Goal: Task Accomplishment & Management: Manage account settings

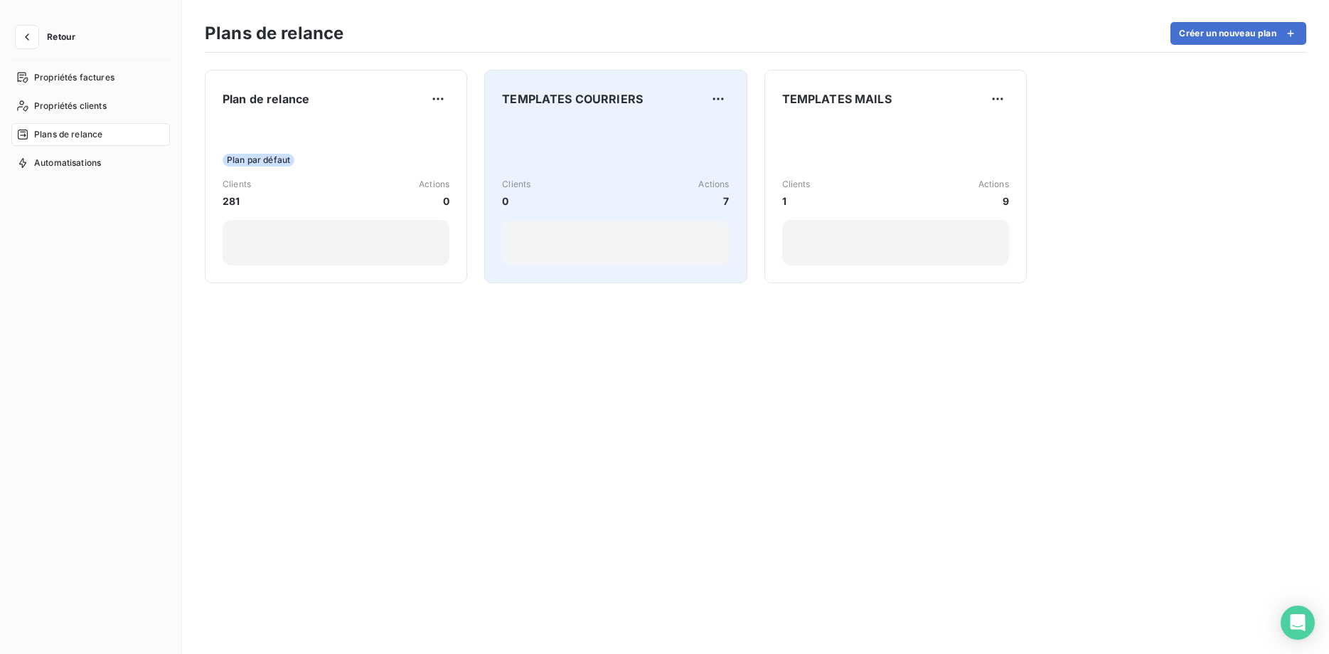
click at [622, 184] on div "Clients 0 Actions 7" at bounding box center [615, 193] width 227 height 31
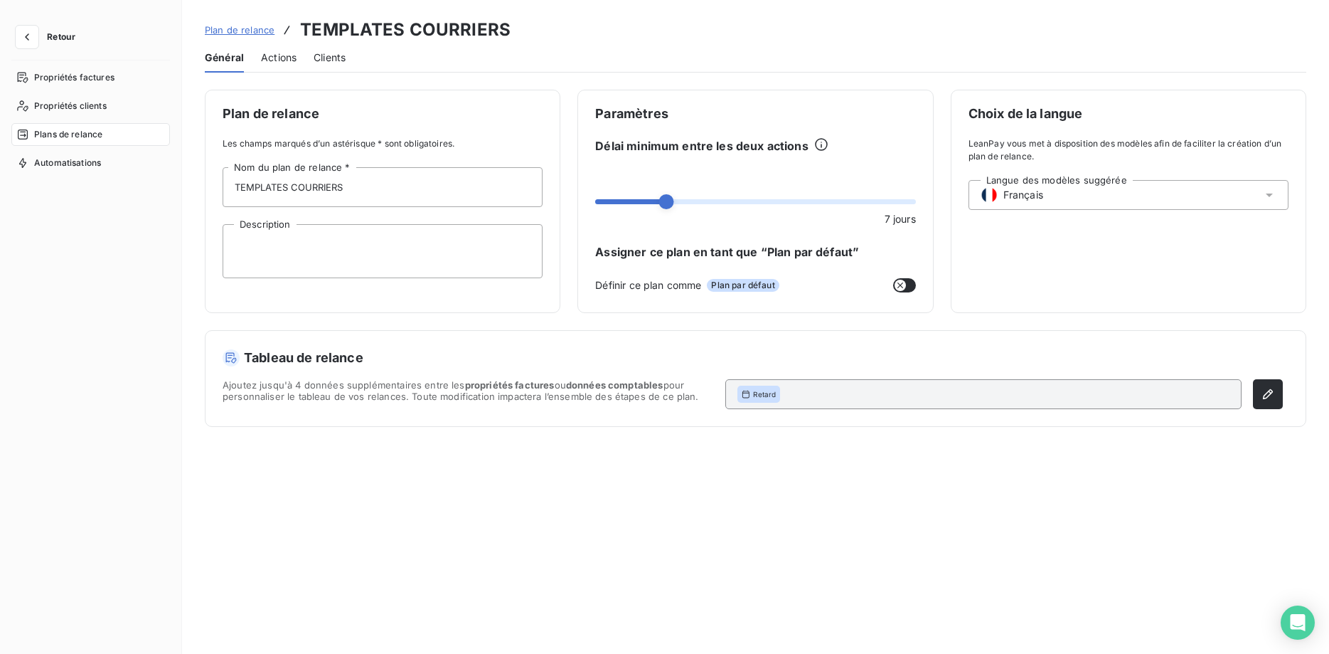
click at [284, 55] on span "Actions" at bounding box center [279, 57] width 36 height 14
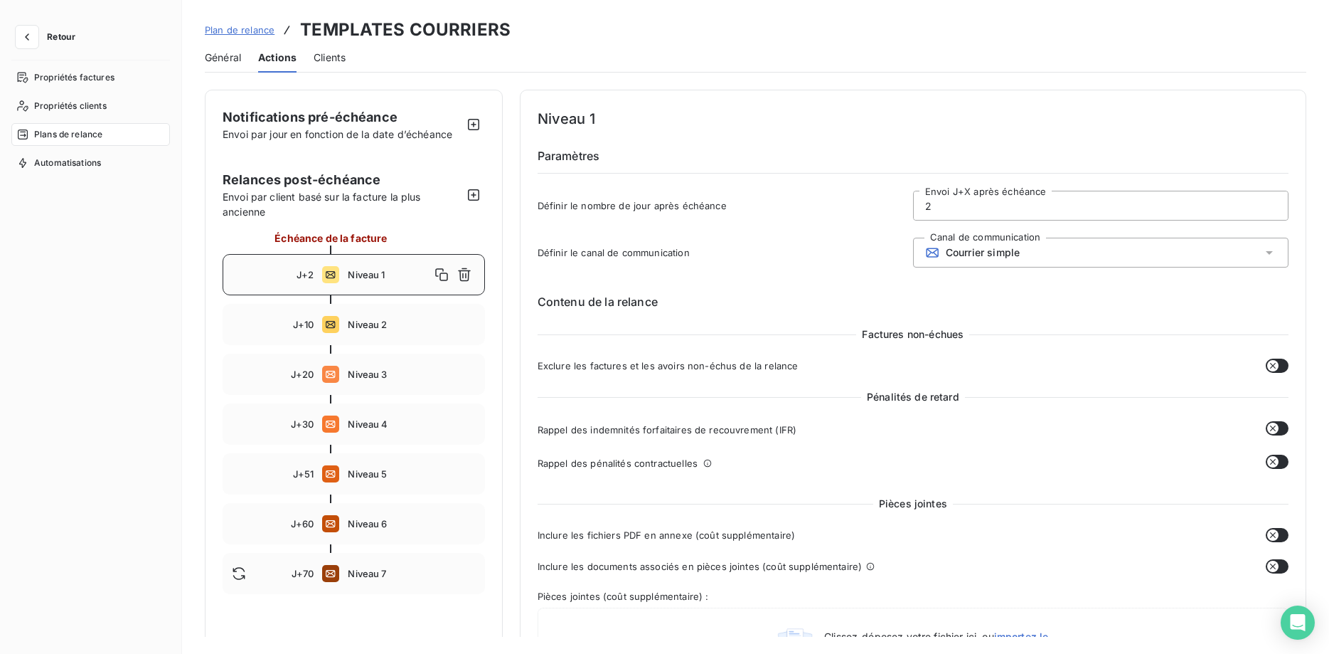
click at [360, 267] on div "Niveau 1" at bounding box center [411, 274] width 127 height 23
click at [344, 324] on div "J+10 Niveau 2" at bounding box center [354, 324] width 262 height 41
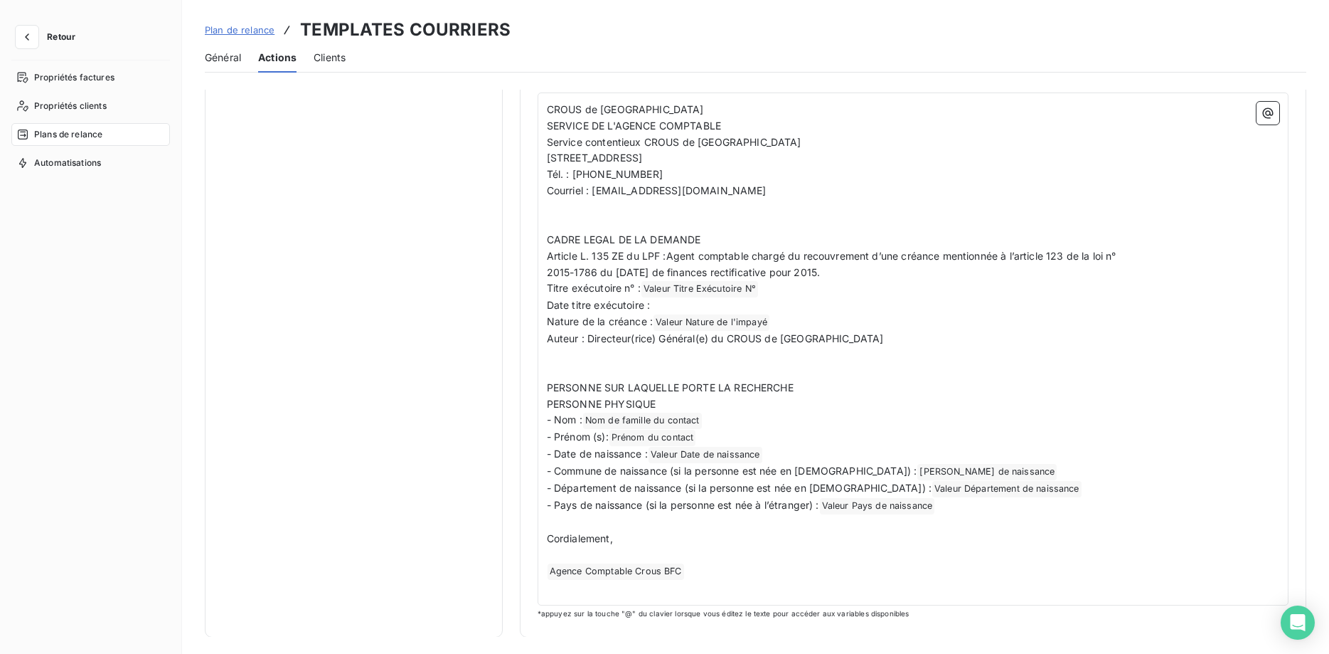
scroll to position [65, 0]
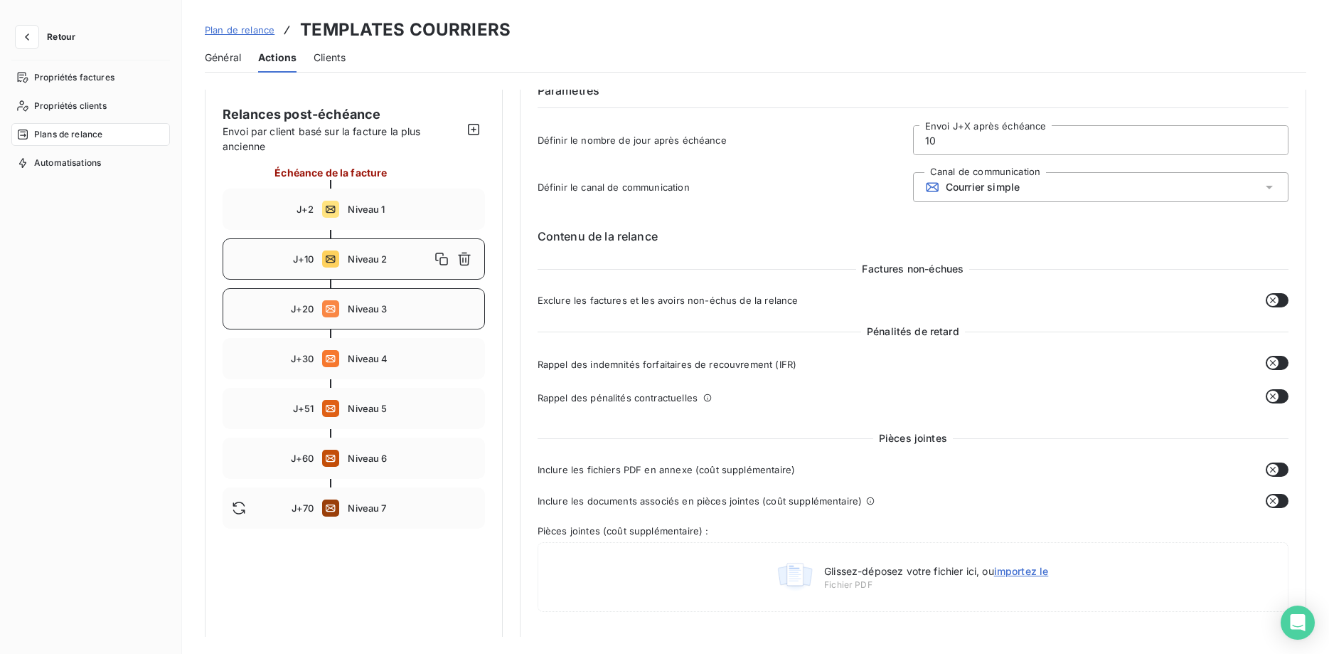
click at [358, 307] on span "Niveau 3" at bounding box center [411, 308] width 127 height 11
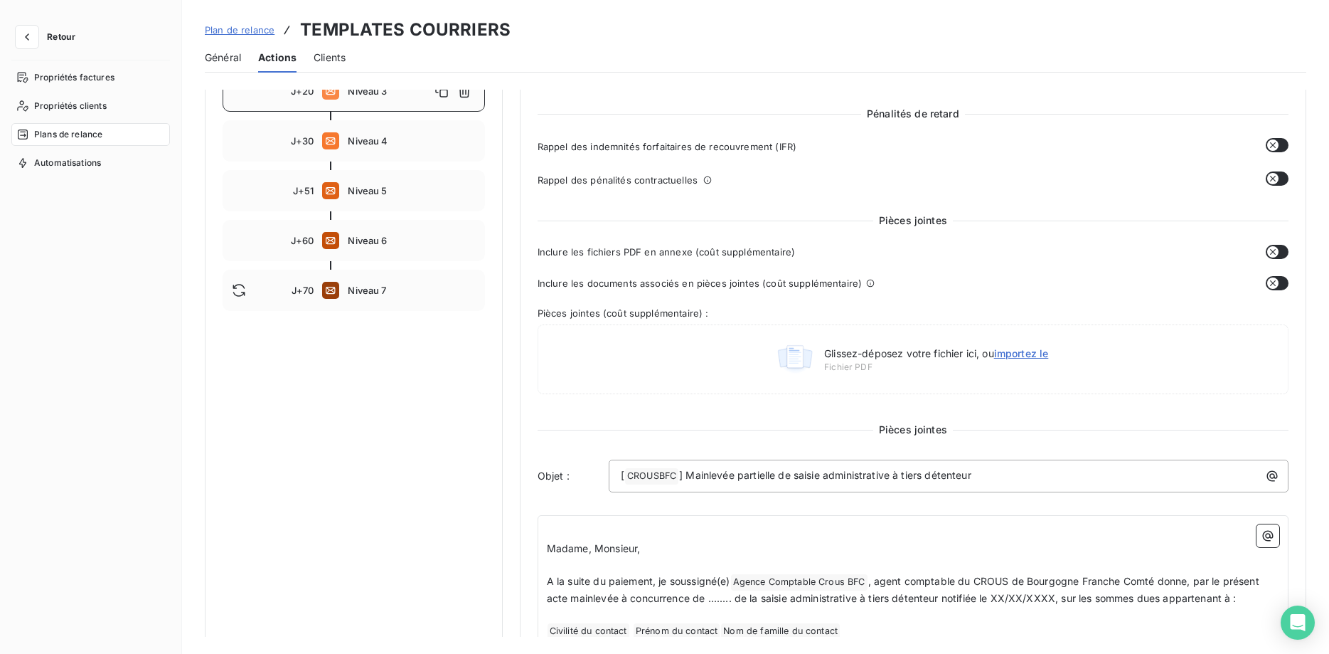
scroll to position [251, 0]
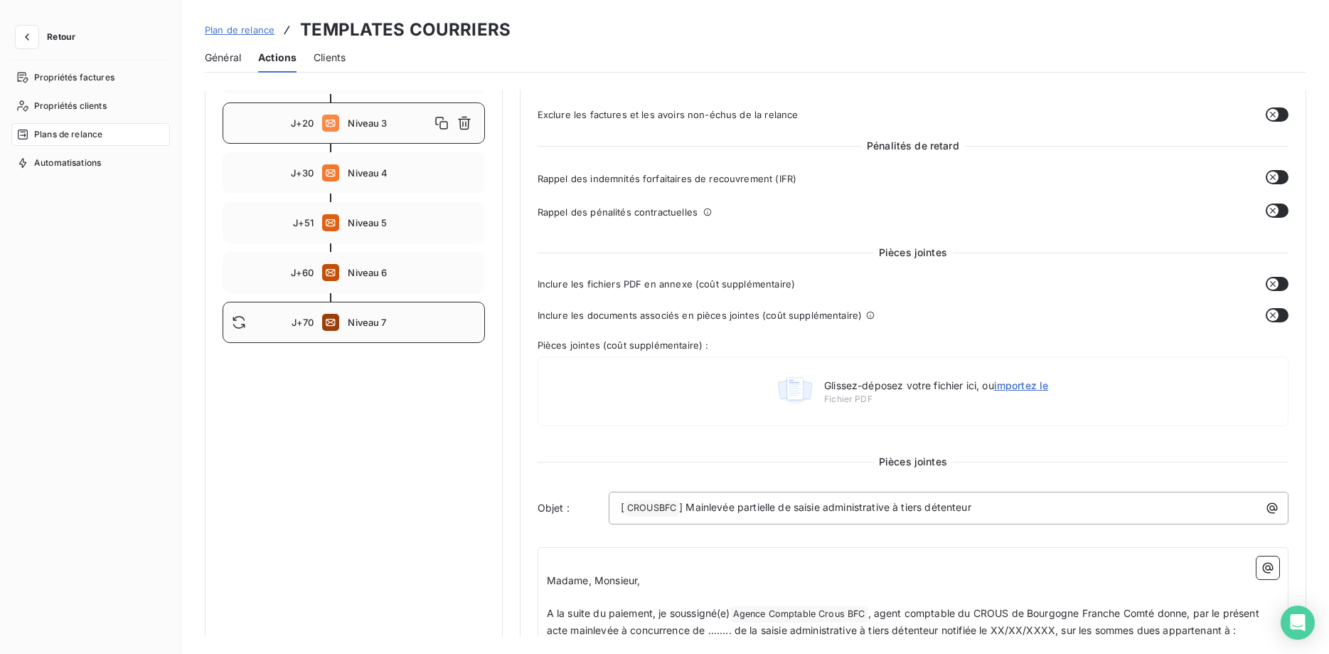
click at [356, 309] on div "J+70 Niveau 7" at bounding box center [354, 322] width 262 height 41
type input "70"
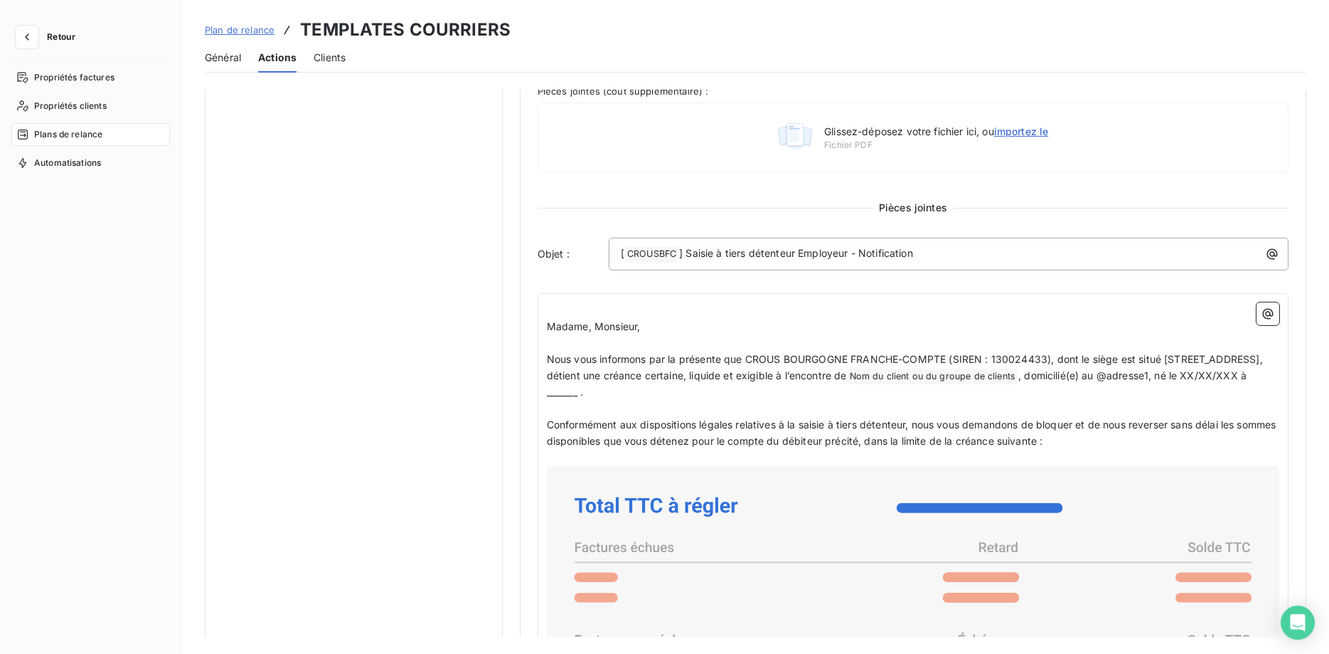
scroll to position [396, 0]
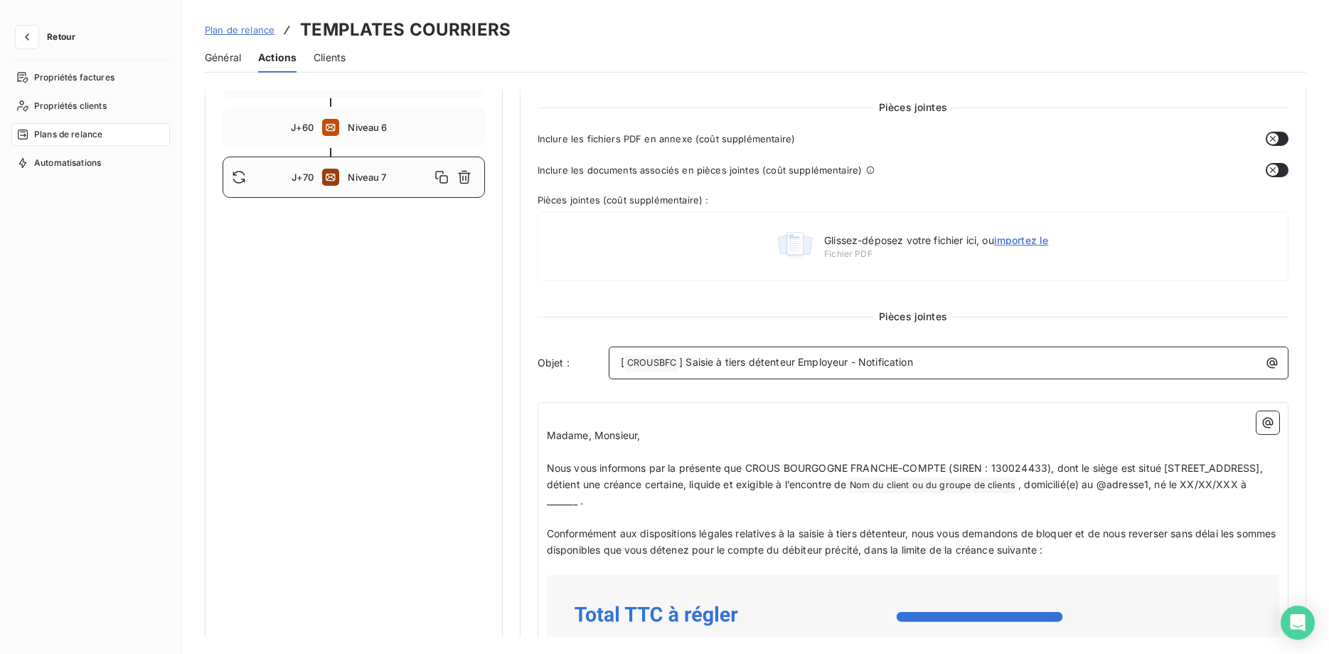
click at [681, 361] on span "] Saisie à tiers détenteur Employeur - Notification" at bounding box center [796, 362] width 234 height 12
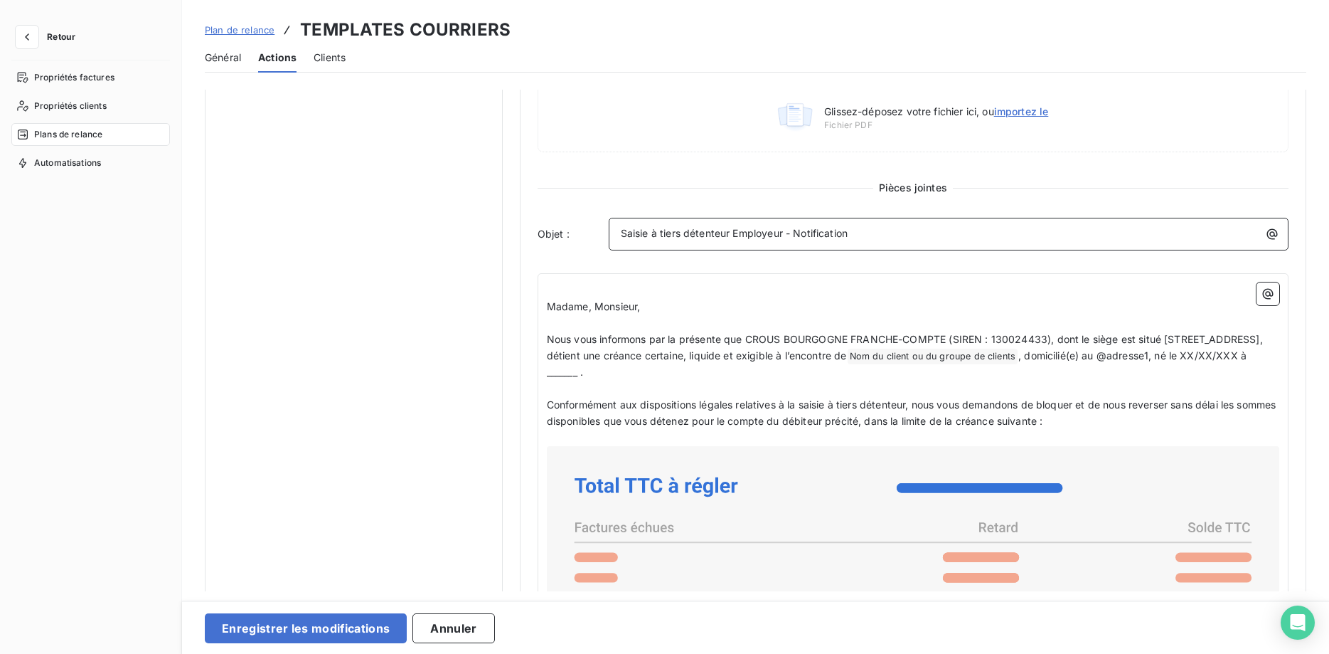
scroll to position [541, 0]
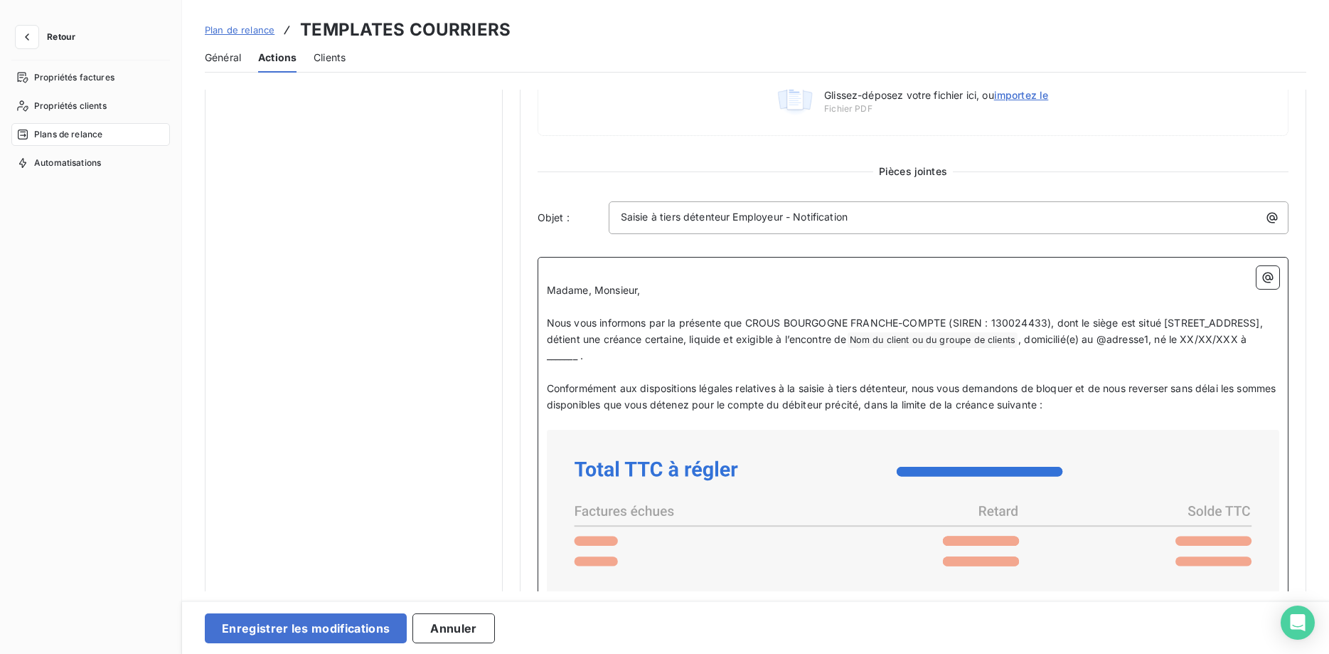
click at [1018, 339] on span "Nom du client ou du groupe de clients ﻿" at bounding box center [933, 340] width 171 height 16
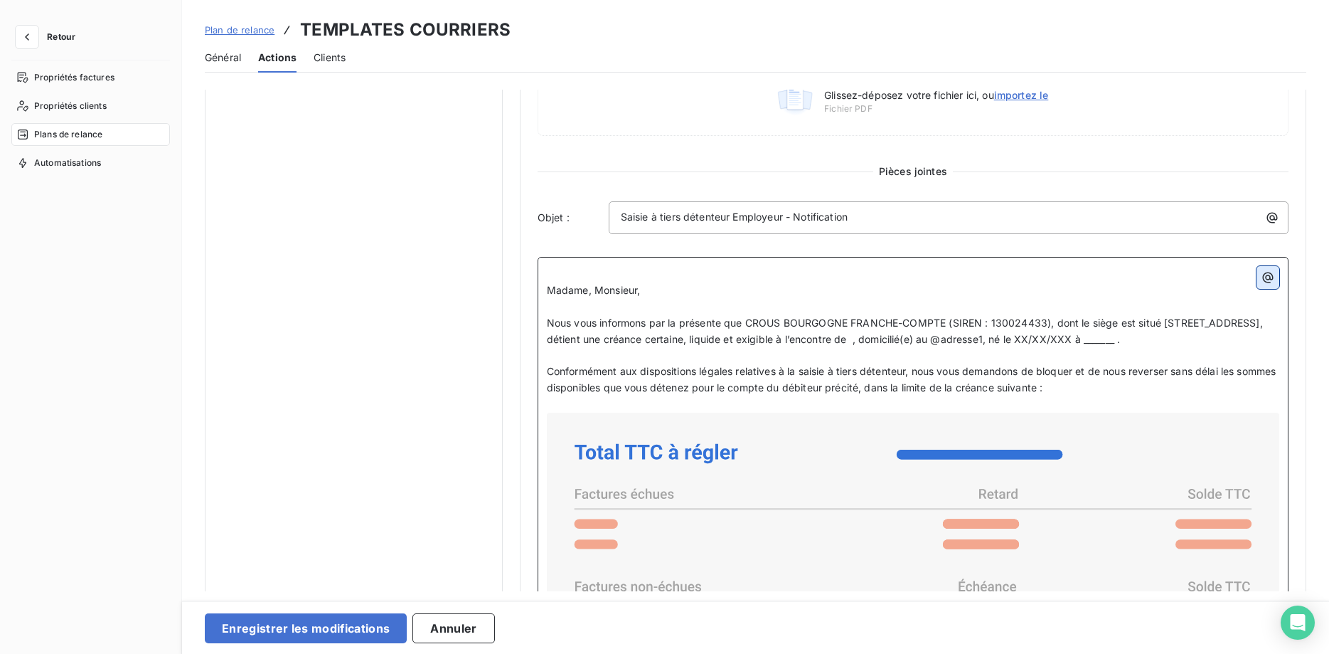
click at [1269, 281] on icon "button" at bounding box center [1268, 277] width 11 height 11
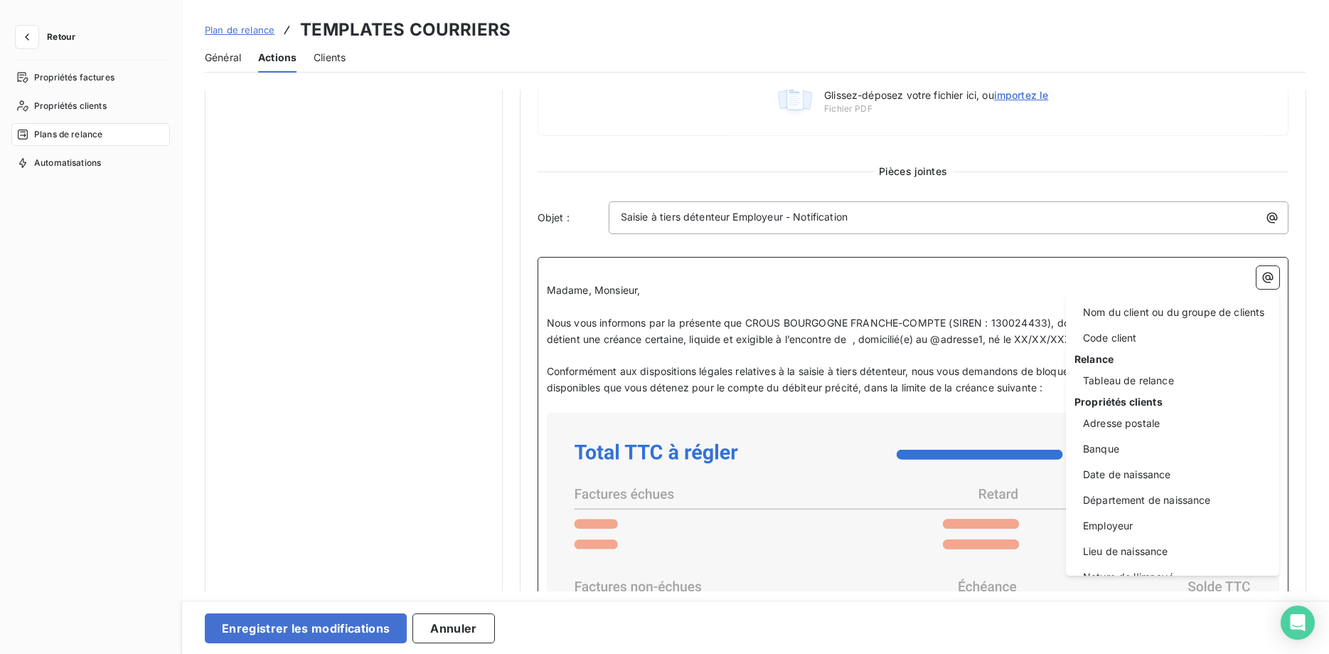
scroll to position [0, 0]
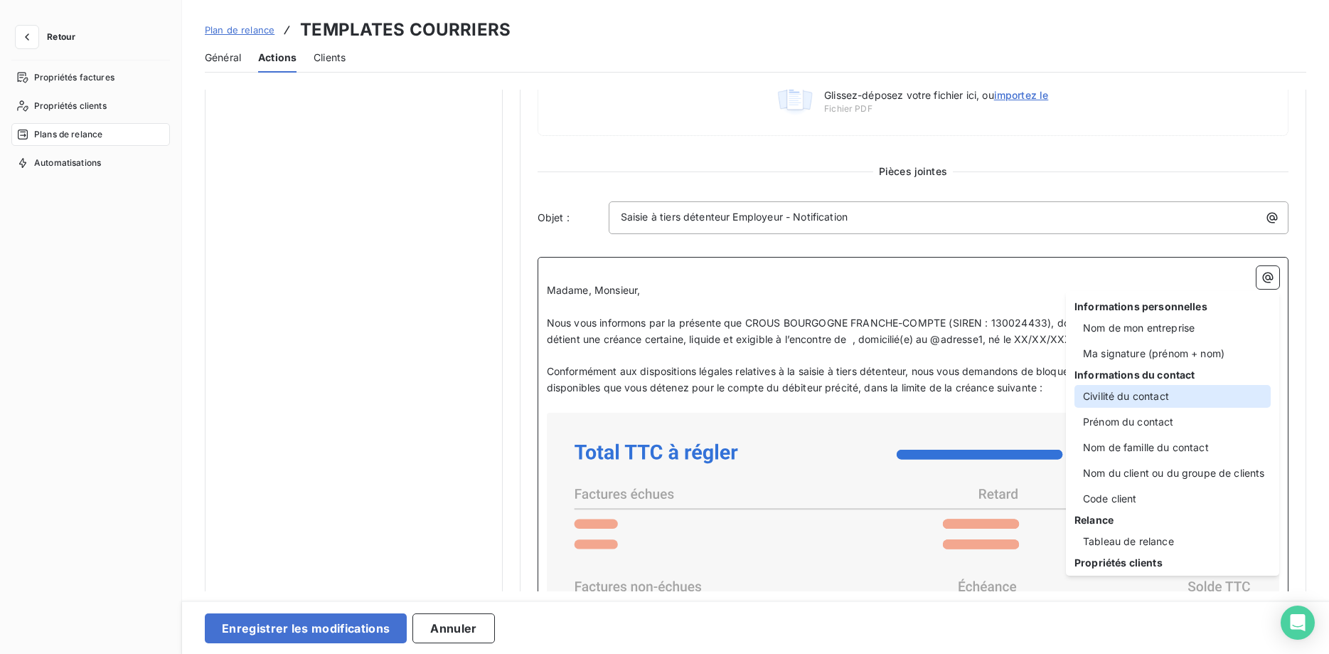
click at [1124, 396] on div "Civilité du contact" at bounding box center [1173, 396] width 196 height 23
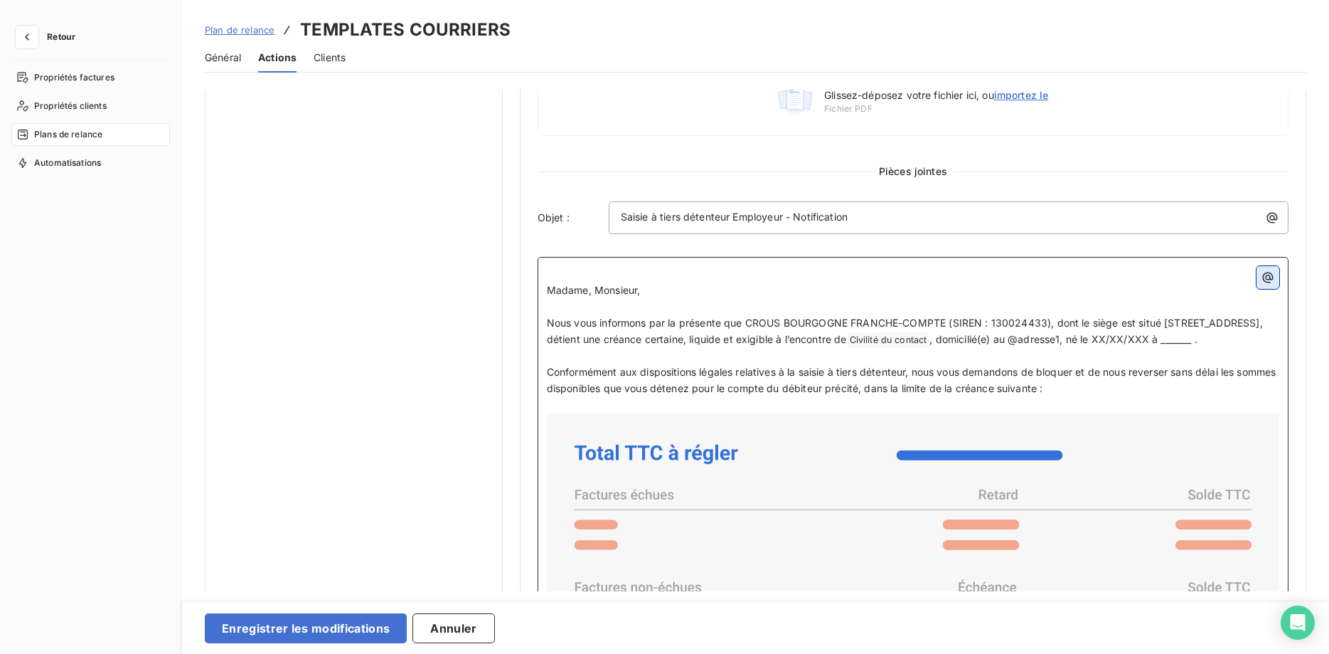
click at [1267, 277] on icon "button" at bounding box center [1268, 277] width 14 height 14
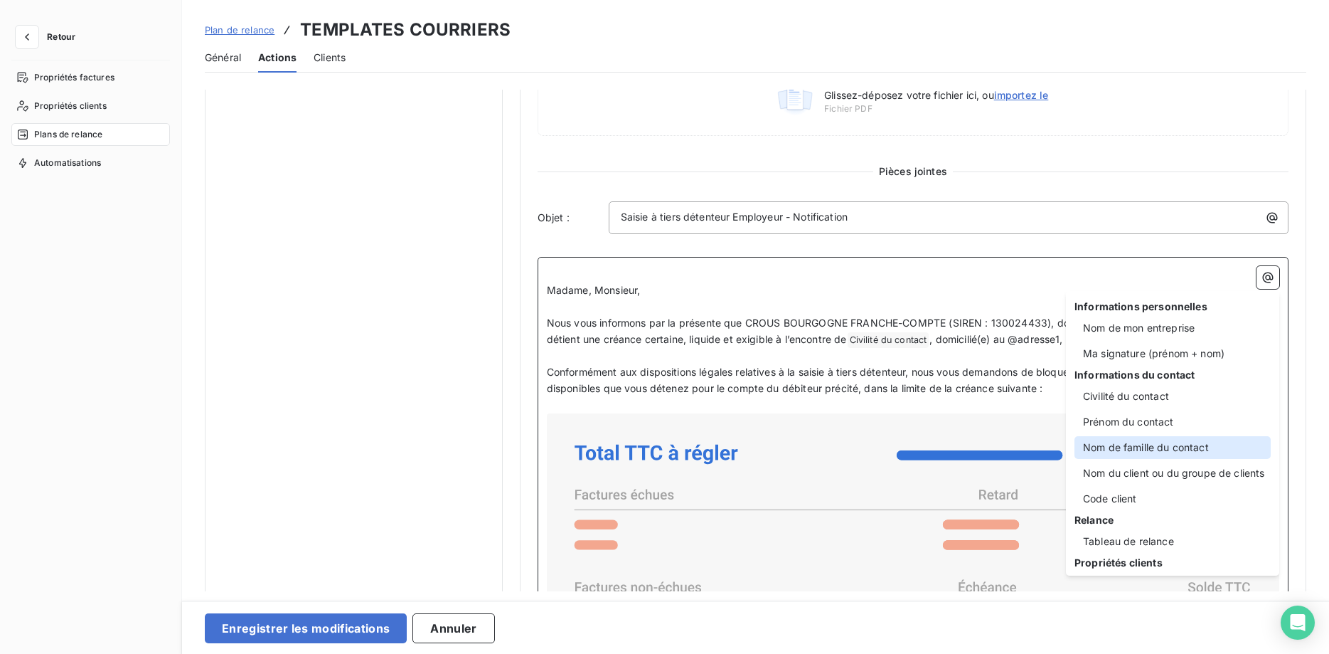
click at [1173, 451] on div "Nom de famille du contact" at bounding box center [1173, 447] width 196 height 23
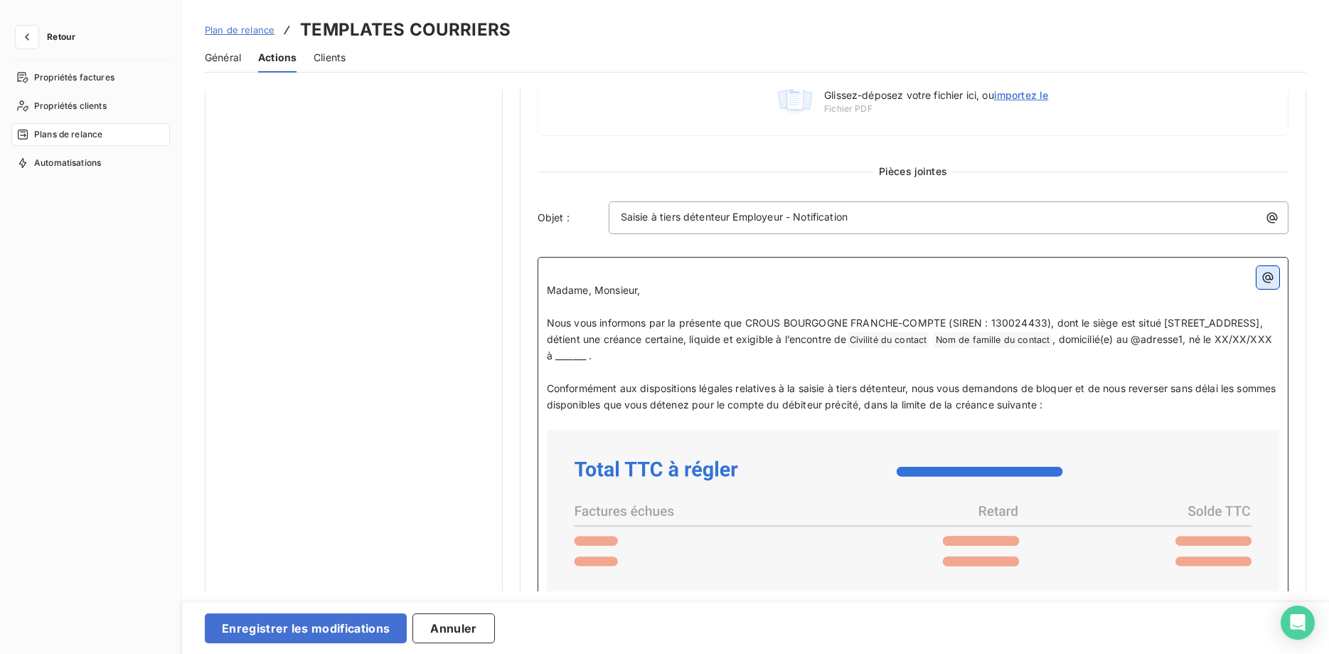
click at [1271, 277] on icon "button" at bounding box center [1268, 277] width 14 height 14
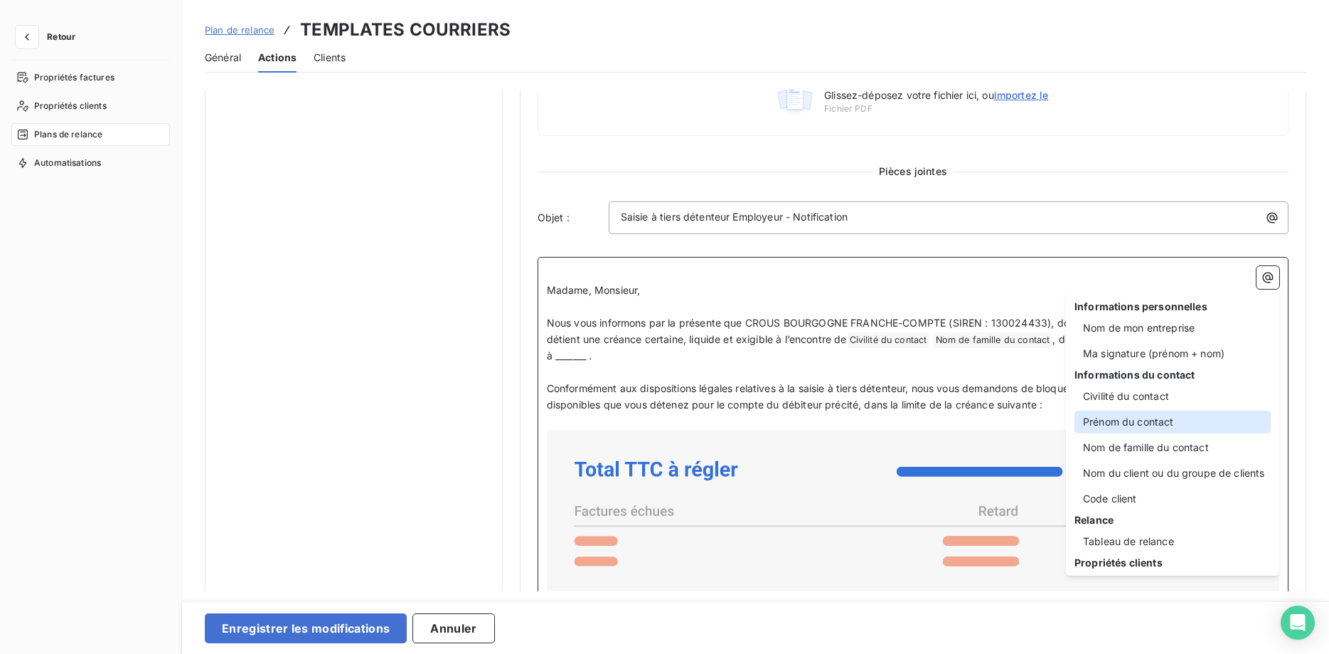
click at [1168, 429] on div "Prénom du contact" at bounding box center [1173, 421] width 196 height 23
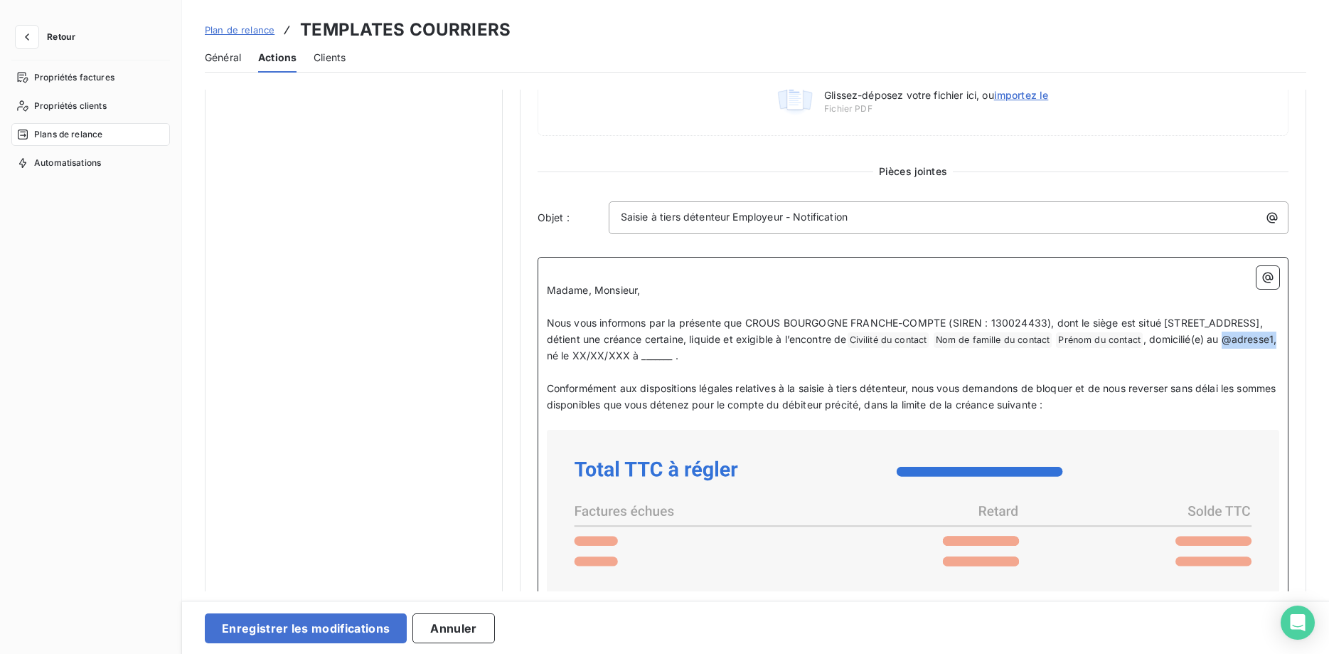
drag, startPoint x: 890, startPoint y: 355, endPoint x: 838, endPoint y: 356, distance: 51.2
click at [838, 356] on span ", domicilié(e) au @adresse1, né le XX/XX/XXX à _______ ." at bounding box center [913, 347] width 733 height 29
click at [1263, 275] on icon "button" at bounding box center [1268, 277] width 11 height 11
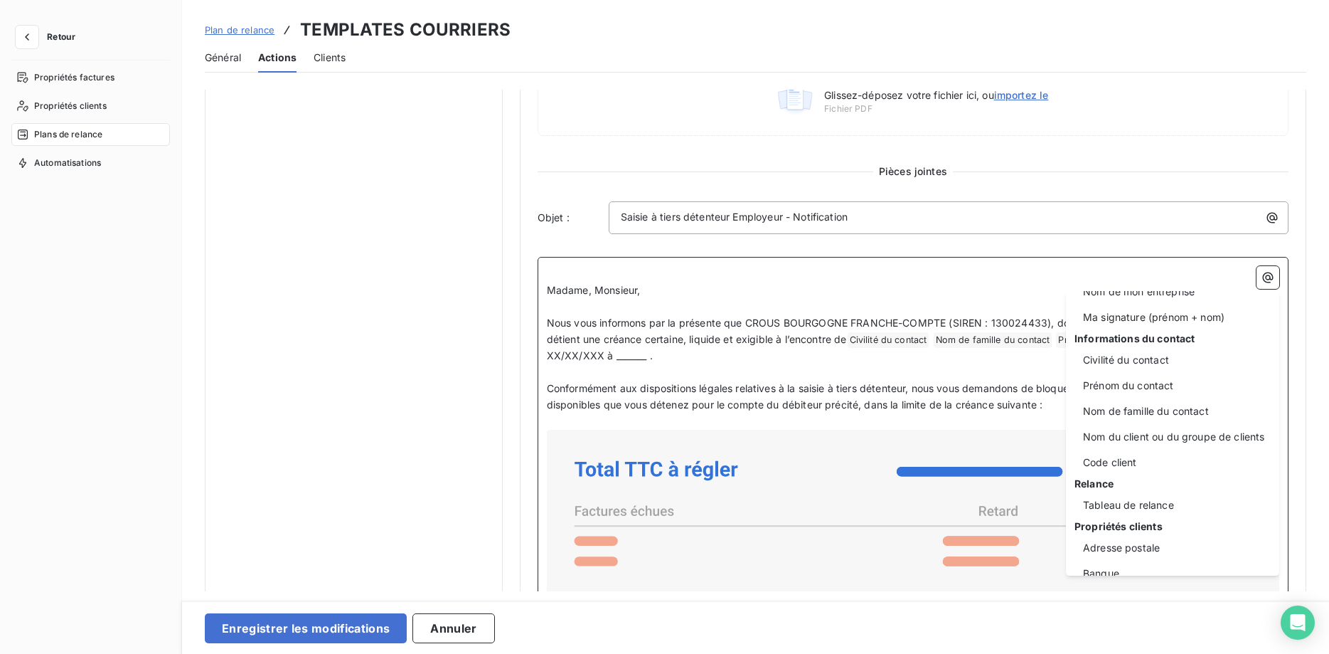
scroll to position [145, 0]
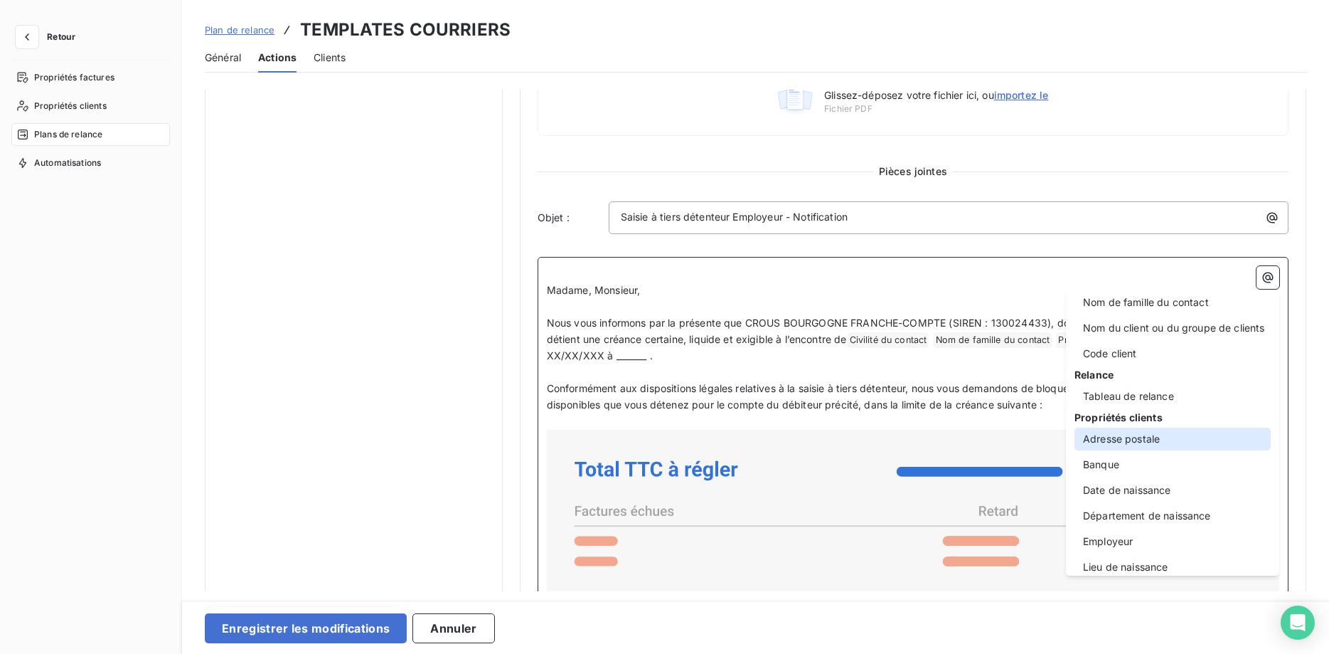
click at [1155, 439] on div "Adresse postale" at bounding box center [1173, 438] width 196 height 23
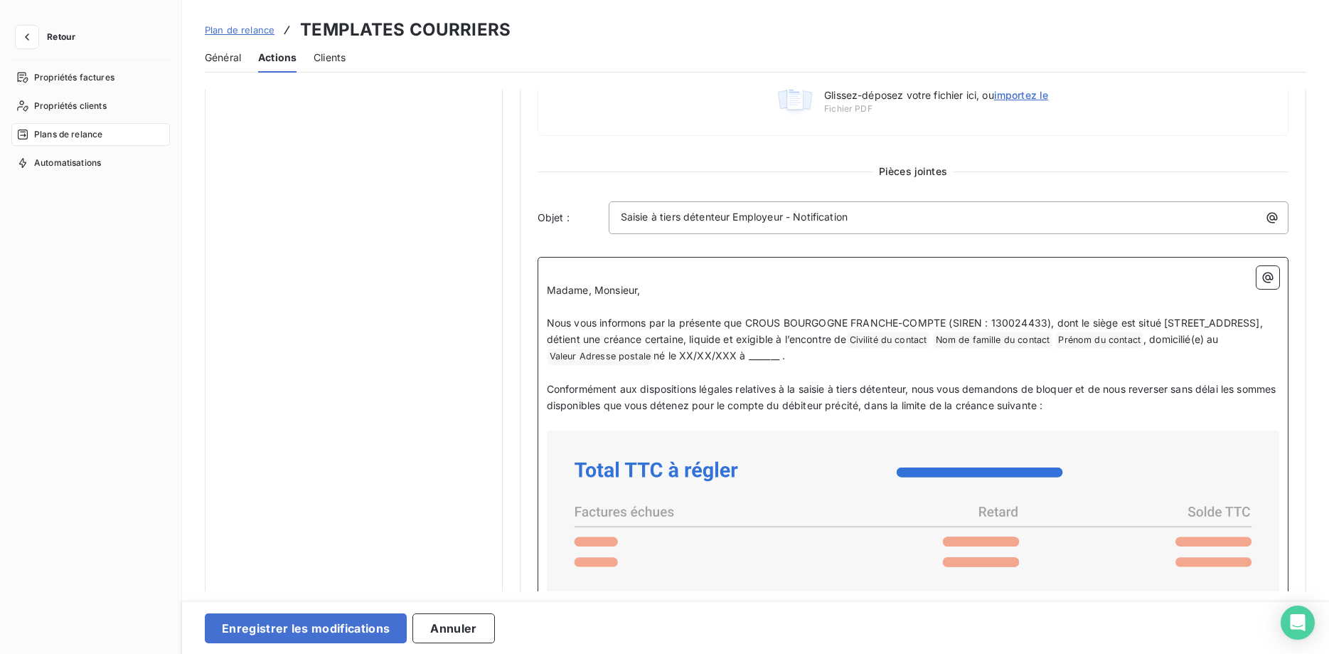
scroll to position [541, 0]
drag, startPoint x: 1027, startPoint y: 354, endPoint x: 974, endPoint y: 353, distance: 53.3
click at [785, 353] on span "né le XX/XX/XXX à _______ ." at bounding box center [720, 355] width 132 height 12
click at [1270, 274] on icon "button" at bounding box center [1268, 277] width 14 height 14
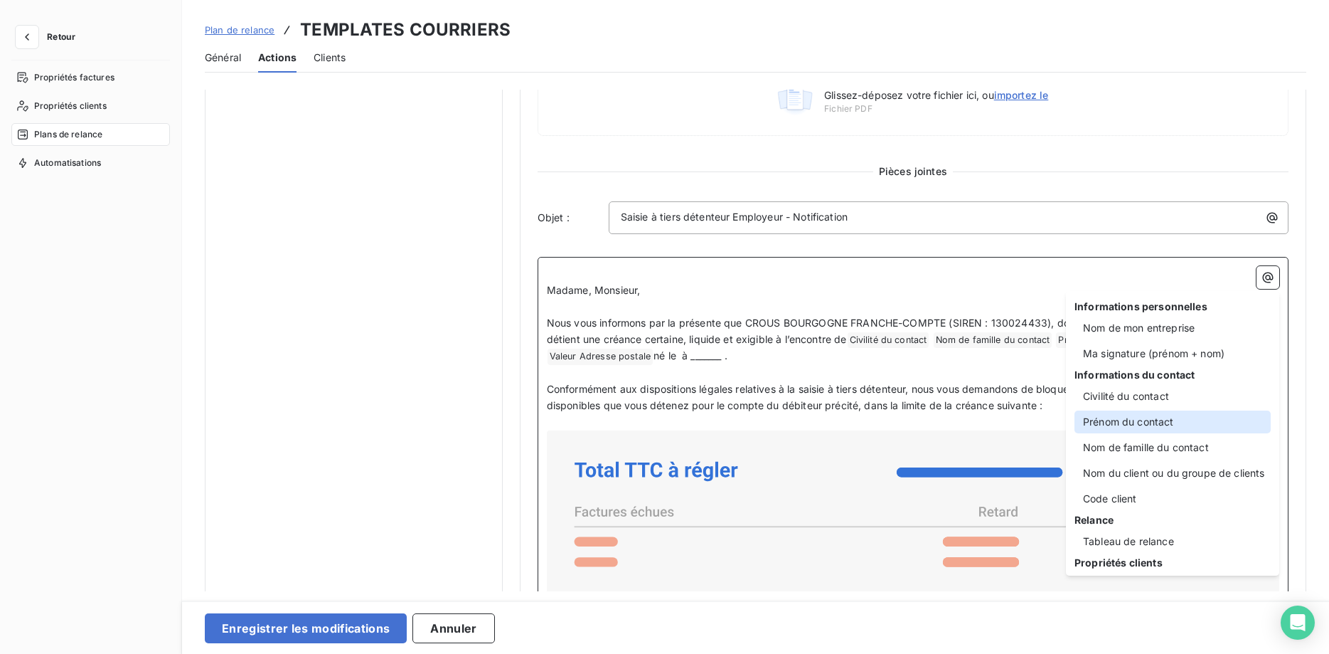
scroll to position [233, 0]
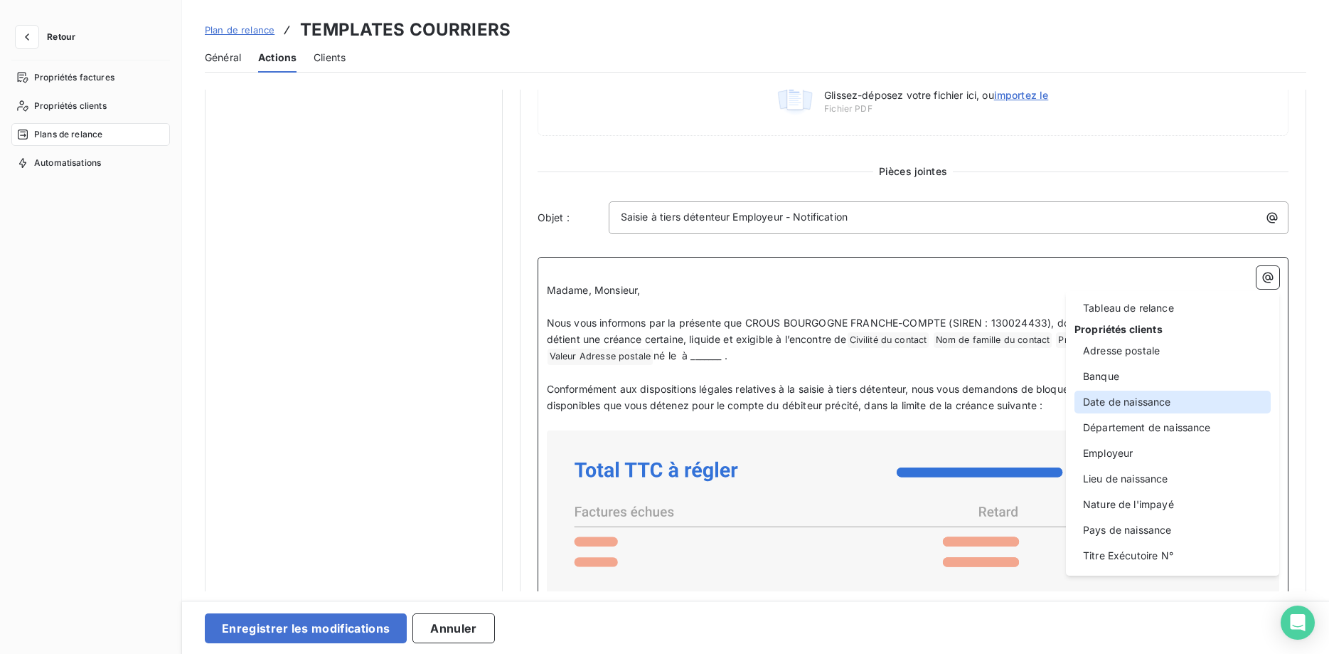
click at [1158, 405] on div "Date de naissance" at bounding box center [1173, 401] width 196 height 23
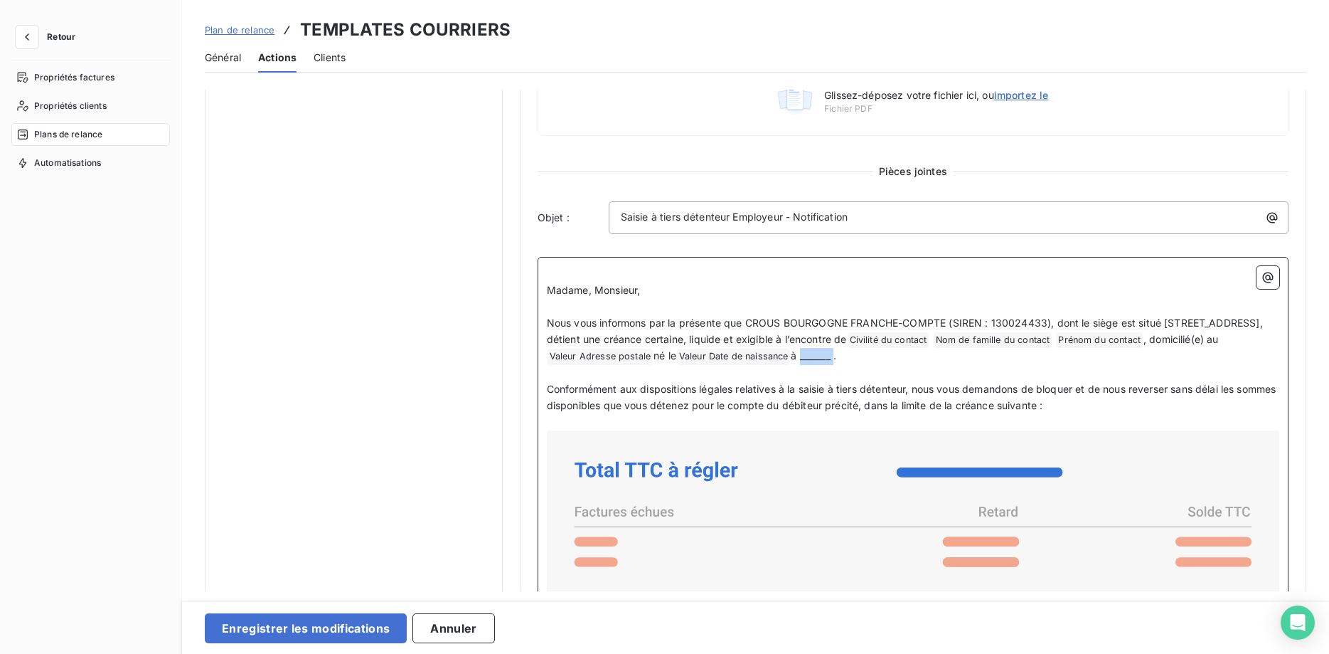
drag, startPoint x: 1129, startPoint y: 357, endPoint x: 1094, endPoint y: 357, distance: 34.8
click at [836, 357] on span "à _______ ." at bounding box center [814, 355] width 46 height 12
click at [1263, 274] on icon "button" at bounding box center [1268, 277] width 14 height 14
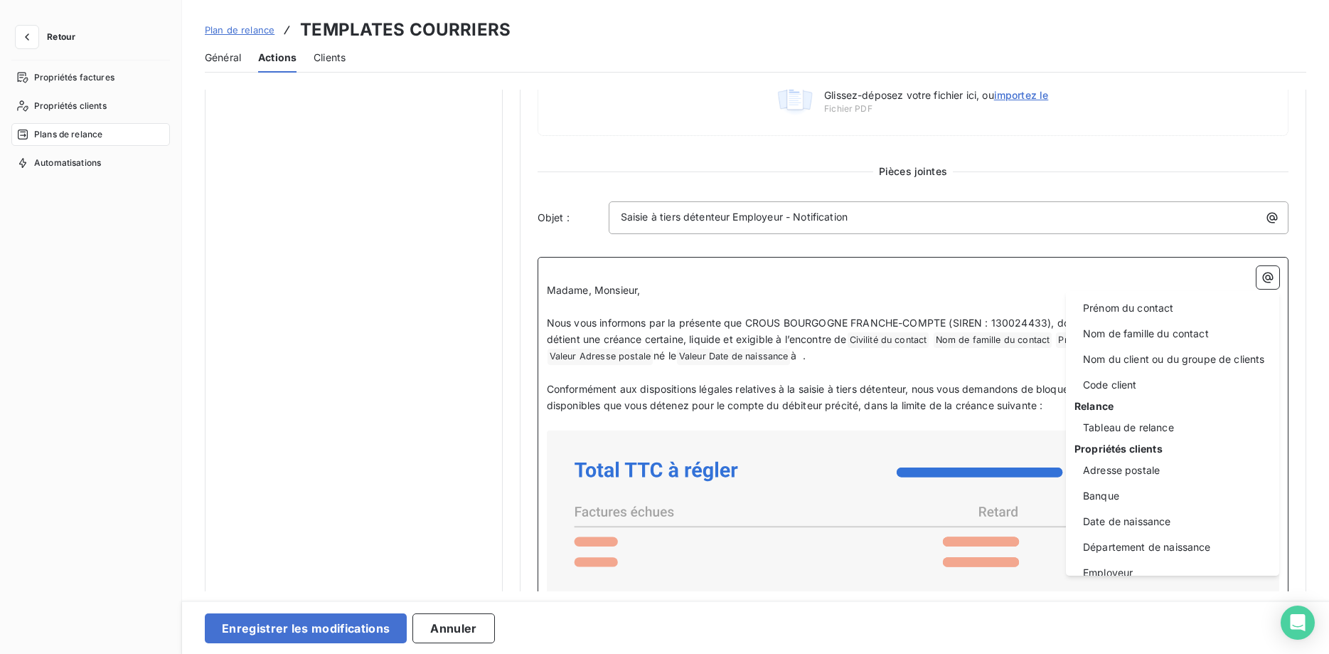
scroll to position [218, 0]
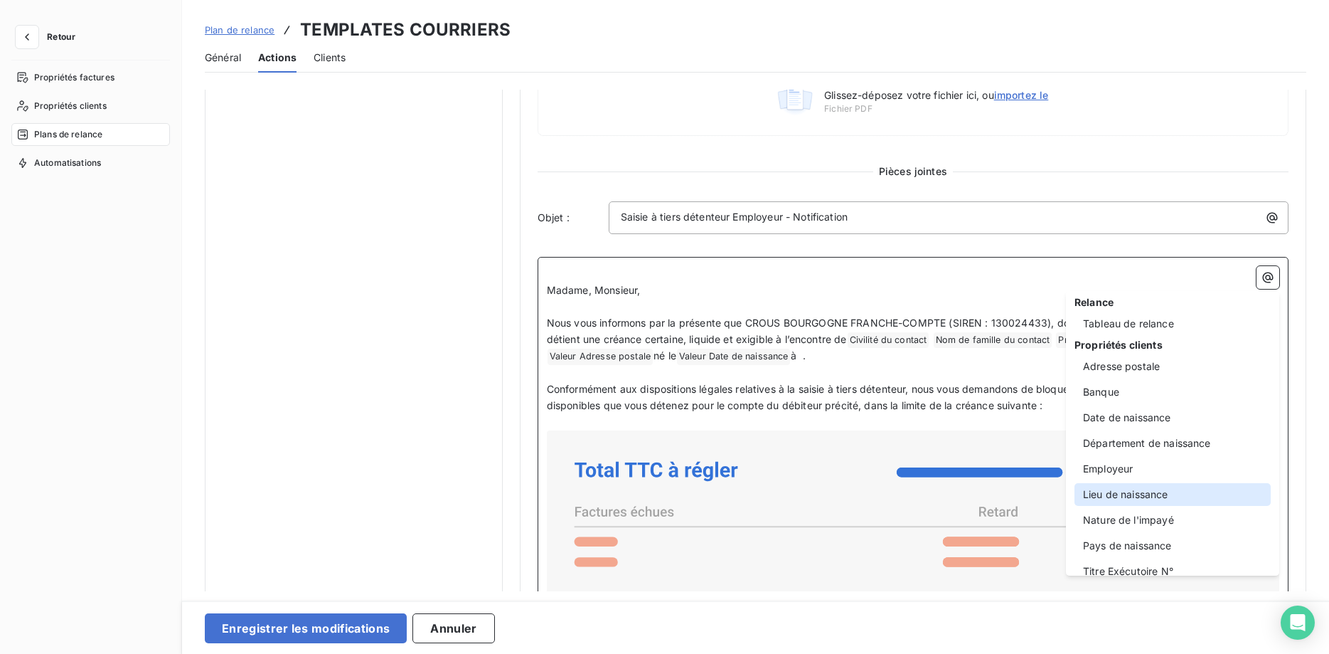
click at [1156, 486] on div "Lieu de naissance" at bounding box center [1173, 494] width 196 height 23
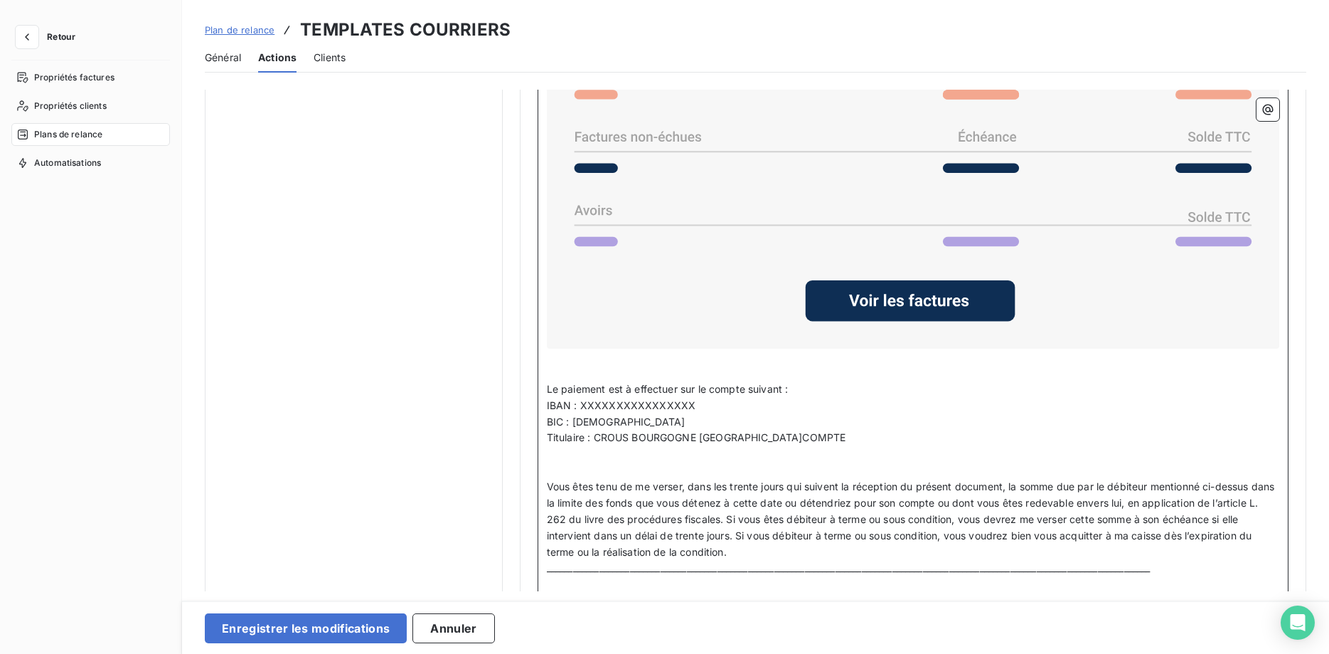
scroll to position [1589, 0]
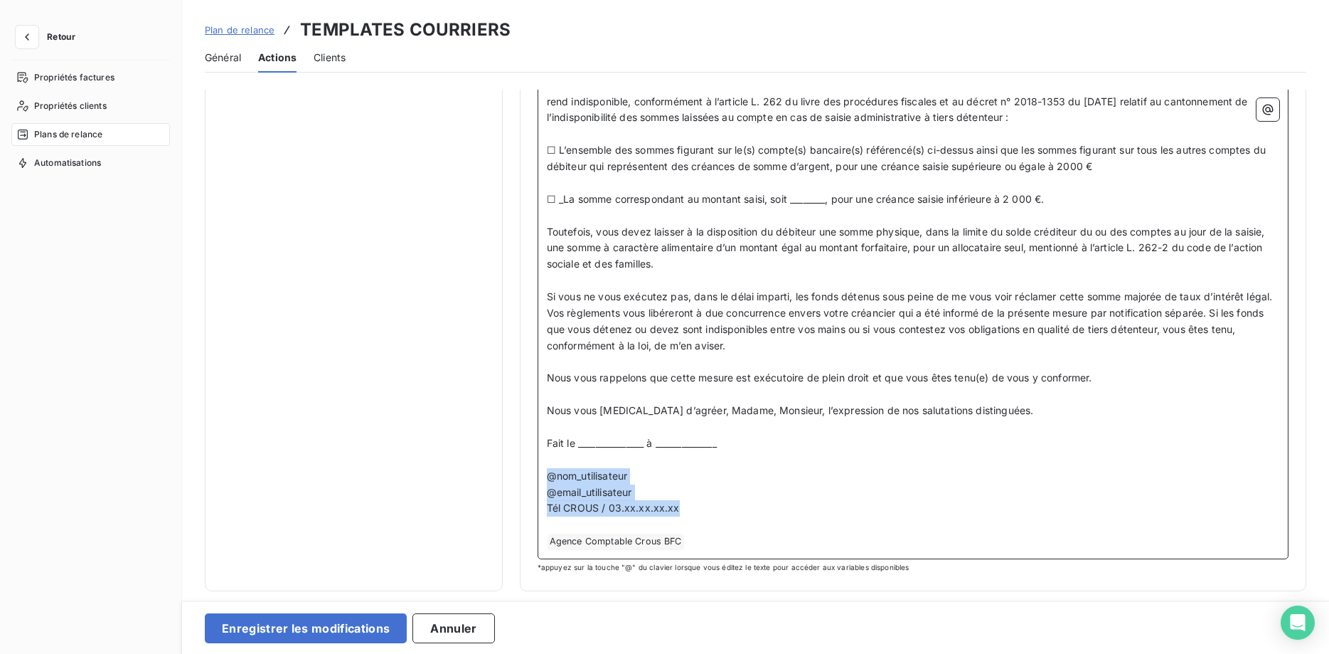
drag, startPoint x: 682, startPoint y: 508, endPoint x: 545, endPoint y: 476, distance: 140.9
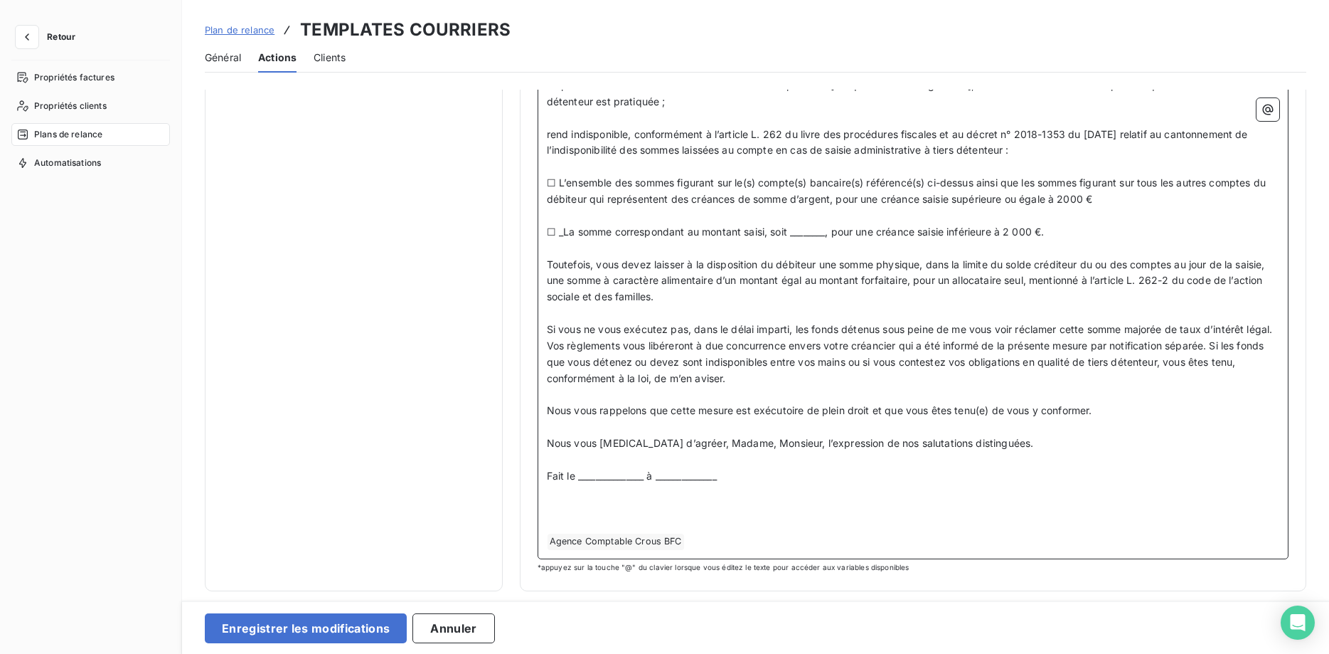
click at [578, 513] on p "﻿" at bounding box center [913, 509] width 732 height 16
click at [1266, 112] on icon "button" at bounding box center [1268, 109] width 14 height 14
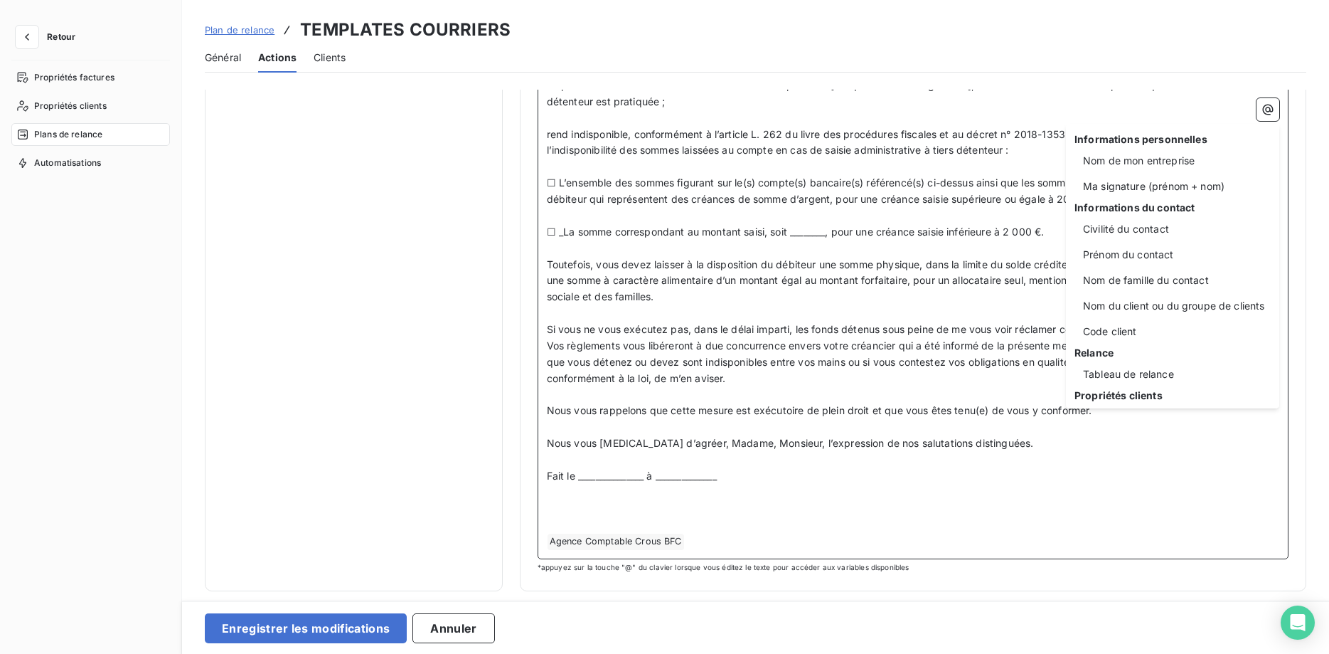
click at [324, 633] on html "Retour Propriétés factures Propriétés clients Plans de relance Automatisations …" at bounding box center [664, 327] width 1329 height 654
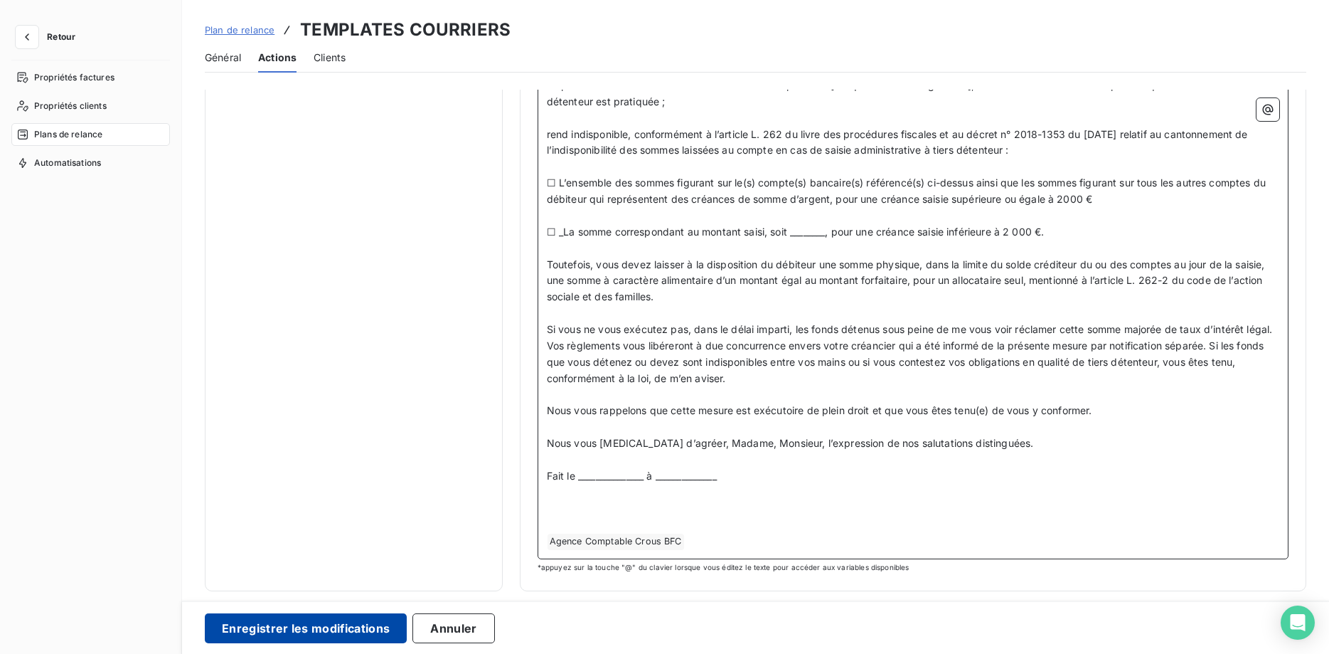
click at [331, 626] on button "Enregistrer les modifications" at bounding box center [306, 628] width 202 height 30
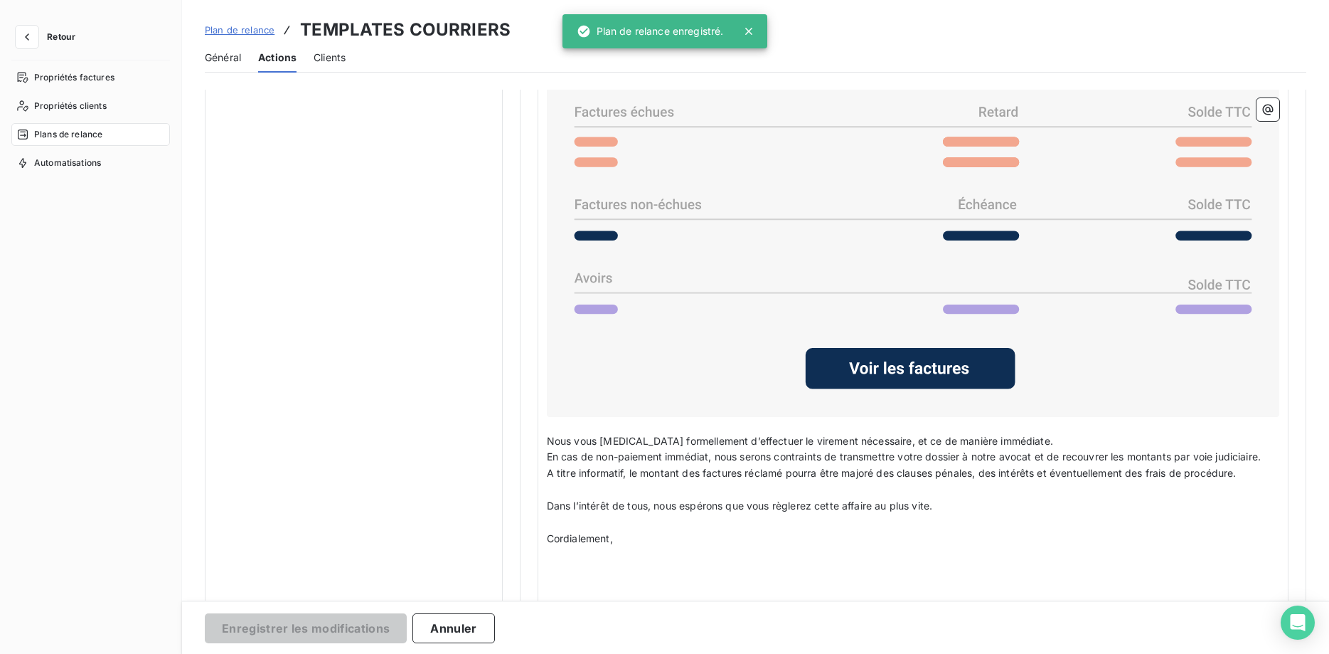
scroll to position [21, 0]
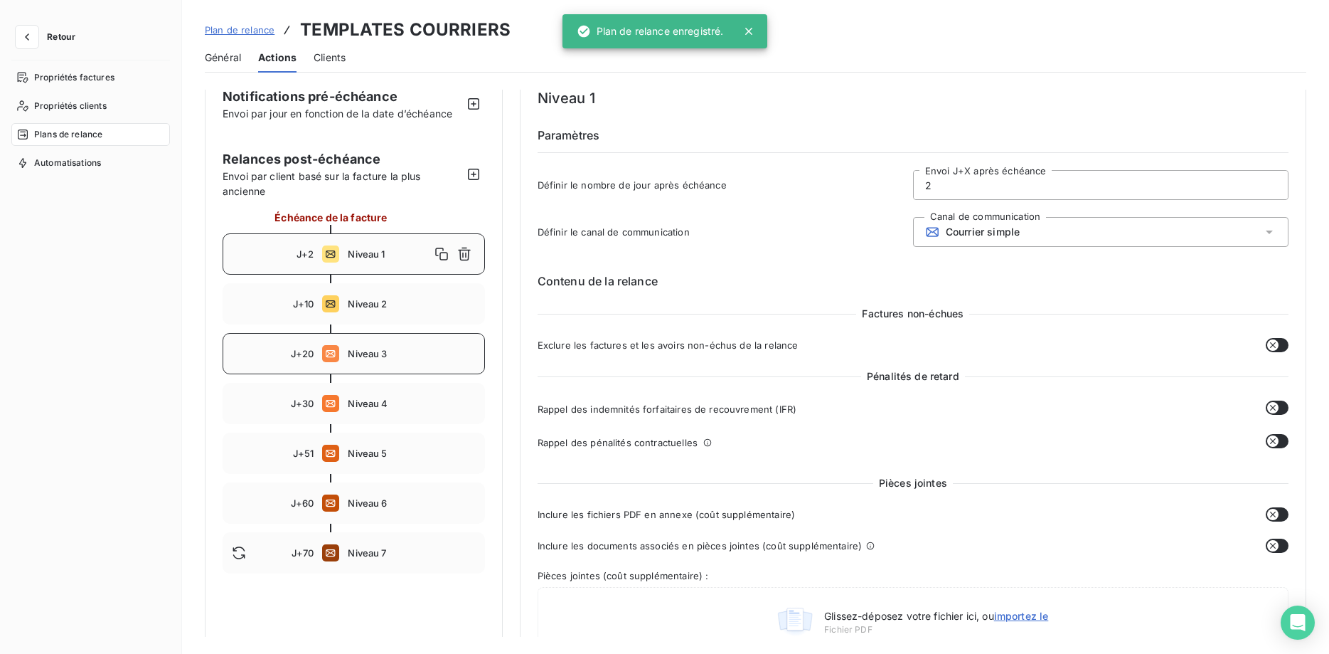
click at [383, 368] on div "J+20 Niveau 3" at bounding box center [354, 353] width 262 height 41
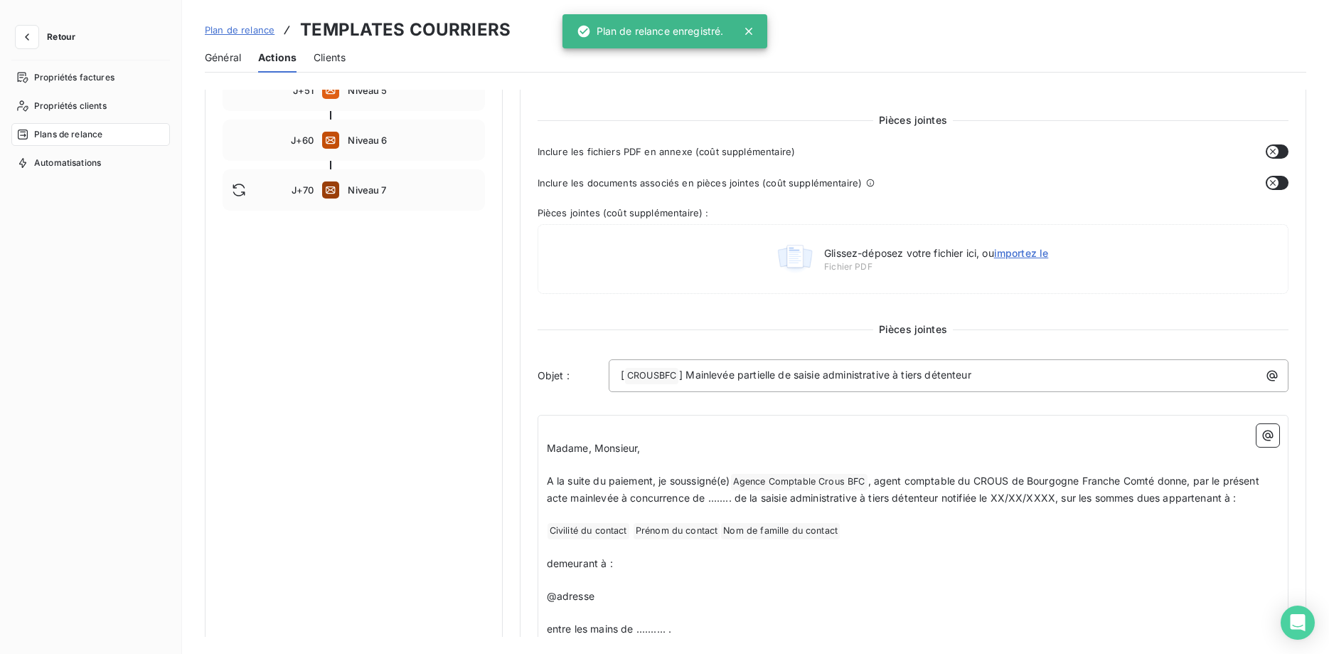
scroll to position [0, 0]
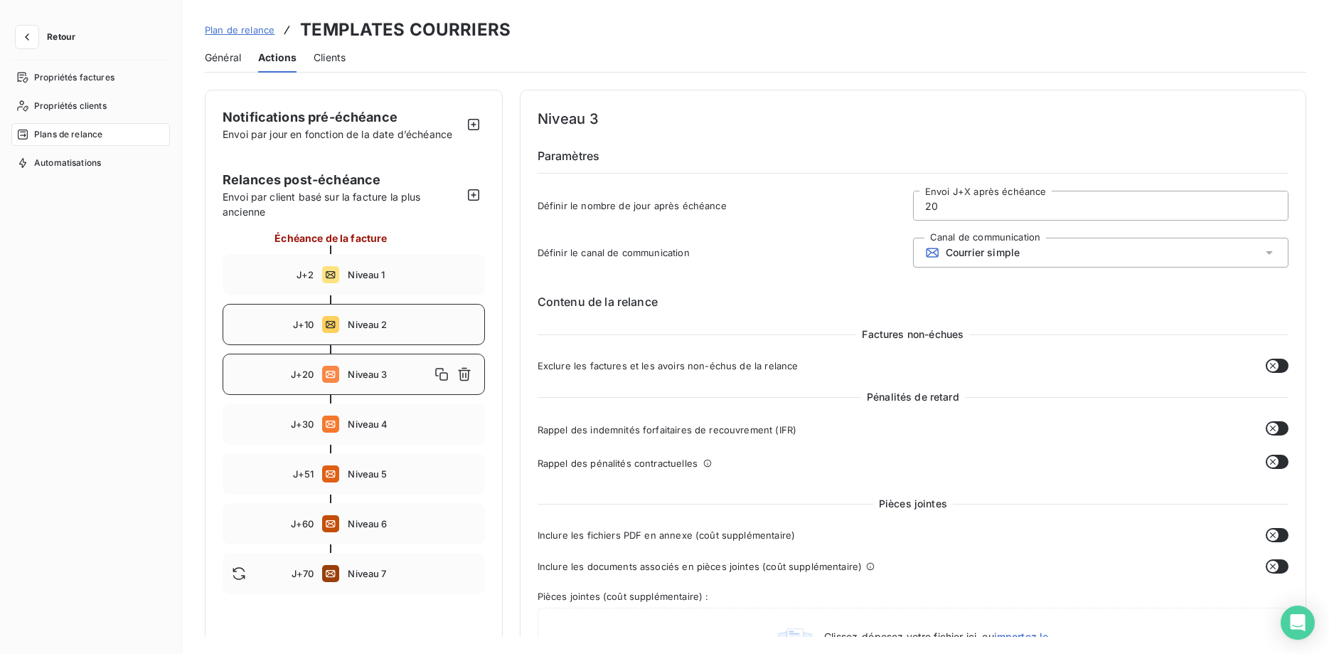
click at [385, 318] on div "J+10 Niveau 2" at bounding box center [354, 324] width 262 height 41
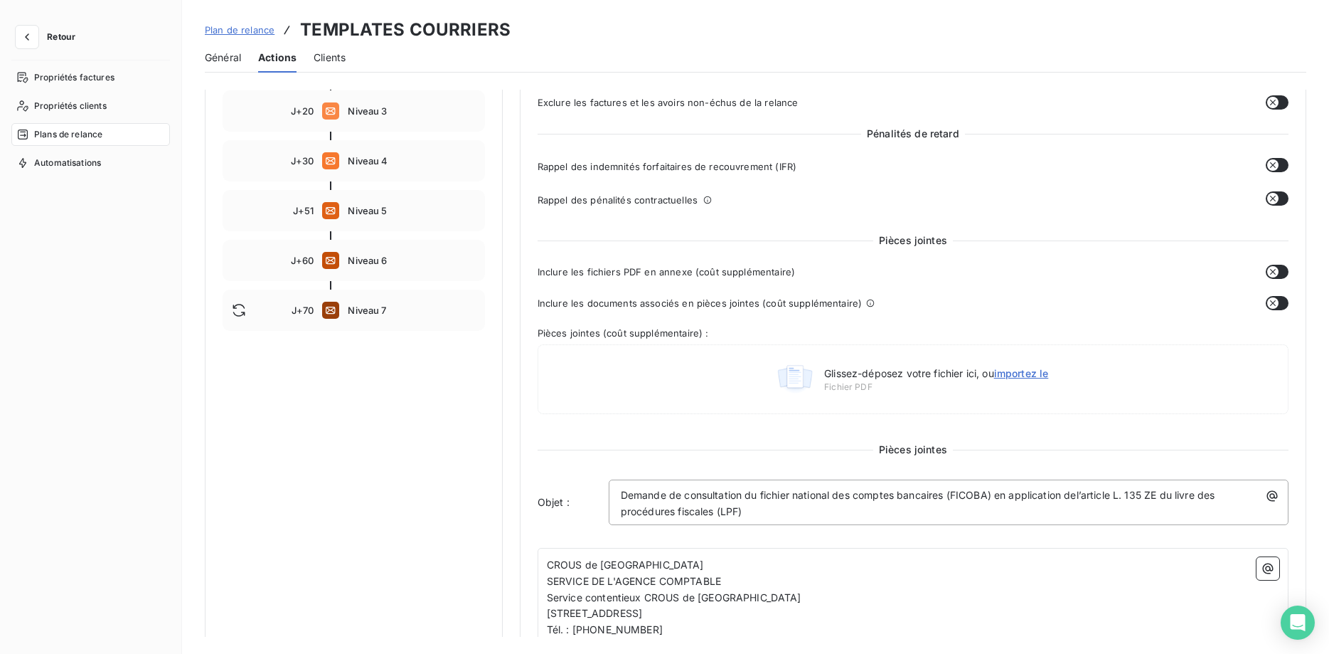
scroll to position [73, 0]
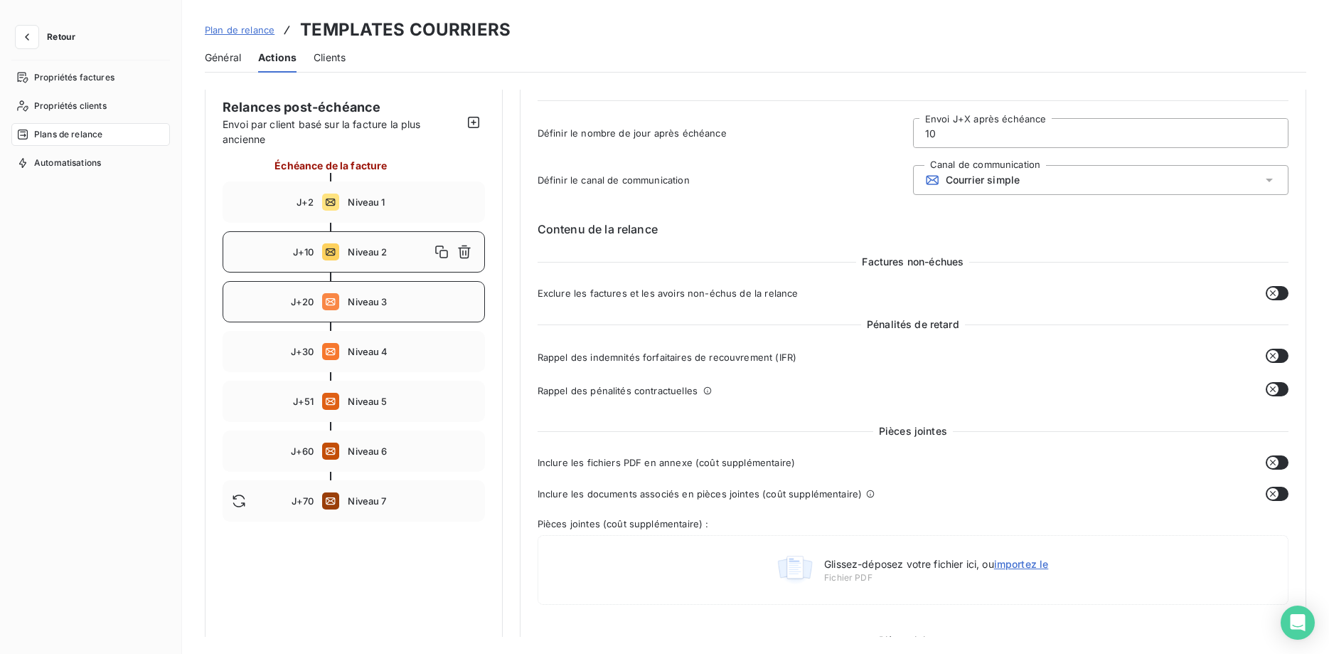
click at [390, 302] on span "Niveau 3" at bounding box center [411, 301] width 127 height 11
drag, startPoint x: 954, startPoint y: 137, endPoint x: 871, endPoint y: 137, distance: 82.5
click at [914, 137] on input "20" at bounding box center [1101, 133] width 374 height 28
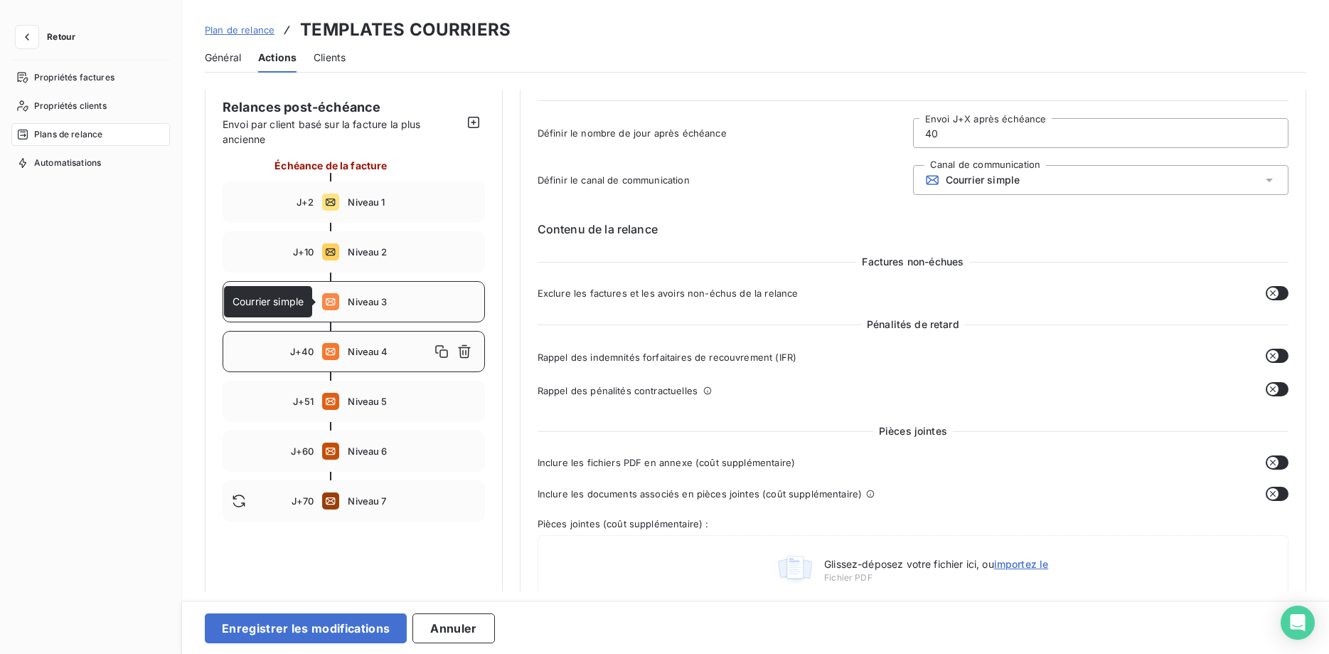
click at [339, 302] on icon at bounding box center [330, 301] width 17 height 17
click at [367, 450] on span "Niveau 6" at bounding box center [411, 450] width 127 height 11
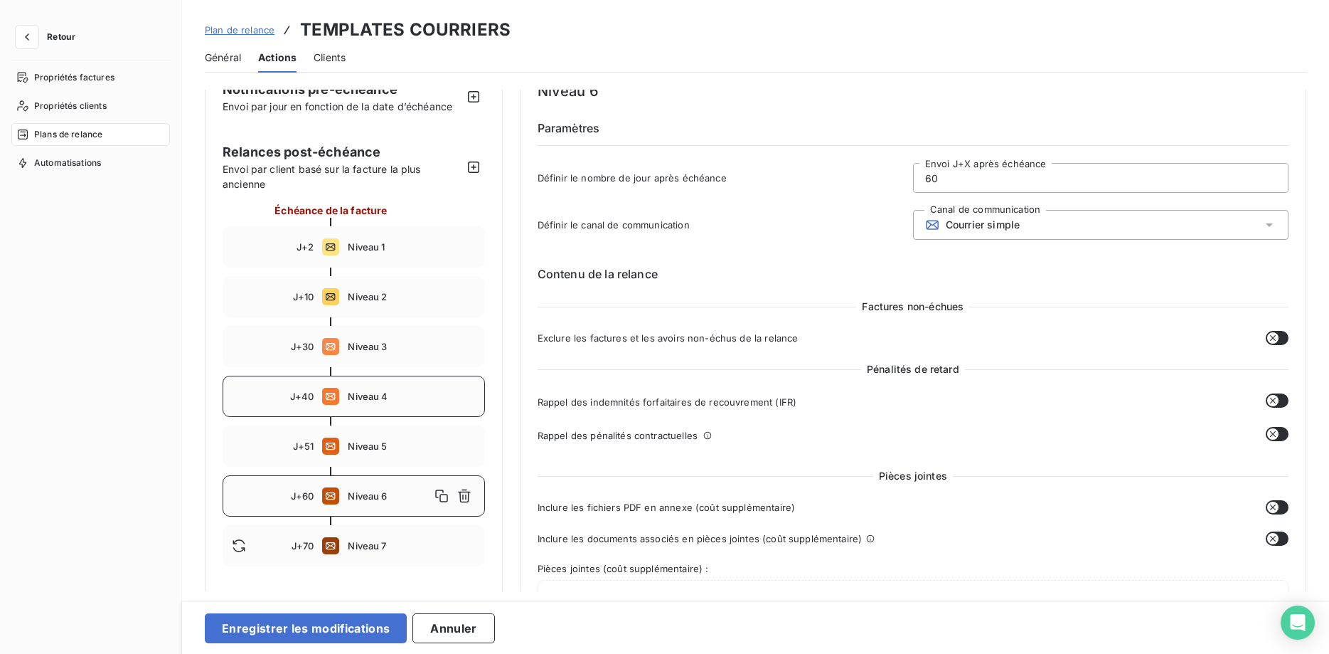
scroll to position [0, 0]
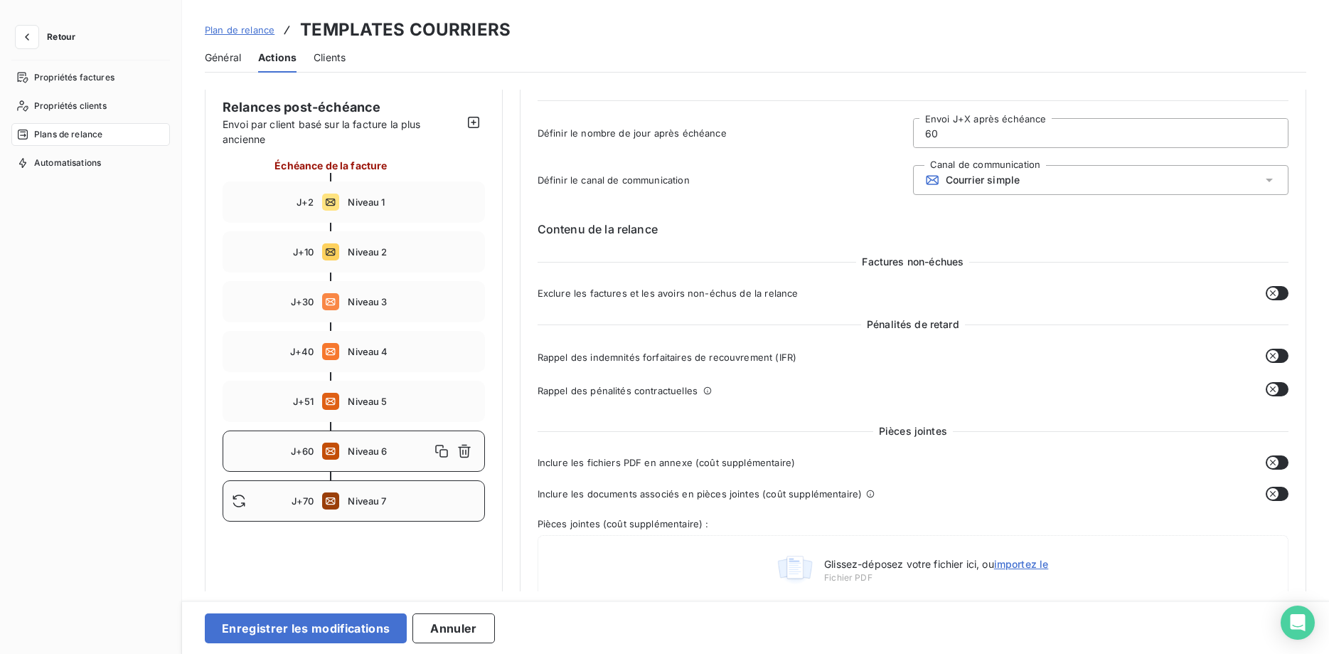
click at [375, 501] on span "Niveau 7" at bounding box center [411, 500] width 127 height 11
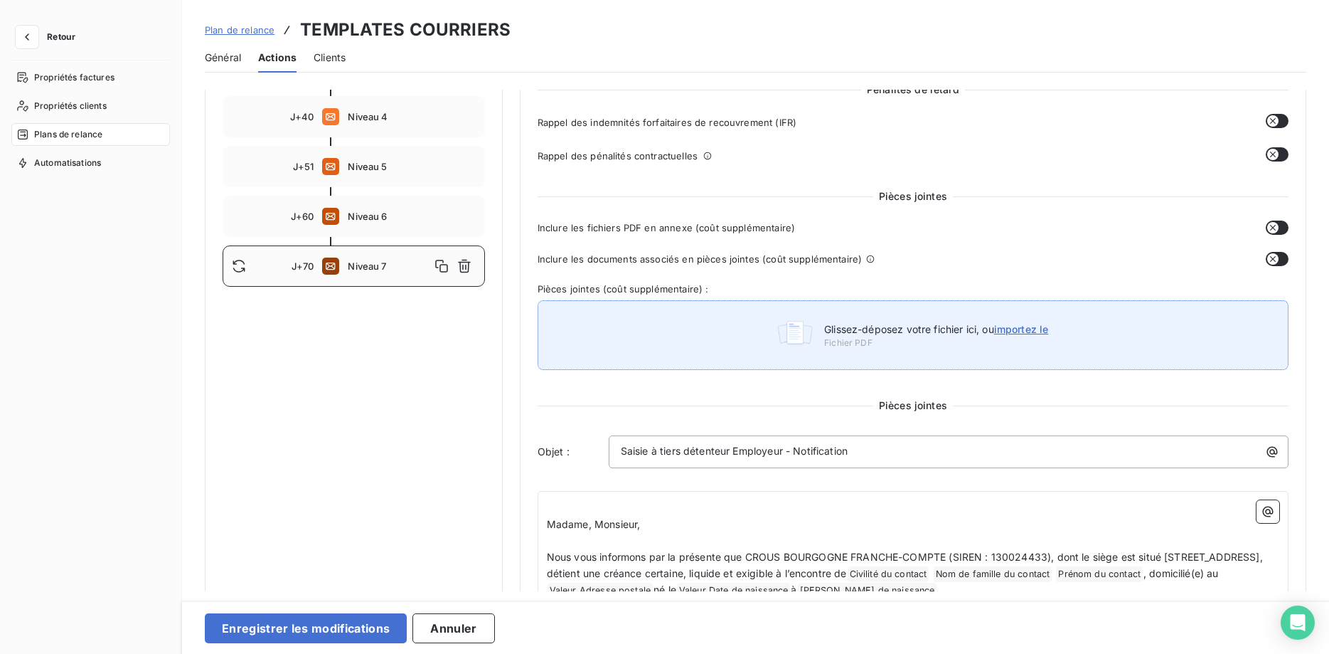
scroll to position [73, 0]
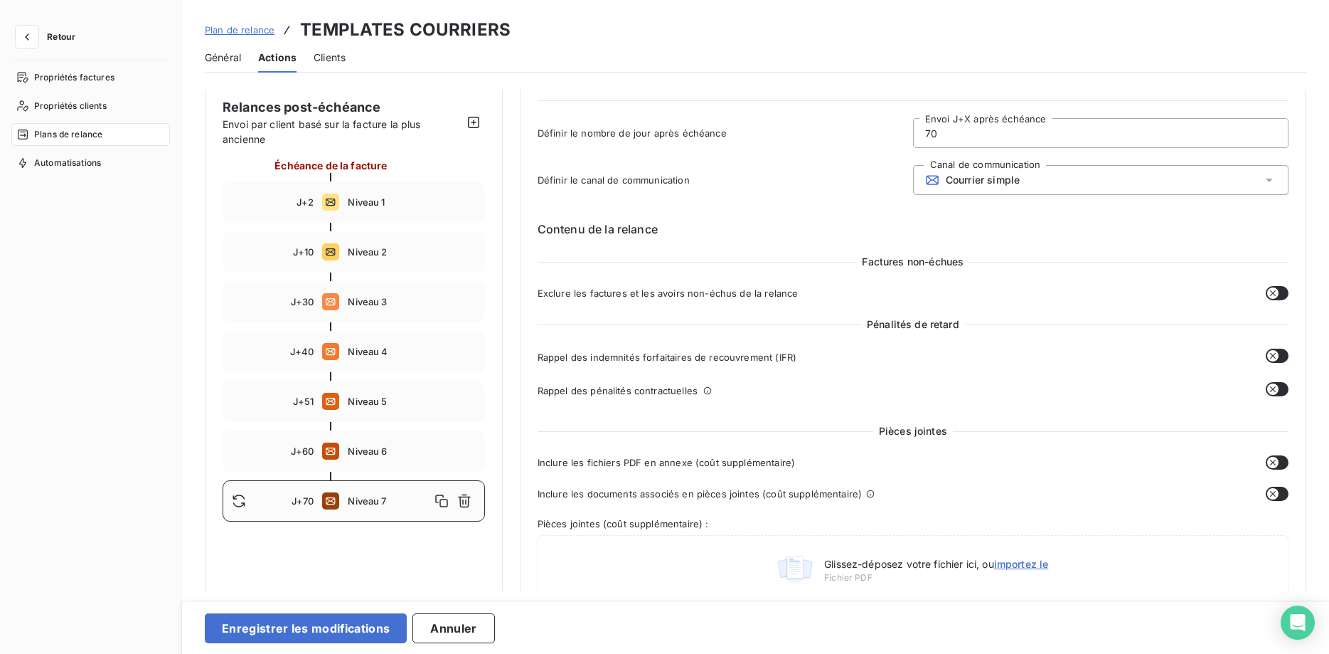
drag, startPoint x: 942, startPoint y: 132, endPoint x: 915, endPoint y: 134, distance: 27.1
click at [915, 134] on input "70" at bounding box center [1101, 133] width 374 height 28
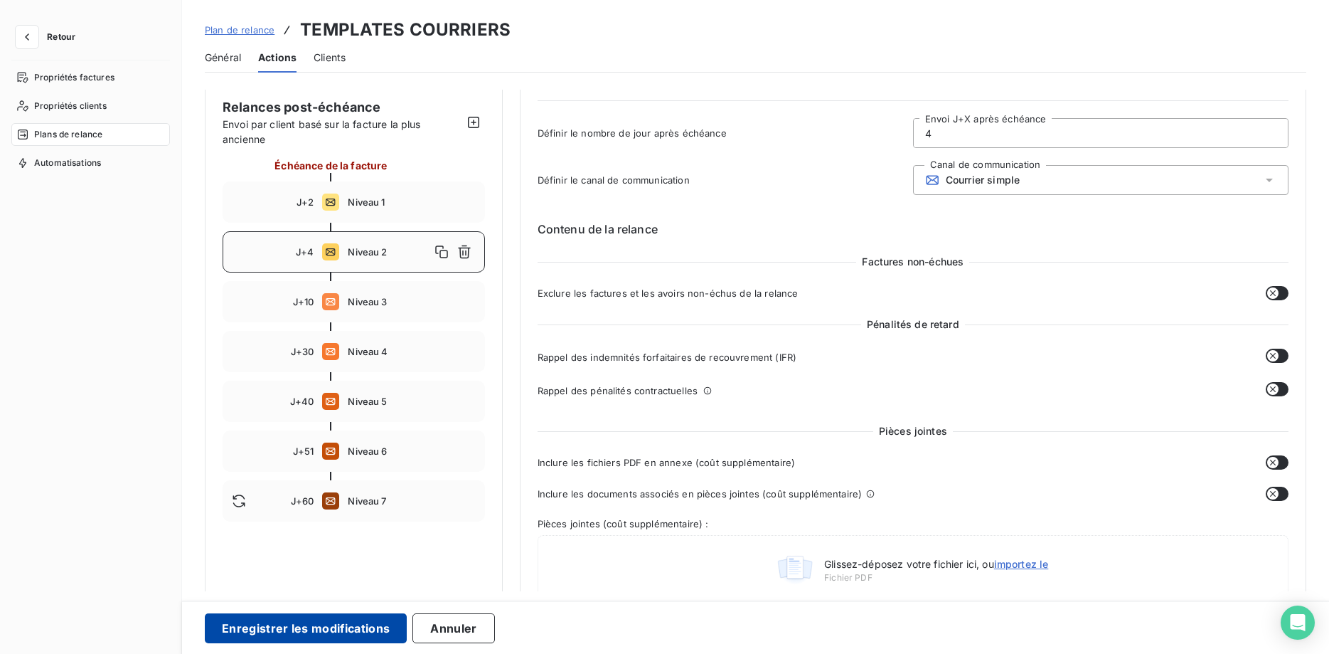
type input "4"
click at [341, 623] on button "Enregistrer les modifications" at bounding box center [306, 628] width 202 height 30
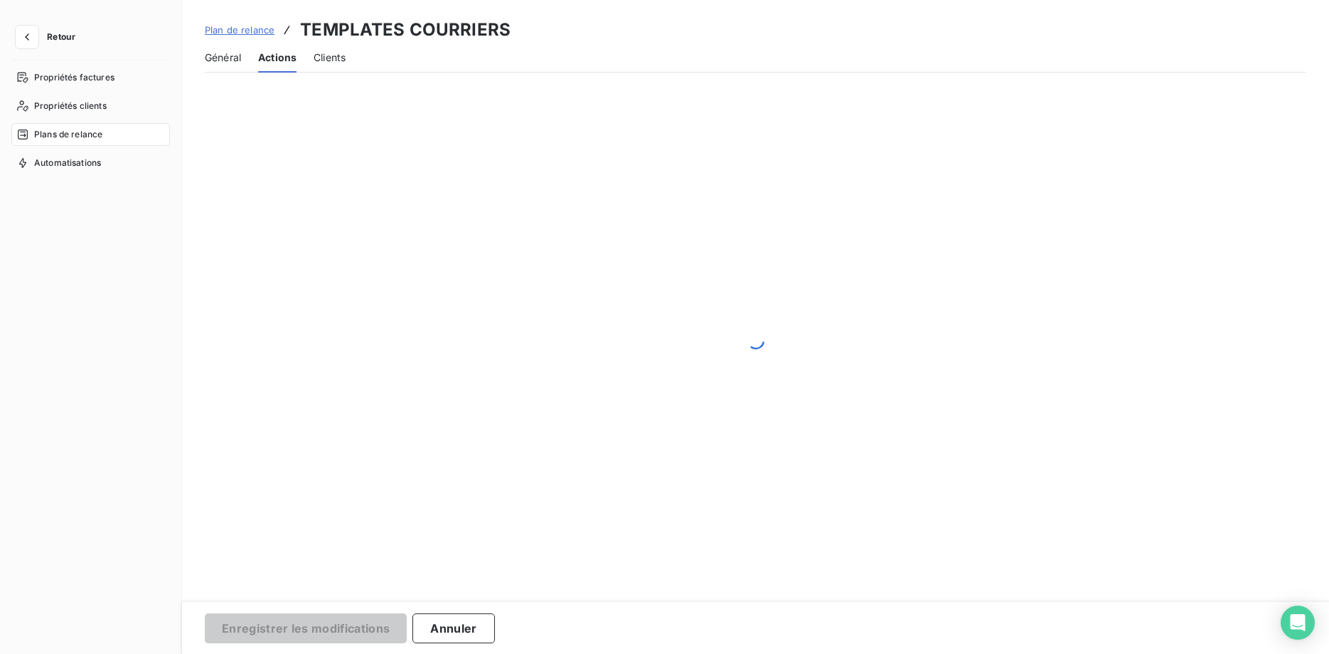
scroll to position [21, 0]
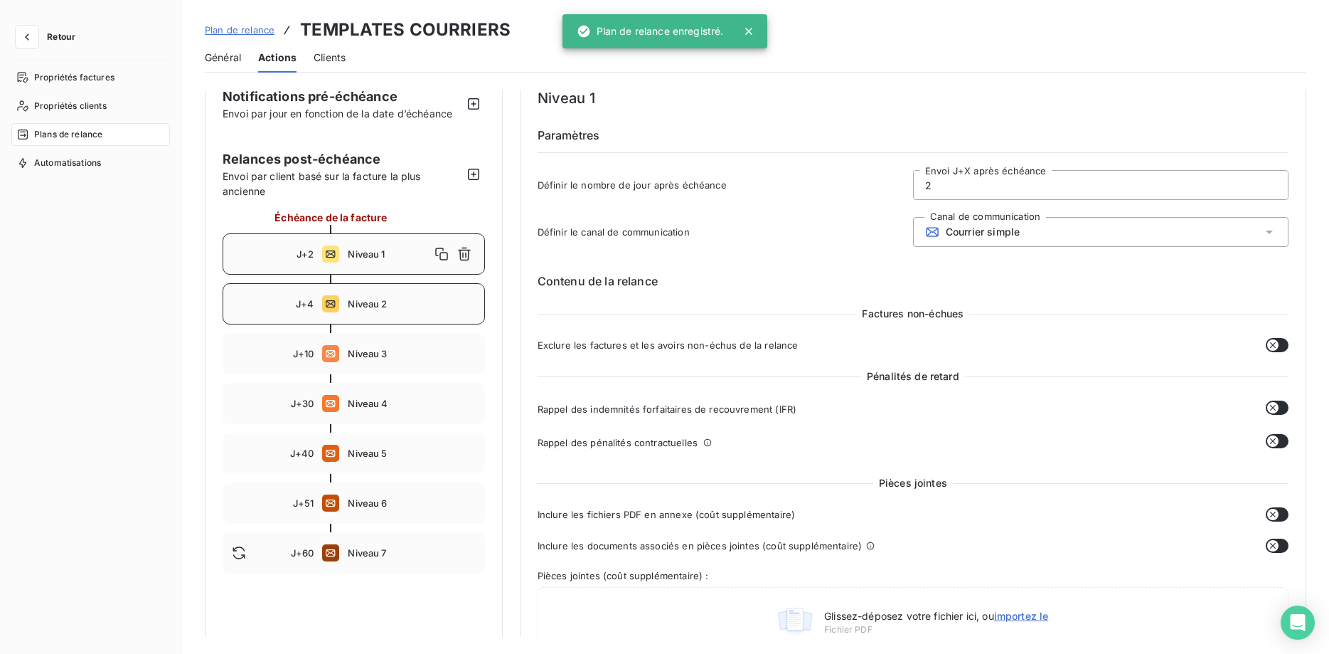
click at [371, 304] on span "Niveau 2" at bounding box center [411, 303] width 127 height 11
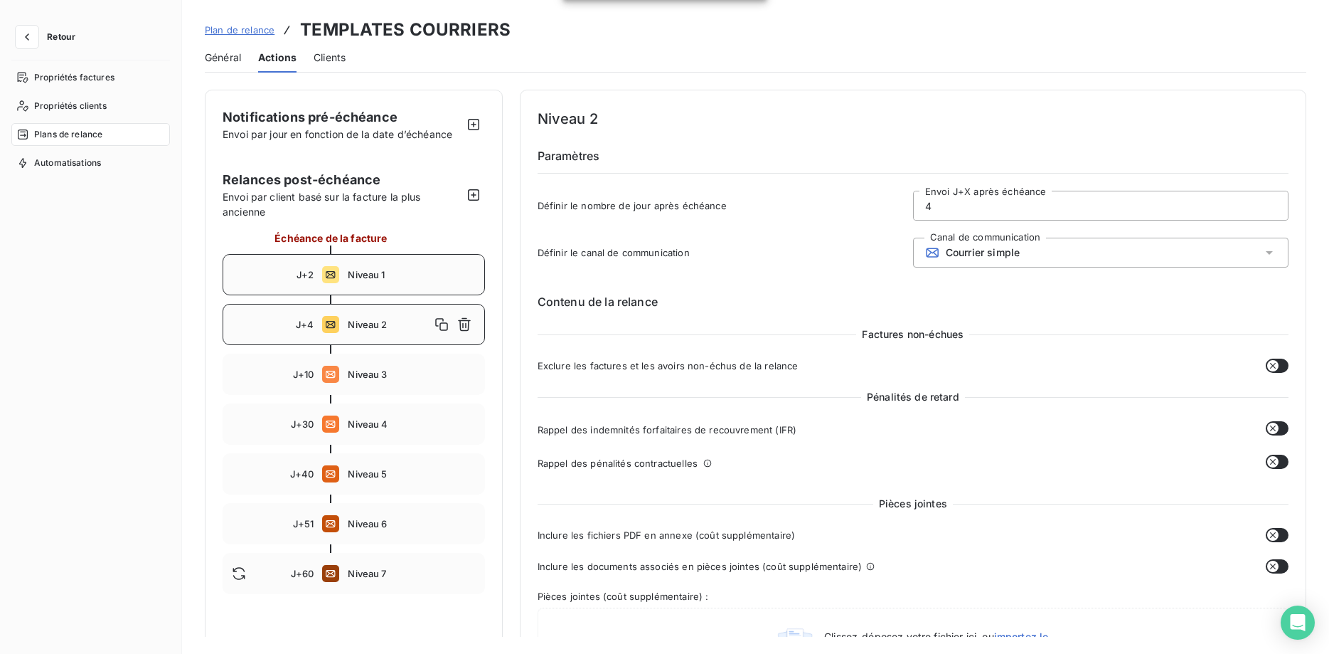
click at [368, 274] on span "Niveau 1" at bounding box center [411, 274] width 127 height 11
type input "2"
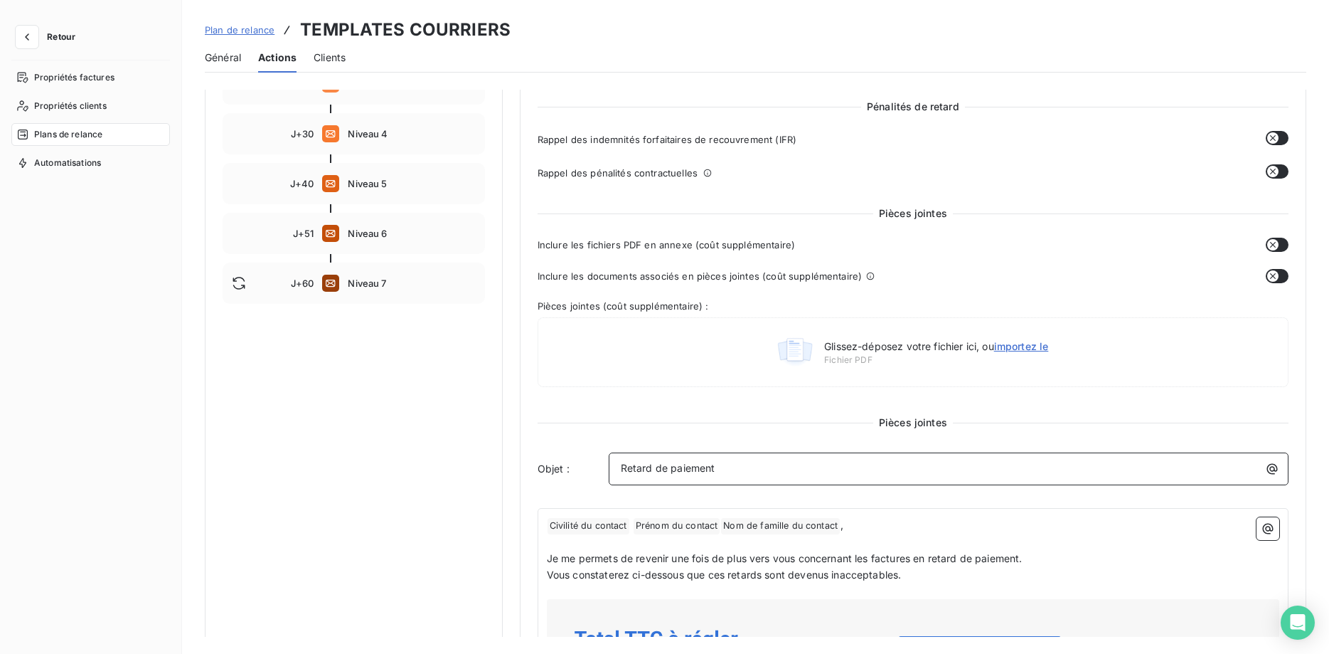
click at [770, 461] on p "Retard de paiement" at bounding box center [952, 468] width 663 height 16
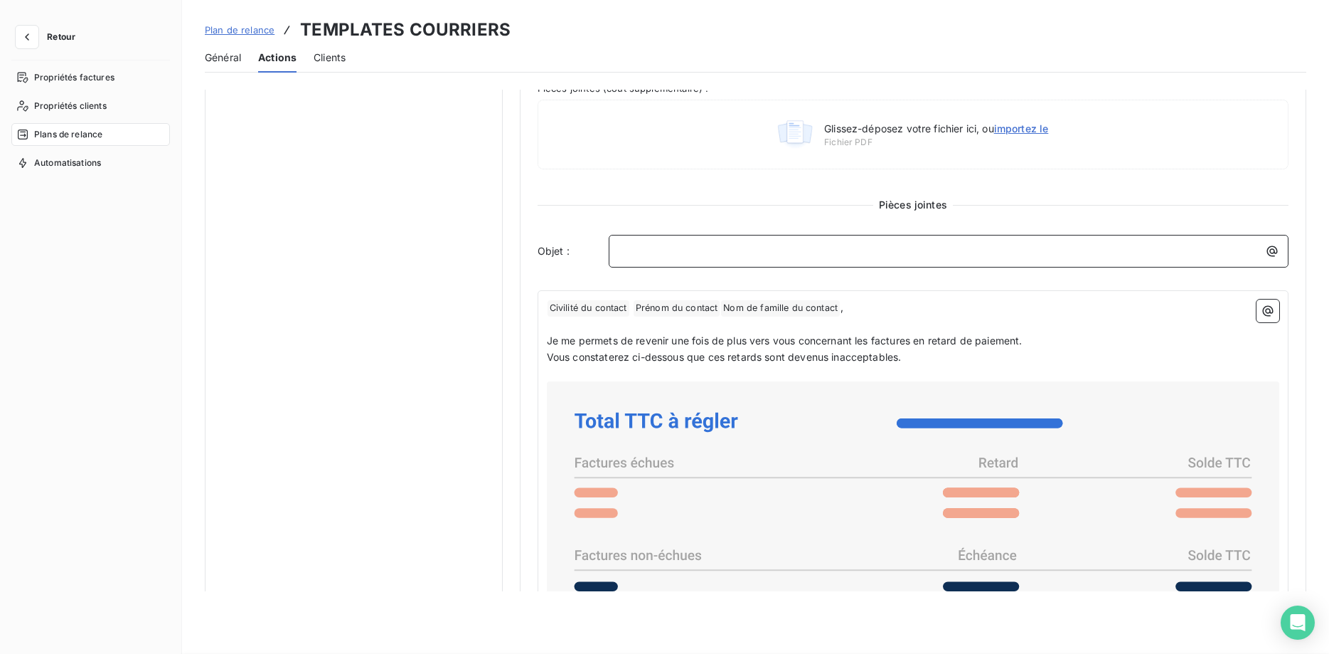
scroll to position [435, 0]
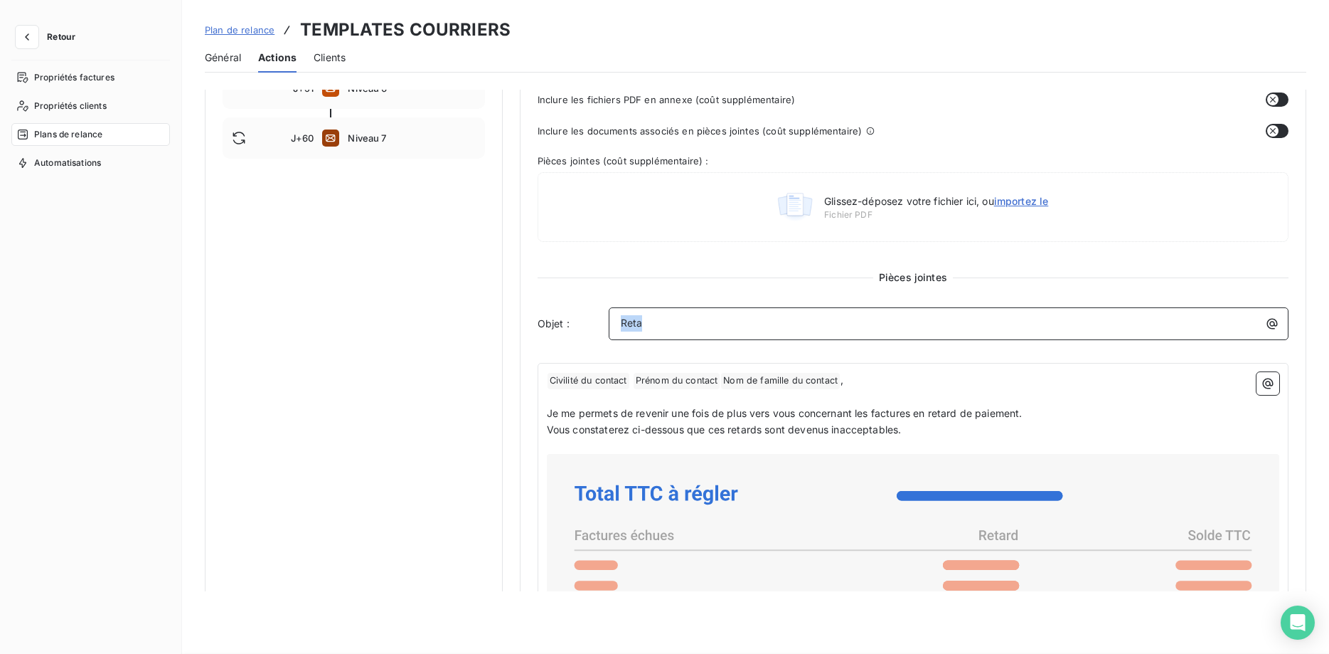
drag, startPoint x: 668, startPoint y: 325, endPoint x: 538, endPoint y: 309, distance: 131.1
click at [538, 309] on div "Objet : Reta" at bounding box center [913, 323] width 751 height 33
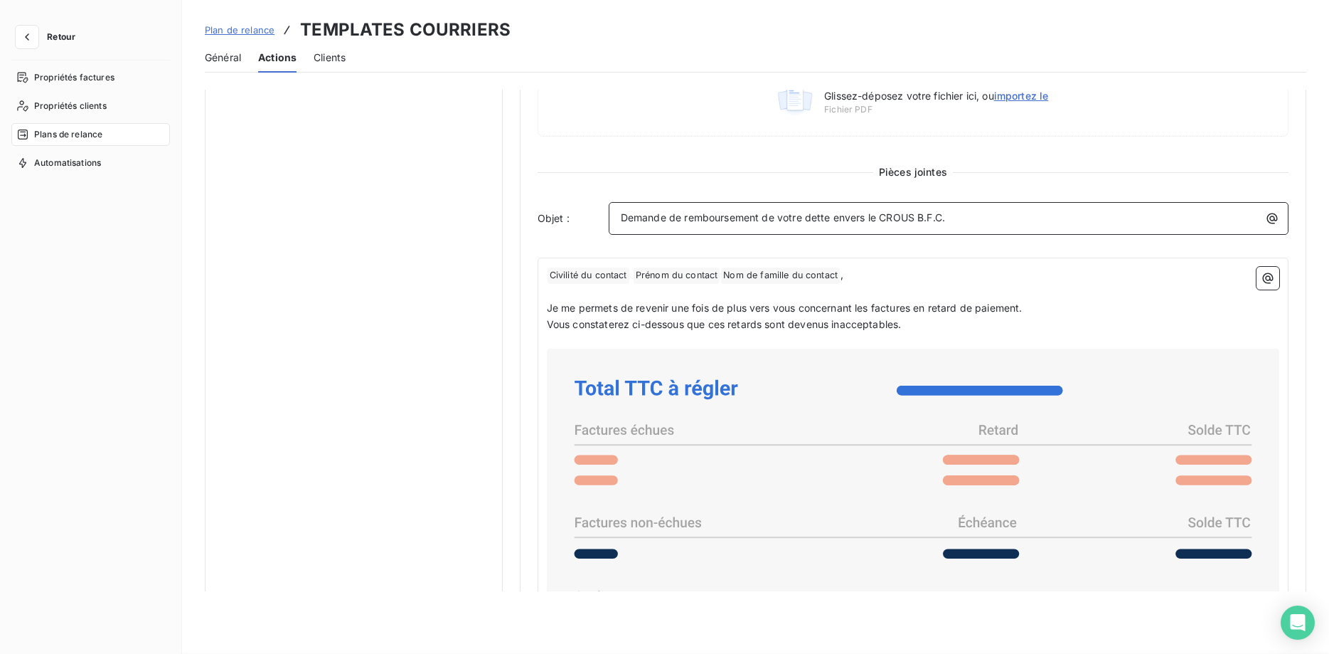
scroll to position [105, 0]
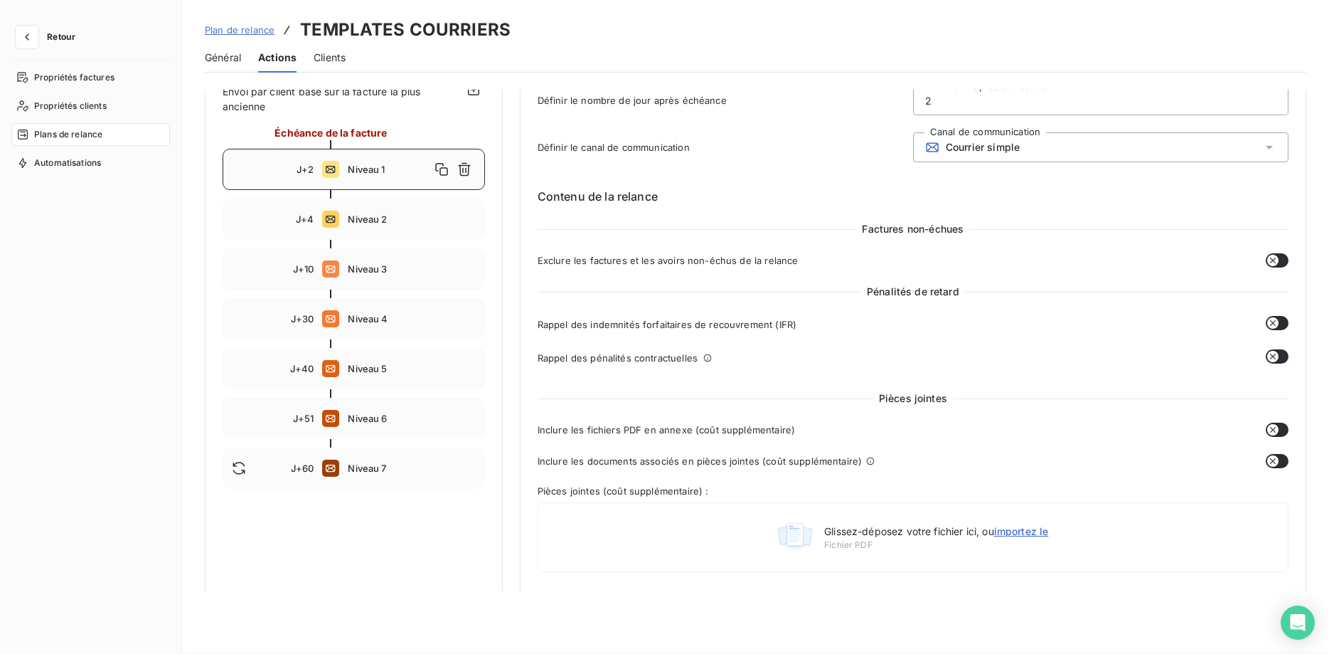
click at [1002, 470] on div "Pièces jointes Inclure les fichiers PDF en annexe (coût supplémentaire) Inclure…" at bounding box center [913, 484] width 751 height 186
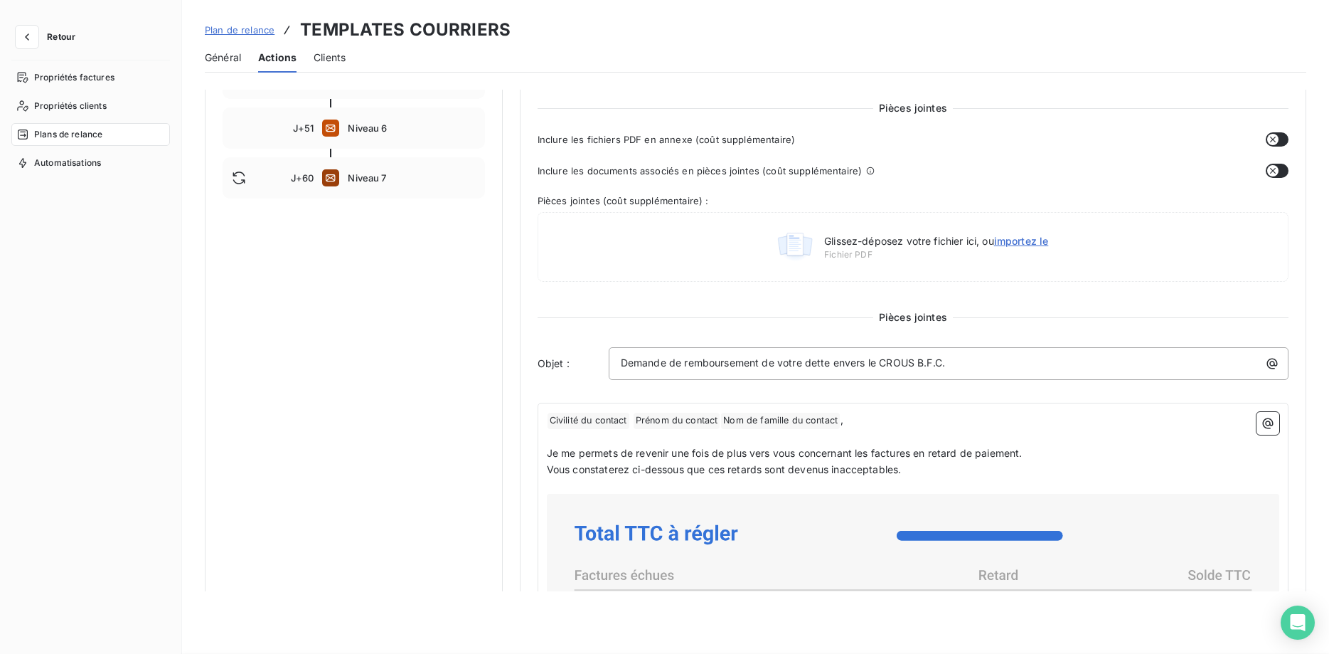
scroll to position [323, 0]
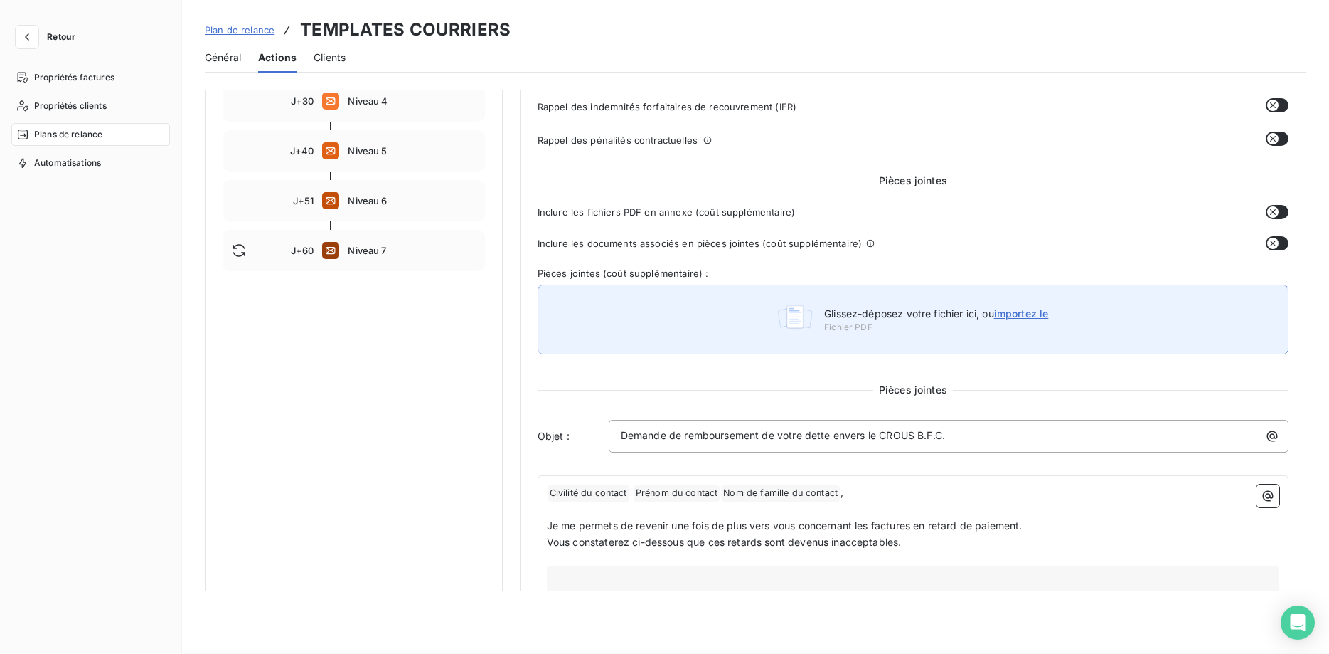
click at [580, 352] on div "Glissez-déposez votre fichier ici, ou importez le Fichier PDF" at bounding box center [913, 319] width 751 height 70
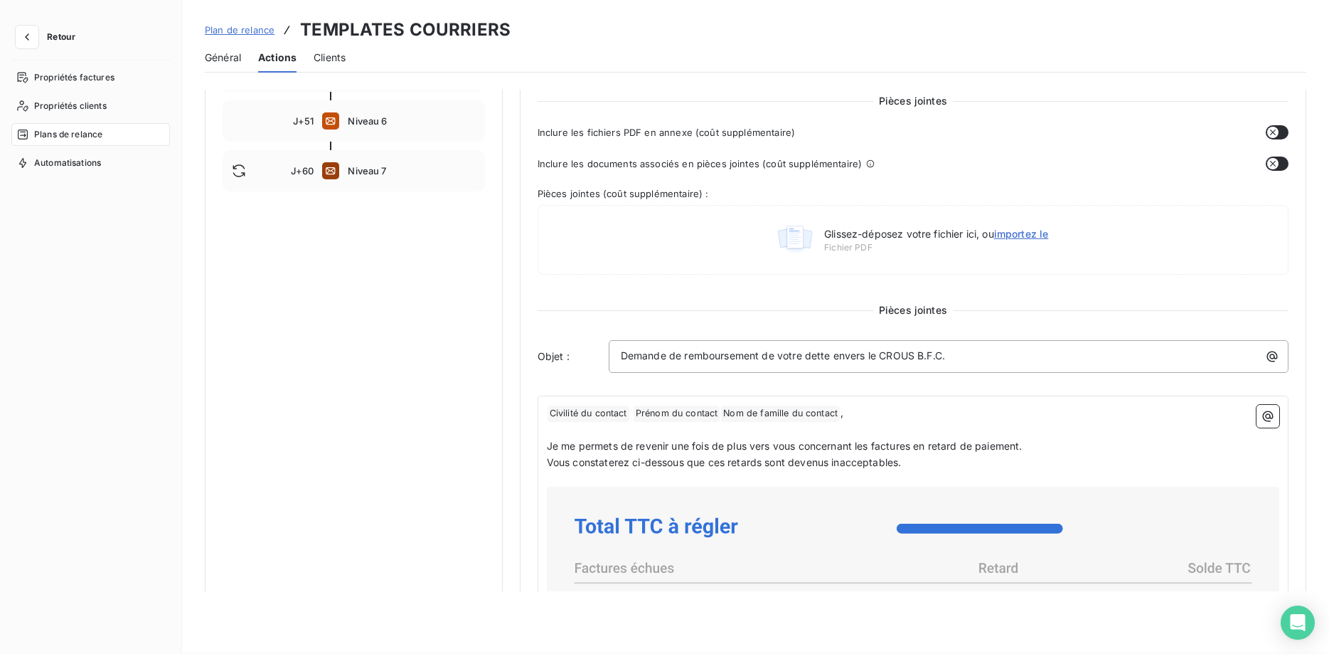
scroll to position [435, 0]
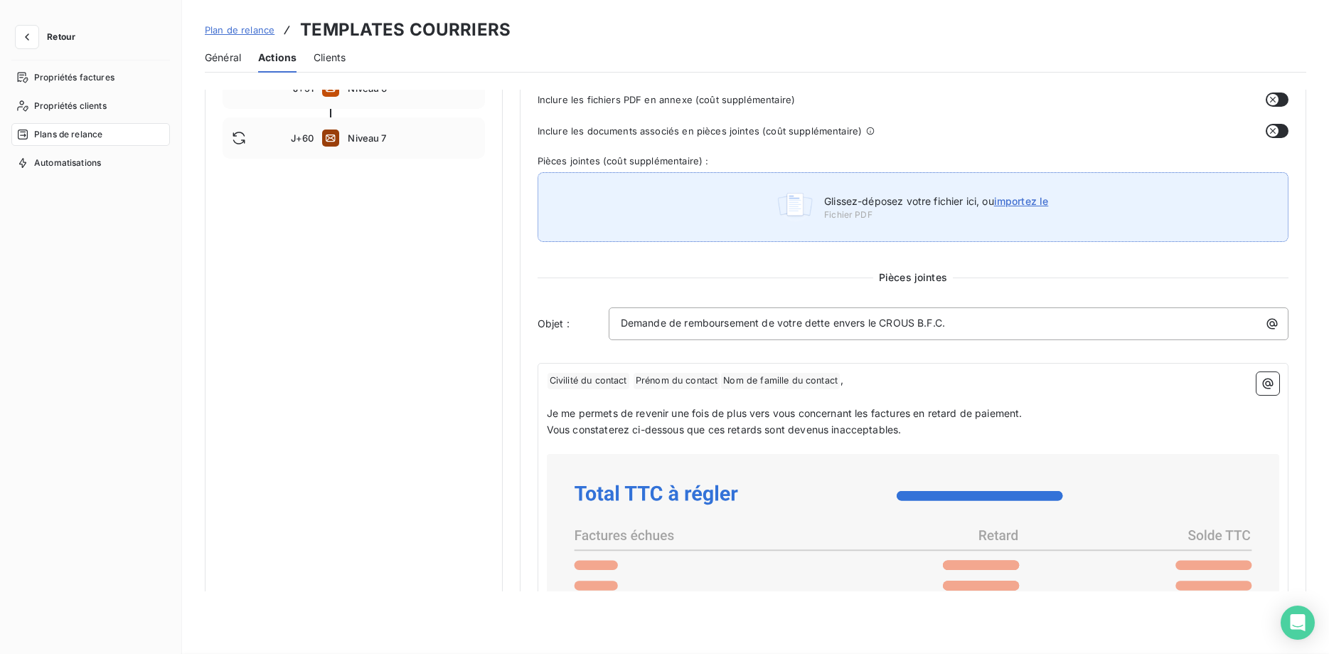
click at [1018, 203] on span "importez le" at bounding box center [1021, 201] width 55 height 12
click at [538, 607] on input "Glissez-déposez votre fichier ici, ou importez le" at bounding box center [538, 607] width 1 height 1
type input "C:\fakepath\_RIB Agent comptable CROUS BFC.pdf"
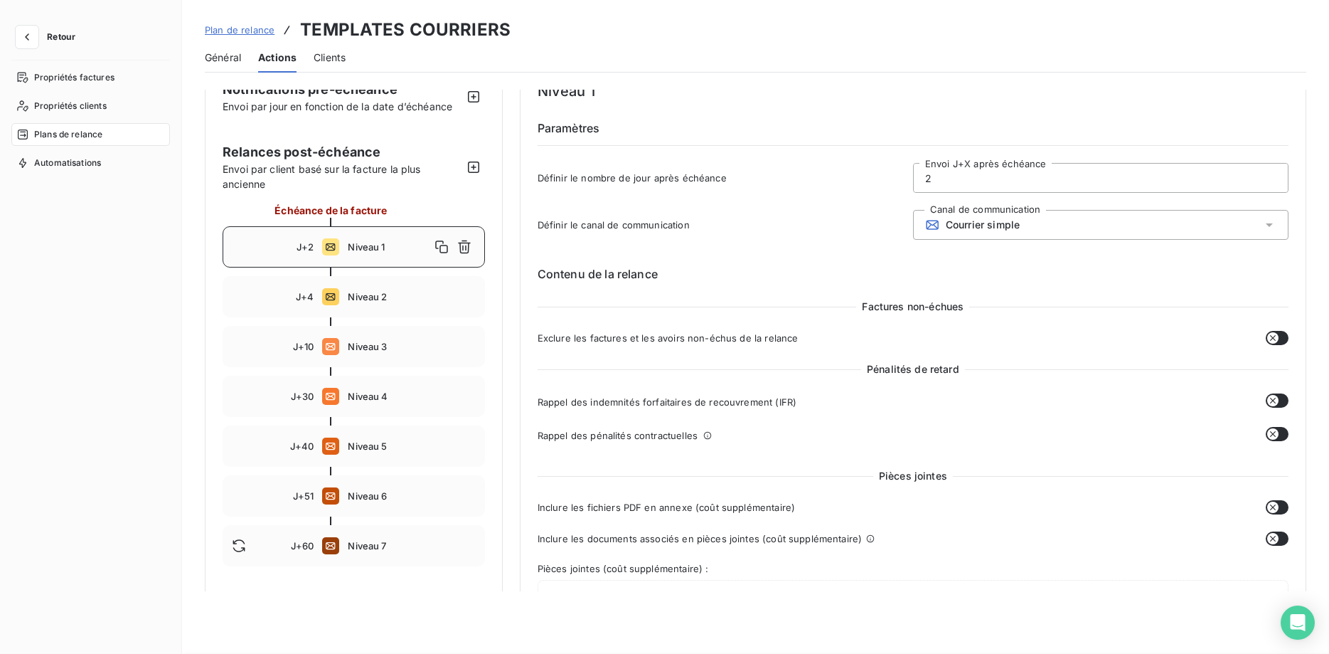
scroll to position [0, 0]
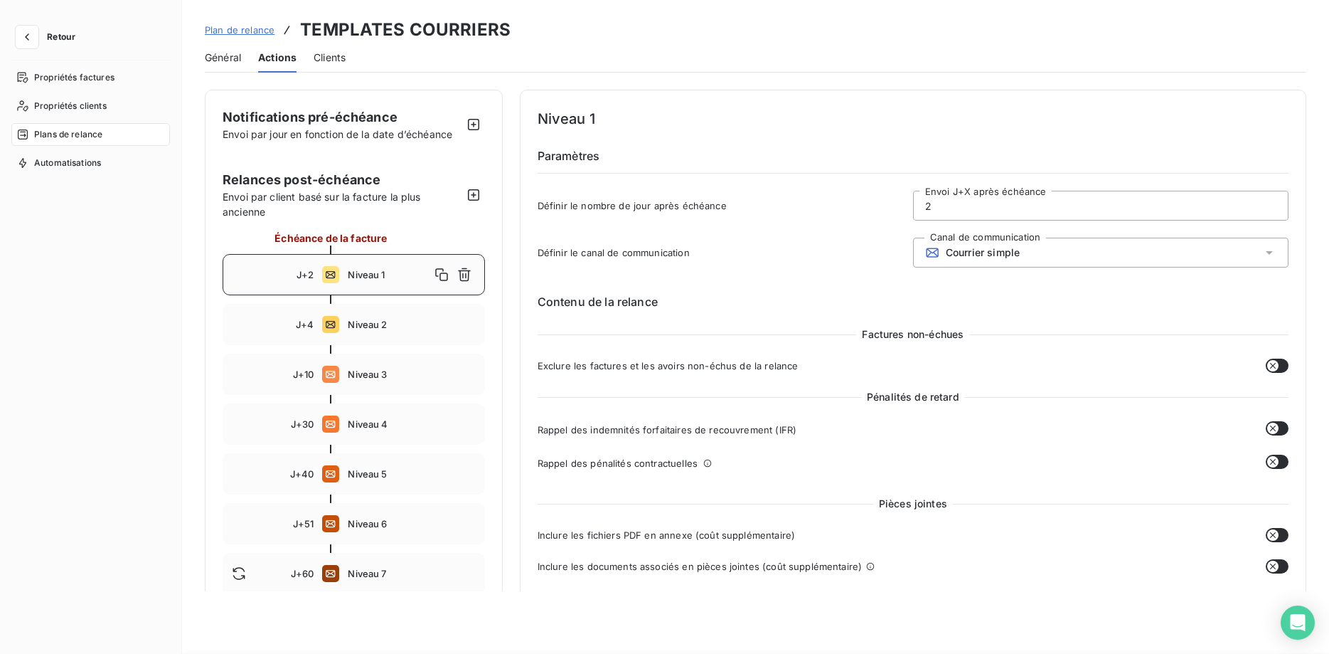
click at [352, 274] on span "Niveau 1" at bounding box center [389, 274] width 82 height 11
click at [367, 320] on span "Niveau 2" at bounding box center [411, 324] width 127 height 11
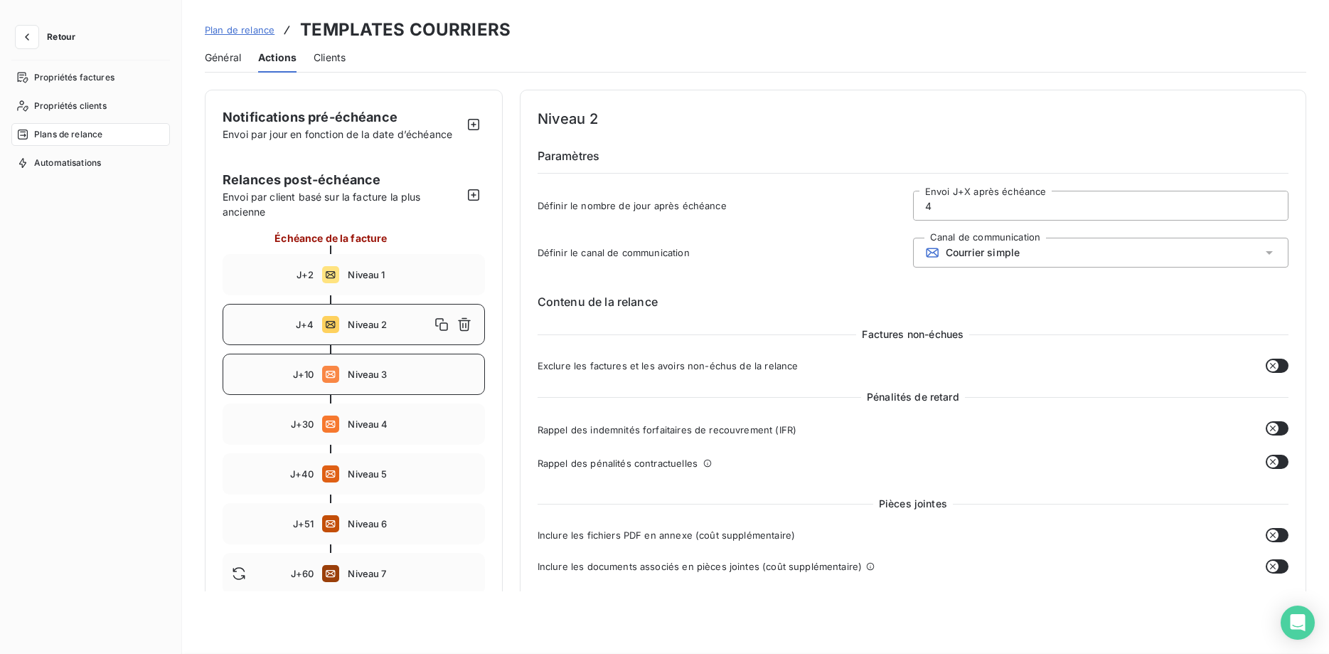
click at [379, 373] on span "Niveau 3" at bounding box center [411, 373] width 127 height 11
click at [379, 587] on div "J+60 Niveau 7" at bounding box center [354, 573] width 262 height 41
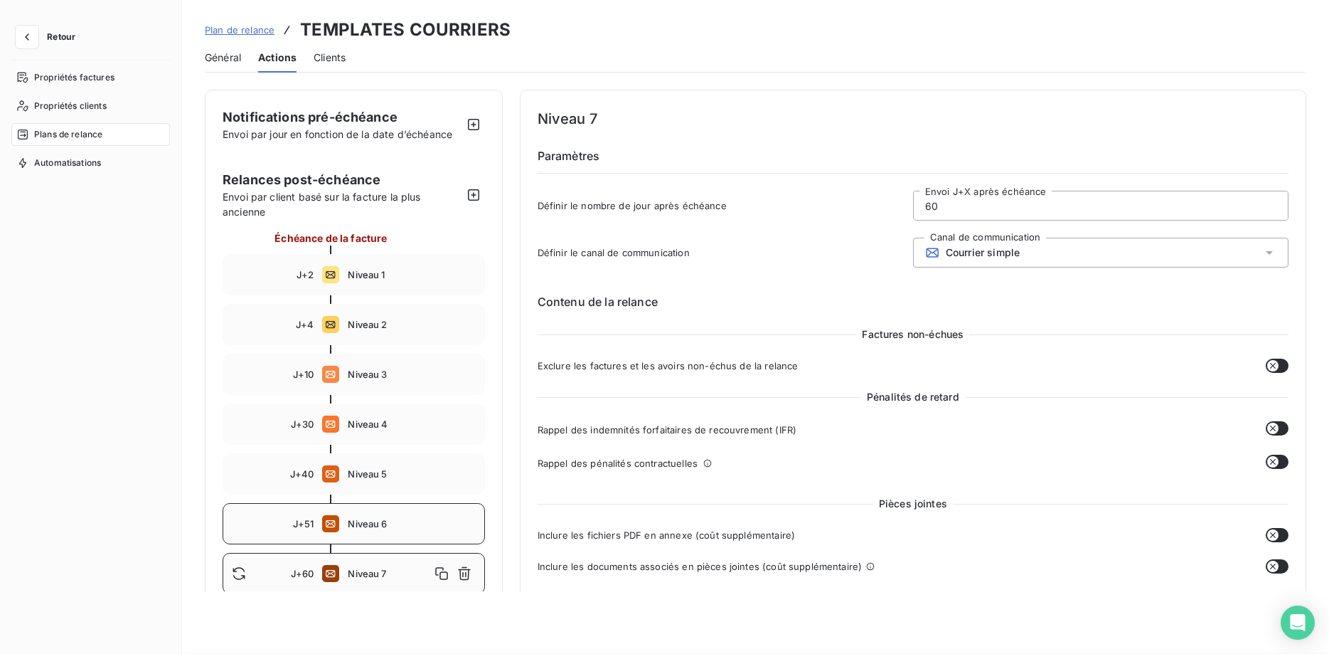
click at [351, 507] on div "J+51 Niveau 6" at bounding box center [354, 523] width 262 height 41
click at [358, 481] on div "J+40 Niveau 5" at bounding box center [354, 473] width 262 height 41
click at [369, 429] on span "Niveau 4" at bounding box center [411, 423] width 127 height 11
click at [475, 193] on icon "button" at bounding box center [473, 195] width 14 height 14
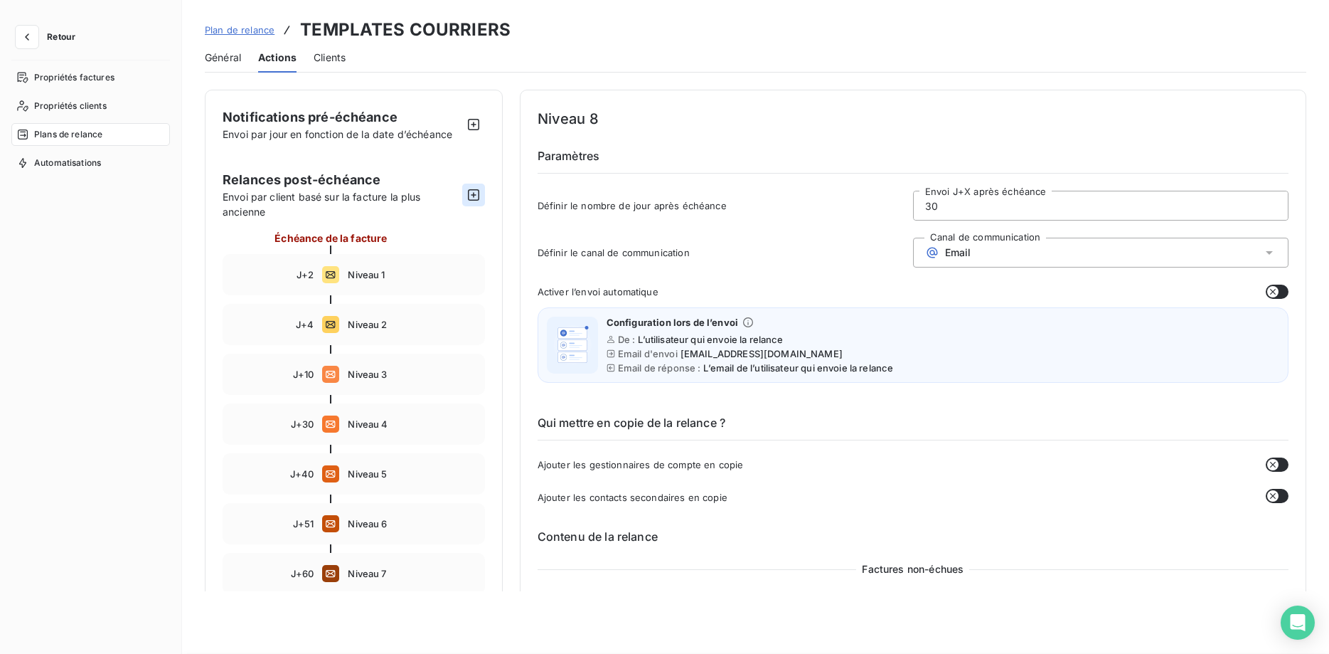
type input "70"
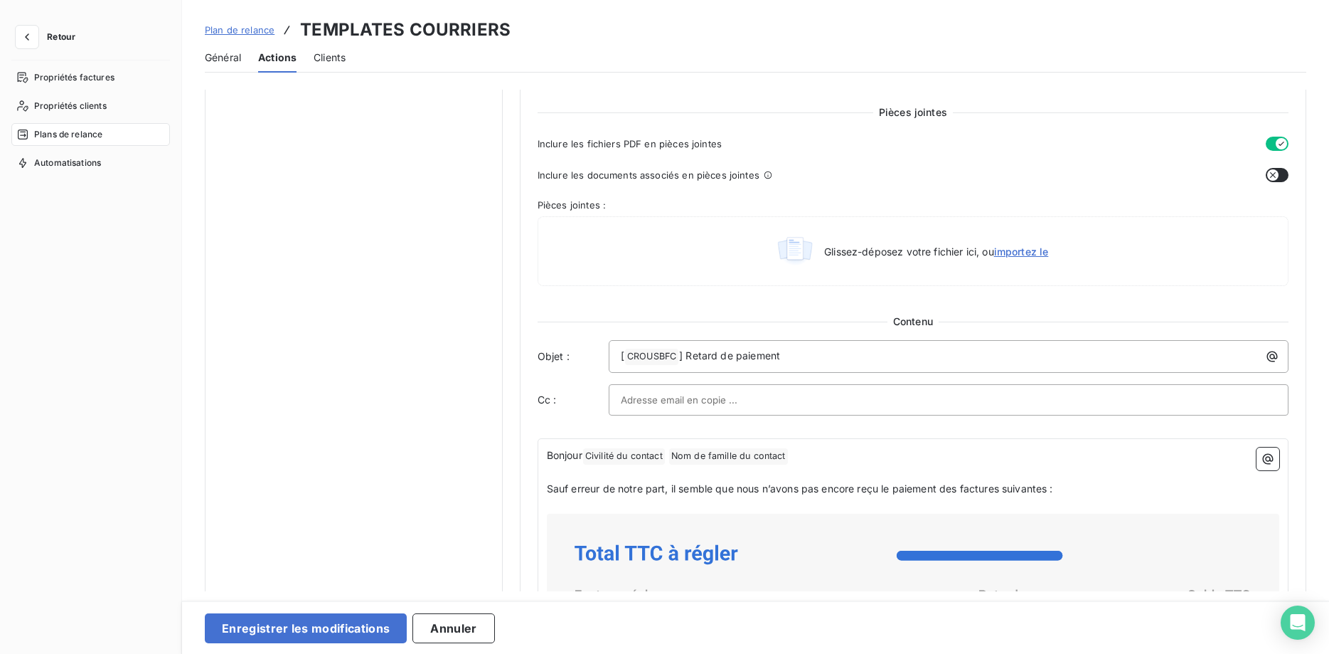
scroll to position [653, 0]
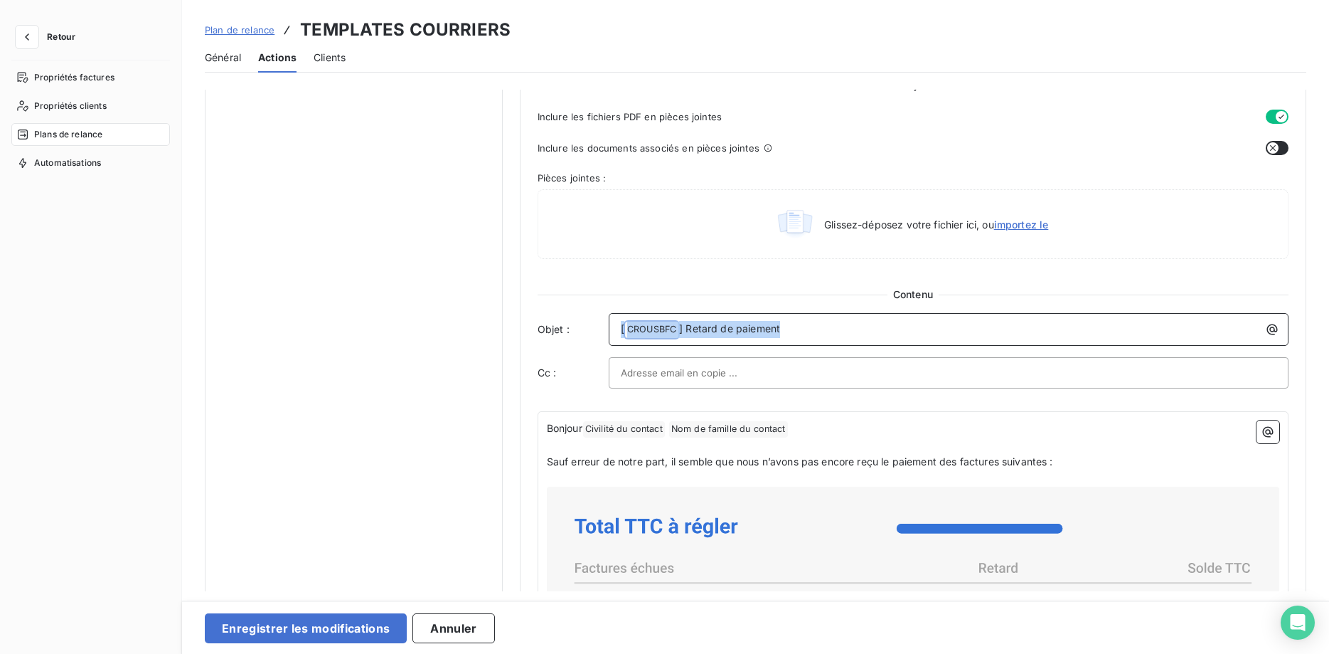
drag, startPoint x: 790, startPoint y: 327, endPoint x: 577, endPoint y: 320, distance: 213.5
click at [577, 320] on div "Objet : [ CROUSBFC ﻿ ] Retard de paiement" at bounding box center [913, 329] width 751 height 33
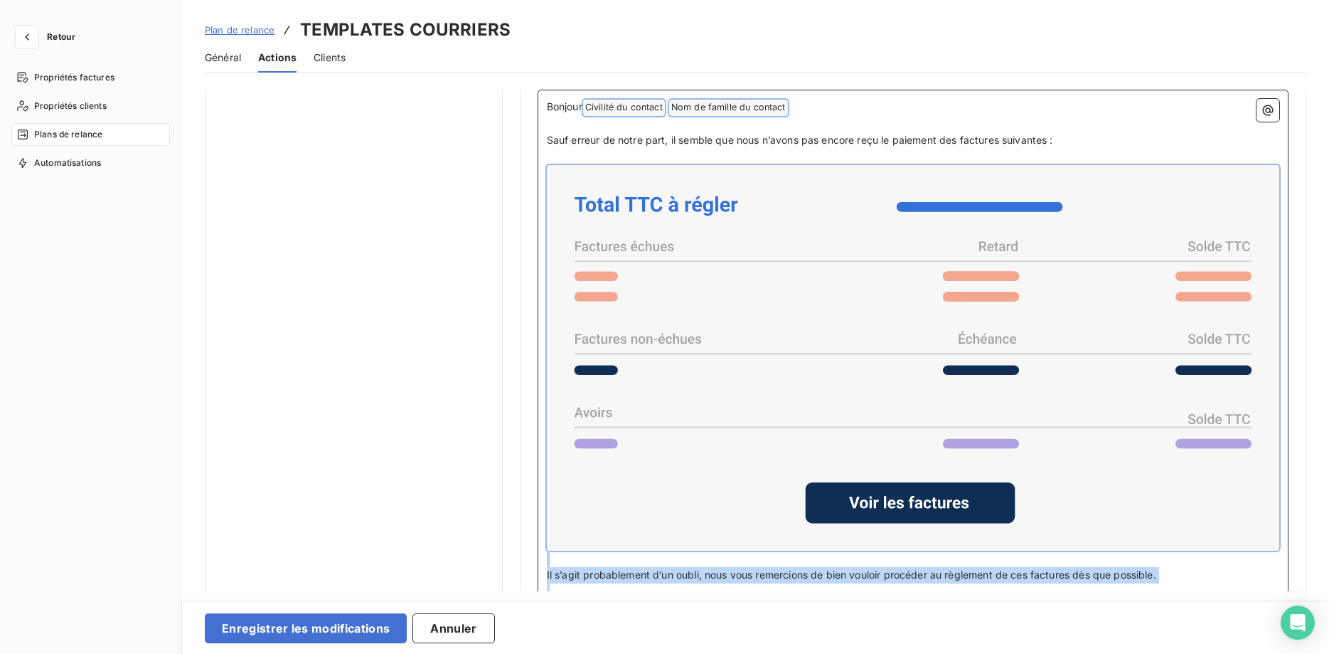
scroll to position [1253, 0]
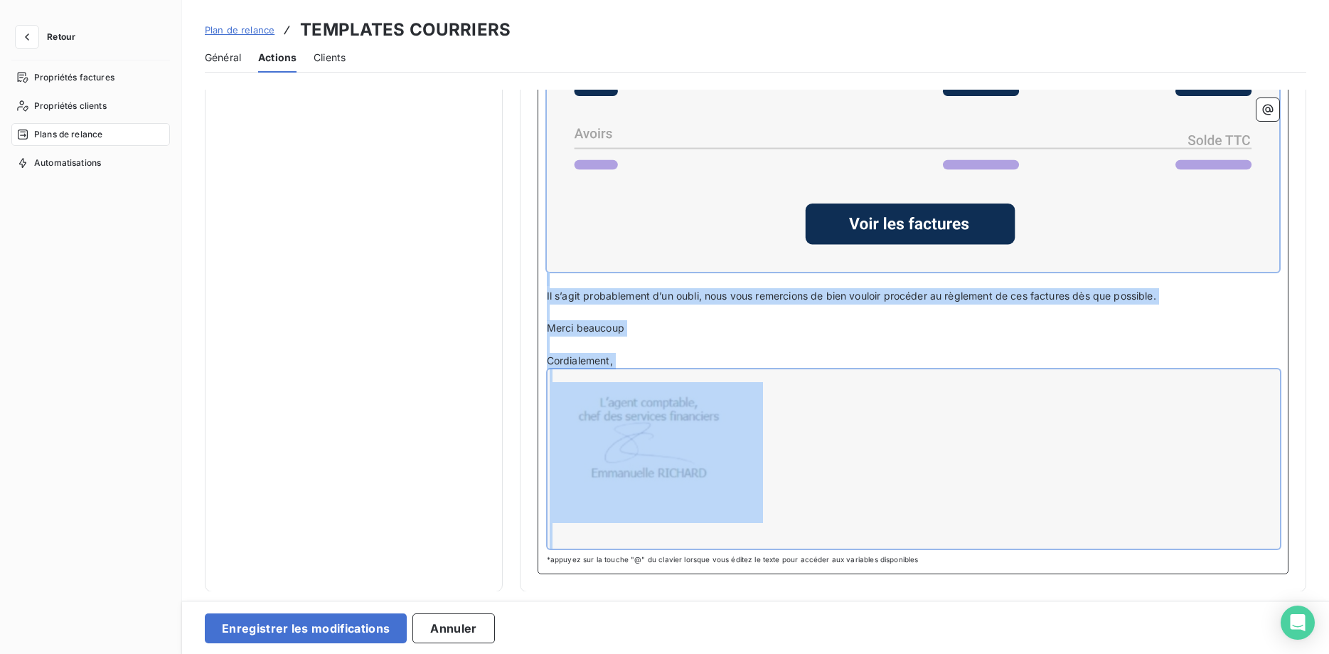
drag, startPoint x: 551, startPoint y: 282, endPoint x: 1032, endPoint y: 631, distance: 594.6
click at [1032, 591] on div "Notifications pré-échéance Envoi par jour en fonction de la date d’échéance Rel…" at bounding box center [755, 340] width 1147 height 501
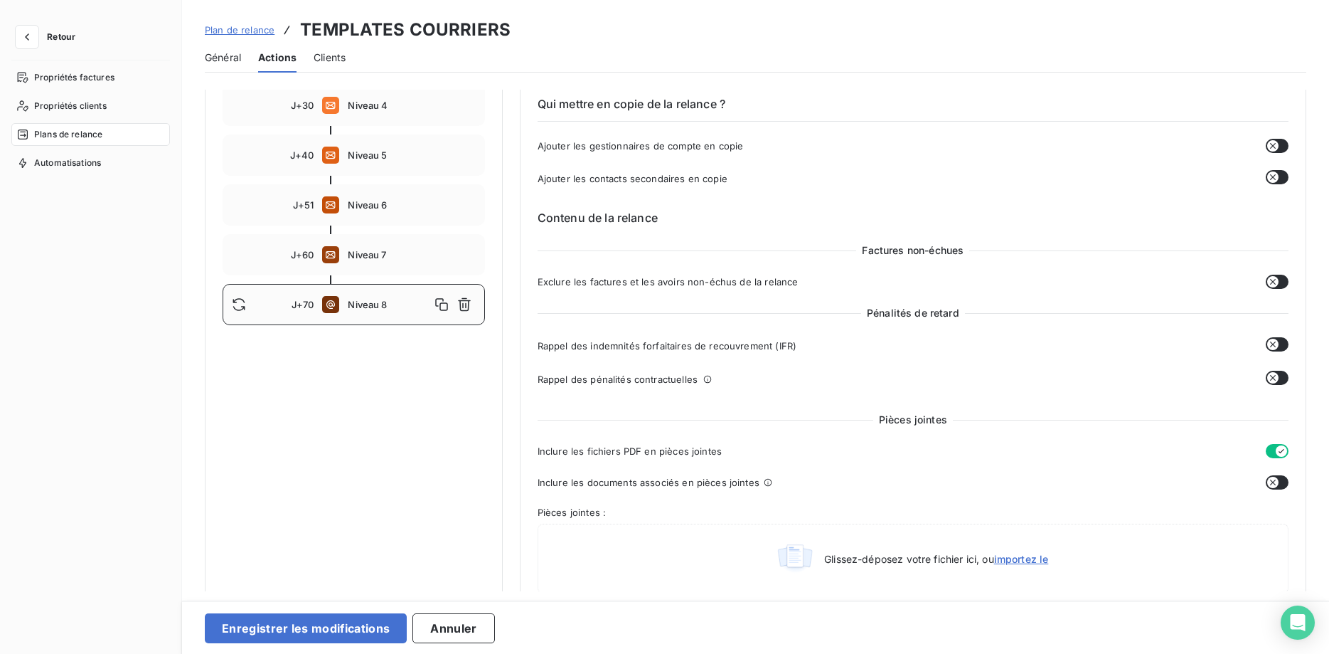
scroll to position [609, 0]
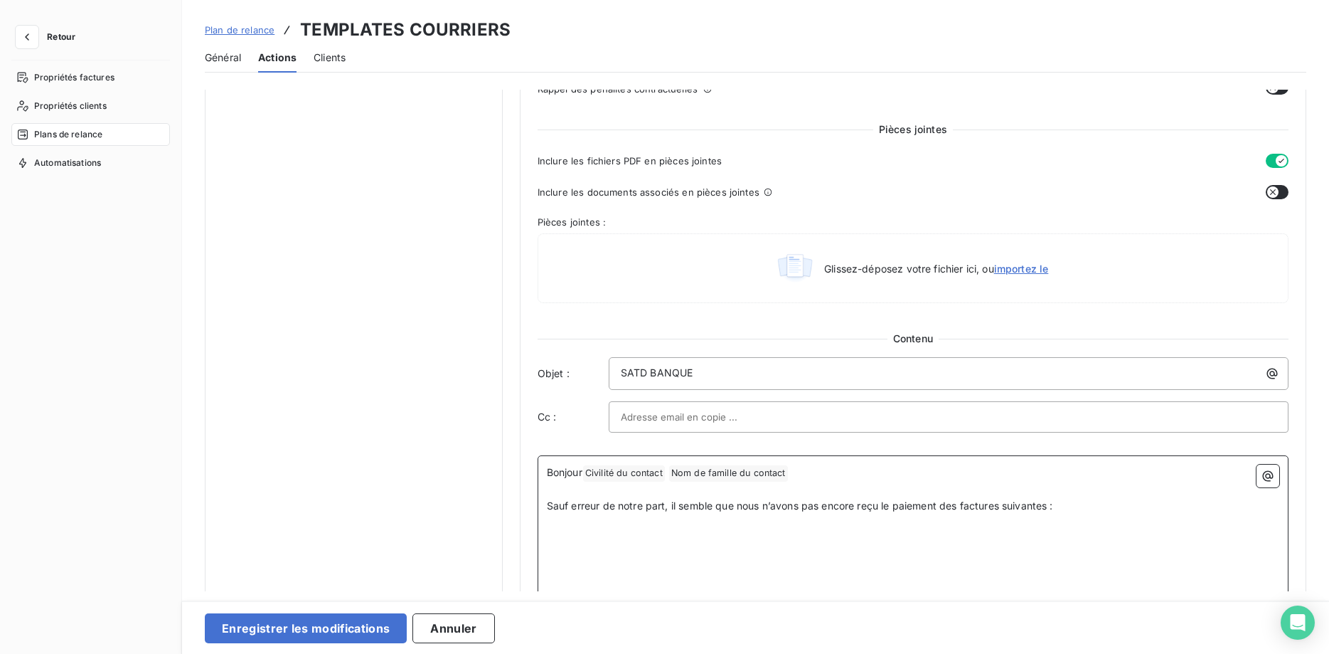
drag, startPoint x: 1053, startPoint y: 471, endPoint x: 1090, endPoint y: 518, distance: 59.2
click at [1053, 473] on p "Bonjour Civilité du contact ﻿ Nom de famille du contact ﻿ ﻿" at bounding box center [913, 472] width 732 height 17
click at [336, 624] on button "Enregistrer les modifications" at bounding box center [306, 628] width 202 height 30
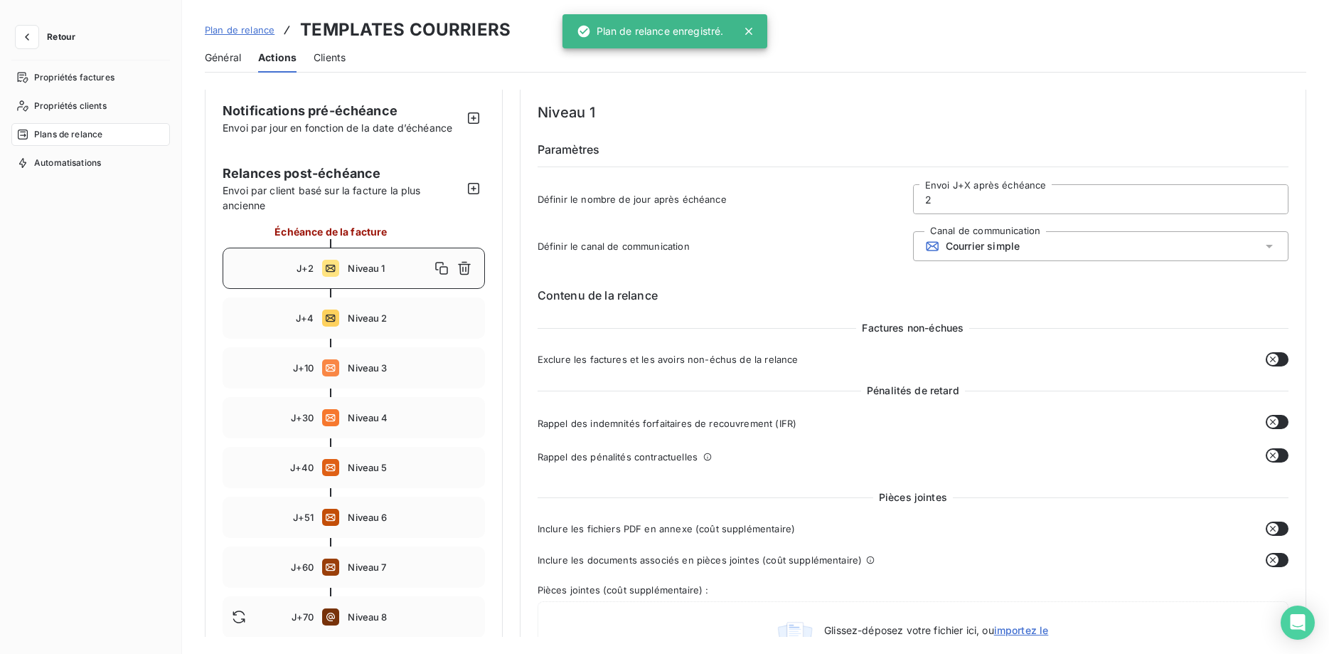
scroll to position [0, 0]
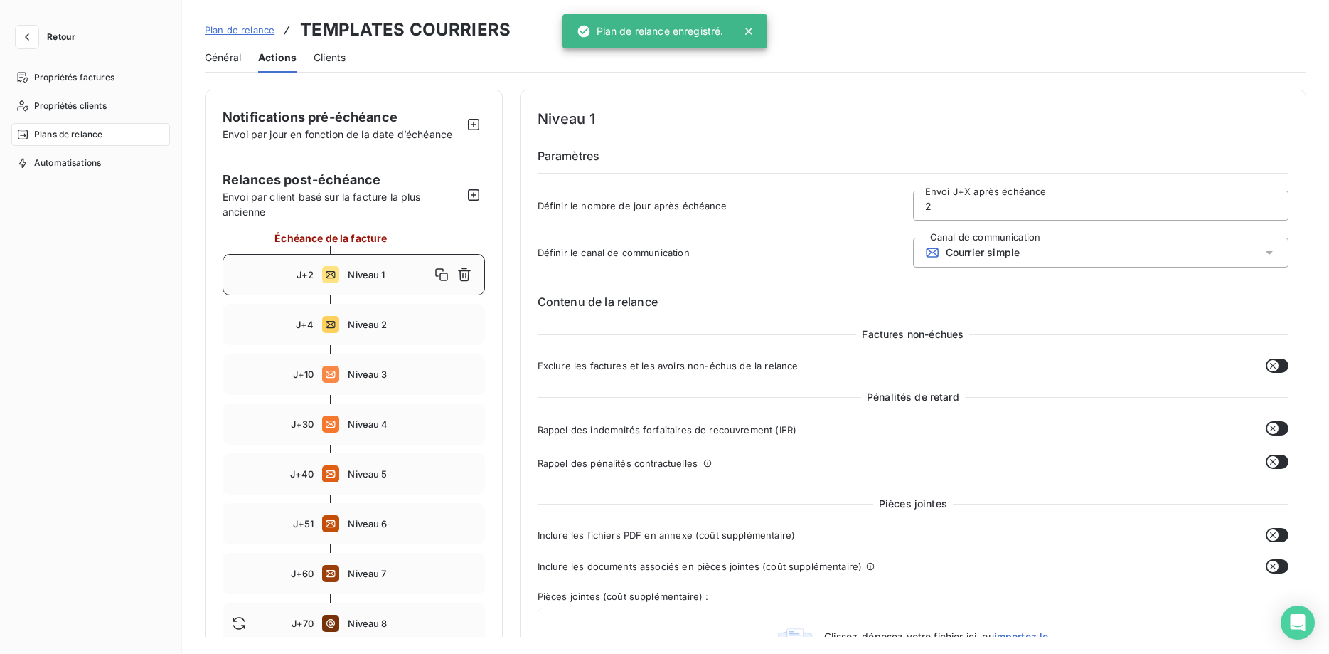
click at [241, 25] on span "Plan de relance" at bounding box center [240, 29] width 70 height 11
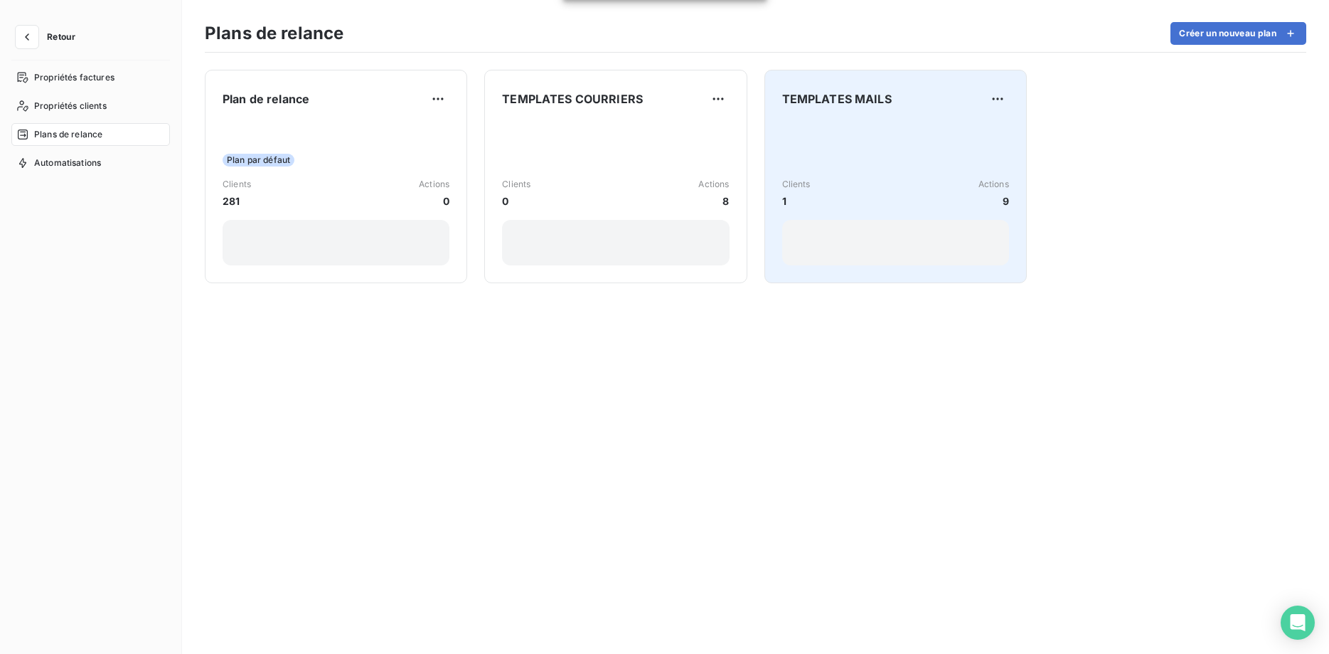
click at [841, 158] on div "Clients 1 Actions 9" at bounding box center [895, 194] width 227 height 144
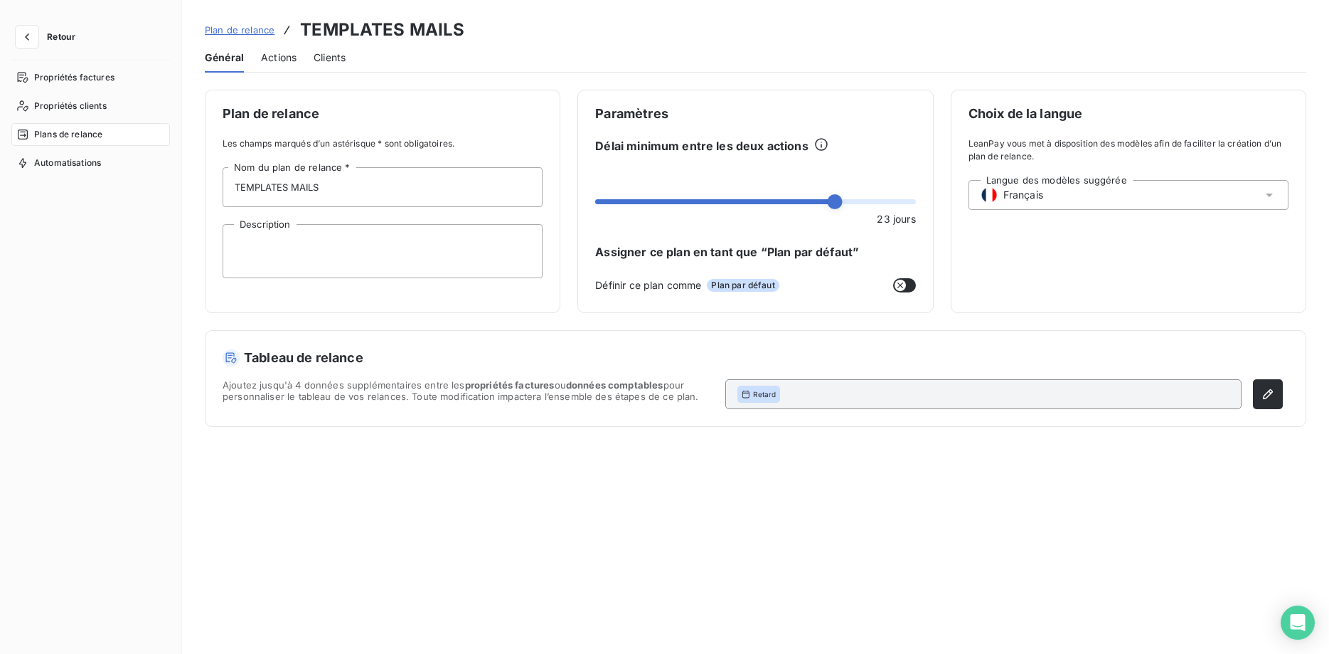
click at [277, 61] on span "Actions" at bounding box center [279, 57] width 36 height 14
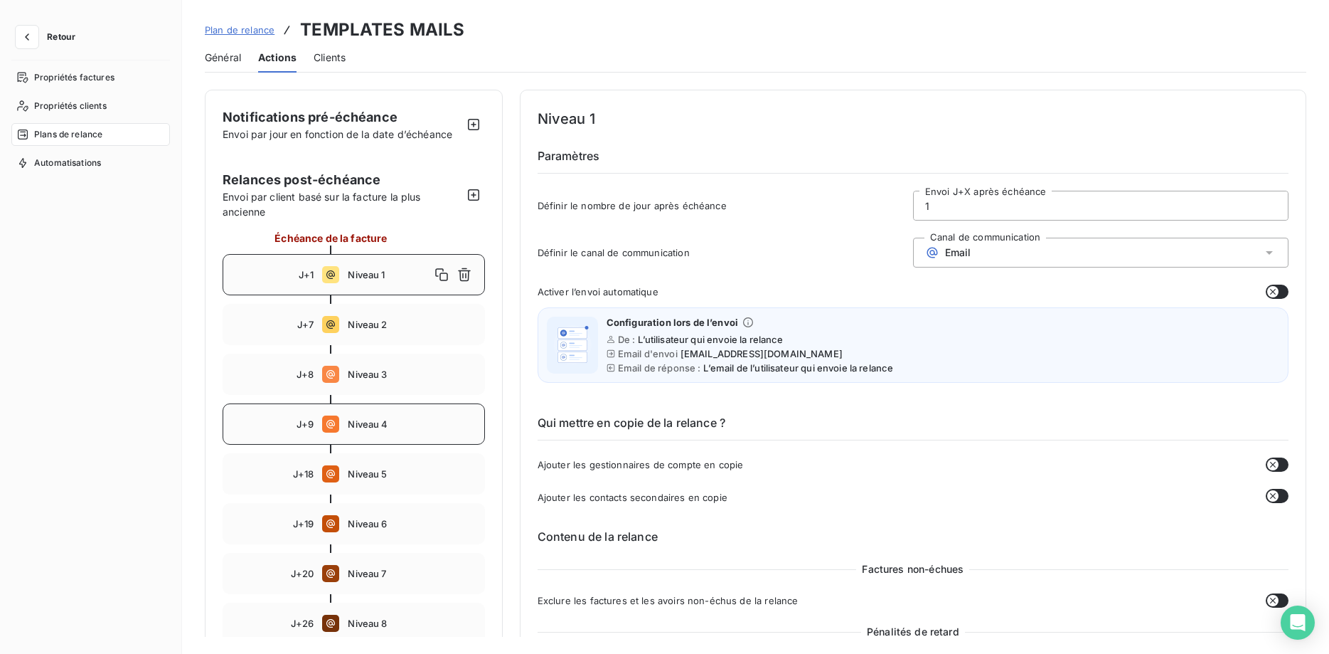
click at [358, 415] on div "J+9 Niveau 4" at bounding box center [354, 423] width 262 height 41
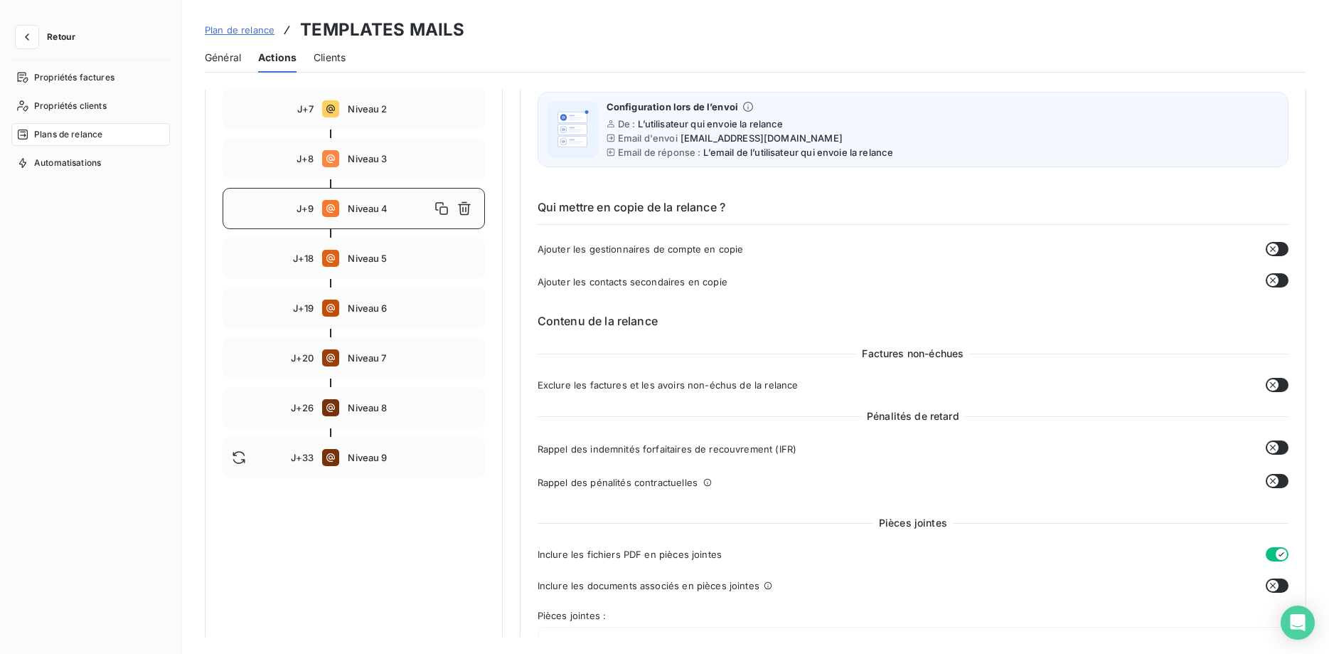
scroll to position [145, 0]
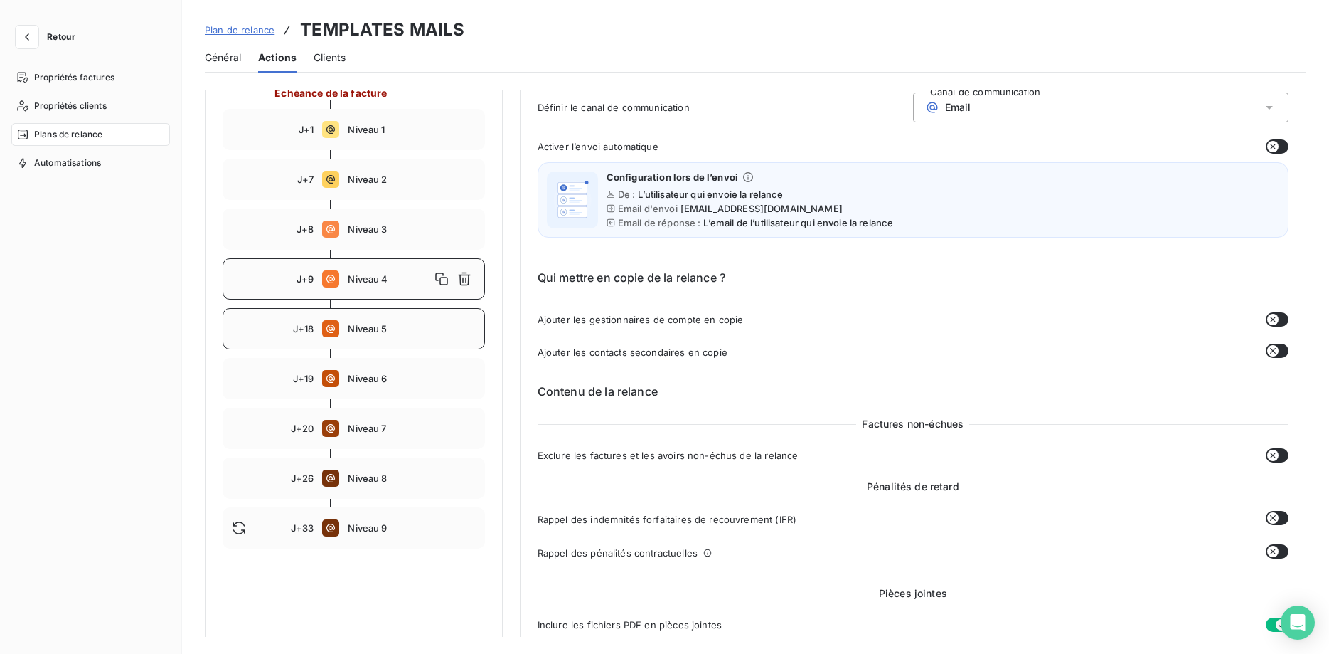
click at [372, 313] on div "J+18 Niveau 5" at bounding box center [354, 328] width 262 height 41
type input "18"
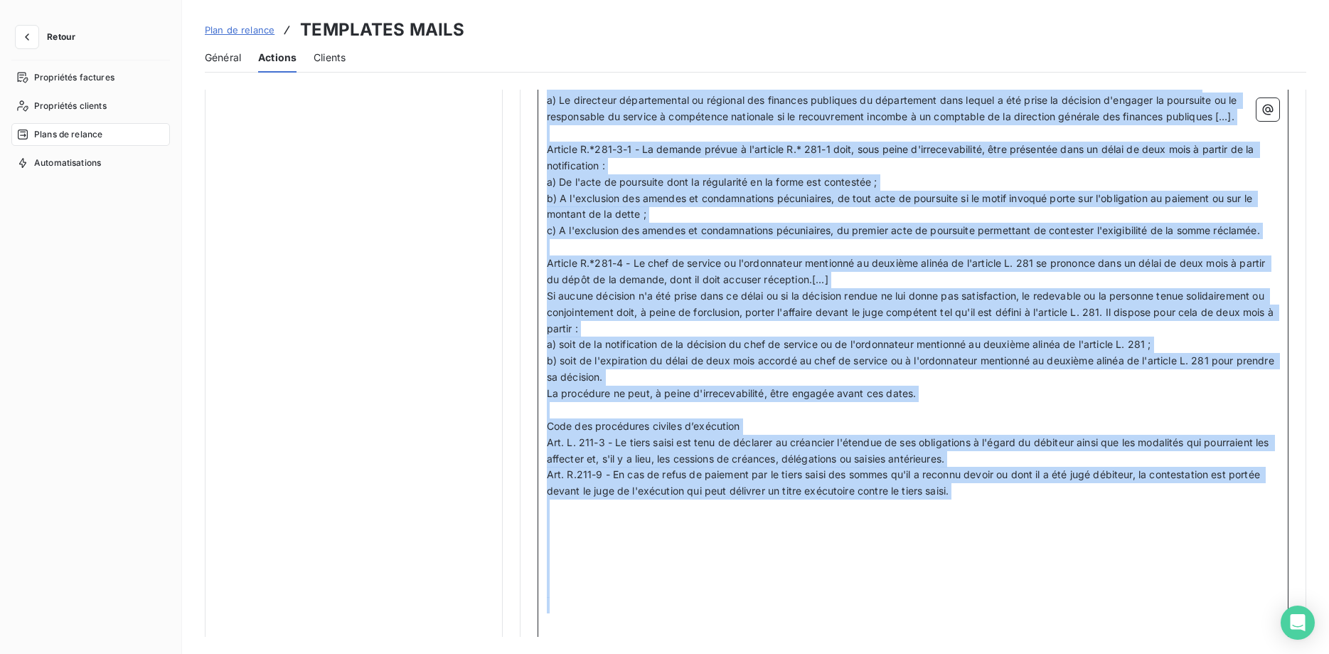
scroll to position [2508, 0]
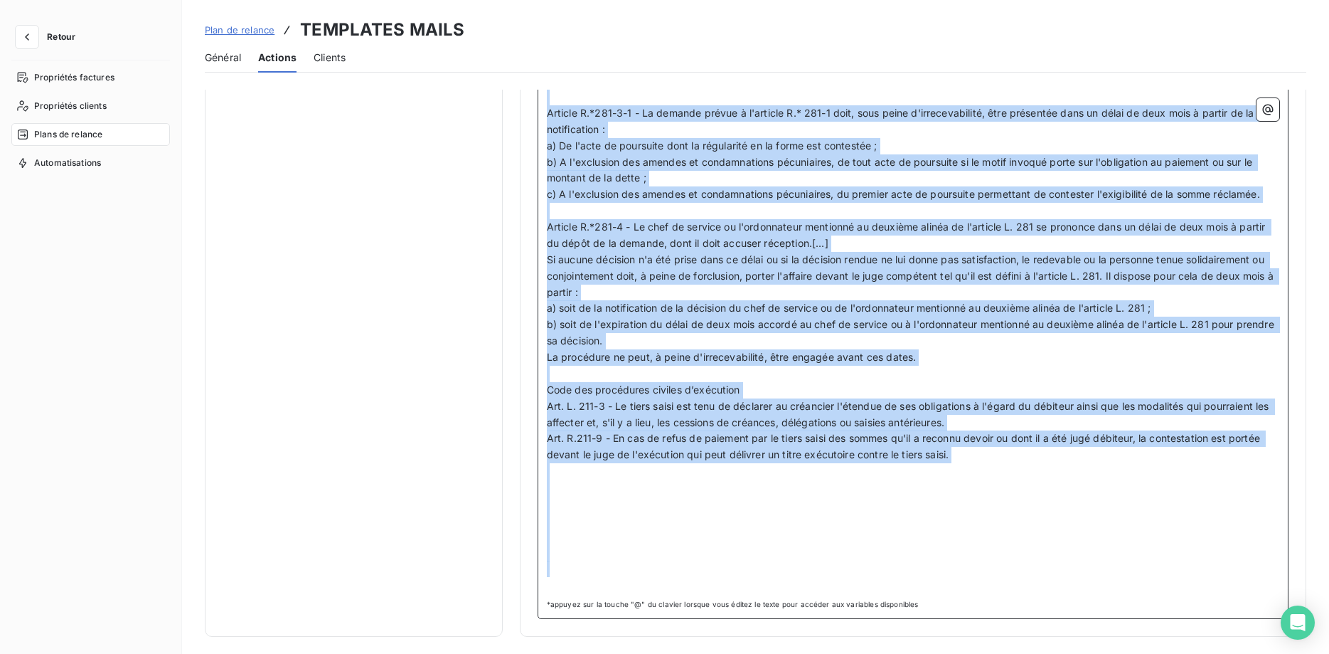
drag, startPoint x: 547, startPoint y: 321, endPoint x: 944, endPoint y: 585, distance: 476.9
copy div "Loremi : Dolors Ametco ﻿ ﻿ ﻿ Adipis, Elitsedd, ﻿ Eius temp incididun utl et dol…"
click at [241, 31] on span "Plan de relance" at bounding box center [240, 29] width 70 height 11
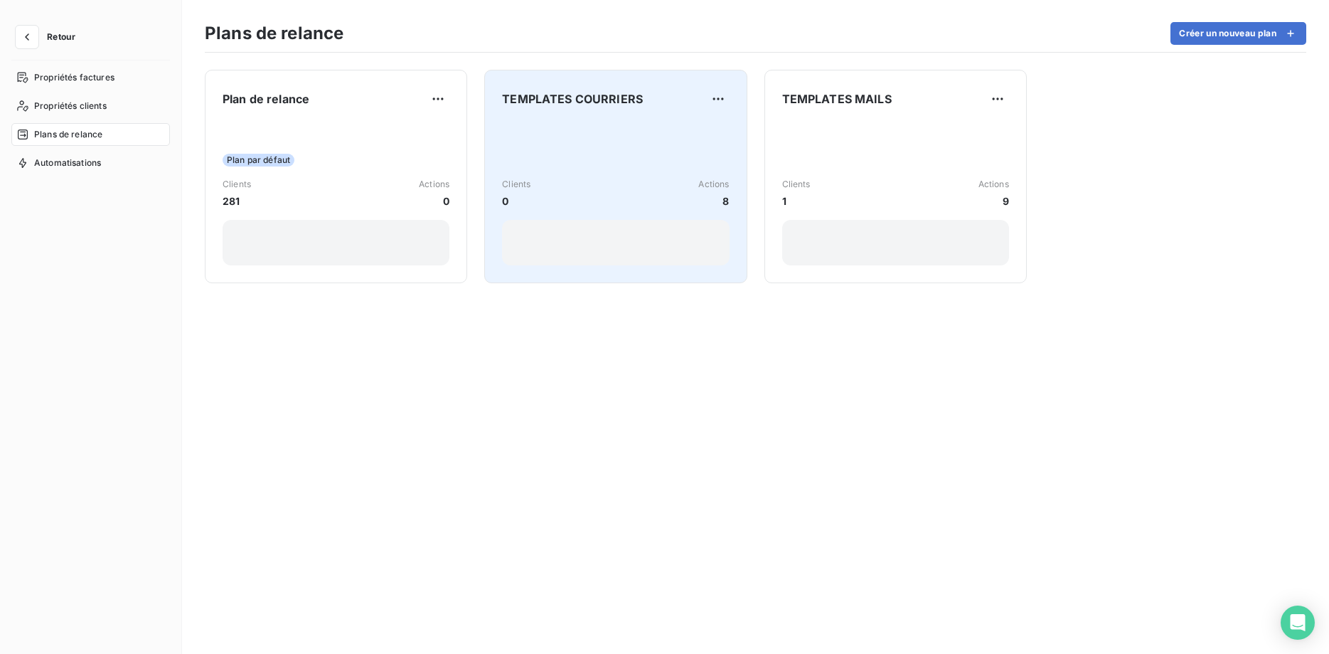
click at [582, 126] on div "Clients 0 Actions 8" at bounding box center [615, 194] width 227 height 144
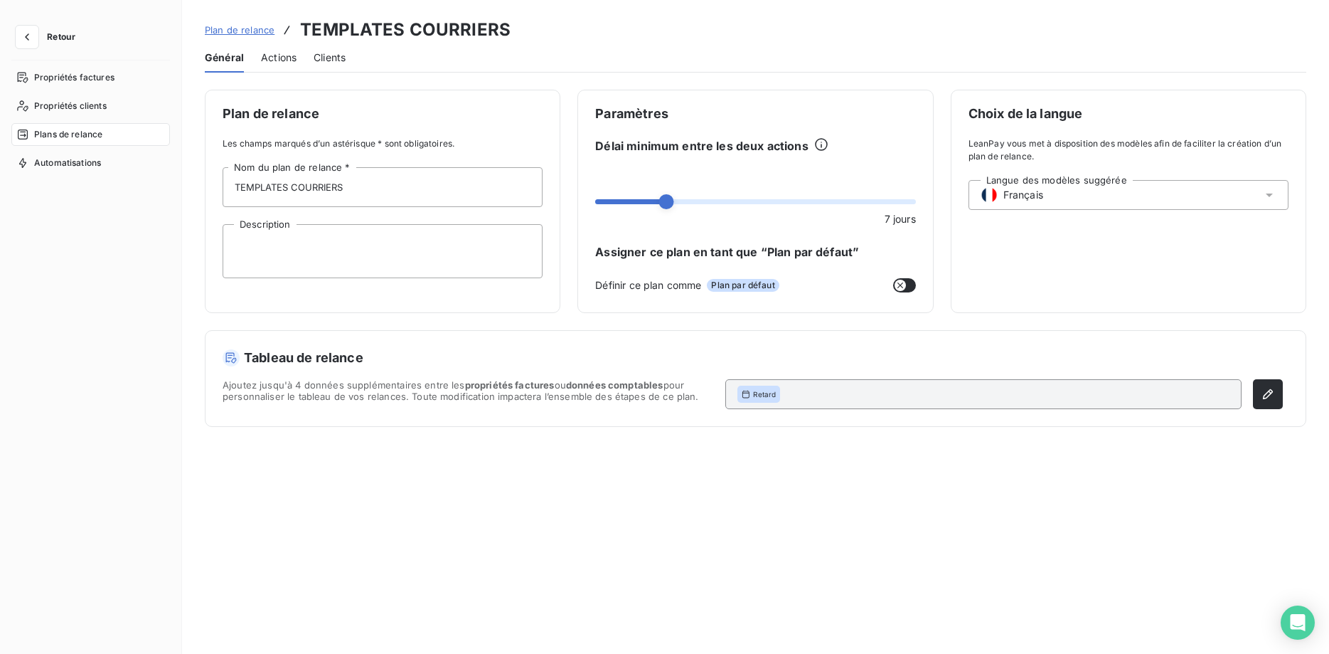
click at [285, 57] on span "Actions" at bounding box center [279, 57] width 36 height 14
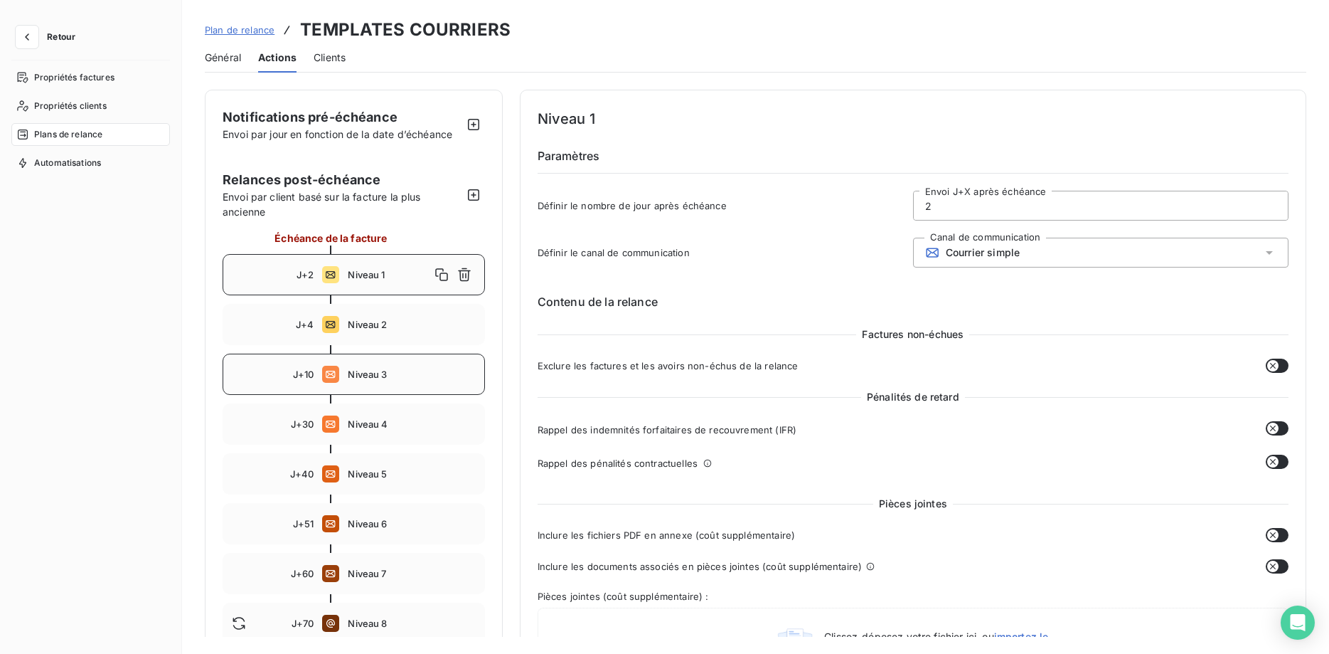
click at [366, 378] on span "Niveau 3" at bounding box center [411, 373] width 127 height 11
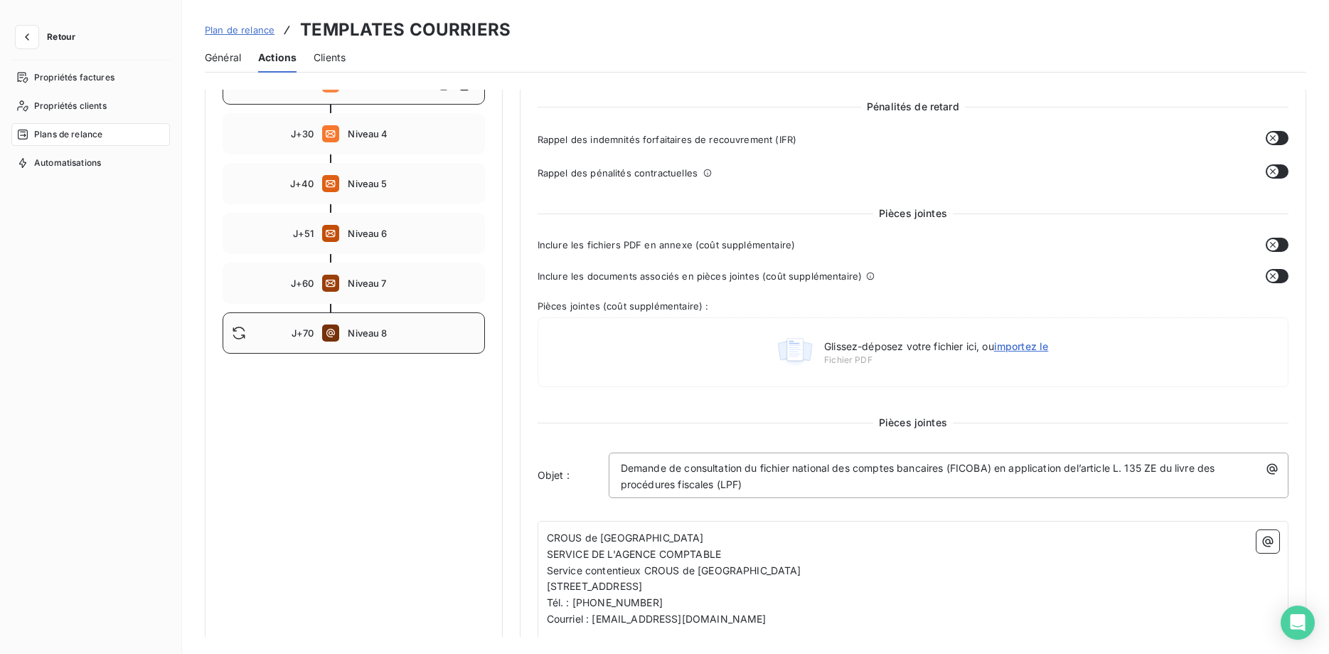
click at [383, 337] on span "Niveau 8" at bounding box center [411, 332] width 127 height 11
type input "70"
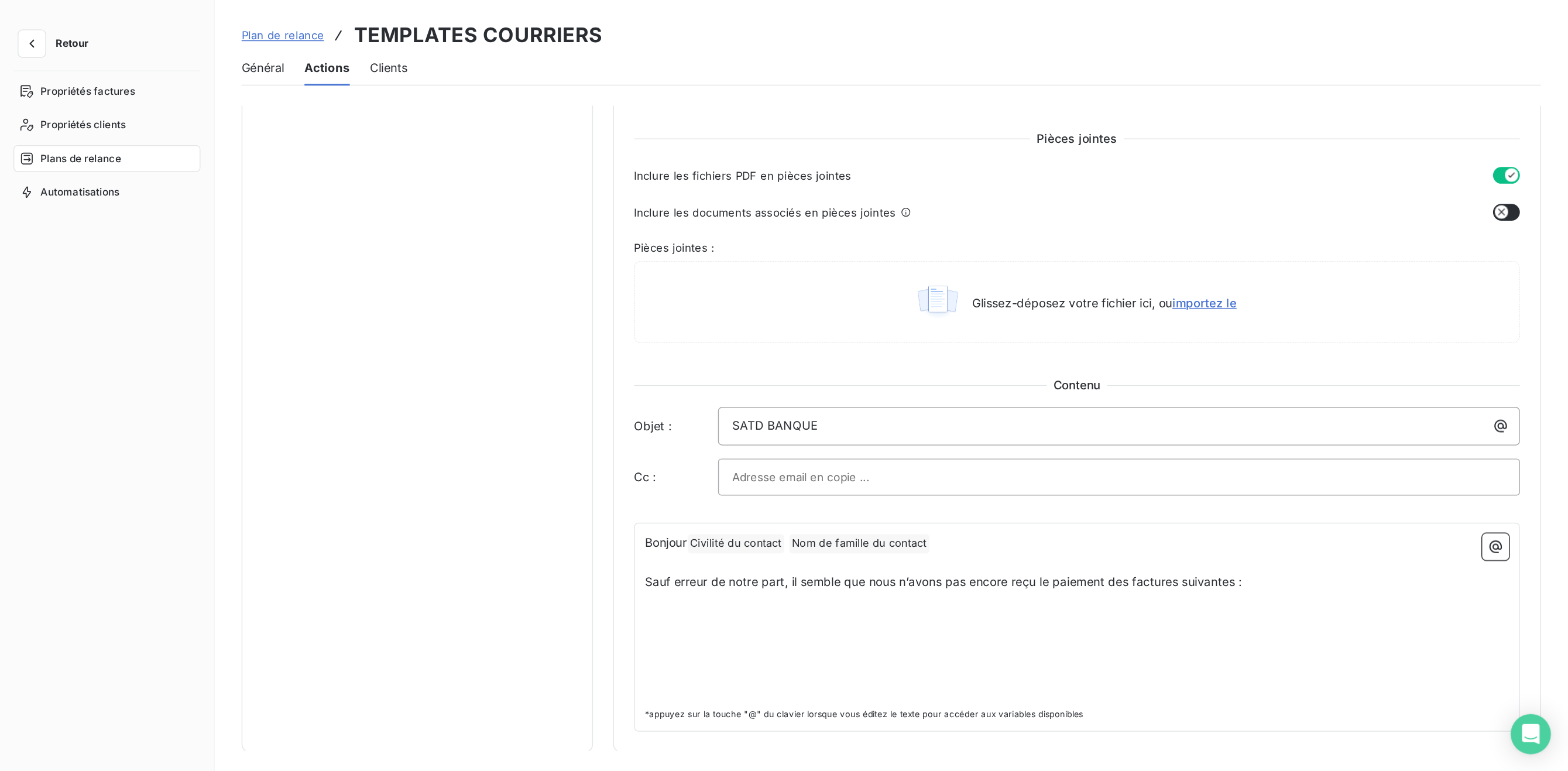
scroll to position [512, 0]
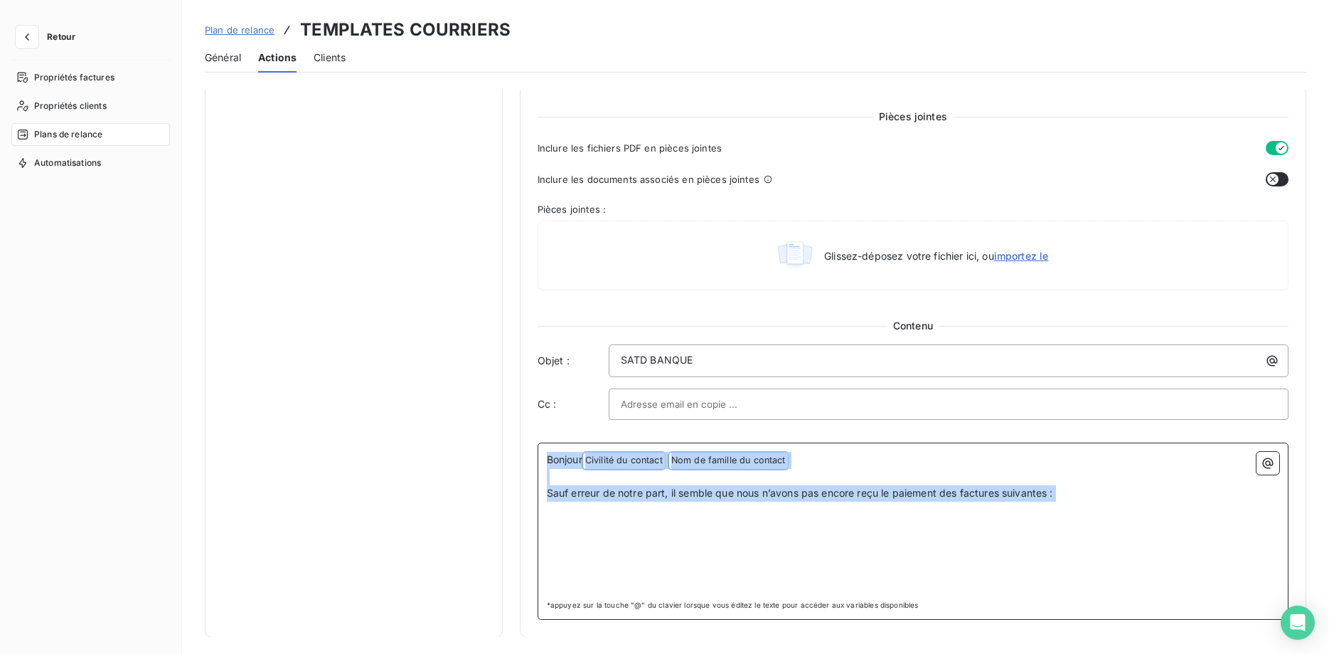
drag, startPoint x: 548, startPoint y: 459, endPoint x: 967, endPoint y: 684, distance: 476.3
click at [967, 636] on div "Notifications pré-échéance Envoi par jour en fonction de la date d’échéance Rel…" at bounding box center [755, 363] width 1147 height 547
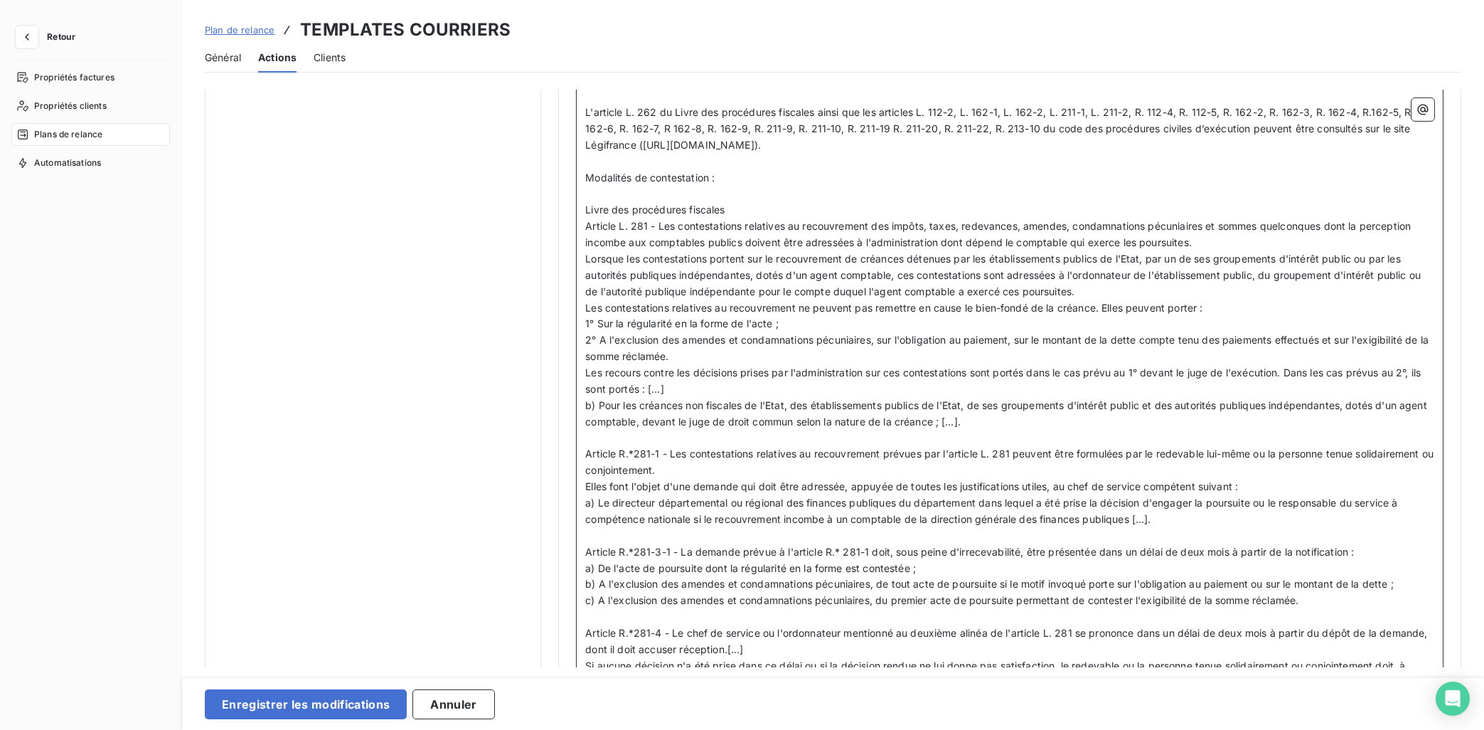
scroll to position [2093, 0]
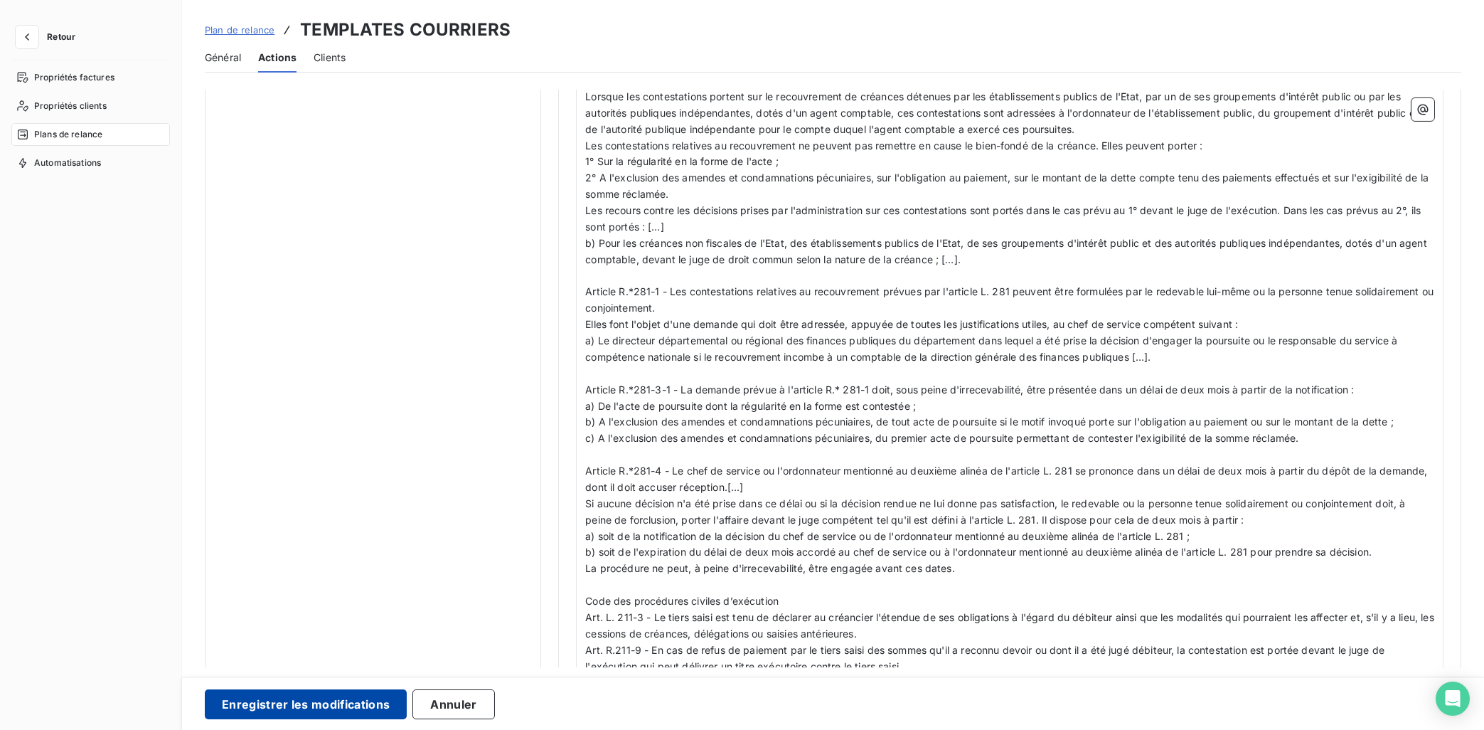
click at [345, 653] on button "Enregistrer les modifications" at bounding box center [306, 704] width 202 height 30
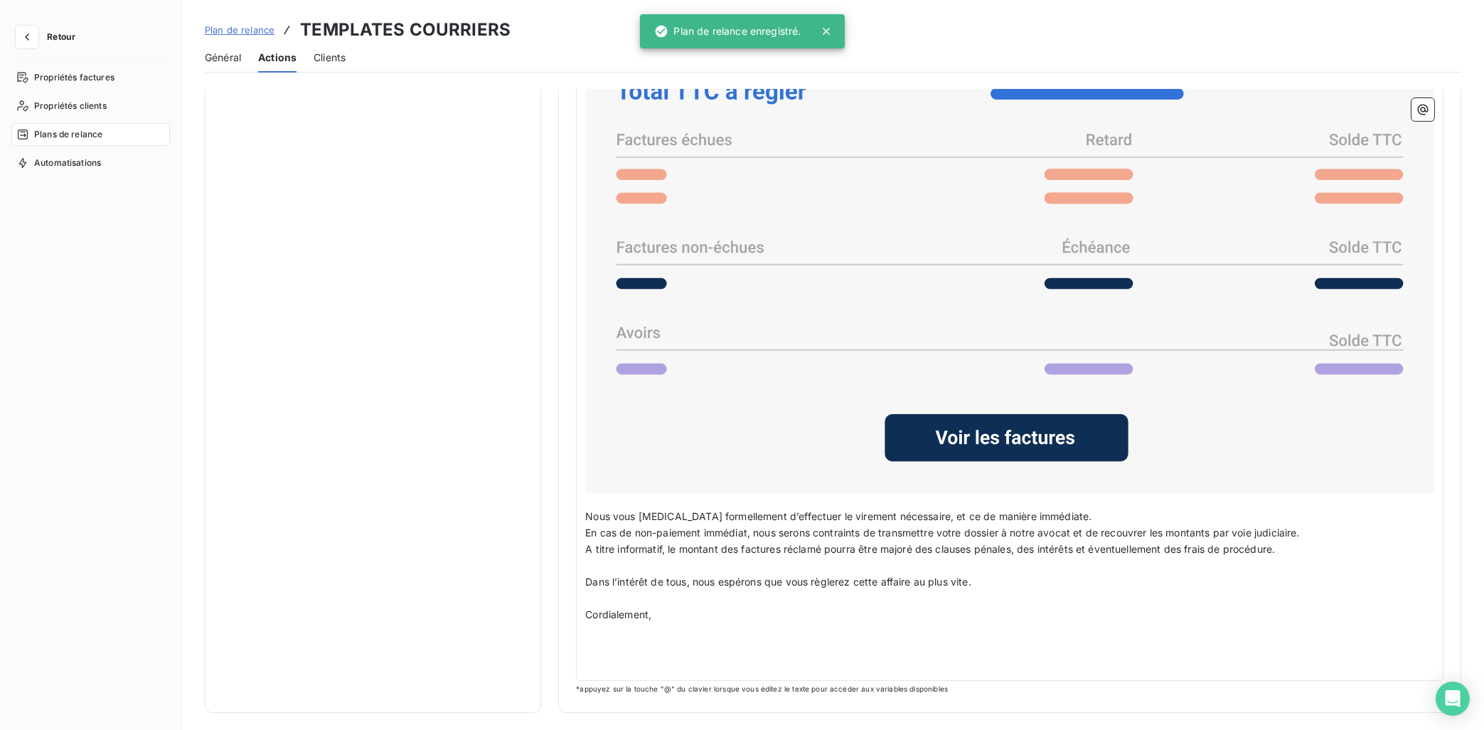
type input "70"
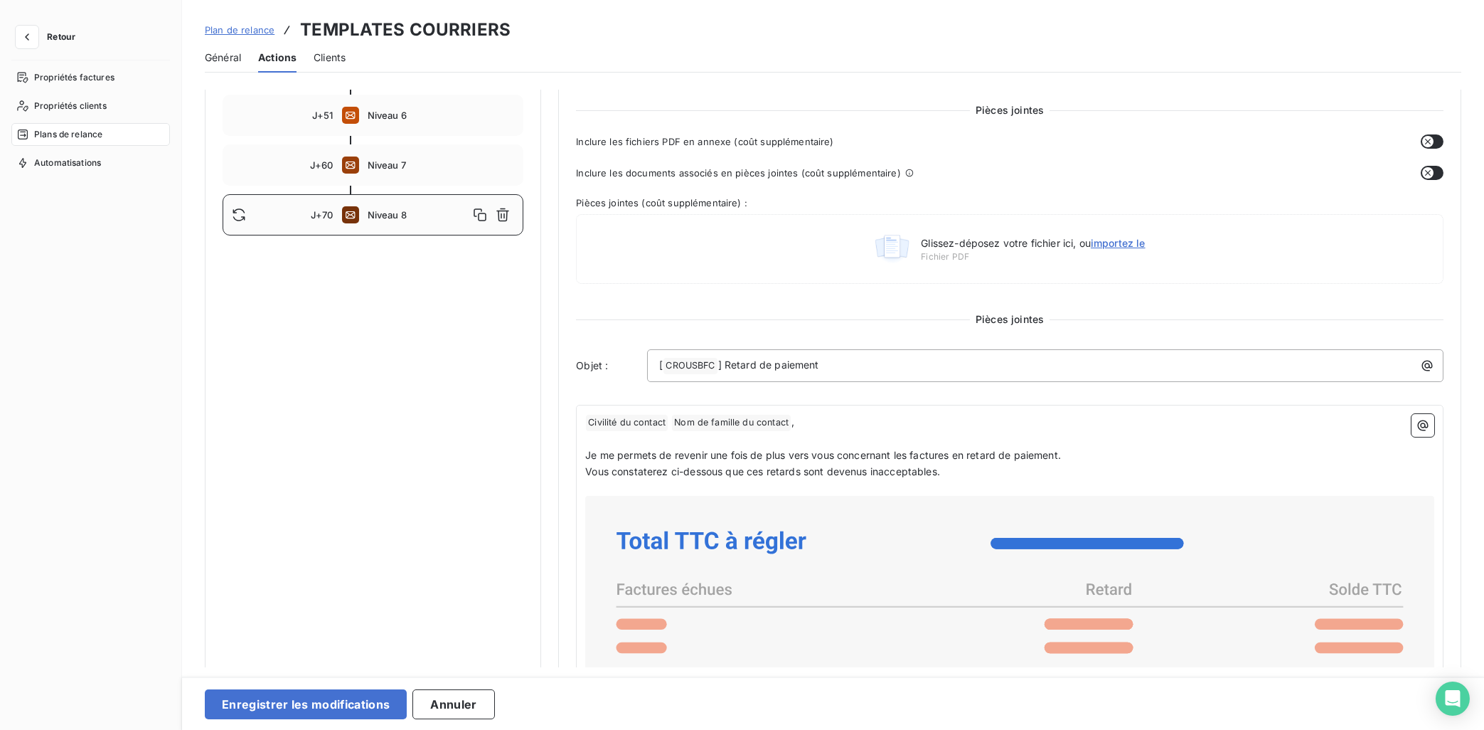
scroll to position [500, 0]
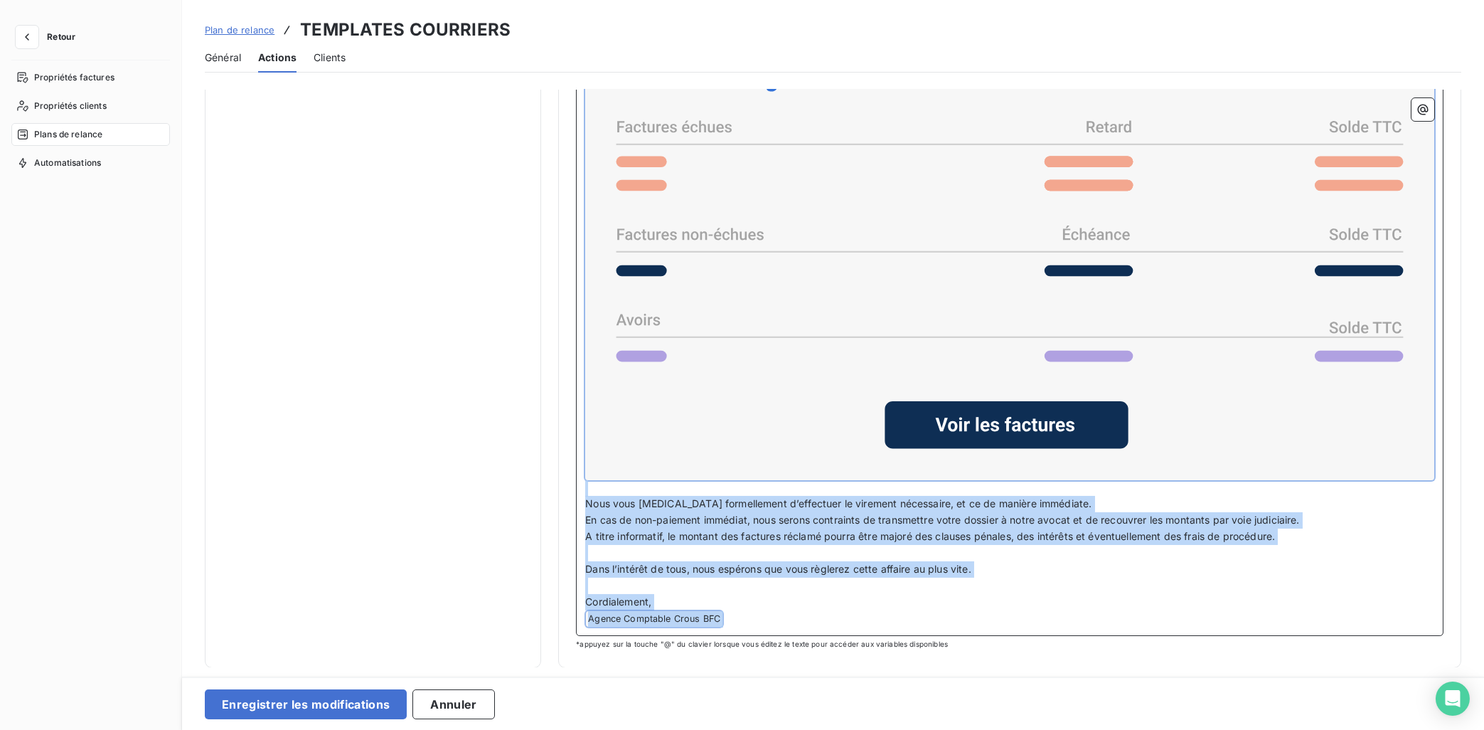
drag, startPoint x: 592, startPoint y: 320, endPoint x: 1027, endPoint y: 694, distance: 573.3
click at [1027, 653] on div "Notifications pré-échéance Envoi par jour en fonction de la date d’échéance Rel…" at bounding box center [833, 378] width 1302 height 577
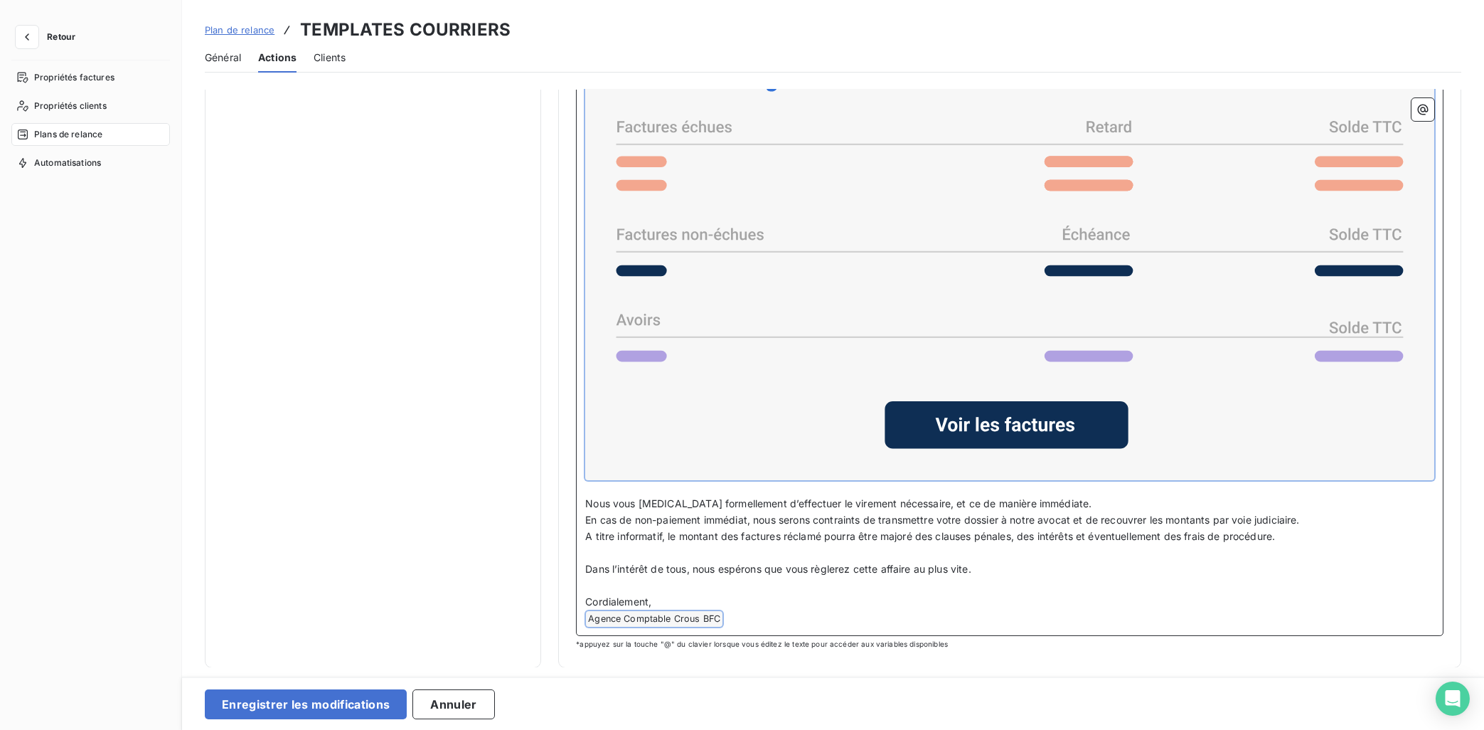
scroll to position [351, 0]
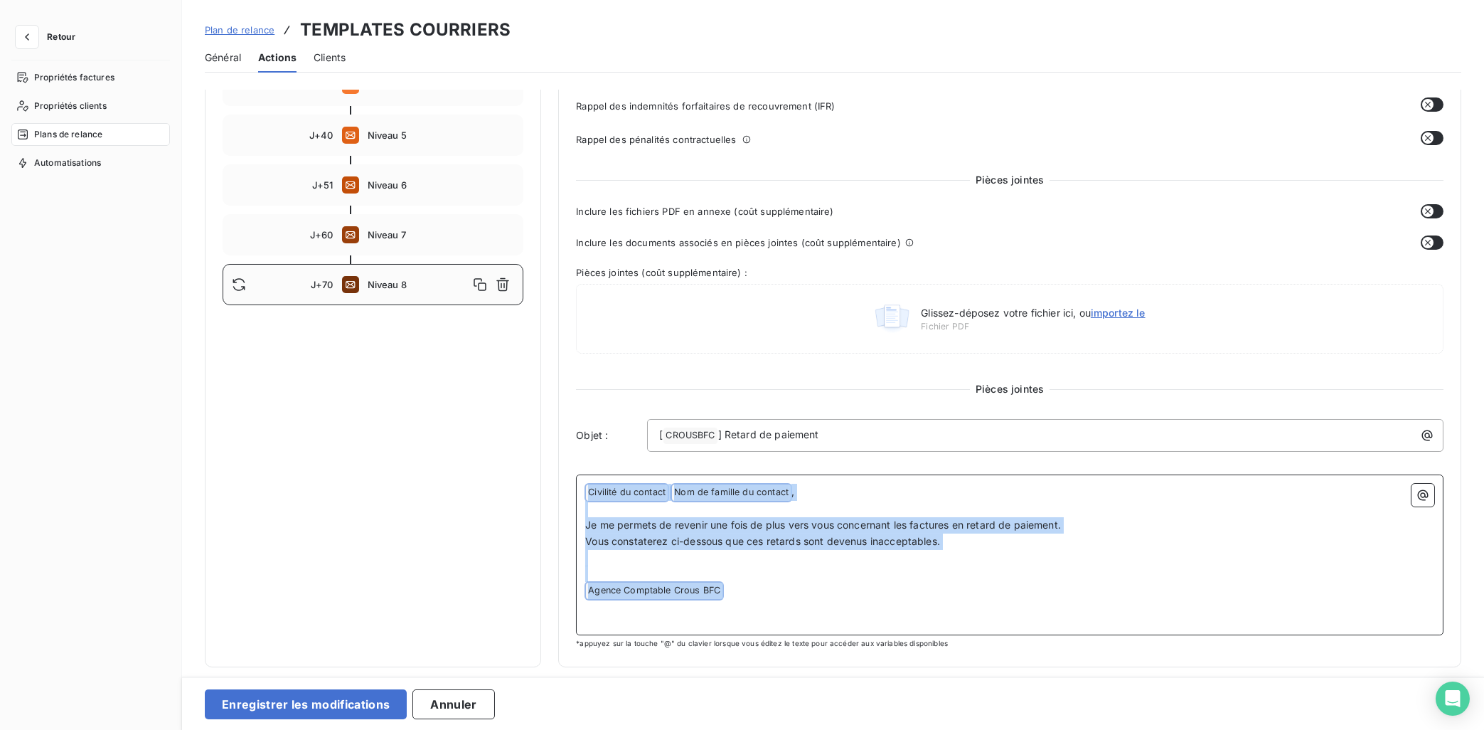
drag, startPoint x: 765, startPoint y: 586, endPoint x: 578, endPoint y: 465, distance: 222.7
click at [578, 474] on div "﻿ Civilité du contact ﻿ Nom de famille du contact ﻿ , ﻿ Je me permets de reveni…" at bounding box center [1010, 554] width 868 height 161
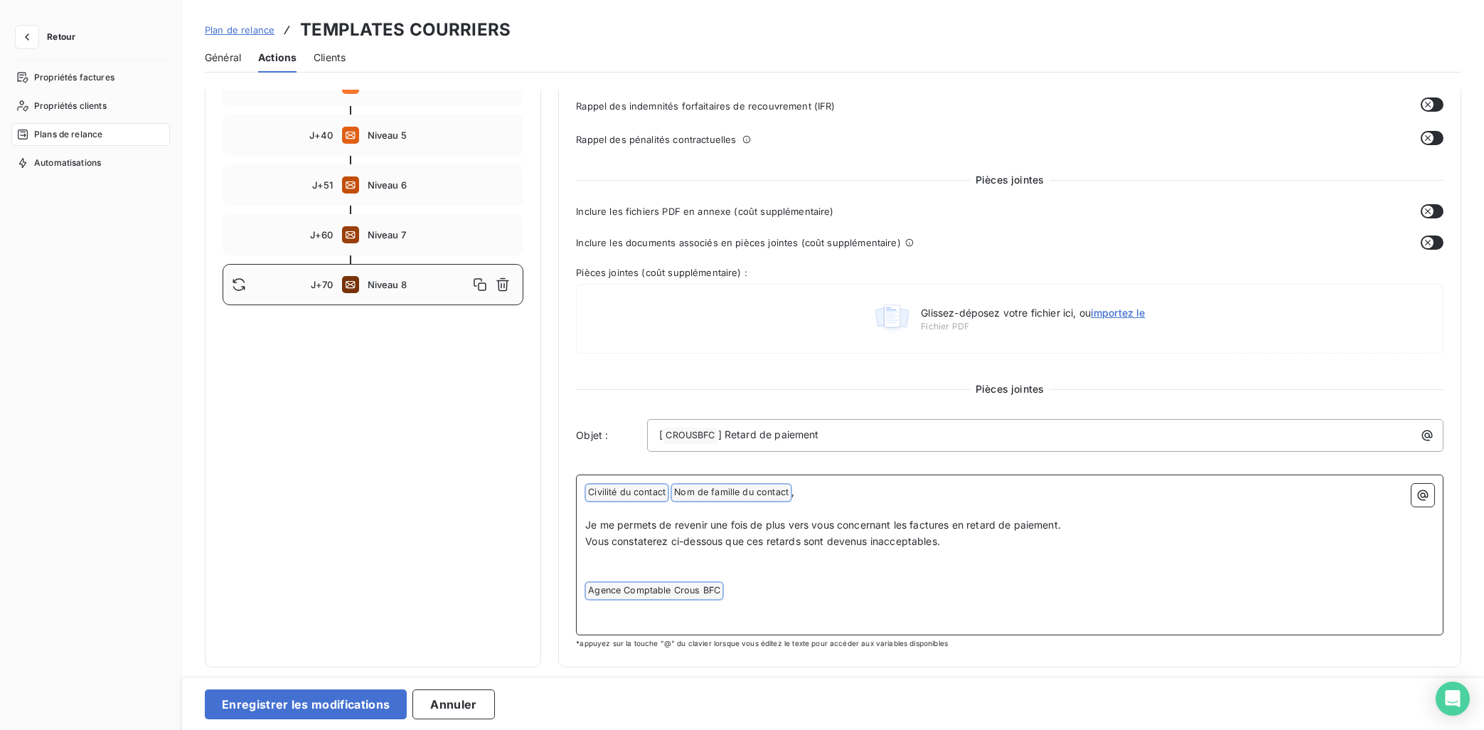
scroll to position [324, 0]
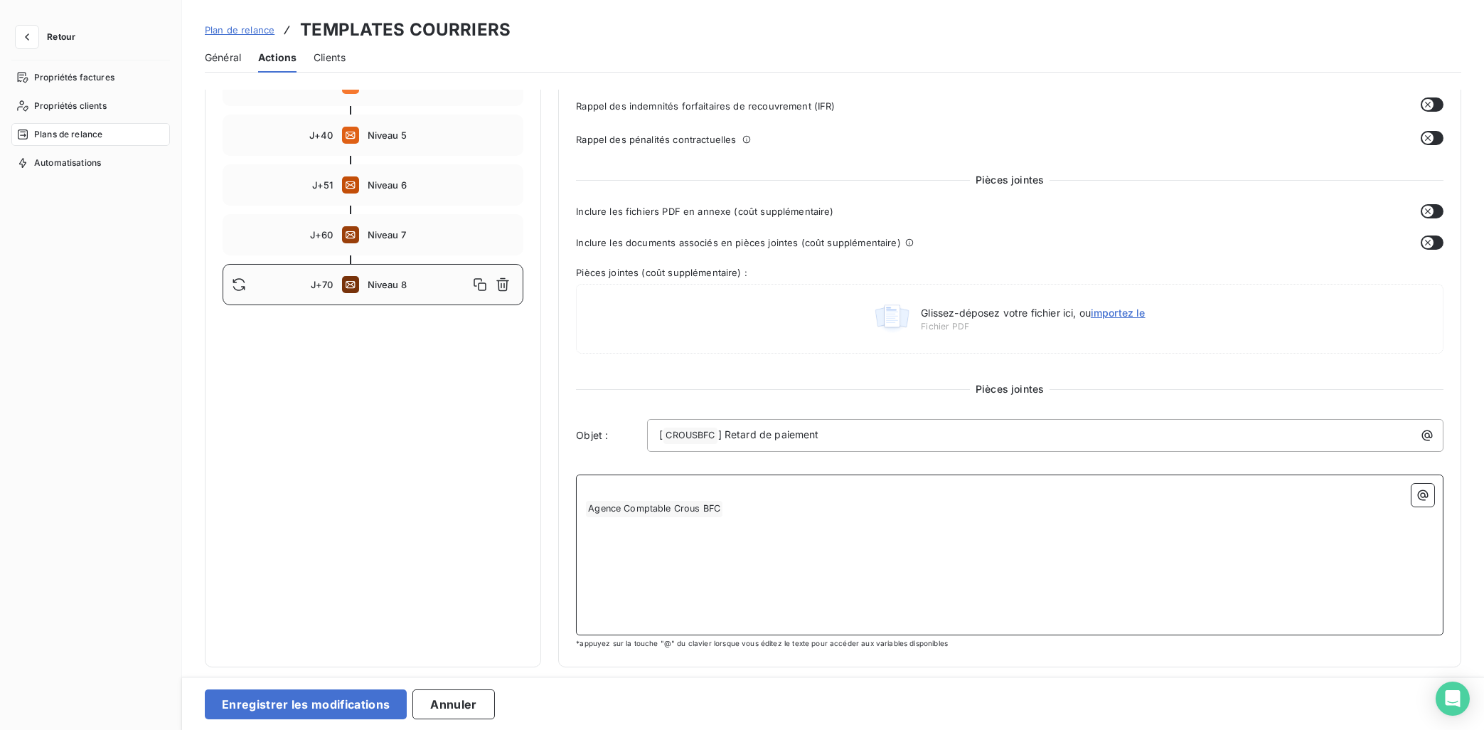
drag, startPoint x: 788, startPoint y: 494, endPoint x: 553, endPoint y: 491, distance: 235.4
click at [553, 491] on div "Notifications pré-échéance Envoi par jour en fonction de la date d’échéance Rel…" at bounding box center [833, 216] width 1257 height 901
click at [730, 492] on p "﻿" at bounding box center [1009, 492] width 849 height 16
drag, startPoint x: 760, startPoint y: 518, endPoint x: 540, endPoint y: 488, distance: 221.8
click at [540, 488] on div "Notifications pré-échéance Envoi par jour en fonction de la date d’échéance Rel…" at bounding box center [833, 216] width 1257 height 901
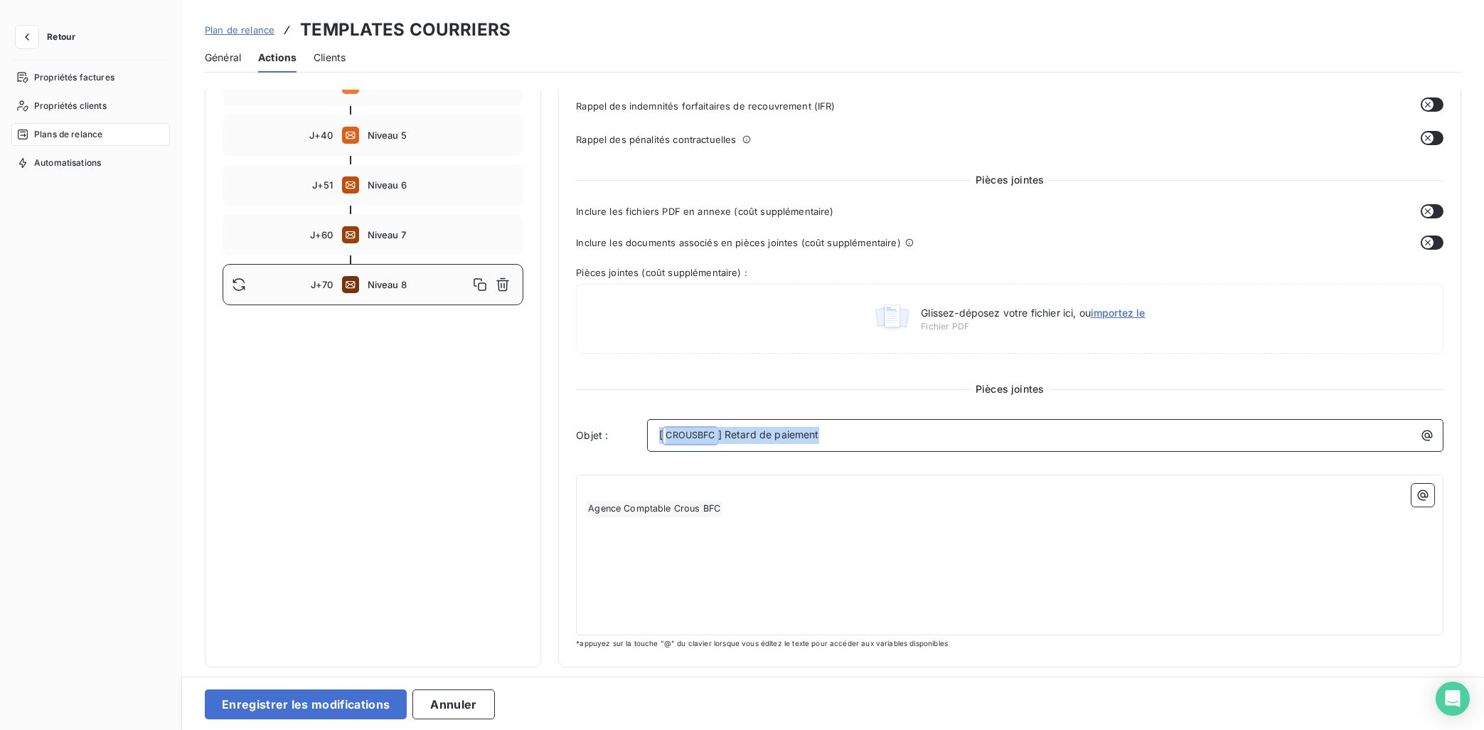
drag, startPoint x: 758, startPoint y: 435, endPoint x: 584, endPoint y: 434, distance: 174.2
click at [584, 434] on div "Objet : [ CROUSBFC ﻿ ] Retard de paiement" at bounding box center [1010, 435] width 868 height 33
click at [1225, 593] on div "﻿ ﻿ Agence Comptable Crous BFC ﻿ ﻿" at bounding box center [1009, 555] width 849 height 142
click at [715, 560] on div "﻿ ﻿ Agence Comptable Crous BFC ﻿ ﻿" at bounding box center [1009, 555] width 849 height 142
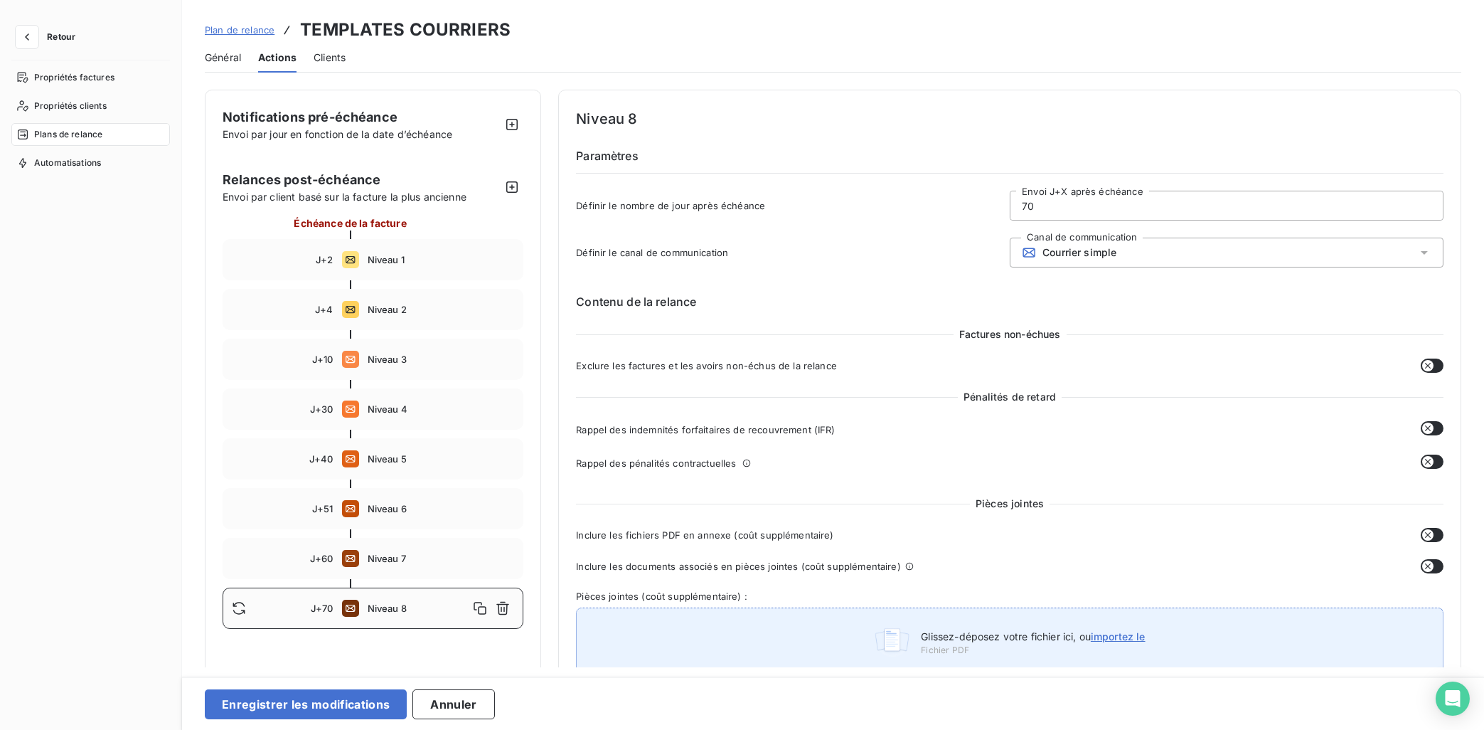
scroll to position [393, 0]
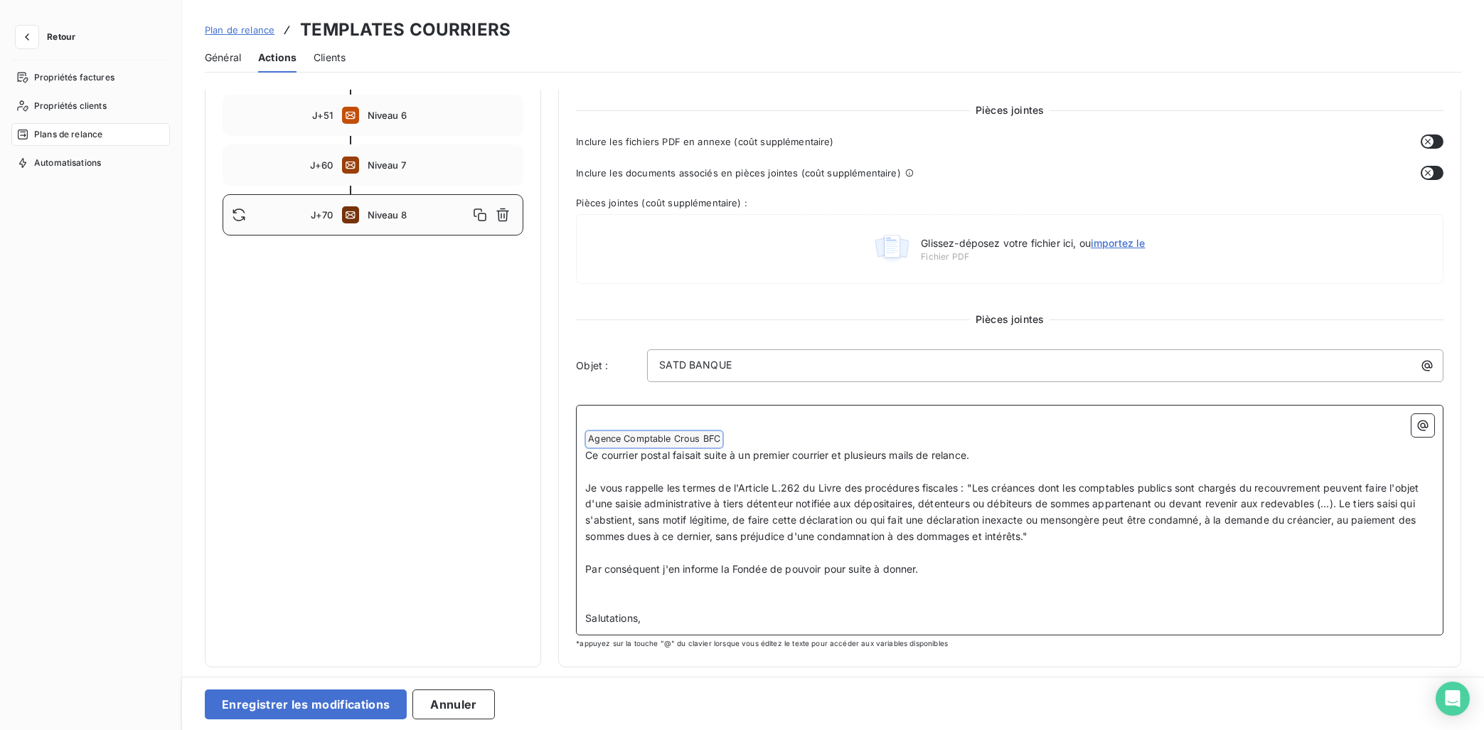
drag, startPoint x: 681, startPoint y: 620, endPoint x: 579, endPoint y: 423, distance: 221.7
click at [579, 423] on div "﻿ ﻿ Agence Comptable Crous BFC ﻿ ﻿ Ce courrier postal faisait suite à un premie…" at bounding box center [1010, 520] width 868 height 230
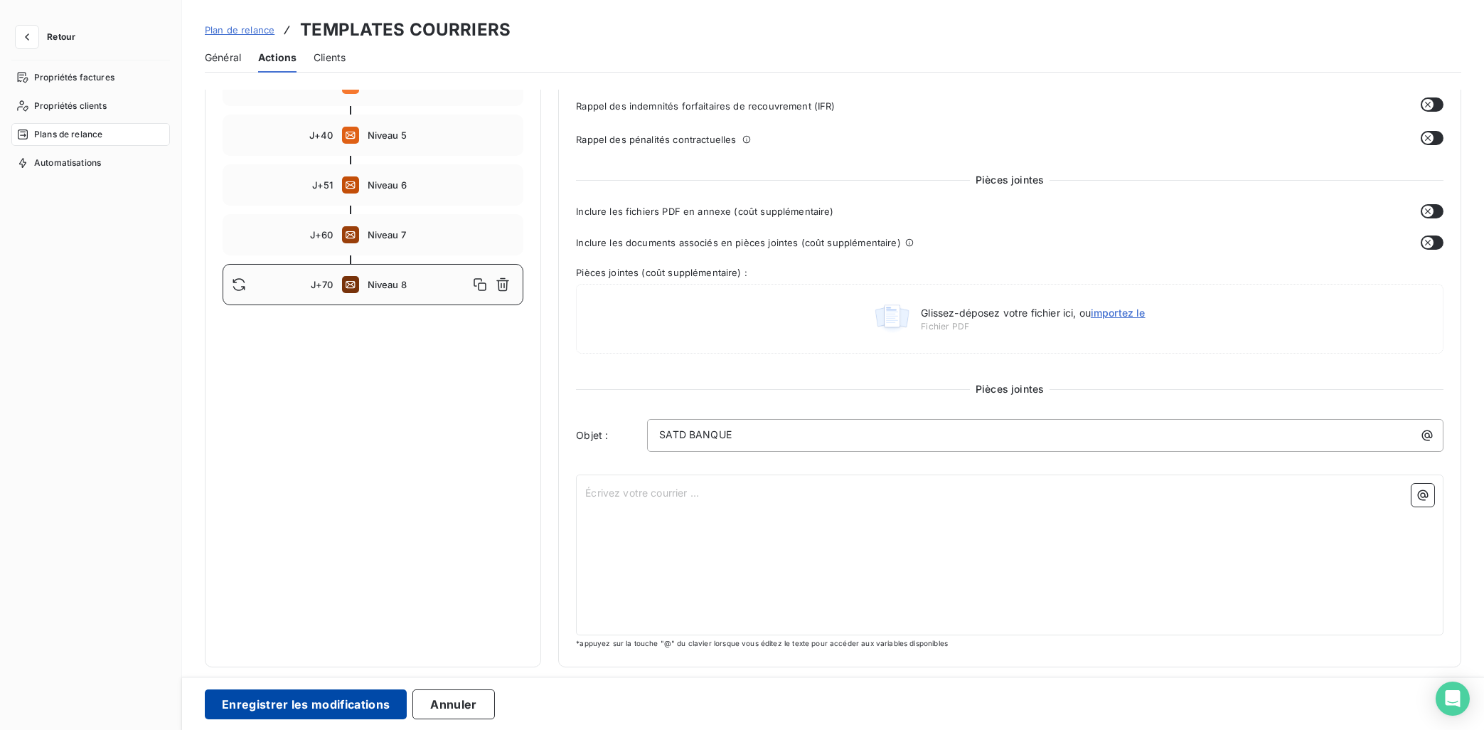
click at [299, 653] on button "Enregistrer les modifications" at bounding box center [306, 704] width 202 height 30
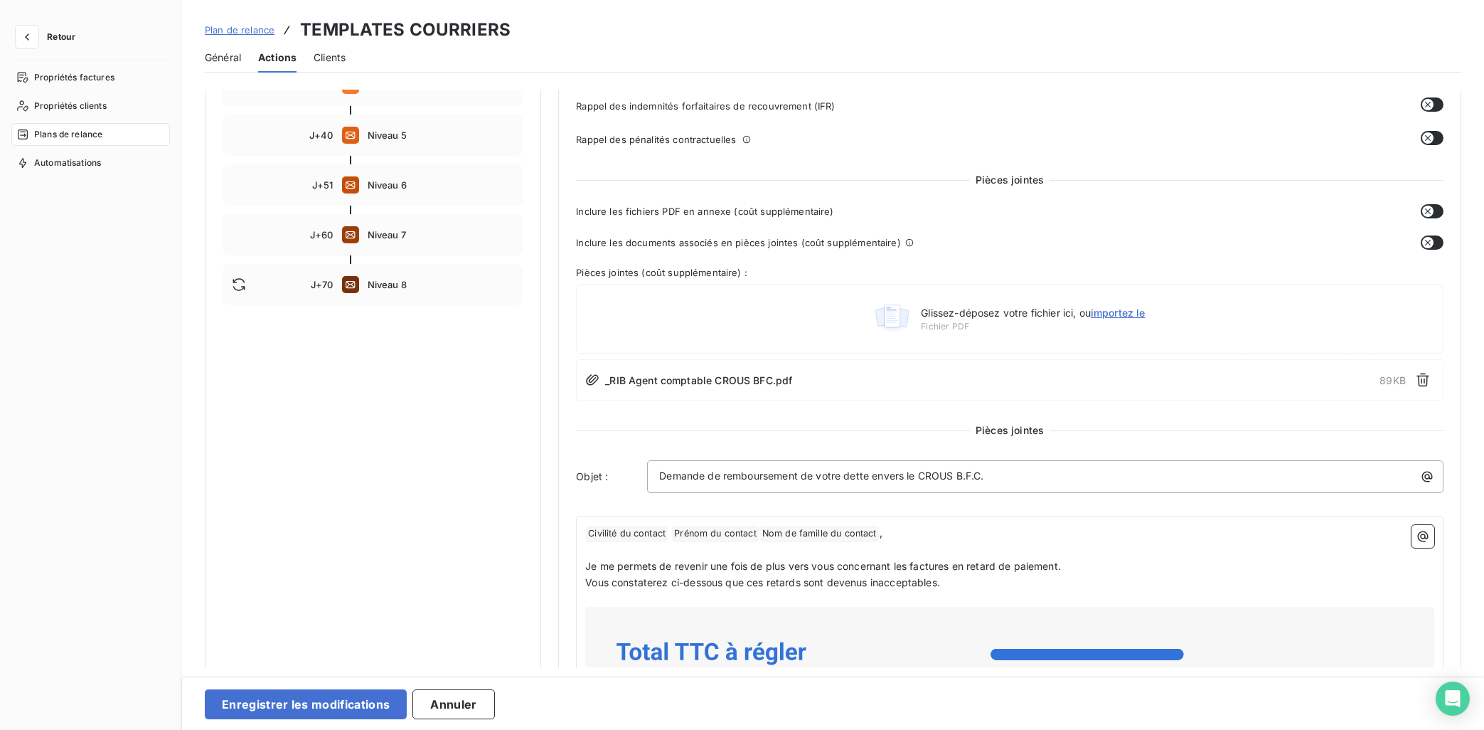
click at [220, 26] on span "Plan de relance" at bounding box center [240, 29] width 70 height 11
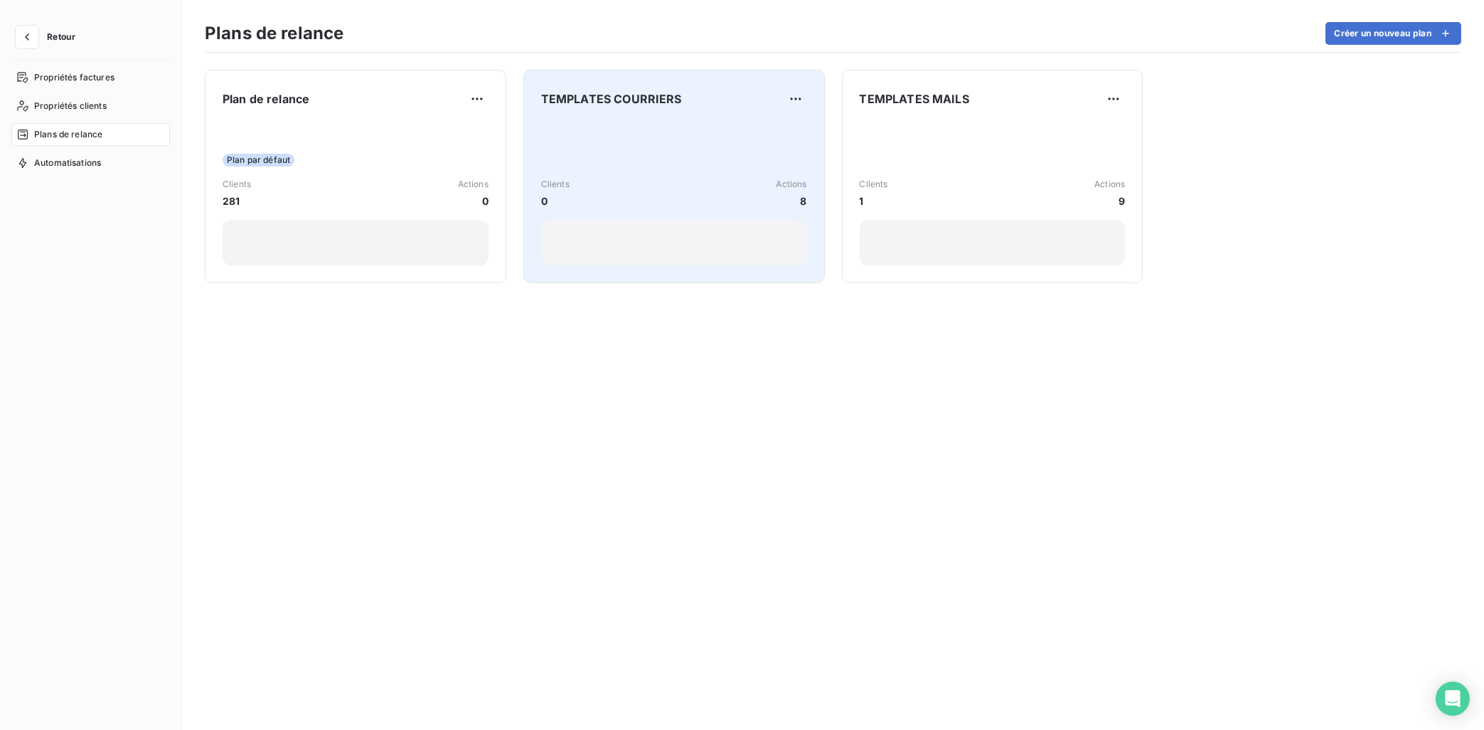
click at [645, 169] on div "Clients 0 Actions 8" at bounding box center [674, 194] width 266 height 144
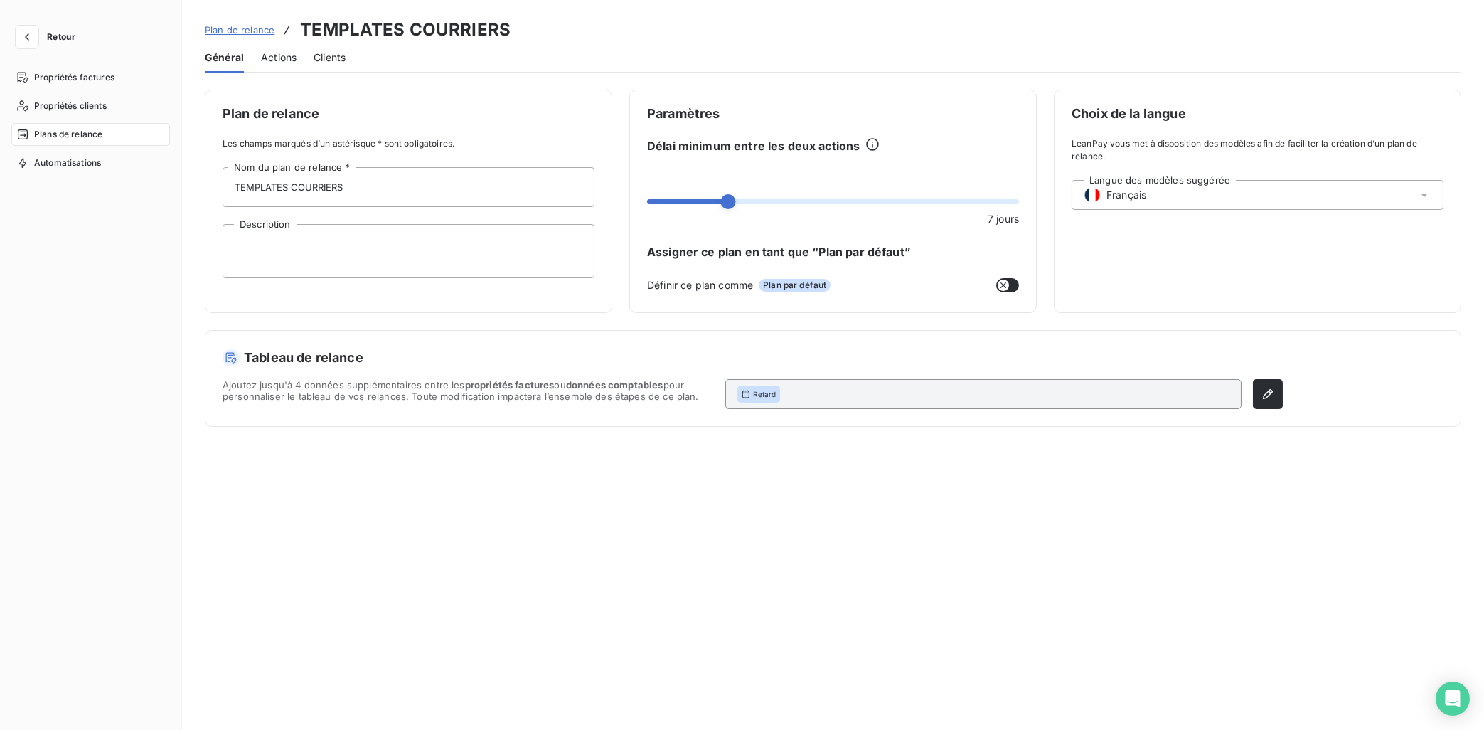
click at [255, 22] on div "Plan de relance TEMPLATES COURRIERS" at bounding box center [358, 30] width 306 height 26
click at [252, 29] on span "Plan de relance" at bounding box center [240, 29] width 70 height 11
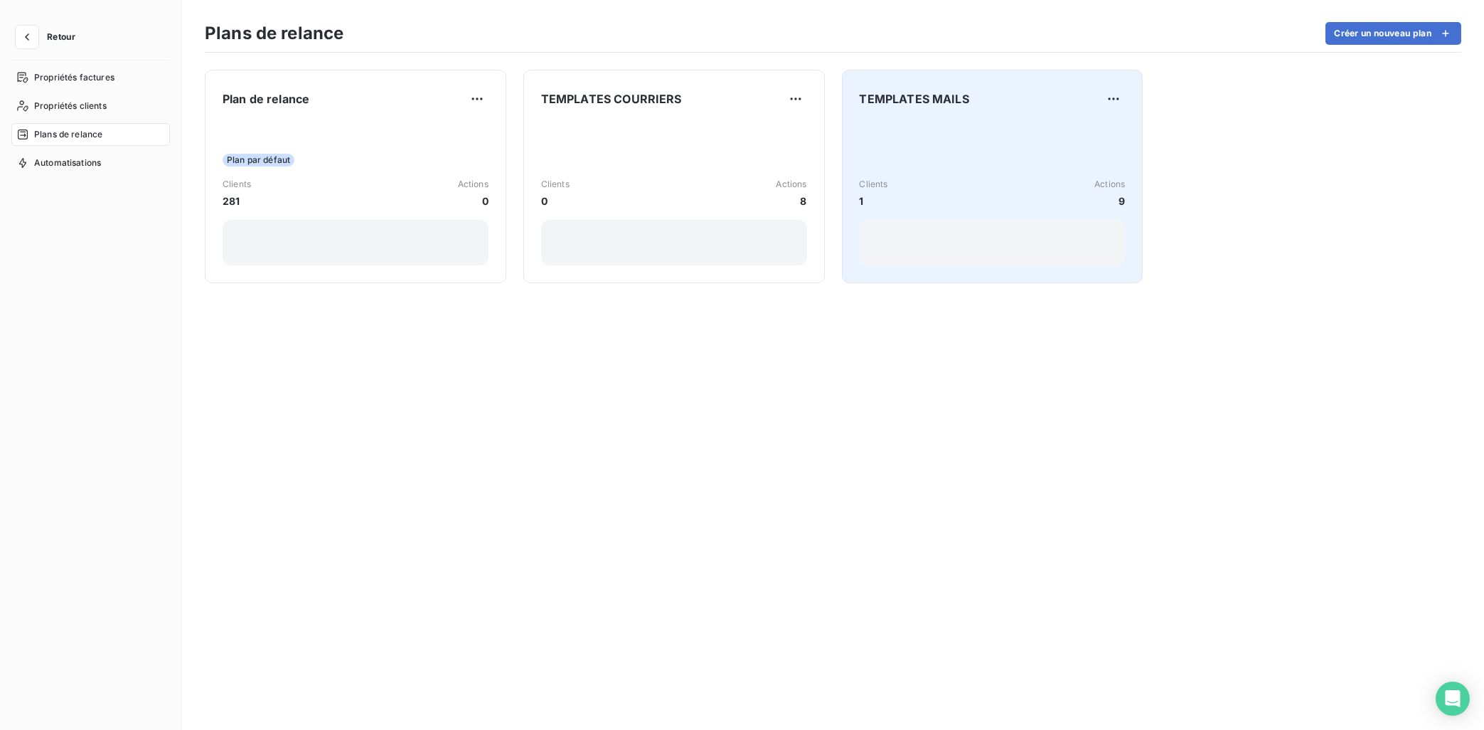
click at [927, 132] on div "Clients 1 Actions 9" at bounding box center [993, 194] width 266 height 144
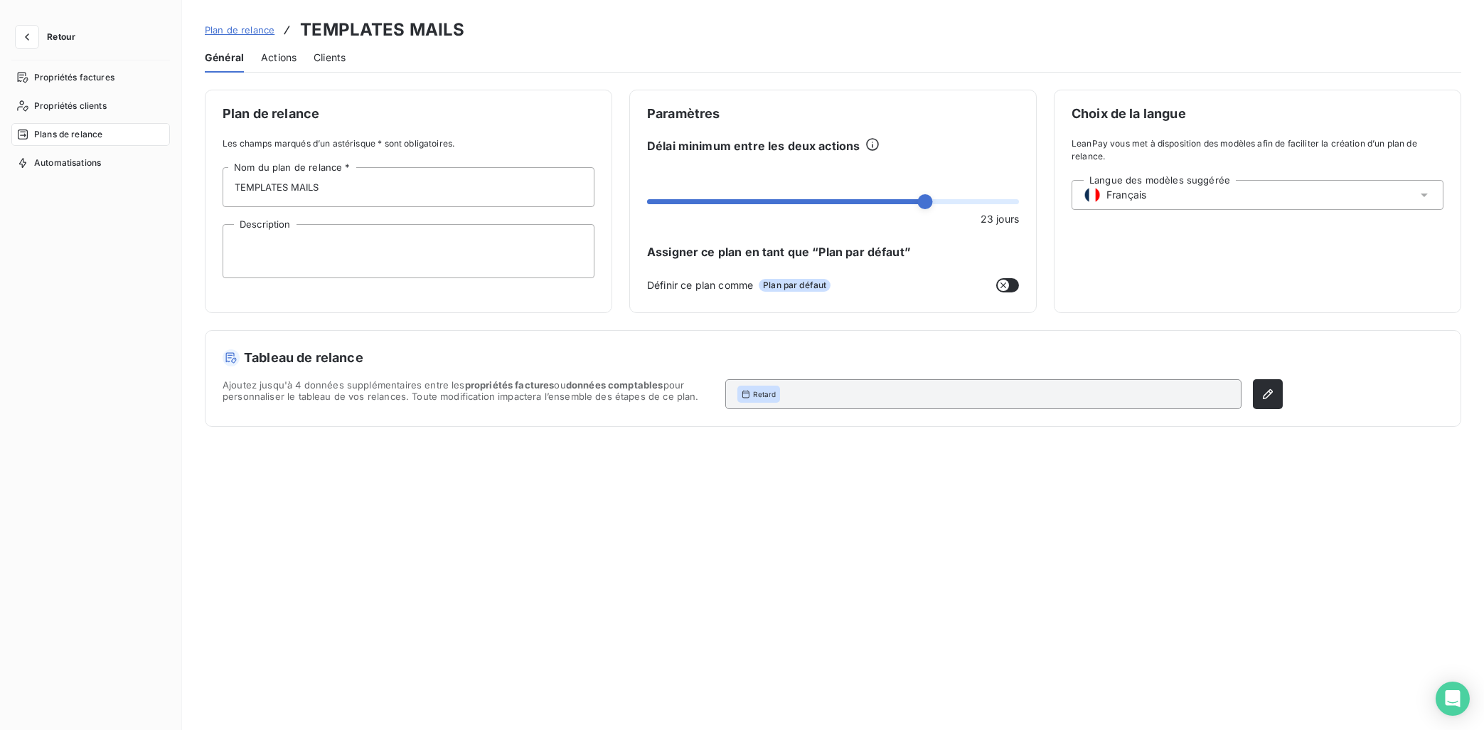
click at [272, 64] on div "Actions" at bounding box center [279, 58] width 36 height 30
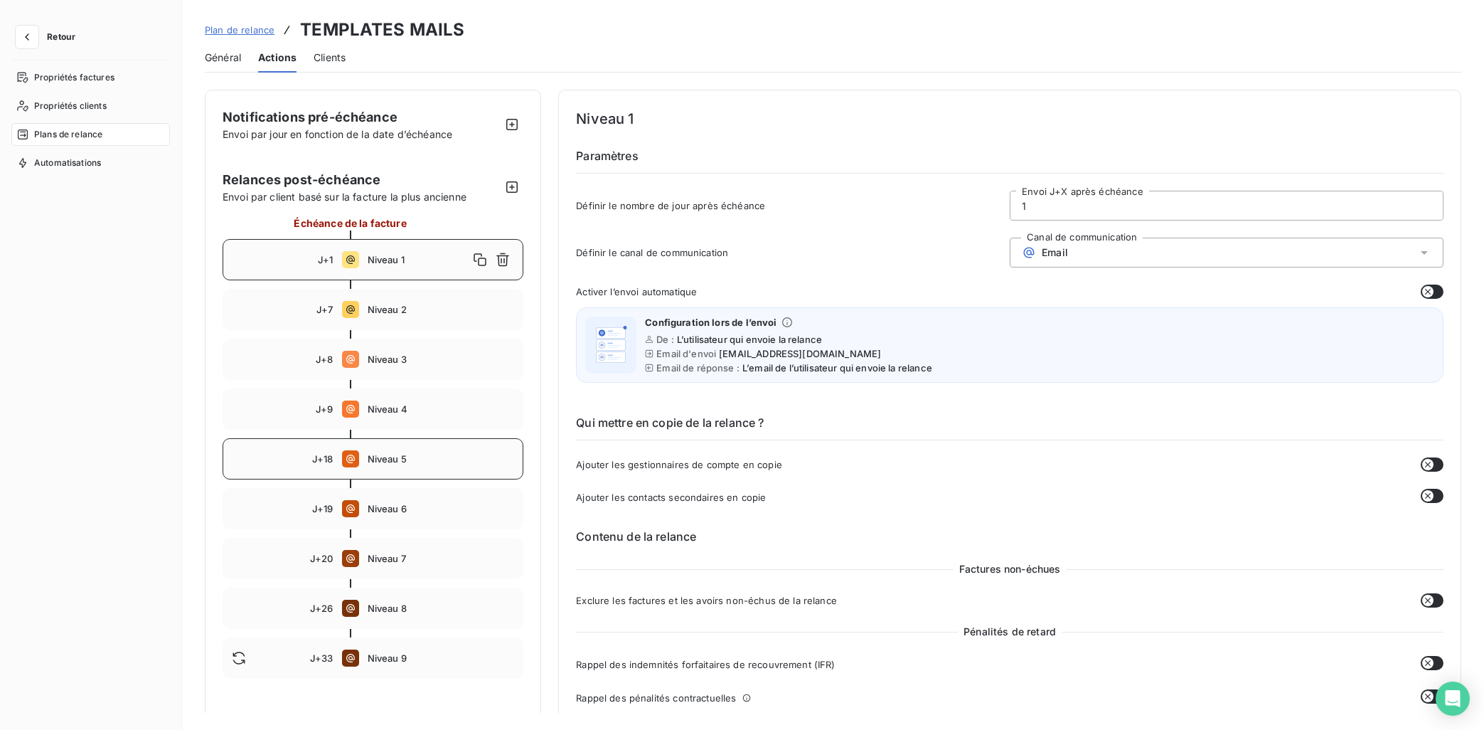
click at [386, 450] on div "J+18 Niveau 5" at bounding box center [373, 458] width 301 height 41
type input "18"
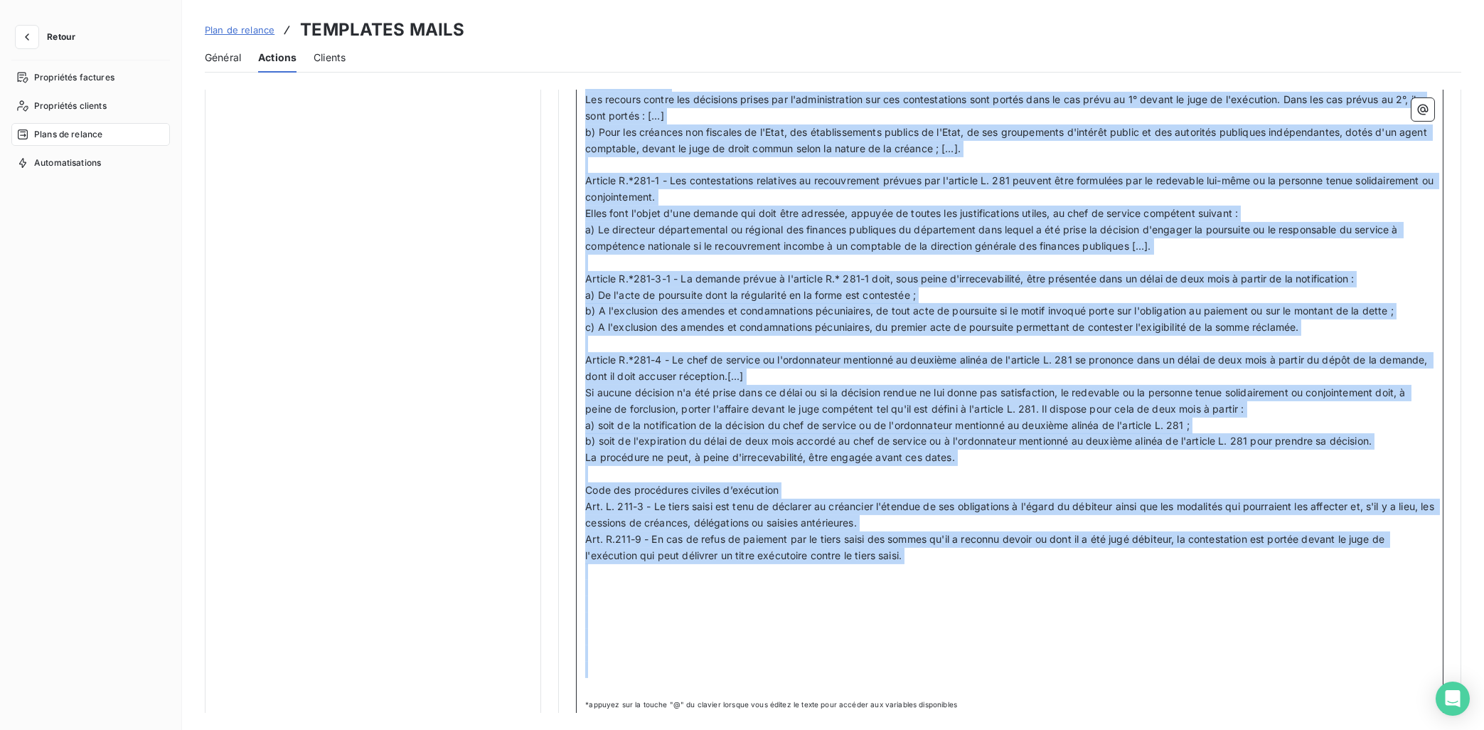
scroll to position [2270, 0]
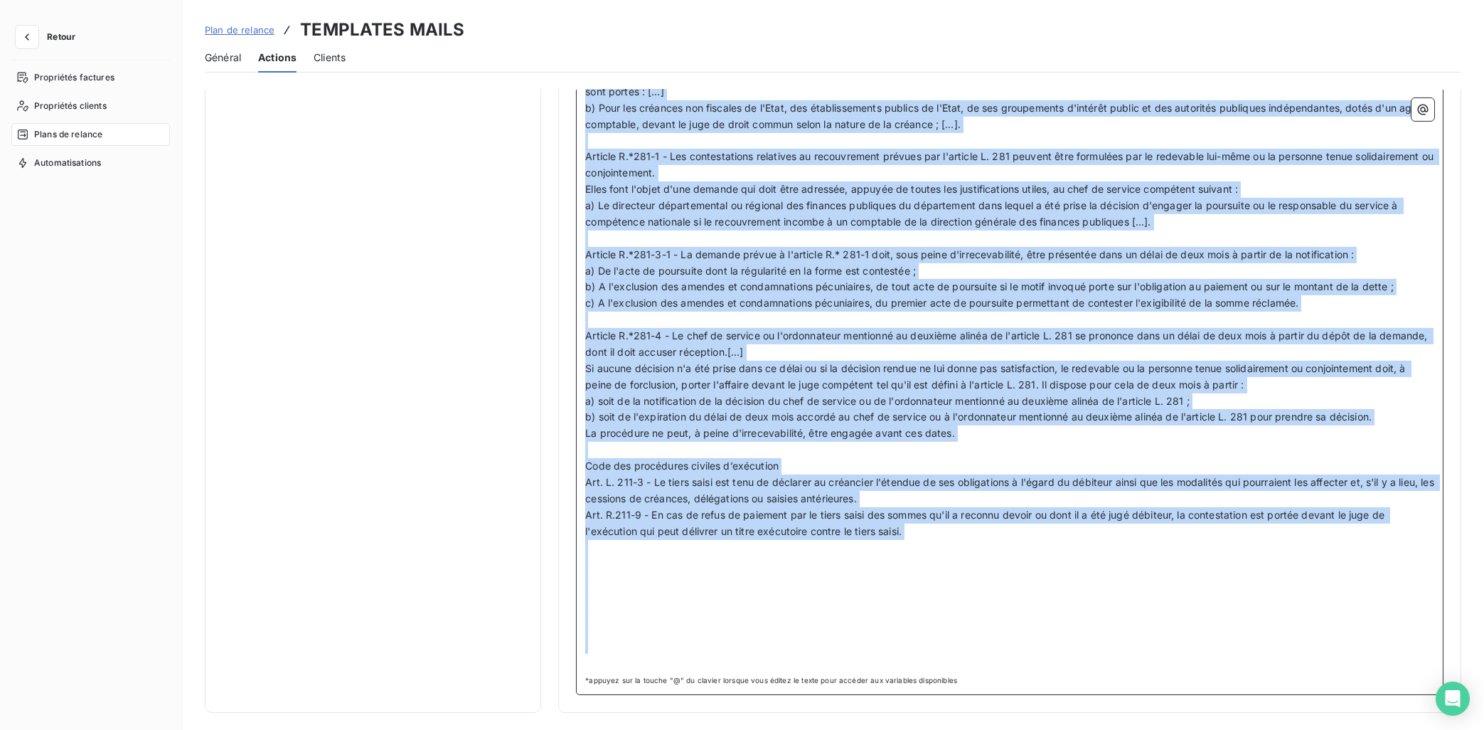
drag, startPoint x: 588, startPoint y: 334, endPoint x: 838, endPoint y: 767, distance: 500.8
click at [838, 653] on div "Notifications pré-échéance Envoi par jour en fonction de la date d’échéance Rel…" at bounding box center [833, 401] width 1302 height 623
copy div "Loremi : Dolors Ametco ﻿ ﻿ ﻿ Adipis, Elitsedd, ﻿ Eius temp incididun utl et dol…"
click at [1280, 597] on p "﻿" at bounding box center [1009, 596] width 849 height 16
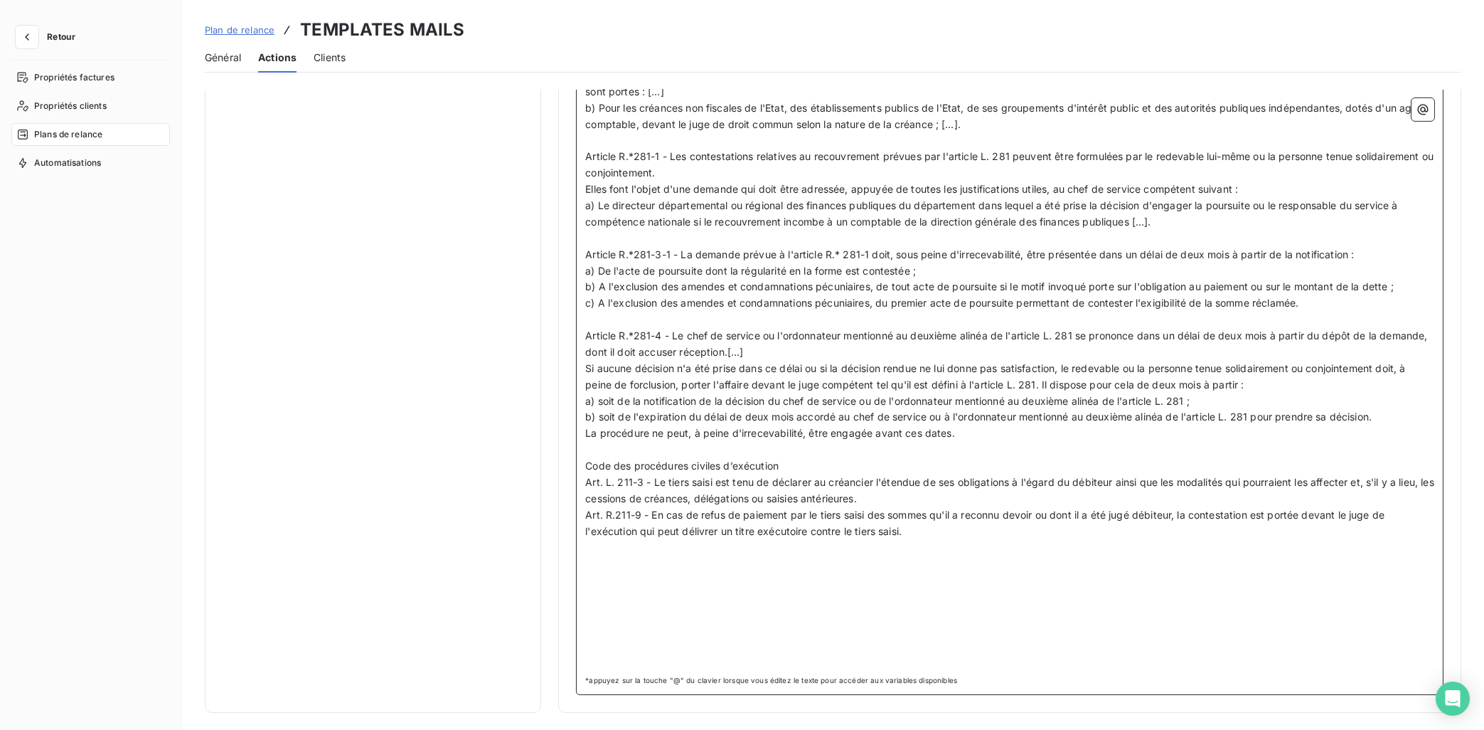
scroll to position [1770, 0]
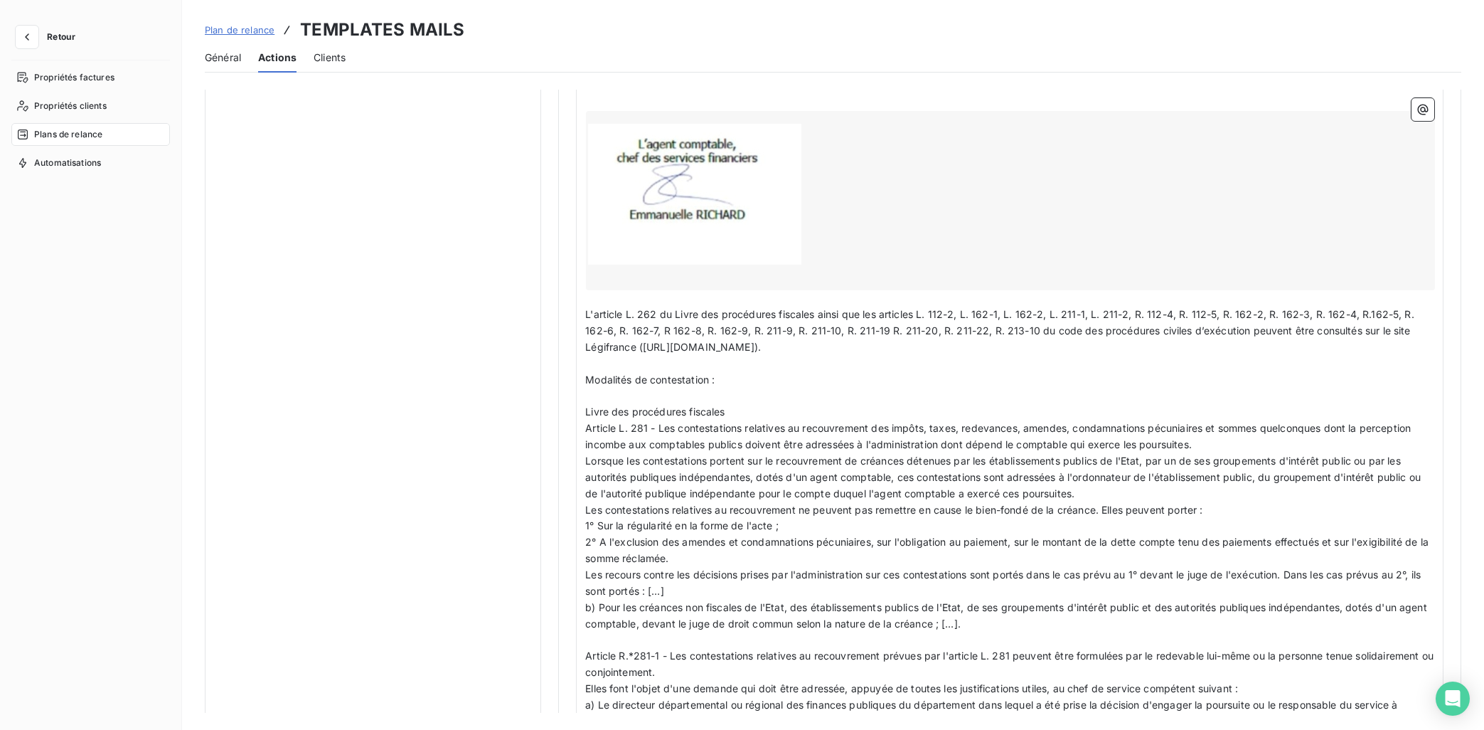
click at [230, 28] on span "Plan de relance" at bounding box center [240, 29] width 70 height 11
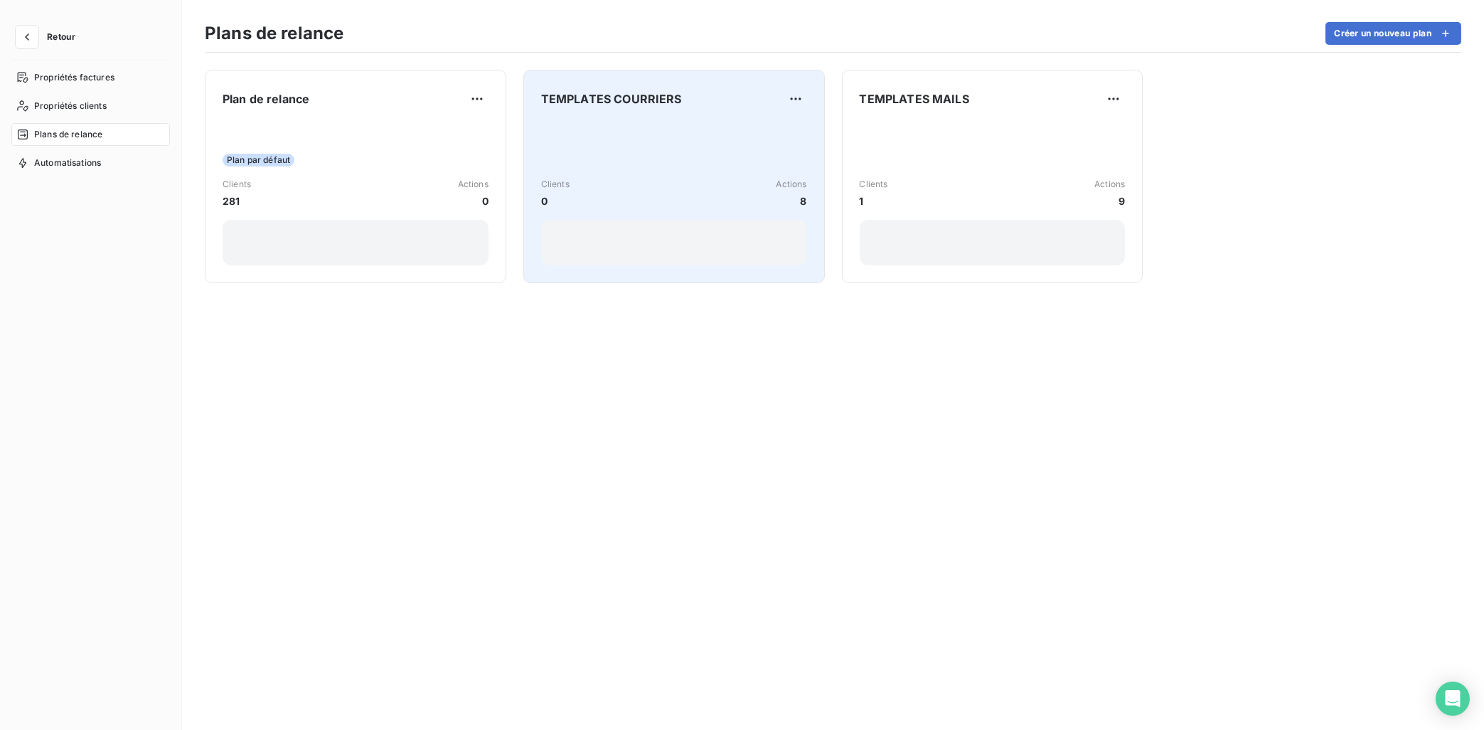
click at [612, 124] on div "Clients 0 Actions 8" at bounding box center [674, 194] width 266 height 144
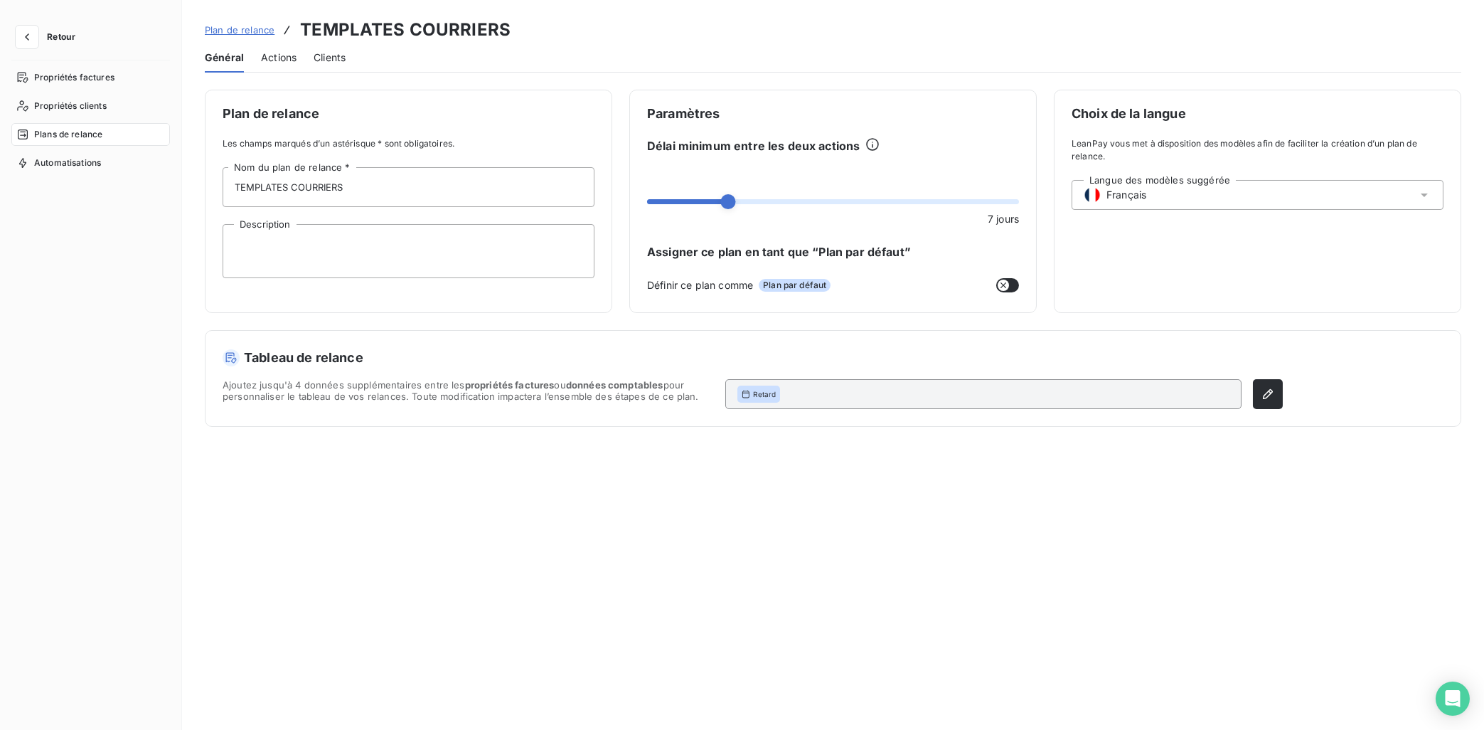
click at [283, 61] on span "Actions" at bounding box center [279, 57] width 36 height 14
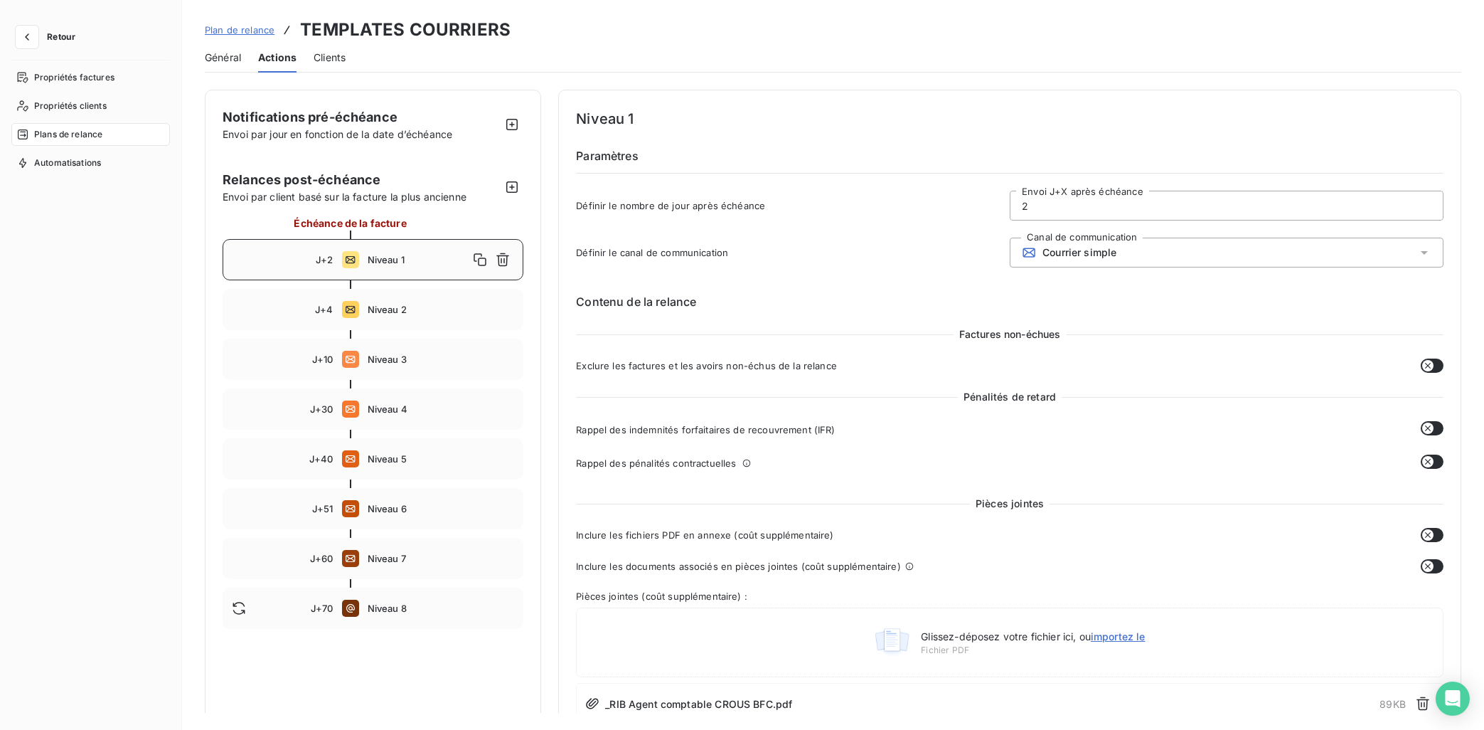
click at [389, 617] on div "J+70 Niveau 8" at bounding box center [373, 607] width 301 height 41
type input "70"
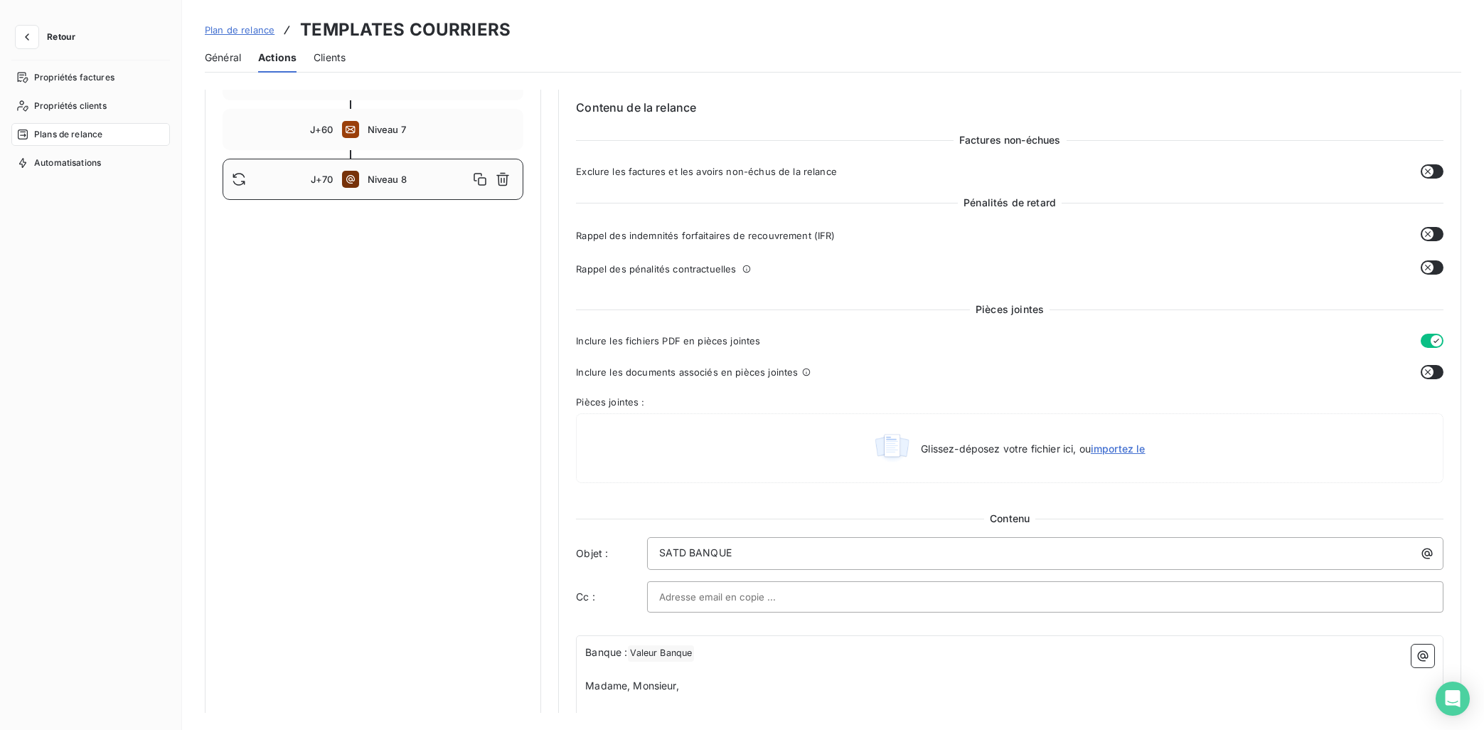
scroll to position [715, 0]
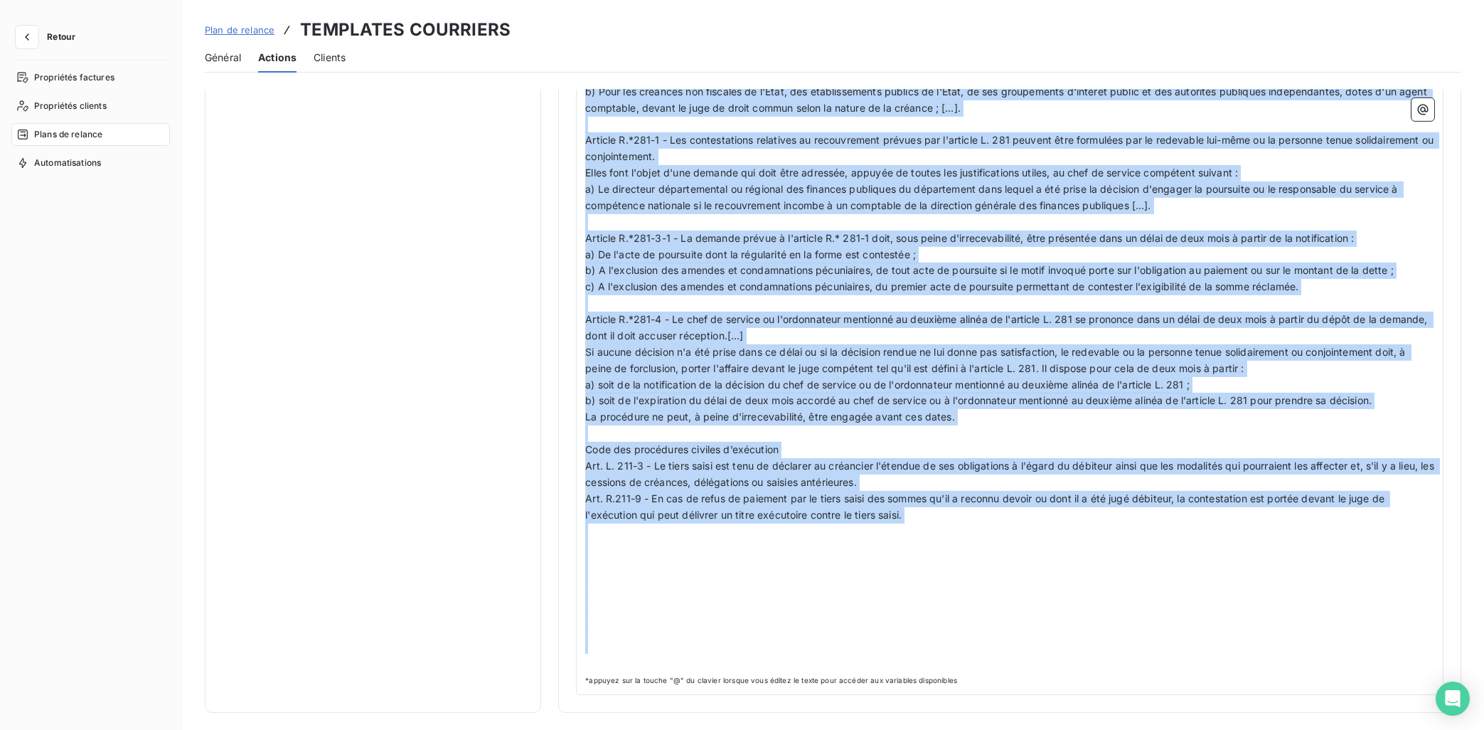
drag, startPoint x: 585, startPoint y: 367, endPoint x: 1111, endPoint y: 767, distance: 661.2
click at [1111, 653] on div "Notifications pré-échéance Envoi par jour en fonction de la date d’échéance Rel…" at bounding box center [833, 401] width 1302 height 623
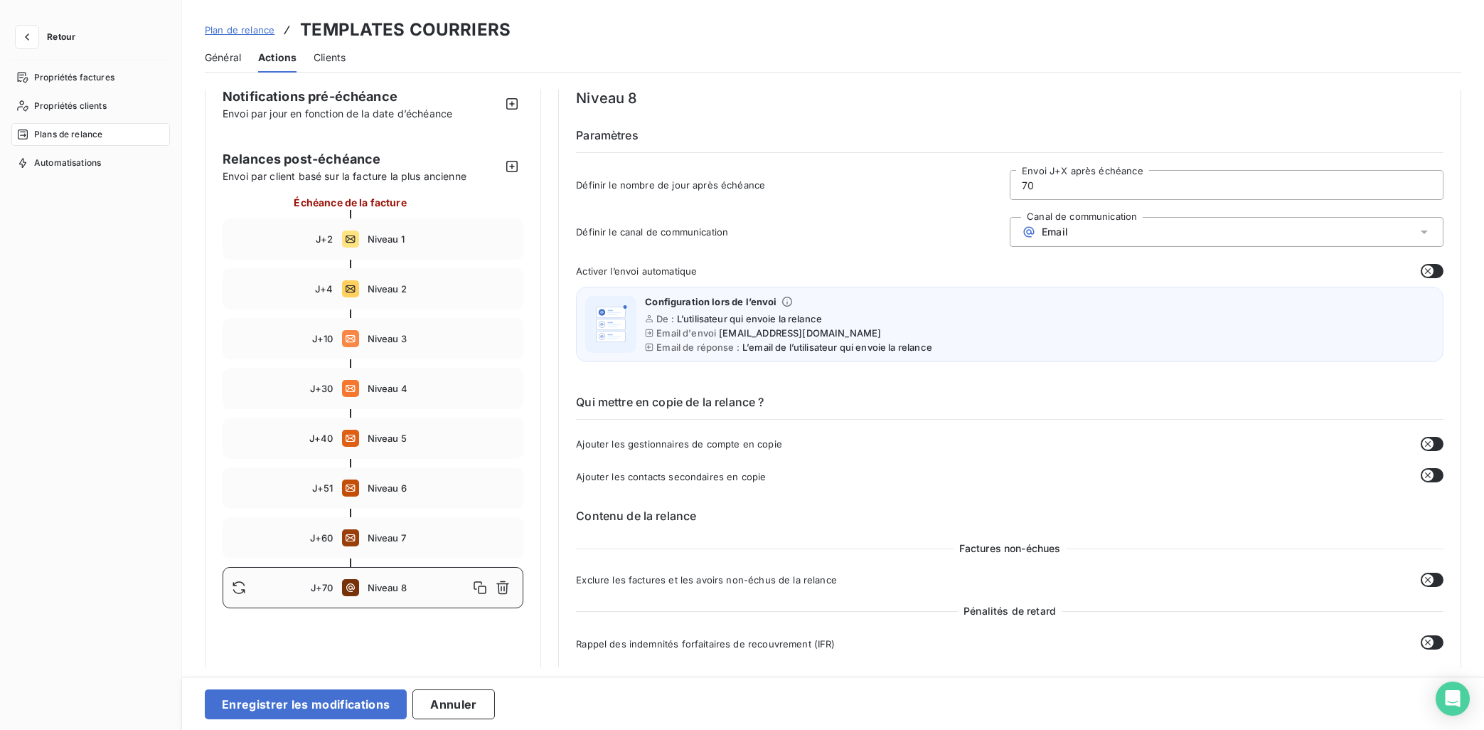
scroll to position [0, 0]
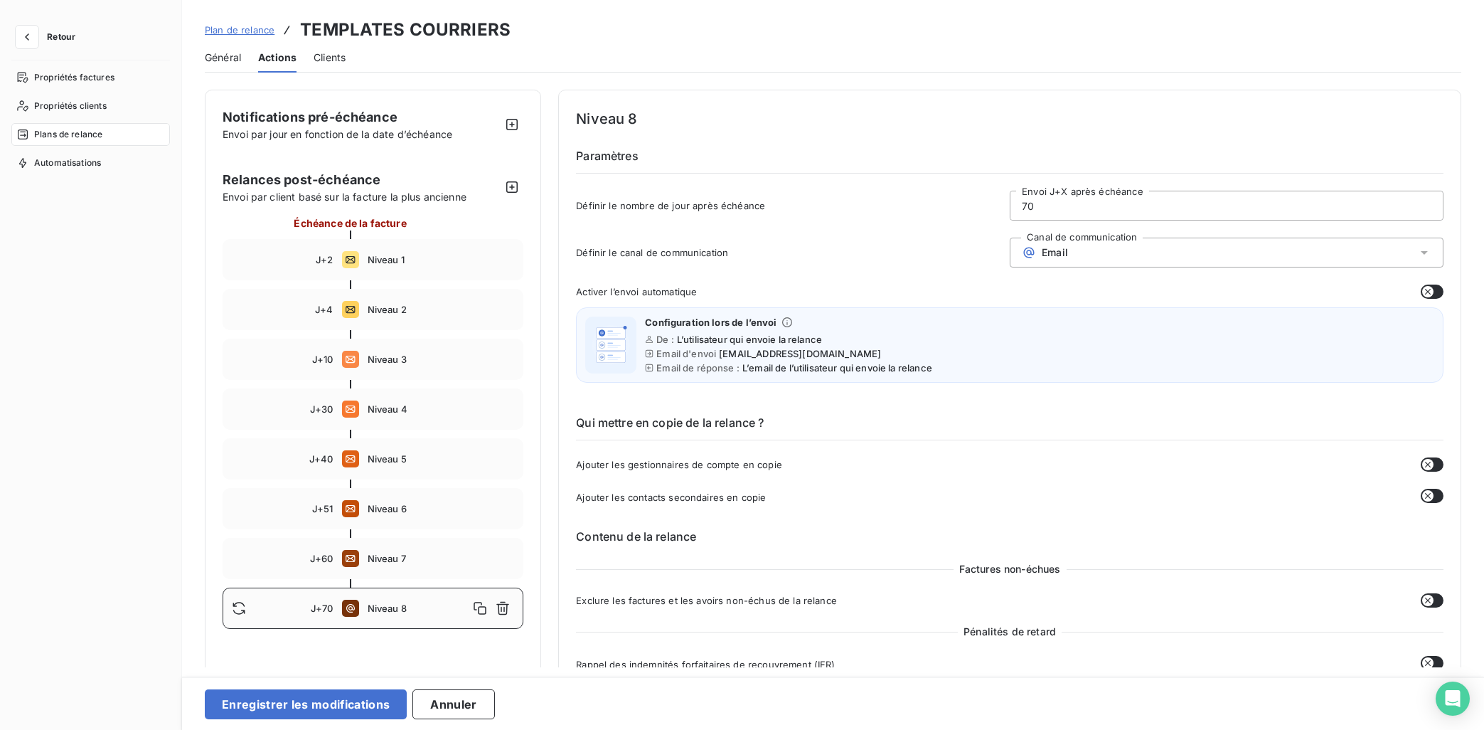
click at [1079, 252] on div "Email" at bounding box center [1227, 253] width 434 height 30
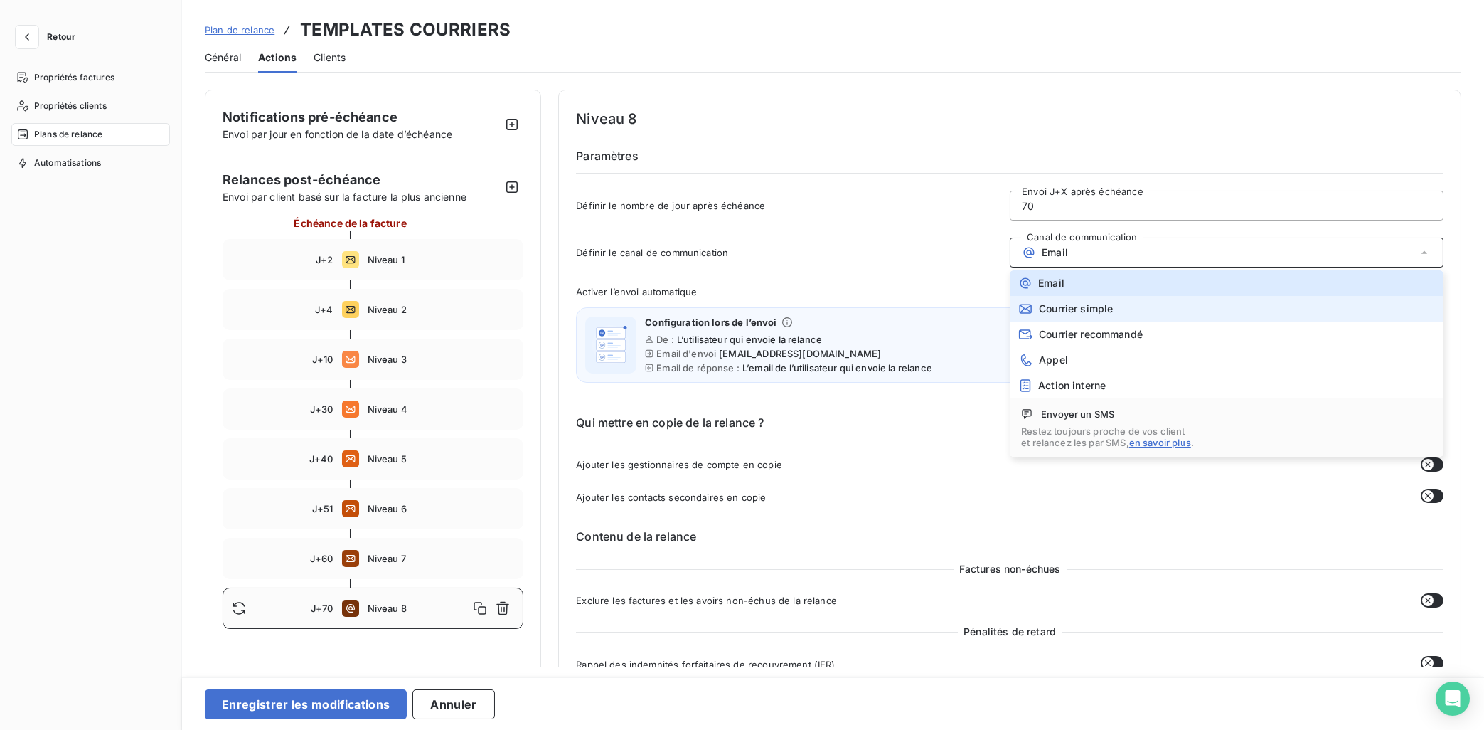
click at [1077, 306] on span "Courrier simple" at bounding box center [1076, 308] width 74 height 11
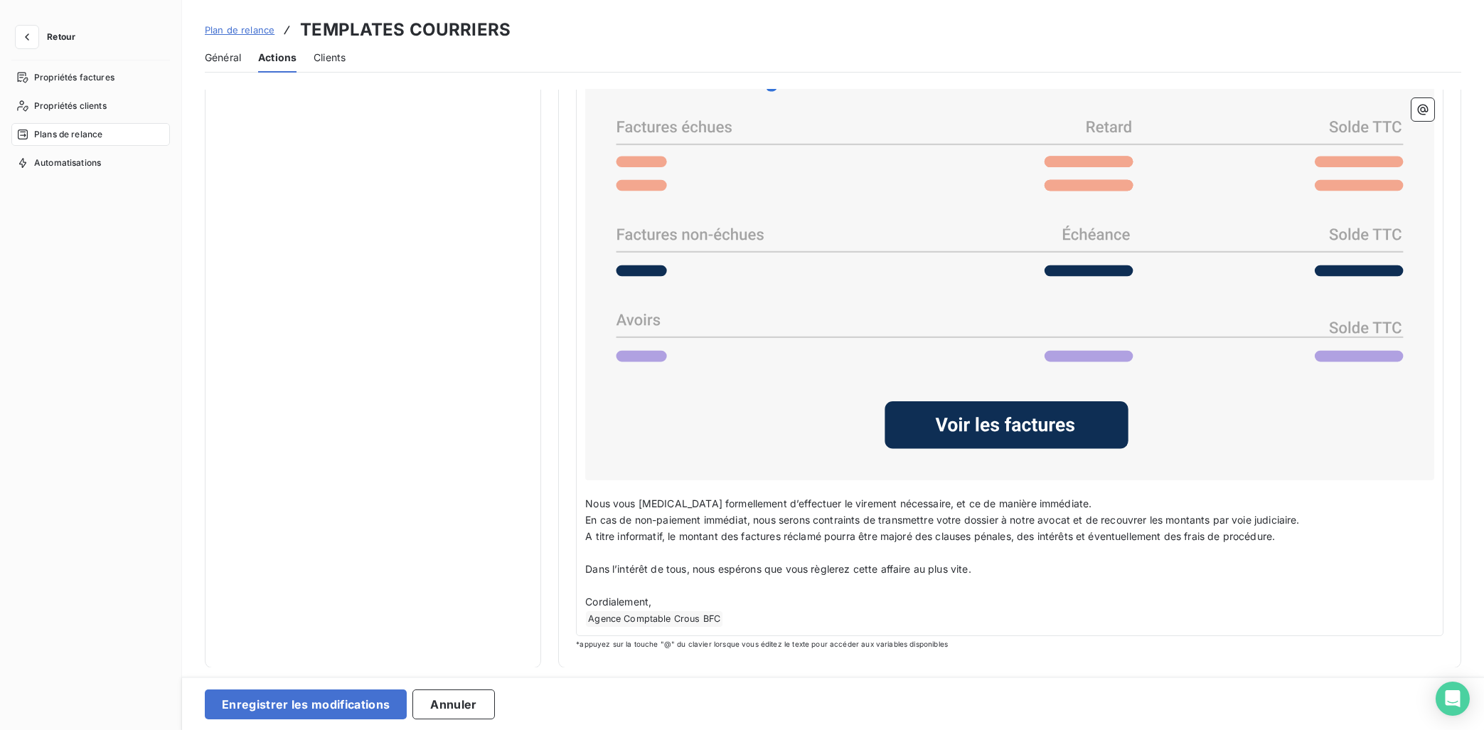
scroll to position [427, 0]
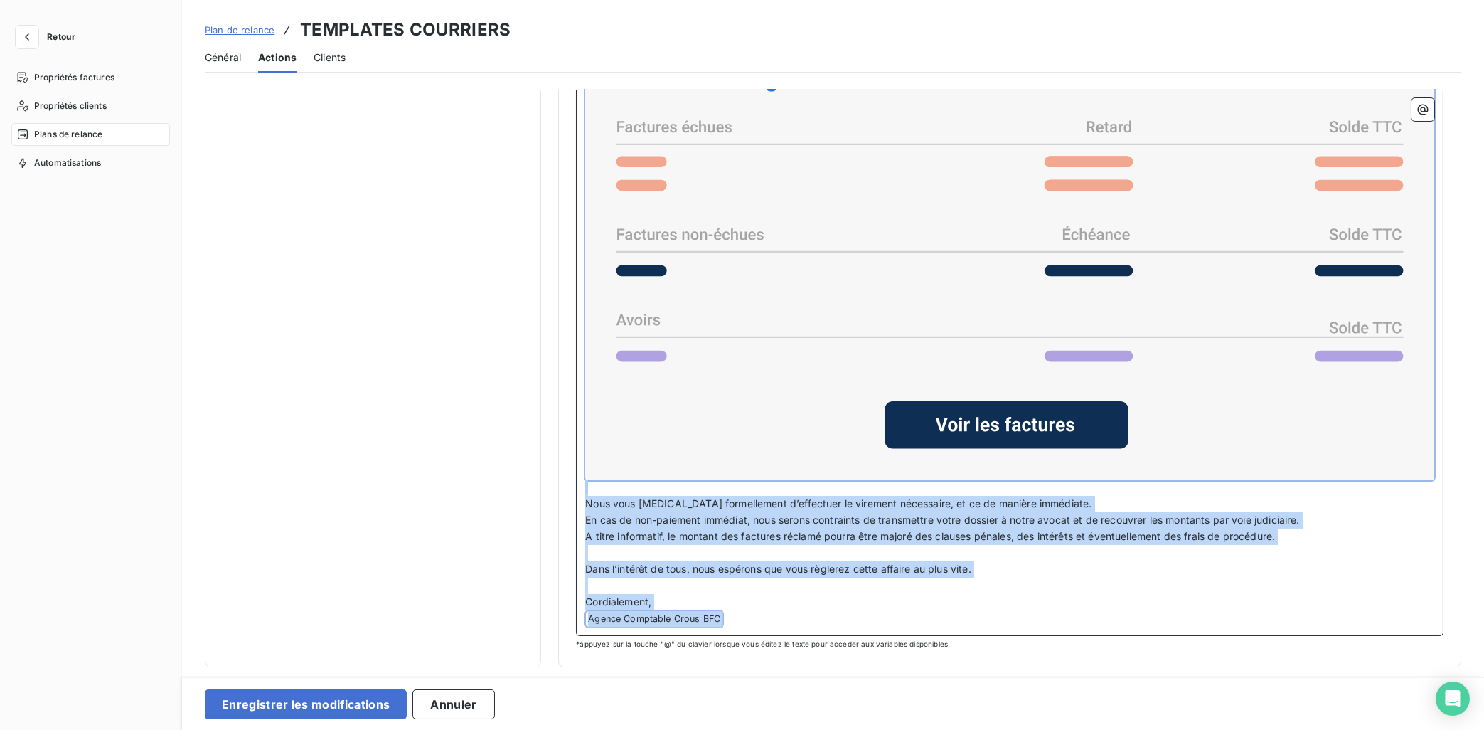
drag, startPoint x: 591, startPoint y: 387, endPoint x: 1099, endPoint y: 767, distance: 634.5
click at [1099, 653] on div "Notifications pré-échéance Envoi par jour en fonction de la date d’échéance Rel…" at bounding box center [833, 378] width 1302 height 577
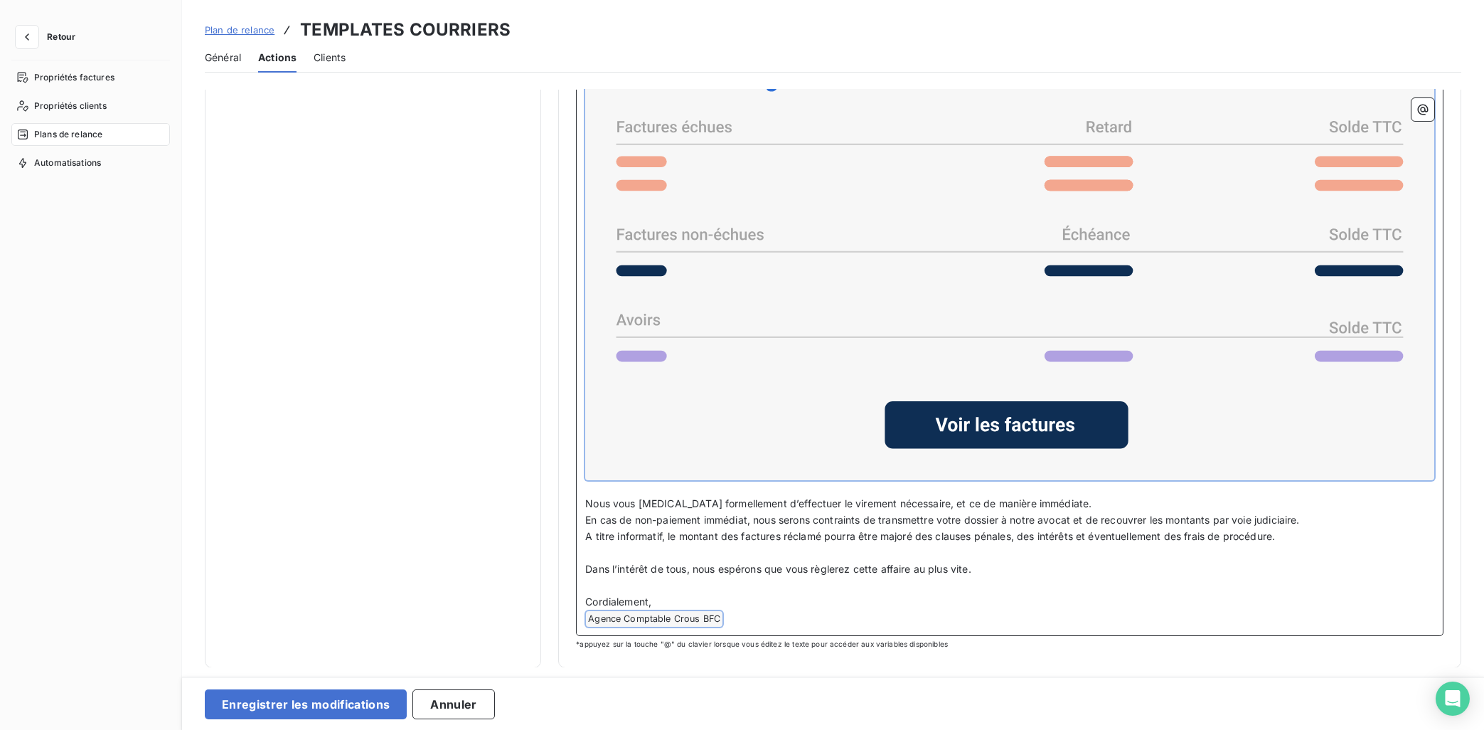
scroll to position [351, 0]
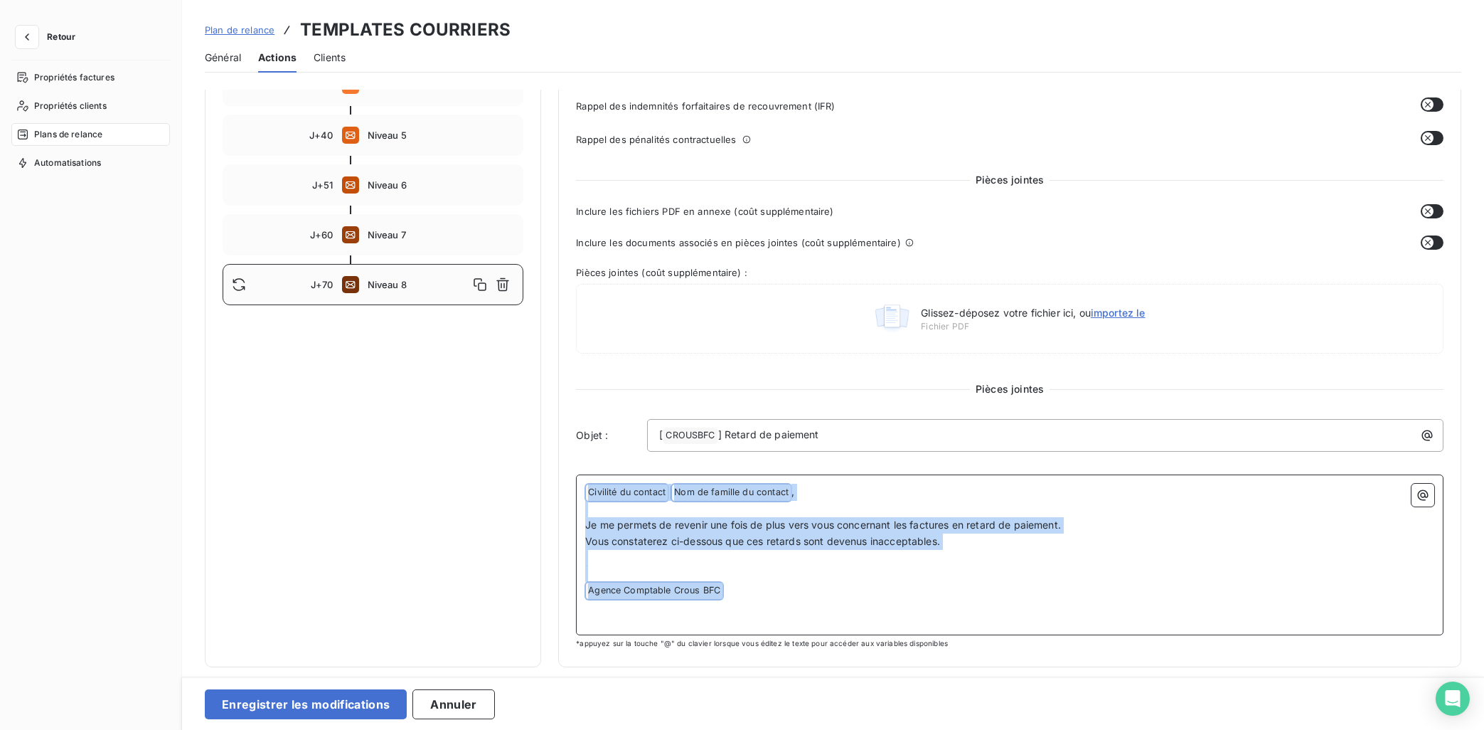
drag, startPoint x: 769, startPoint y: 584, endPoint x: 551, endPoint y: 444, distance: 258.4
click at [551, 444] on div "Notifications pré-échéance Envoi par jour en fonction de la date d’échéance Rel…" at bounding box center [833, 216] width 1257 height 901
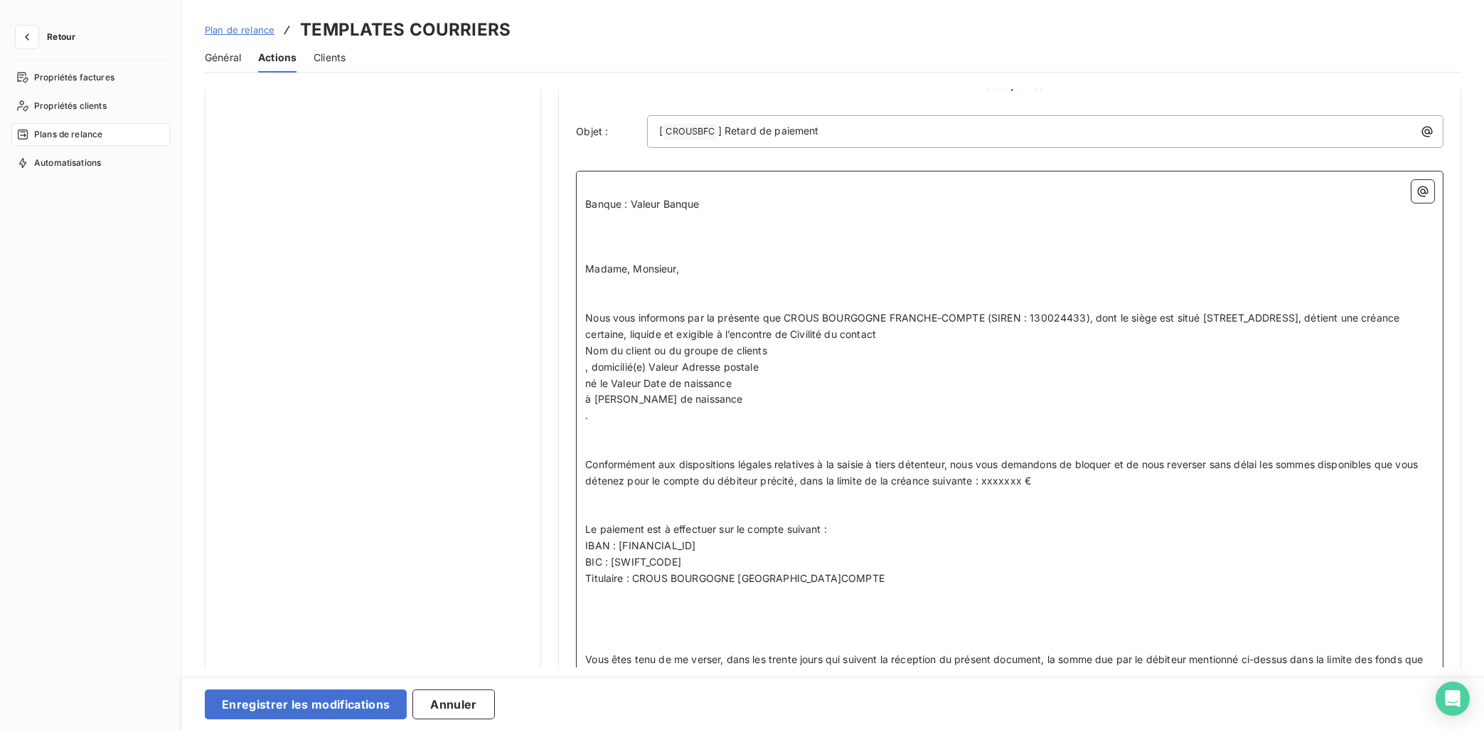
scroll to position [538, 0]
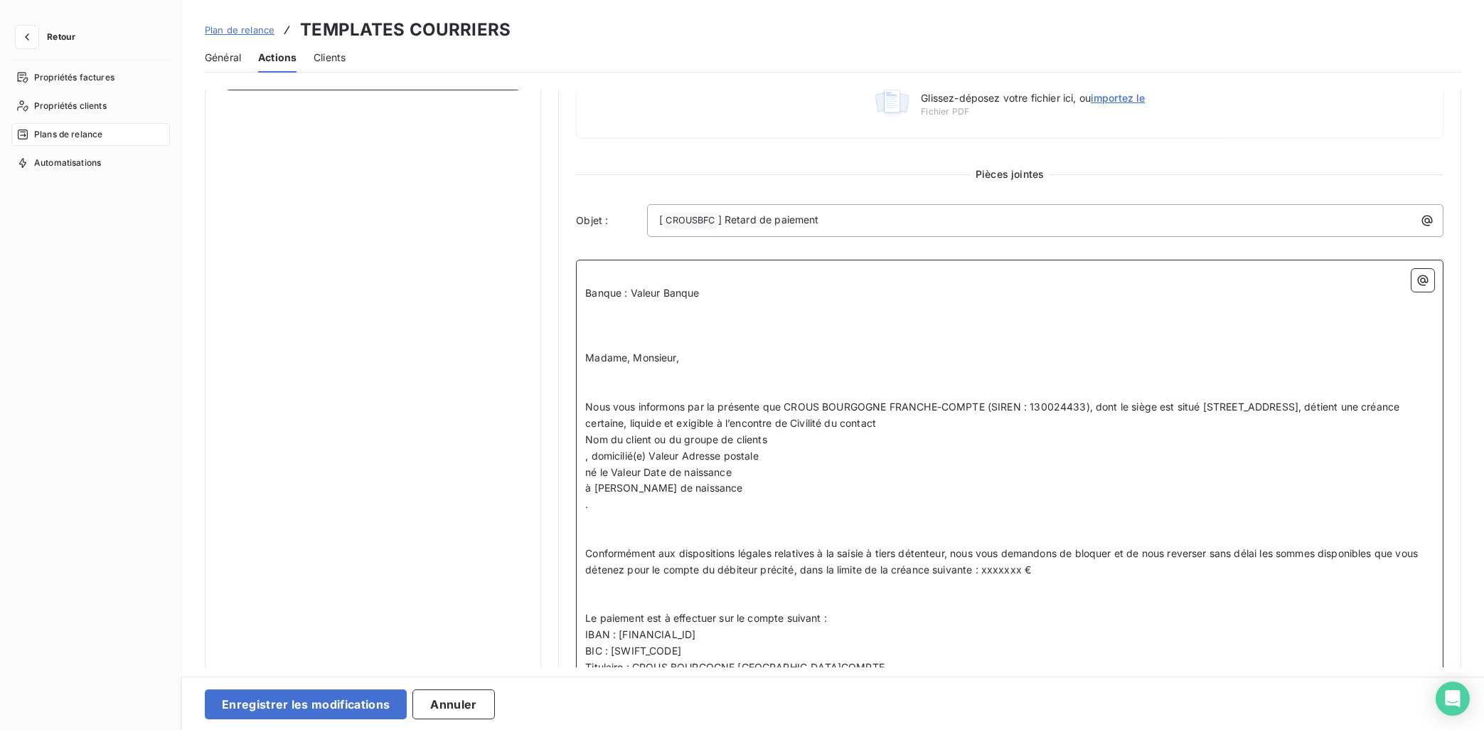
click at [723, 348] on p "﻿" at bounding box center [1009, 342] width 849 height 16
drag, startPoint x: 851, startPoint y: 220, endPoint x: 625, endPoint y: 216, distance: 225.5
click at [625, 216] on div "Objet : [ CROUSBFC ﻿ ] Retard de paiement" at bounding box center [1010, 220] width 868 height 33
click at [1328, 218] on icon "button" at bounding box center [1427, 220] width 11 height 11
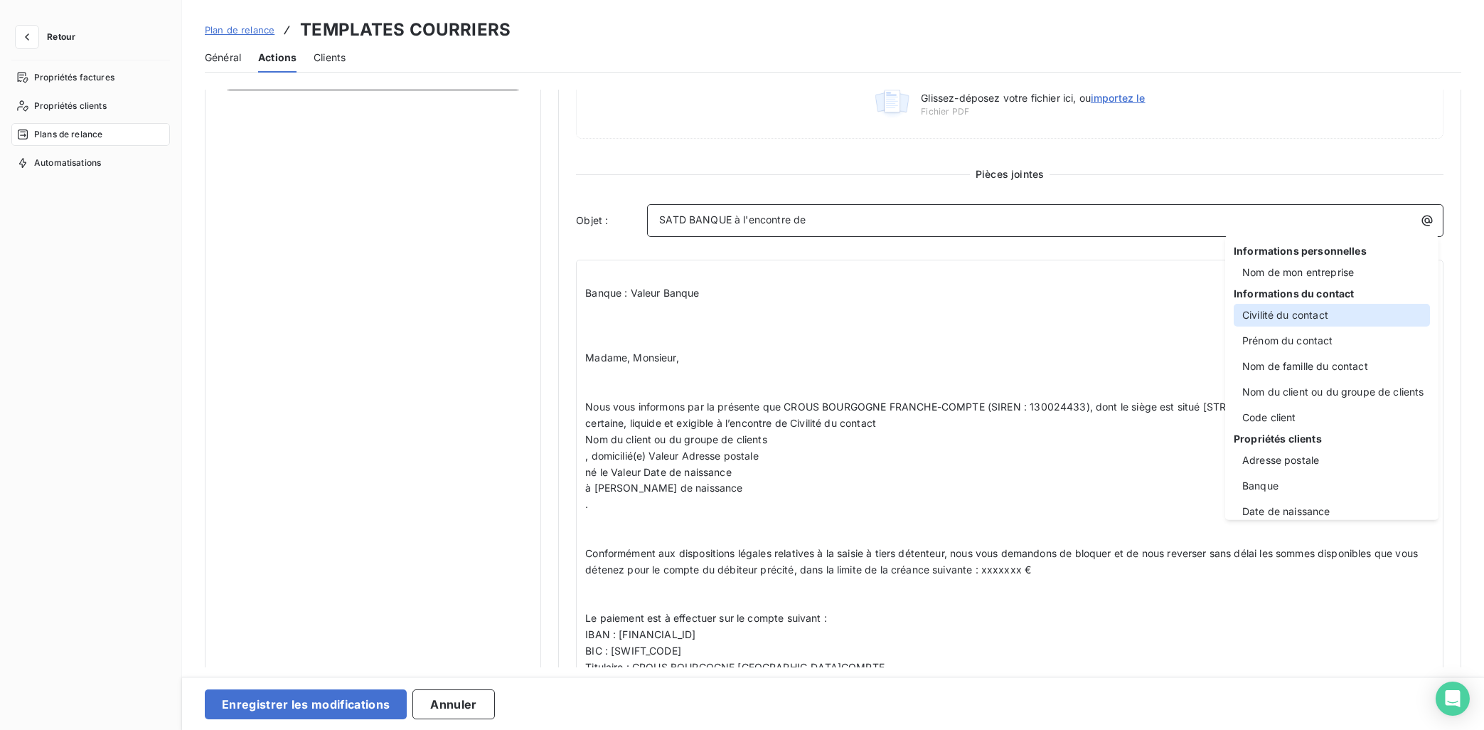
click at [1318, 319] on div "Civilité du contact" at bounding box center [1332, 315] width 196 height 23
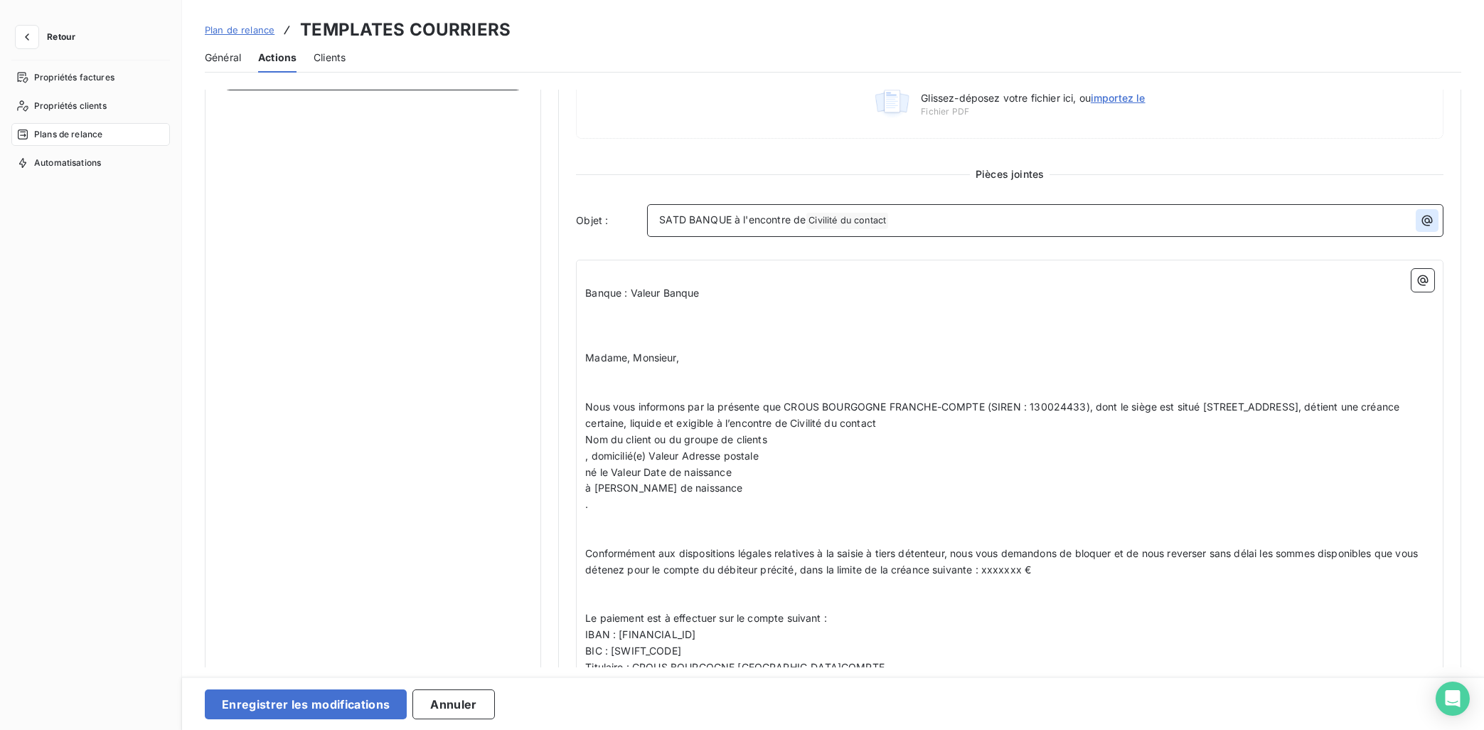
click at [1328, 223] on icon "button" at bounding box center [1427, 220] width 11 height 11
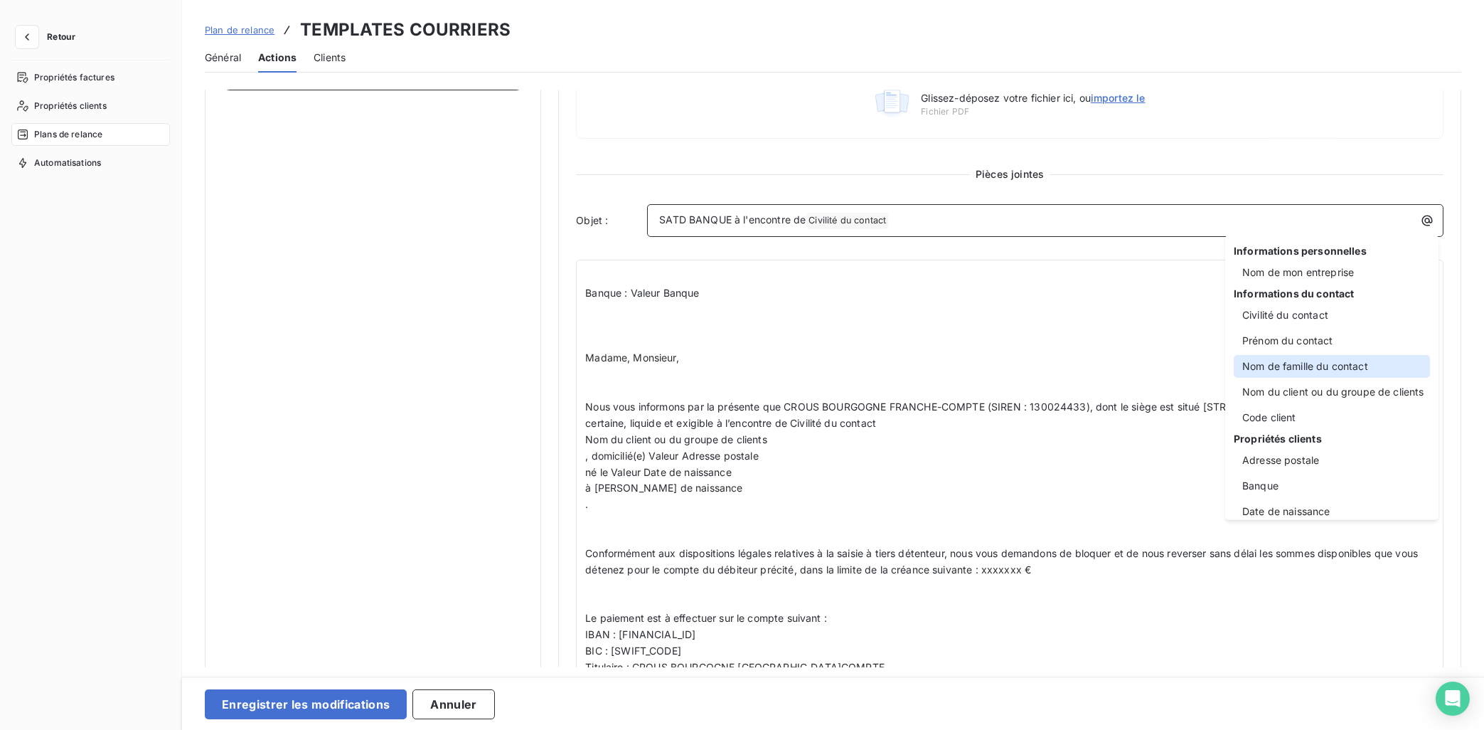
click at [1328, 360] on div "Nom de famille du contact" at bounding box center [1332, 366] width 196 height 23
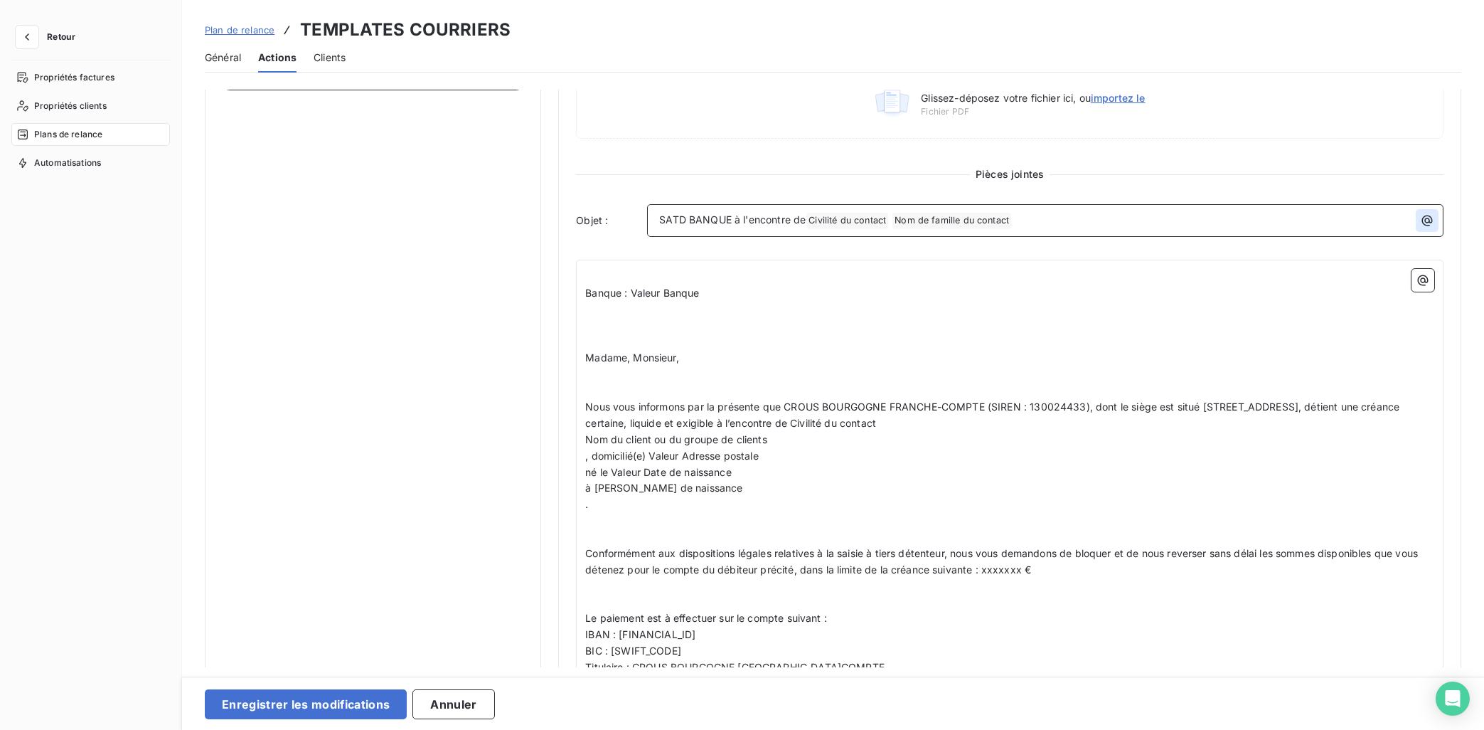
click at [1328, 225] on icon "button" at bounding box center [1427, 220] width 14 height 14
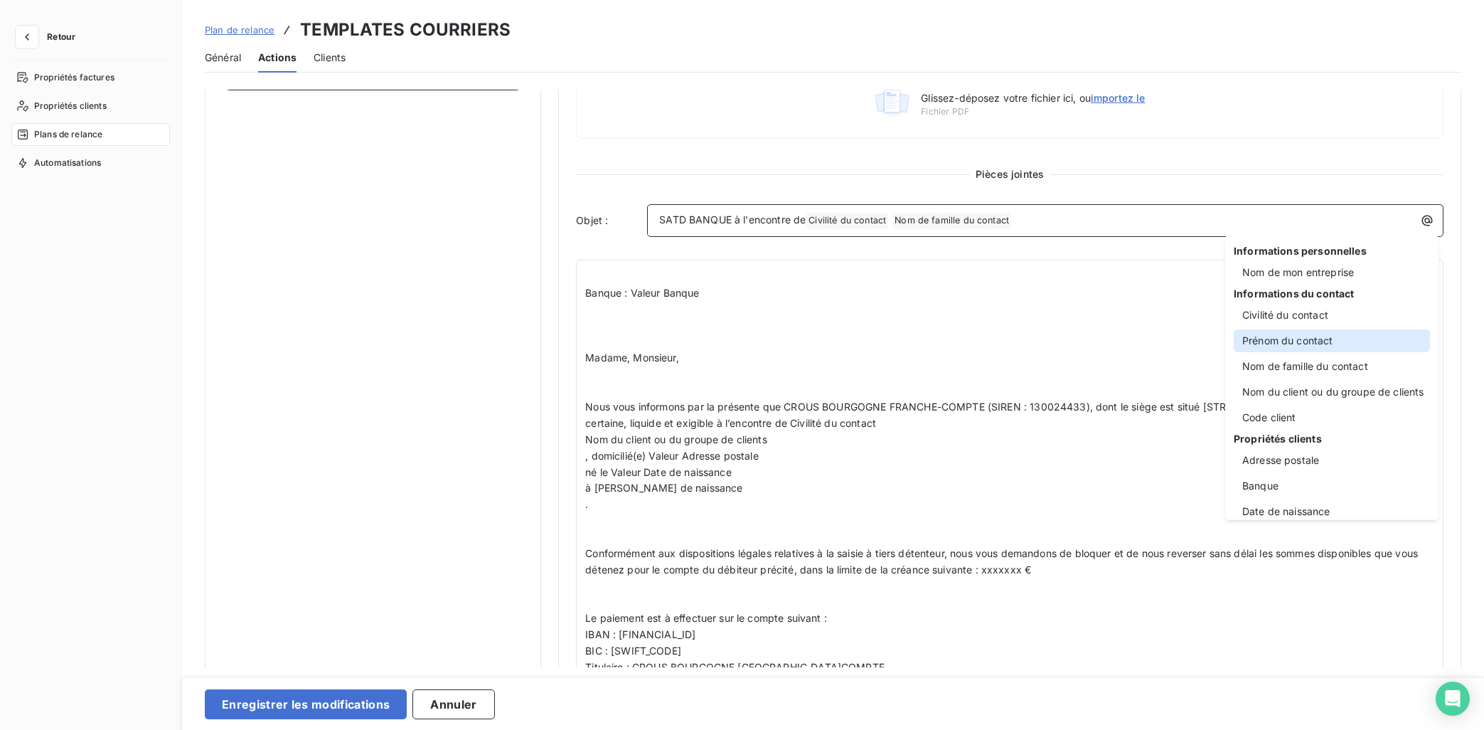
click at [1321, 334] on div "Prénom du contact" at bounding box center [1332, 340] width 196 height 23
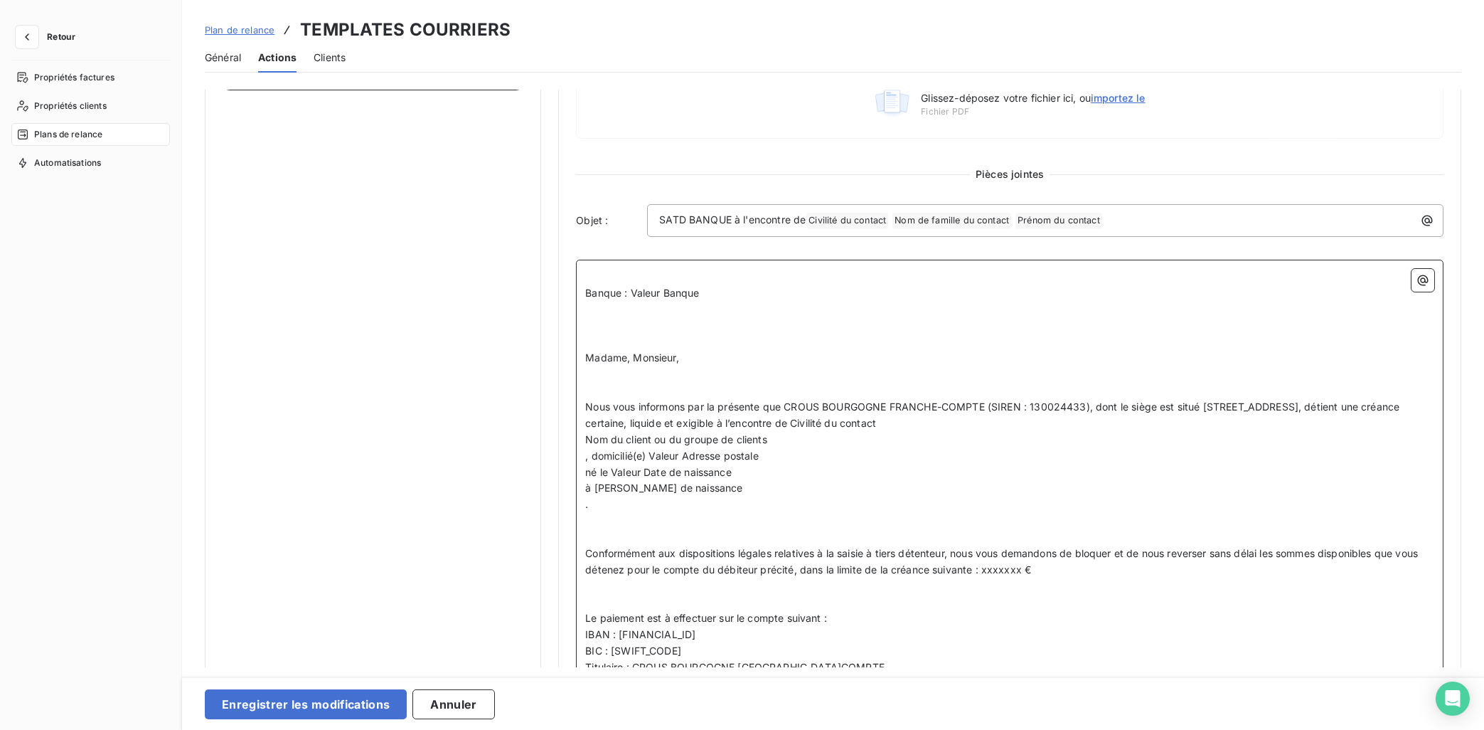
drag, startPoint x: 727, startPoint y: 292, endPoint x: 632, endPoint y: 294, distance: 94.6
click at [632, 293] on p "Banque : Valeur Banque" at bounding box center [1009, 293] width 849 height 16
click at [1328, 285] on icon "button" at bounding box center [1423, 280] width 14 height 14
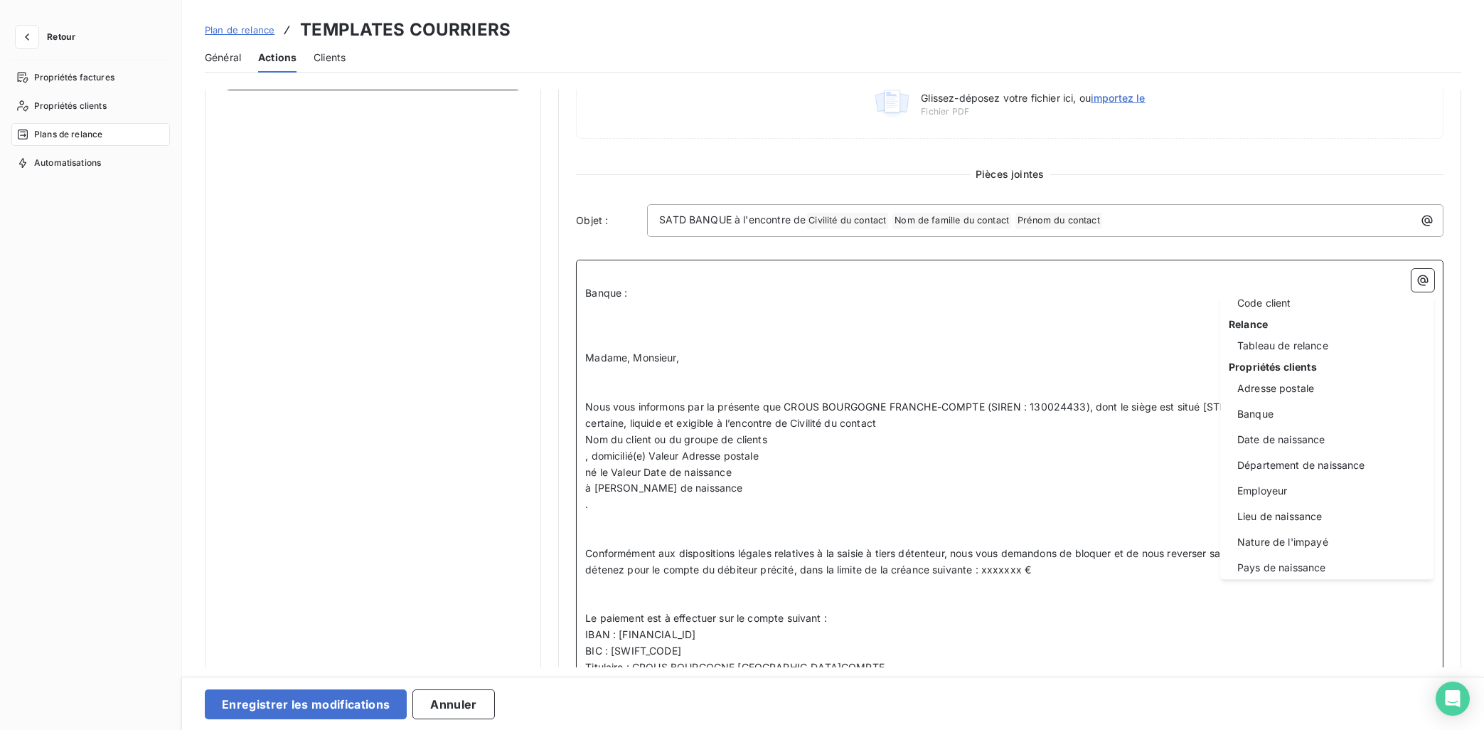
scroll to position [233, 0]
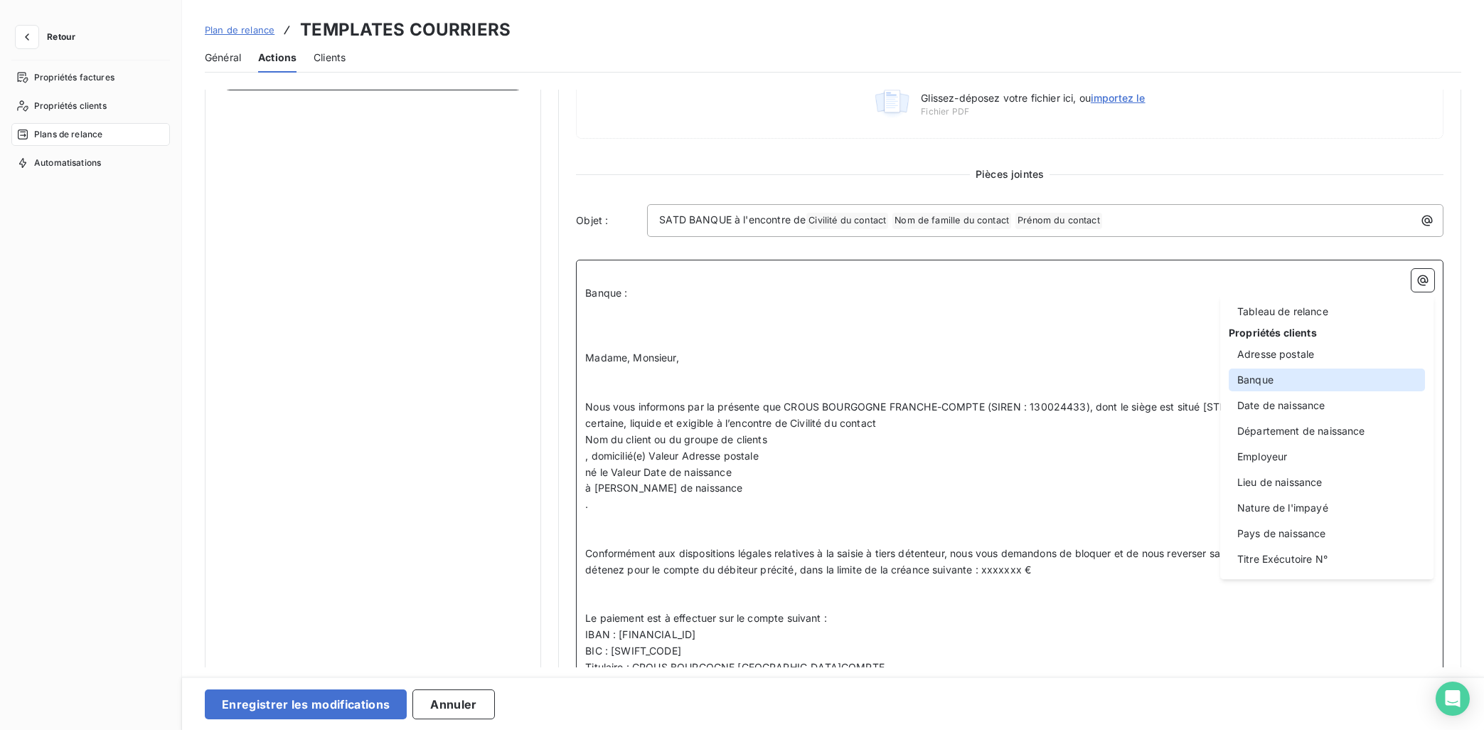
click at [1266, 383] on div "Banque" at bounding box center [1327, 379] width 196 height 23
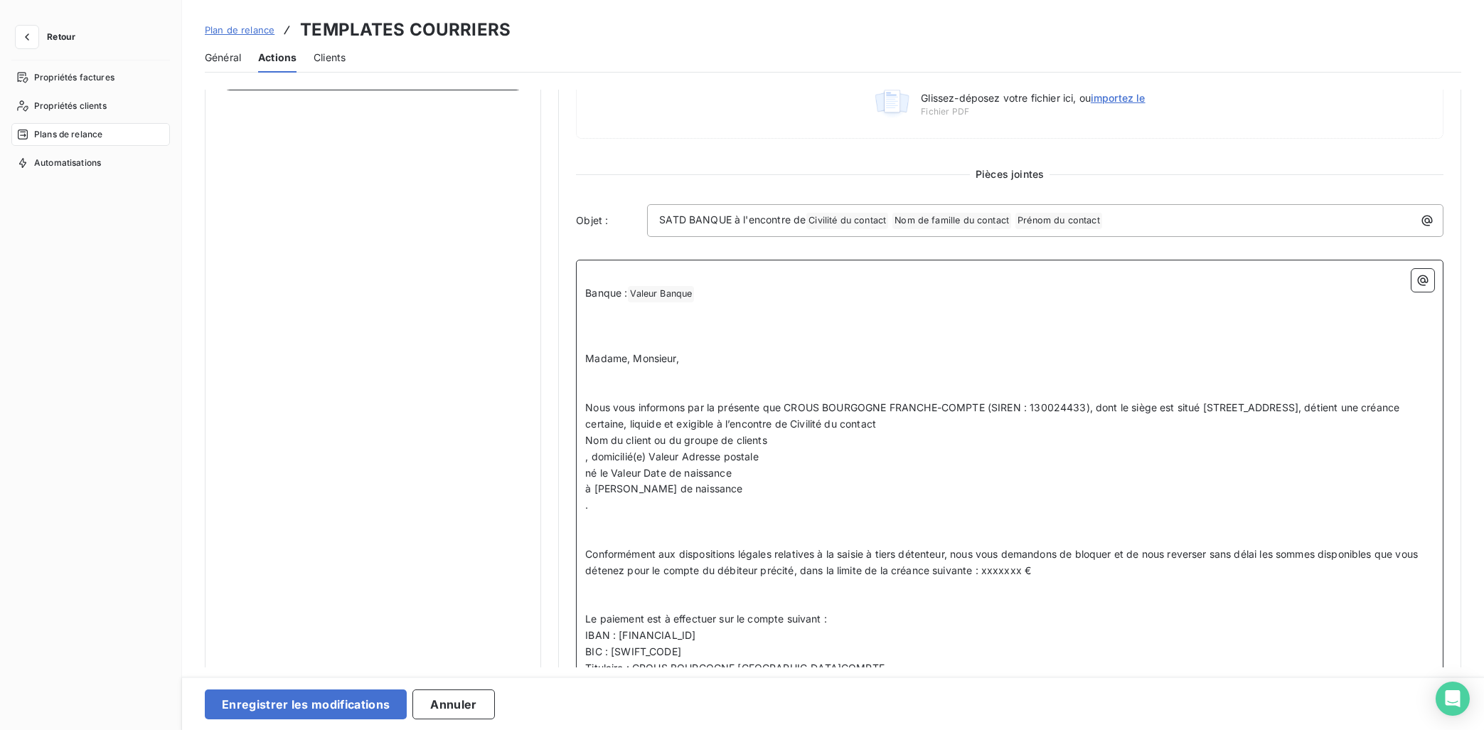
drag, startPoint x: 988, startPoint y: 425, endPoint x: 1075, endPoint y: 427, distance: 87.5
click at [1075, 427] on p "Nous vous informons par la présente que CROUS BOURGOGNE FRANCHE-COMPTE (SIREN :…" at bounding box center [1009, 416] width 849 height 33
click at [1328, 281] on icon "button" at bounding box center [1423, 280] width 11 height 11
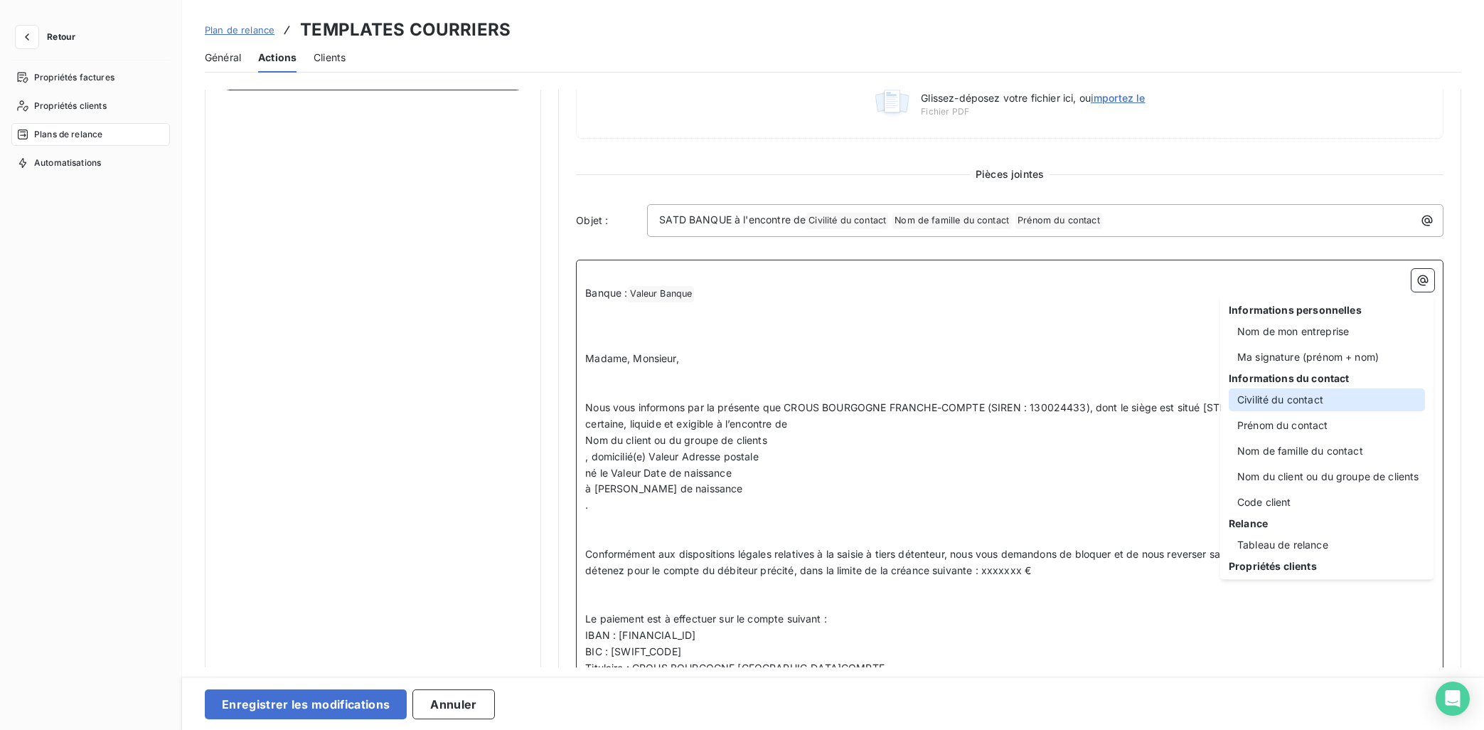
click at [1303, 395] on div "Civilité du contact" at bounding box center [1327, 399] width 196 height 23
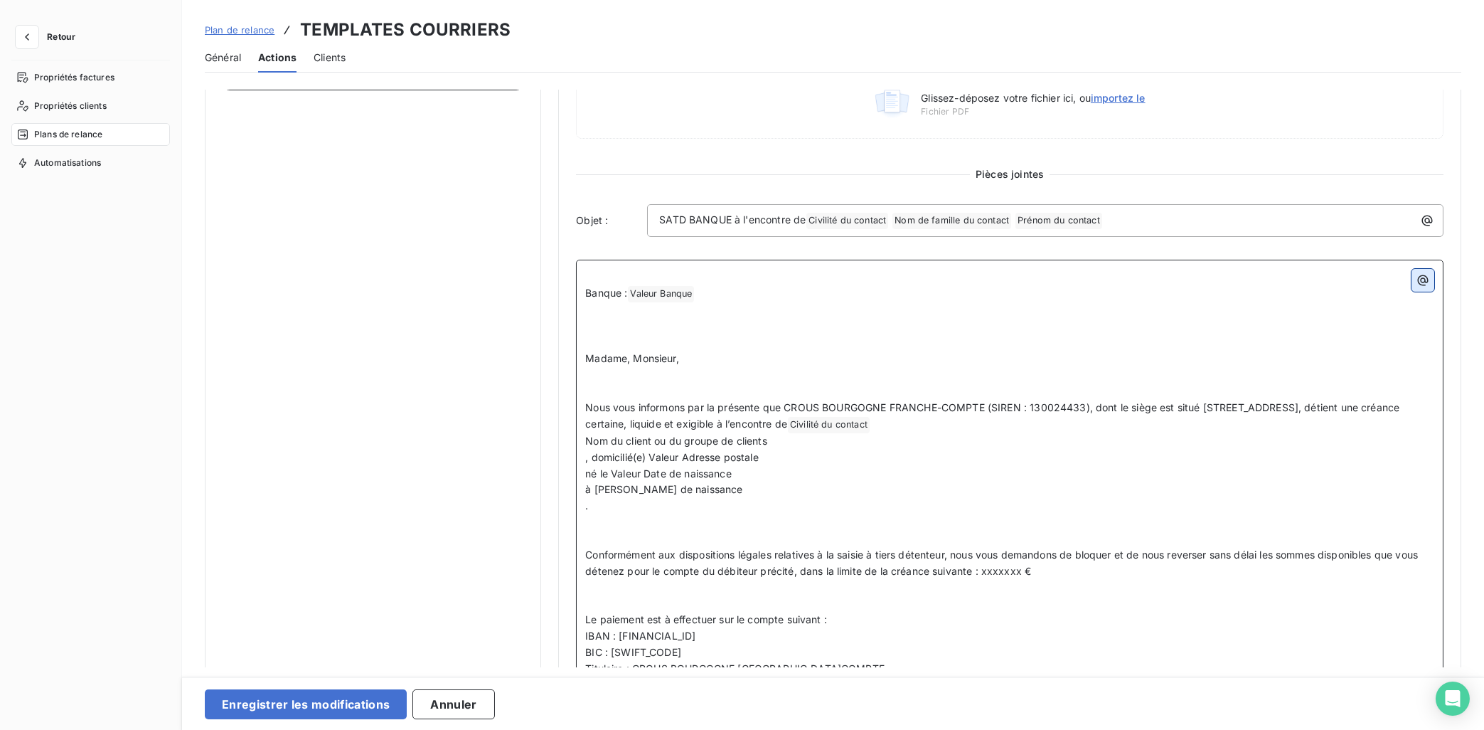
click at [1328, 286] on icon "button" at bounding box center [1423, 280] width 14 height 14
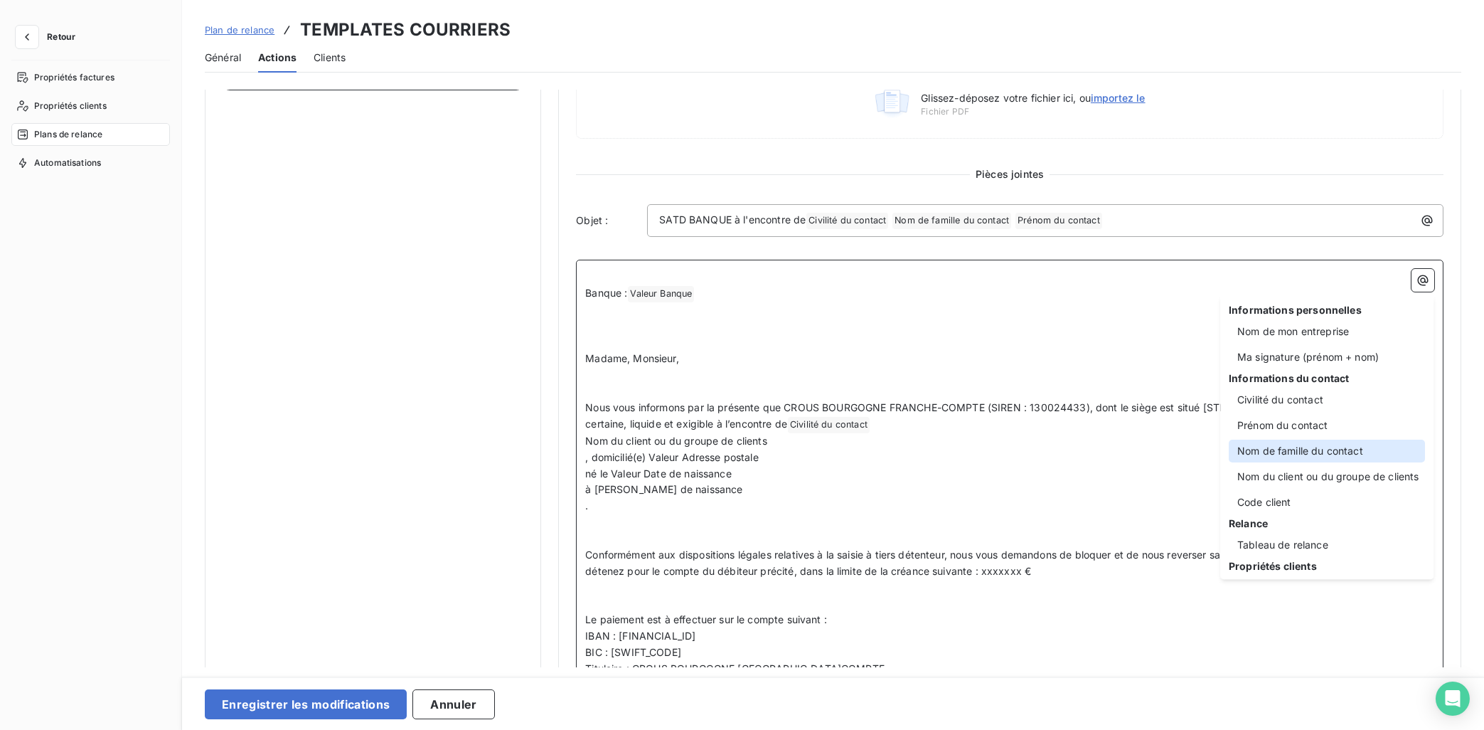
click at [1297, 449] on div "Nom de famille du contact" at bounding box center [1327, 450] width 196 height 23
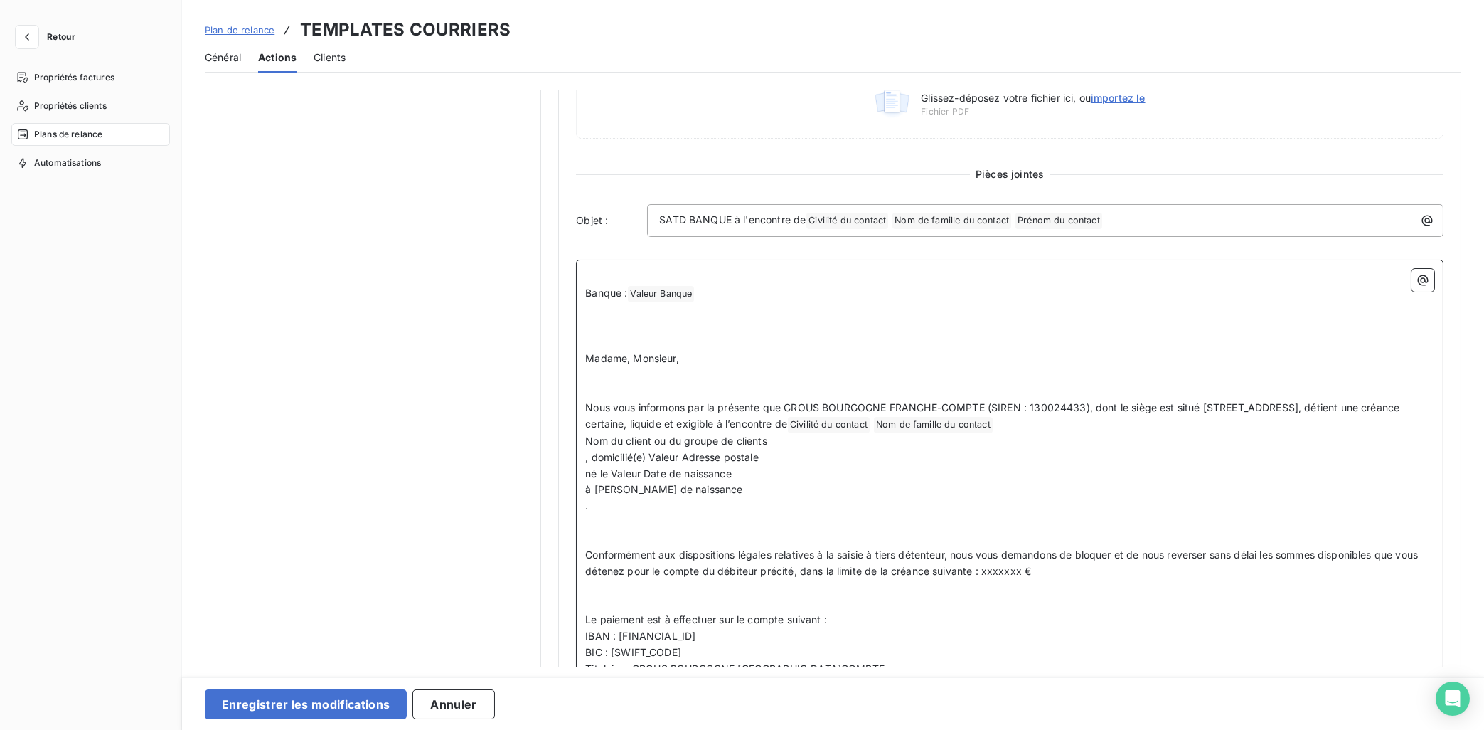
click at [1207, 427] on p "Nous vous informons par la présente que CROUS BOURGOGNE FRANCHE-COMPTE (SIREN :…" at bounding box center [1009, 416] width 849 height 33
click at [1328, 280] on icon "button" at bounding box center [1423, 280] width 11 height 11
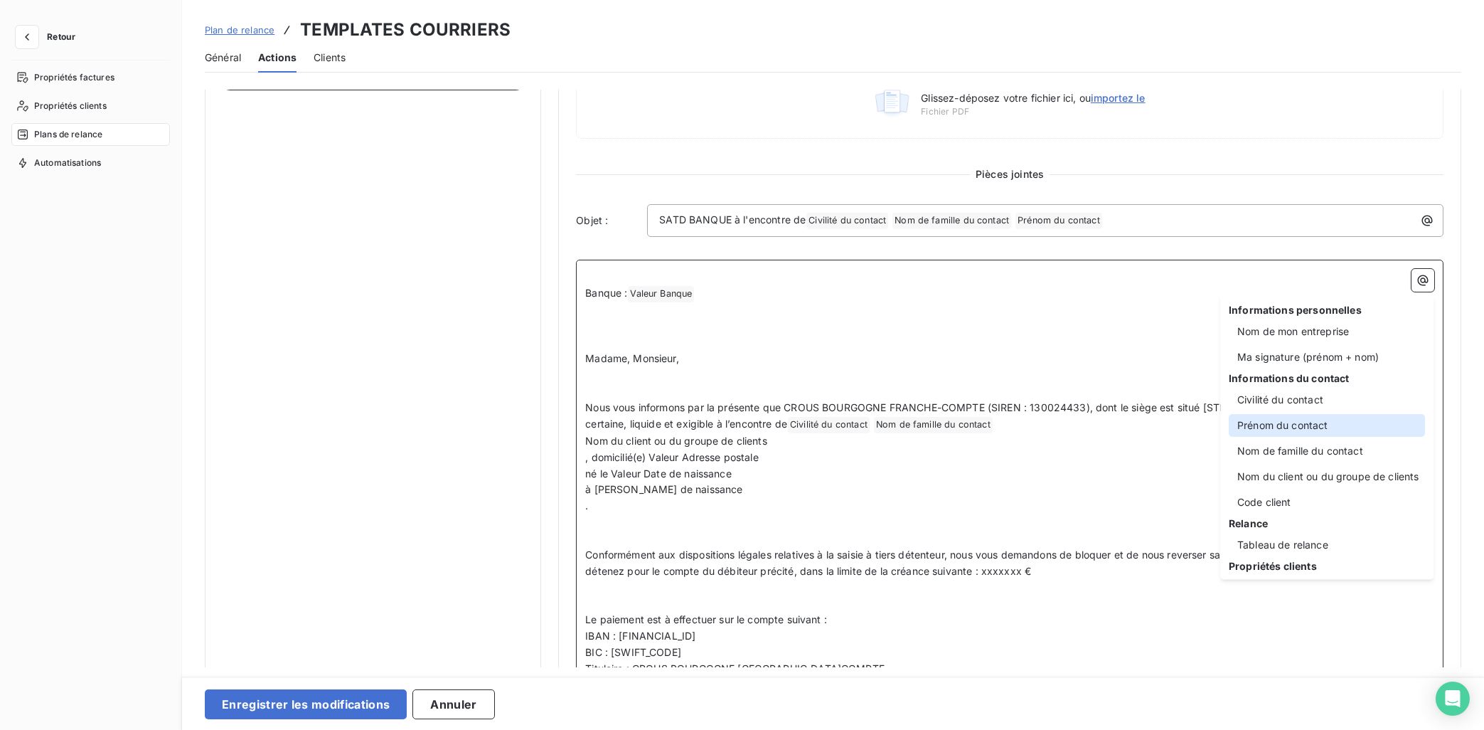
click at [1318, 434] on div "Prénom du contact" at bounding box center [1327, 425] width 196 height 23
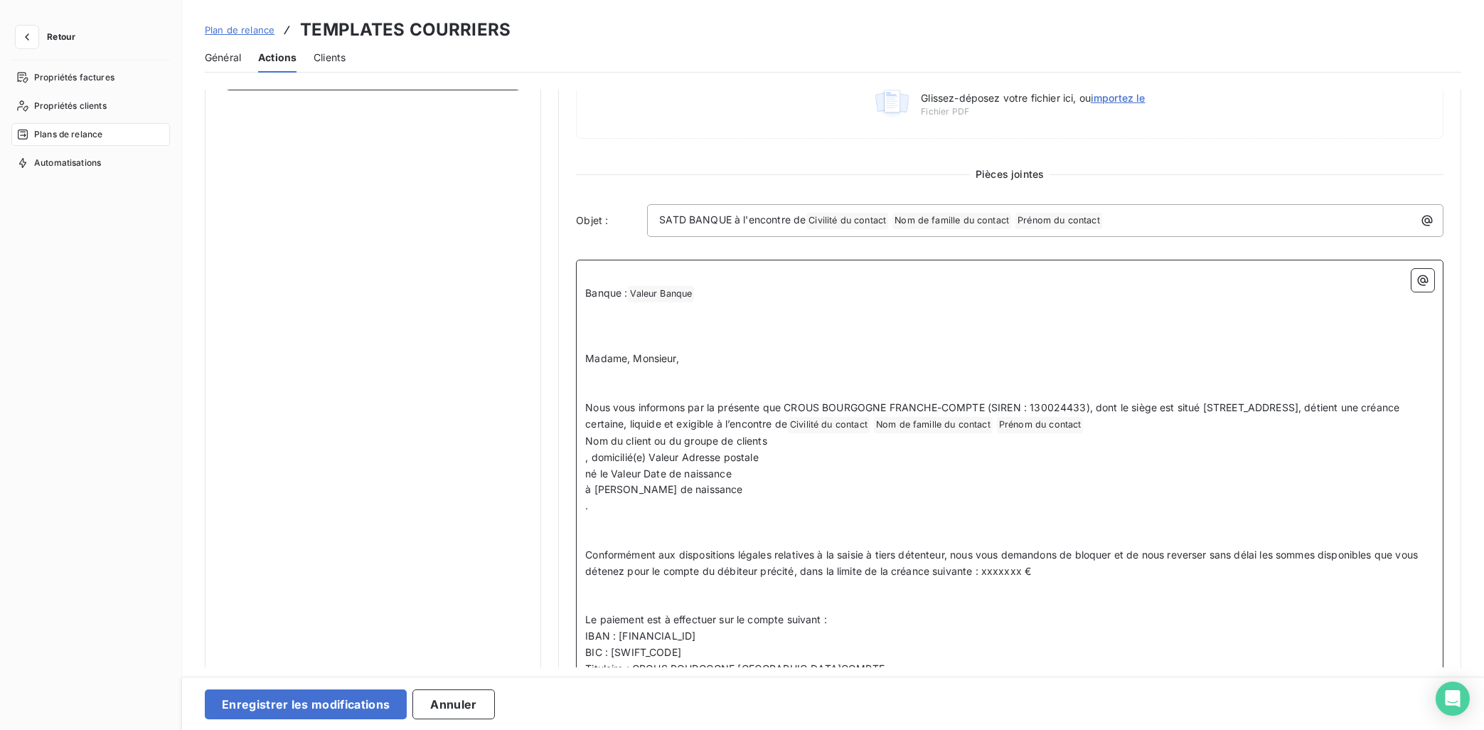
drag, startPoint x: 776, startPoint y: 441, endPoint x: 580, endPoint y: 441, distance: 196.3
drag, startPoint x: 593, startPoint y: 460, endPoint x: 576, endPoint y: 459, distance: 17.1
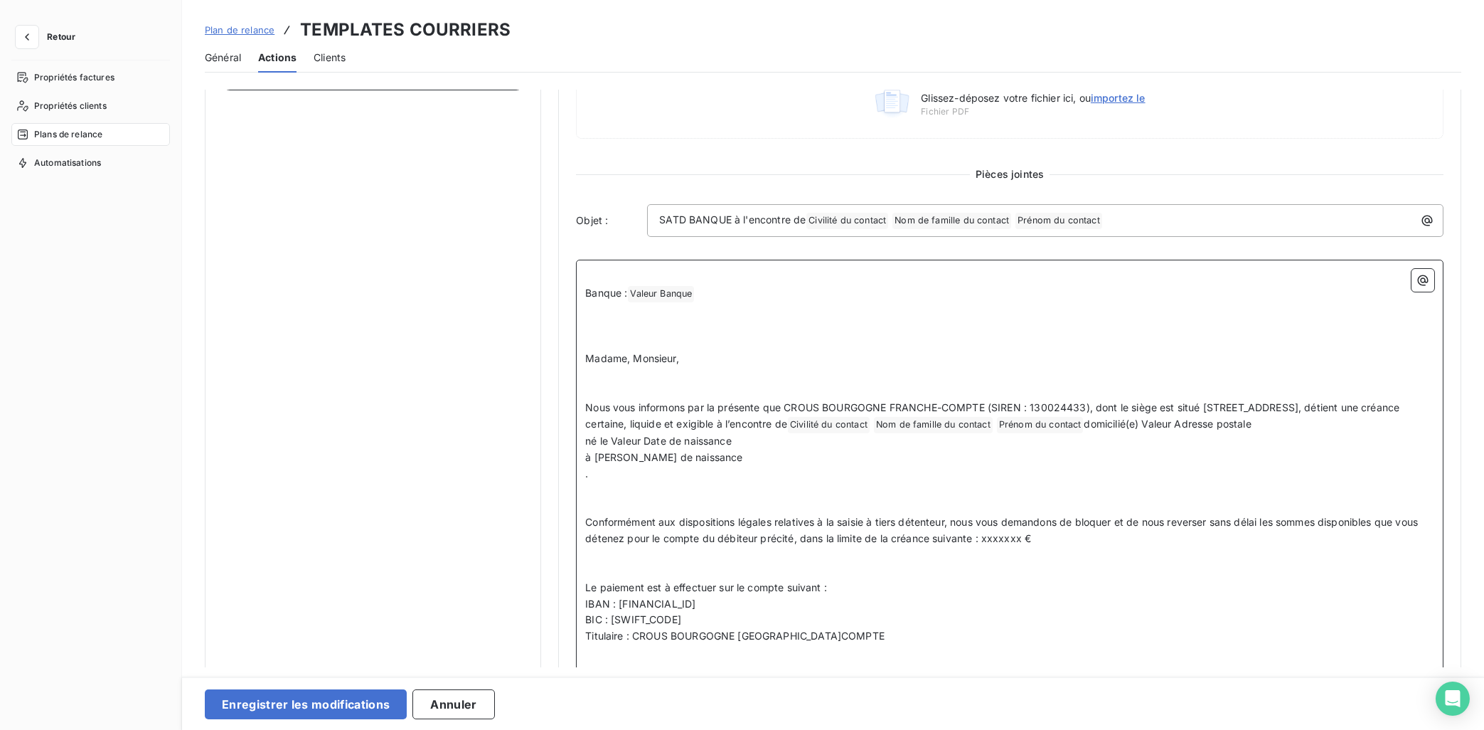
drag, startPoint x: 1348, startPoint y: 426, endPoint x: 1371, endPoint y: 442, distance: 28.6
click at [1328, 433] on p "Nous vous informons par la présente que CROUS BOURGOGNE FRANCHE-COMPTE (SIREN :…" at bounding box center [1009, 416] width 849 height 33
click at [1328, 277] on icon "button" at bounding box center [1423, 280] width 14 height 14
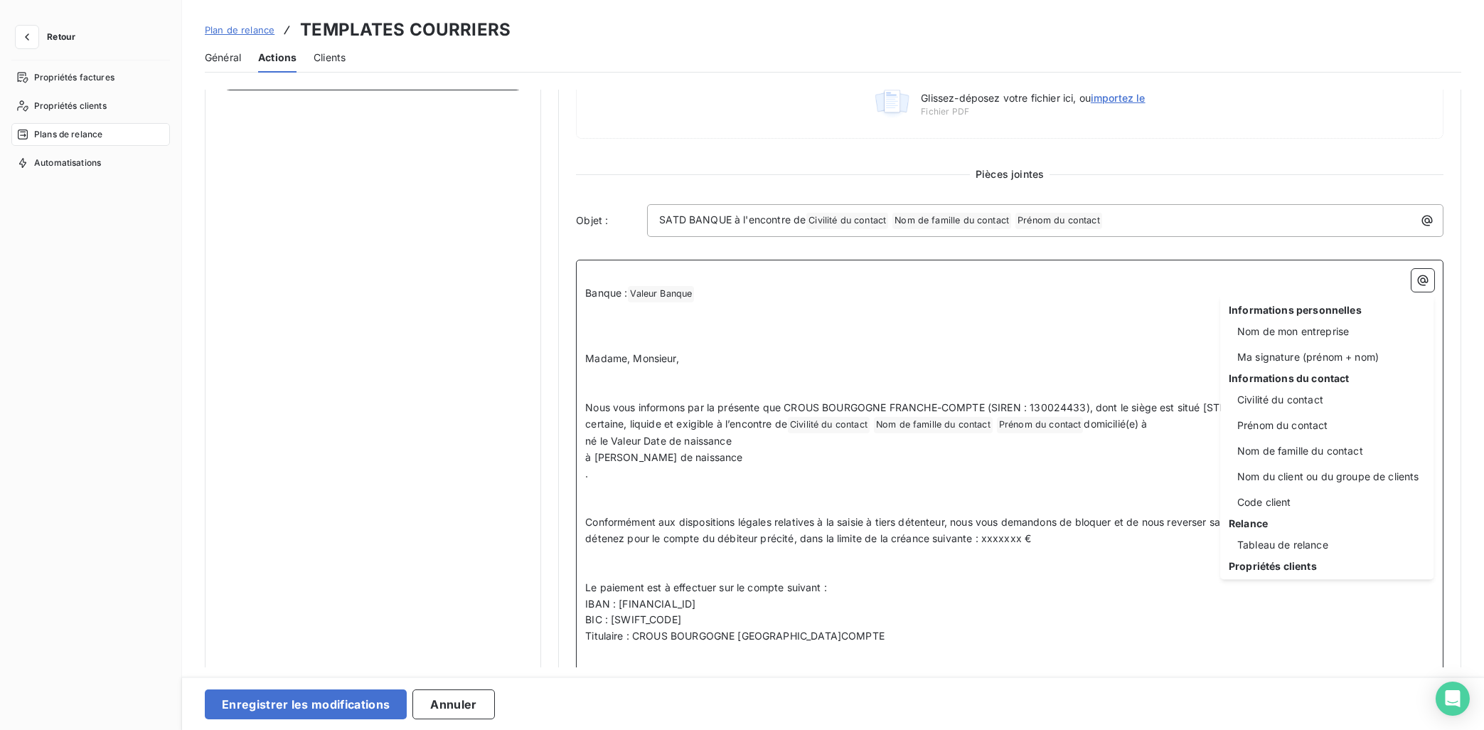
click at [1166, 471] on html "Retour Propriétés factures Propriétés clients Plans de relance Automatisations …" at bounding box center [742, 365] width 1484 height 730
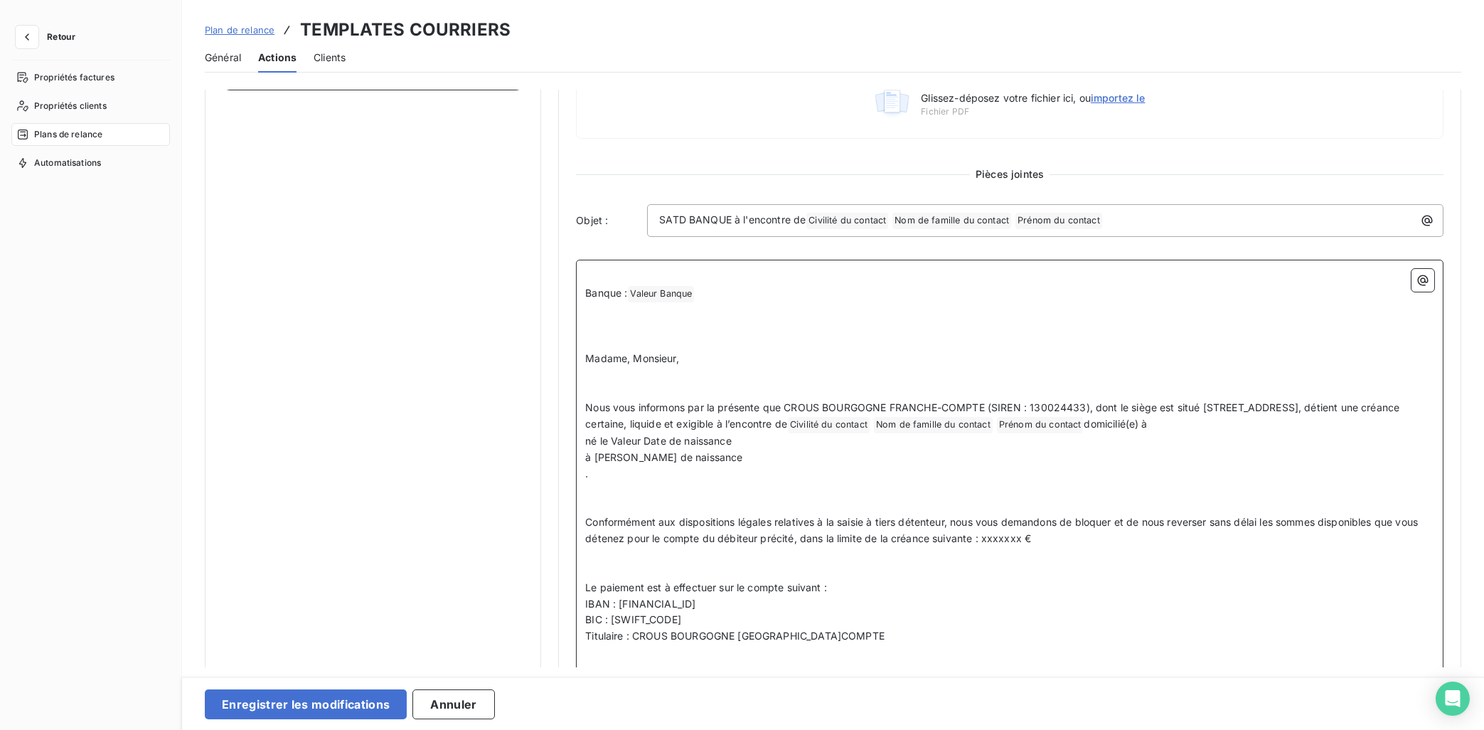
click at [1328, 427] on p "Nous vous informons par la présente que CROUS BOURGOGNE FRANCHE-COMPTE (SIREN :…" at bounding box center [1009, 416] width 849 height 33
click at [1328, 286] on icon "button" at bounding box center [1423, 280] width 14 height 14
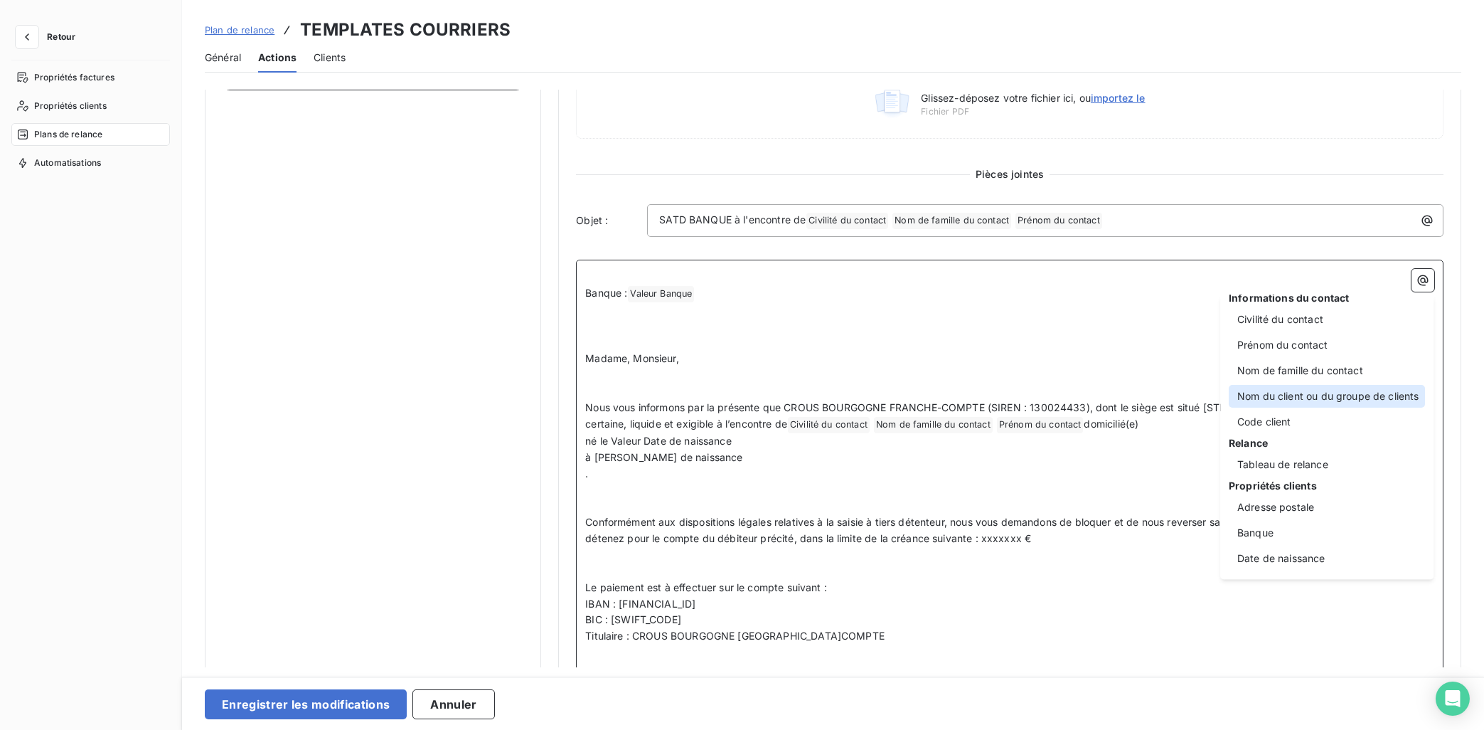
scroll to position [143, 0]
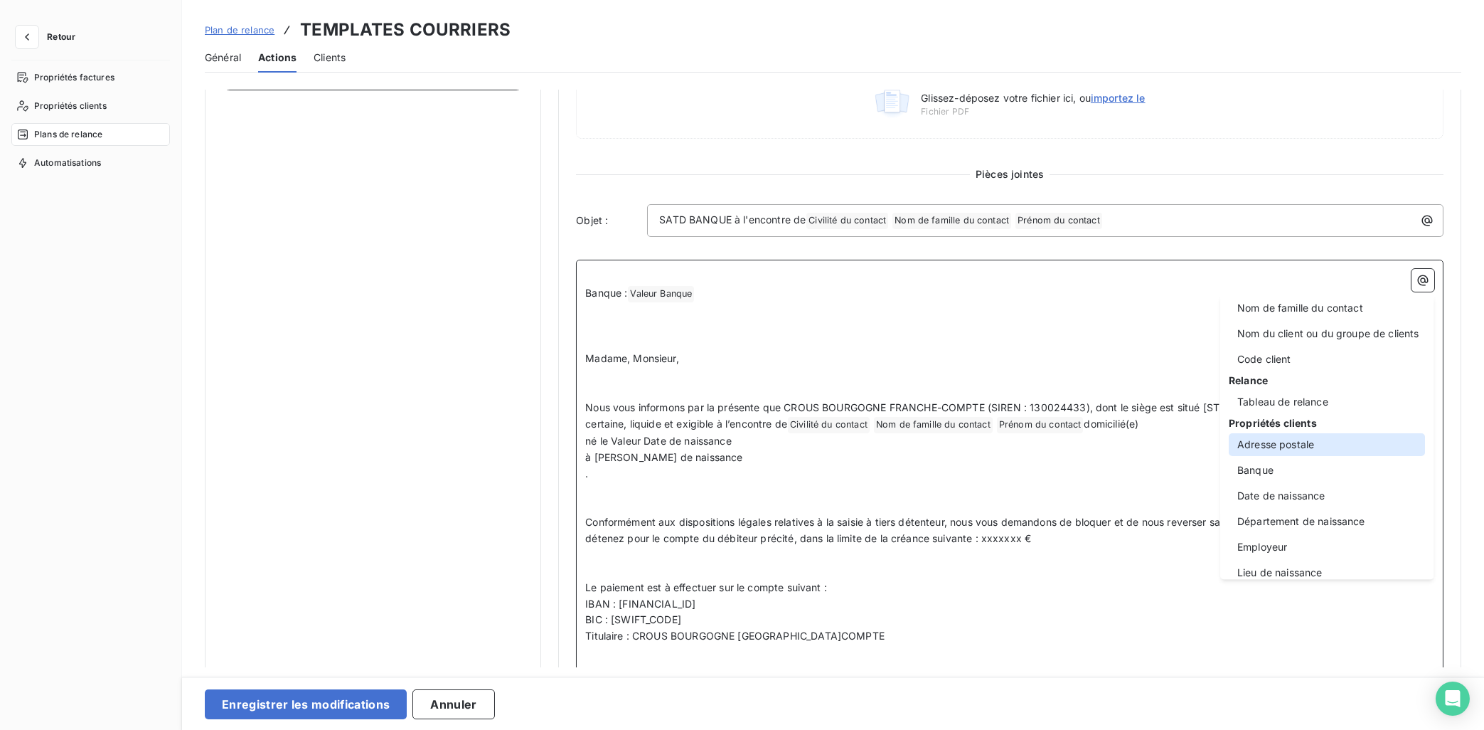
click at [1328, 448] on div "Adresse postale" at bounding box center [1327, 444] width 196 height 23
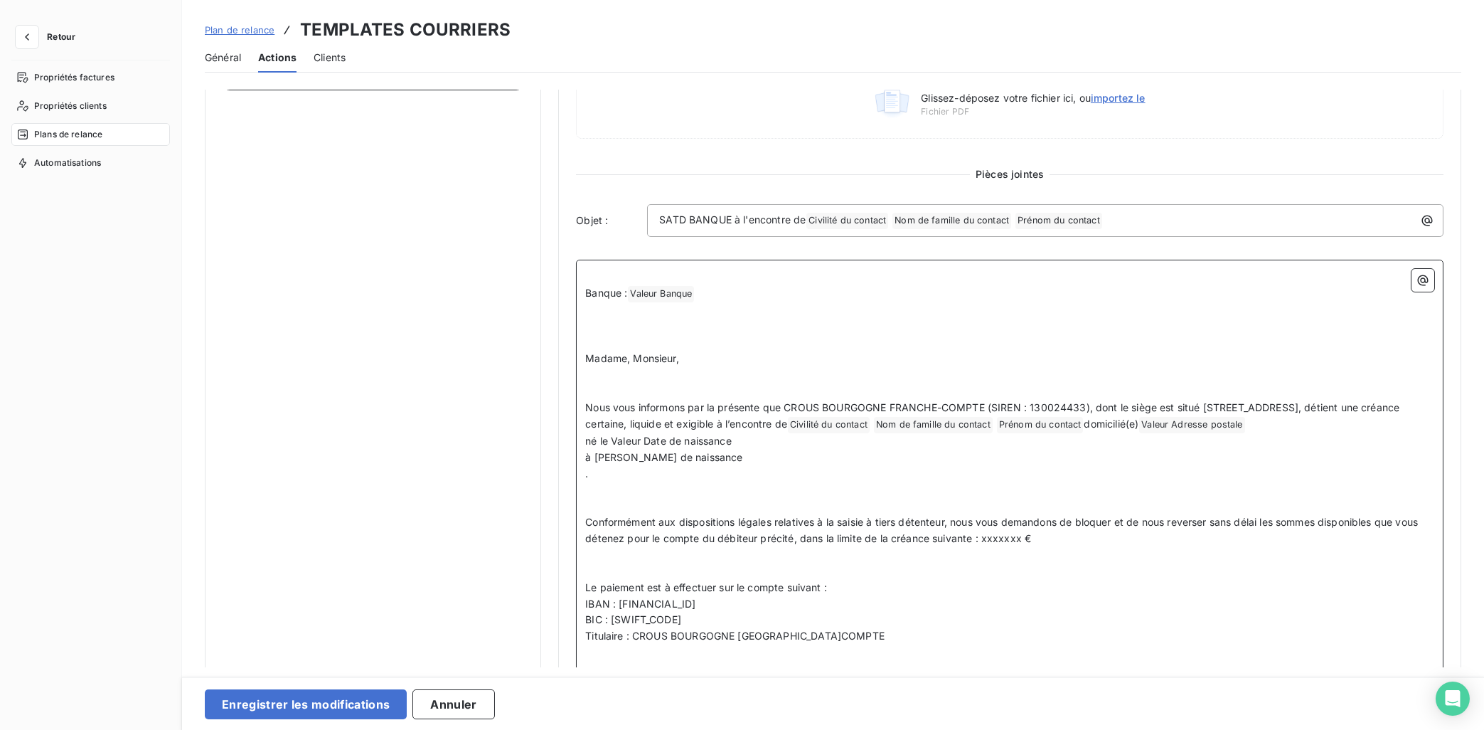
drag, startPoint x: 743, startPoint y: 459, endPoint x: 617, endPoint y: 460, distance: 126.6
click at [617, 449] on p "né le Valeur Date de naissance" at bounding box center [1009, 441] width 849 height 16
drag, startPoint x: 617, startPoint y: 459, endPoint x: 584, endPoint y: 460, distance: 32.7
click at [1139, 424] on span "domicilié(e)" at bounding box center [1111, 423] width 55 height 12
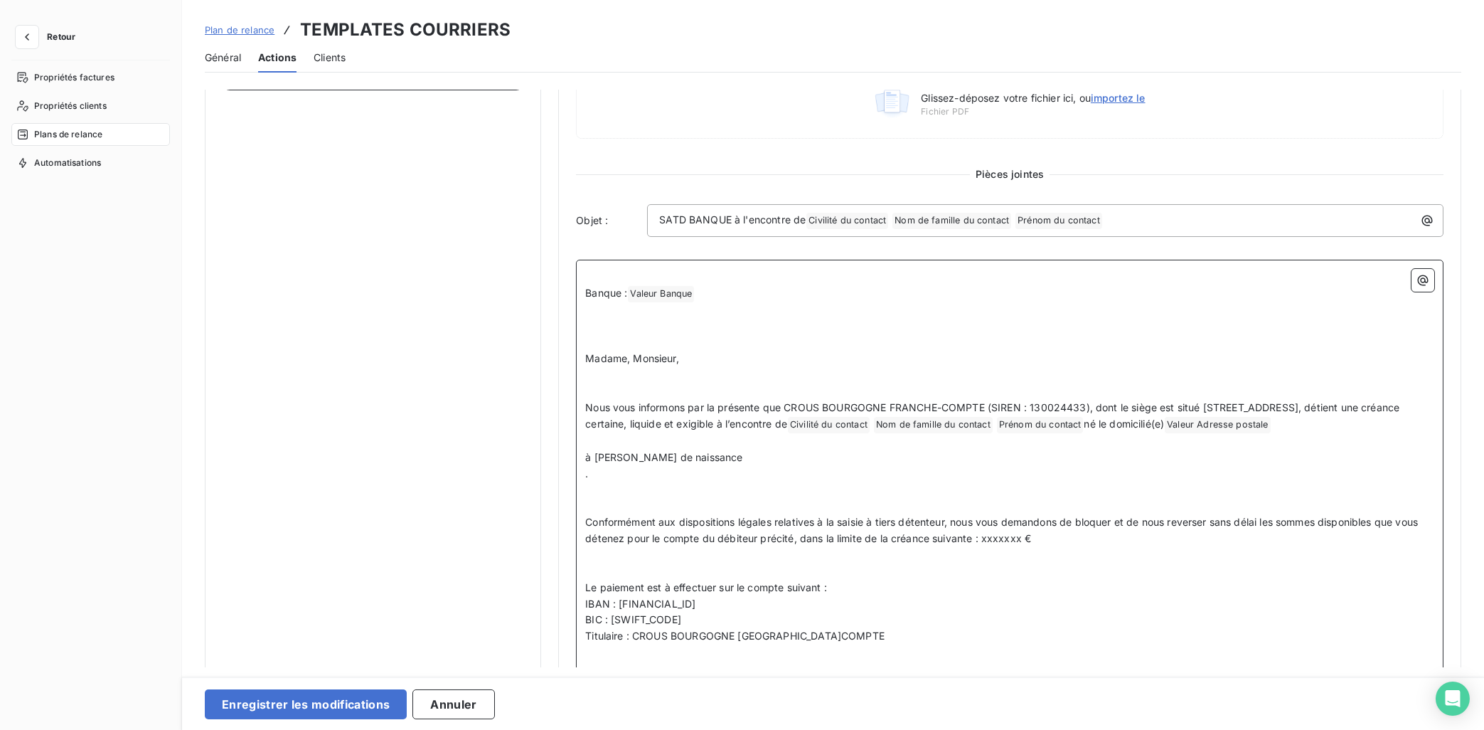
click at [1328, 285] on icon "button" at bounding box center [1423, 280] width 11 height 11
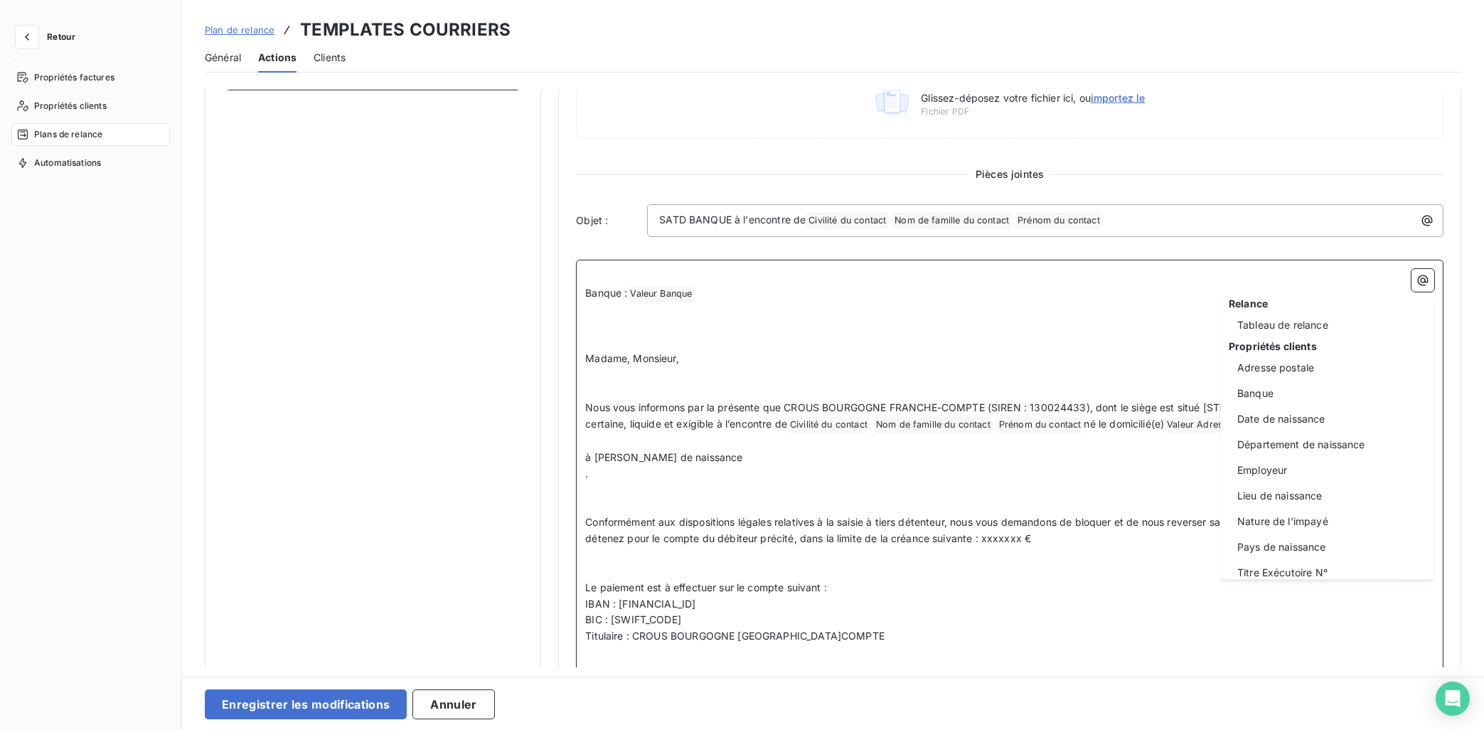
scroll to position [233, 0]
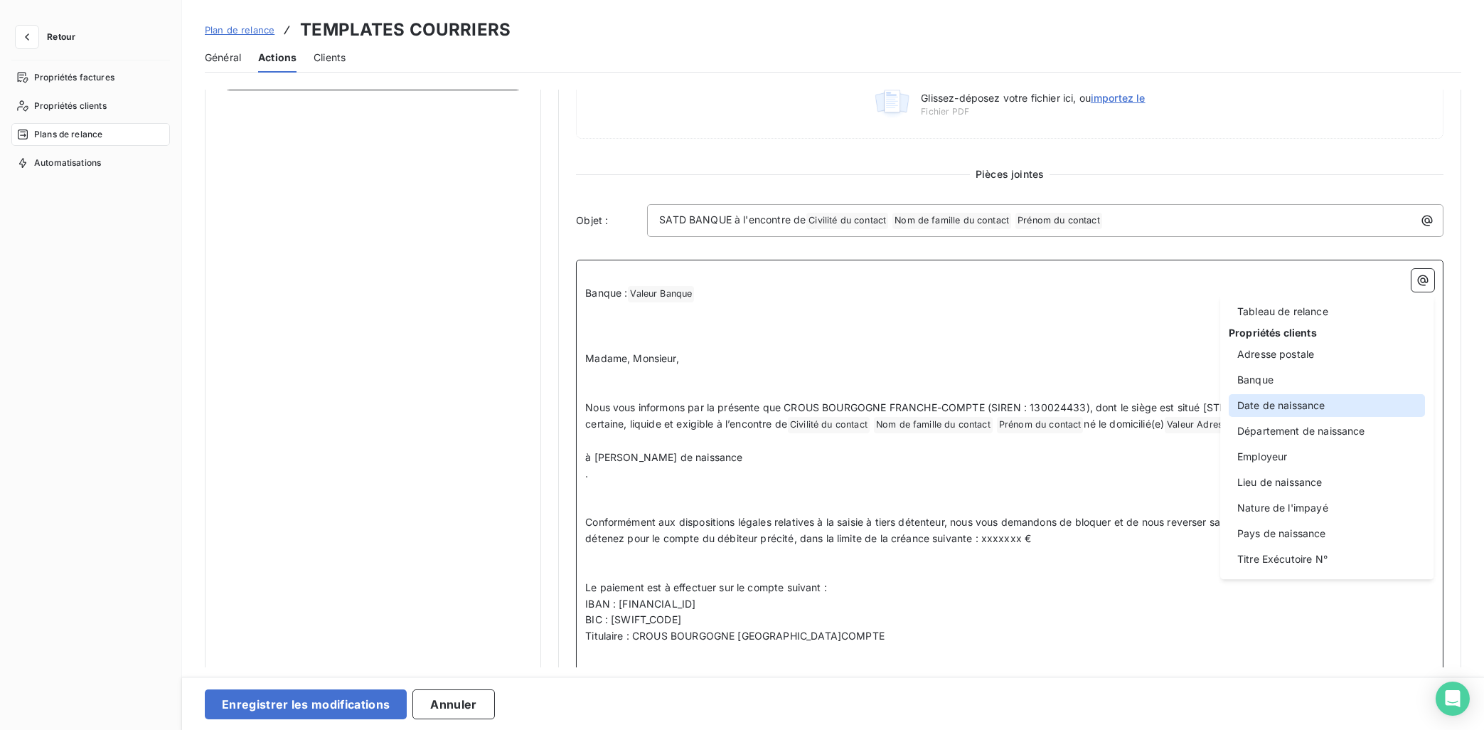
click at [1291, 399] on div "Date de naissance" at bounding box center [1327, 405] width 196 height 23
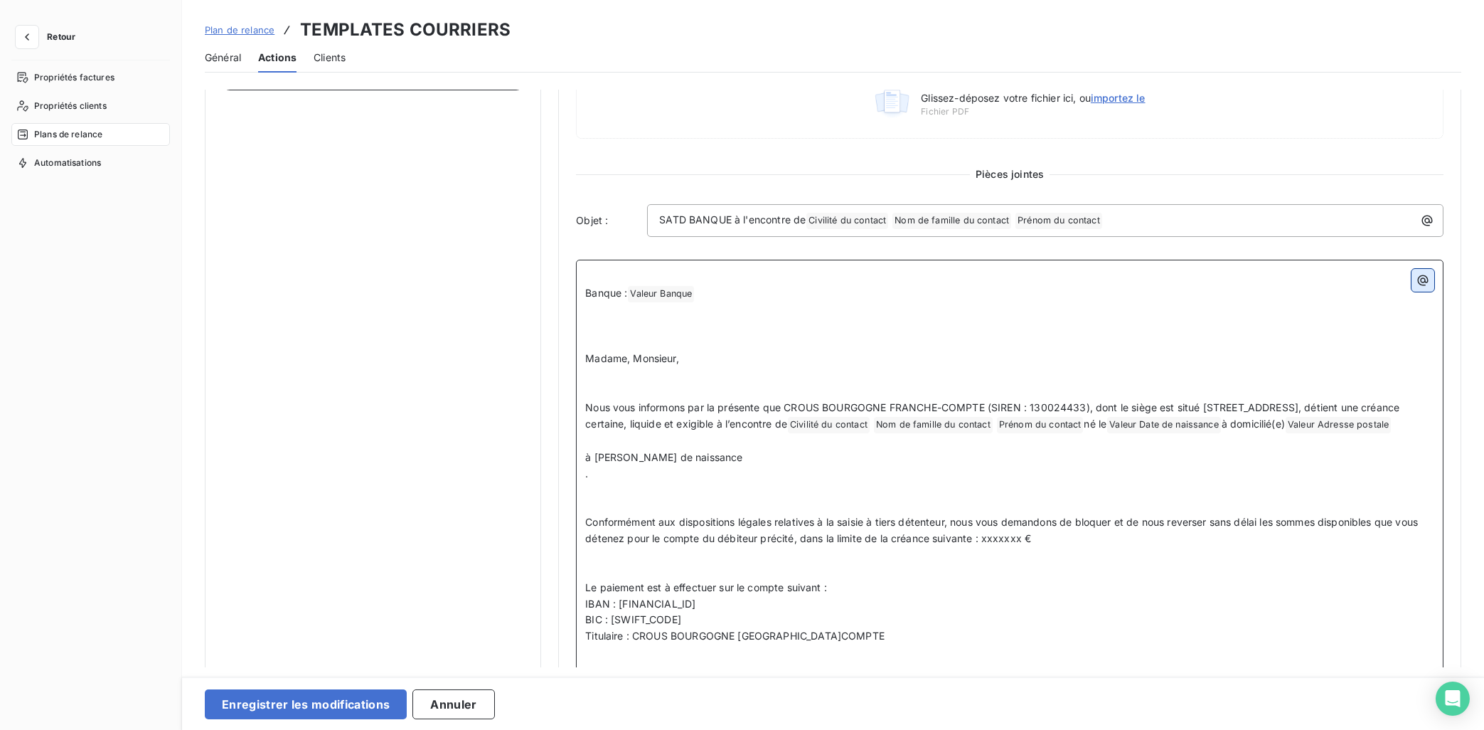
click at [1328, 279] on icon "button" at bounding box center [1423, 280] width 14 height 14
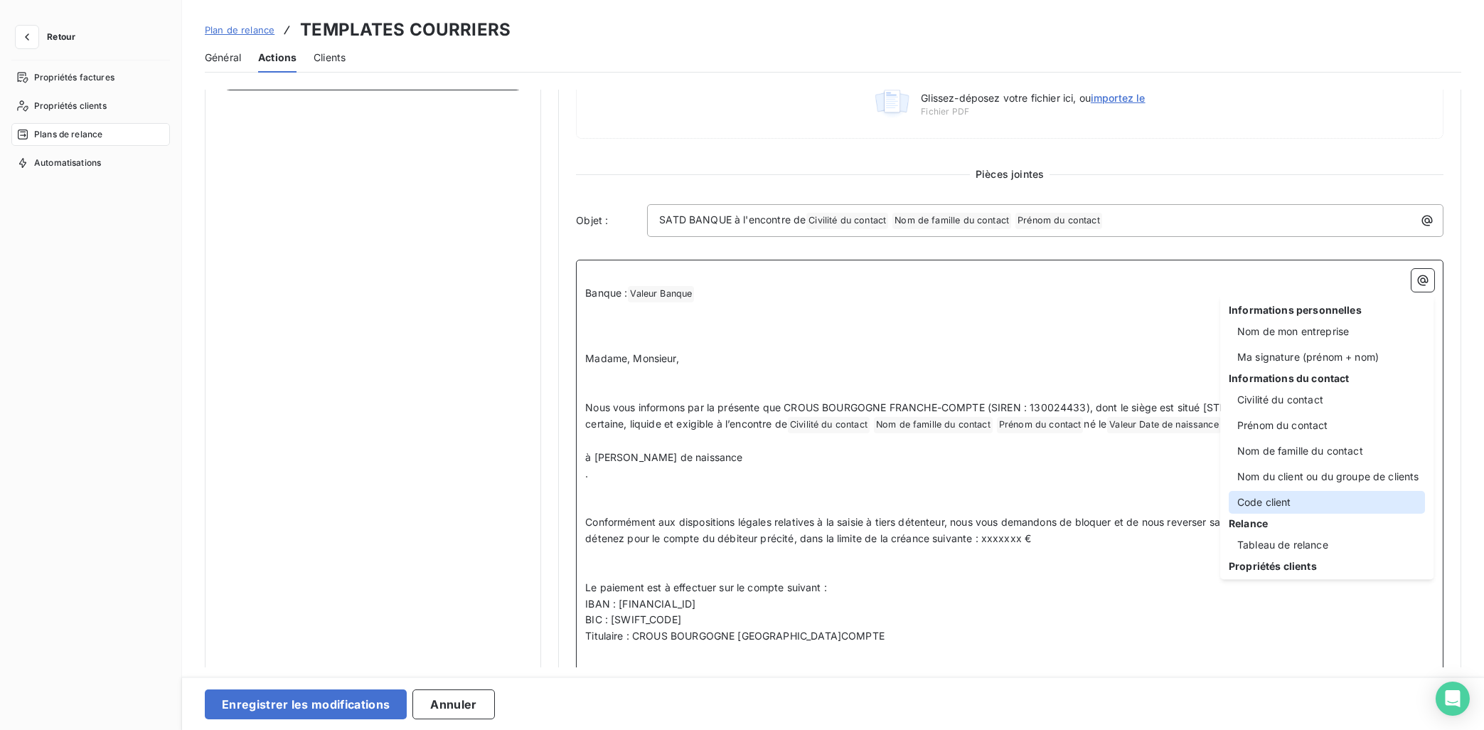
scroll to position [233, 0]
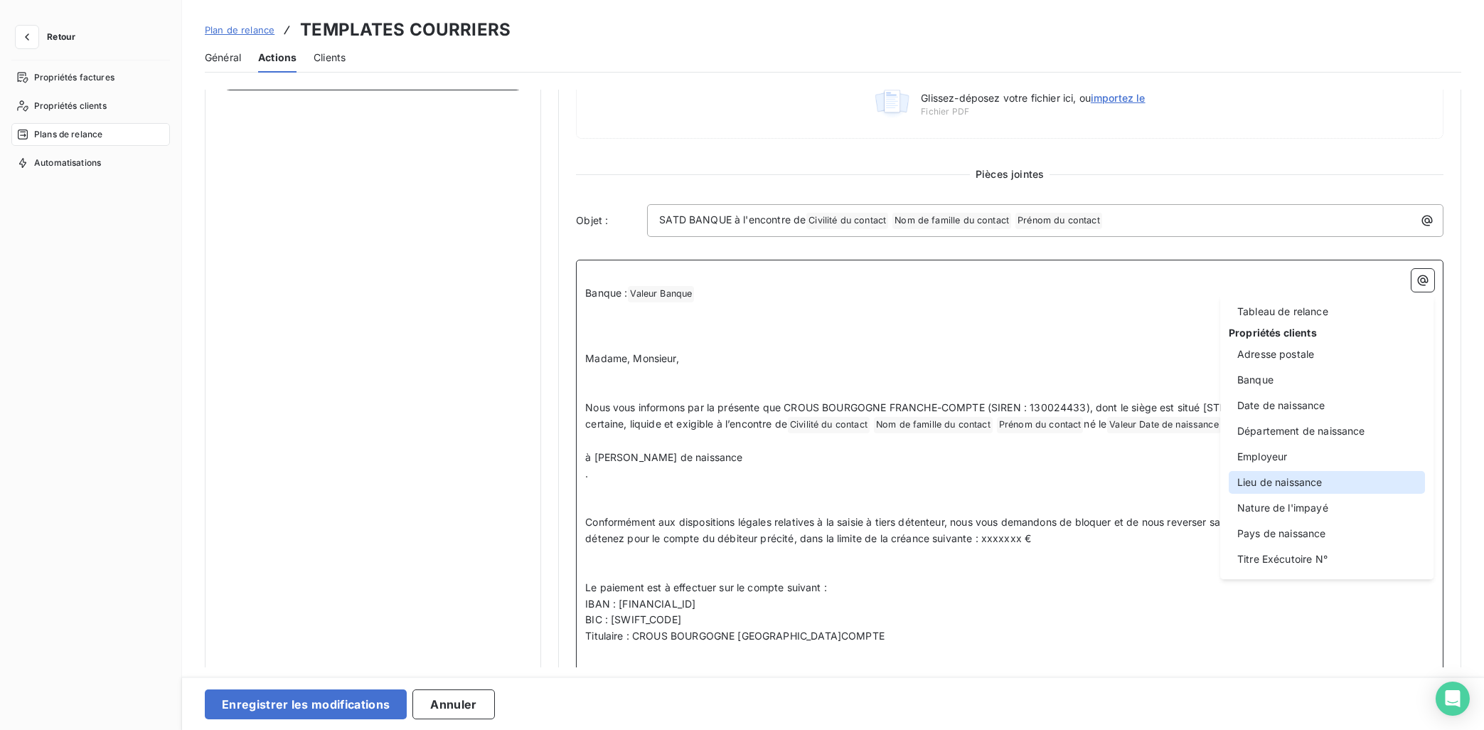
click at [1328, 479] on div "Lieu de naissance" at bounding box center [1327, 482] width 196 height 23
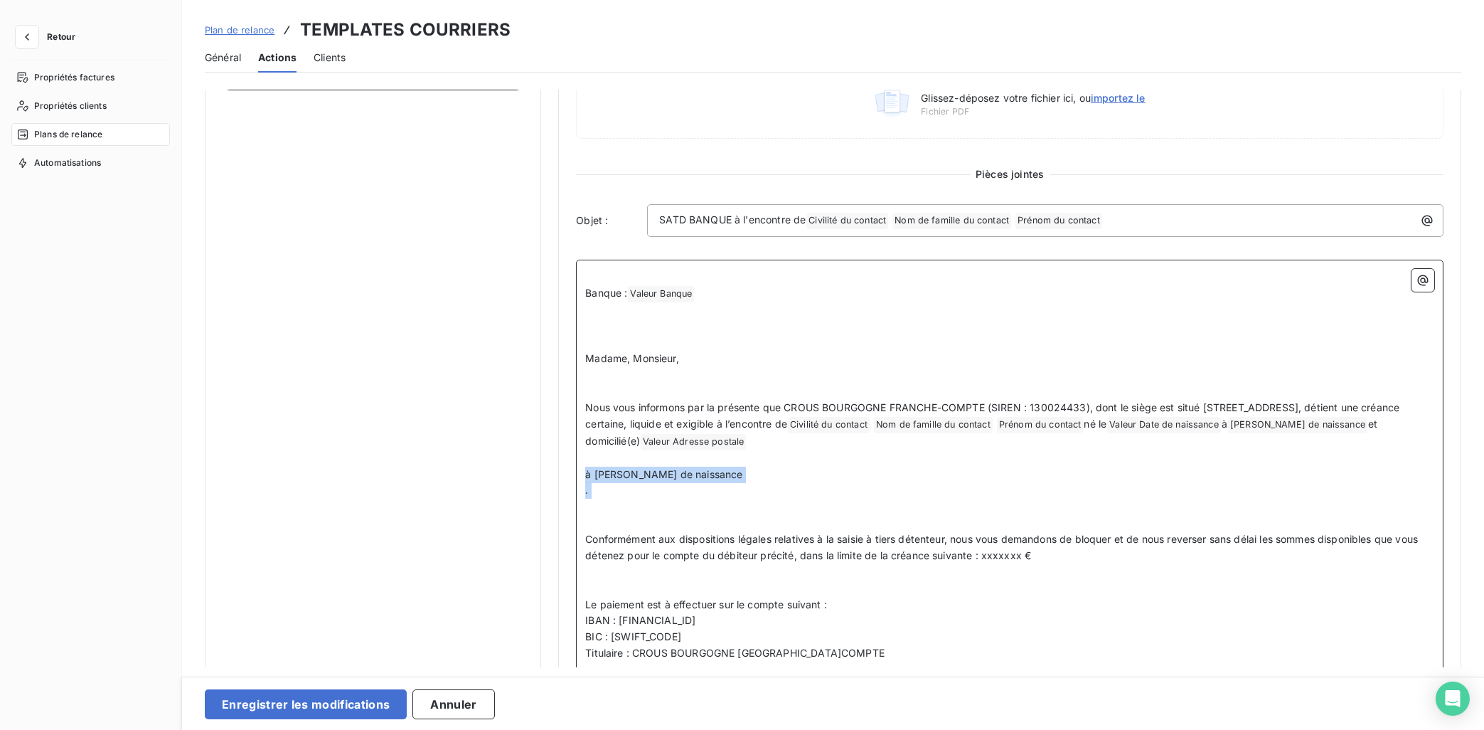
drag, startPoint x: 656, startPoint y: 506, endPoint x: 543, endPoint y: 469, distance: 118.3
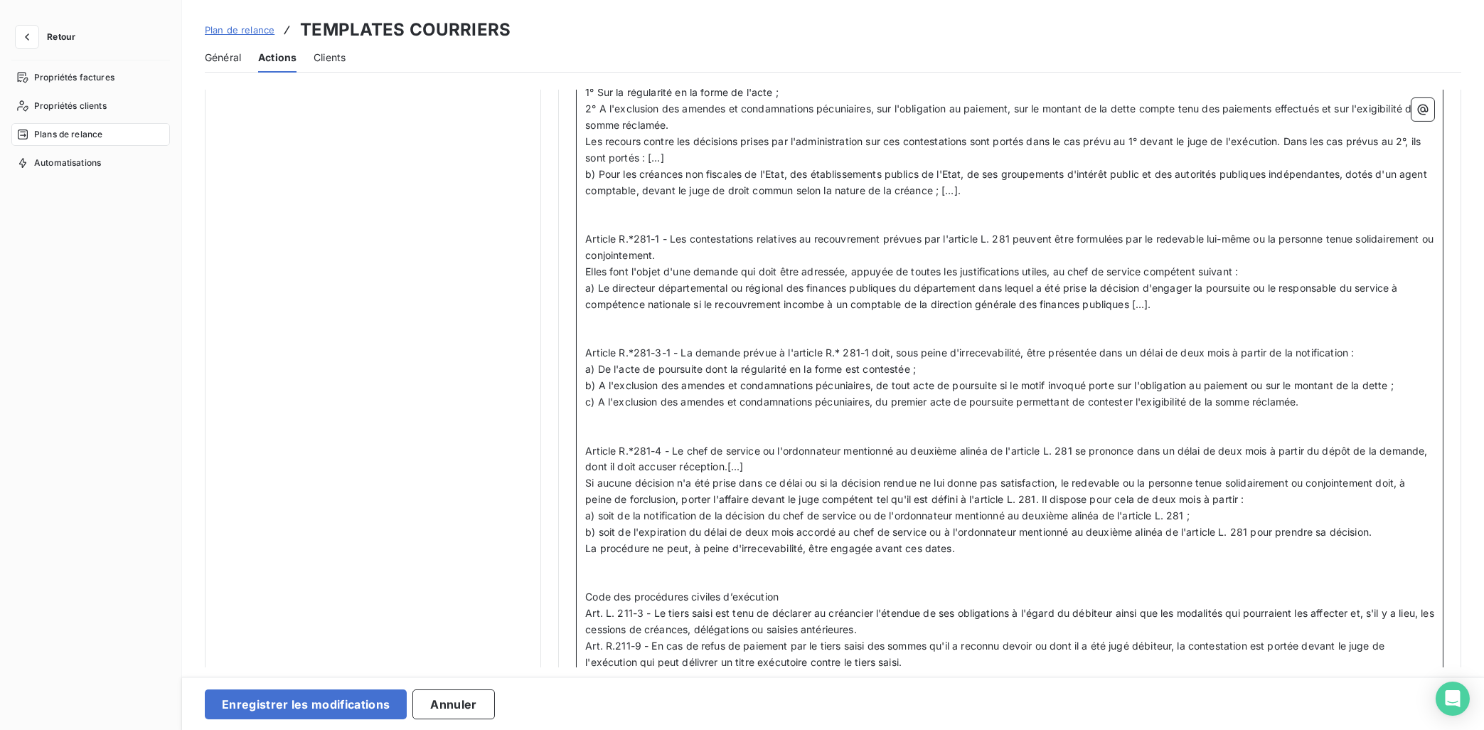
scroll to position [2624, 0]
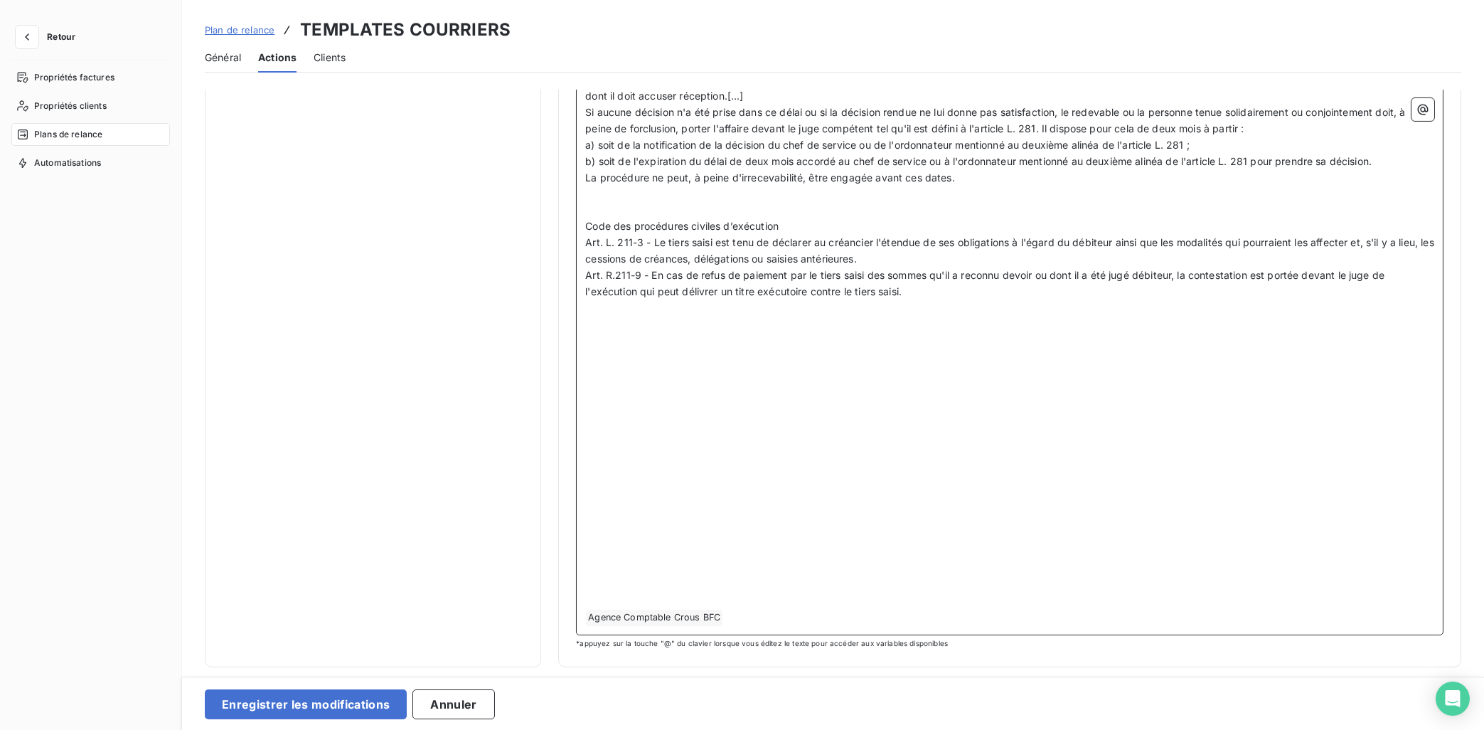
click at [608, 406] on p "﻿" at bounding box center [1009, 406] width 849 height 16
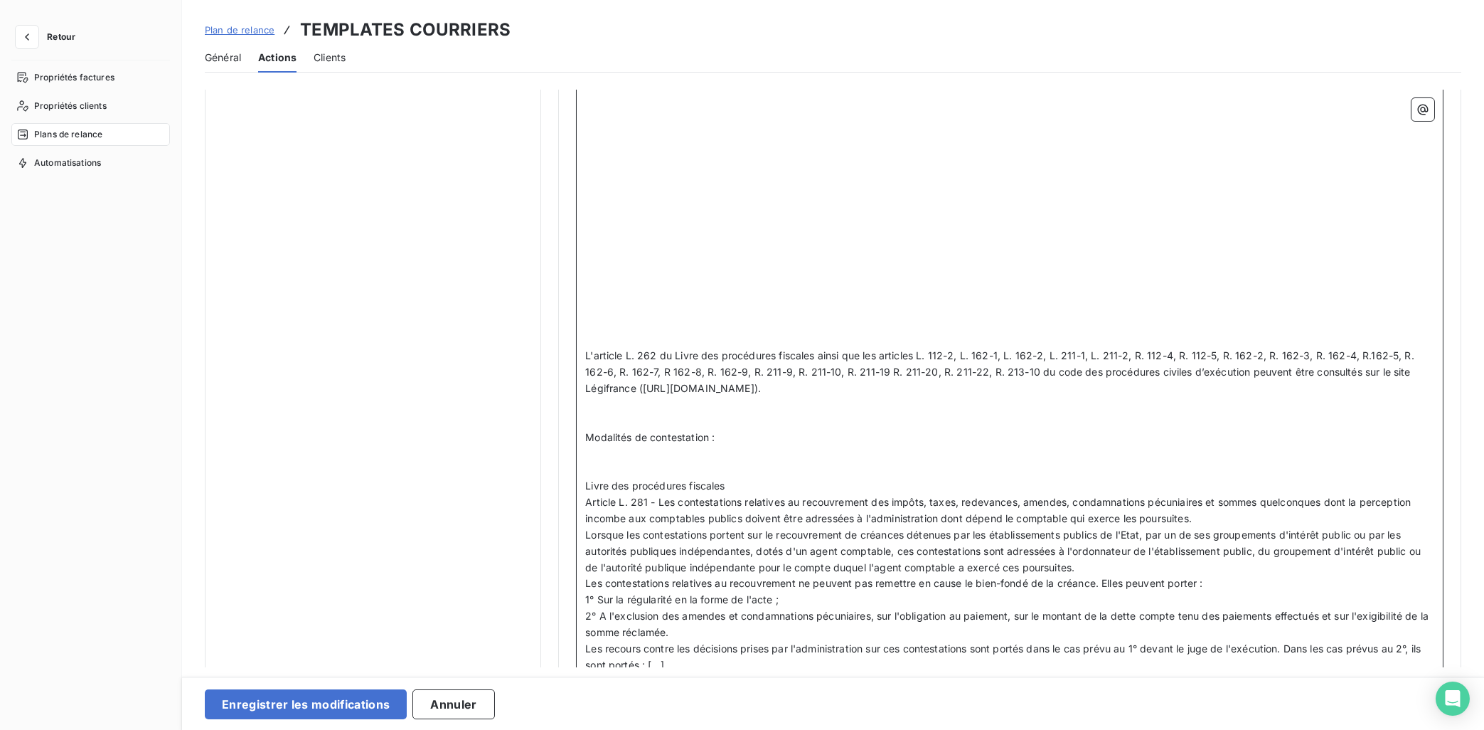
scroll to position [1532, 0]
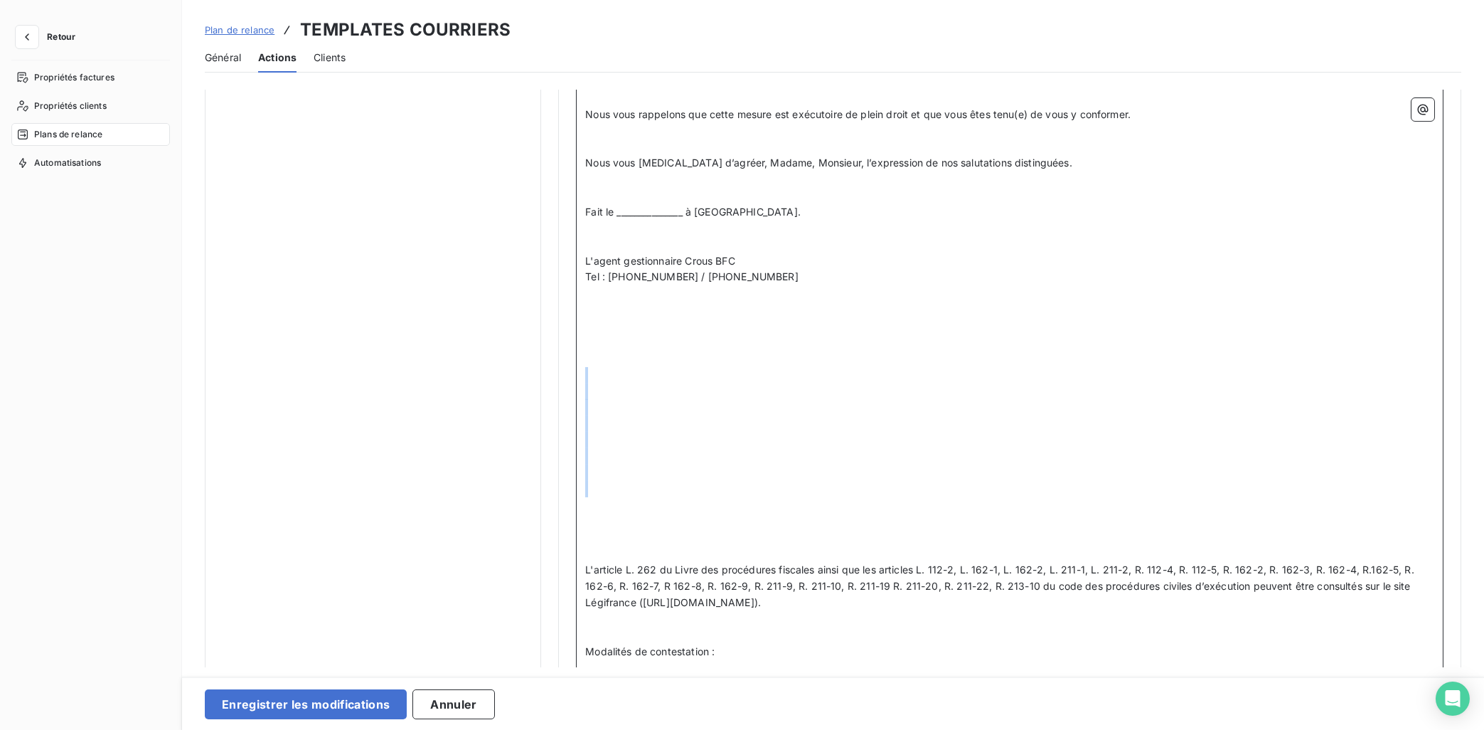
drag, startPoint x: 652, startPoint y: 504, endPoint x: 585, endPoint y: 373, distance: 146.9
click at [585, 373] on div "Banque : Valeur Banque ﻿ ﻿ ﻿ ﻿ ﻿ Madame, Monsieur, ﻿ ﻿ Nous vous informons par …" at bounding box center [1010, 414] width 868 height 2299
click at [641, 430] on p "﻿" at bounding box center [1009, 423] width 849 height 16
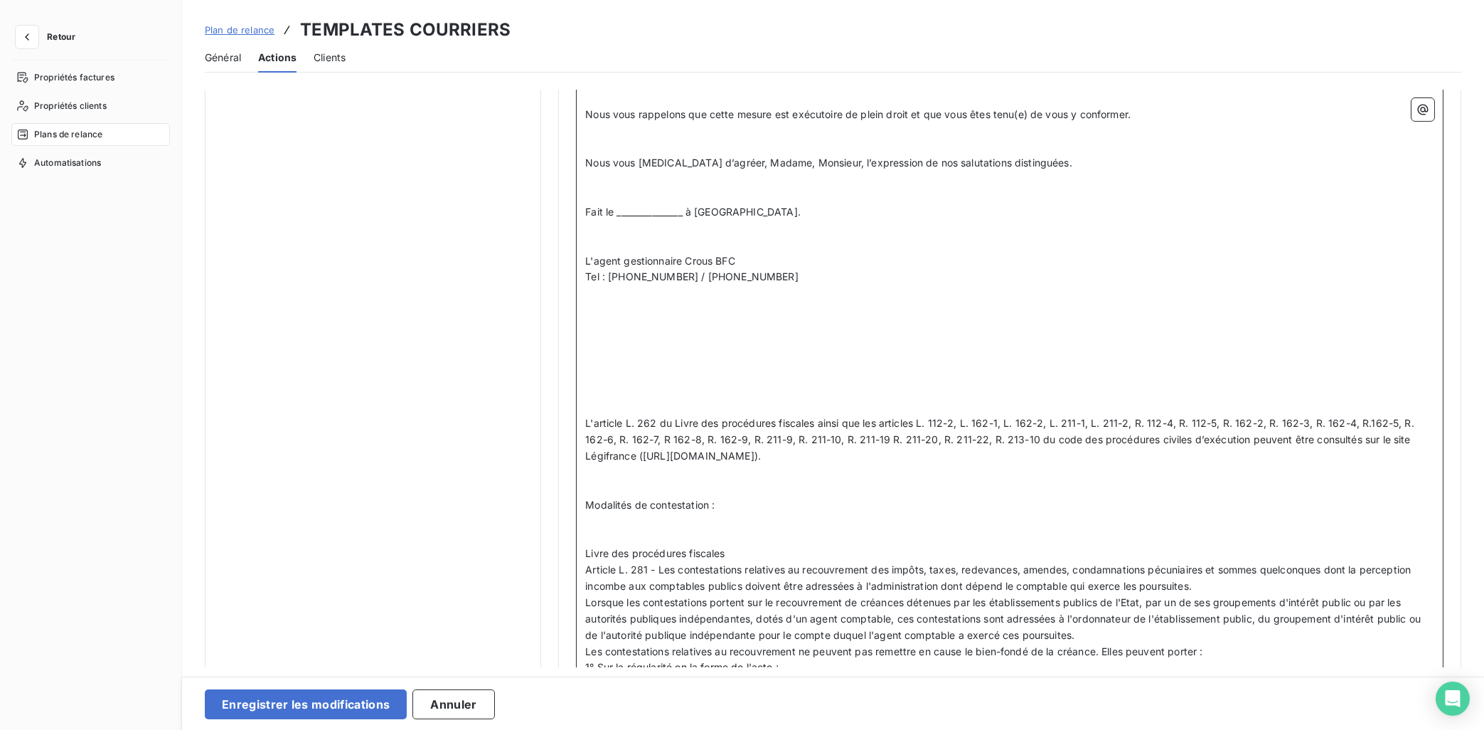
click at [626, 381] on p "﻿" at bounding box center [1009, 375] width 849 height 16
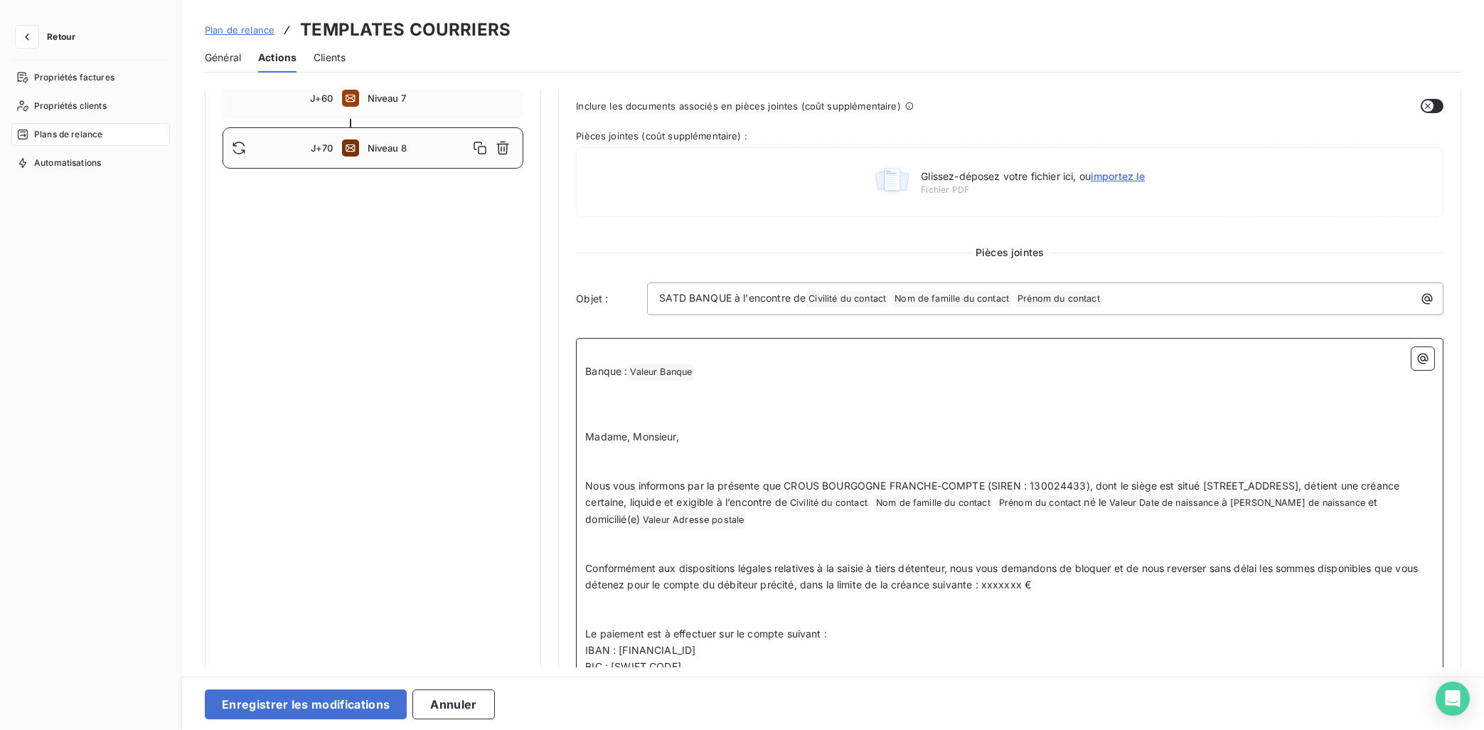
scroll to position [103, 0]
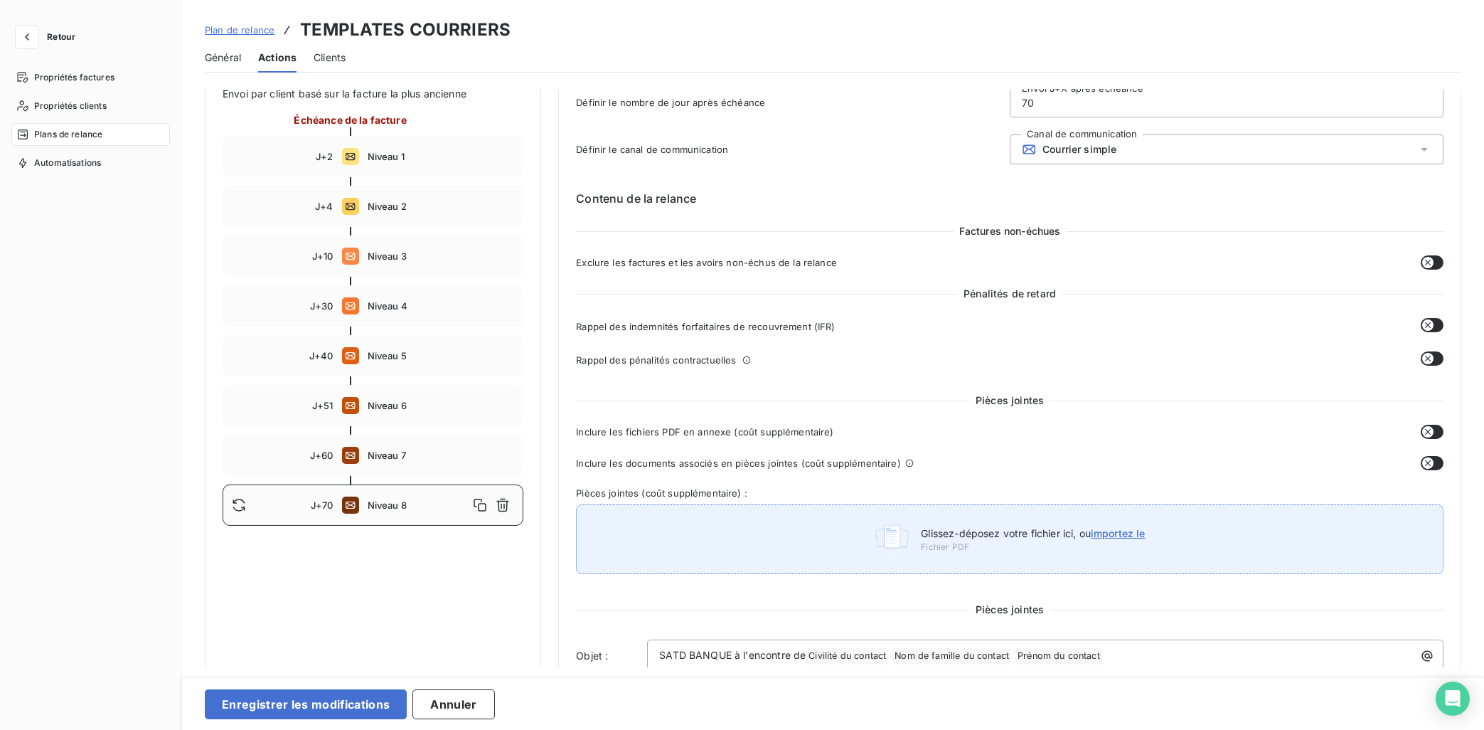
click at [1115, 537] on span "importez le" at bounding box center [1118, 533] width 55 height 12
click at [577, 607] on input "Glissez-déposez votre fichier ici, ou importez le" at bounding box center [576, 607] width 1 height 1
type input "C:\fakepath\_RIB Agent comptable CROUS BFC.pdf"
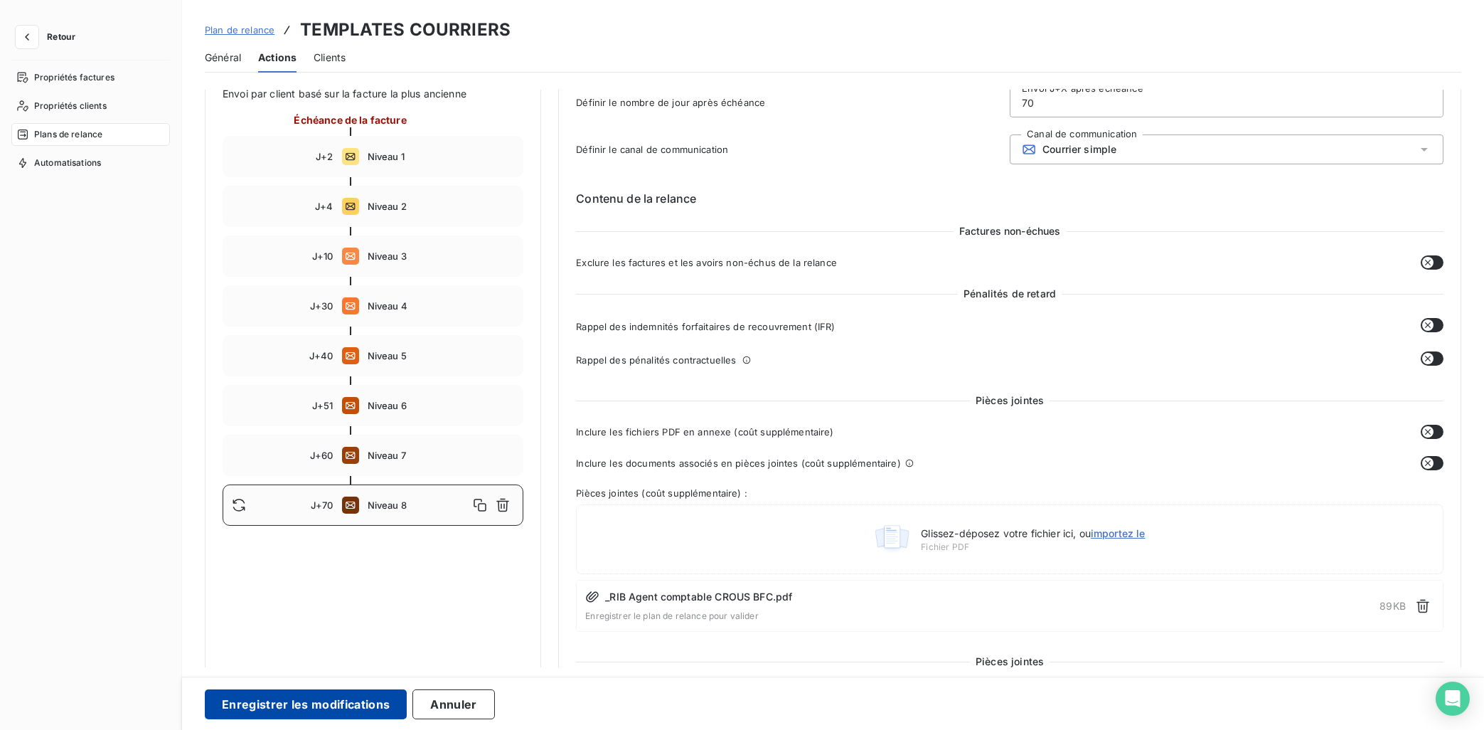
click at [347, 653] on button "Enregistrer les modifications" at bounding box center [306, 704] width 202 height 30
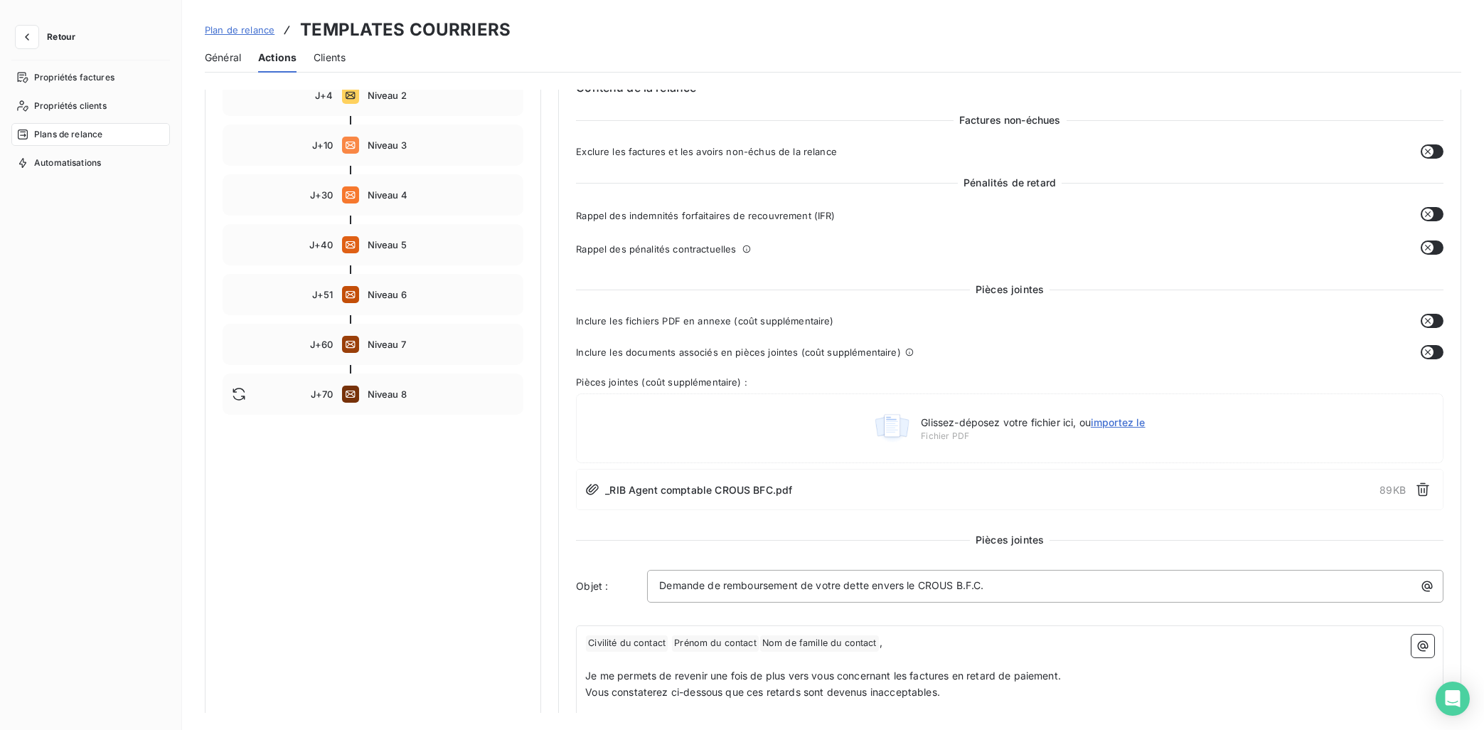
scroll to position [0, 0]
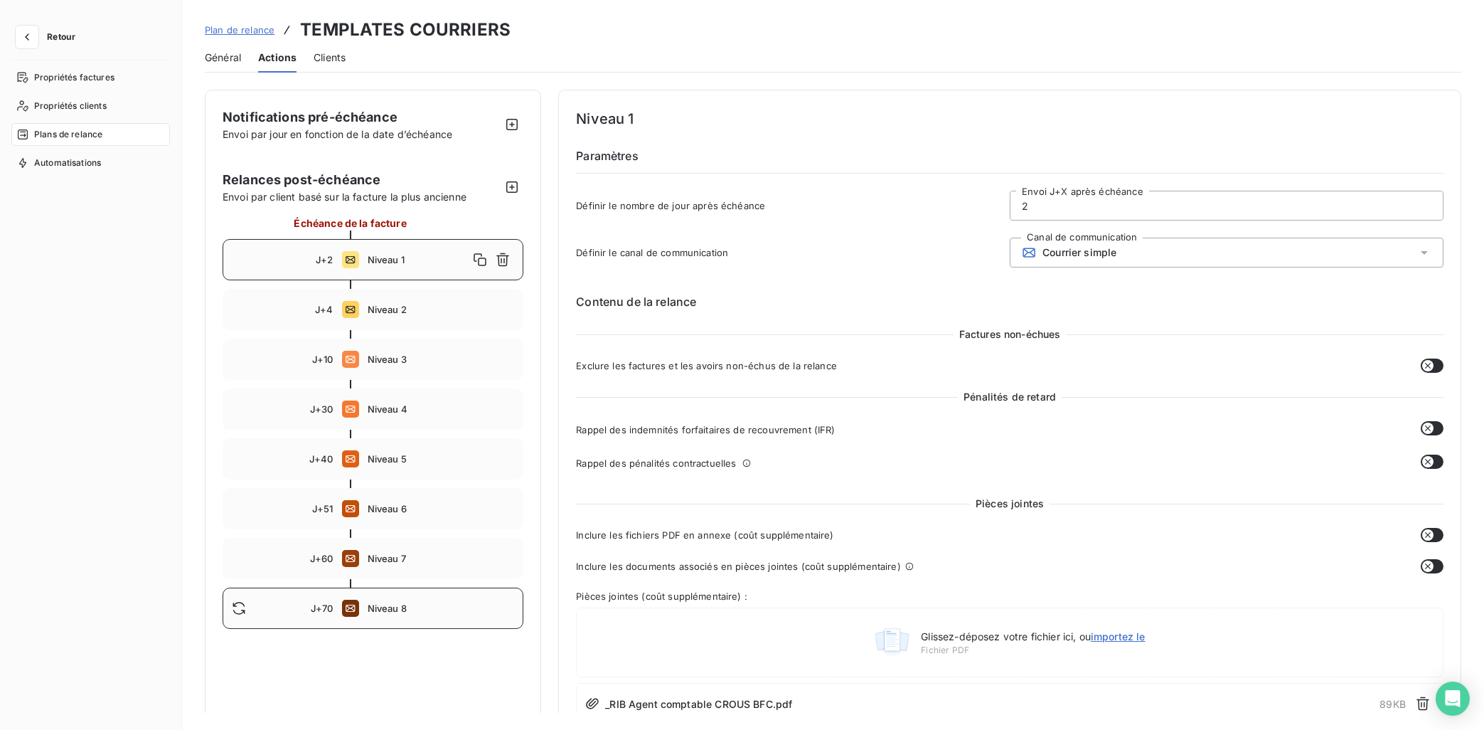
click at [384, 612] on span "Niveau 8" at bounding box center [441, 607] width 147 height 11
click at [382, 268] on div "J+2 Niveau 1" at bounding box center [373, 259] width 301 height 41
click at [396, 308] on span "Niveau 2" at bounding box center [441, 309] width 147 height 11
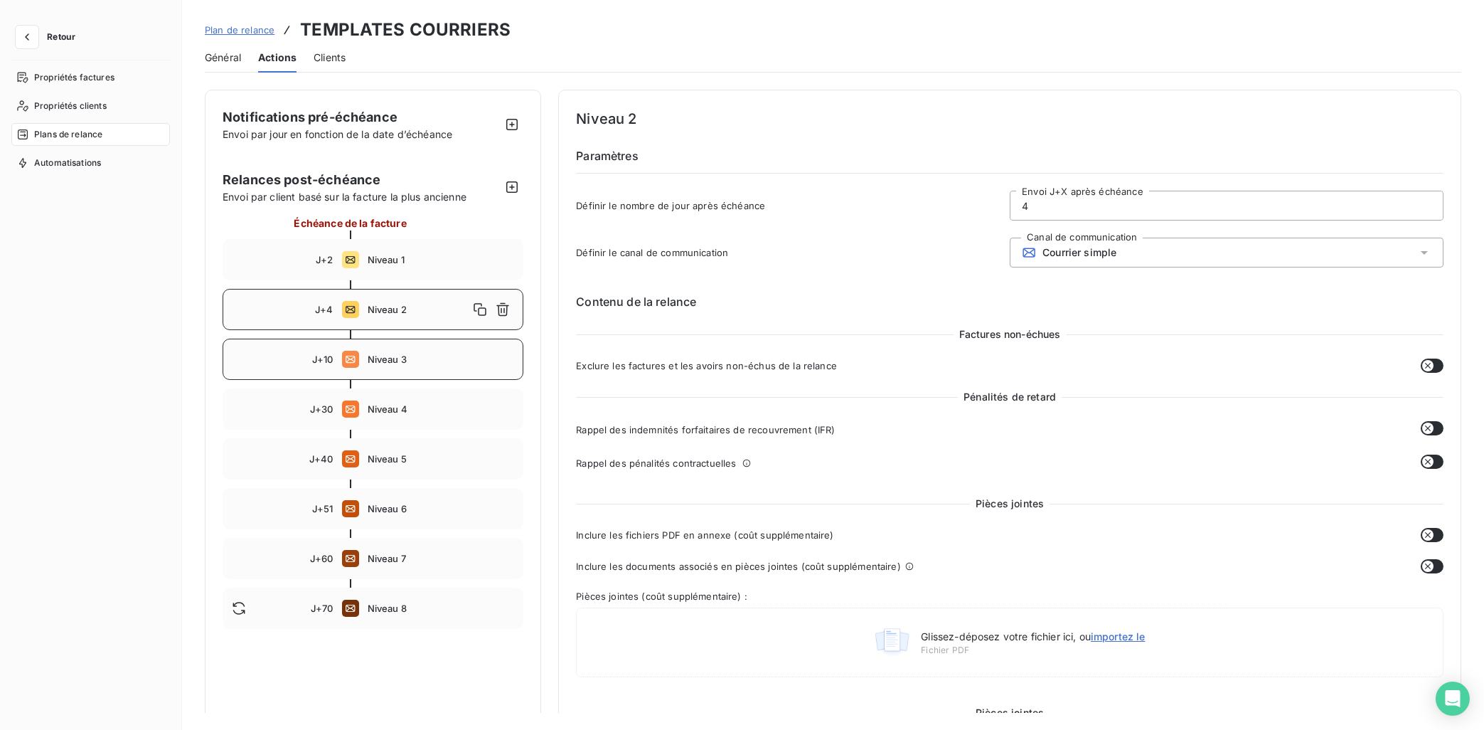
click at [390, 361] on span "Niveau 3" at bounding box center [441, 358] width 147 height 11
drag, startPoint x: 1003, startPoint y: 211, endPoint x: 973, endPoint y: 199, distance: 32.9
click at [1011, 213] on input "10" at bounding box center [1227, 205] width 432 height 28
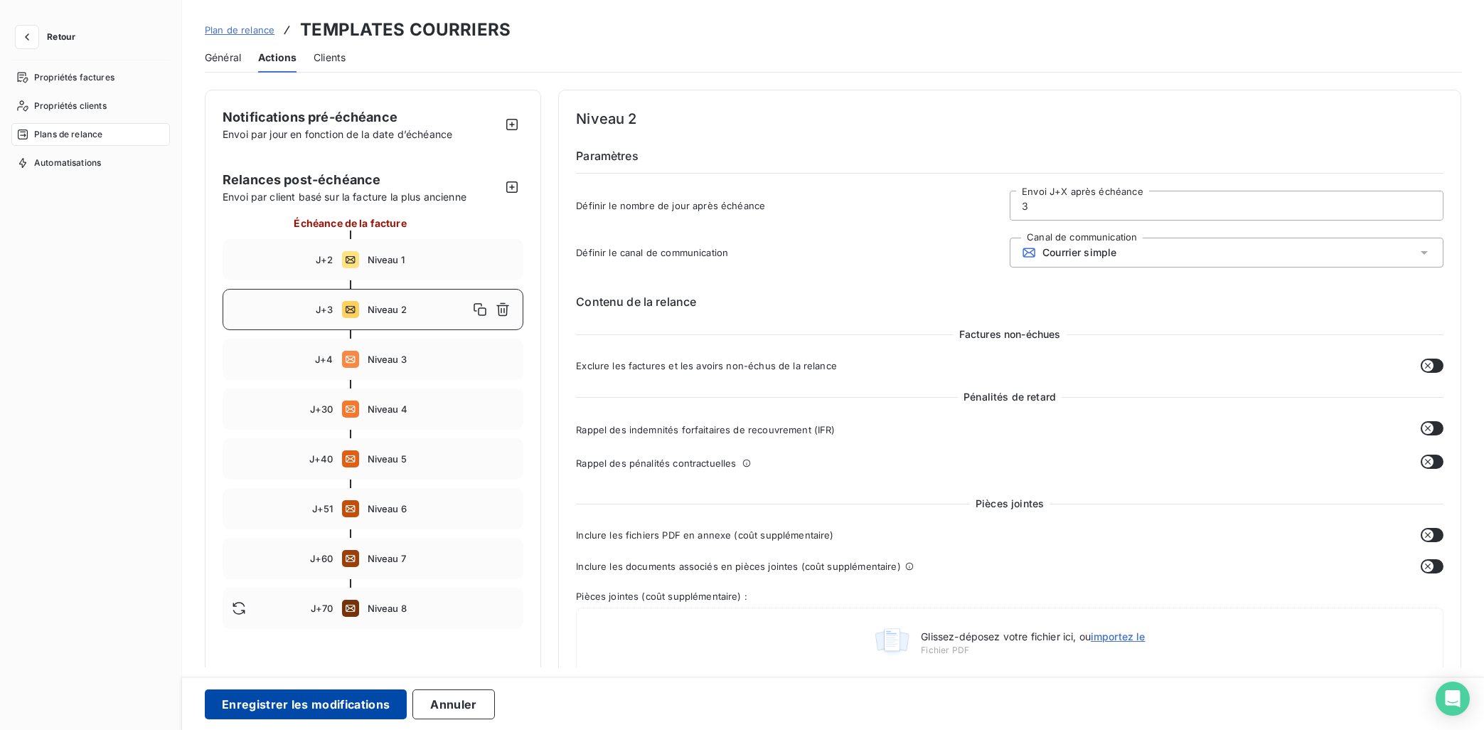
type input "3"
click at [339, 653] on button "Enregistrer les modifications" at bounding box center [306, 704] width 202 height 30
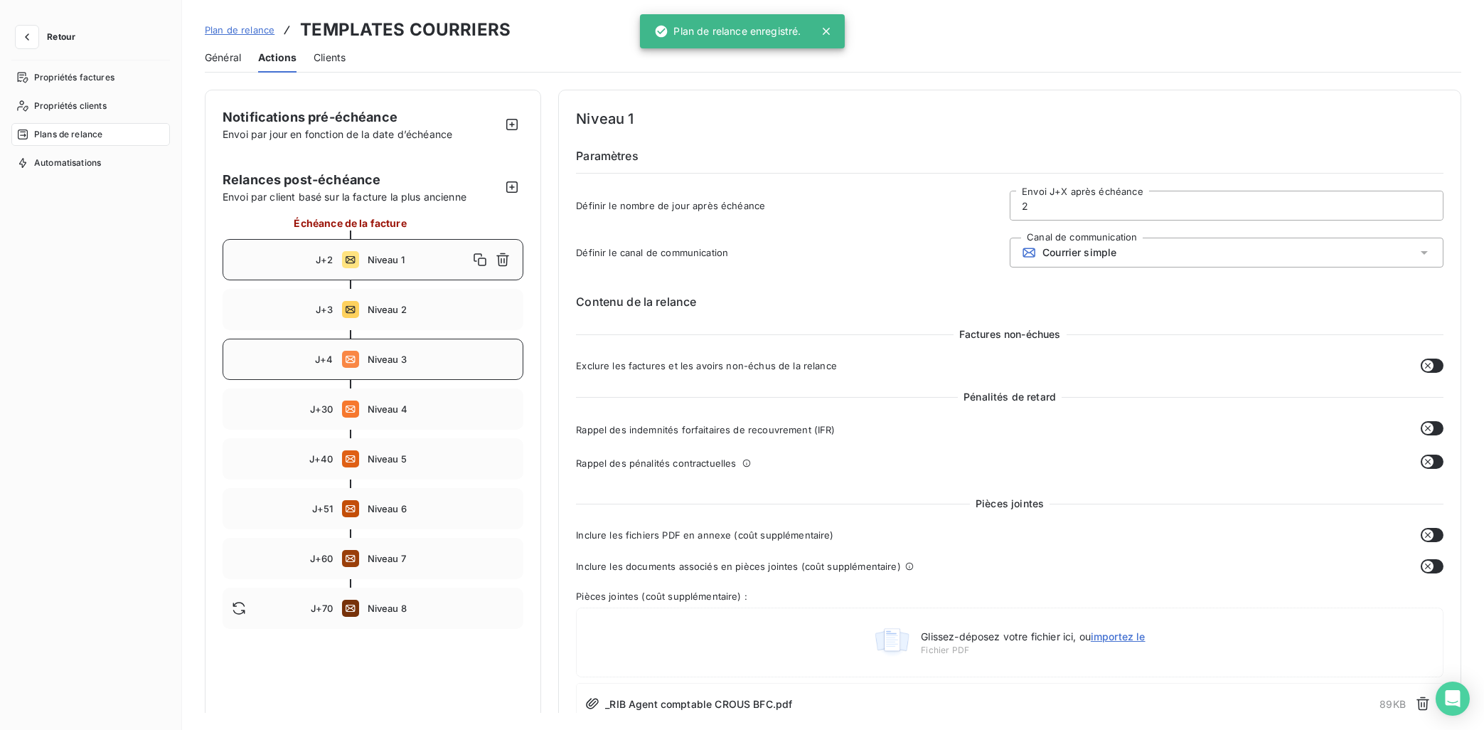
click at [382, 373] on div "J+4 Niveau 3" at bounding box center [373, 358] width 301 height 41
type input "4"
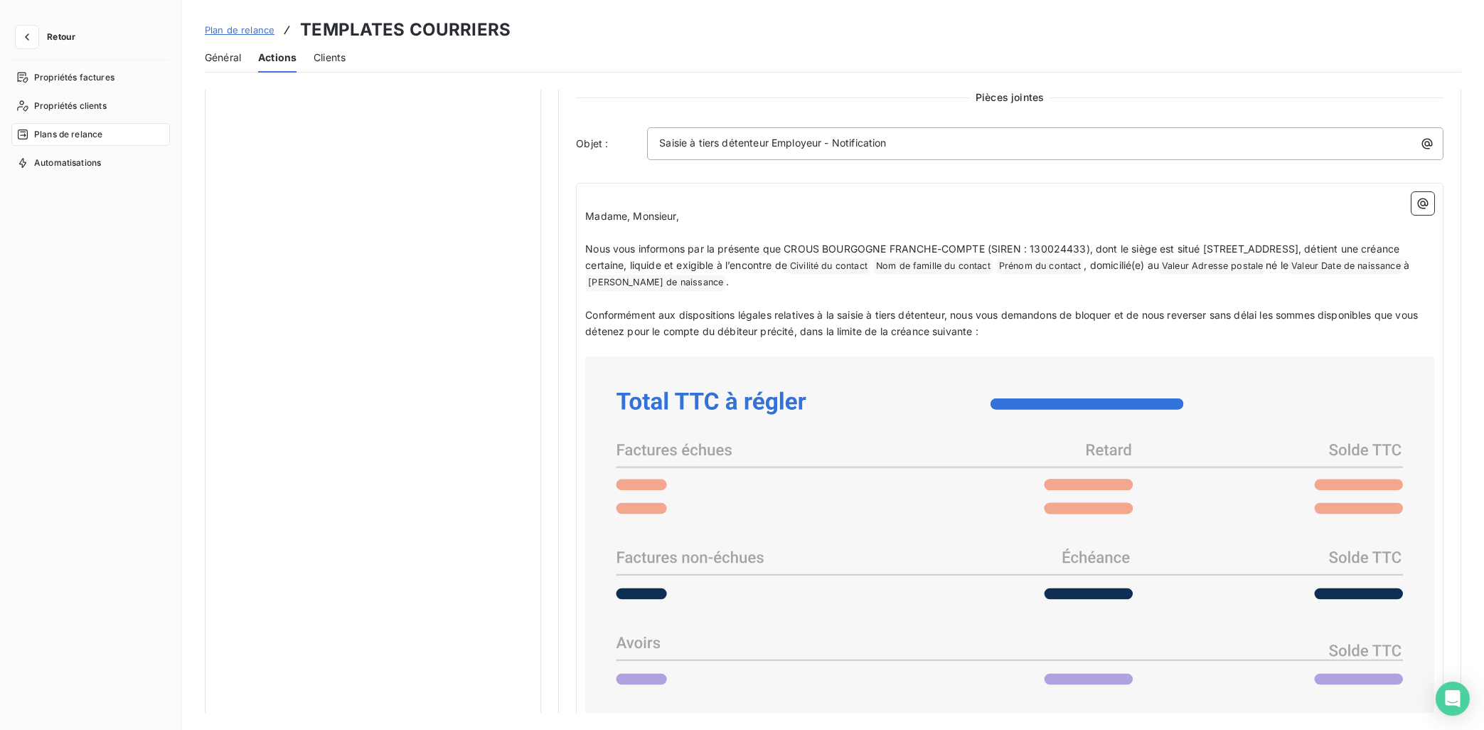
scroll to position [643, 0]
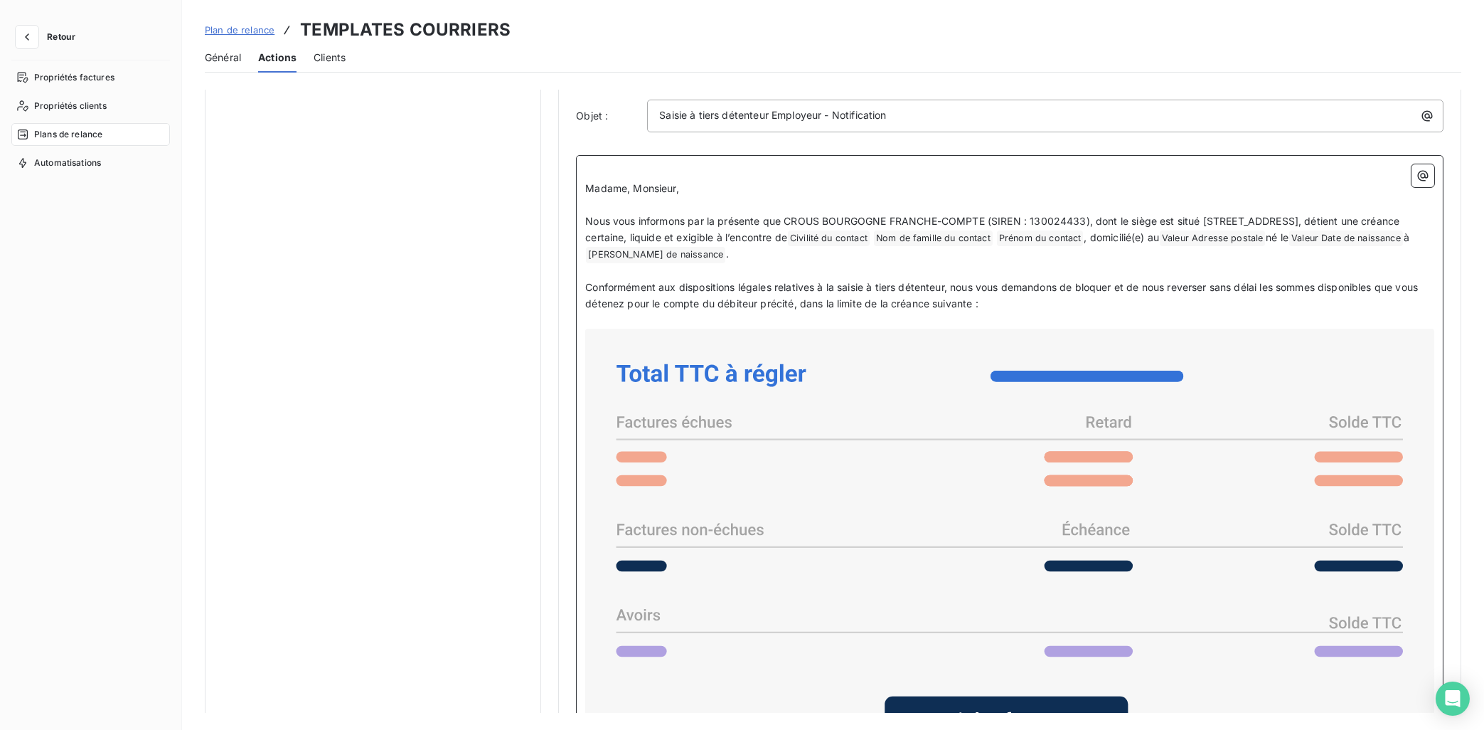
click at [996, 309] on p "Conformément aux dispositions légales relatives à la saisie à tiers détenteur, …" at bounding box center [1009, 295] width 849 height 33
click at [656, 344] on icon at bounding box center [1010, 551] width 838 height 434
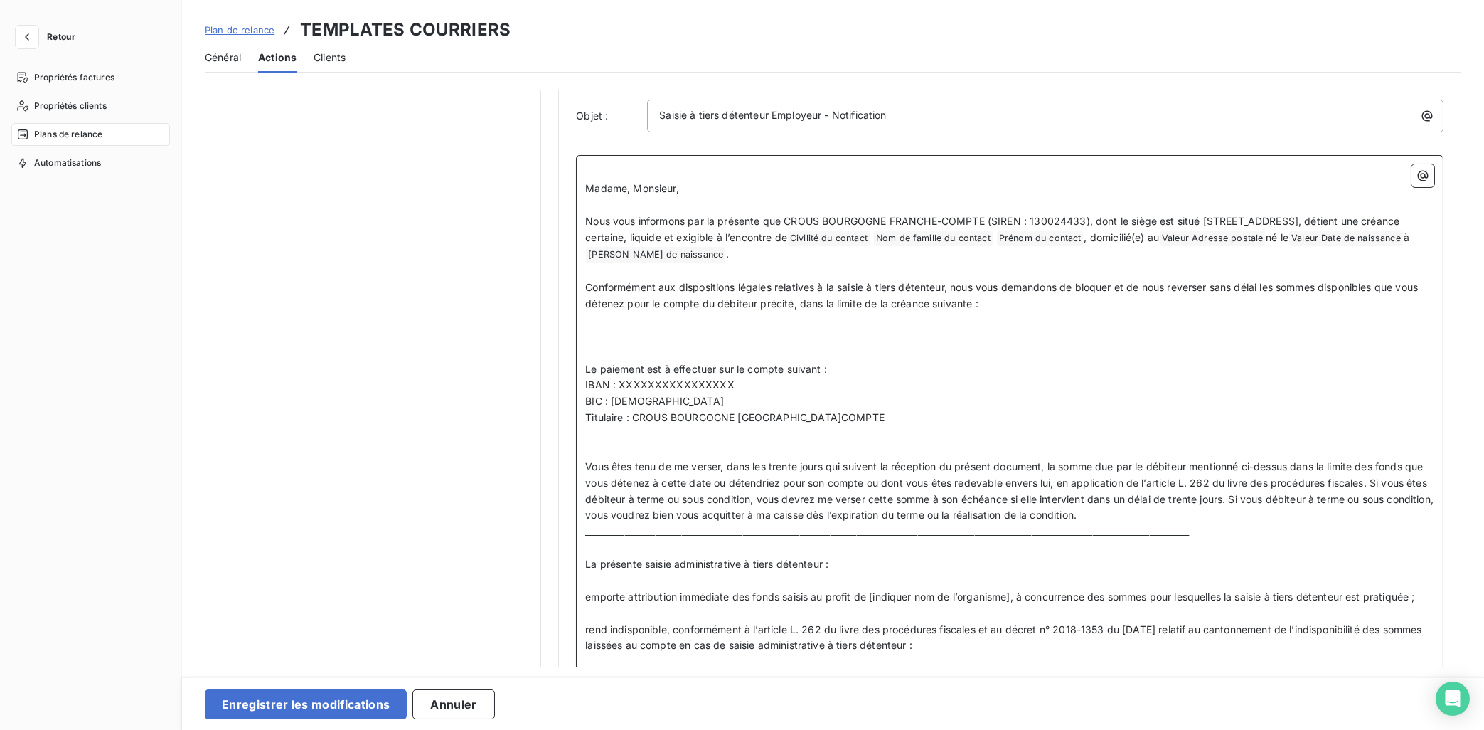
click at [627, 340] on p "﻿" at bounding box center [1009, 337] width 849 height 16
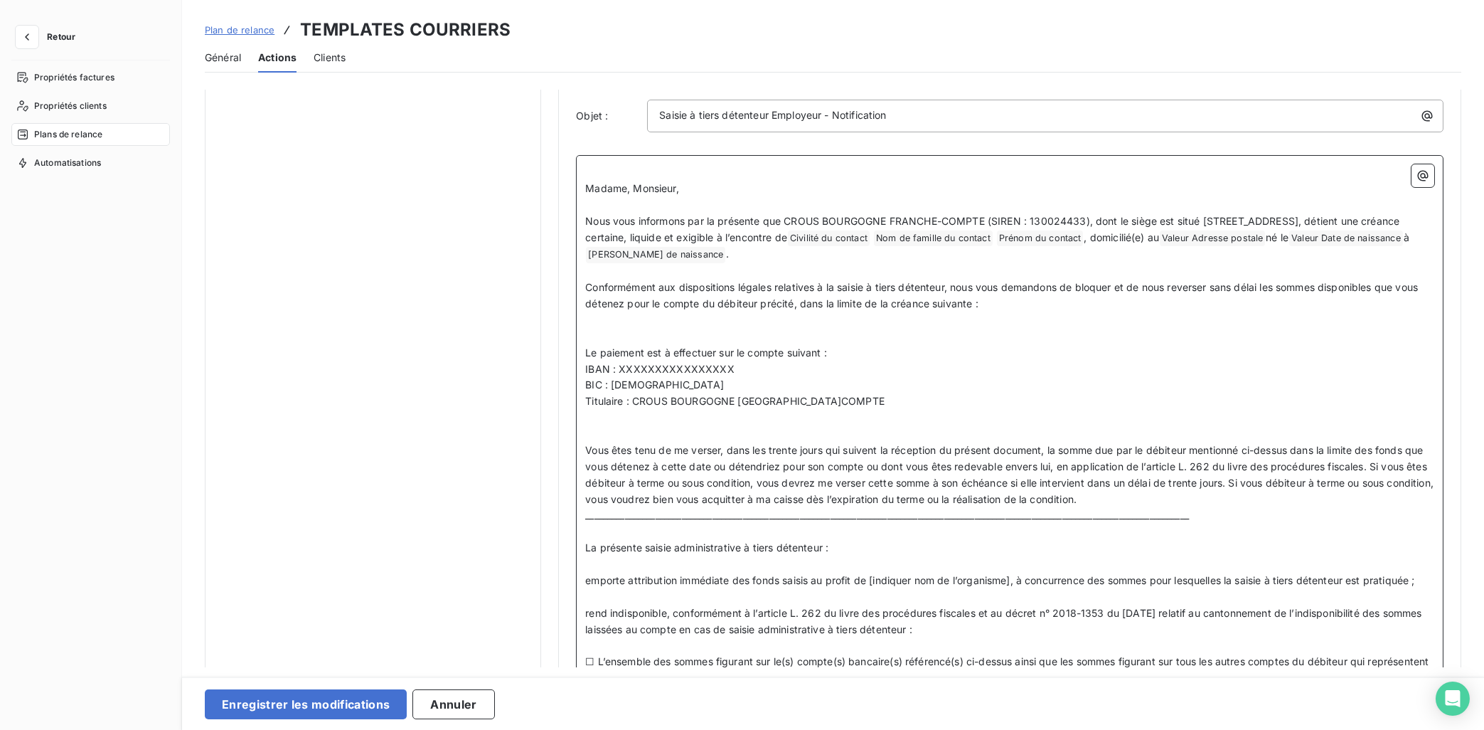
click at [1003, 298] on p "Conformément aux dispositions légales relatives à la saisie à tiers détenteur, …" at bounding box center [1009, 295] width 849 height 33
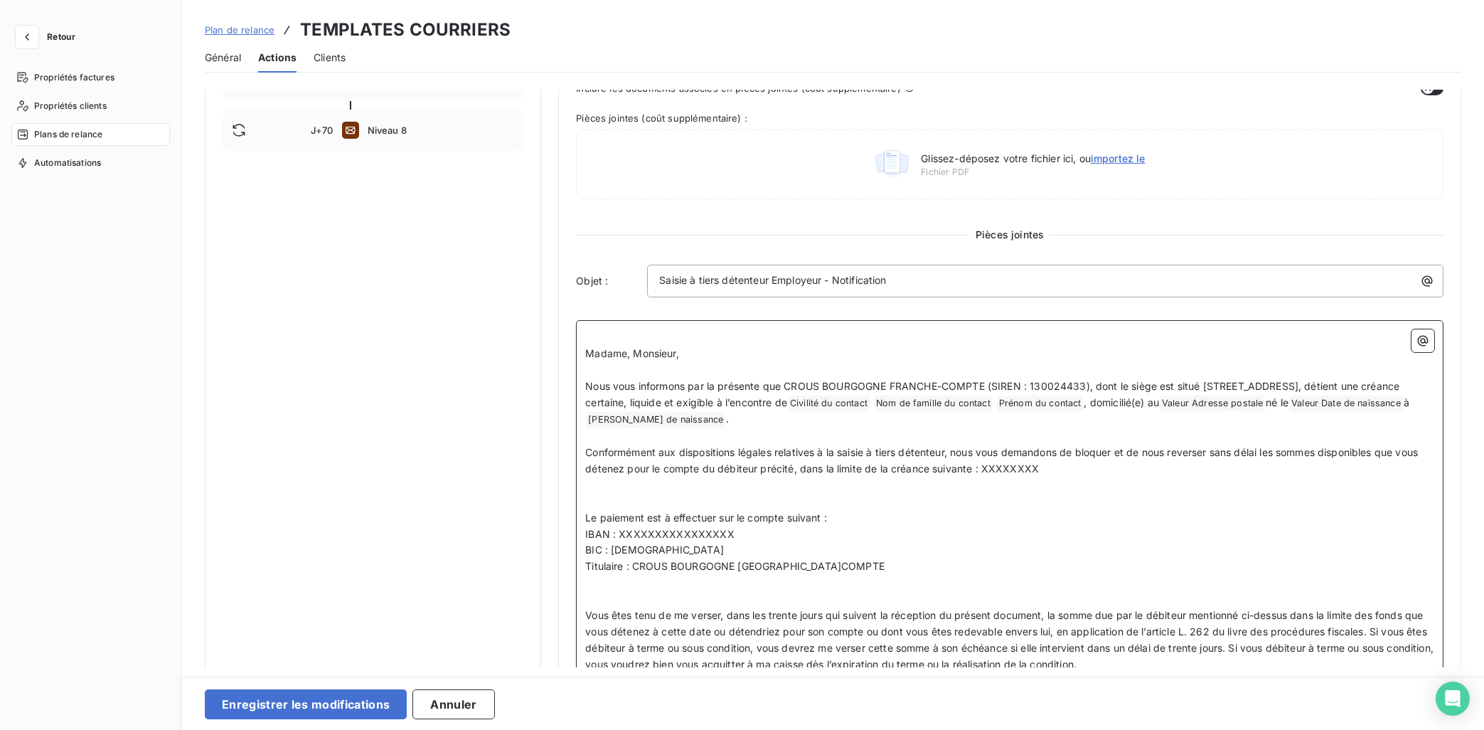
scroll to position [441, 0]
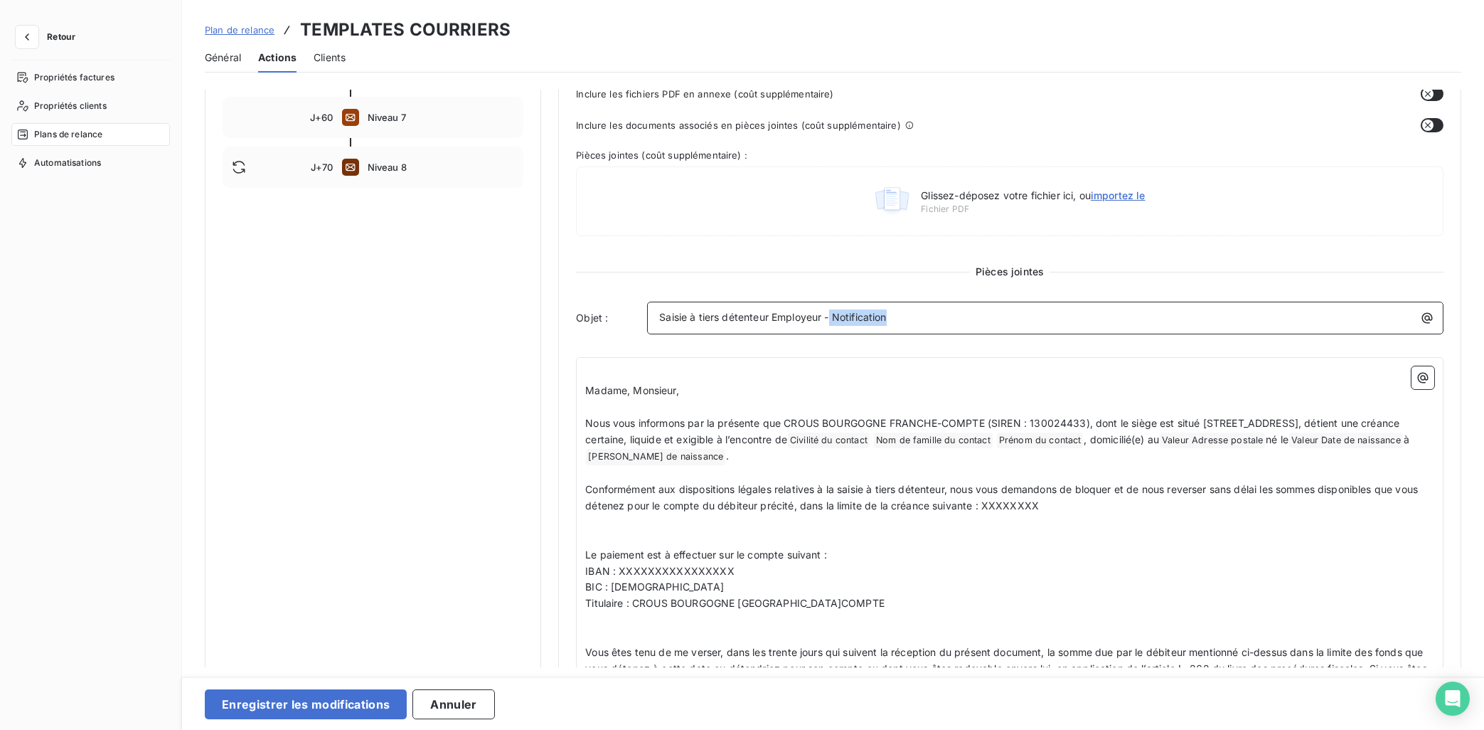
drag, startPoint x: 902, startPoint y: 309, endPoint x: 831, endPoint y: 321, distance: 72.1
click at [831, 321] on div "Saisie à tiers détenteur Employeur - Notification" at bounding box center [1045, 315] width 787 height 19
click at [591, 370] on p "﻿" at bounding box center [1009, 374] width 849 height 16
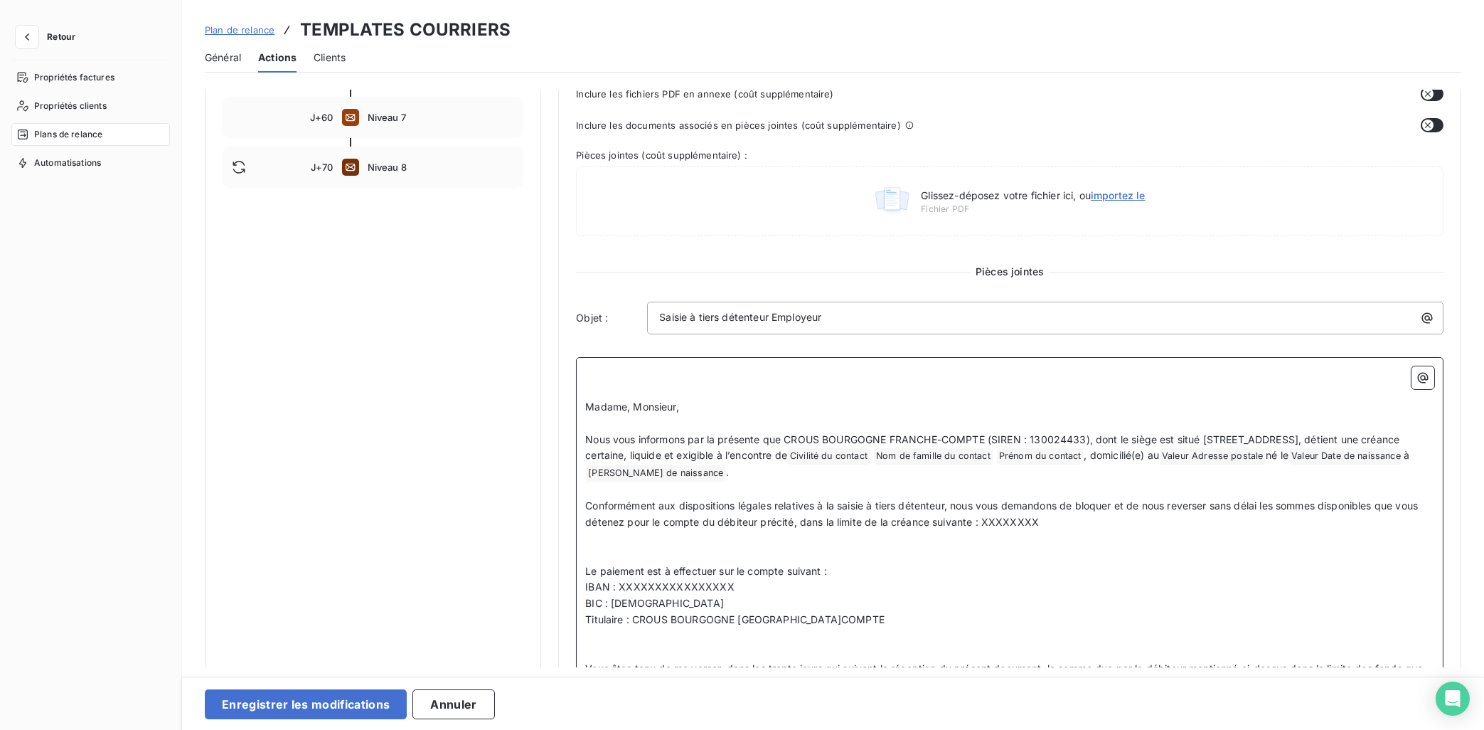
click at [591, 370] on p "﻿" at bounding box center [1009, 374] width 849 height 16
click at [1328, 382] on icon "button" at bounding box center [1423, 377] width 14 height 14
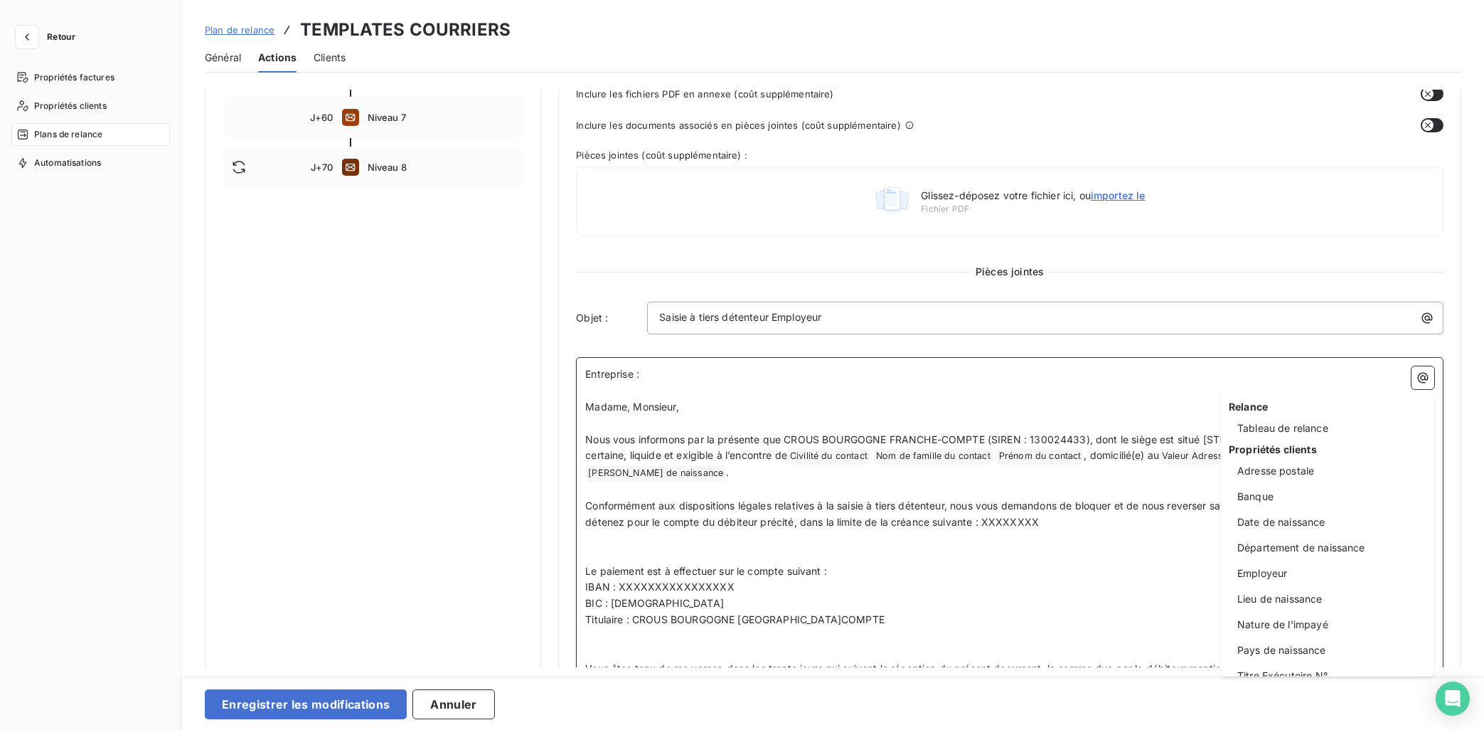
scroll to position [233, 0]
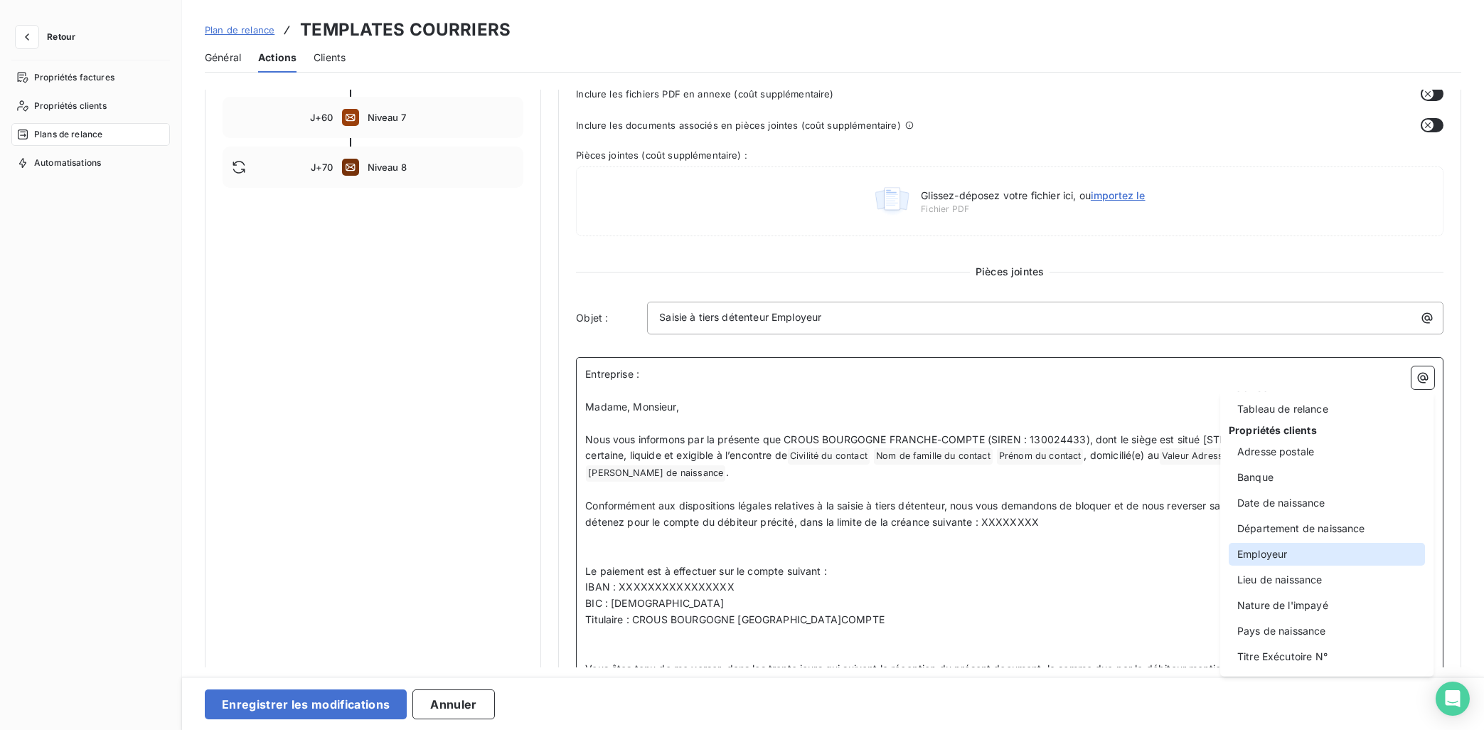
click at [1327, 552] on div "Employeur" at bounding box center [1327, 554] width 196 height 23
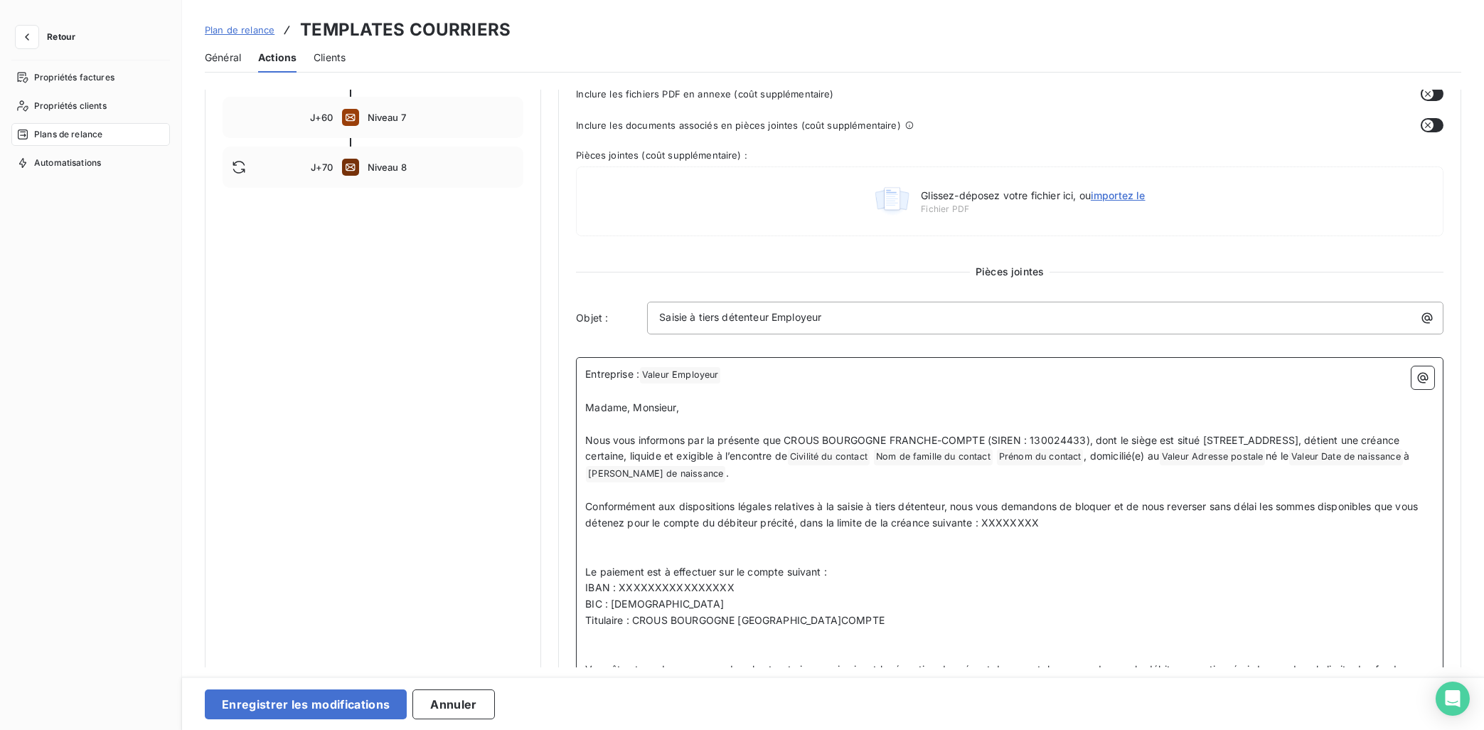
scroll to position [441, 0]
click at [365, 653] on button "Enregistrer les modifications" at bounding box center [306, 704] width 202 height 30
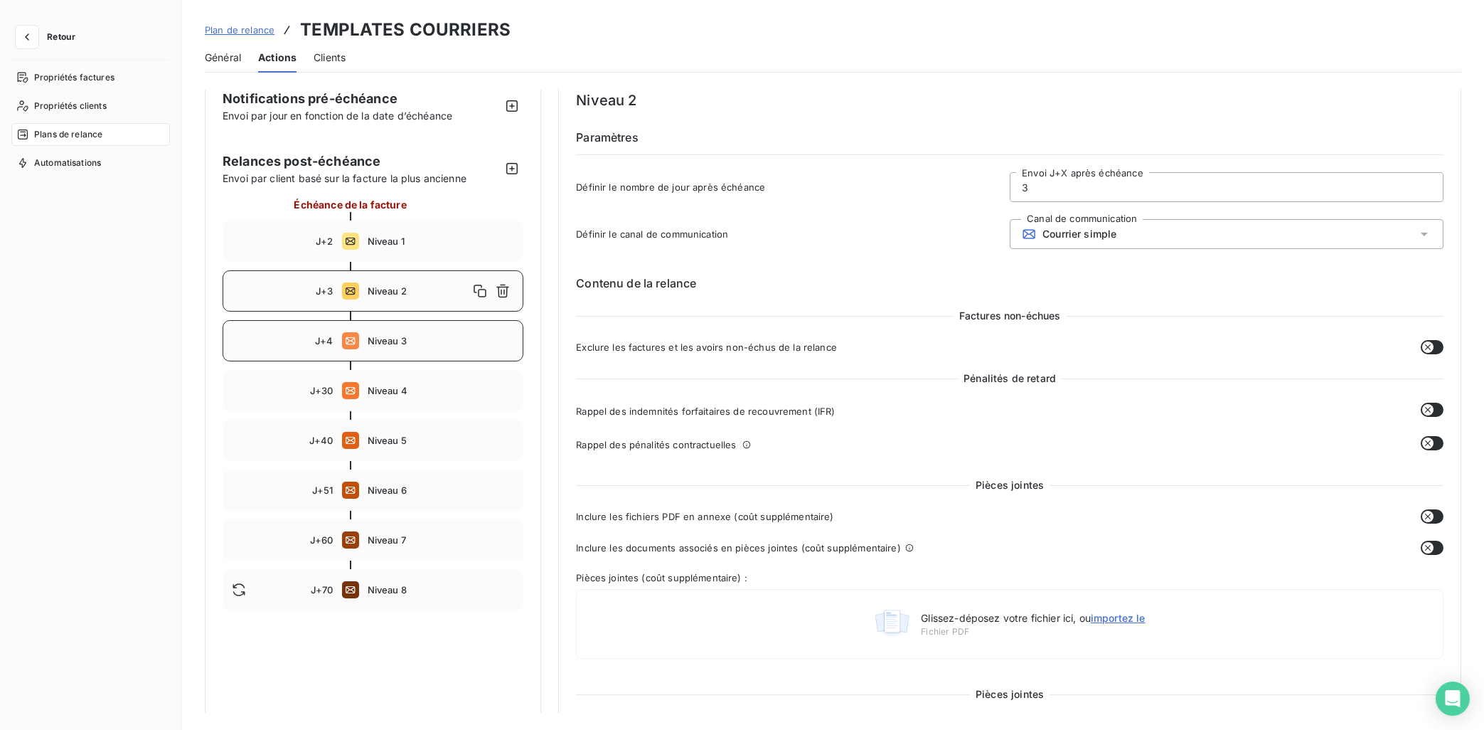
scroll to position [0, 0]
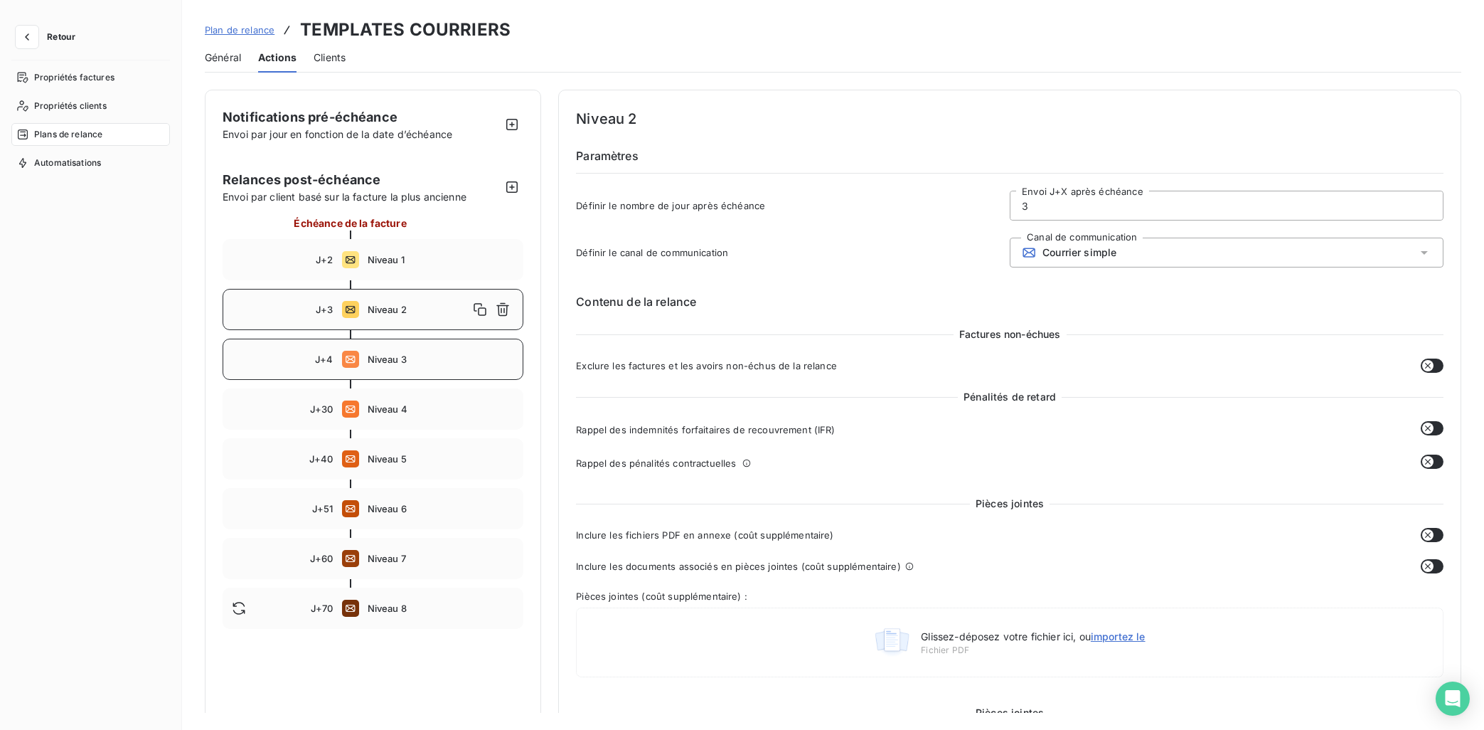
click at [388, 365] on span "Niveau 3" at bounding box center [441, 358] width 147 height 11
click at [382, 302] on div "J+3 Niveau 2" at bounding box center [373, 309] width 301 height 41
click at [386, 362] on span "Niveau 3" at bounding box center [441, 358] width 147 height 11
click at [387, 422] on div "J+30 Niveau 4" at bounding box center [373, 408] width 301 height 41
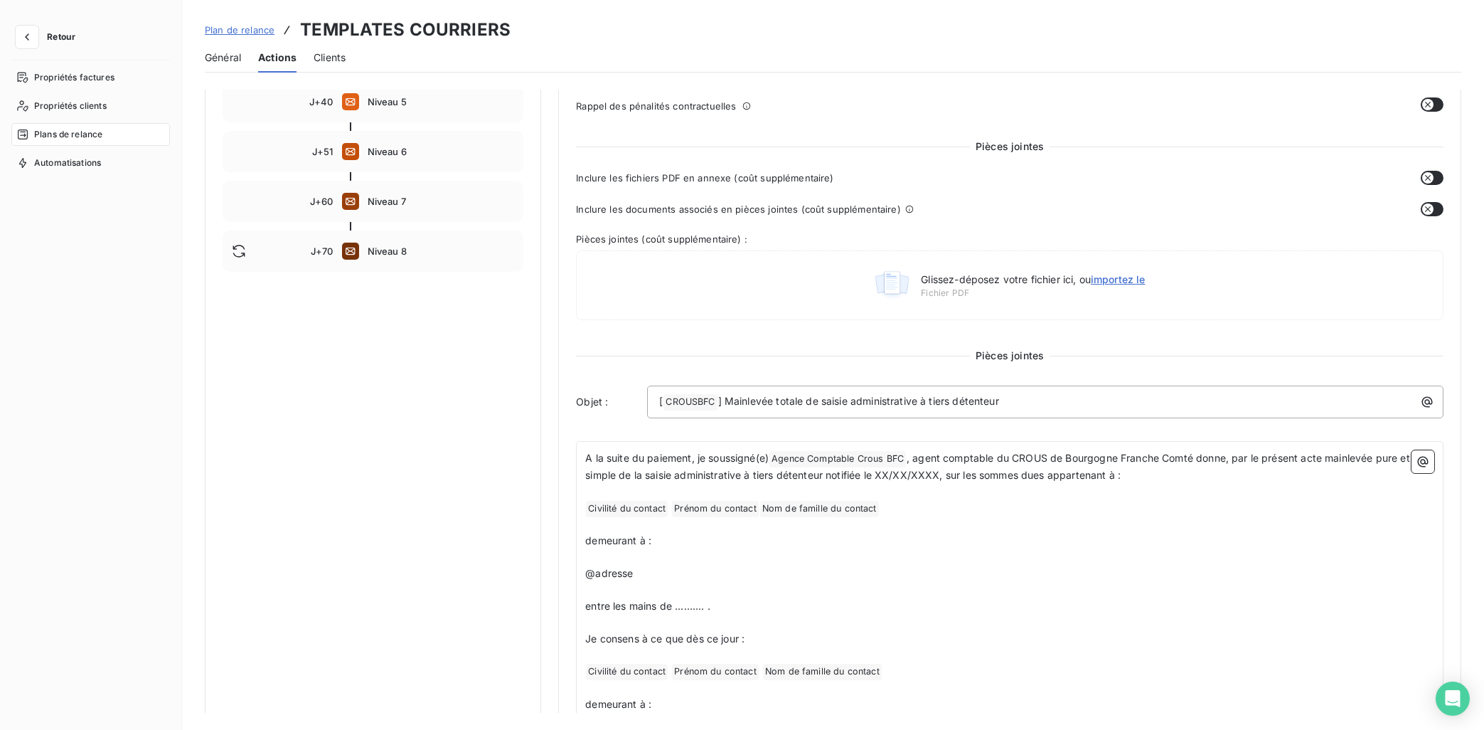
scroll to position [71, 0]
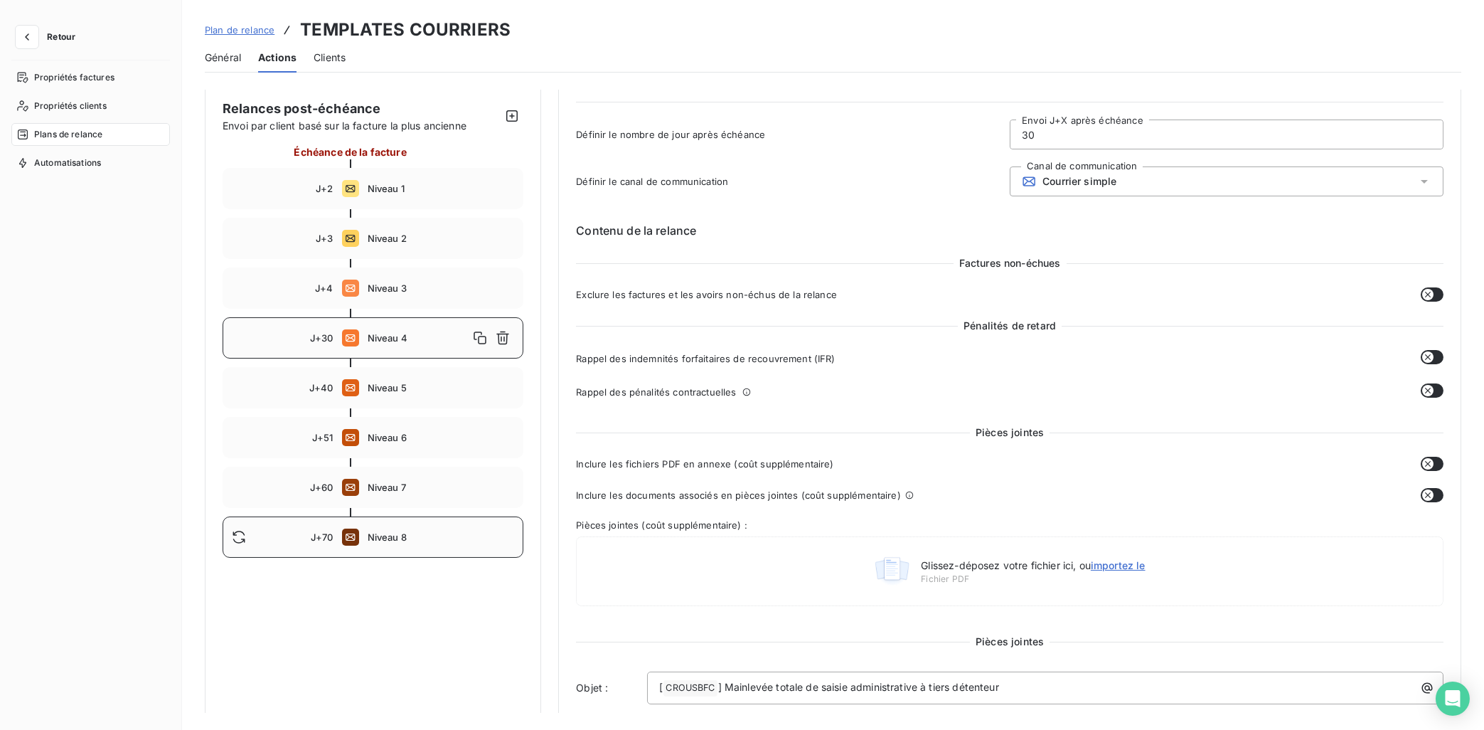
click at [386, 539] on span "Niveau 8" at bounding box center [441, 536] width 147 height 11
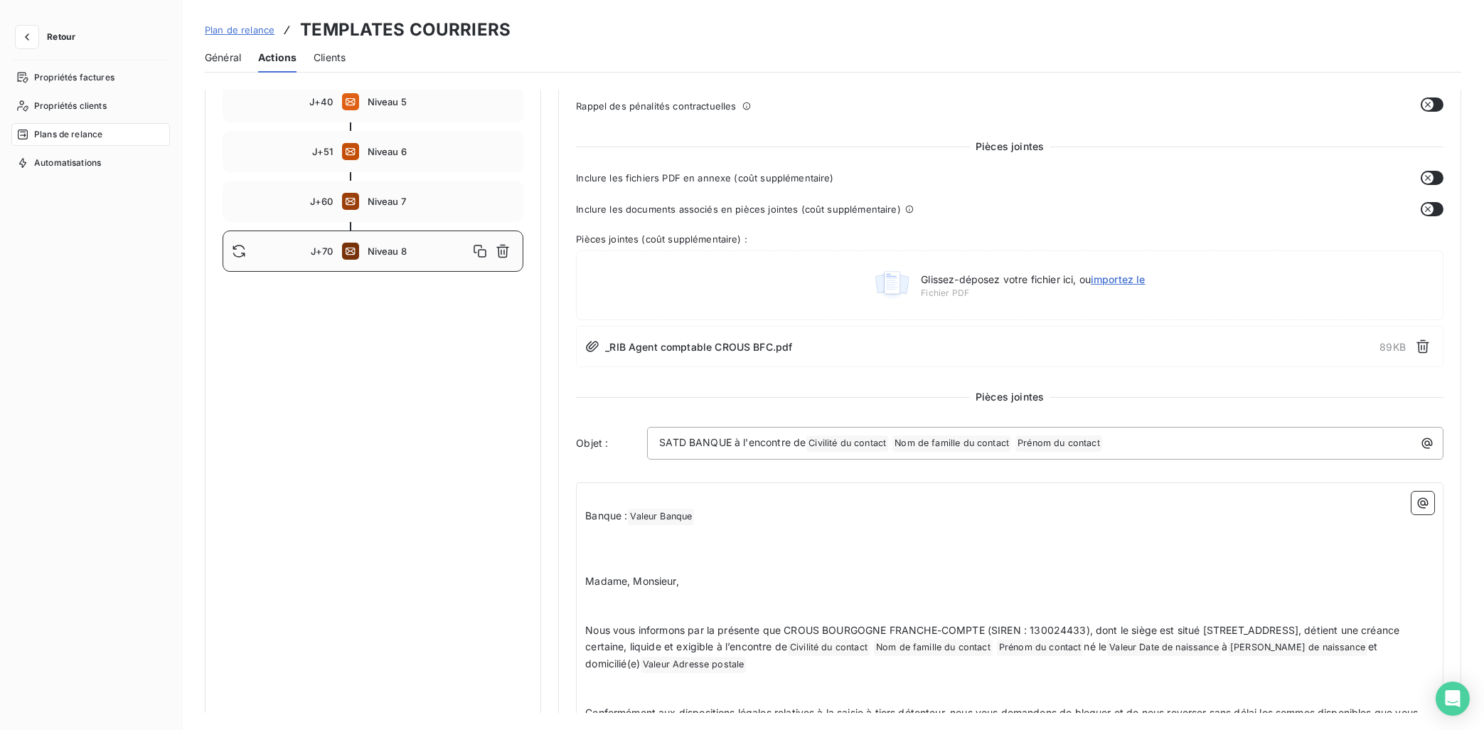
scroll to position [0, 0]
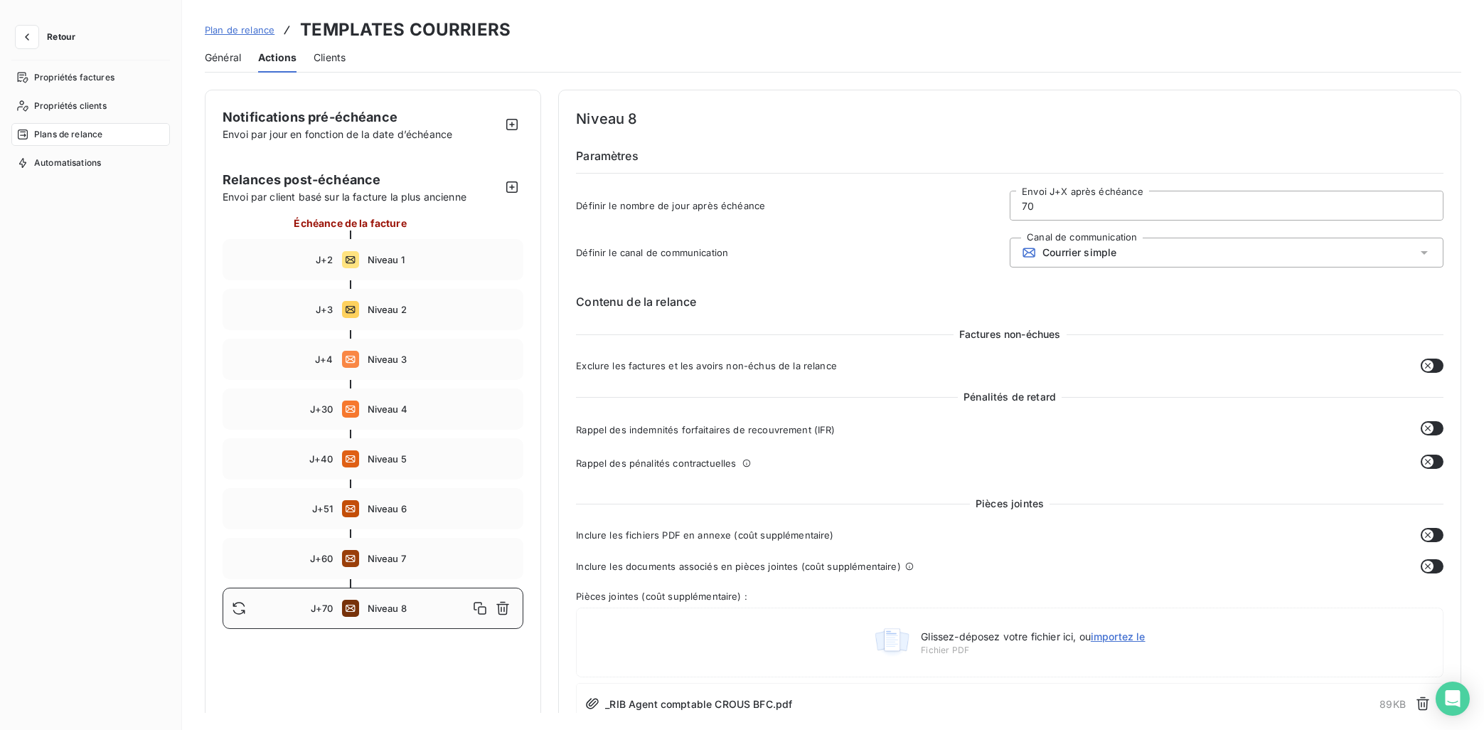
drag, startPoint x: 1060, startPoint y: 206, endPoint x: 966, endPoint y: 203, distance: 94.6
click at [1011, 203] on input "70" at bounding box center [1227, 205] width 432 height 28
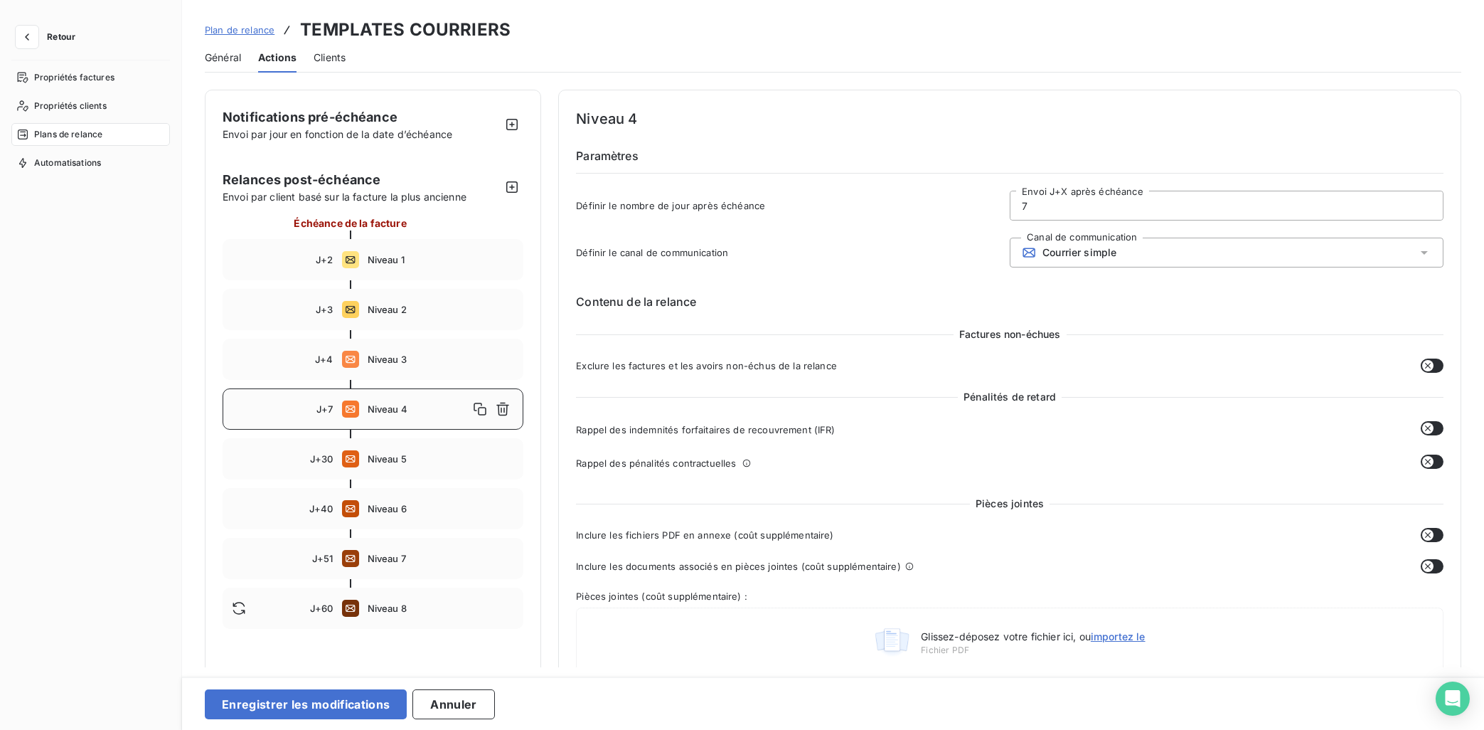
type input "7"
click at [336, 653] on button "Enregistrer les modifications" at bounding box center [306, 704] width 202 height 30
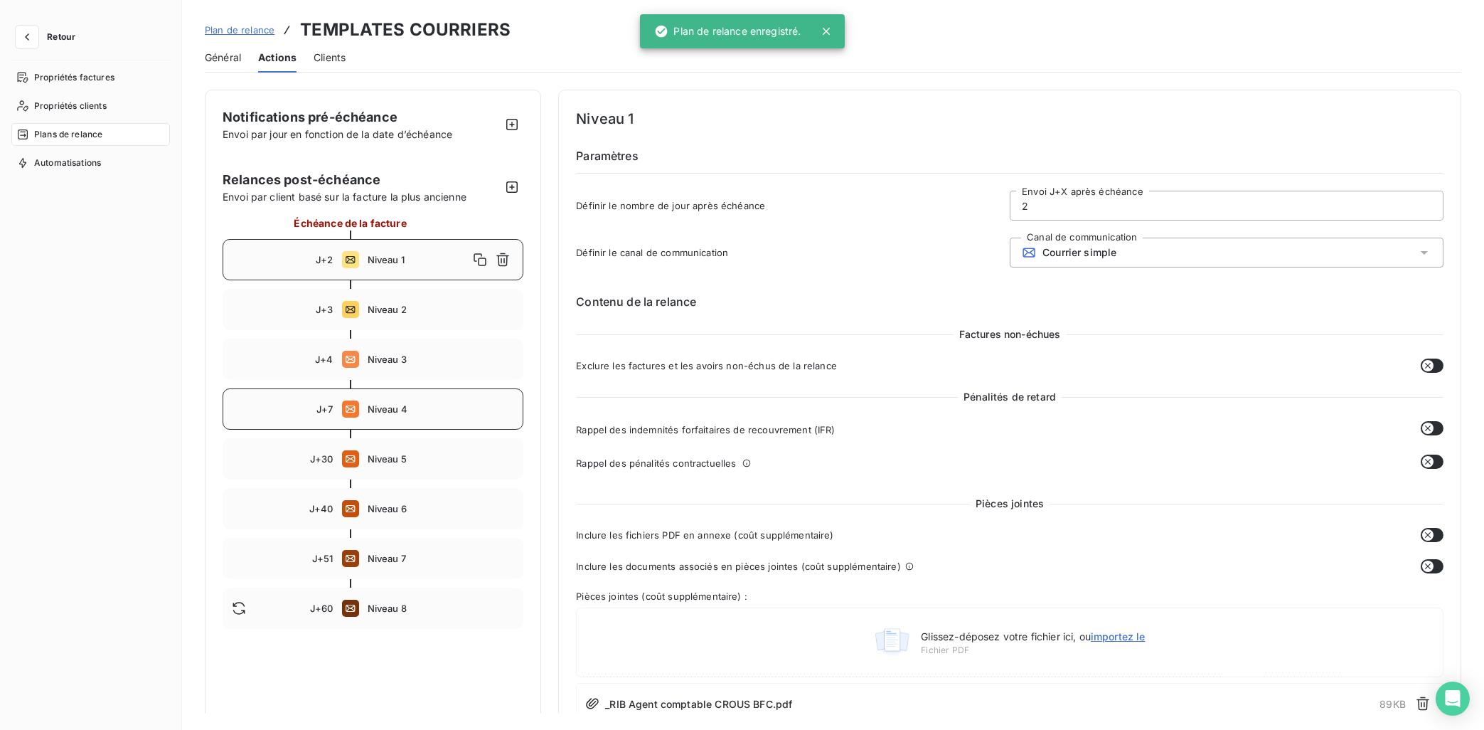
click at [395, 400] on div "J+7 Niveau 4" at bounding box center [373, 408] width 301 height 41
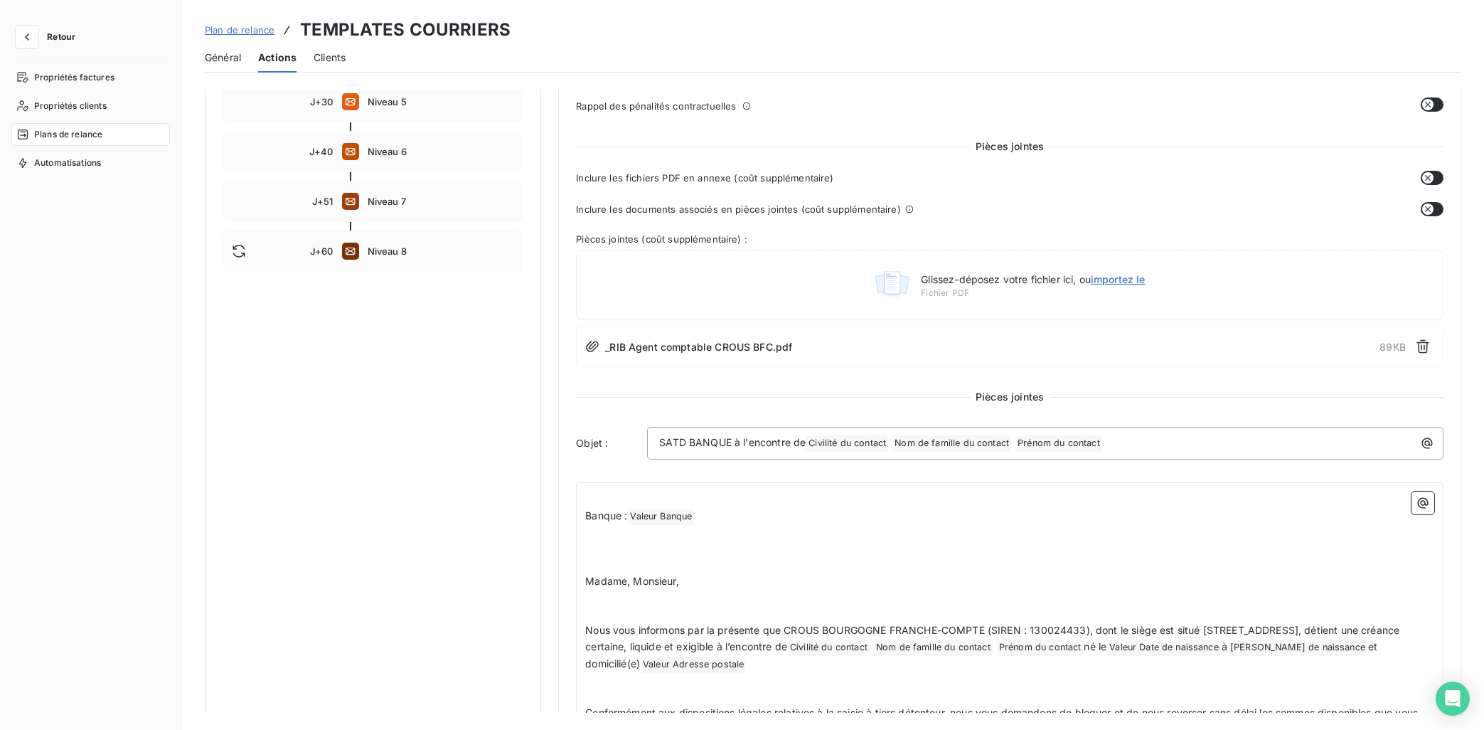
scroll to position [71, 0]
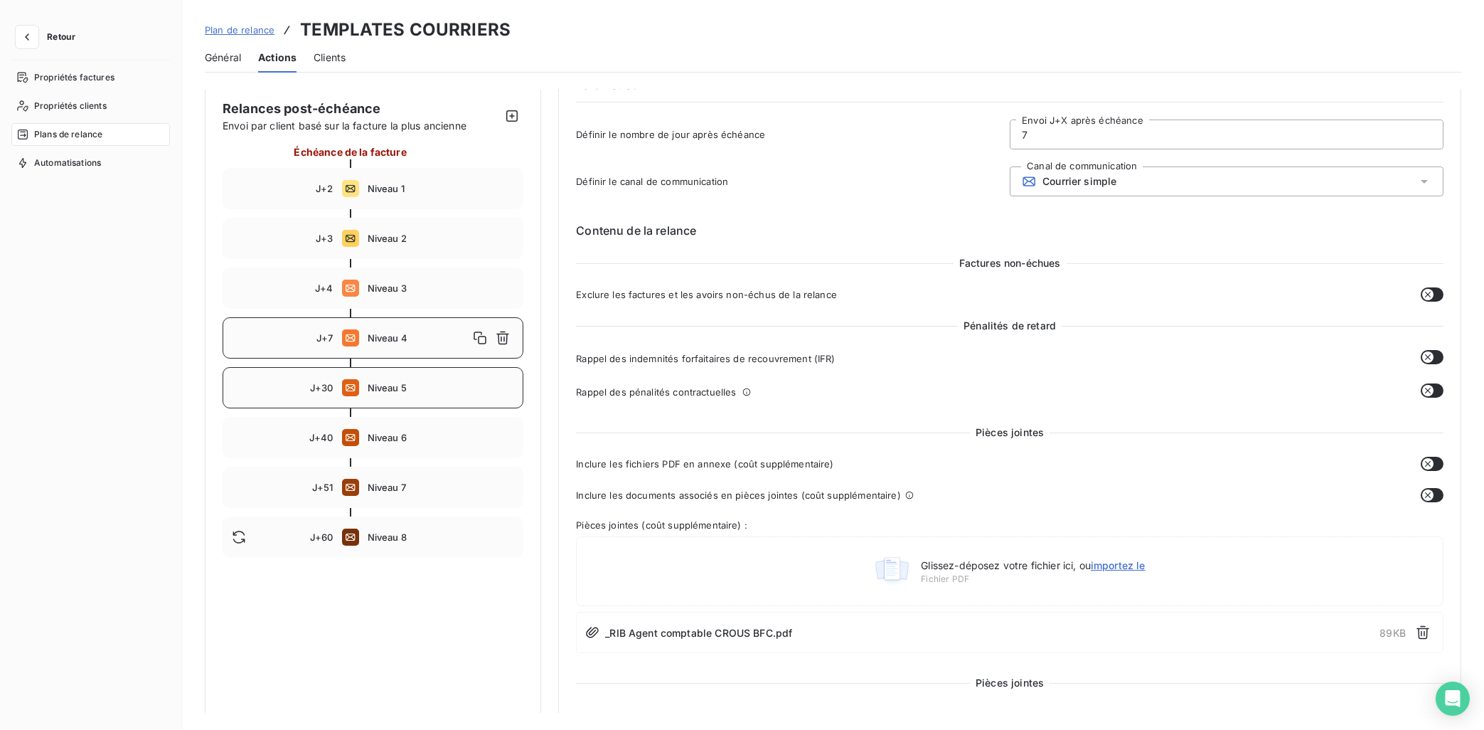
click at [402, 394] on div "J+30 Niveau 5" at bounding box center [373, 387] width 301 height 41
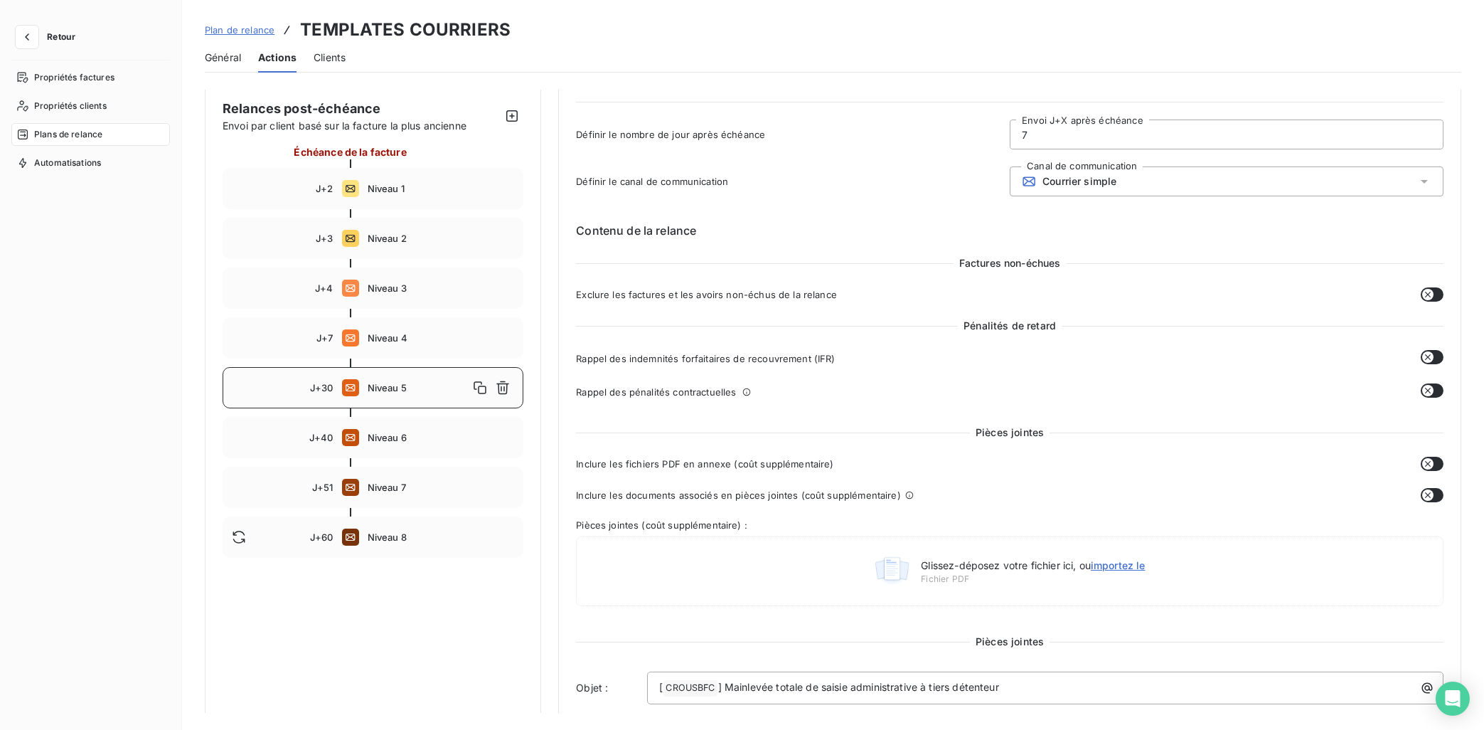
type input "30"
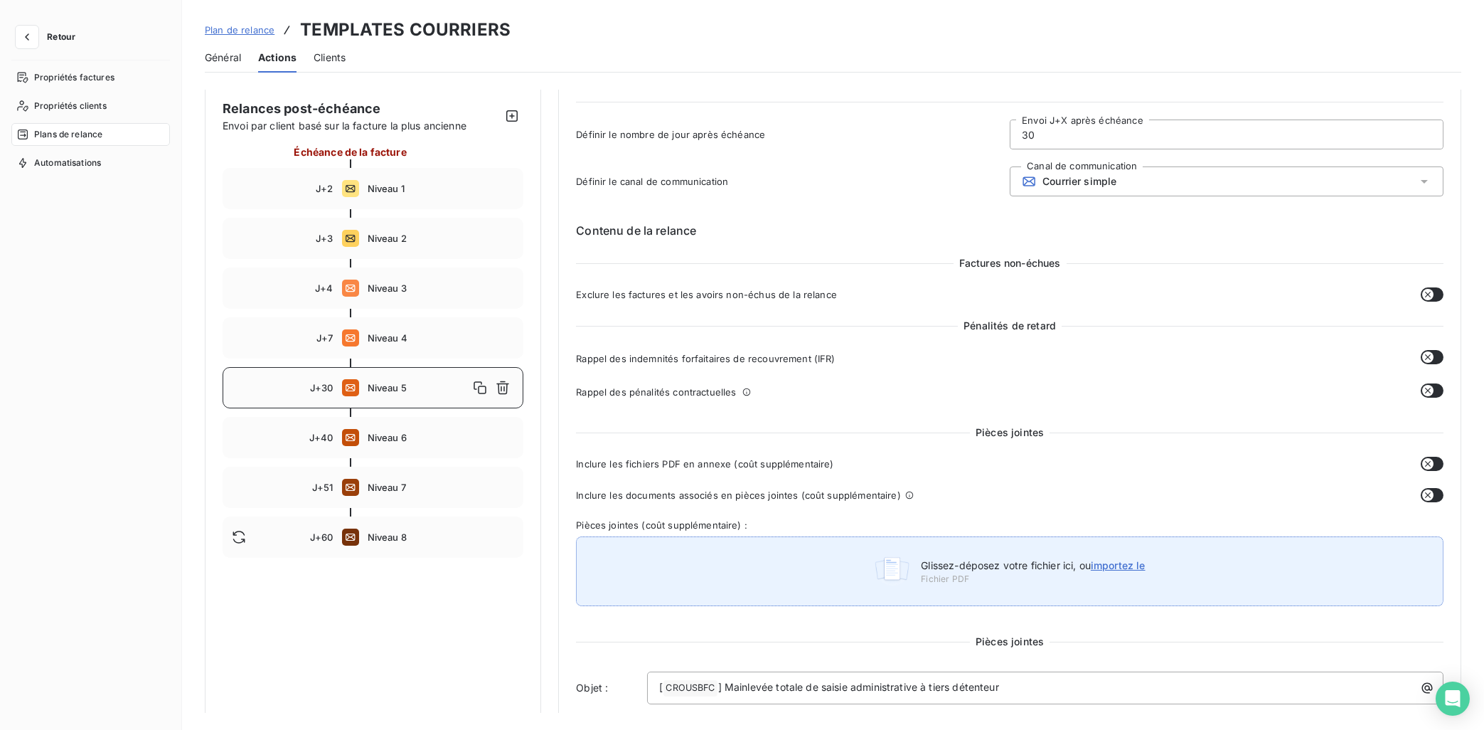
scroll to position [357, 0]
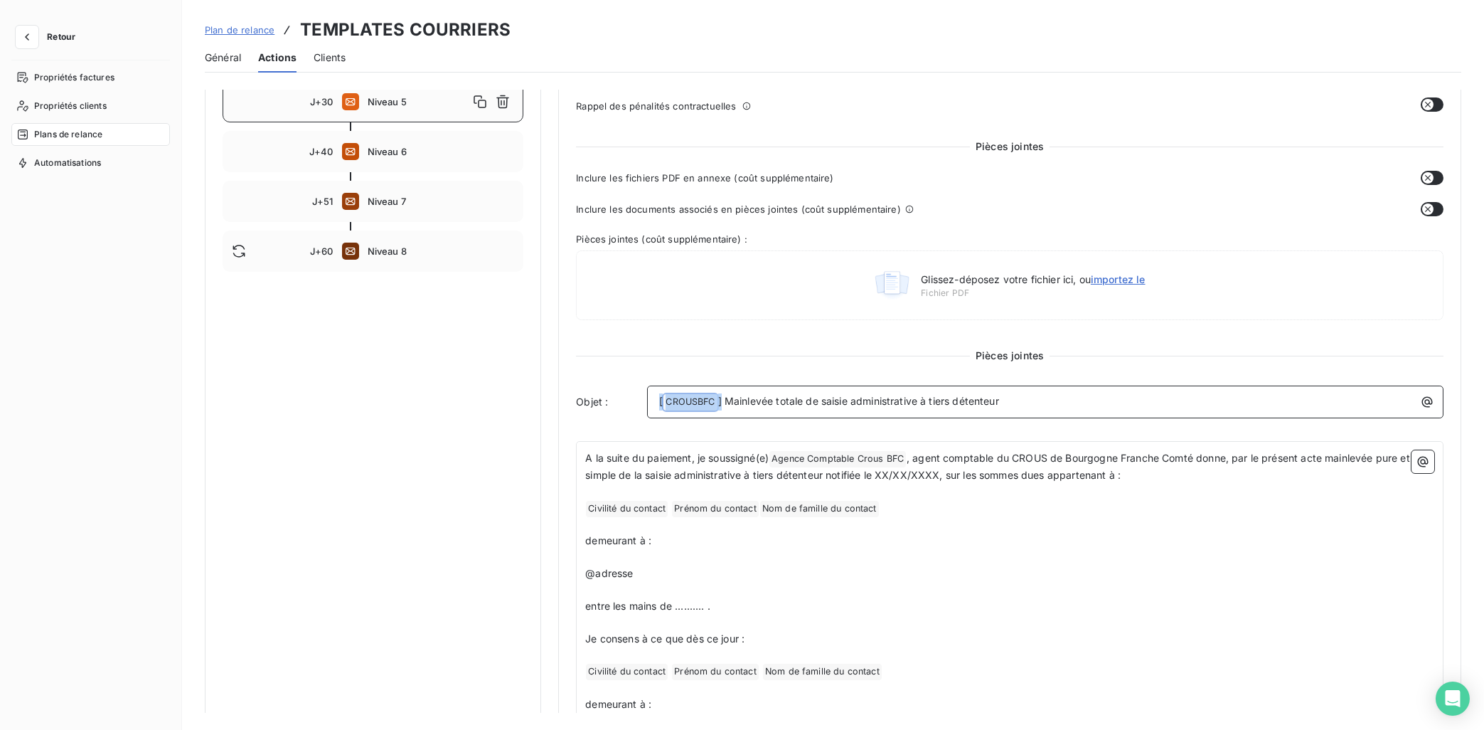
drag, startPoint x: 722, startPoint y: 402, endPoint x: 661, endPoint y: 401, distance: 61.2
click at [649, 400] on div "[ CROUSBFC ﻿ ] Mainlevée totale de saisie administrative à tiers détenteur" at bounding box center [1045, 401] width 796 height 33
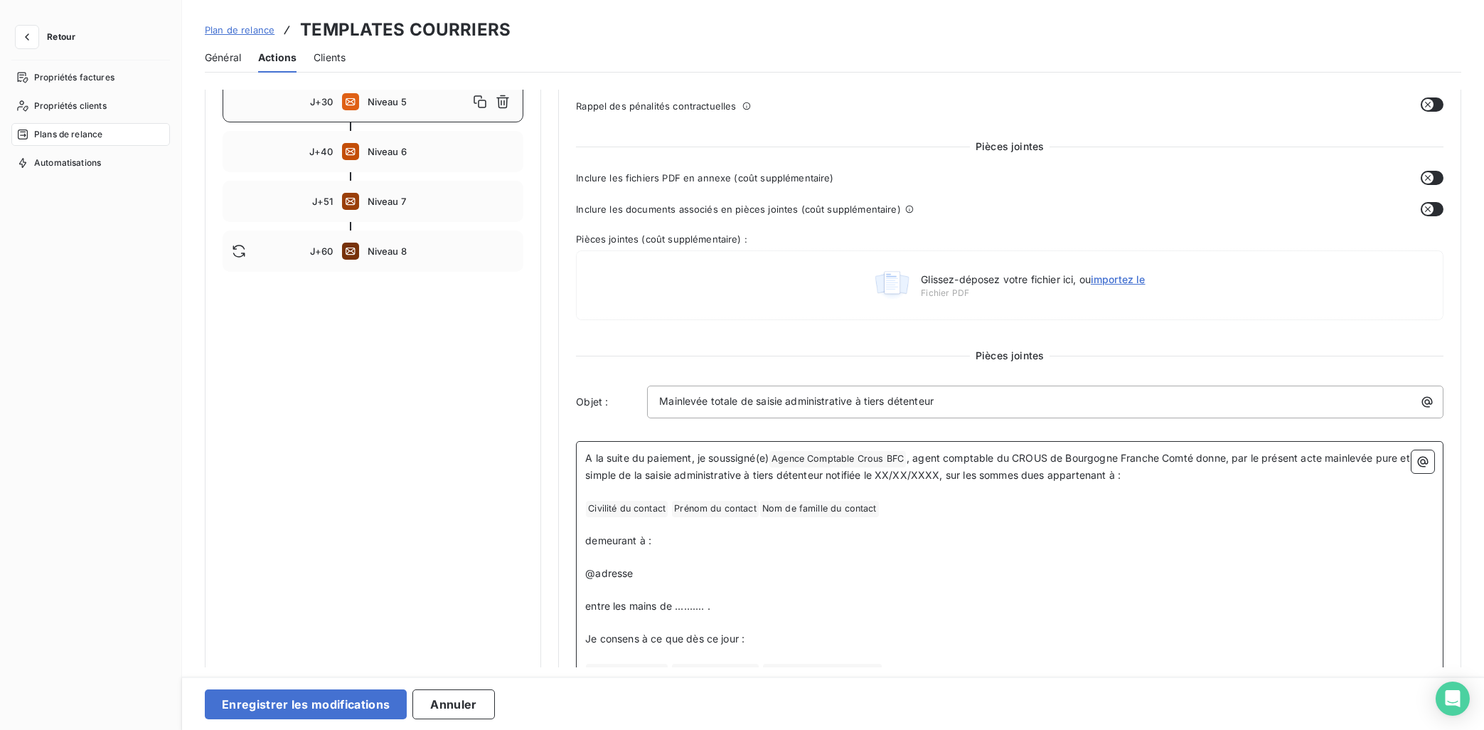
click at [731, 574] on p "@adresse" at bounding box center [1009, 573] width 849 height 16
click at [587, 458] on span "A la suite du paiement, je soussigné(e)" at bounding box center [676, 458] width 183 height 12
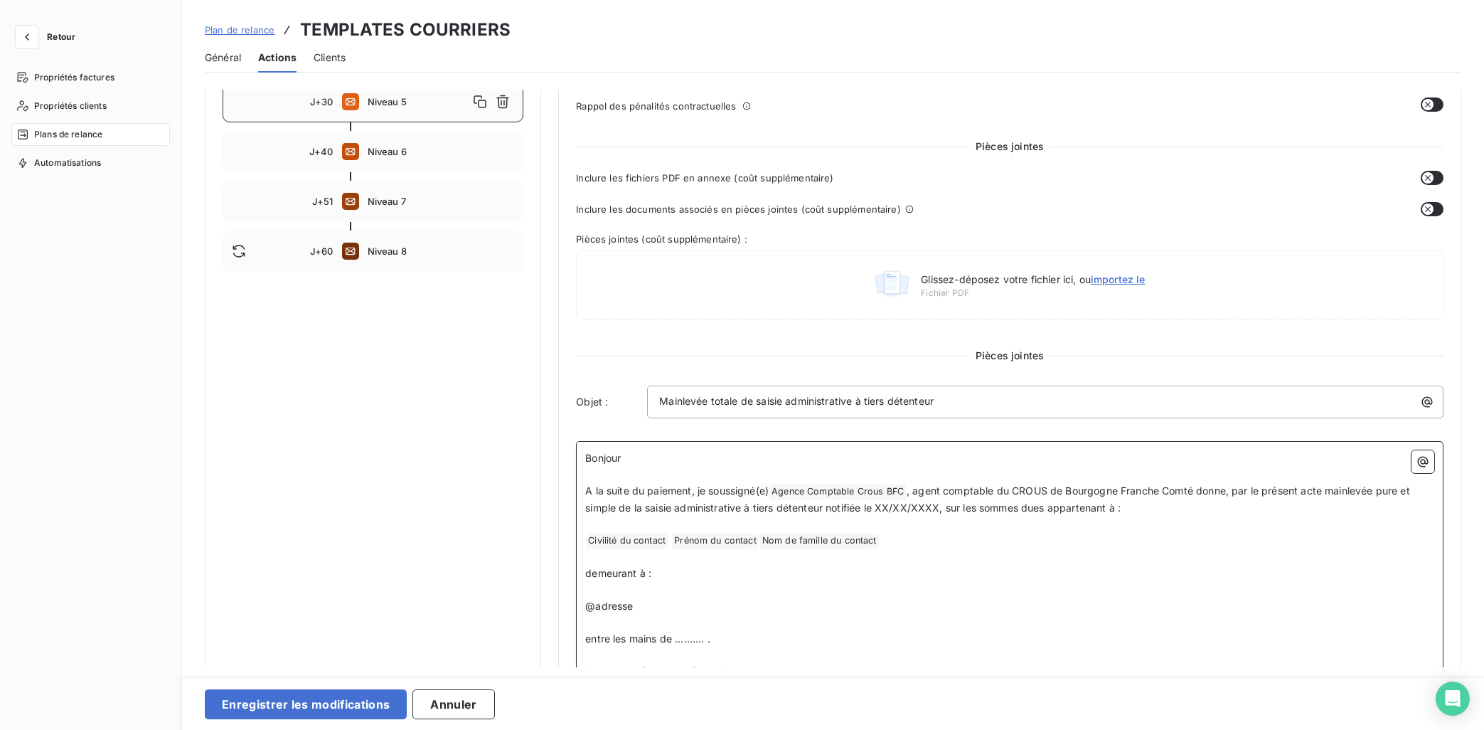
click at [788, 538] on span "Nom de famille du contact ﻿" at bounding box center [819, 541] width 119 height 16
click at [986, 570] on p "demeurant à :" at bounding box center [1009, 573] width 849 height 16
click at [904, 493] on span "Agence Comptable Crous BFC ﻿" at bounding box center [837, 492] width 137 height 16
drag, startPoint x: 908, startPoint y: 489, endPoint x: 779, endPoint y: 496, distance: 129.6
click at [779, 496] on span "Agence Comptable Crous BFC ﻿" at bounding box center [837, 492] width 137 height 16
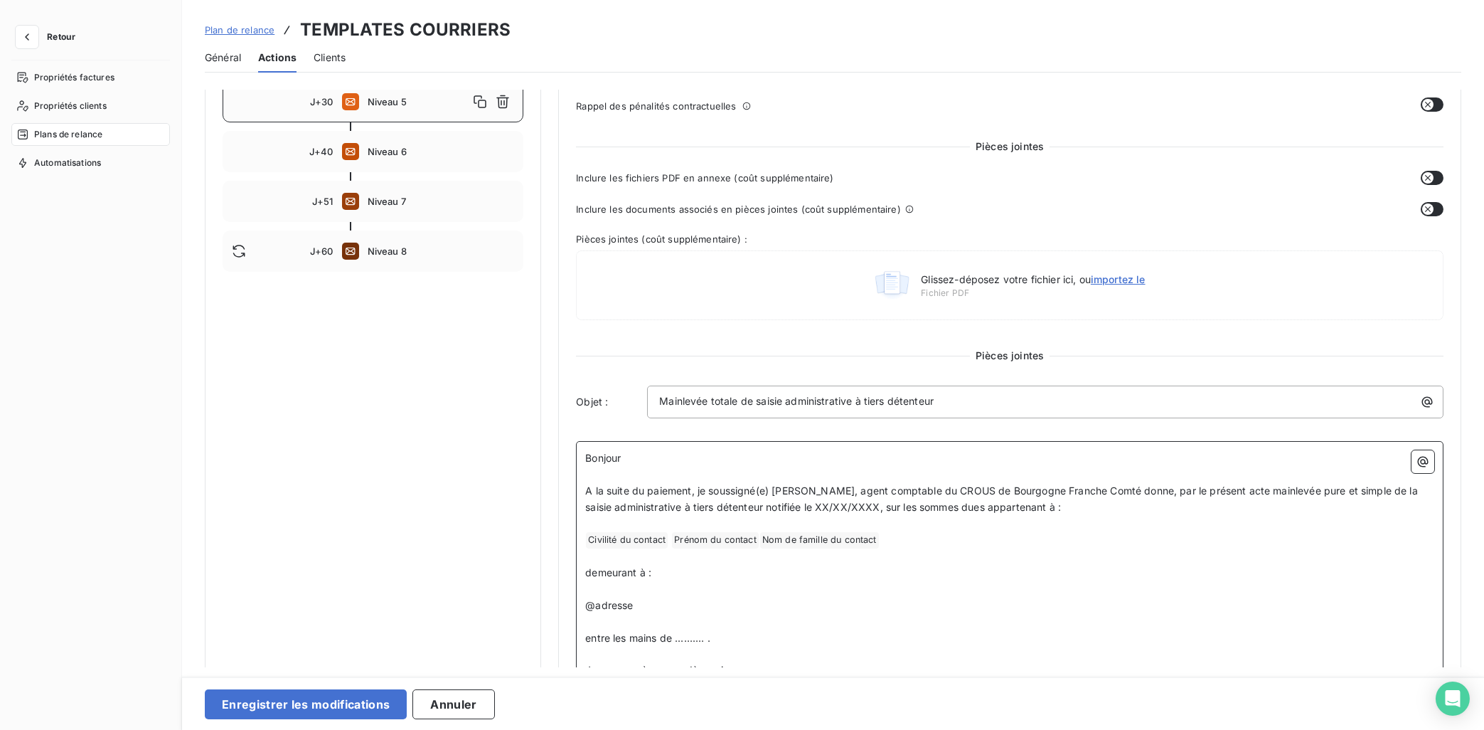
click at [916, 572] on p "demeurant à :" at bounding box center [1009, 573] width 849 height 16
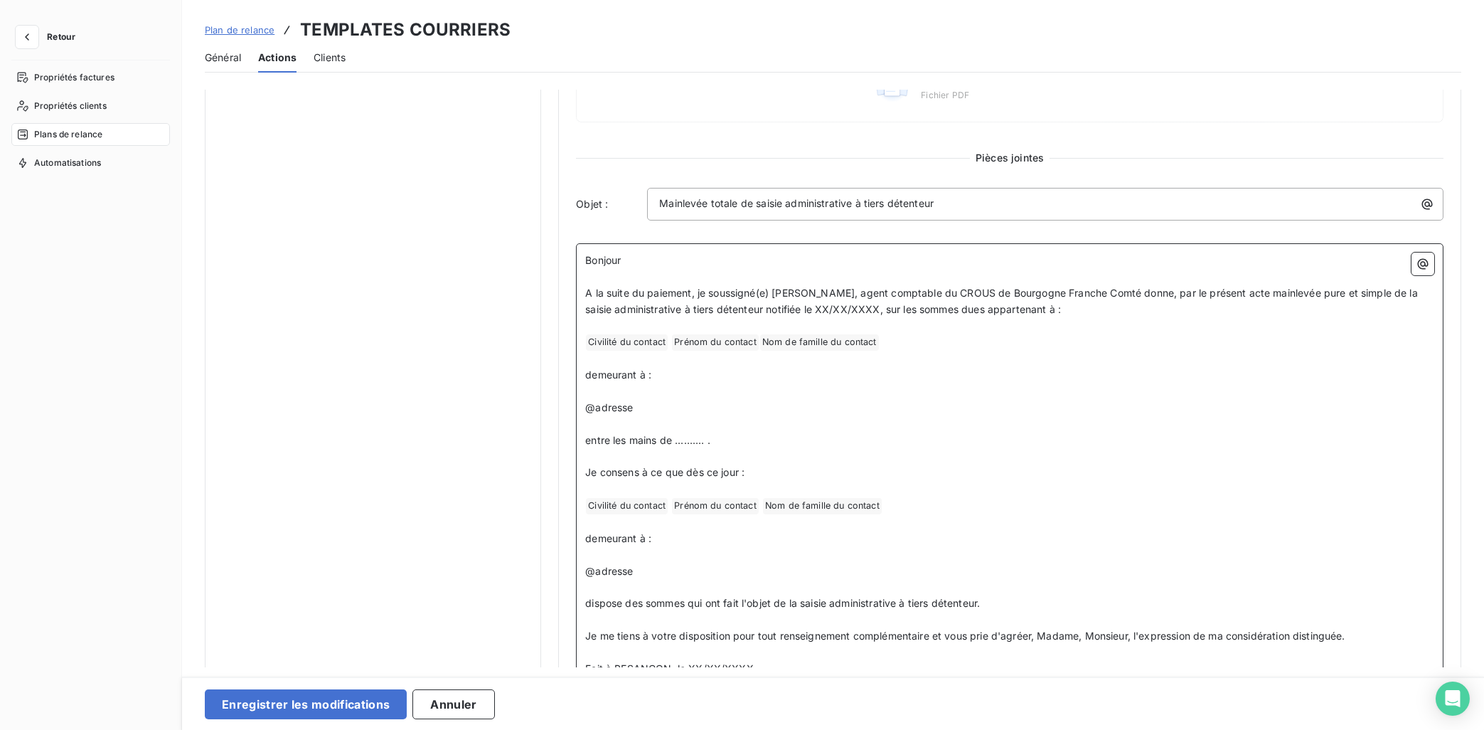
scroll to position [572, 0]
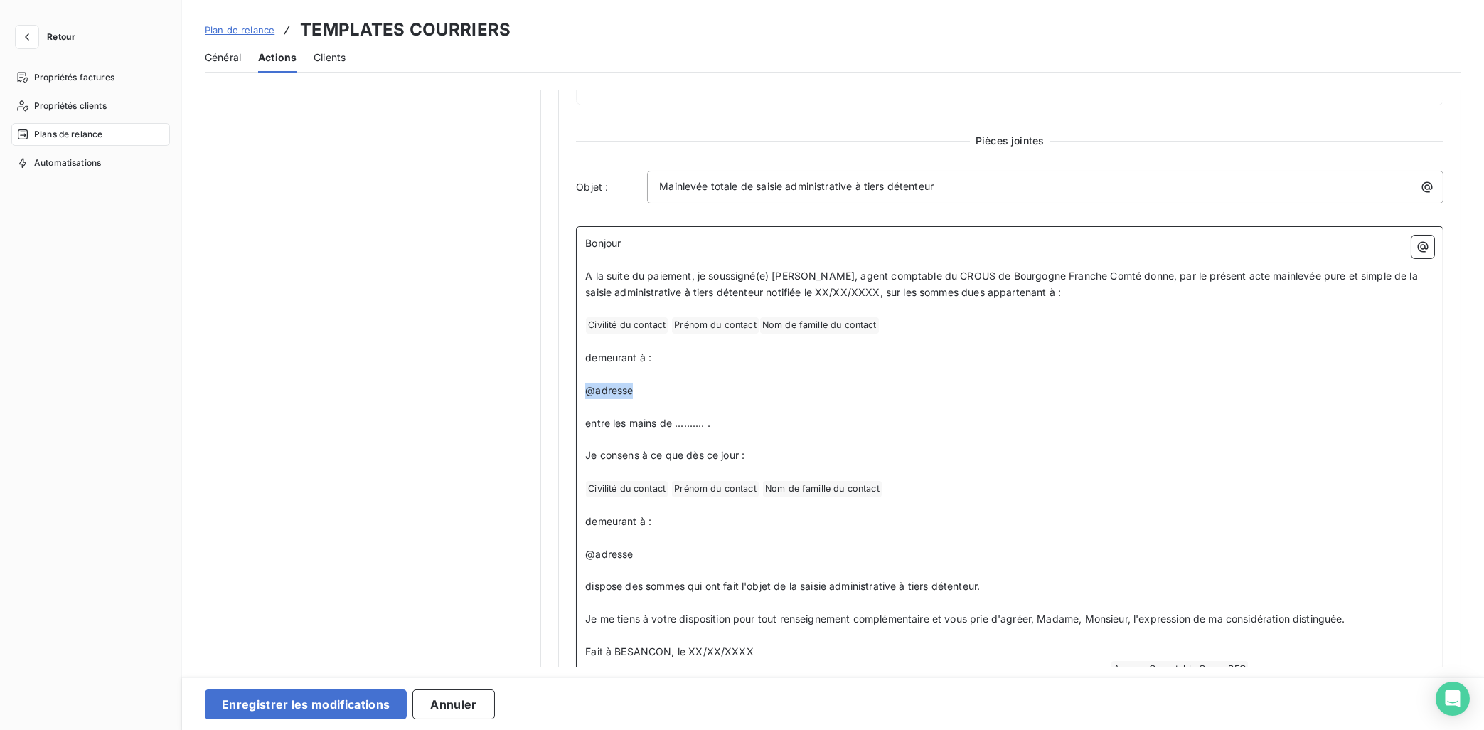
drag, startPoint x: 649, startPoint y: 390, endPoint x: 567, endPoint y: 390, distance: 82.5
click at [567, 390] on div "Niveau 5 Paramètres Définir le nombre de jour après échéance 30 Envoi J+X après…" at bounding box center [1009, 118] width 903 height 1200
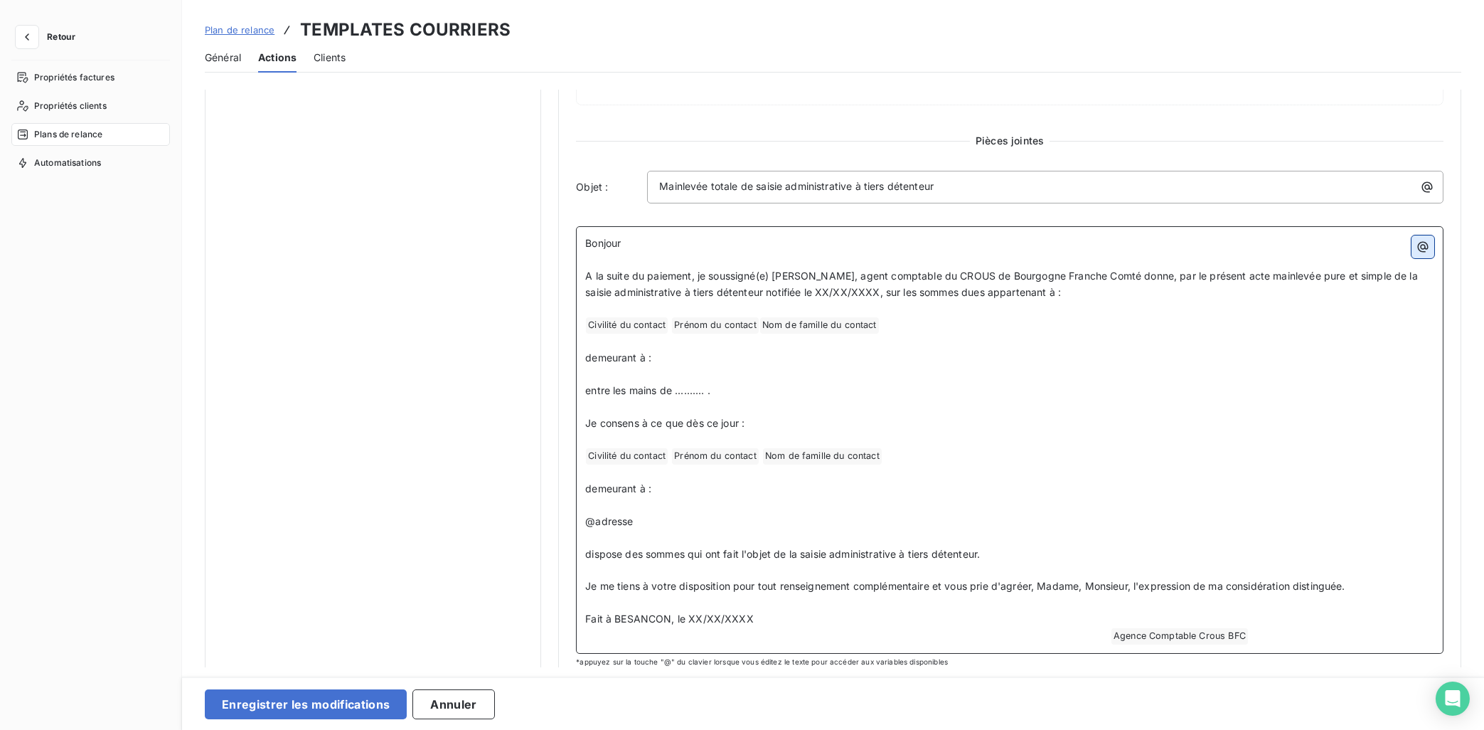
click at [1328, 251] on icon "button" at bounding box center [1423, 247] width 14 height 14
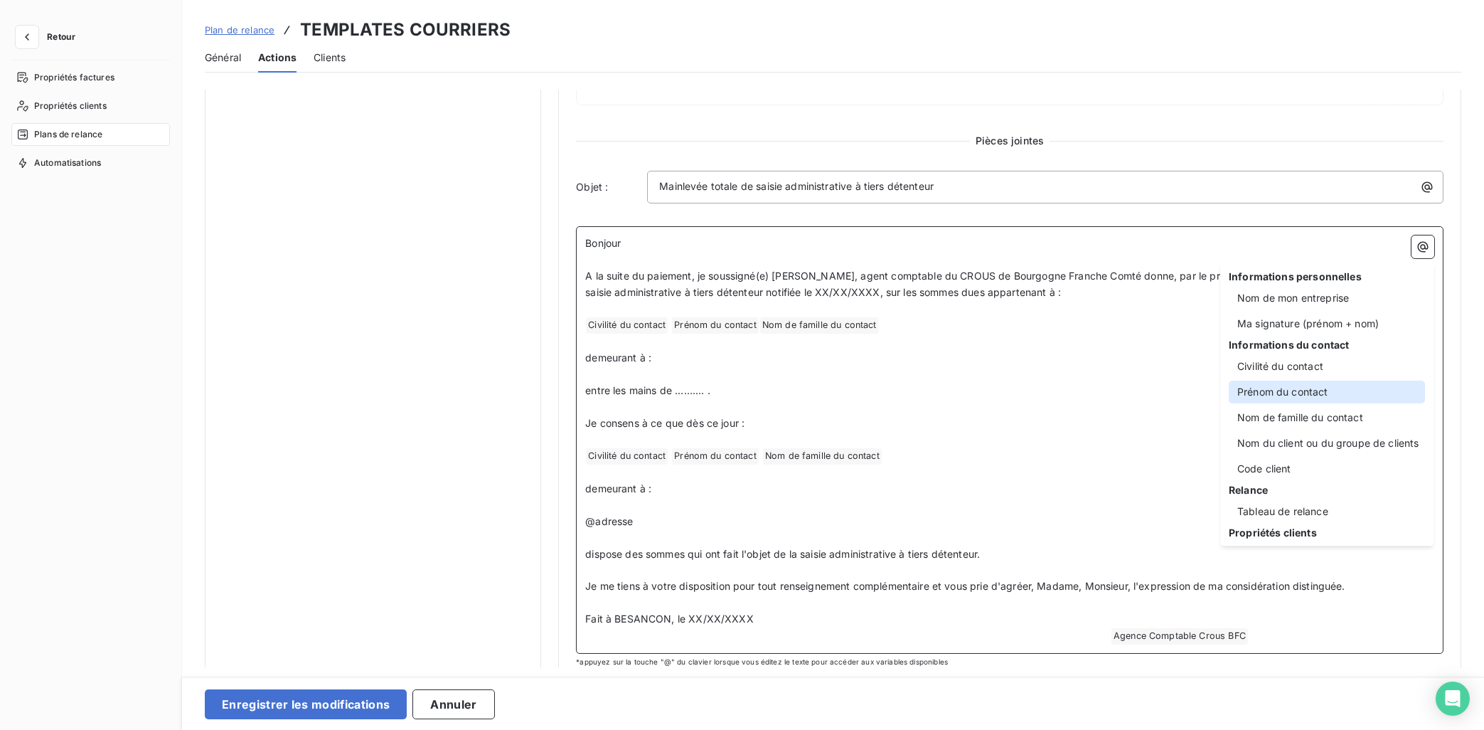
scroll to position [143, 0]
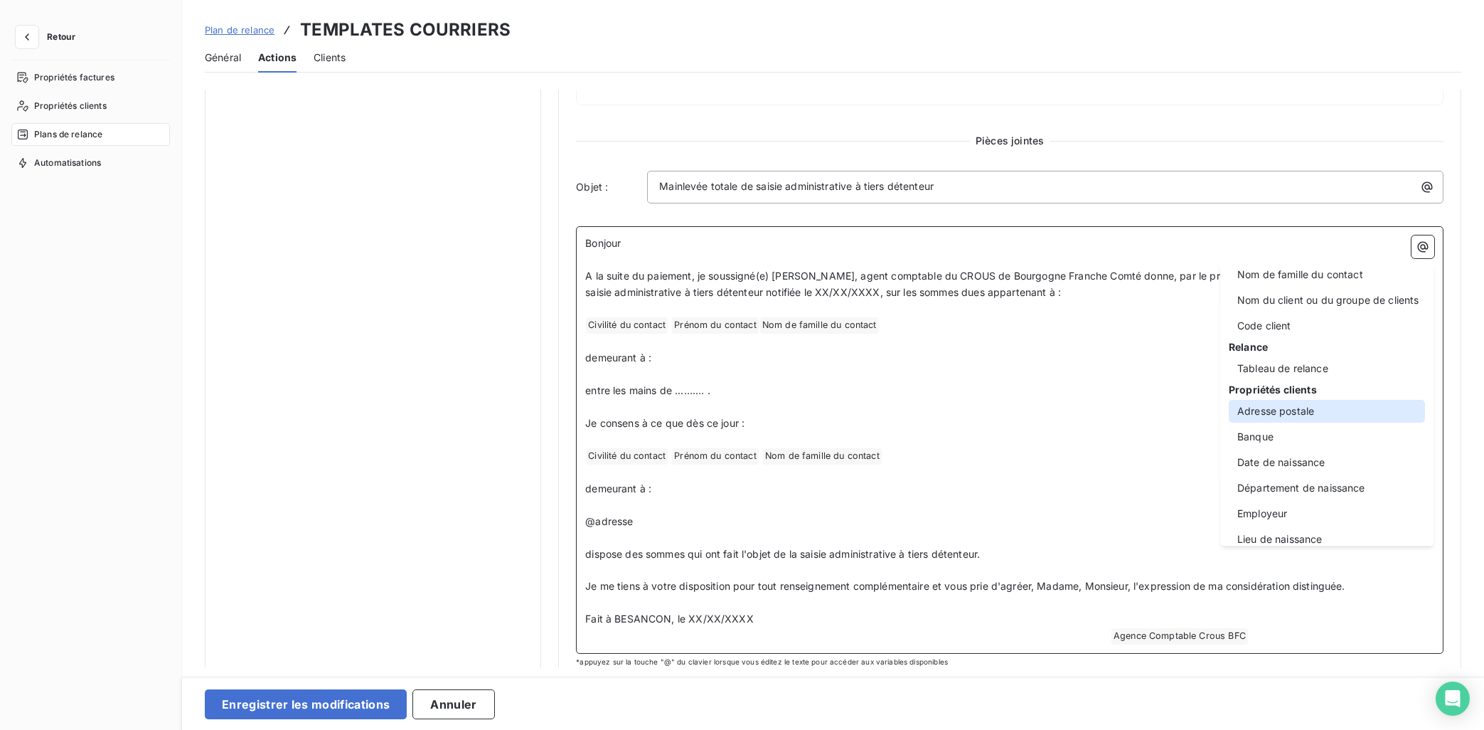
click at [1304, 416] on div "Adresse postale" at bounding box center [1327, 411] width 196 height 23
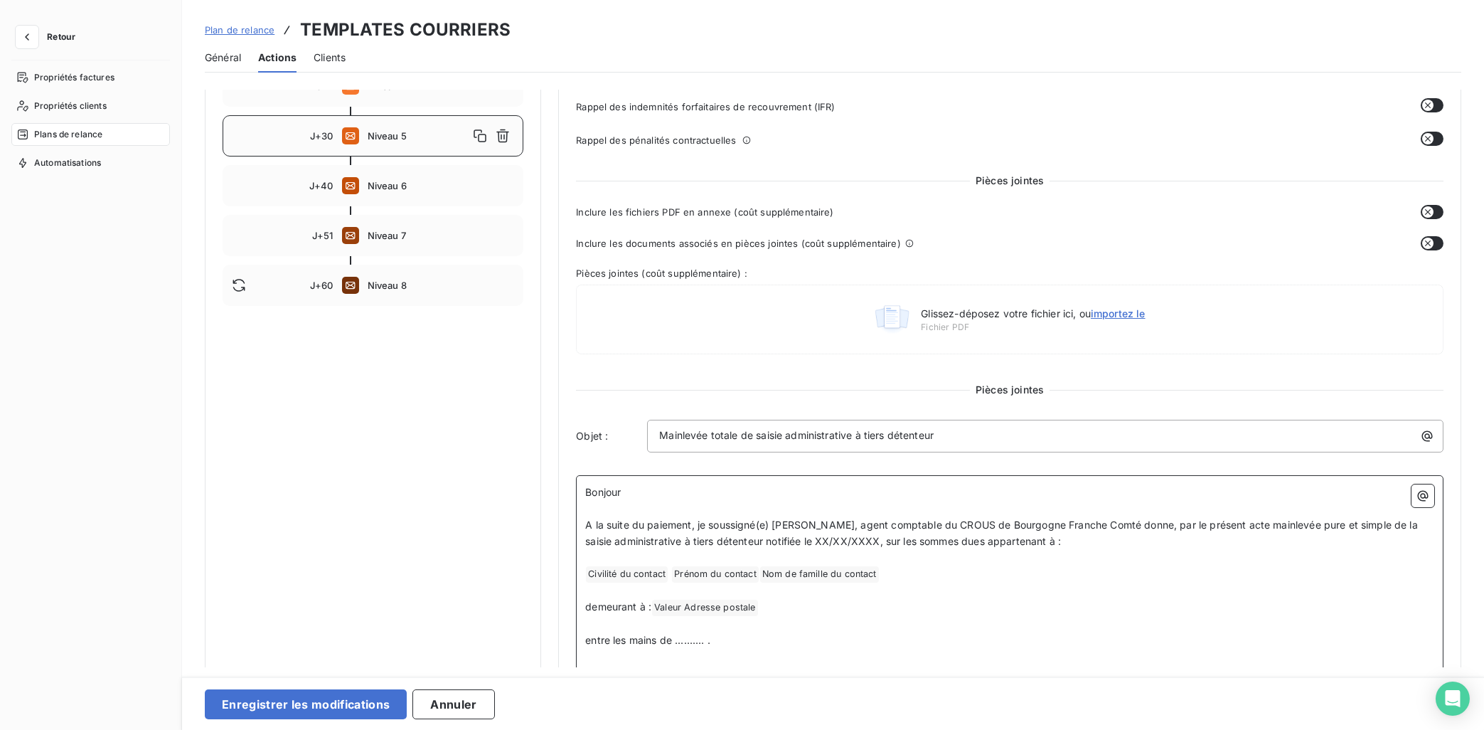
scroll to position [286, 0]
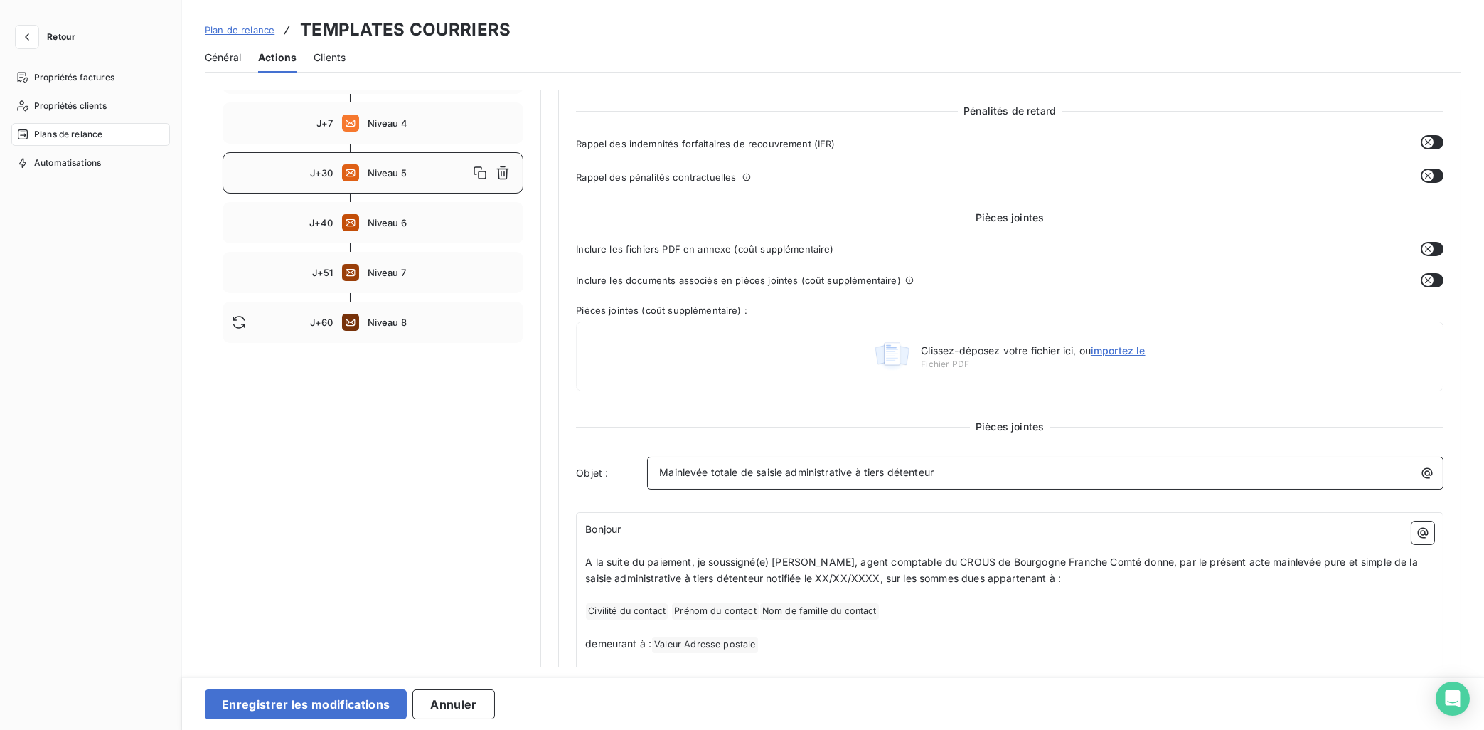
click at [974, 469] on p "Mainlevée totale de saisie administrative à tiers détenteur" at bounding box center [1048, 472] width 779 height 16
click at [649, 535] on p "Bonjour" at bounding box center [1009, 529] width 849 height 16
drag, startPoint x: 640, startPoint y: 528, endPoint x: 578, endPoint y: 529, distance: 61.9
click at [578, 529] on div "Bonjour ﻿ A la suite du paiement, je soussigné(e) [PERSON_NAME], agent comptabl…" at bounding box center [1010, 726] width 868 height 428
click at [591, 530] on span "madame, Monsieur," at bounding box center [631, 529] width 93 height 12
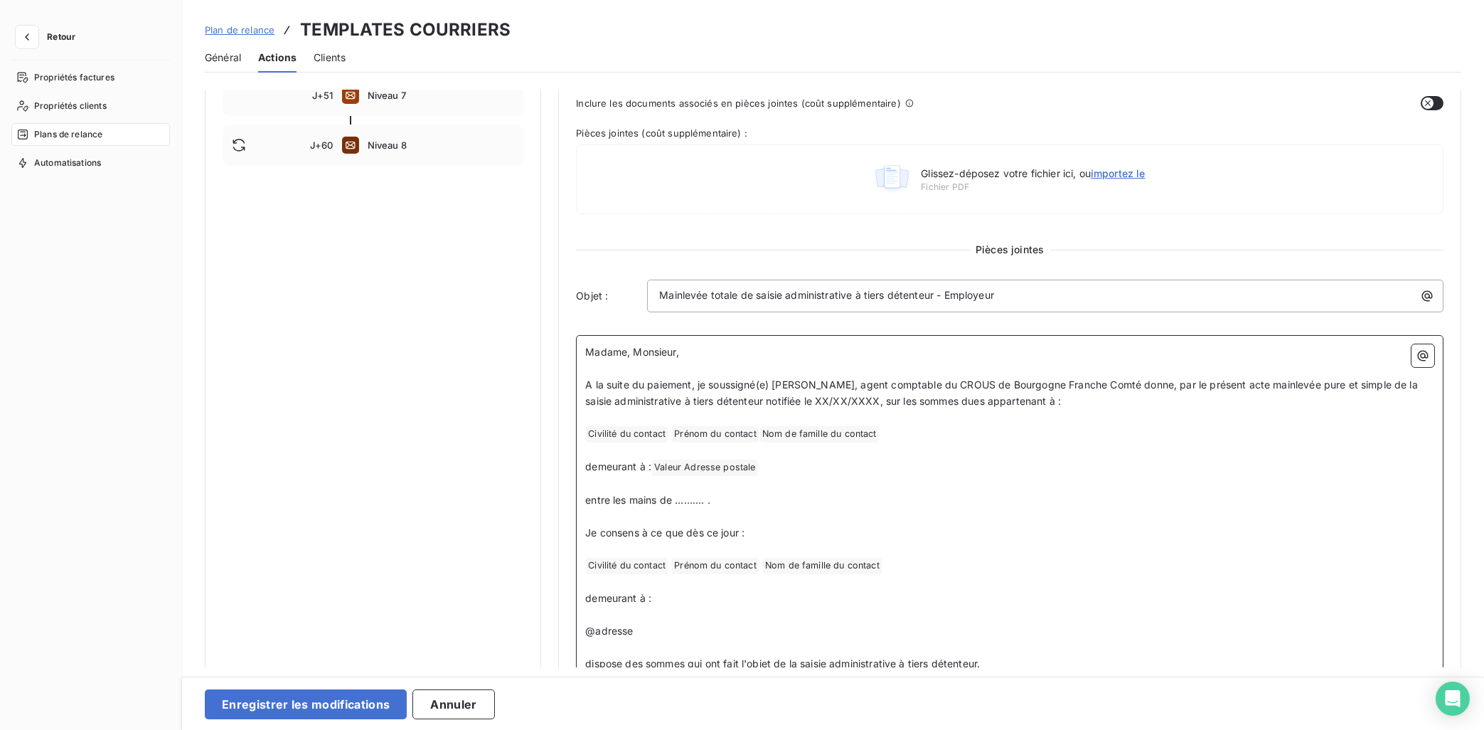
scroll to position [500, 0]
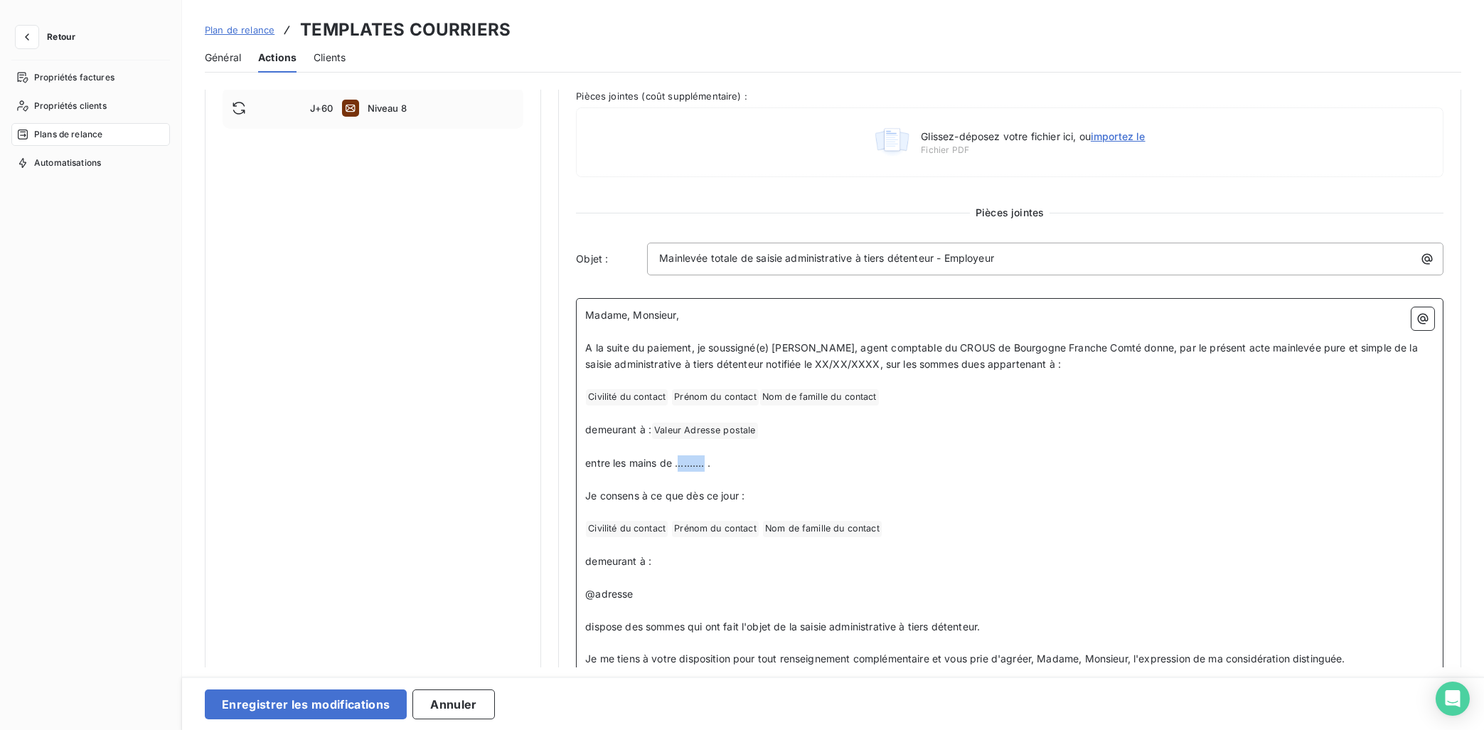
drag, startPoint x: 707, startPoint y: 463, endPoint x: 679, endPoint y: 464, distance: 27.7
click at [679, 464] on span "entre les mains de .......... ." at bounding box center [647, 463] width 125 height 12
click at [1328, 317] on icon "button" at bounding box center [1423, 318] width 14 height 14
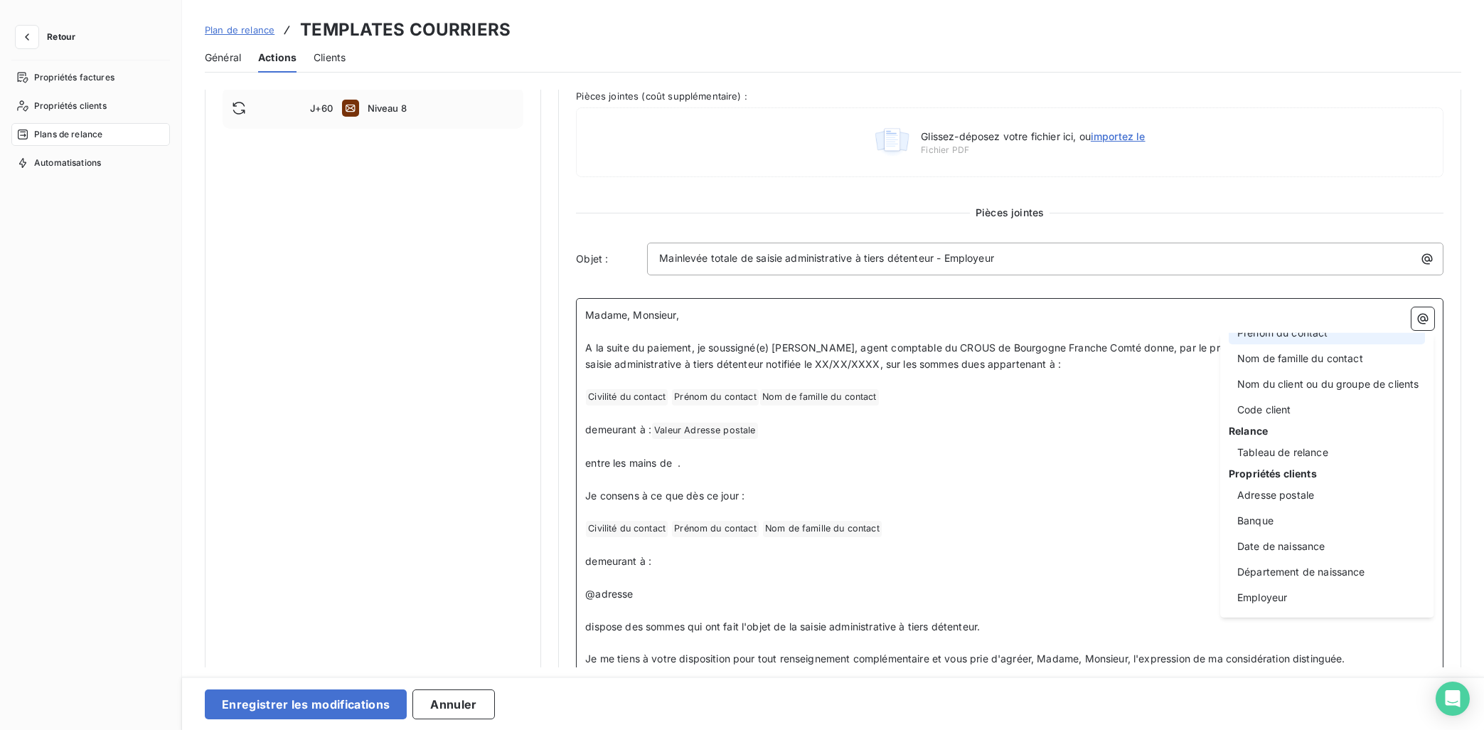
scroll to position [233, 0]
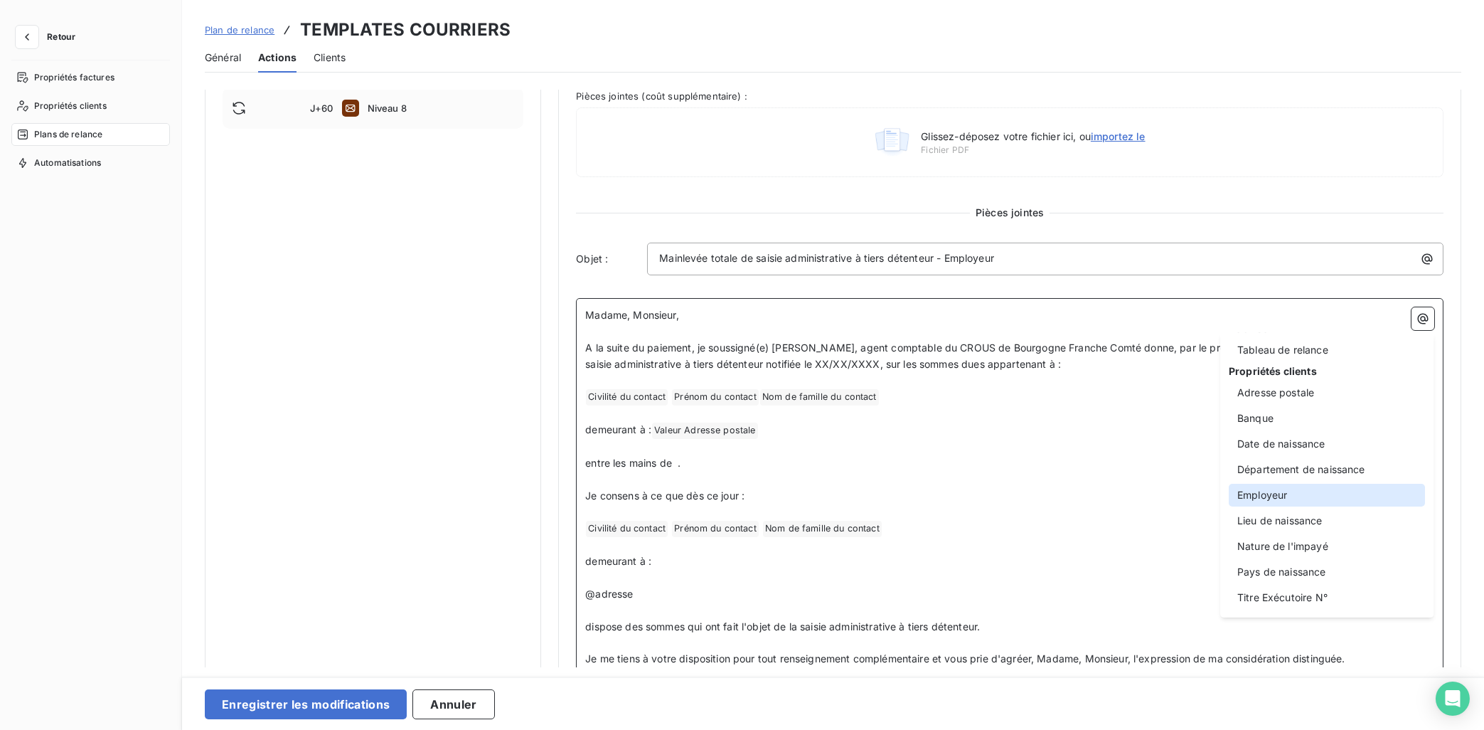
click at [1298, 488] on div "Employeur" at bounding box center [1327, 495] width 196 height 23
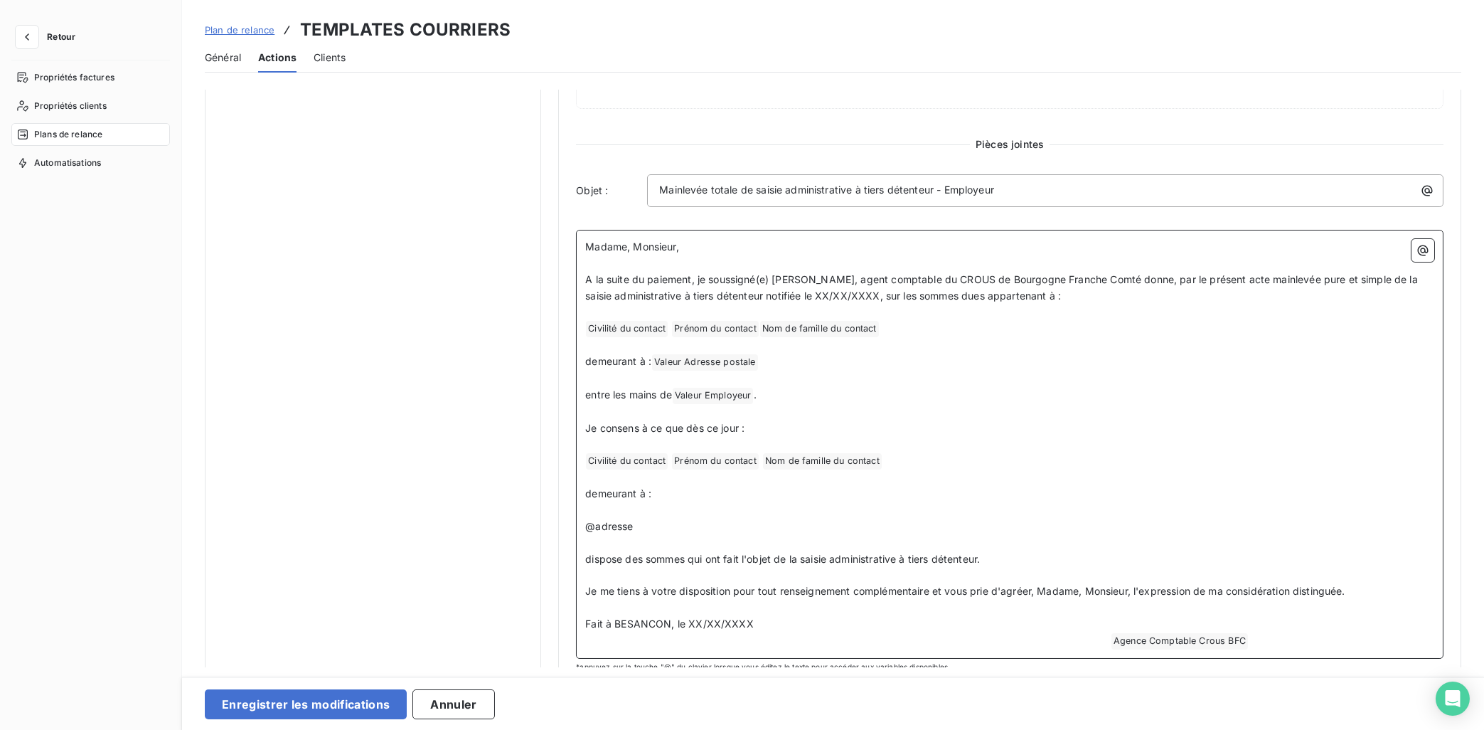
scroll to position [572, 0]
drag, startPoint x: 659, startPoint y: 519, endPoint x: 559, endPoint y: 511, distance: 99.9
click at [559, 511] on div "Niveau 5 Paramètres Définir le nombre de jour après échéance 30 Envoi J+X après…" at bounding box center [1009, 102] width 903 height 1169
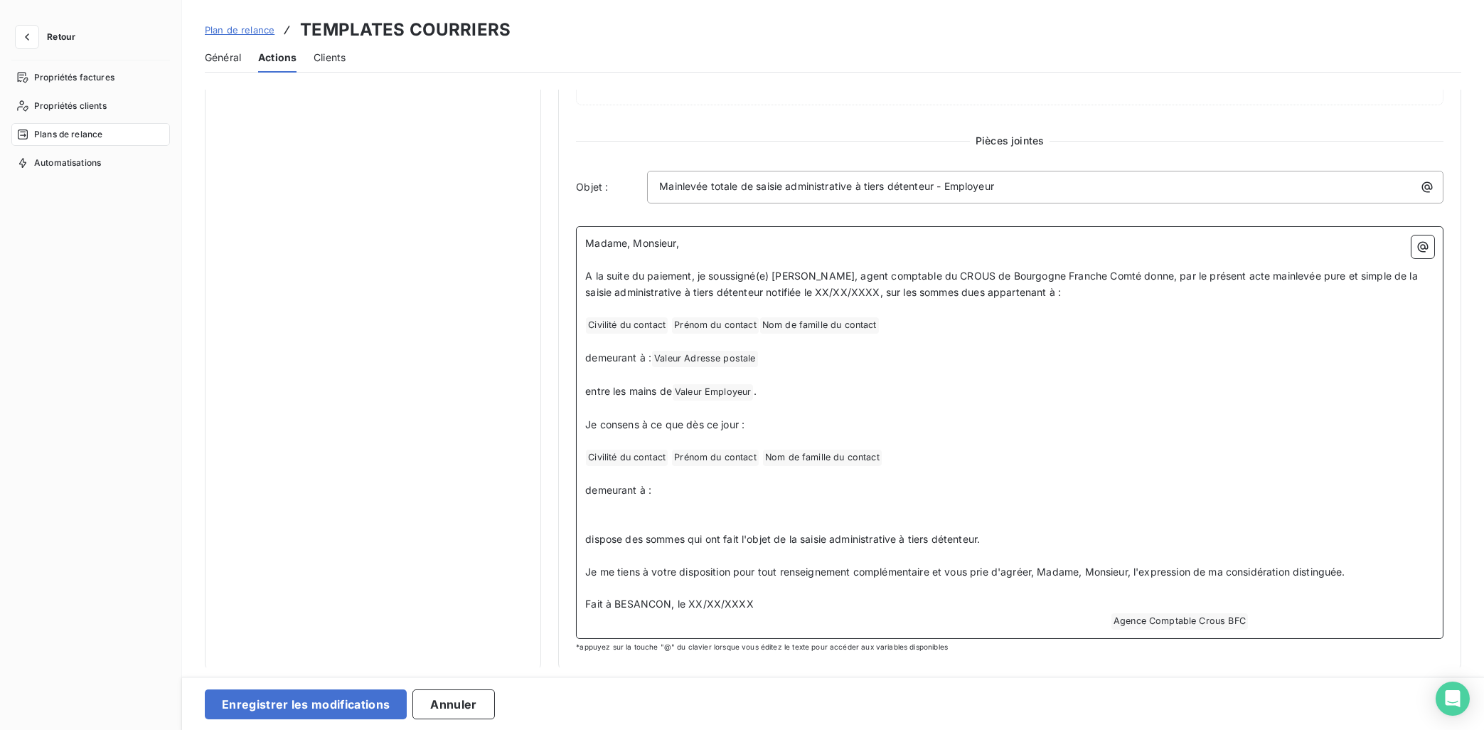
scroll to position [558, 0]
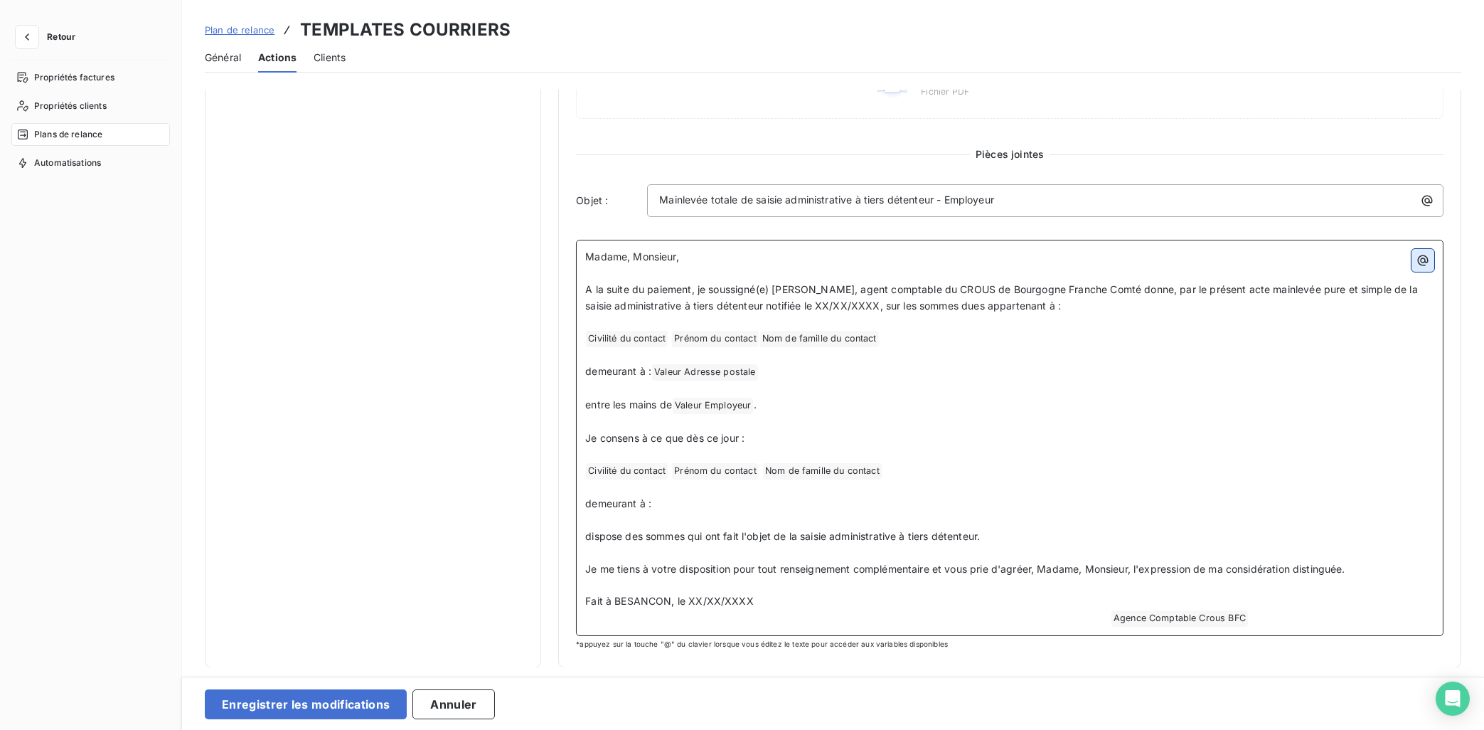
click at [1328, 267] on button "button" at bounding box center [1423, 260] width 23 height 23
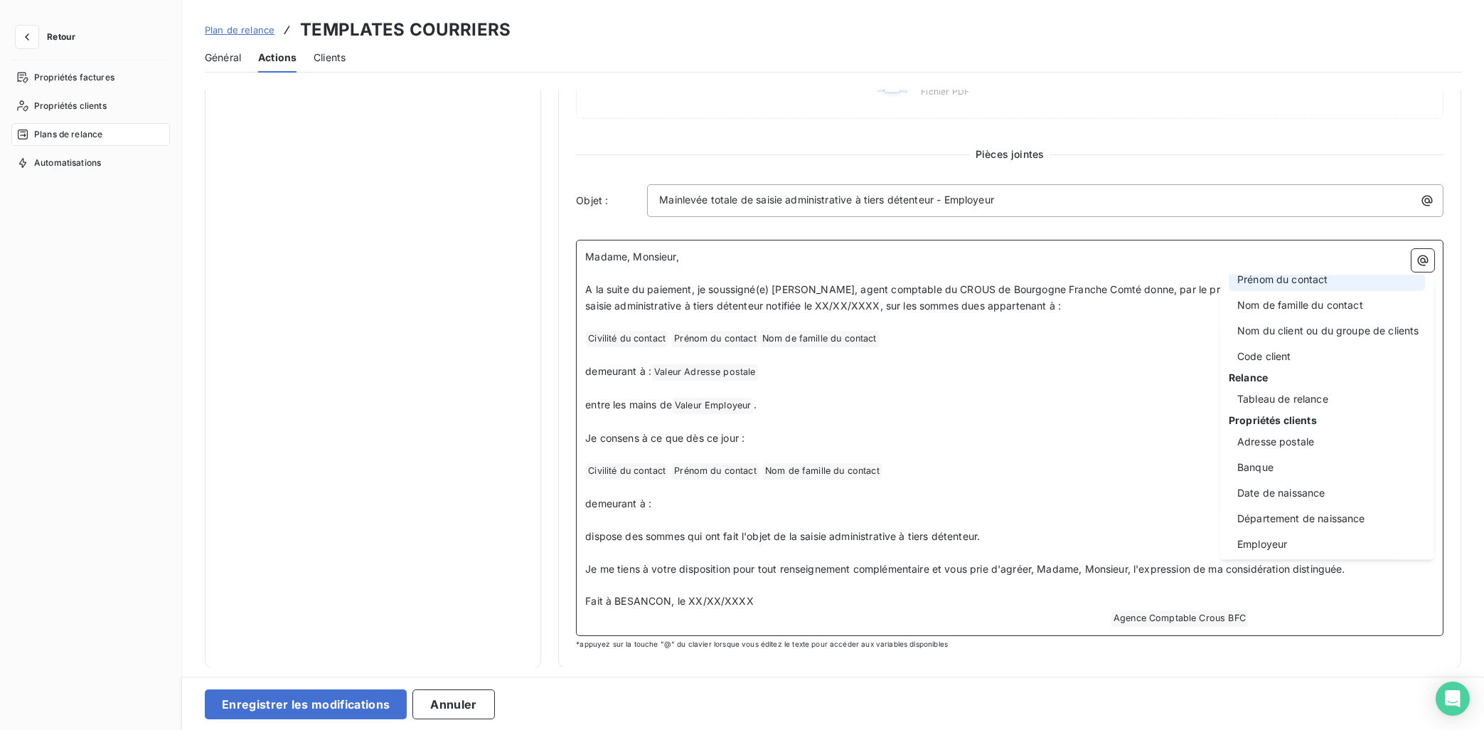
scroll to position [214, 0]
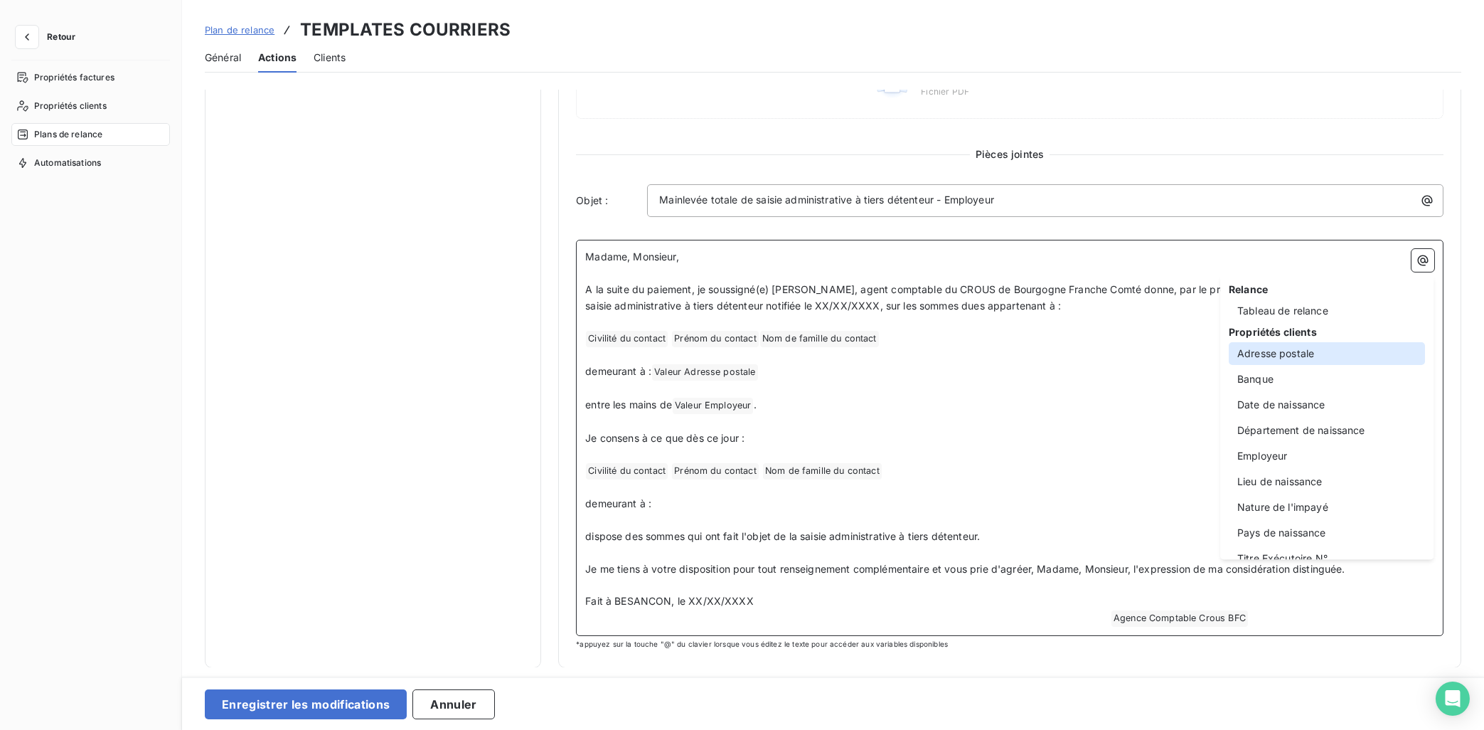
click at [1301, 356] on div "Adresse postale" at bounding box center [1327, 353] width 196 height 23
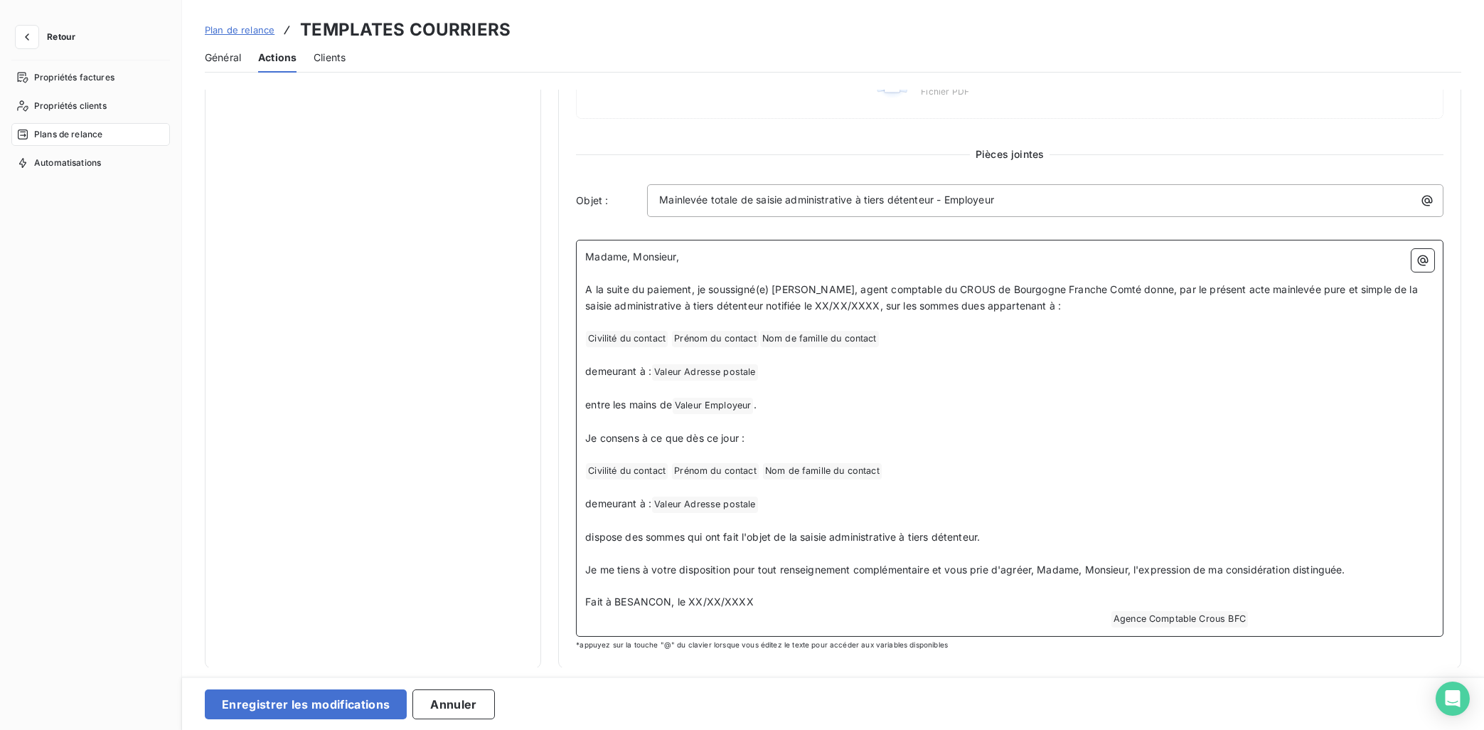
scroll to position [559, 0]
click at [1228, 599] on p "Fait à BESANCON, le XX/XX/XXXX" at bounding box center [1009, 601] width 849 height 16
click at [754, 602] on span "Fait à BESANCON, le XX/XX/XXXX" at bounding box center [669, 600] width 169 height 12
click at [754, 606] on span "Fait à BESANCON, le XX/XX/XXXX" at bounding box center [669, 600] width 169 height 12
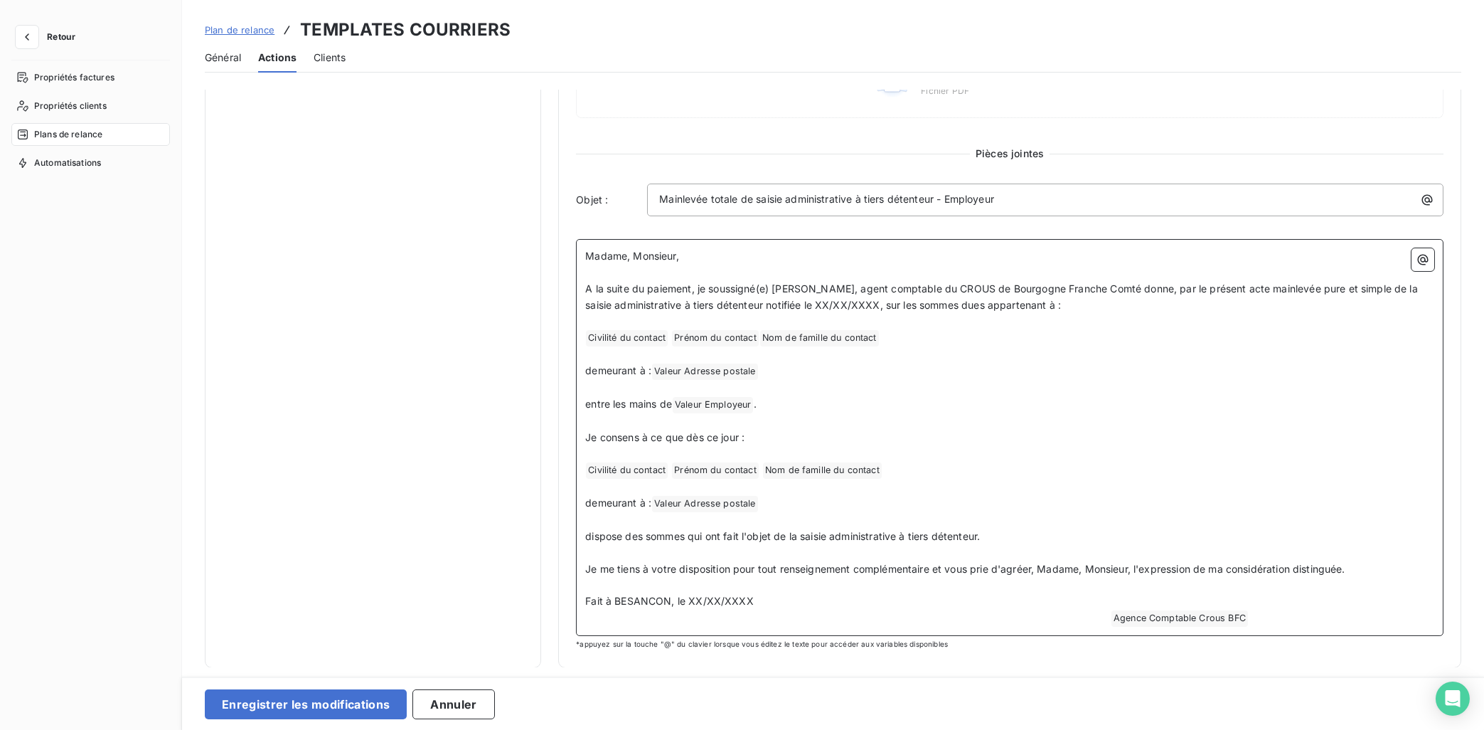
drag, startPoint x: 964, startPoint y: 600, endPoint x: 556, endPoint y: 600, distance: 407.5
click at [556, 600] on div "Notifications pré-échéance Envoi par jour en fonction de la date d’échéance Rel…" at bounding box center [833, 99] width 1257 height 1137
click at [902, 599] on p "Fait à BESANCON, le XX/XX/XXXX" at bounding box center [1009, 601] width 849 height 16
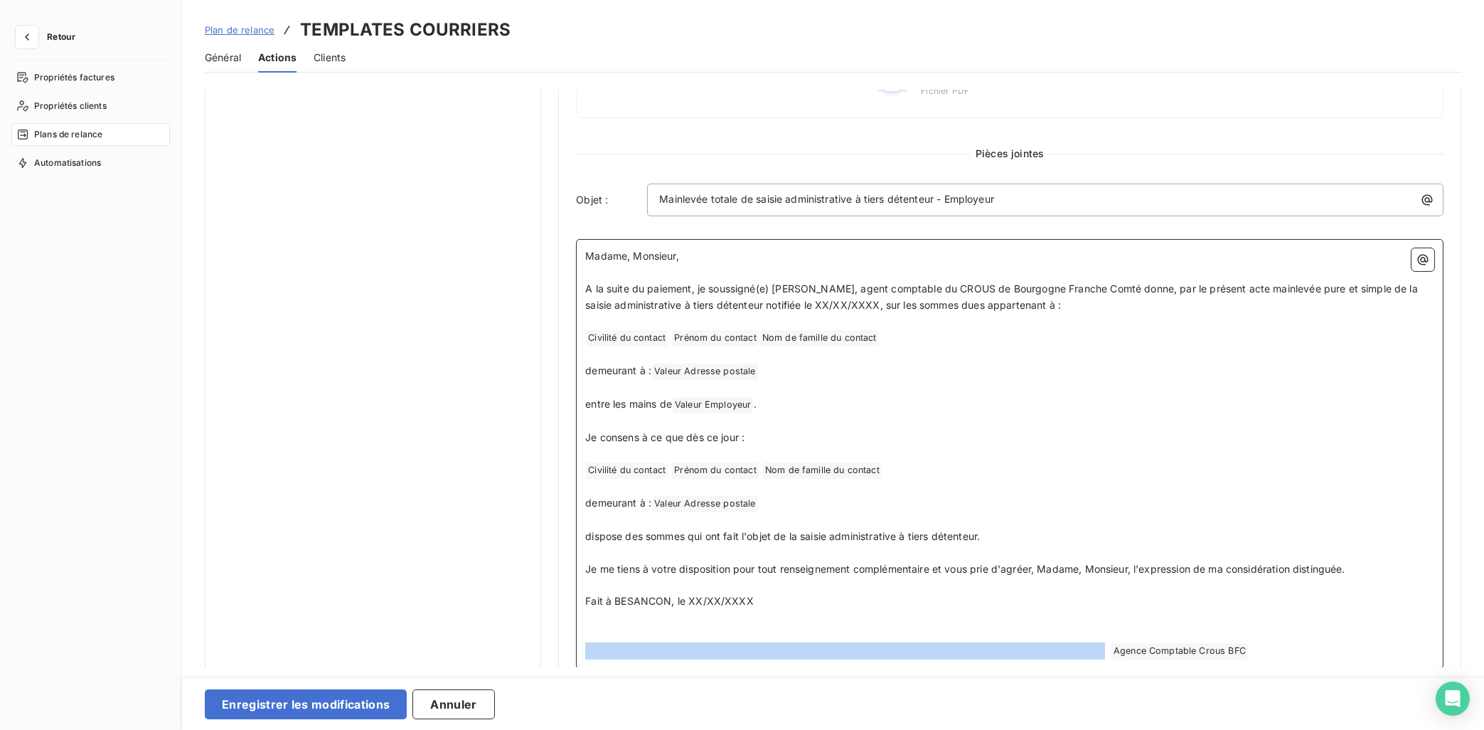
drag, startPoint x: 1097, startPoint y: 652, endPoint x: 586, endPoint y: 652, distance: 510.6
click at [586, 652] on span at bounding box center [848, 650] width 526 height 12
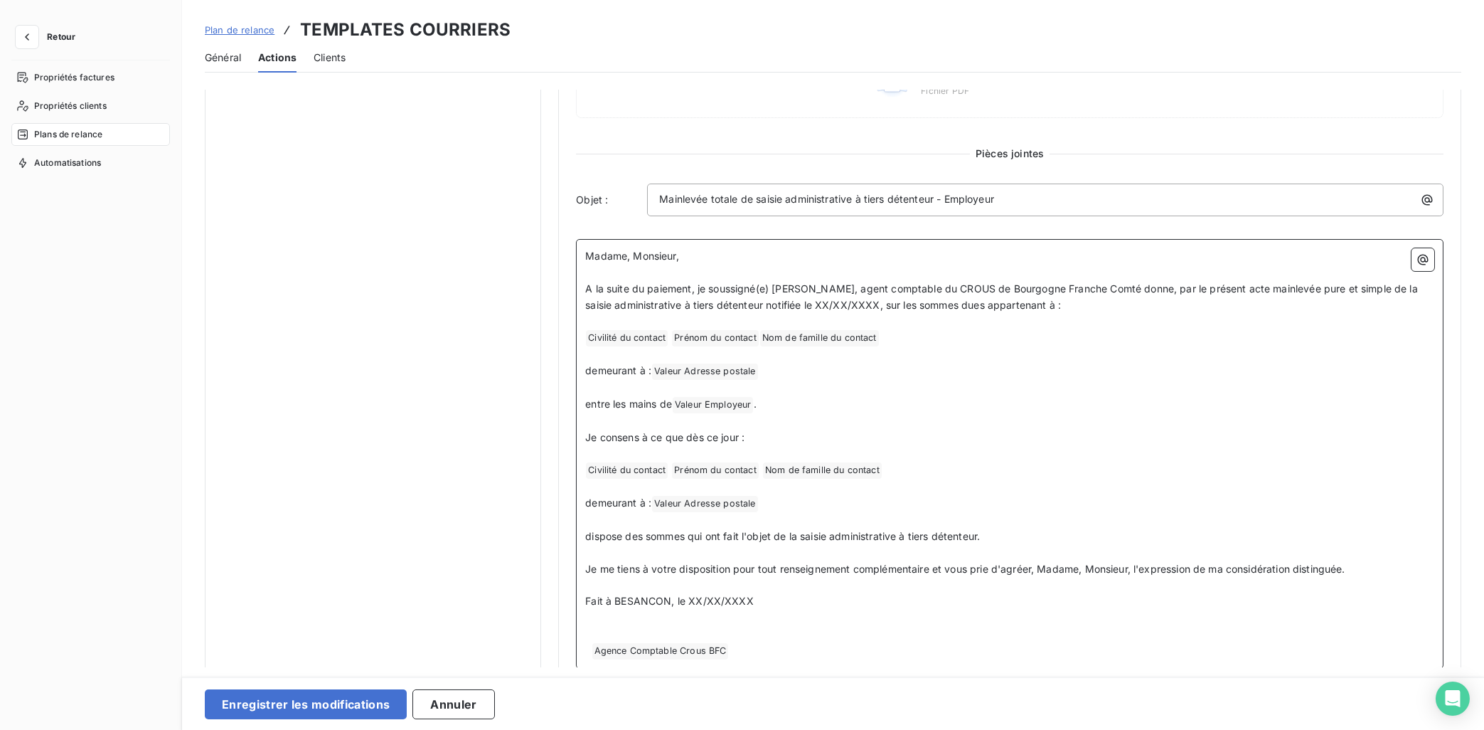
click at [594, 600] on span "Fait à BESANCON, le XX/XX/XXXX" at bounding box center [669, 600] width 169 height 12
click at [363, 653] on button "Enregistrer les modifications" at bounding box center [306, 704] width 202 height 30
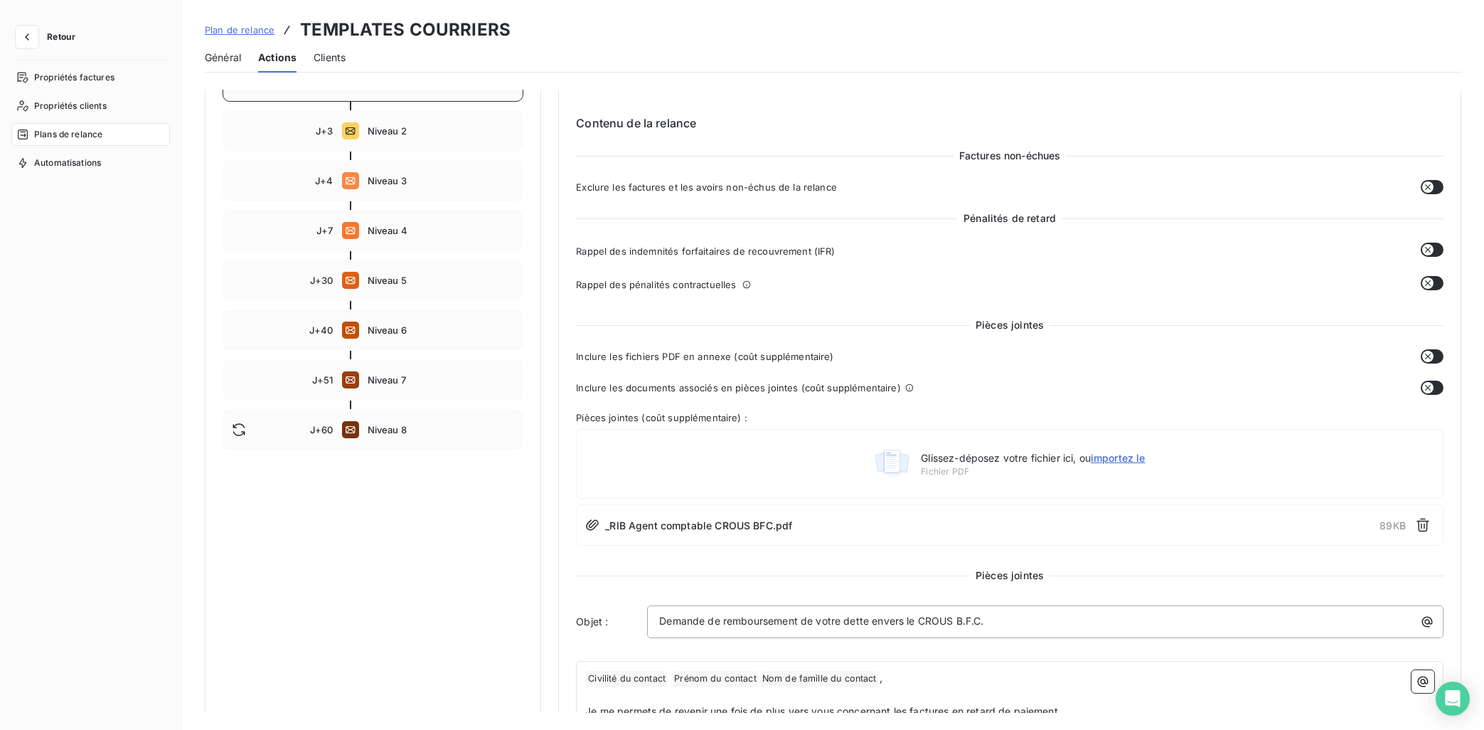
scroll to position [143, 0]
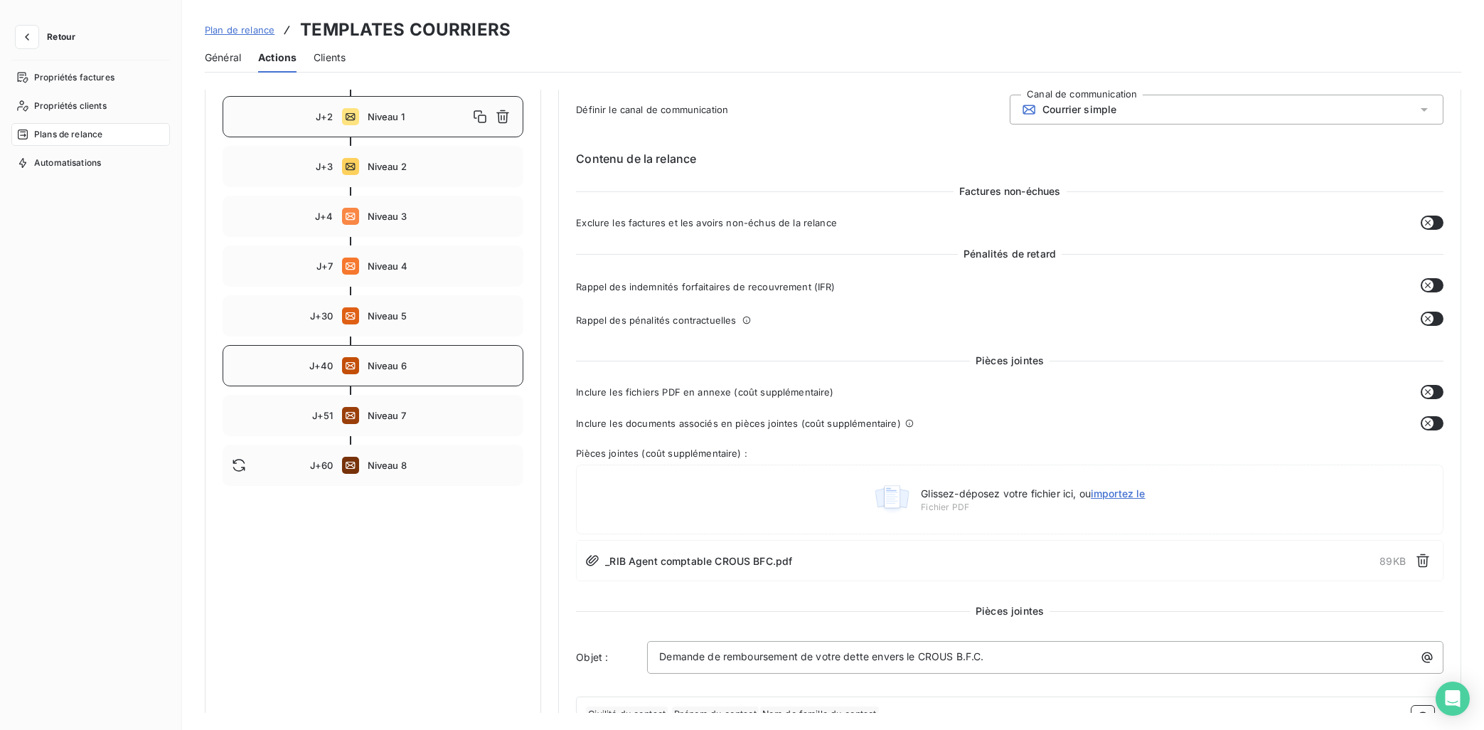
click at [398, 360] on div "J+40 Niveau 6" at bounding box center [373, 365] width 301 height 41
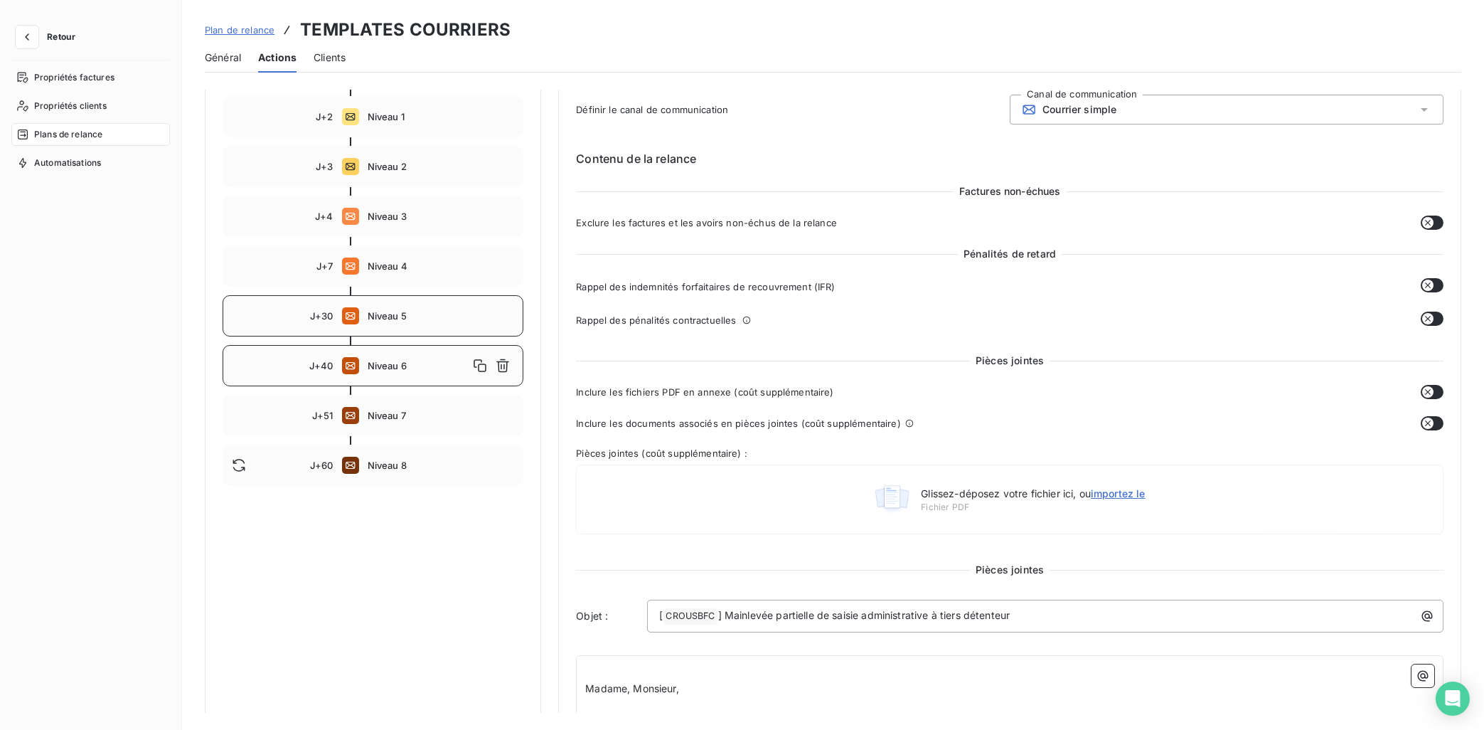
click at [386, 319] on span "Niveau 5" at bounding box center [441, 315] width 147 height 11
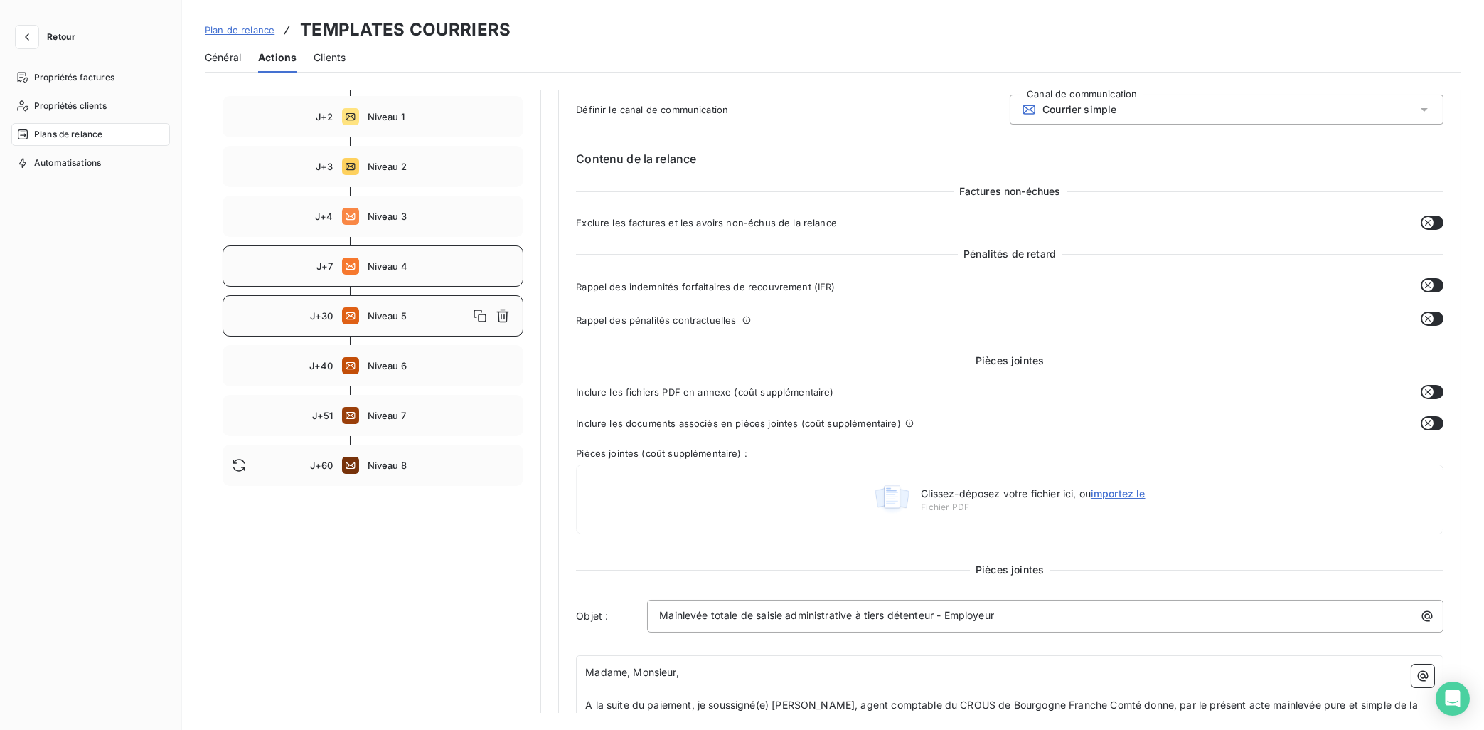
click at [390, 265] on span "Niveau 4" at bounding box center [441, 265] width 147 height 11
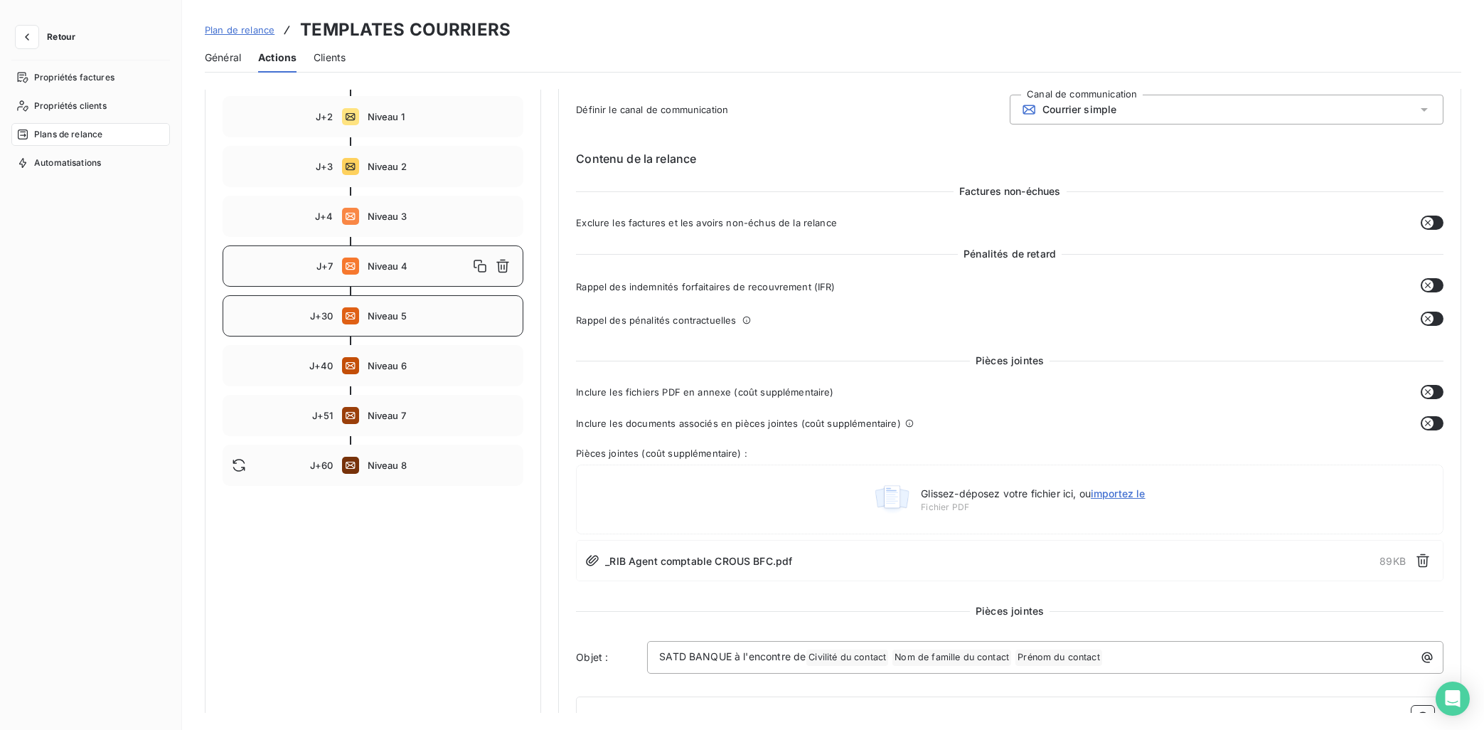
click at [385, 322] on div "J+30 Niveau 5" at bounding box center [373, 315] width 301 height 41
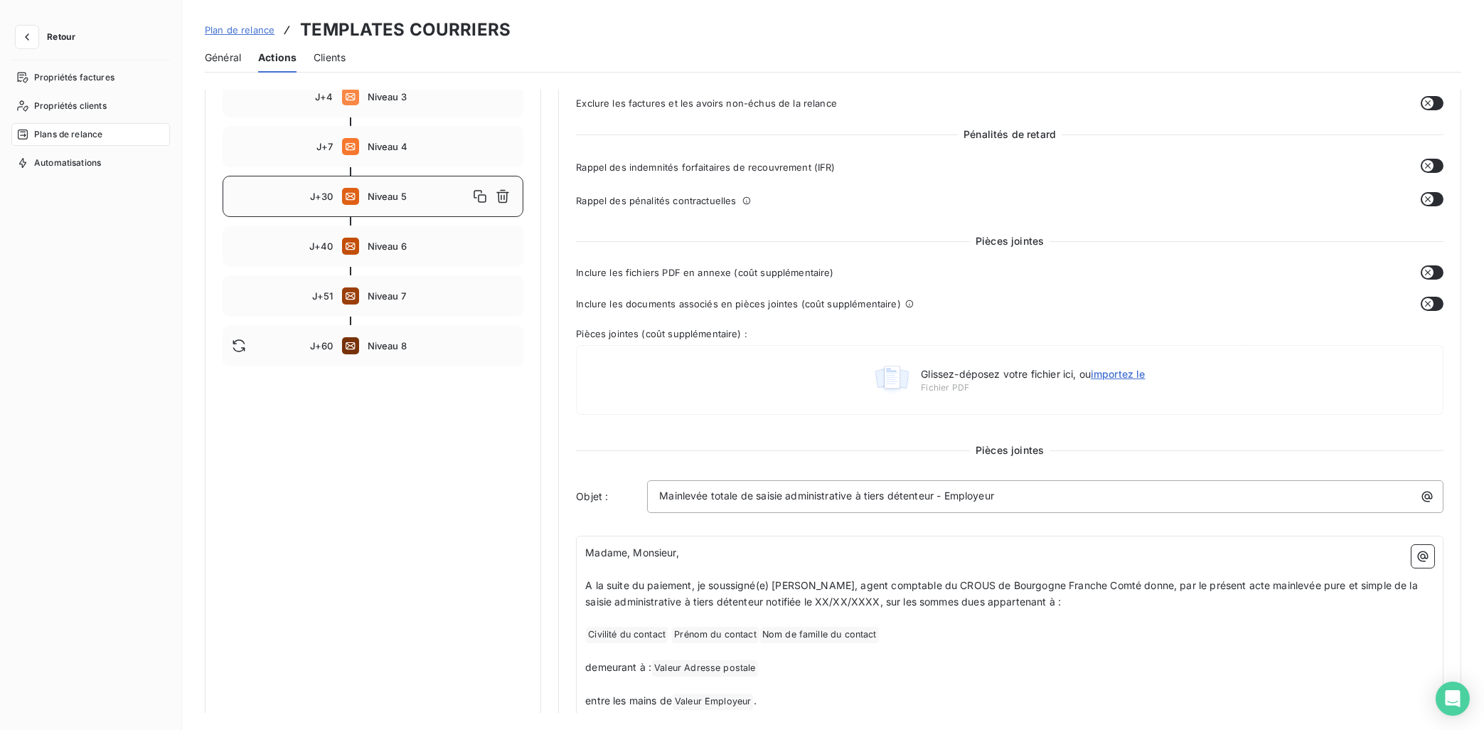
scroll to position [214, 0]
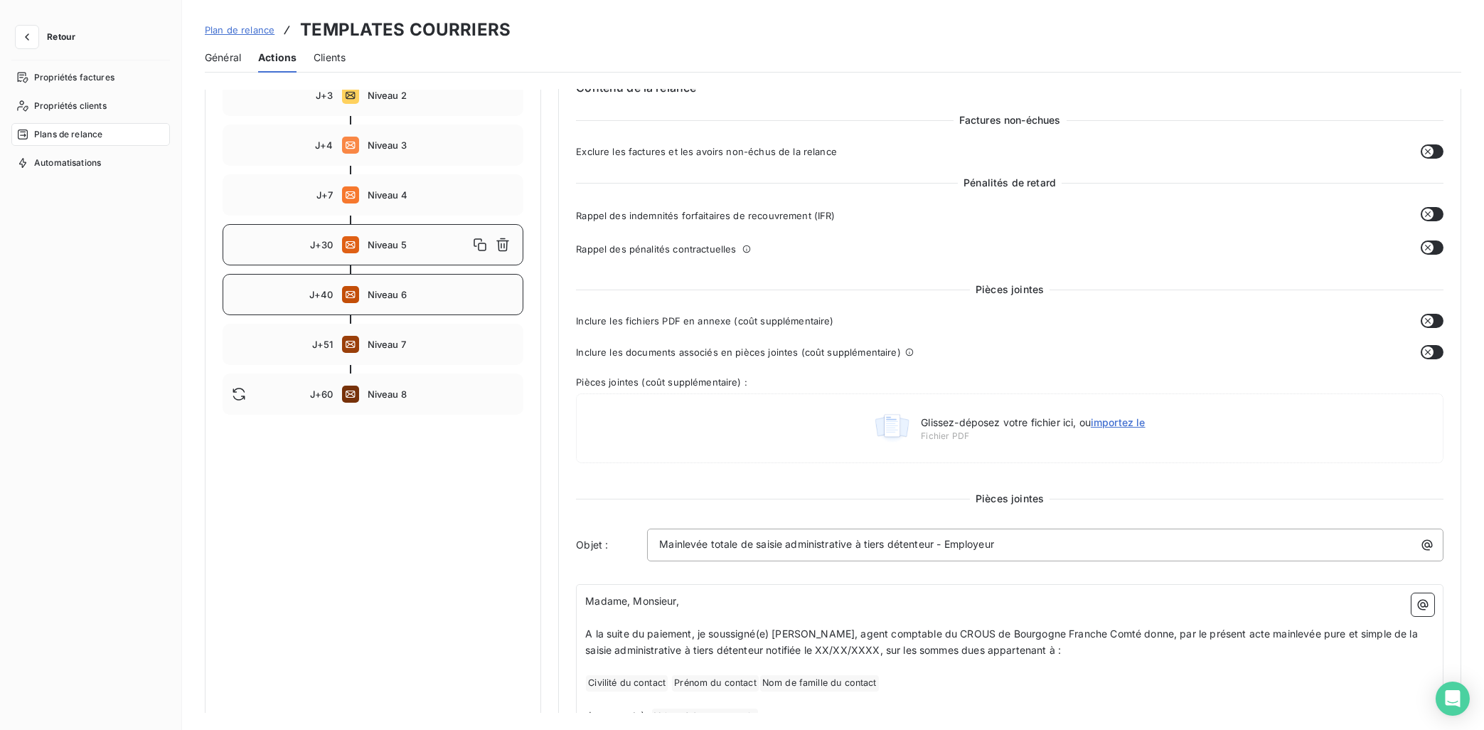
click at [393, 292] on span "Niveau 6" at bounding box center [441, 294] width 147 height 11
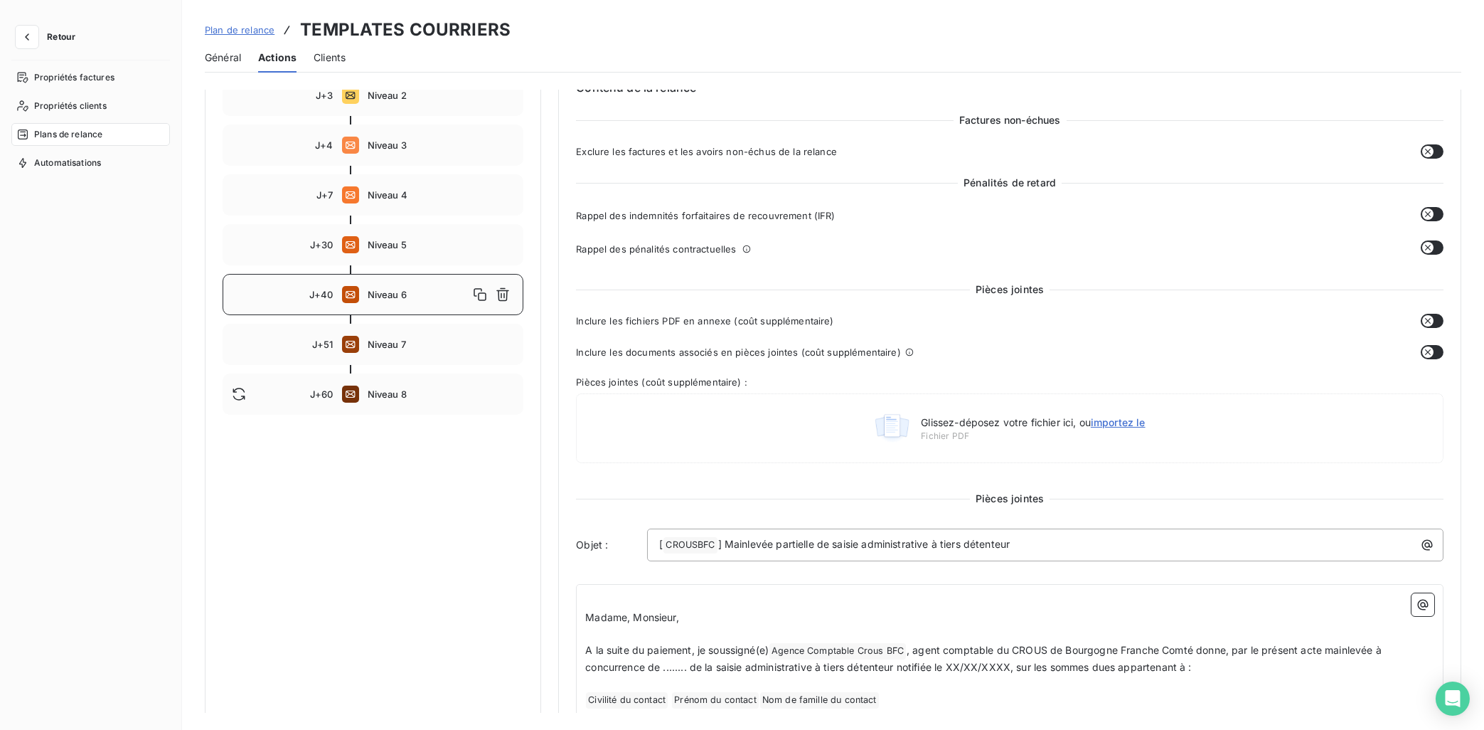
type input "40"
drag, startPoint x: 724, startPoint y: 544, endPoint x: 611, endPoint y: 550, distance: 113.2
click at [611, 550] on div "Objet : [ CROUSBFC ﻿ ] Mainlevée partielle de saisie administrative à tiers dét…" at bounding box center [1010, 544] width 868 height 33
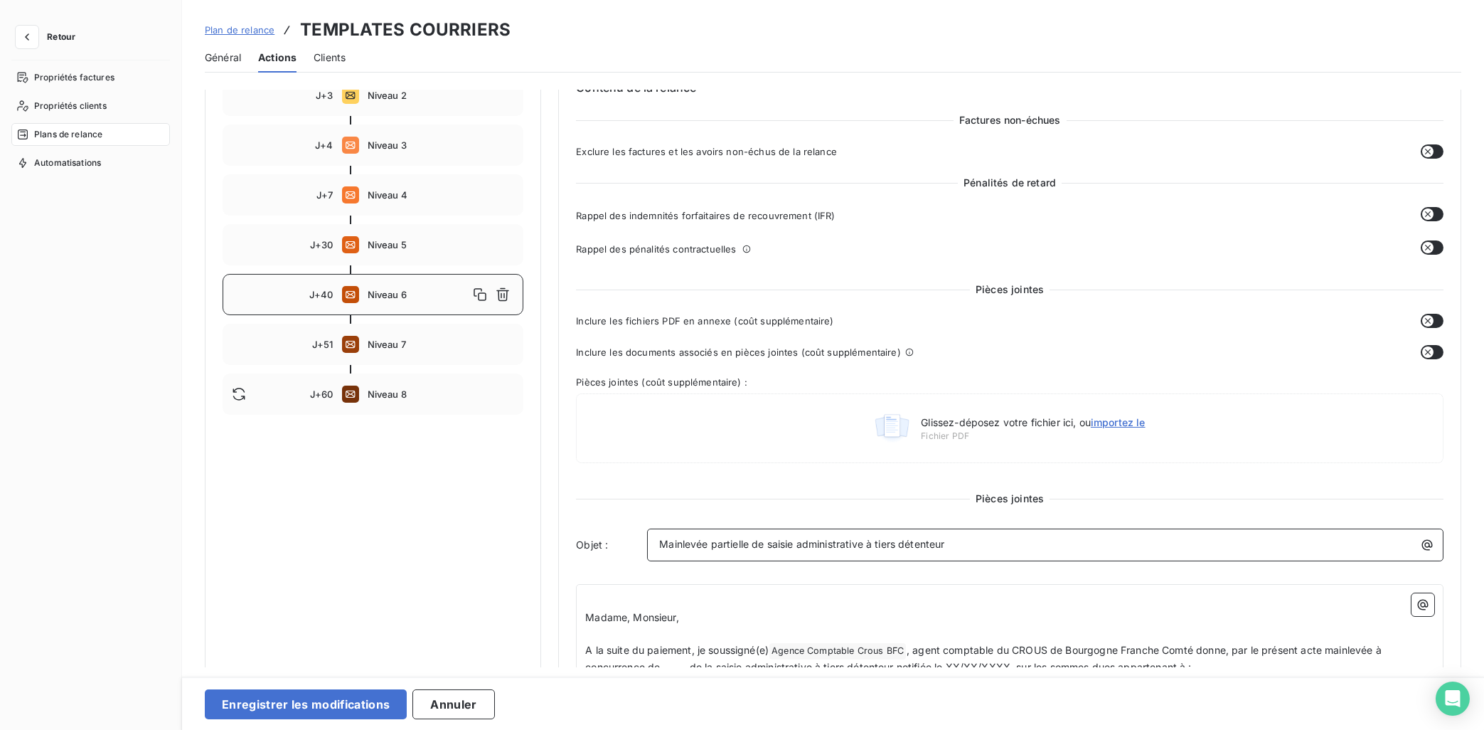
click at [666, 543] on span "Mainlevée partielle de saisie administrative à tiers détenteur" at bounding box center [801, 544] width 285 height 12
click at [985, 552] on p "Mainlevée partielle de saisie administrative à tiers détenteur" at bounding box center [1048, 544] width 779 height 16
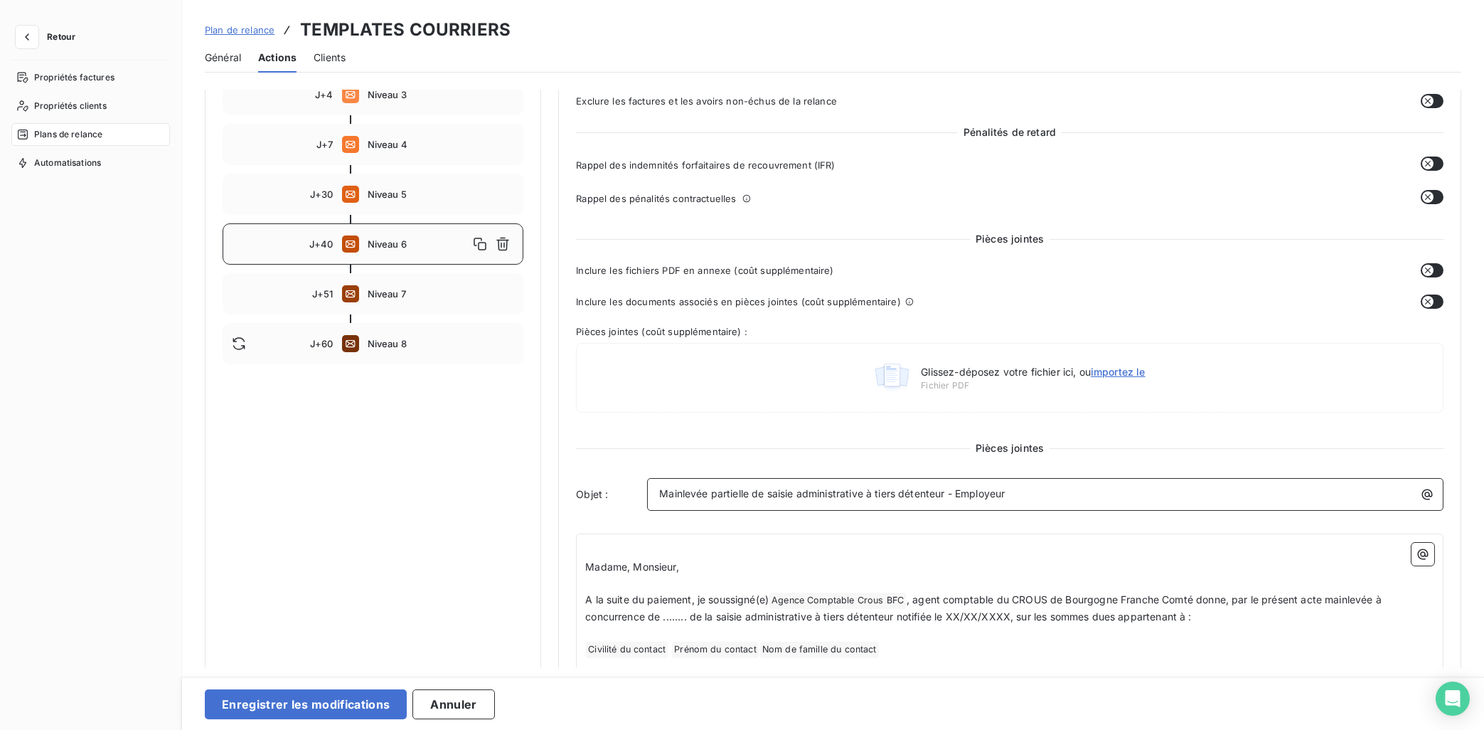
scroll to position [286, 0]
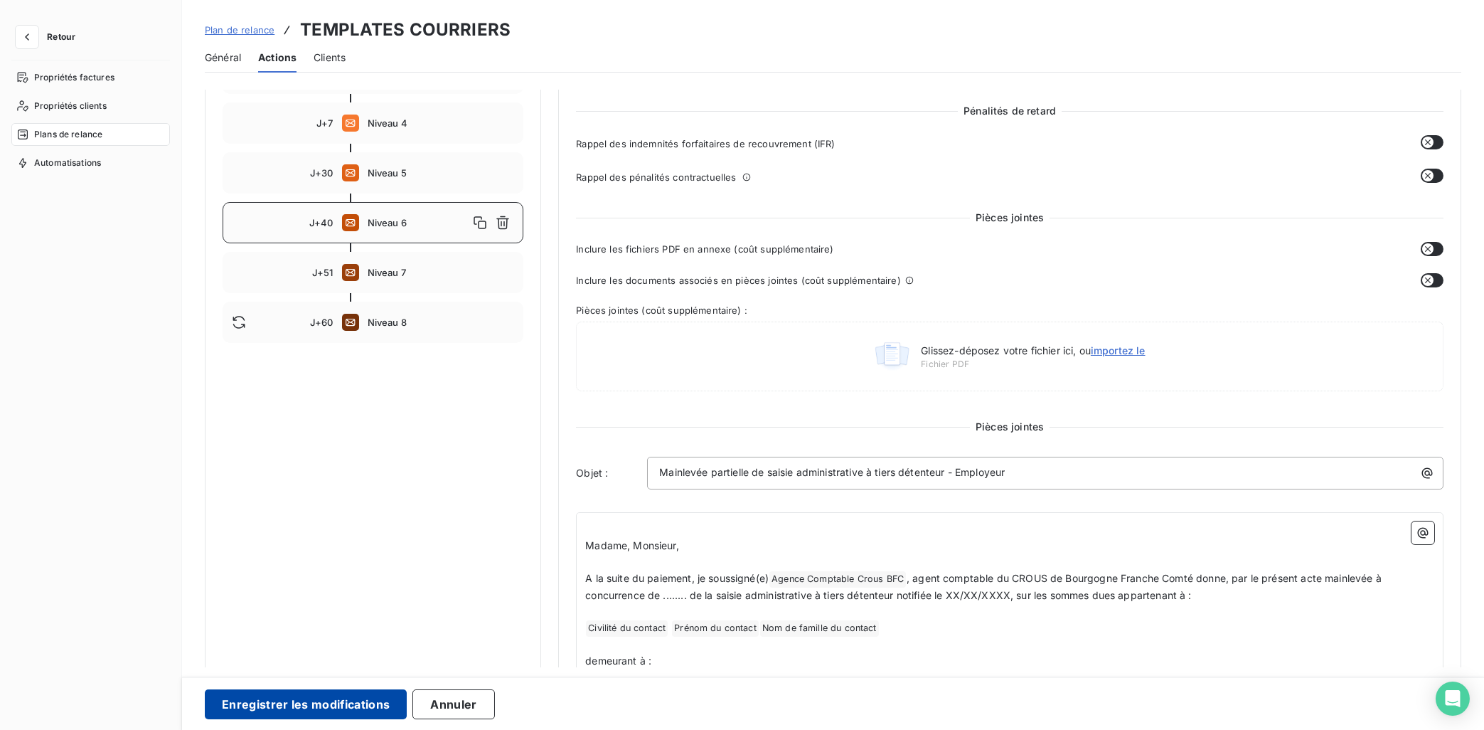
click at [346, 653] on button "Enregistrer les modifications" at bounding box center [306, 704] width 202 height 30
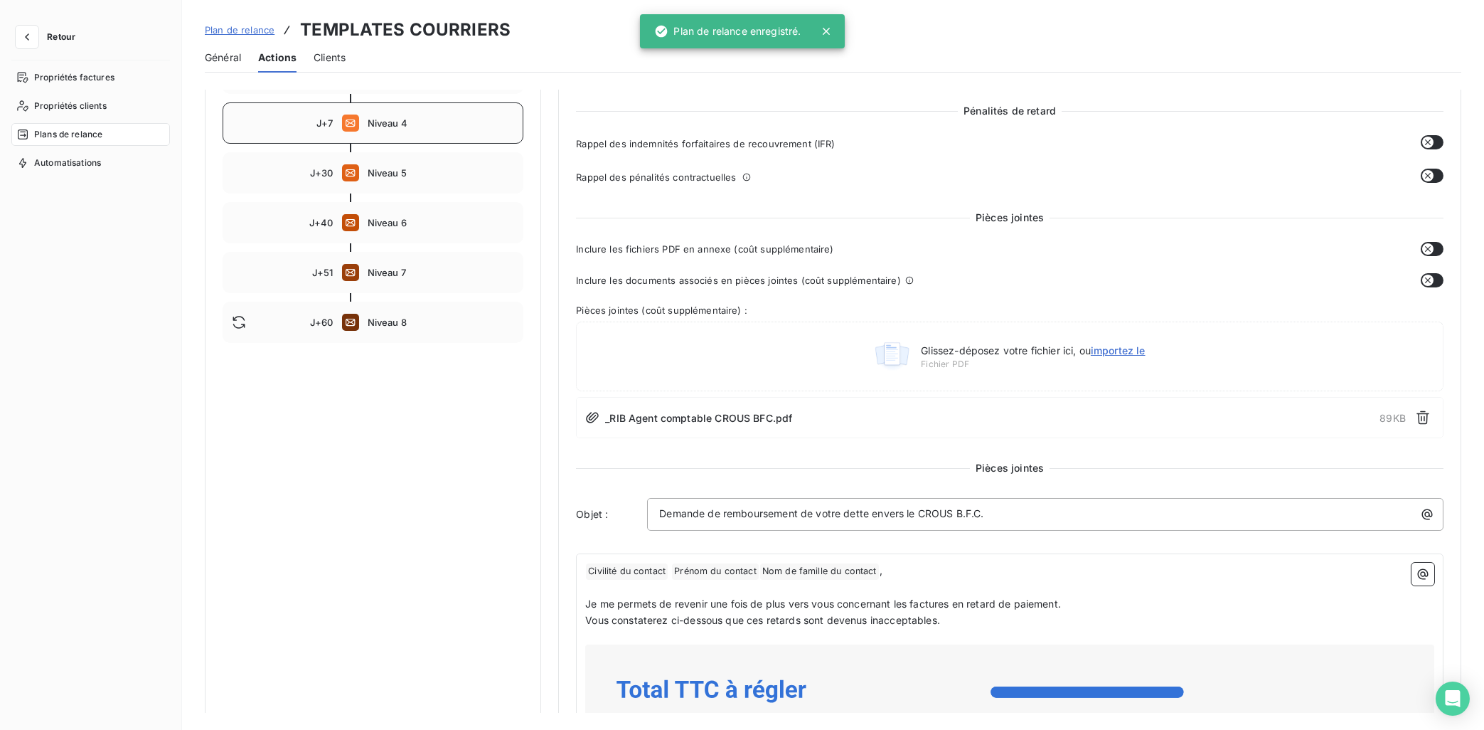
click at [376, 144] on div "J+7 Niveau 4" at bounding box center [373, 122] width 301 height 41
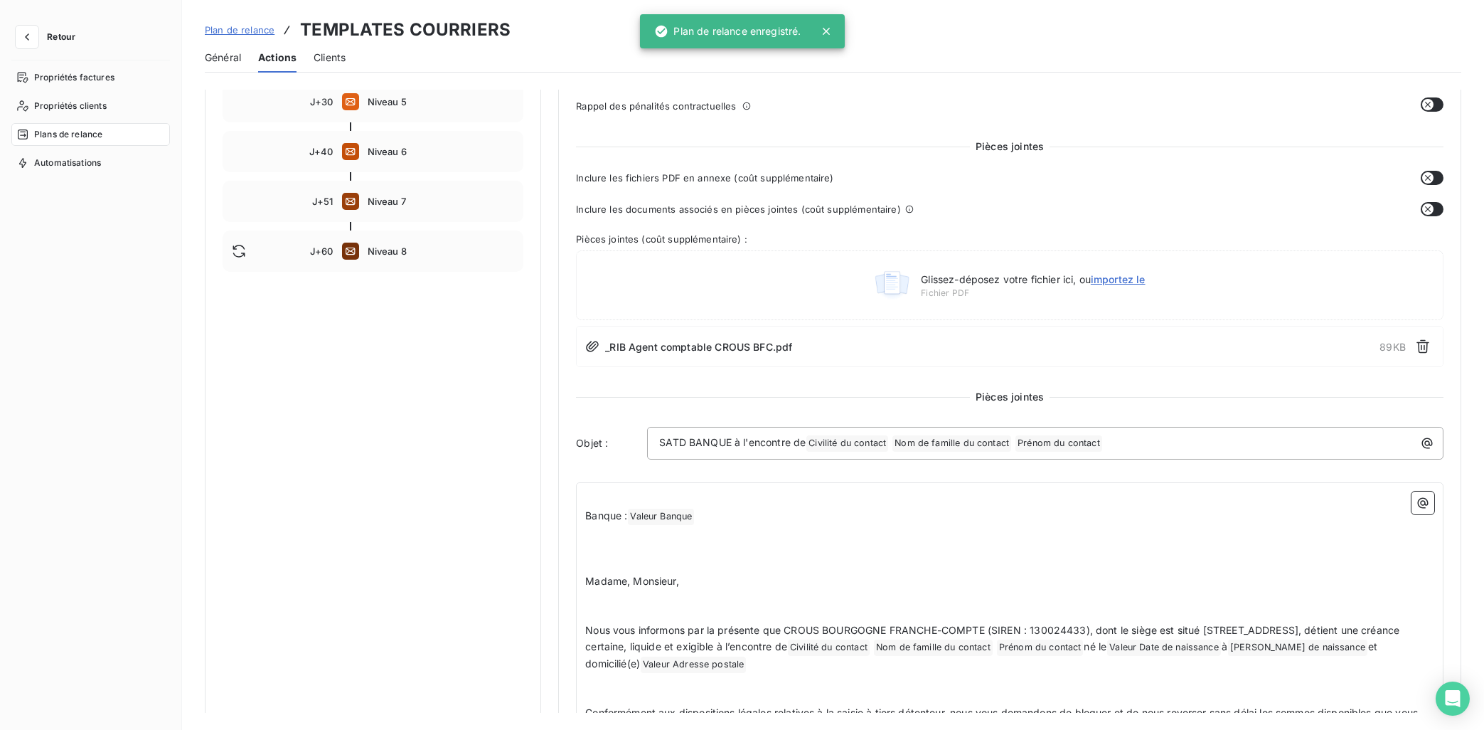
scroll to position [71, 0]
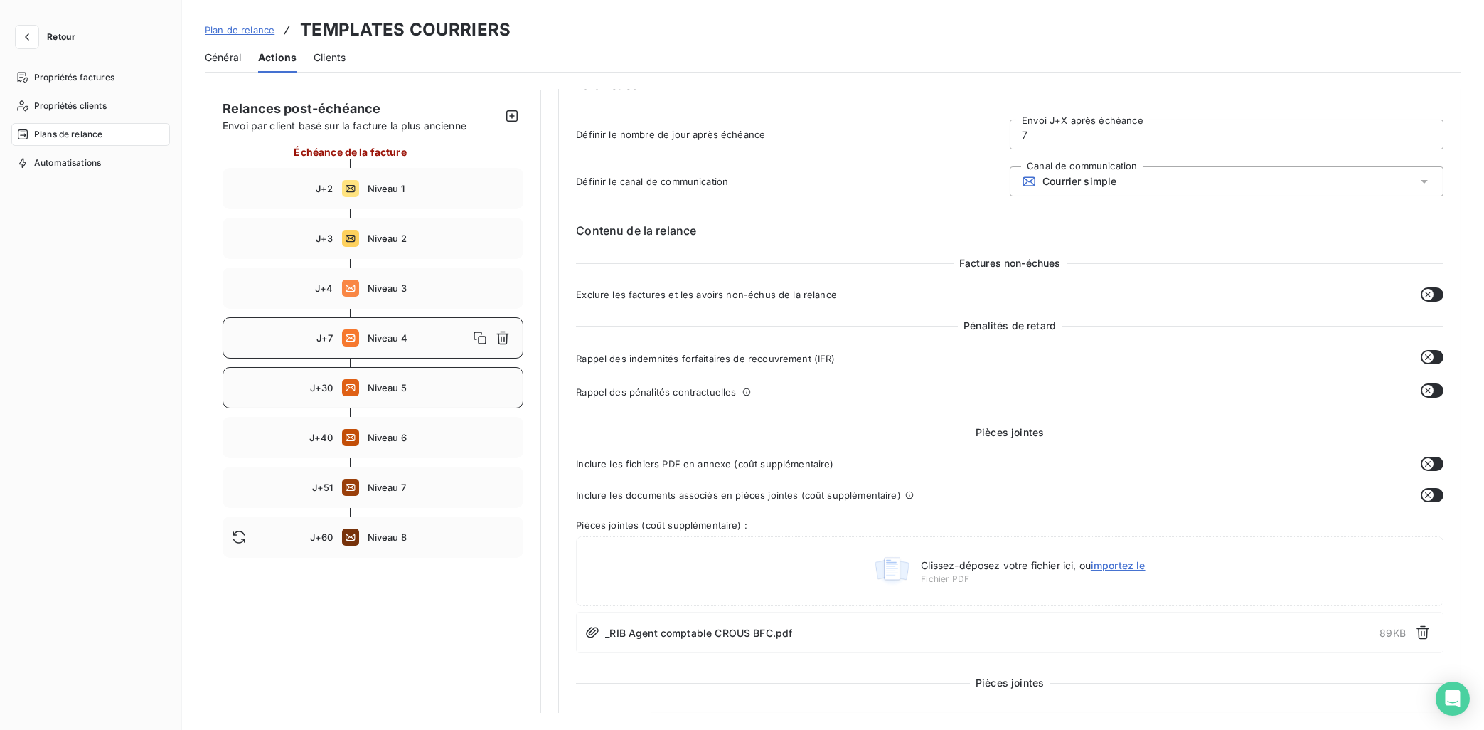
click at [389, 394] on div "J+30 Niveau 5" at bounding box center [373, 387] width 301 height 41
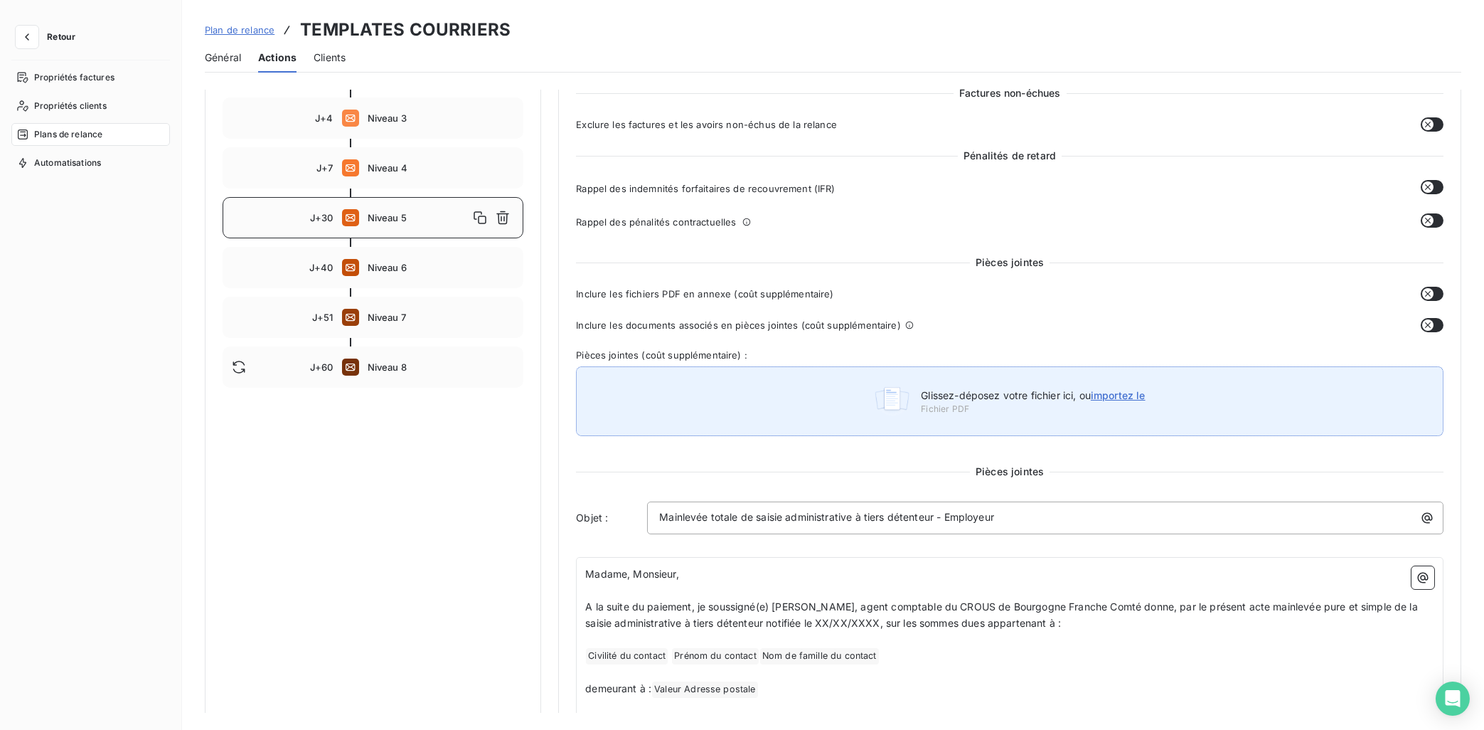
scroll to position [286, 0]
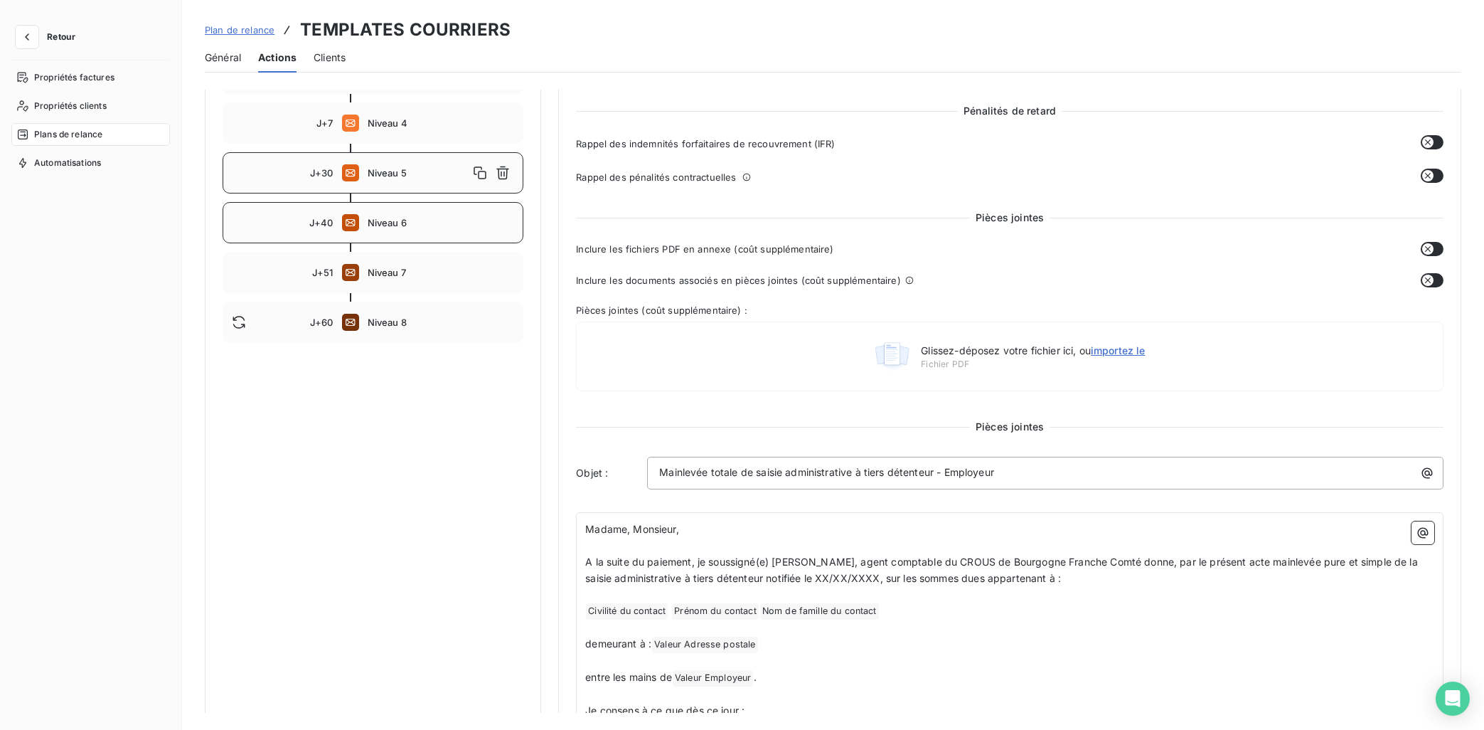
click at [380, 233] on div "J+40 Niveau 6" at bounding box center [373, 222] width 301 height 41
type input "40"
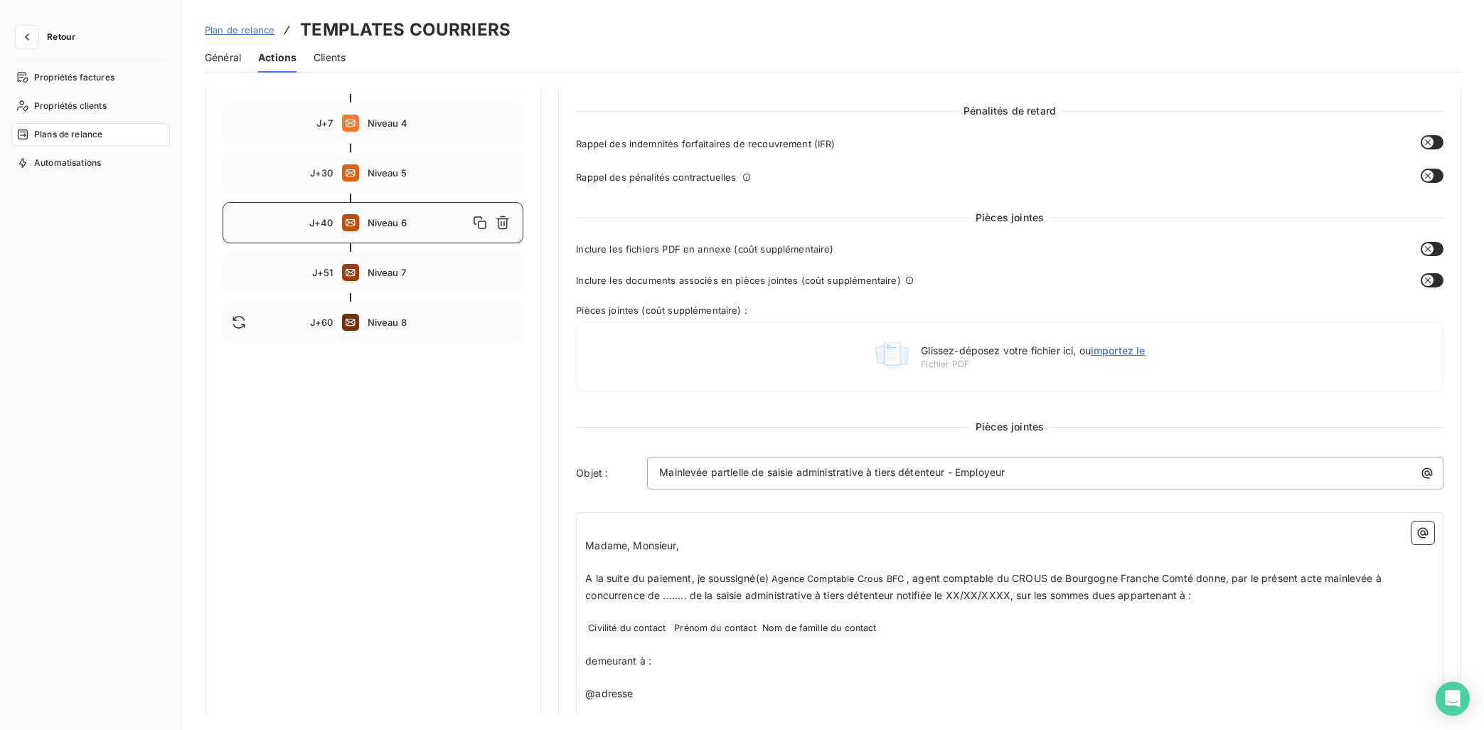
click at [587, 546] on span "Madame, Monsieur," at bounding box center [632, 545] width 94 height 12
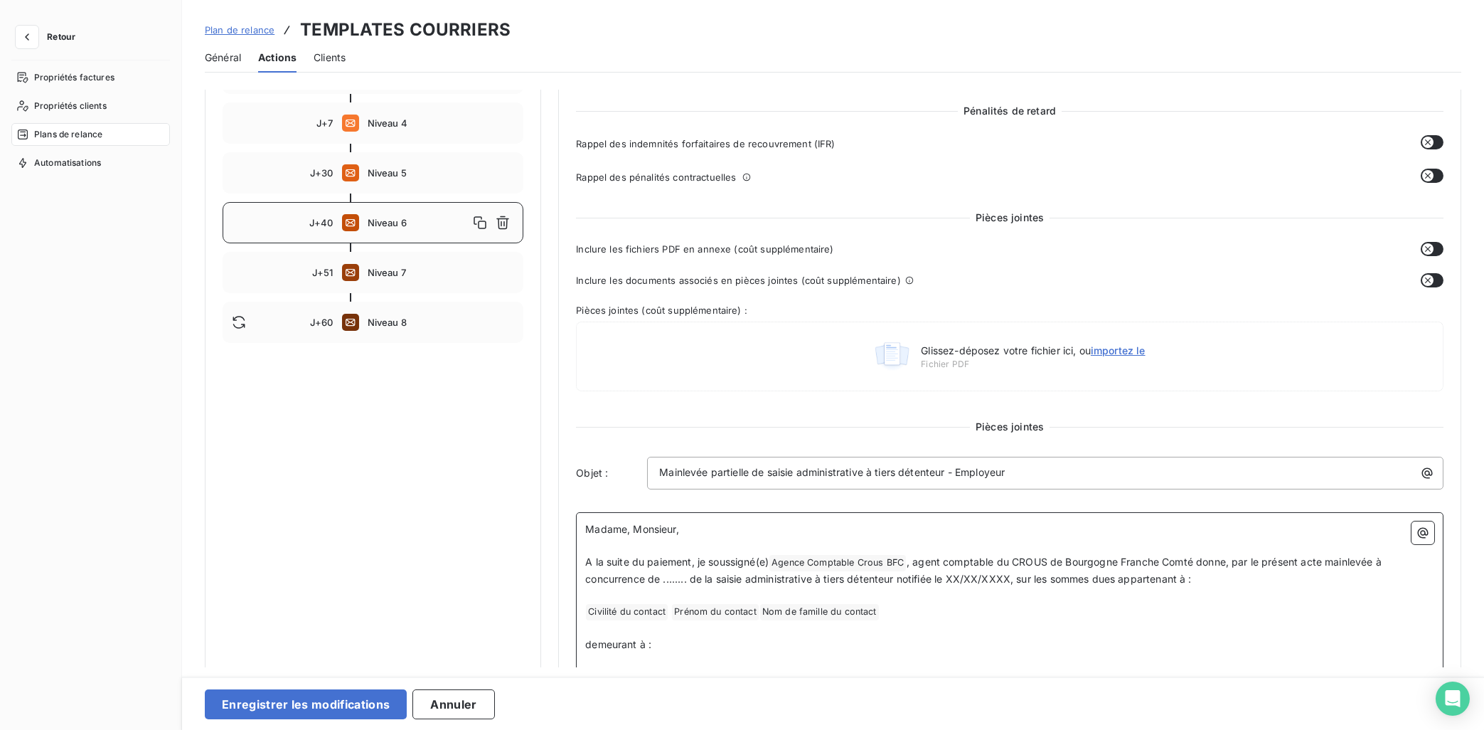
click at [884, 560] on span "Agence Comptable Crous BFC ﻿" at bounding box center [837, 563] width 137 height 16
drag, startPoint x: 823, startPoint y: 560, endPoint x: 778, endPoint y: 566, distance: 45.2
click at [778, 566] on span "Agence Comptable Crous BFC ﻿" at bounding box center [837, 563] width 137 height 16
click at [1037, 569] on p "A la suite du paiement, je soussigné(e) [PERSON_NAME], agent comptable du CROUS…" at bounding box center [1009, 570] width 849 height 33
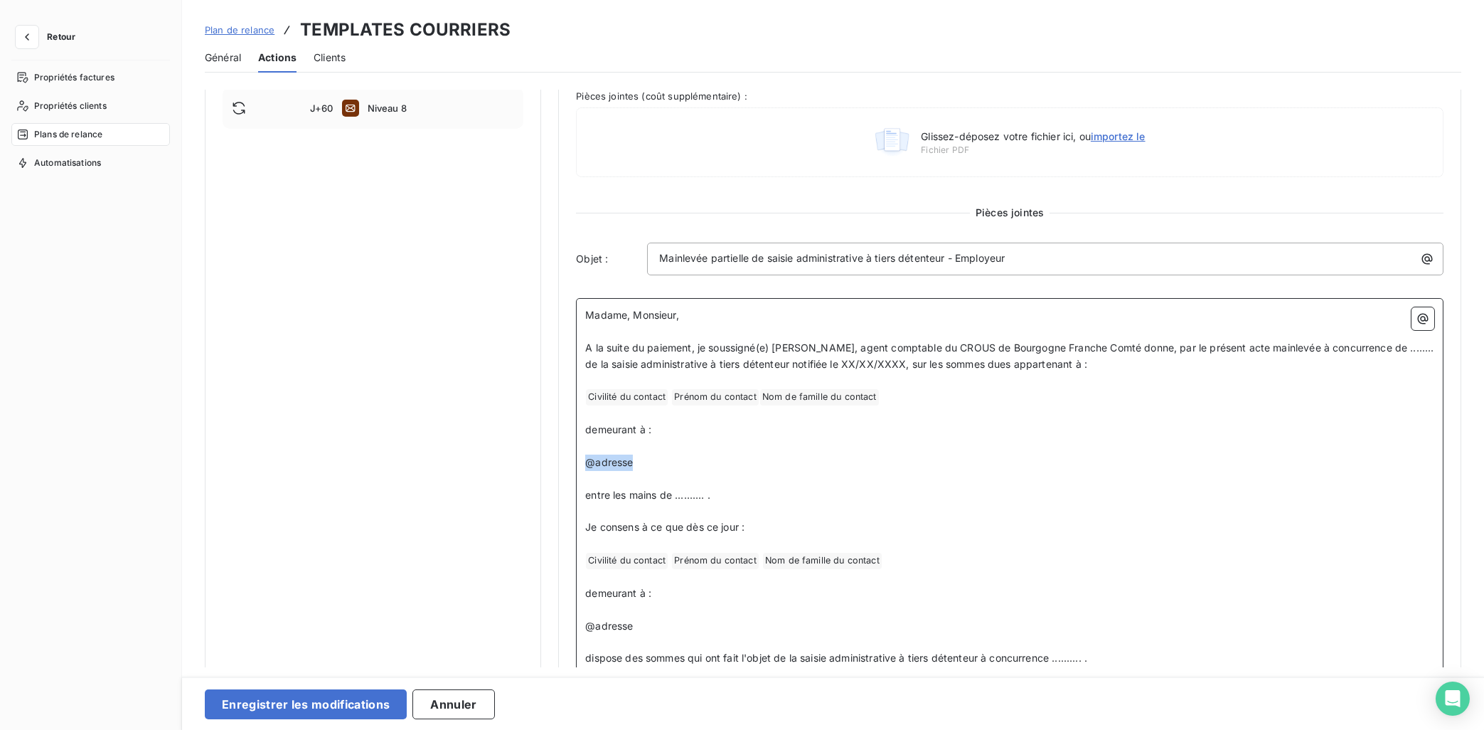
drag, startPoint x: 644, startPoint y: 466, endPoint x: 543, endPoint y: 466, distance: 101.7
click at [543, 466] on div "Notifications pré-échéance Envoi par jour en fonction de la date d’échéance Rel…" at bounding box center [833, 190] width 1257 height 1200
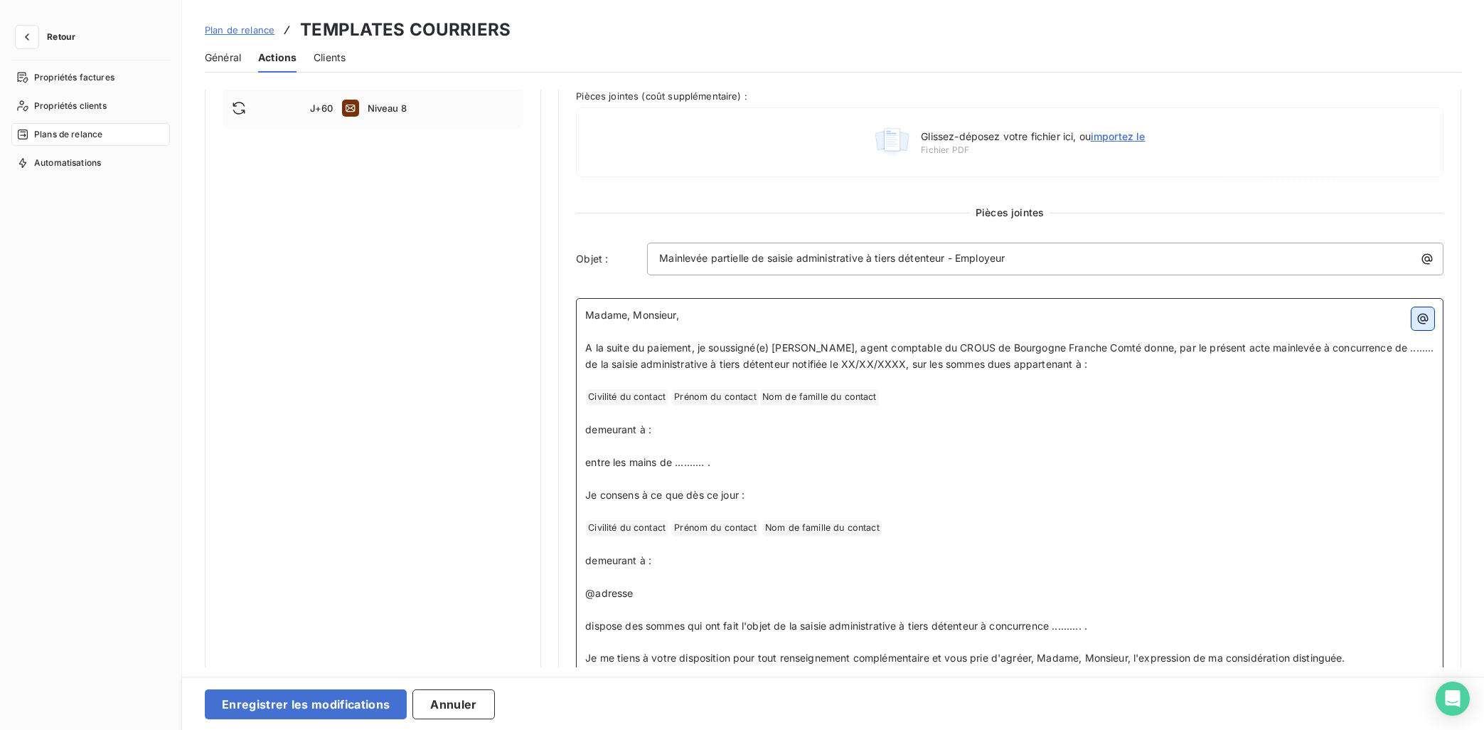
click at [1328, 320] on icon "button" at bounding box center [1423, 318] width 14 height 14
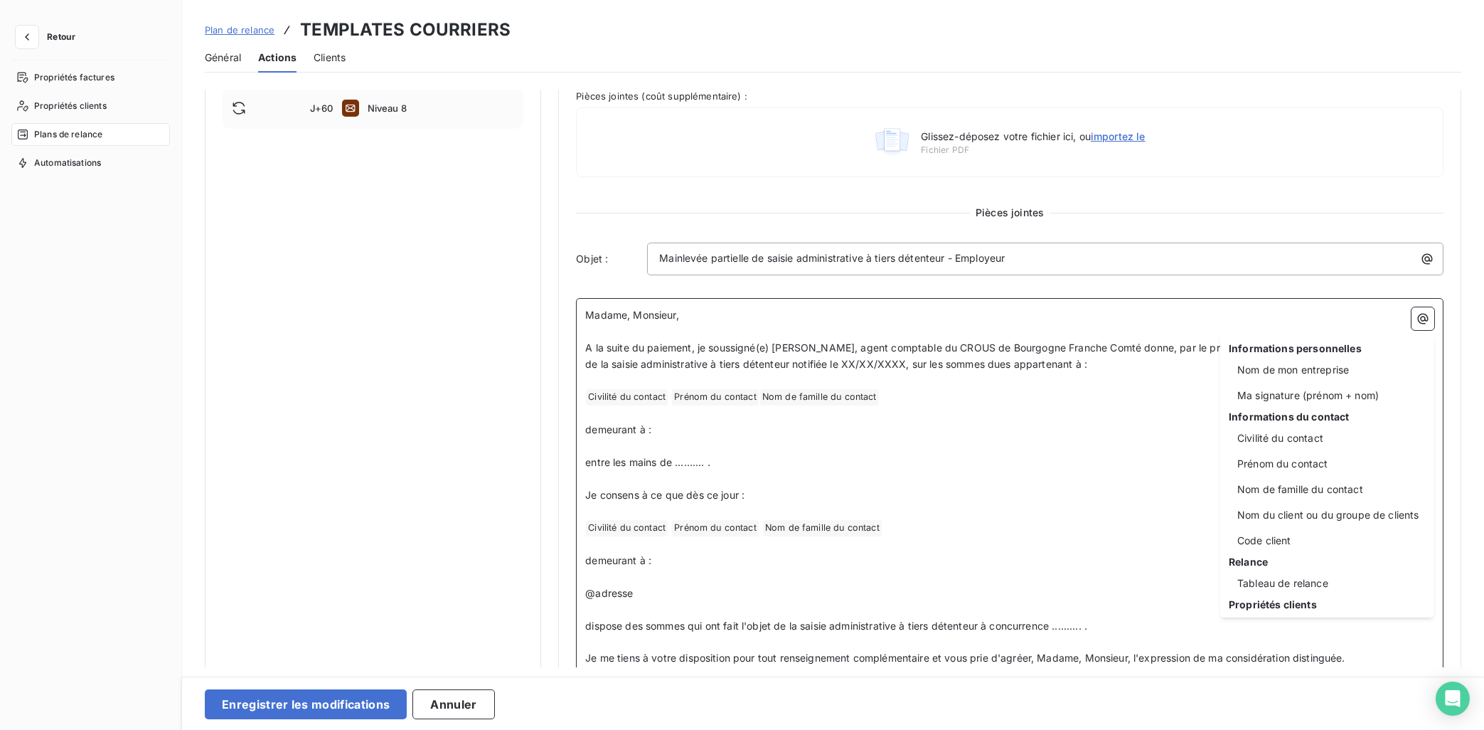
scroll to position [214, 0]
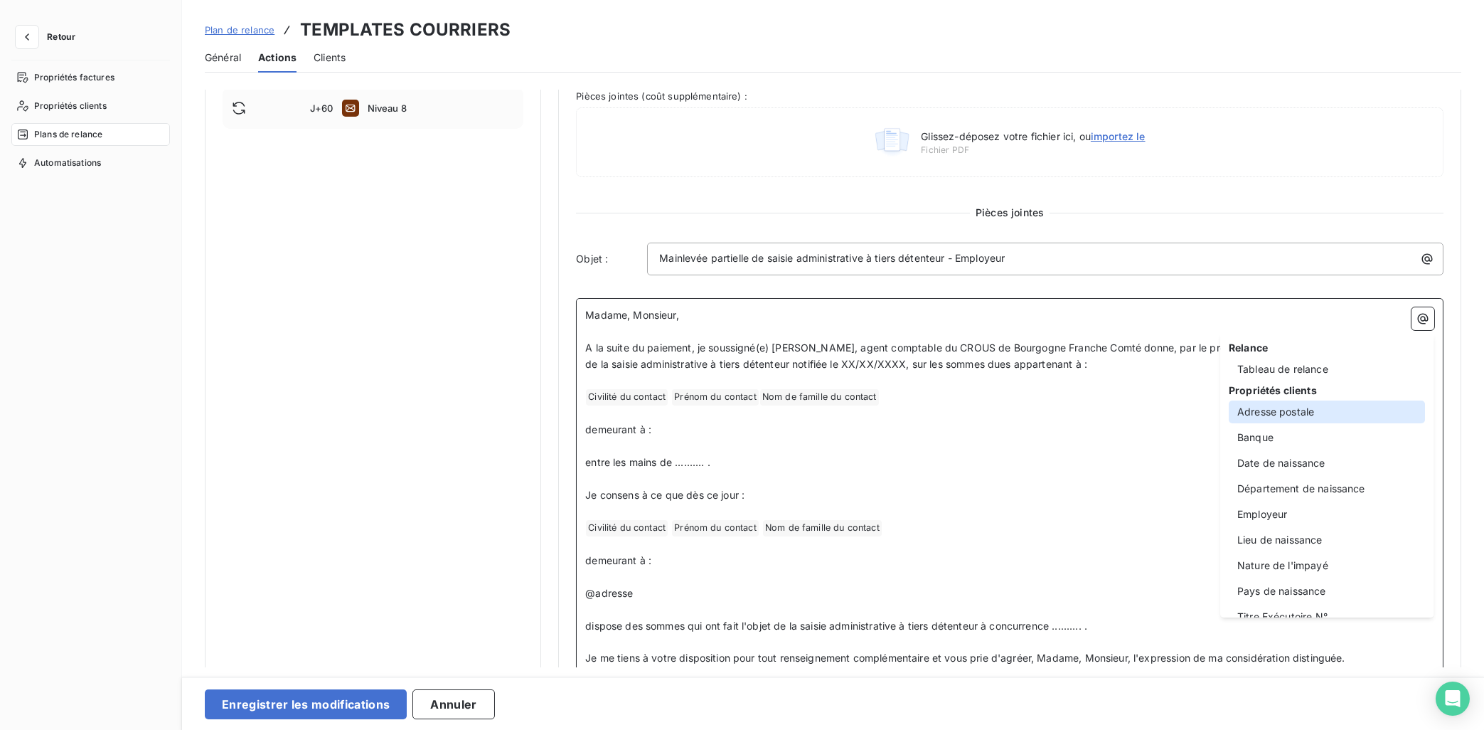
click at [1279, 411] on div "Adresse postale" at bounding box center [1327, 411] width 196 height 23
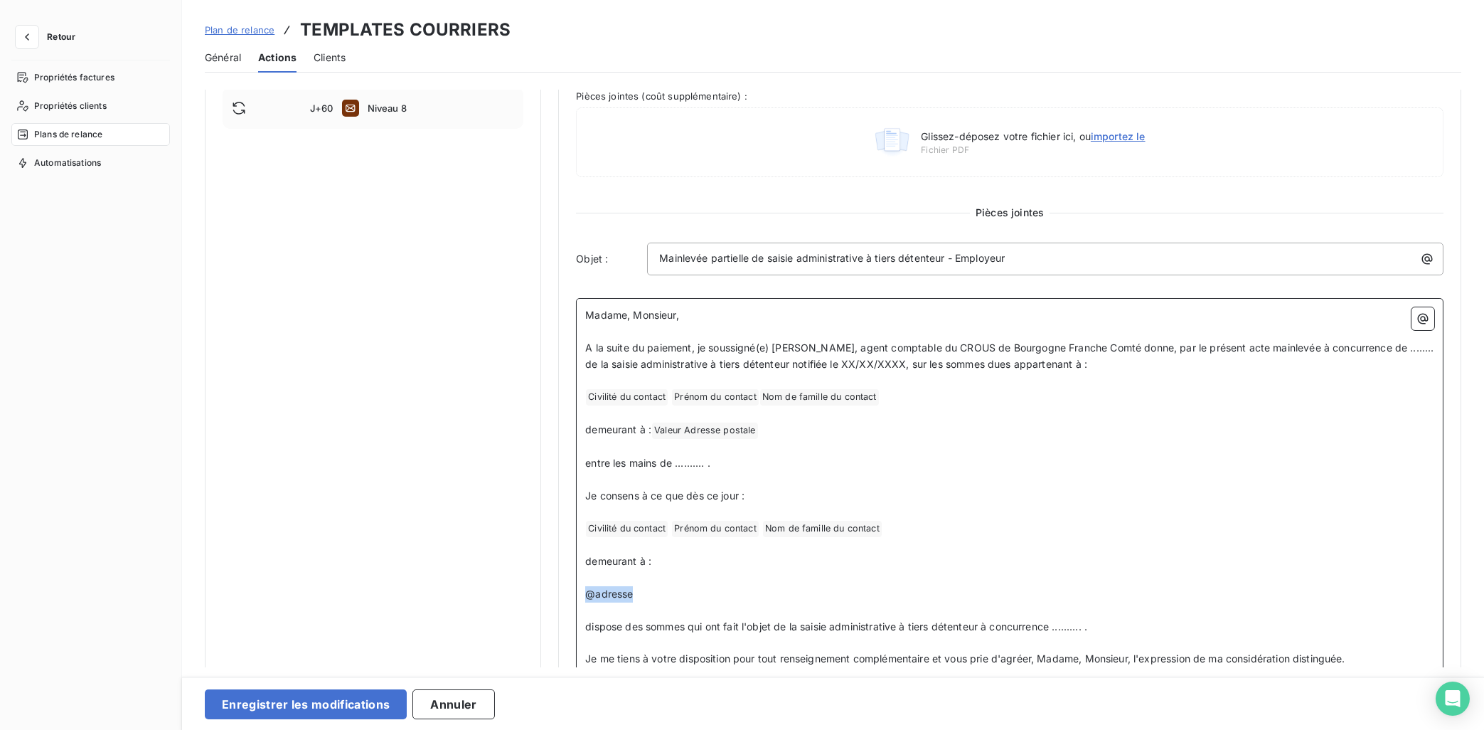
drag, startPoint x: 639, startPoint y: 597, endPoint x: 546, endPoint y: 597, distance: 92.4
click at [546, 597] on div "Notifications pré-échéance Envoi par jour en fonction de la date d’échéance Rel…" at bounding box center [833, 174] width 1257 height 1168
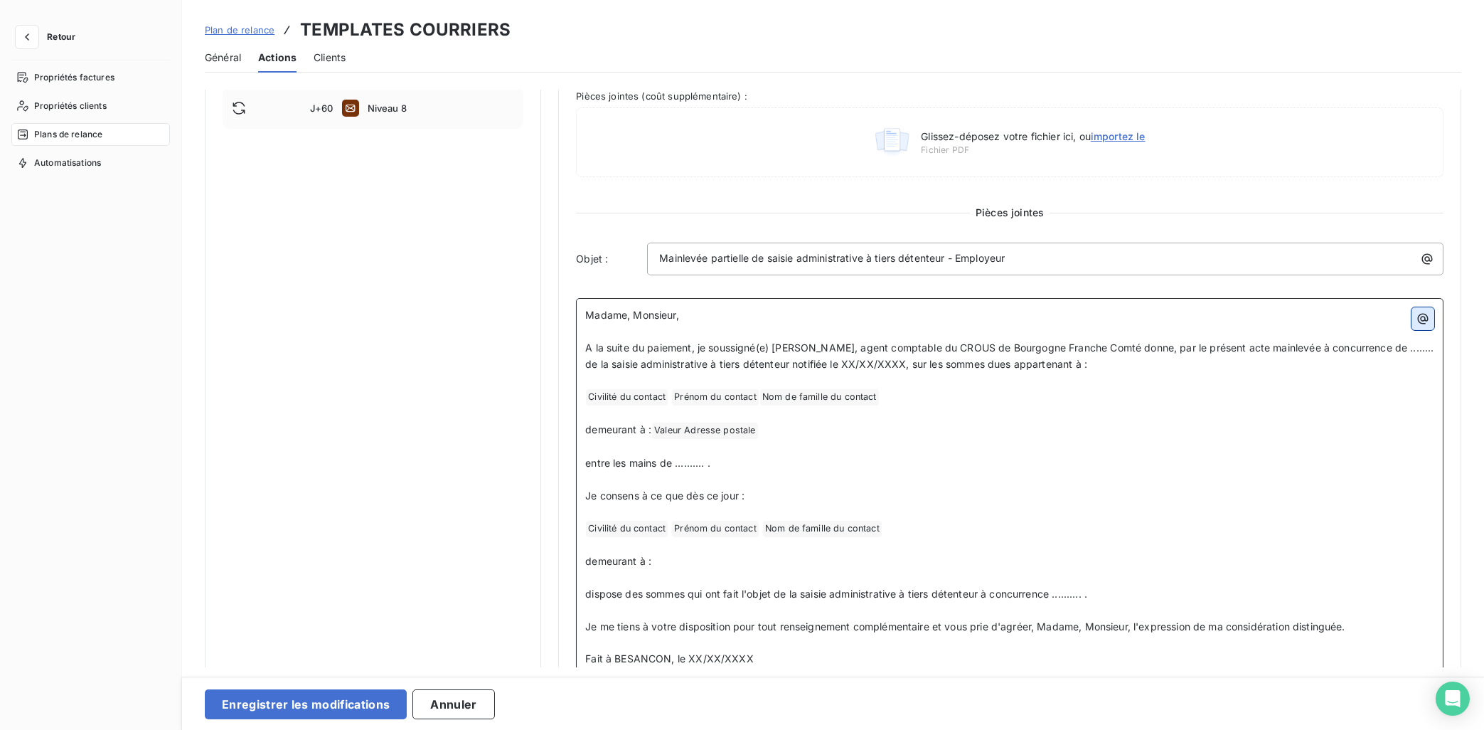
click at [1328, 316] on icon "button" at bounding box center [1423, 318] width 14 height 14
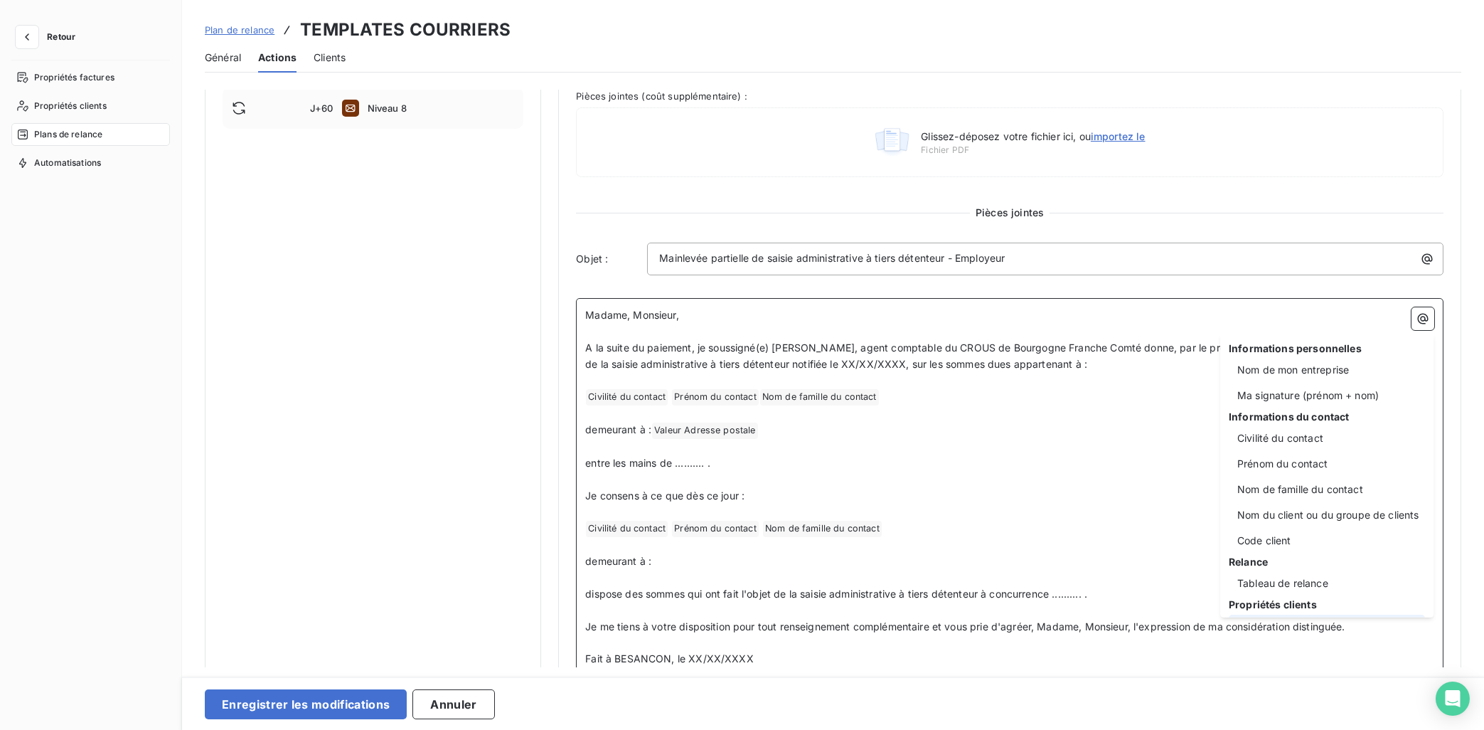
scroll to position [233, 0]
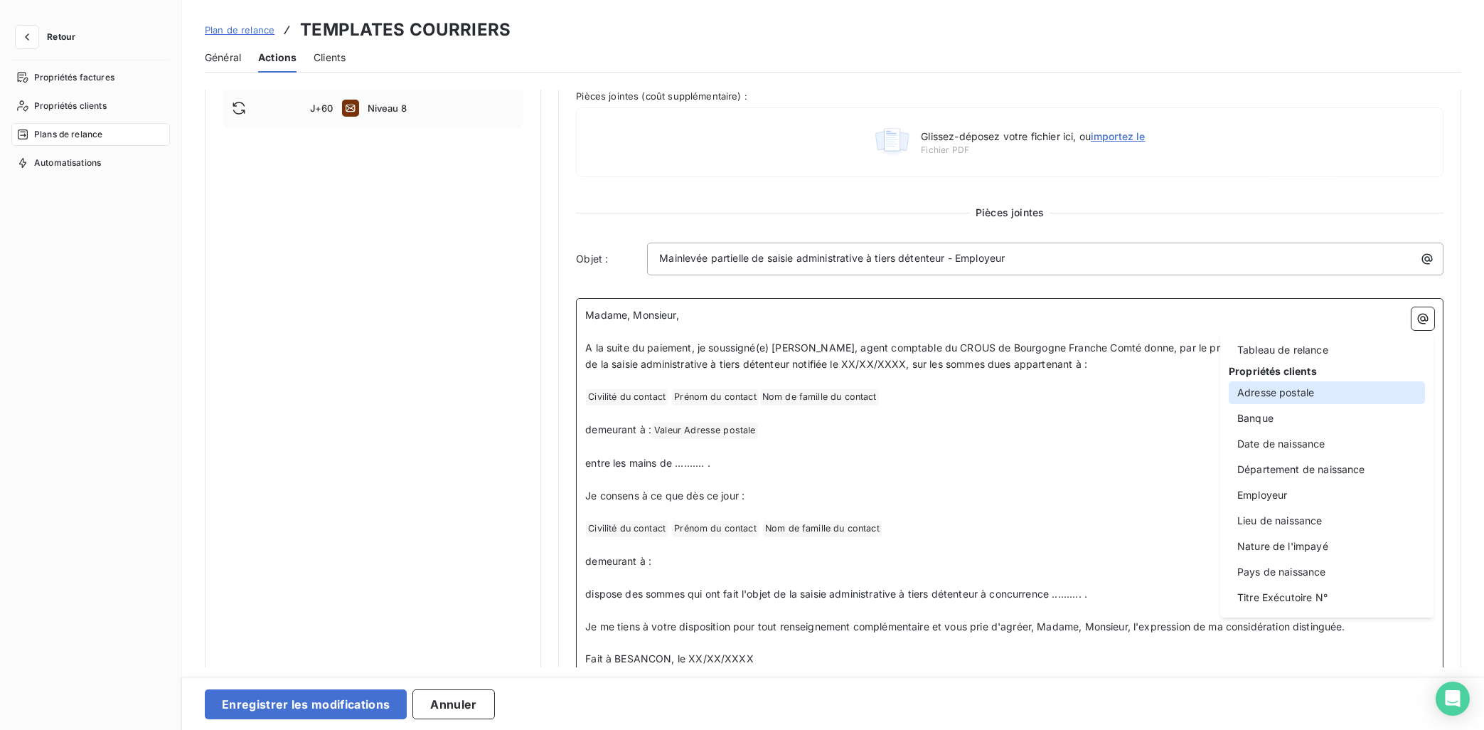
click at [1313, 402] on div "Adresse postale" at bounding box center [1327, 392] width 196 height 23
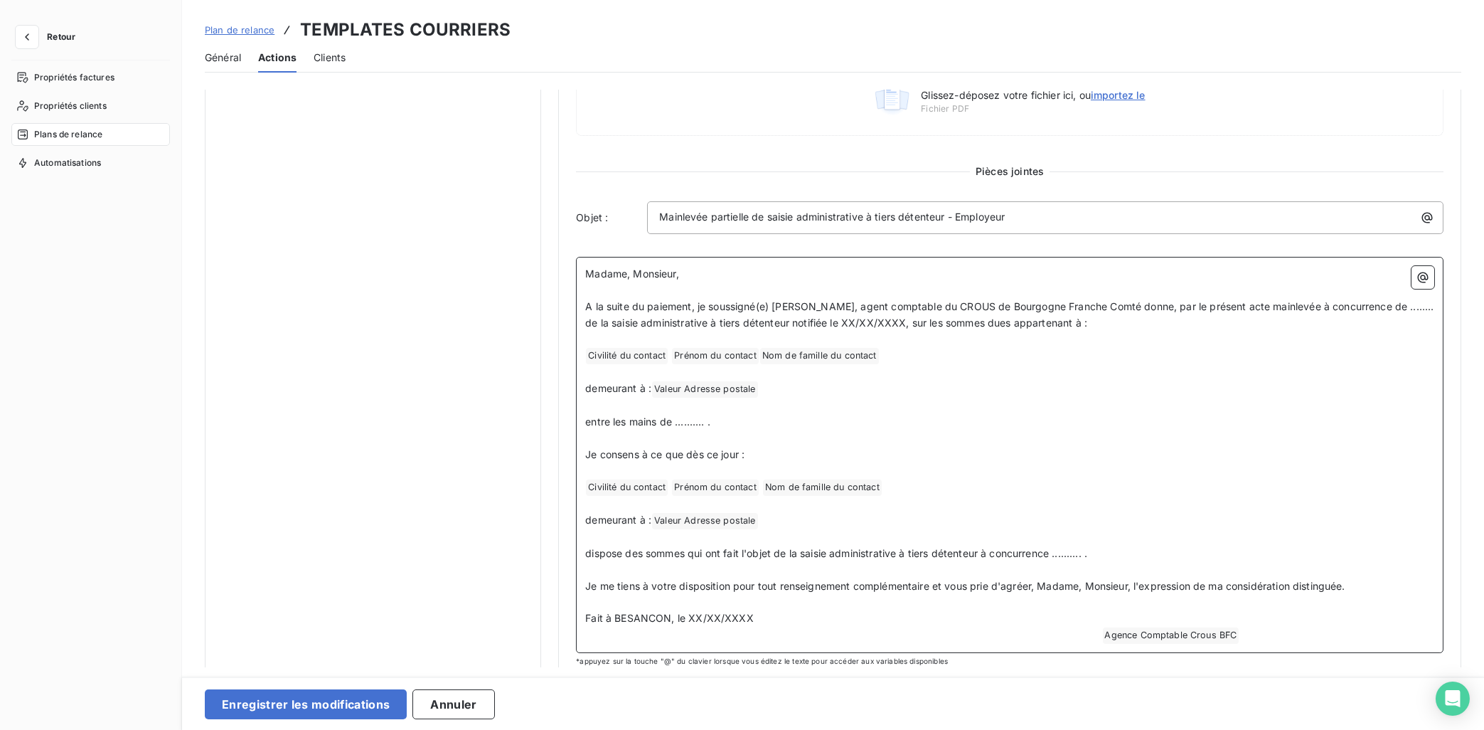
scroll to position [558, 0]
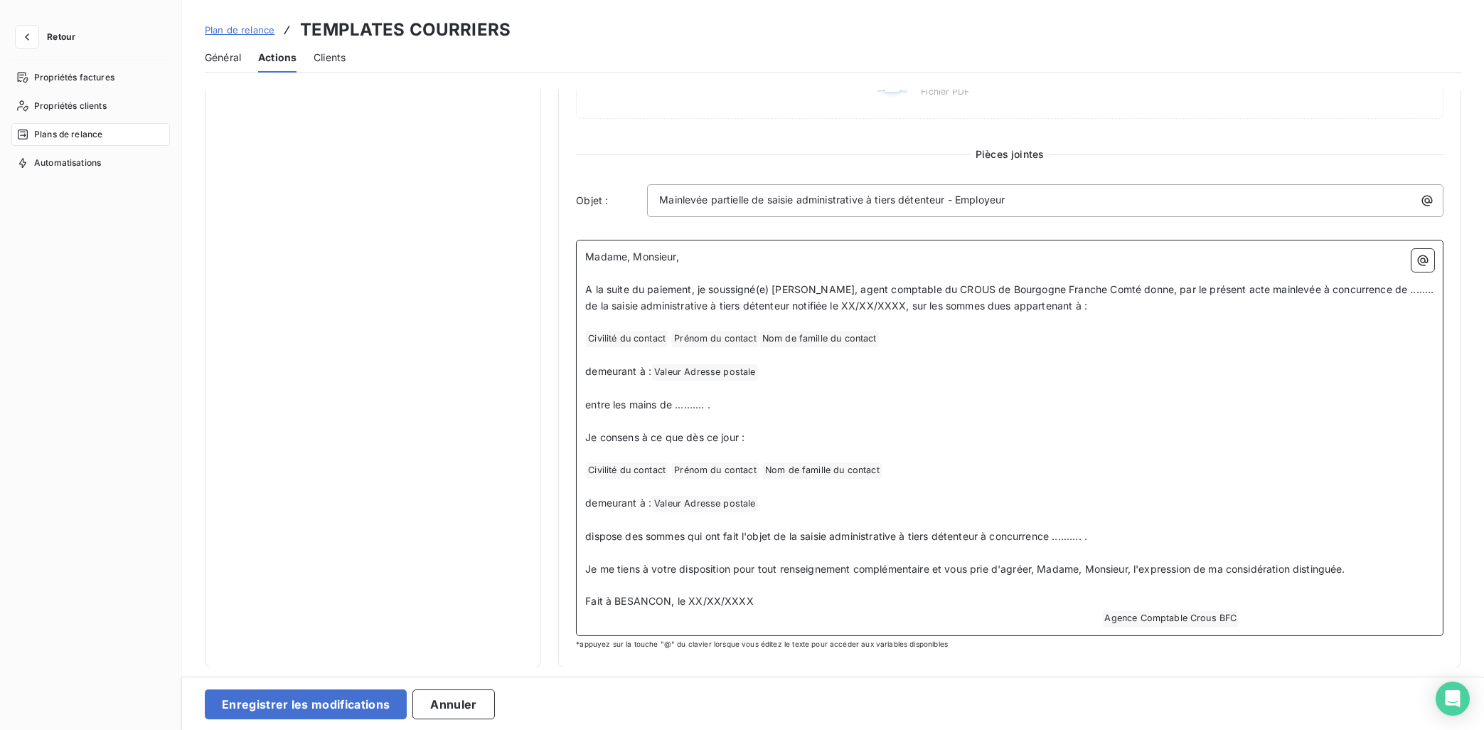
click at [1061, 535] on span "dispose des sommes qui ont fait l'objet de la saisie administrative à tiers dét…" at bounding box center [836, 536] width 502 height 12
drag, startPoint x: 1047, startPoint y: 602, endPoint x: 455, endPoint y: 597, distance: 591.7
click at [455, 597] on div "Notifications pré-échéance Envoi par jour en fonction de la date d’échéance Rel…" at bounding box center [833, 99] width 1257 height 1136
click at [762, 597] on p "Fait à BESANCON, le XX/XX/XXXX" at bounding box center [1009, 601] width 849 height 16
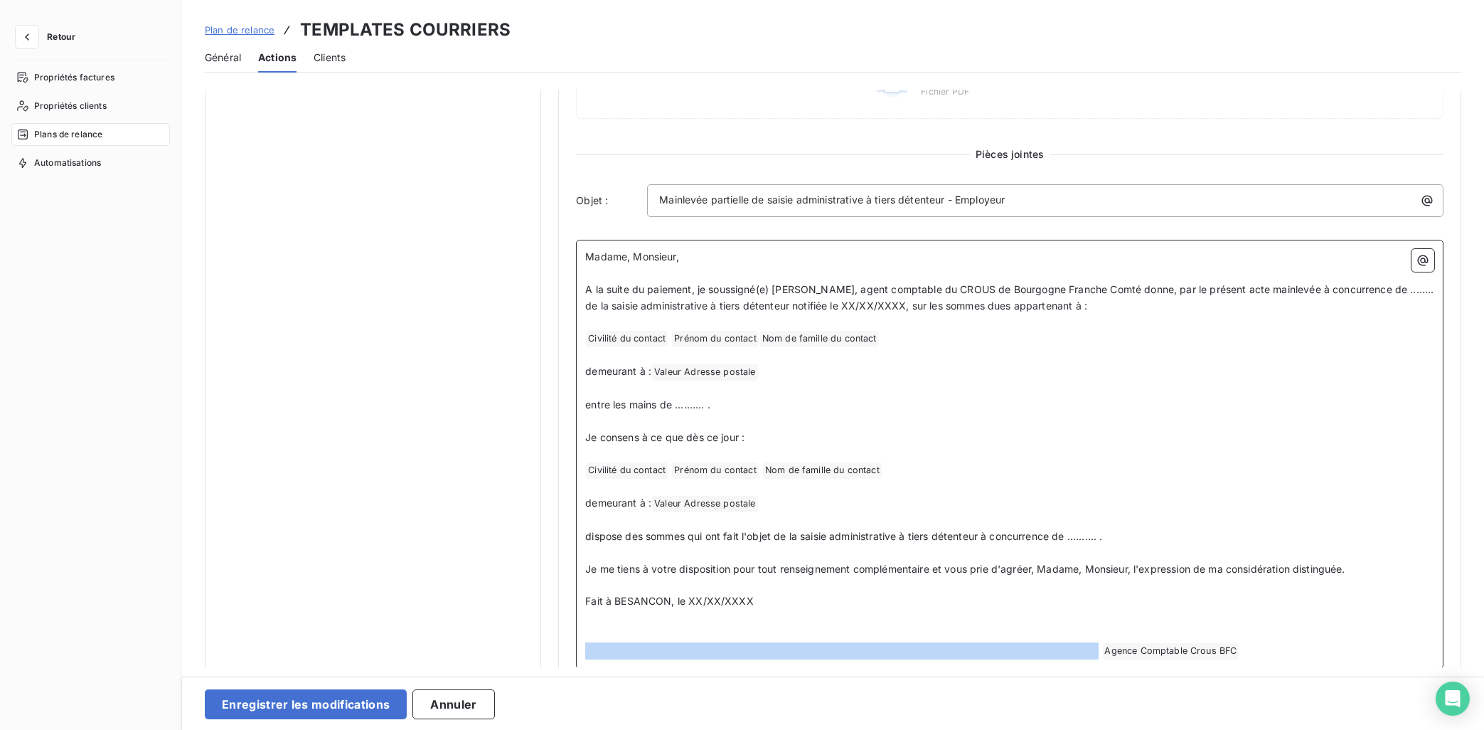
drag, startPoint x: 1089, startPoint y: 651, endPoint x: 554, endPoint y: 651, distance: 535.5
click at [554, 651] on div "Notifications pré-échéance Envoi par jour en fonction de la date d’échéance Rel…" at bounding box center [833, 115] width 1257 height 1169
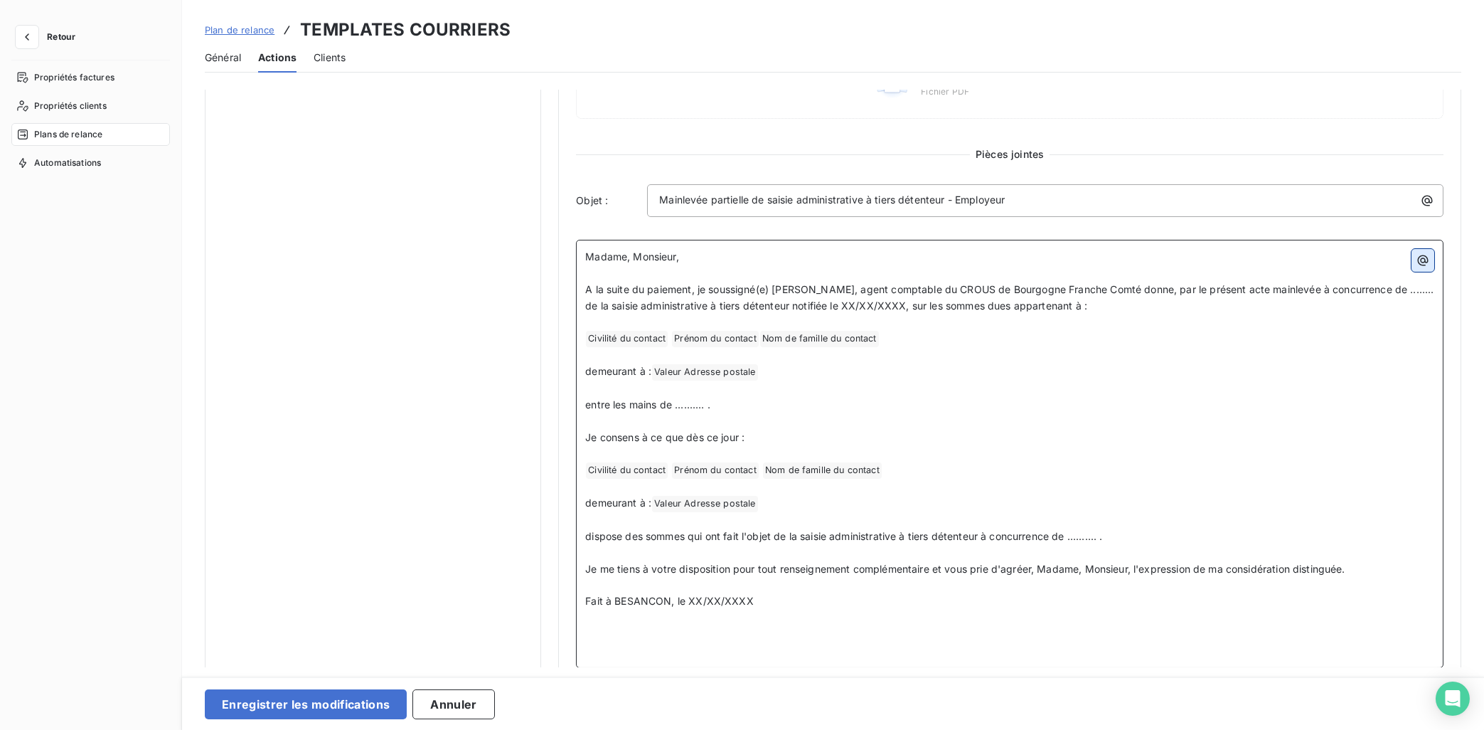
click at [1328, 260] on icon "button" at bounding box center [1423, 260] width 11 height 11
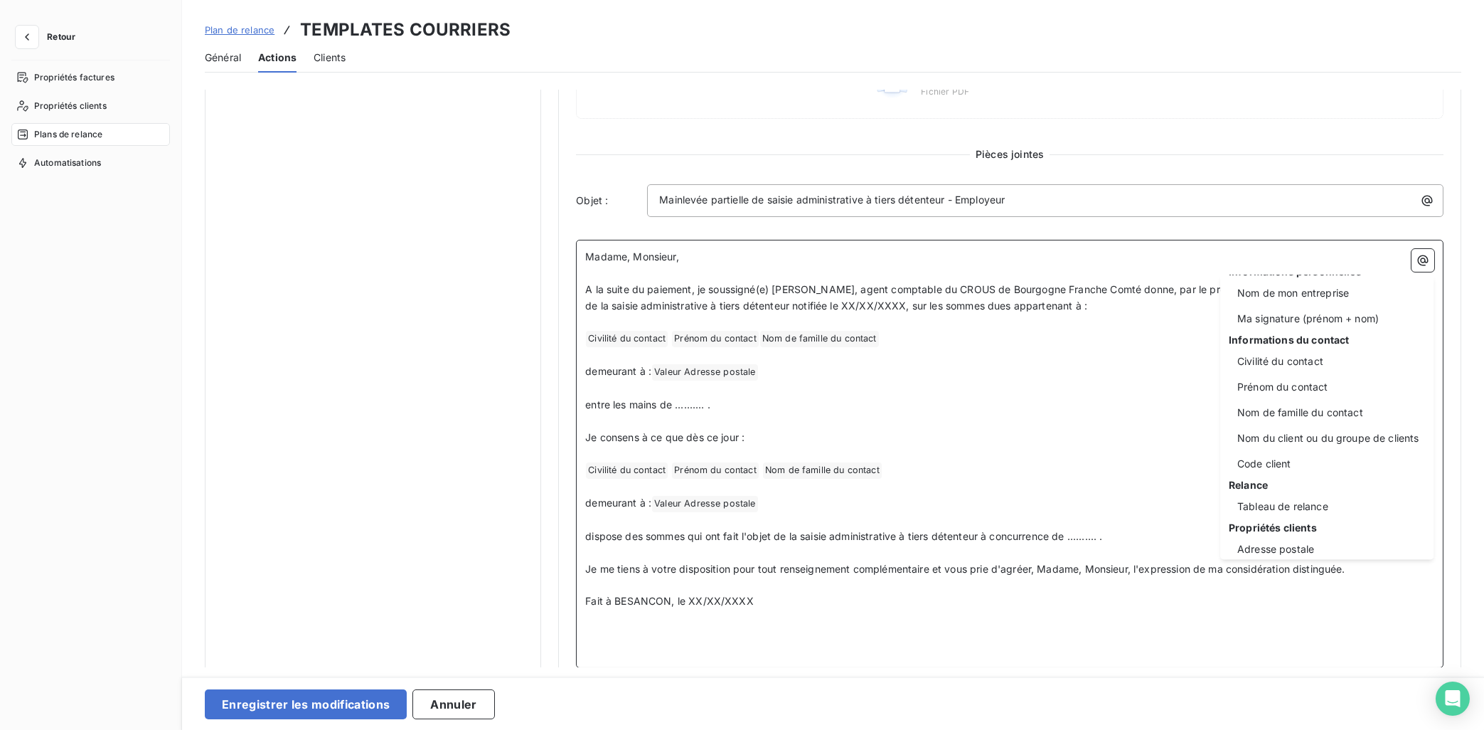
scroll to position [0, 0]
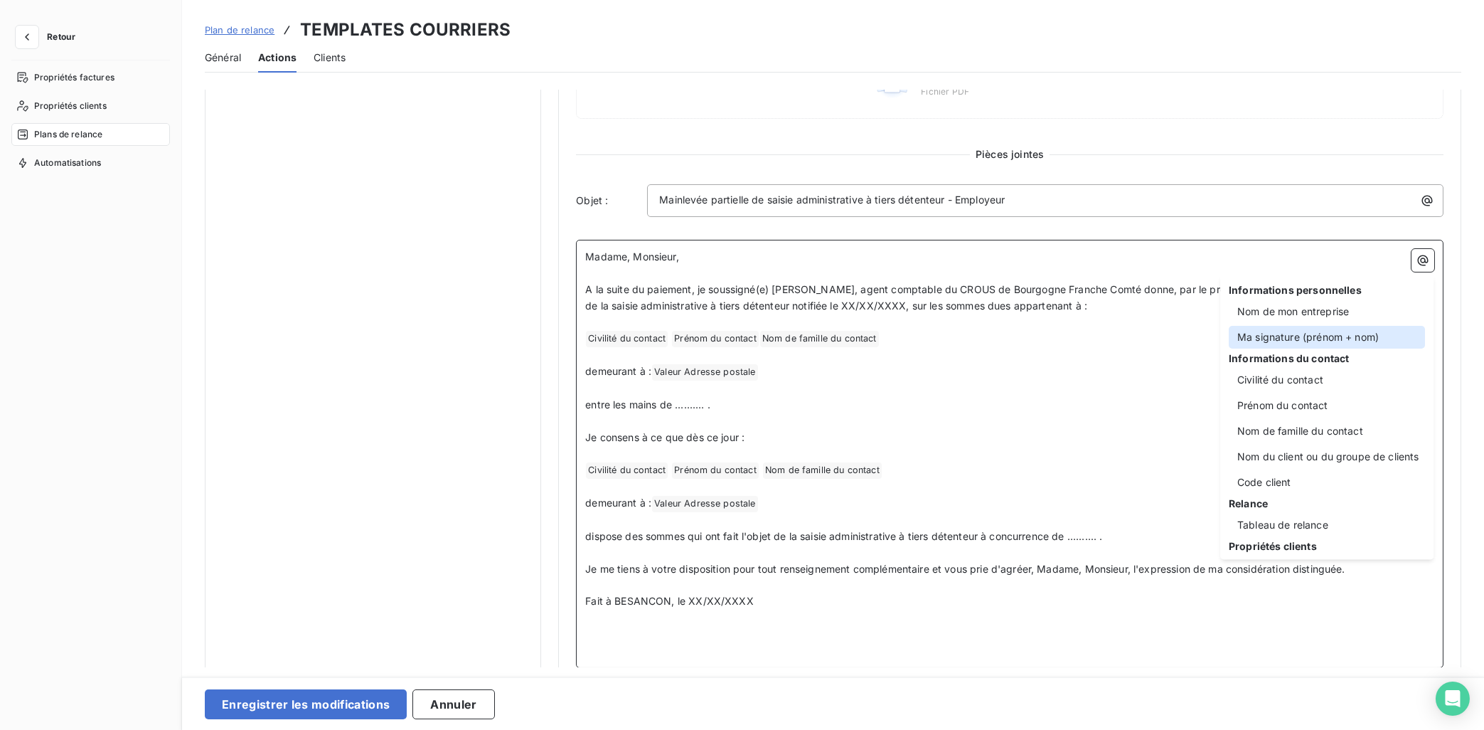
click at [1318, 326] on div "Ma signature (prénom + nom)" at bounding box center [1327, 337] width 196 height 23
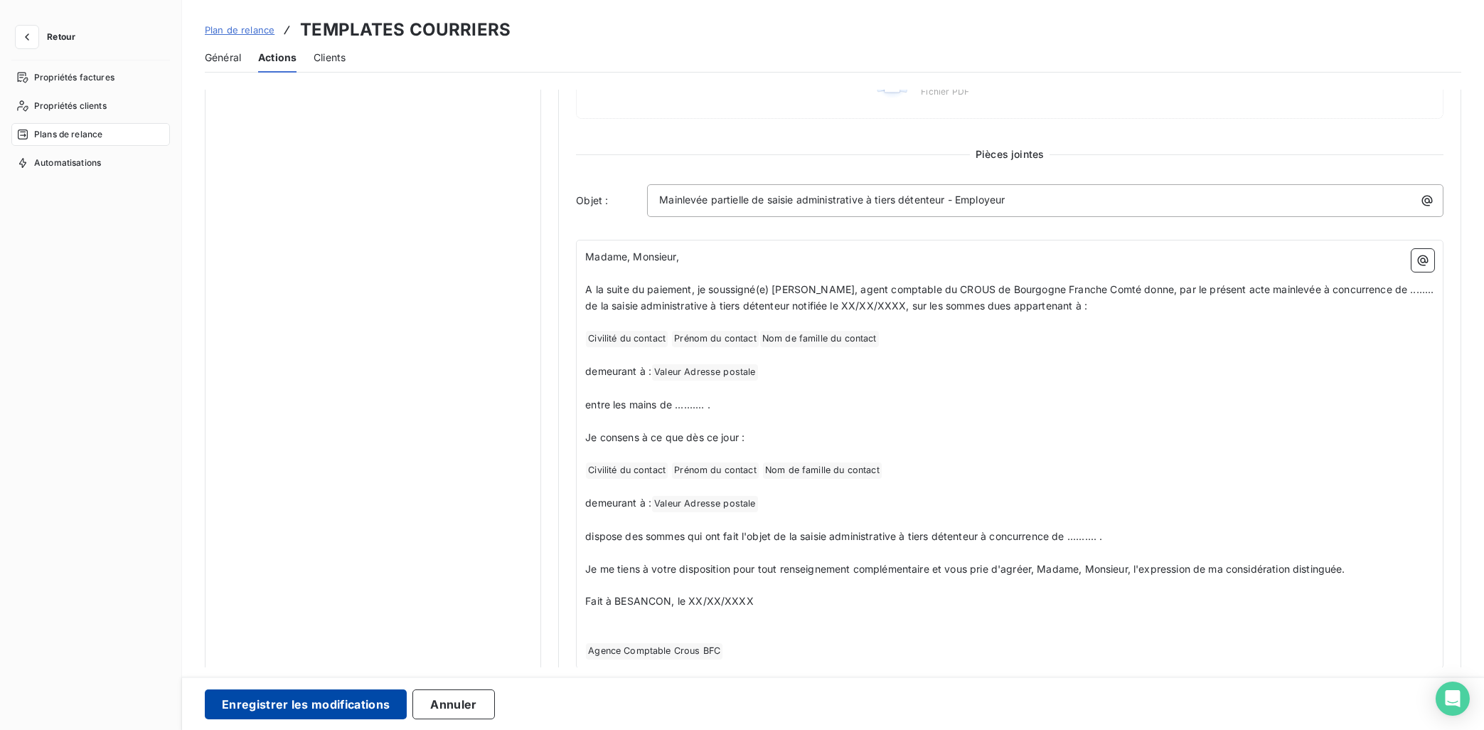
click at [338, 653] on button "Enregistrer les modifications" at bounding box center [306, 704] width 202 height 30
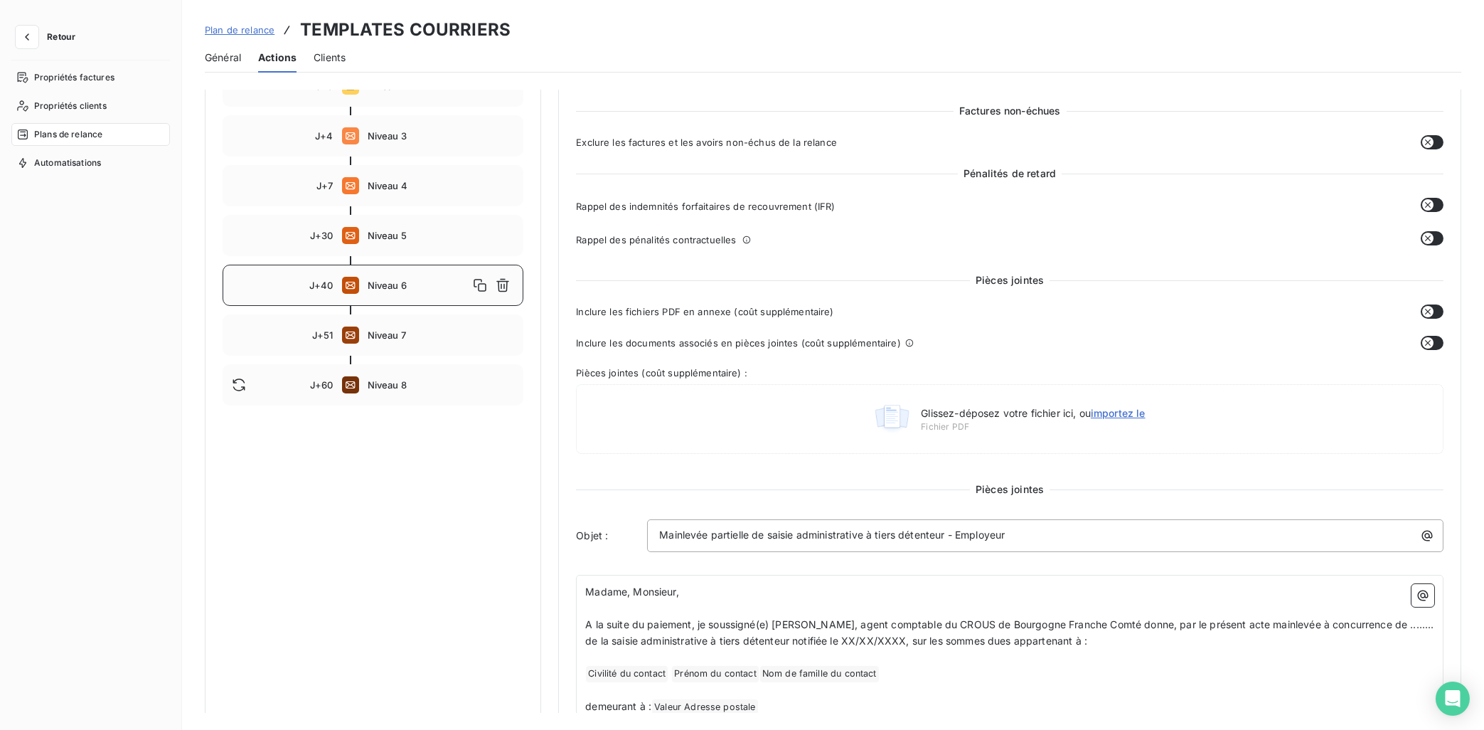
scroll to position [143, 0]
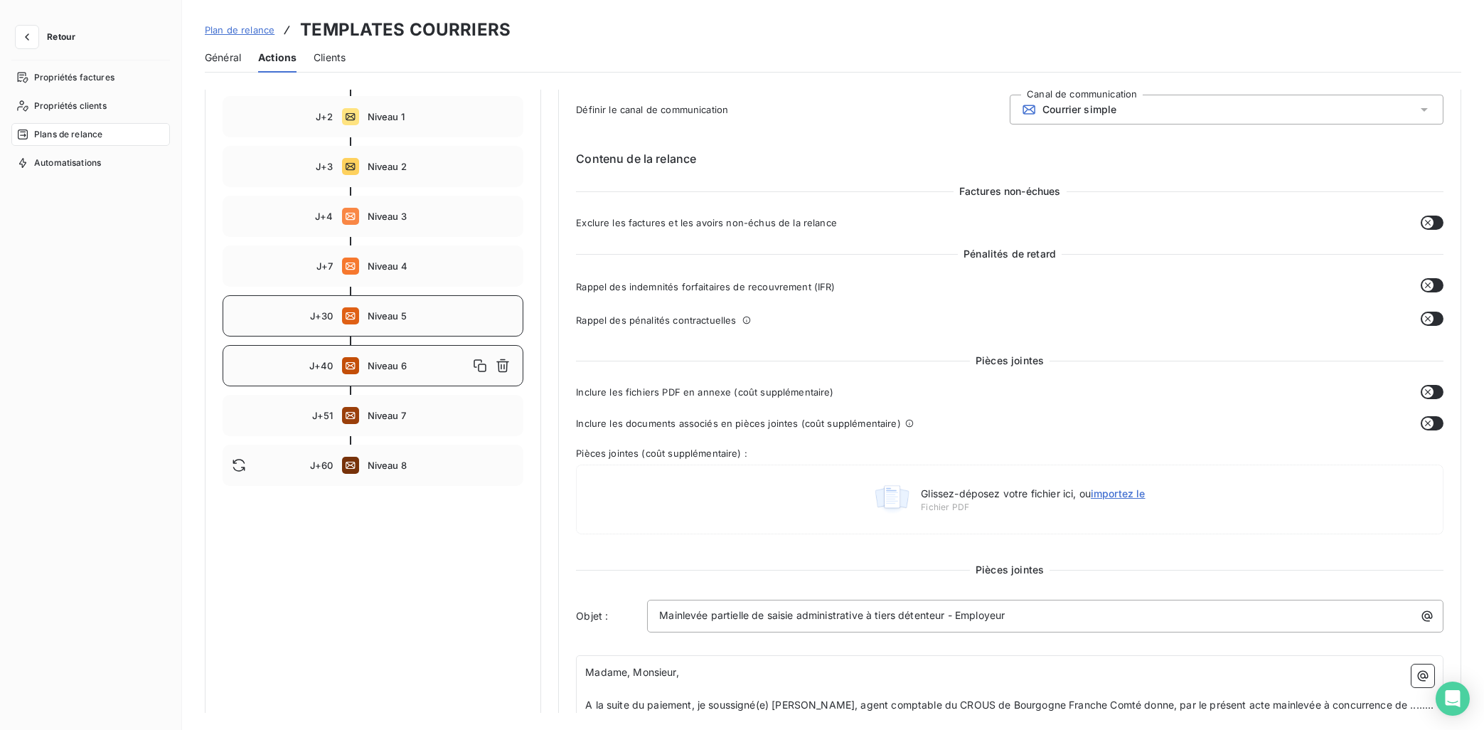
click at [390, 306] on div "J+30 Niveau 5" at bounding box center [373, 315] width 301 height 41
click at [390, 271] on span "Niveau 4" at bounding box center [441, 265] width 147 height 11
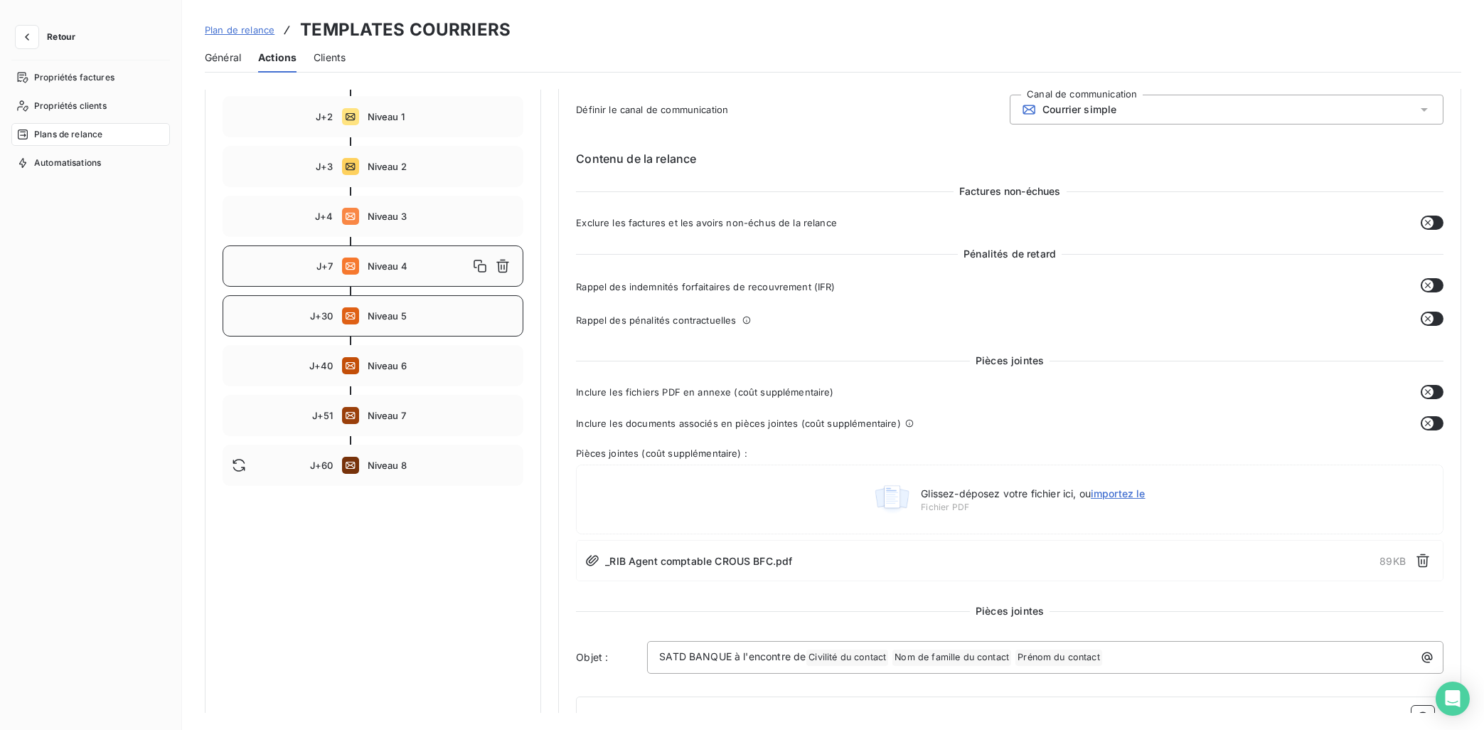
click at [389, 324] on div "J+30 Niveau 5" at bounding box center [373, 315] width 301 height 41
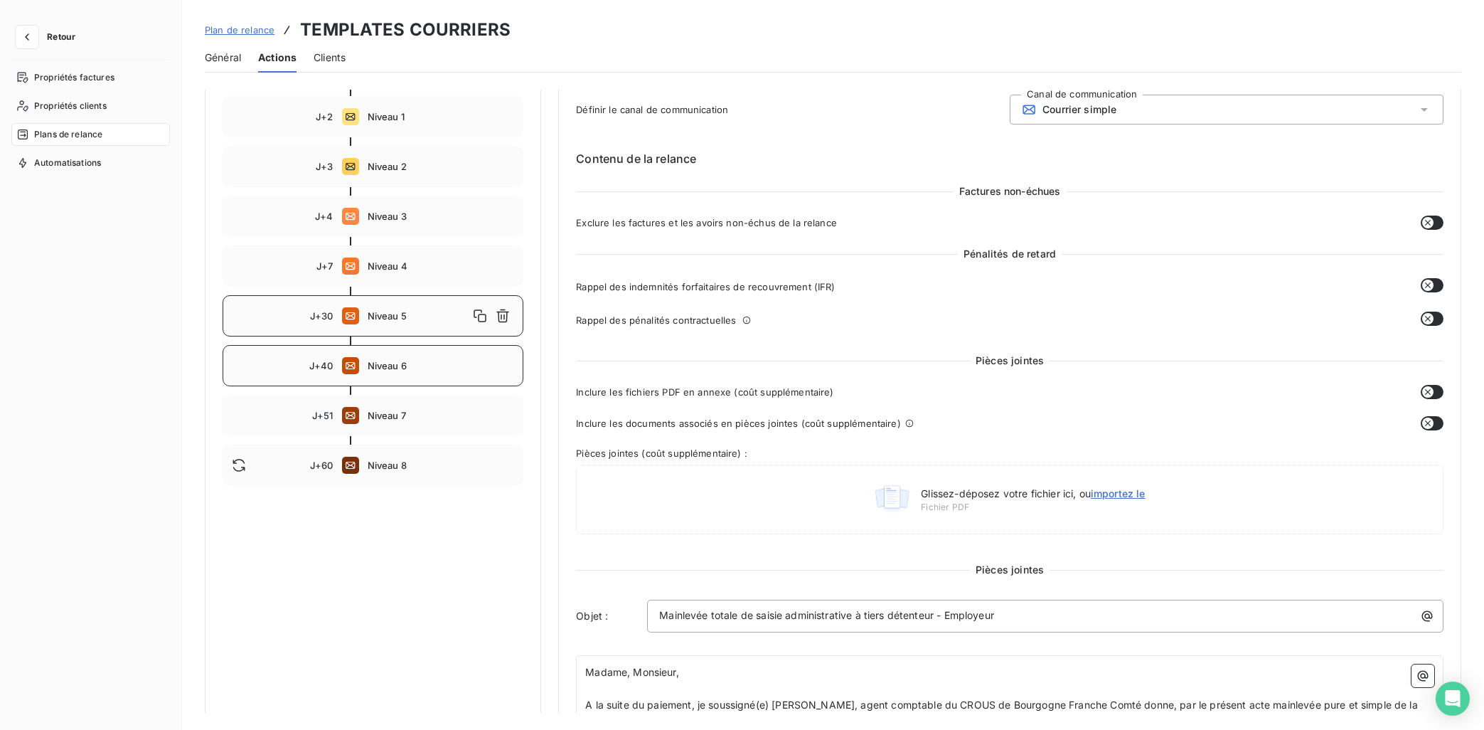
click at [389, 353] on div "J+40 Niveau 6" at bounding box center [373, 365] width 301 height 41
click at [361, 325] on div "J+30 Niveau 5" at bounding box center [373, 315] width 301 height 41
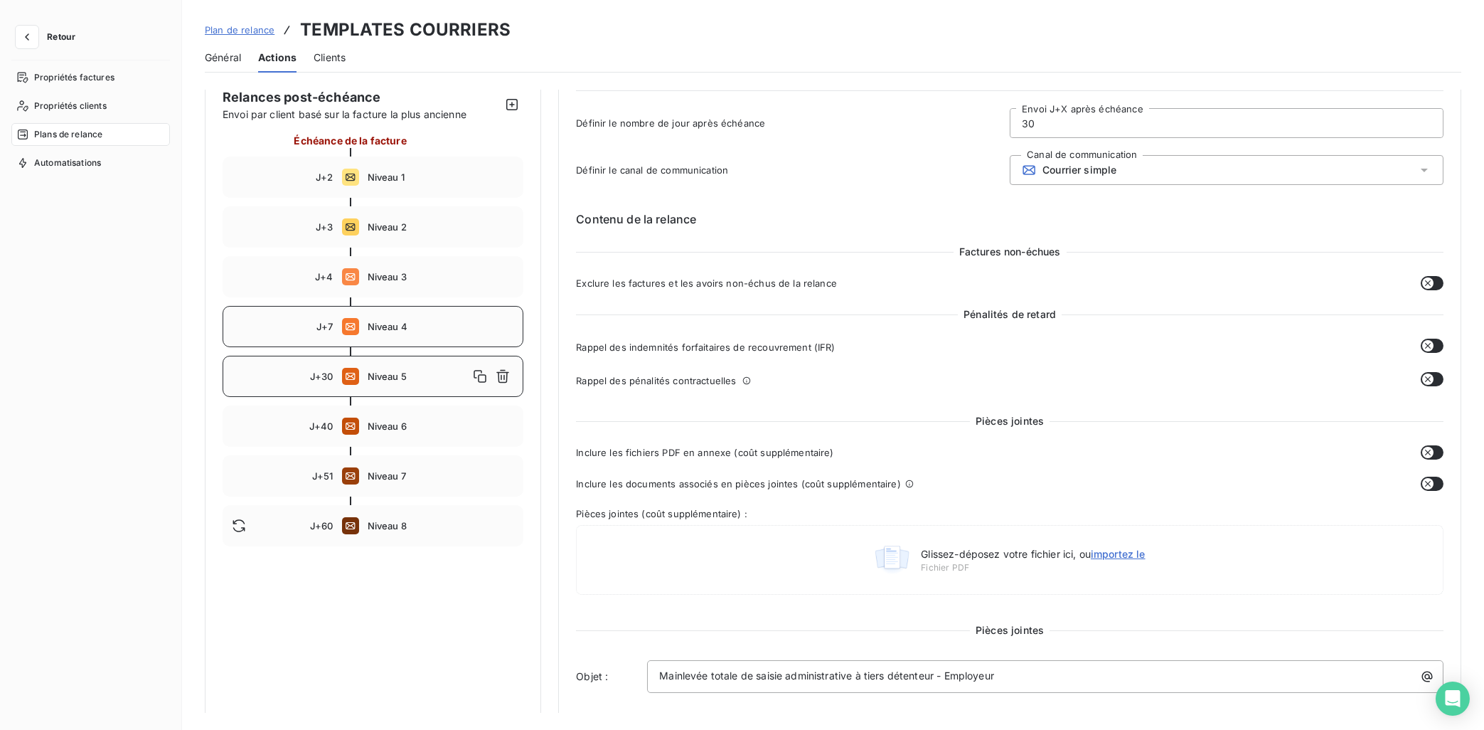
scroll to position [0, 0]
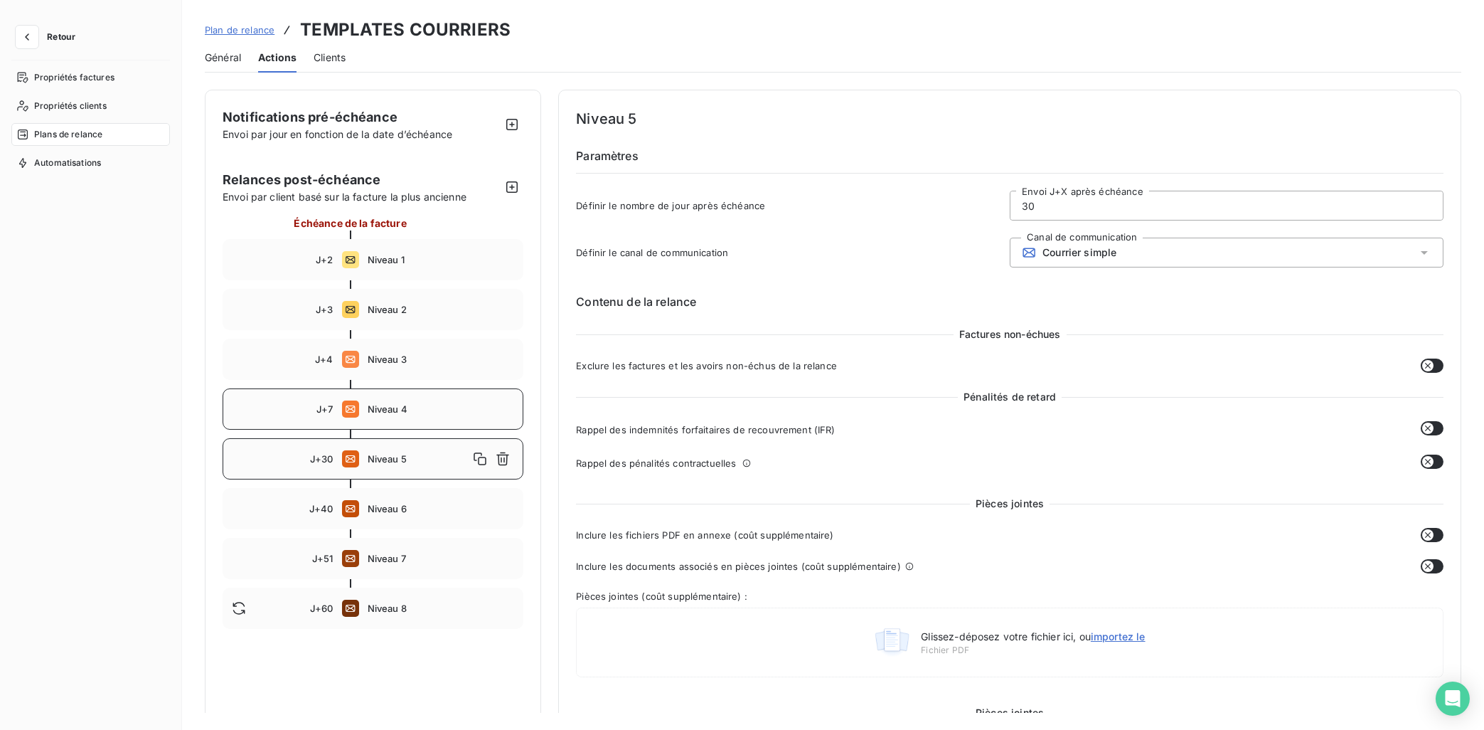
click at [413, 416] on div "J+7 Niveau 4" at bounding box center [373, 408] width 301 height 41
click at [406, 456] on span "Niveau 5" at bounding box center [441, 458] width 147 height 11
drag, startPoint x: 1040, startPoint y: 206, endPoint x: 979, endPoint y: 206, distance: 61.2
click at [1011, 206] on input "30" at bounding box center [1227, 205] width 432 height 28
type input "10"
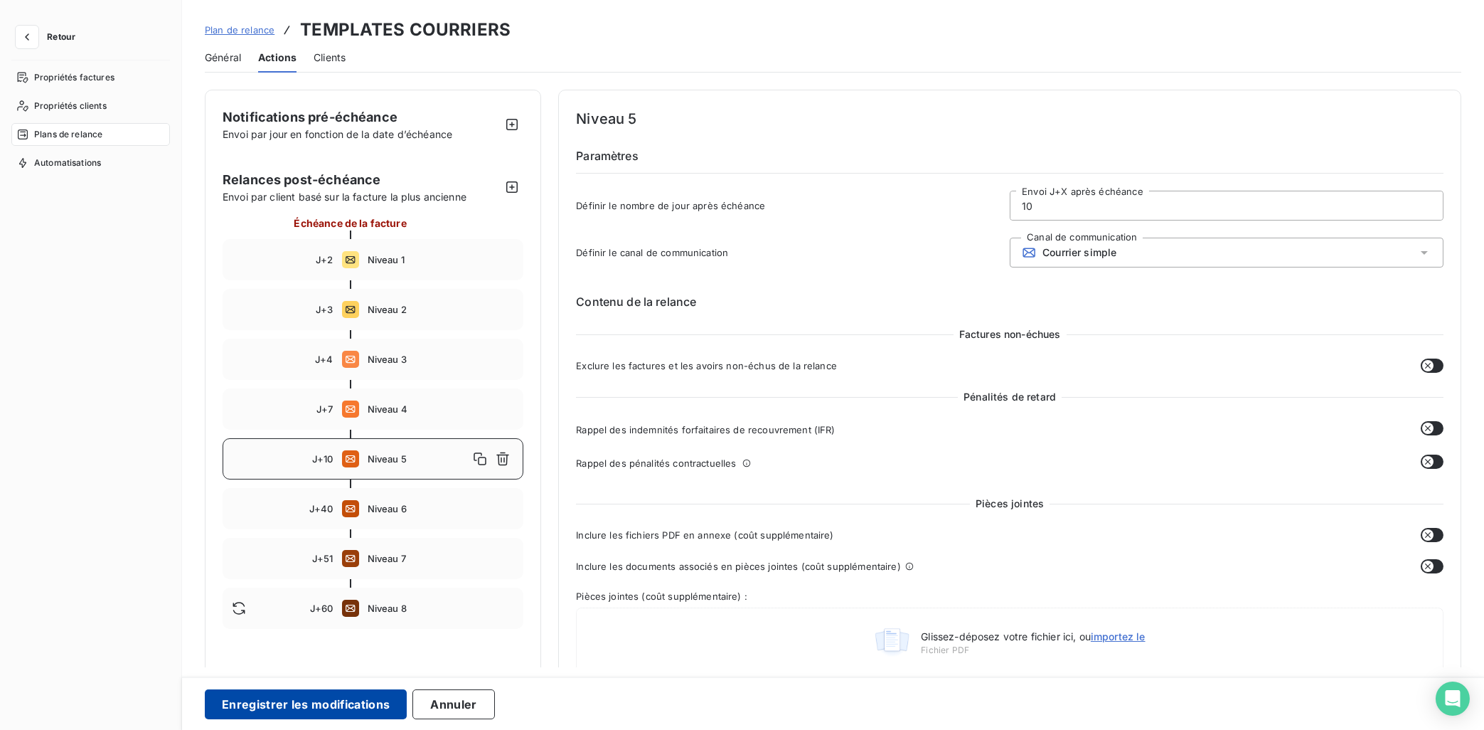
click at [323, 653] on button "Enregistrer les modifications" at bounding box center [306, 704] width 202 height 30
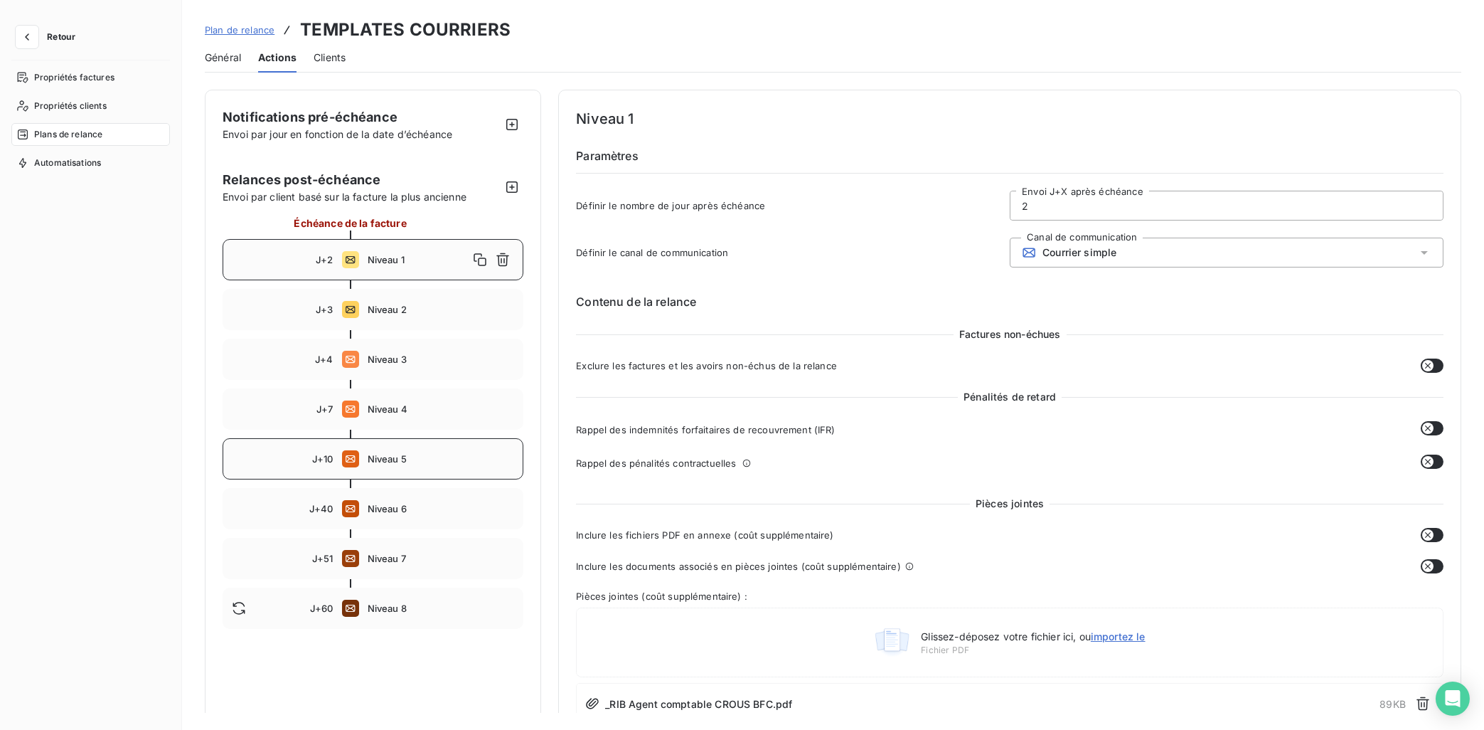
click at [400, 453] on div "J+10 Niveau 5" at bounding box center [373, 458] width 301 height 41
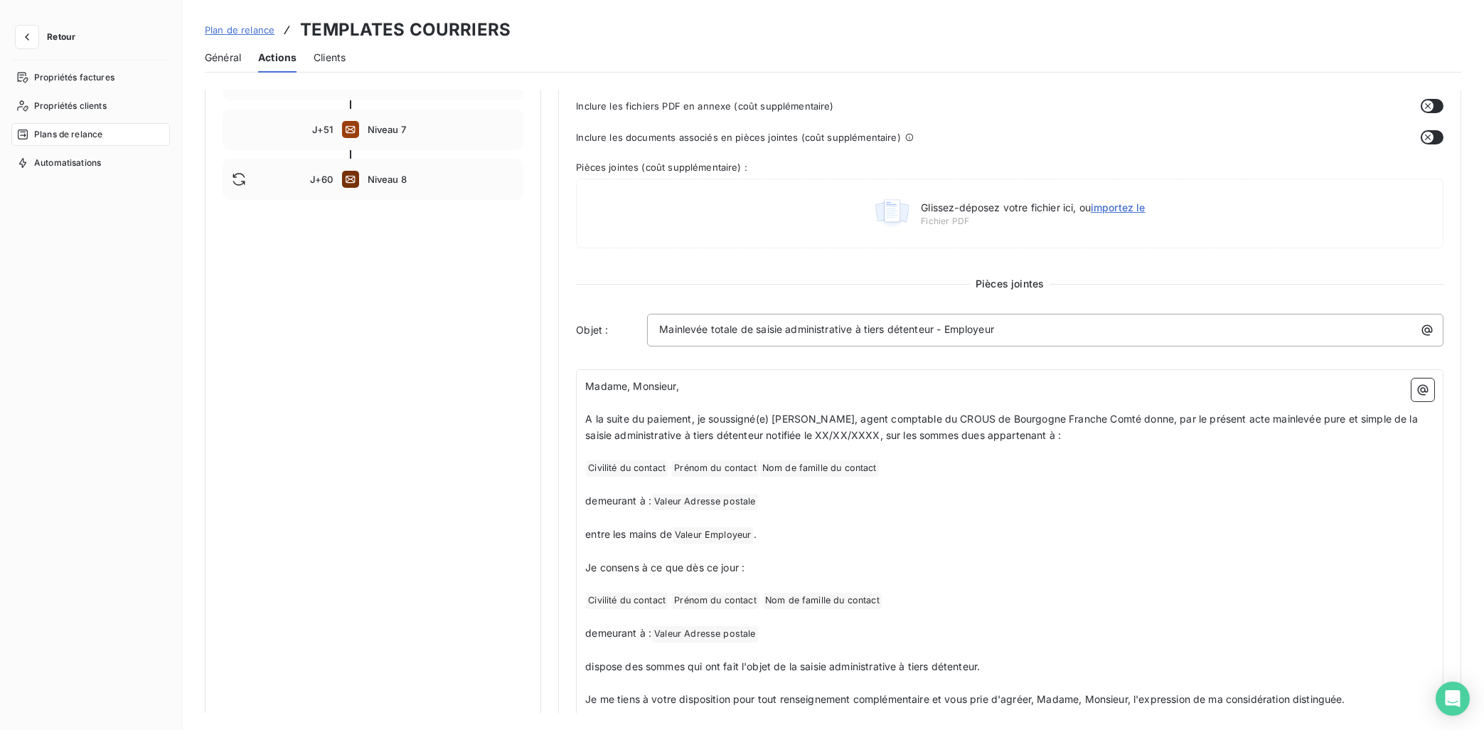
scroll to position [143, 0]
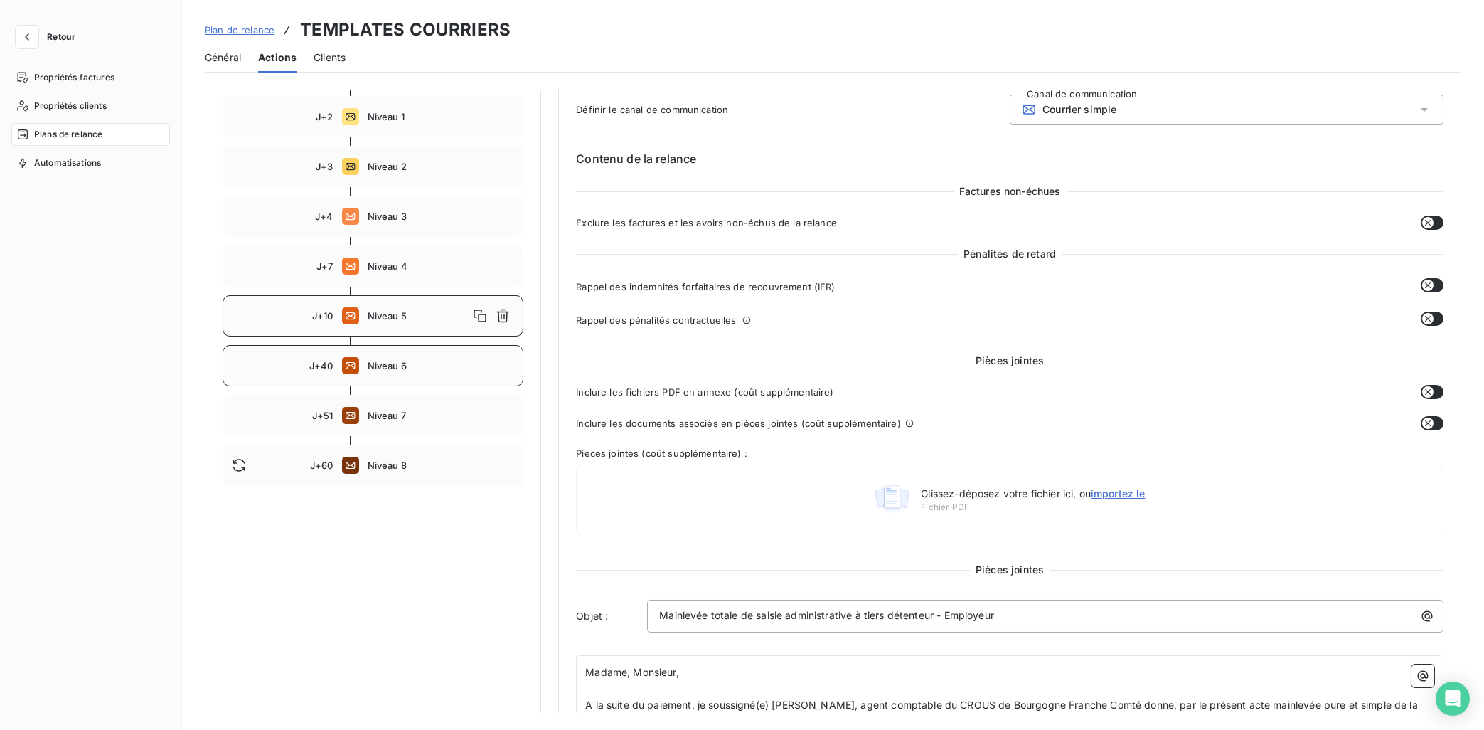
click at [395, 373] on div "J+40 Niveau 6" at bounding box center [373, 365] width 301 height 41
click at [400, 410] on span "Niveau 7" at bounding box center [441, 415] width 147 height 11
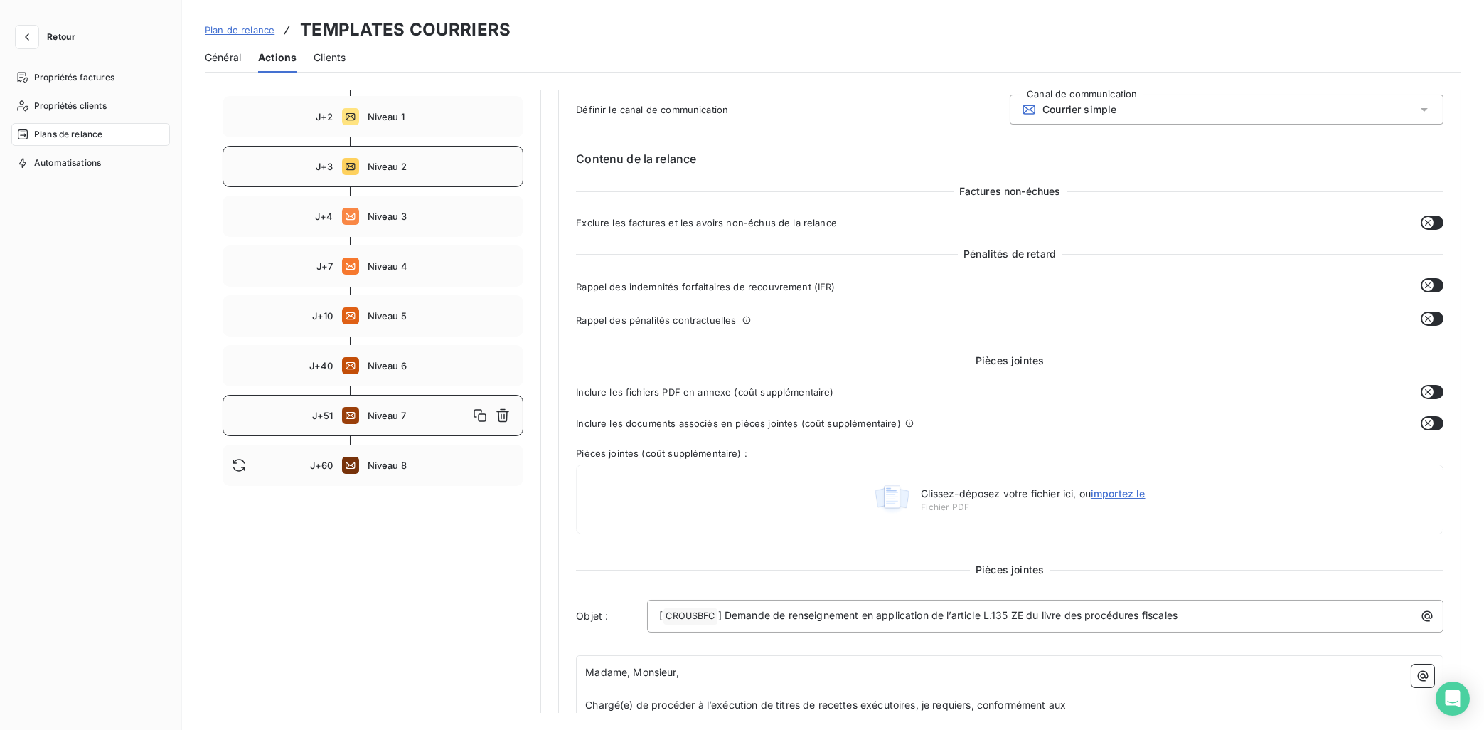
click at [408, 164] on span "Niveau 2" at bounding box center [441, 166] width 147 height 11
click at [400, 406] on div "J+51 Niveau 7" at bounding box center [373, 415] width 301 height 41
type input "51"
drag, startPoint x: 721, startPoint y: 618, endPoint x: 651, endPoint y: 617, distance: 69.7
click at [651, 617] on div "[ CROUSBFC ﻿ ] Demande de renseignement en application de l’article L.135 ZE du…" at bounding box center [1045, 615] width 796 height 33
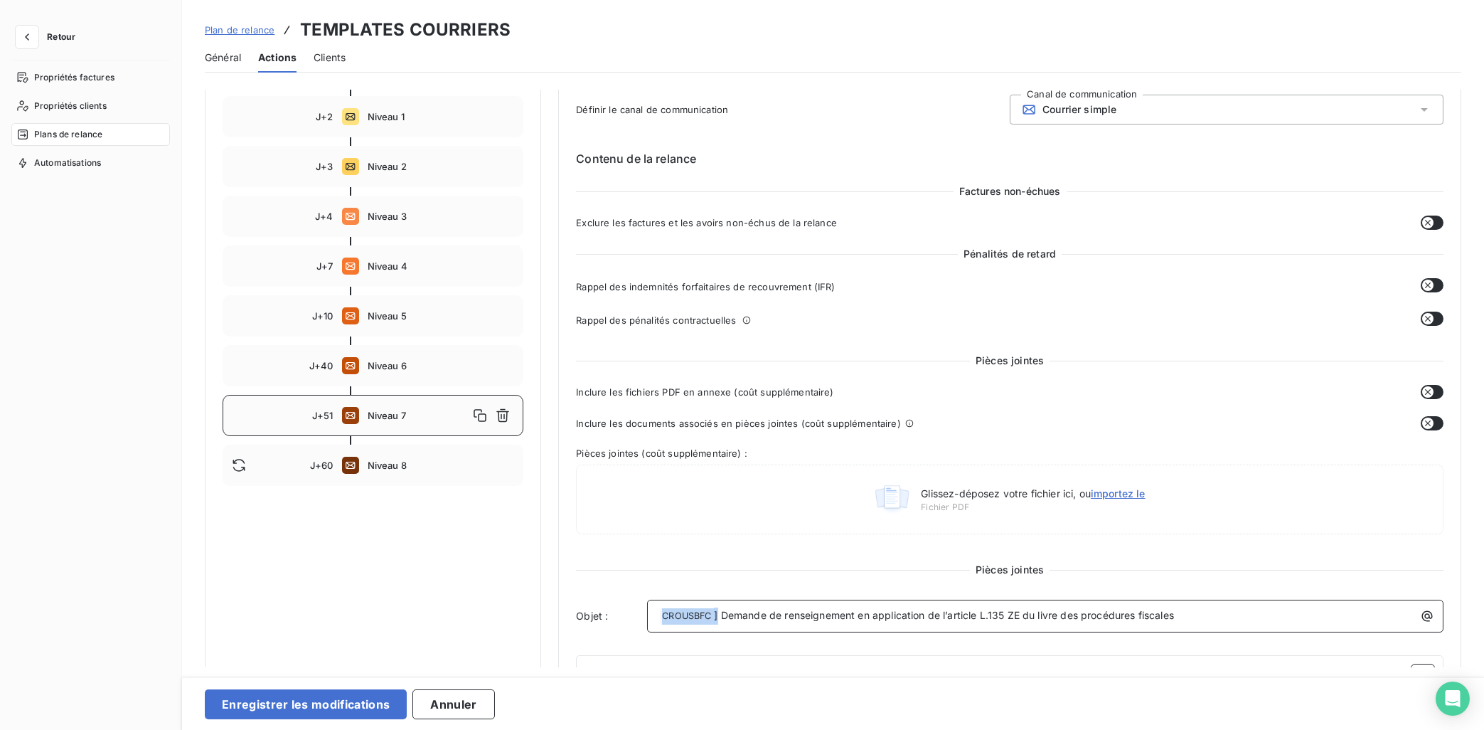
drag, startPoint x: 719, startPoint y: 617, endPoint x: 663, endPoint y: 617, distance: 56.2
click at [663, 617] on p "﻿ CROUSBFC ﻿ ] Demande de renseignement en application de l’article L.135 ZE du…" at bounding box center [1048, 615] width 779 height 17
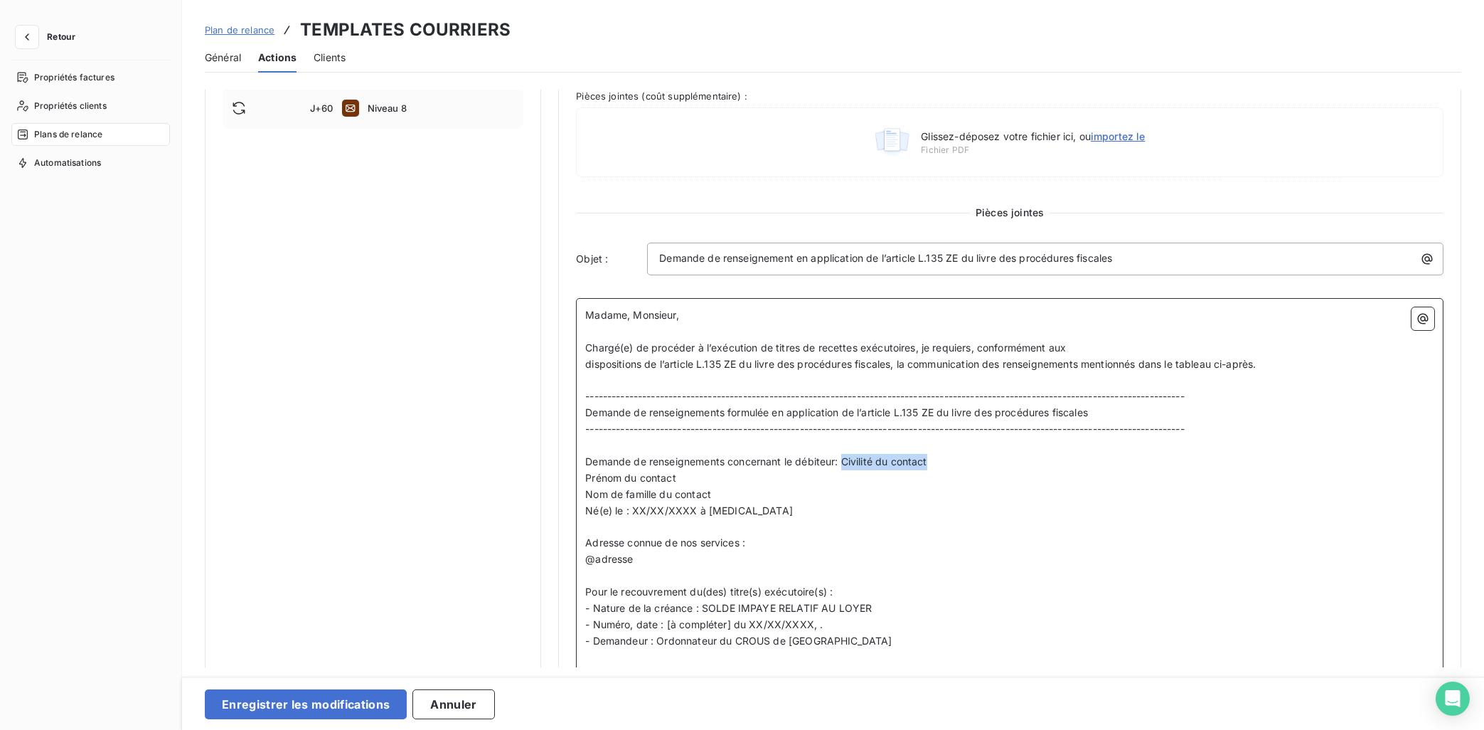
drag, startPoint x: 845, startPoint y: 460, endPoint x: 949, endPoint y: 464, distance: 103.9
click at [949, 464] on p "Demande de renseignements concernant le débiteur: Civilité du contact" at bounding box center [1009, 462] width 849 height 16
drag, startPoint x: 748, startPoint y: 484, endPoint x: 586, endPoint y: 476, distance: 162.3
click at [586, 476] on p "Prénom du contact" at bounding box center [1009, 478] width 849 height 16
drag, startPoint x: 725, startPoint y: 496, endPoint x: 573, endPoint y: 493, distance: 152.2
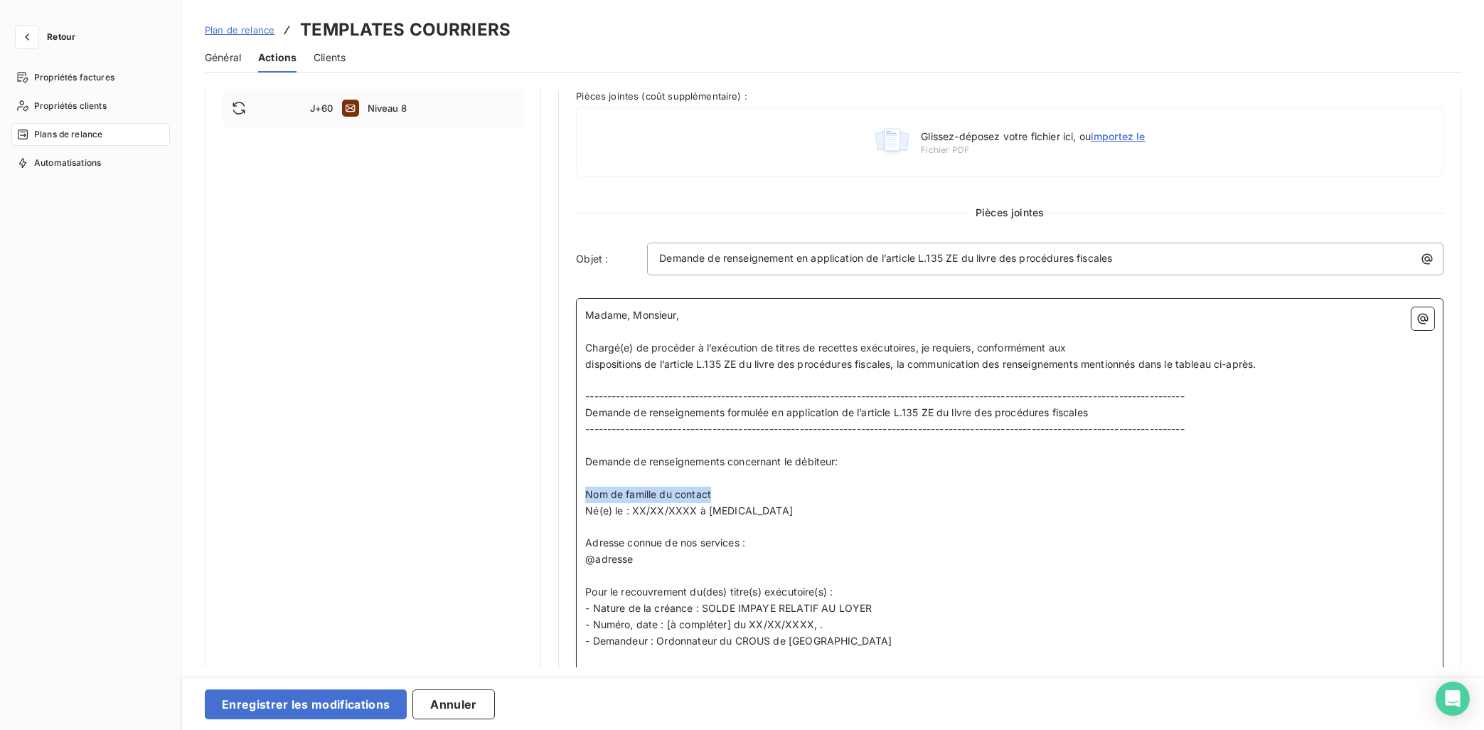
click at [573, 493] on div "Niveau 7 Paramètres Définir le nombre de jour après échéance 51 Envoi J+X après…" at bounding box center [1009, 465] width 903 height 1751
click at [892, 462] on p "Demande de renseignements concernant le débiteur:" at bounding box center [1009, 462] width 849 height 16
click at [889, 467] on p "Demande de renseignements concernant le débiteur :" at bounding box center [1009, 462] width 849 height 16
click at [1328, 322] on icon "button" at bounding box center [1423, 318] width 14 height 14
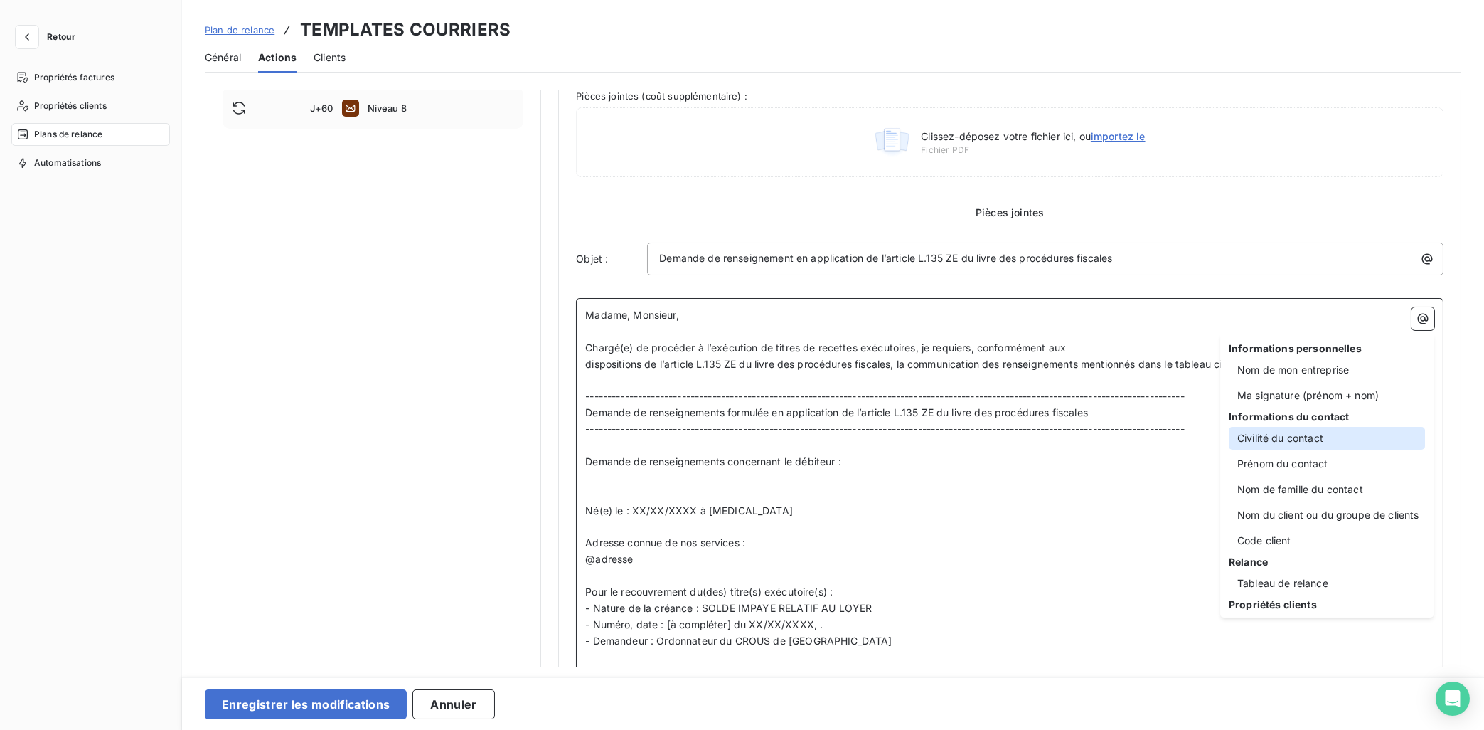
click at [1328, 441] on div "Civilité du contact" at bounding box center [1327, 438] width 196 height 23
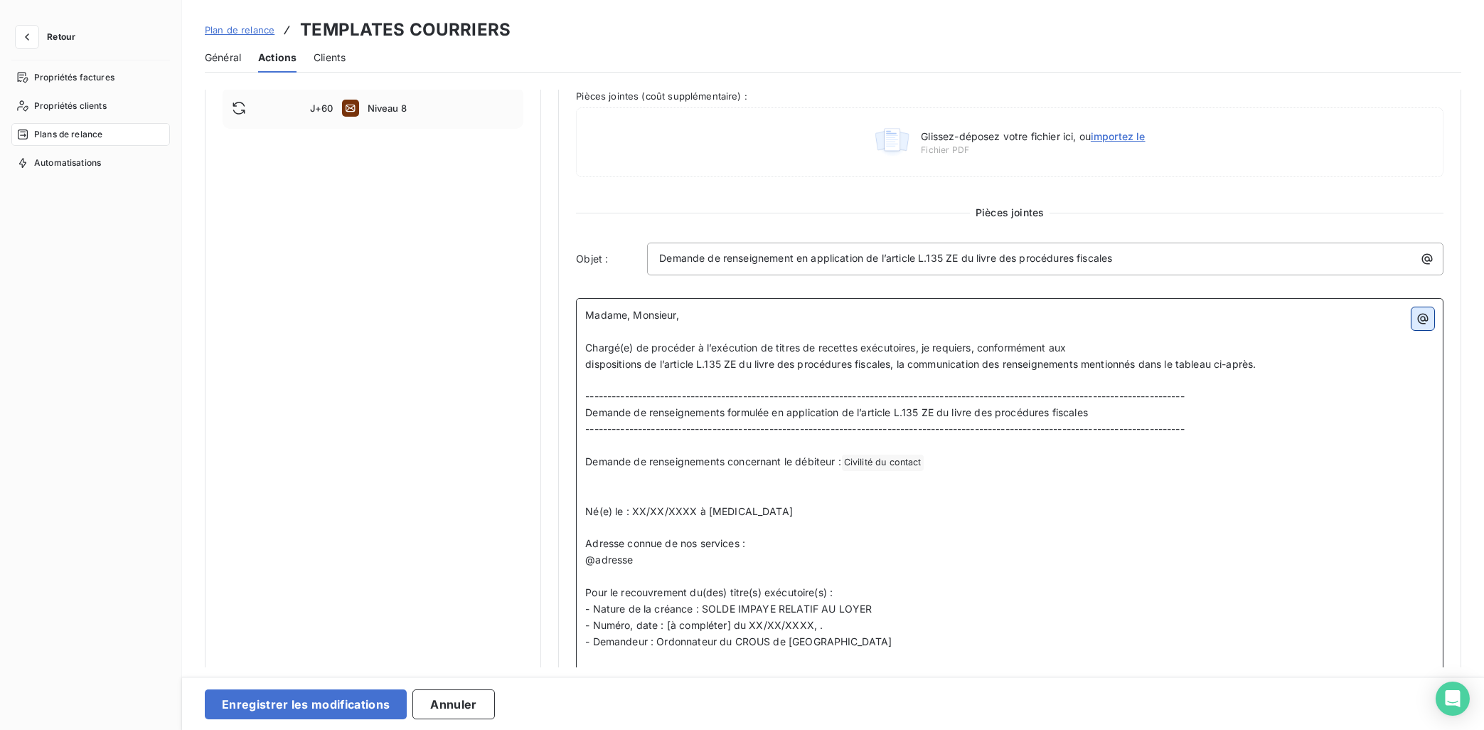
click at [1328, 322] on icon "button" at bounding box center [1423, 319] width 11 height 11
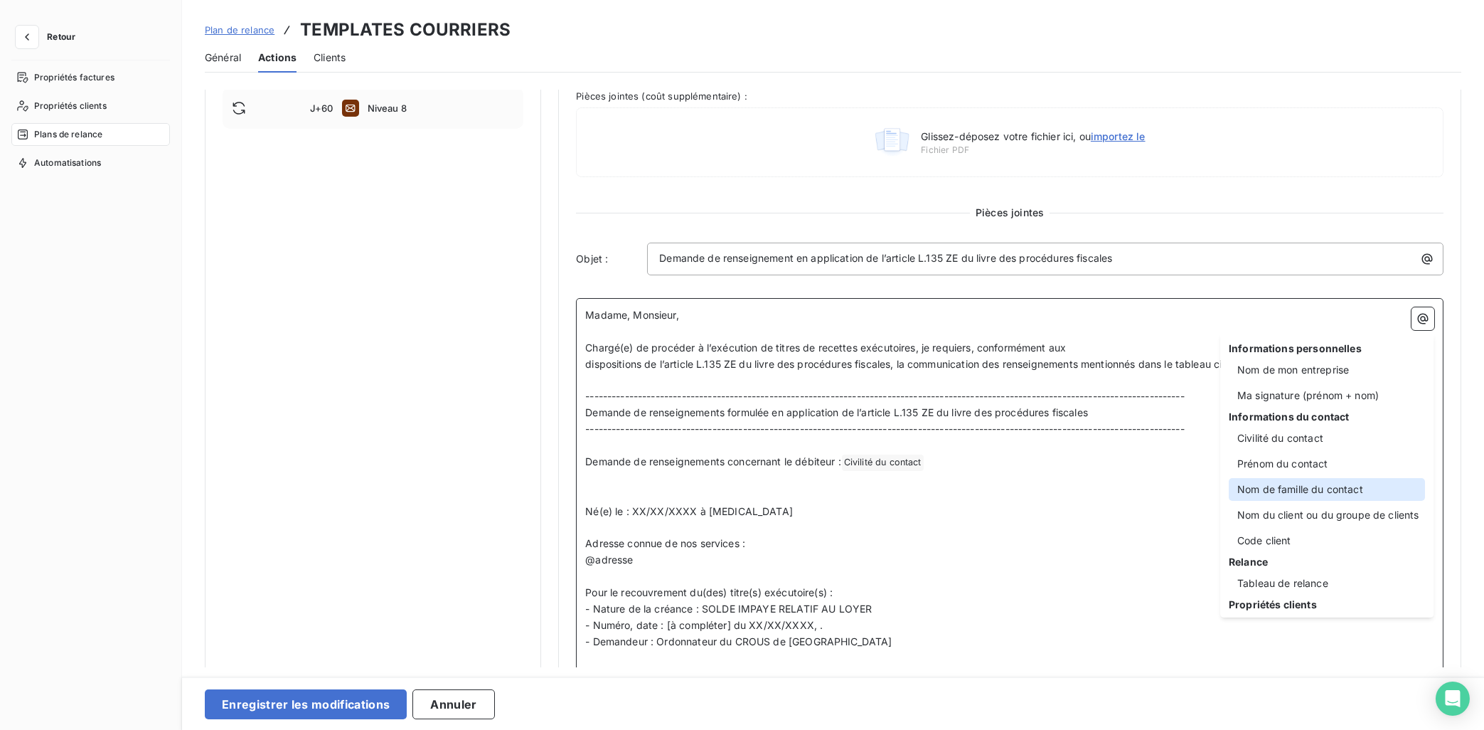
click at [1328, 487] on div "Nom de famille du contact" at bounding box center [1327, 489] width 196 height 23
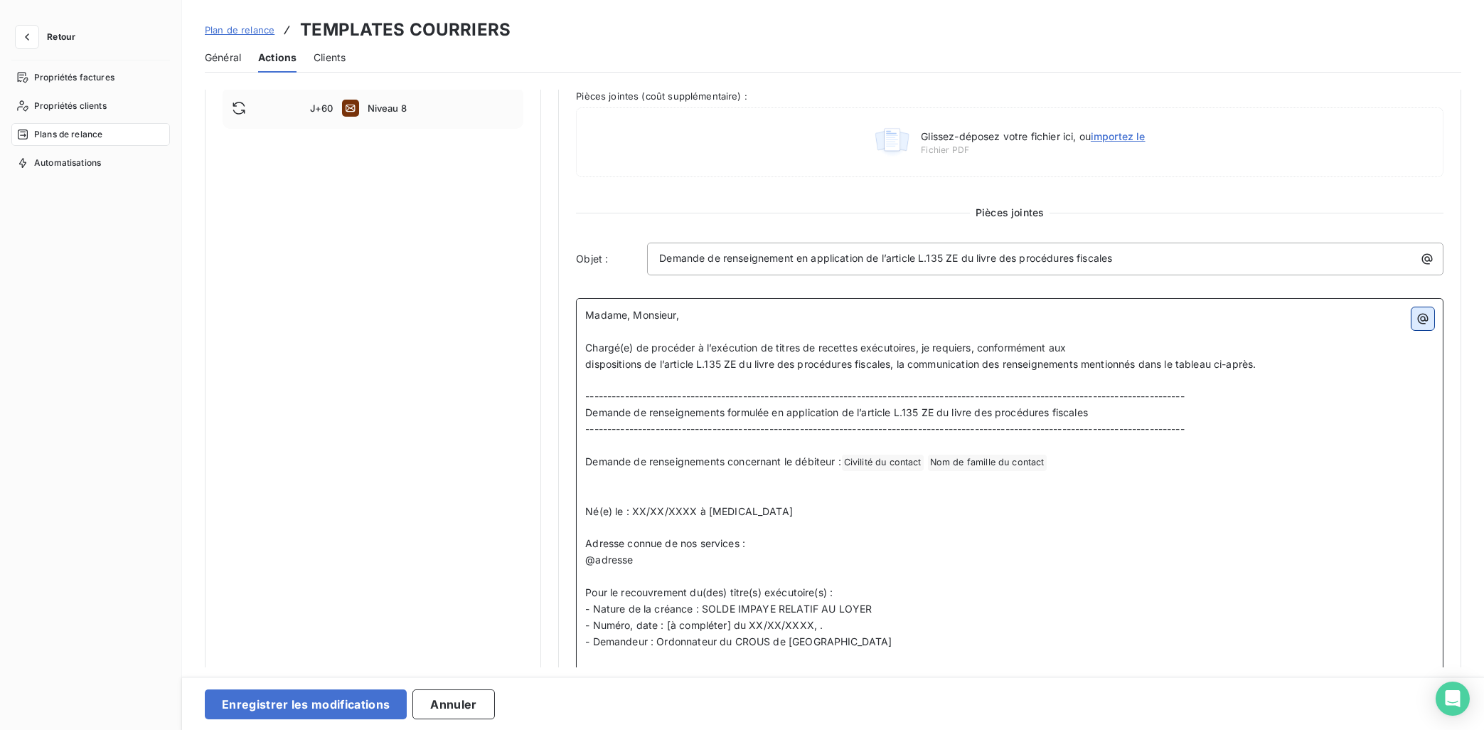
click at [1328, 322] on icon "button" at bounding box center [1423, 318] width 14 height 14
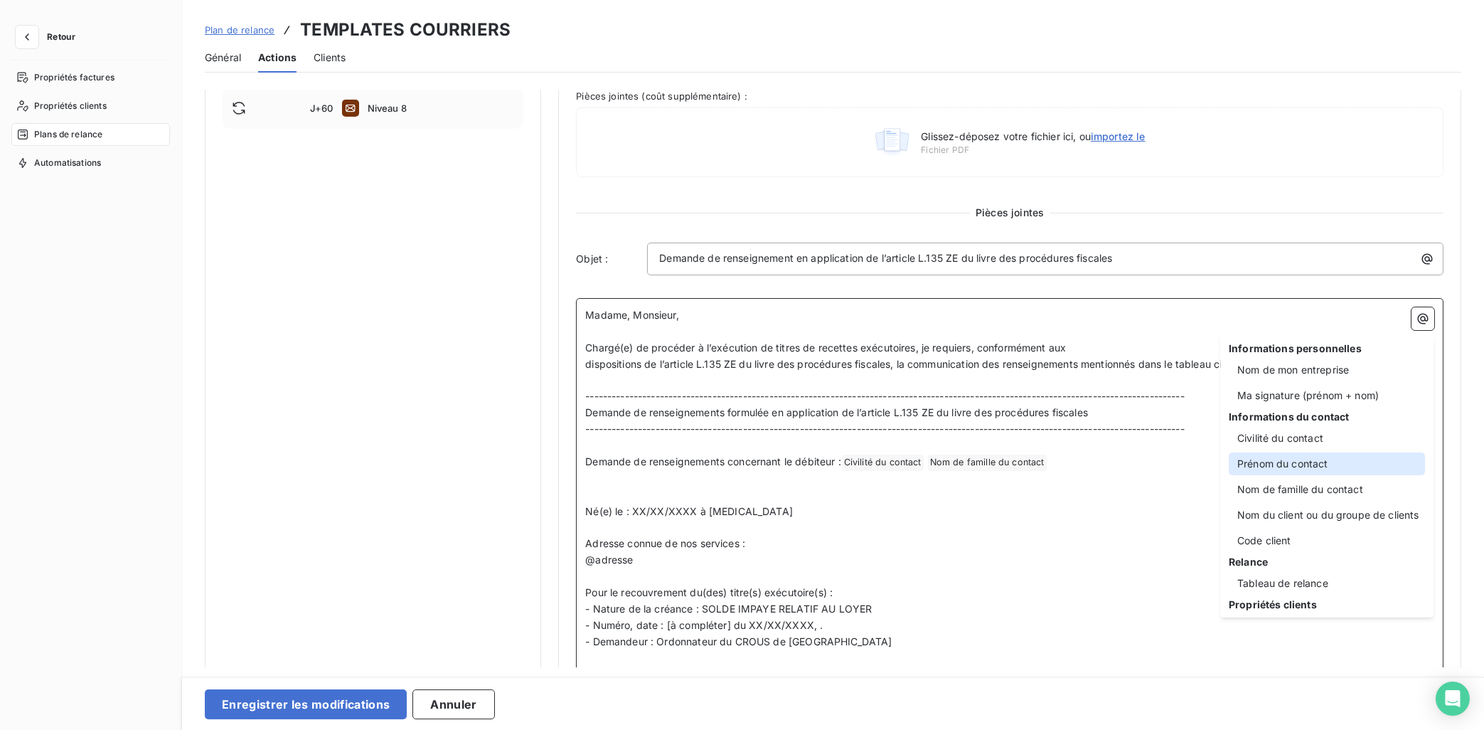
click at [1328, 456] on div "Prénom du contact" at bounding box center [1327, 463] width 196 height 23
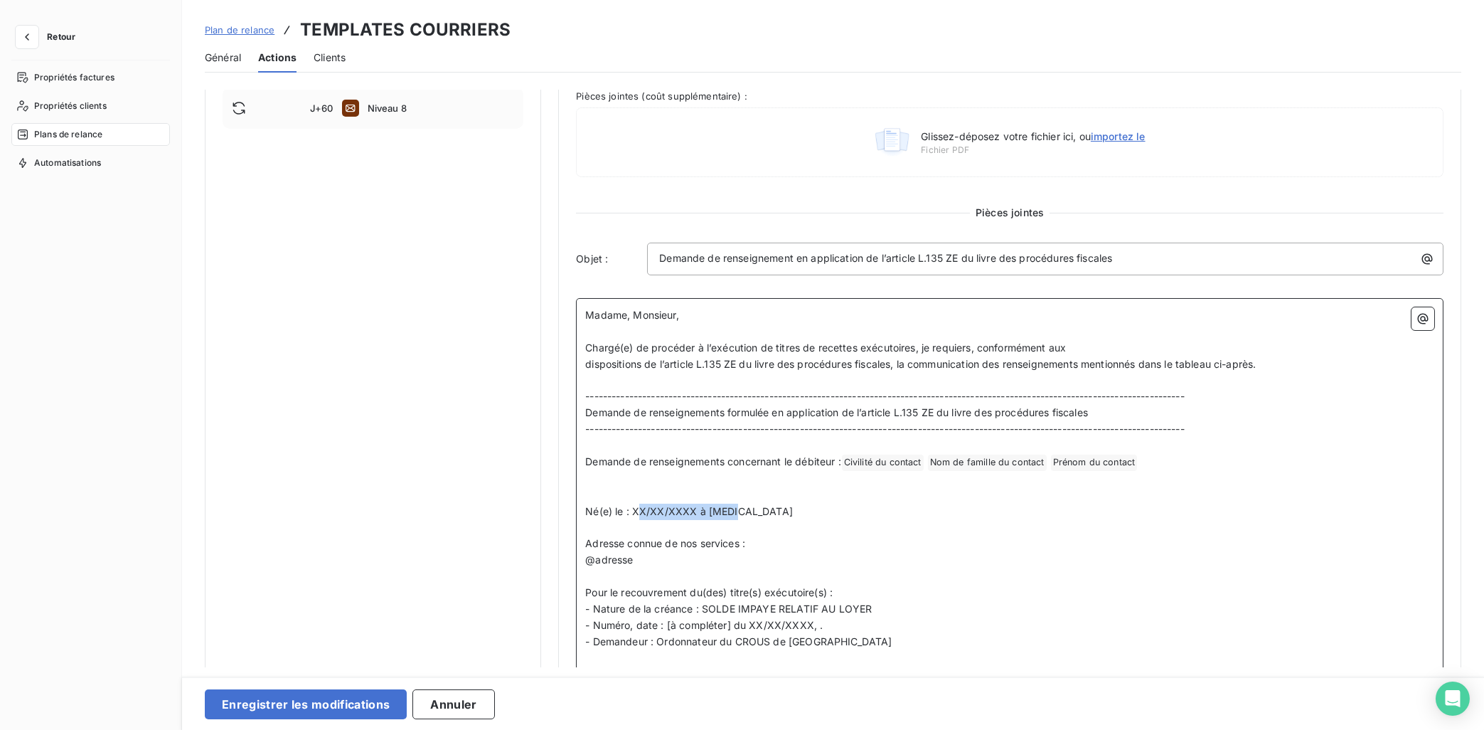
drag, startPoint x: 742, startPoint y: 517, endPoint x: 764, endPoint y: 516, distance: 22.1
click at [764, 516] on p "Né(e) le : XX/XX/XXXX à [MEDICAL_DATA]" at bounding box center [1009, 511] width 849 height 16
click at [1328, 321] on icon "button" at bounding box center [1423, 318] width 14 height 14
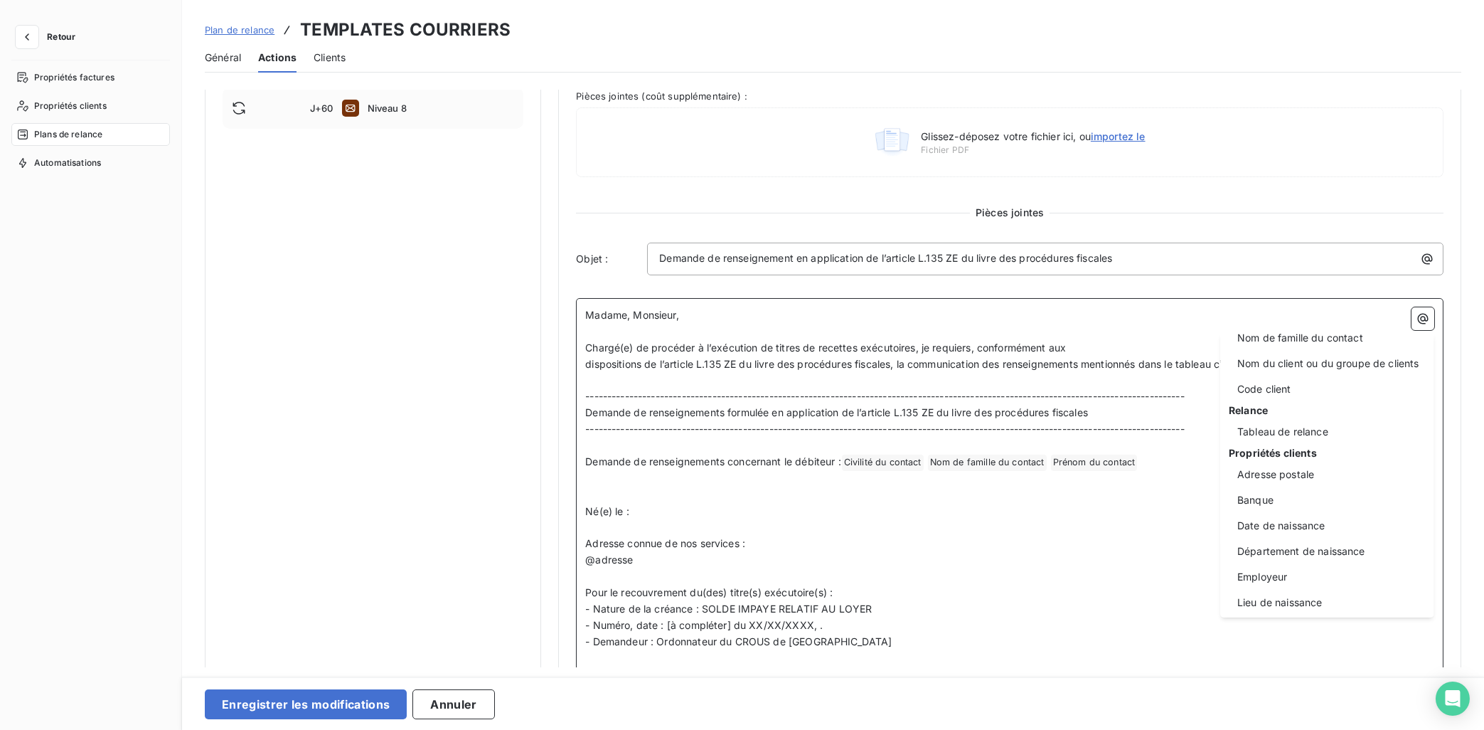
scroll to position [233, 0]
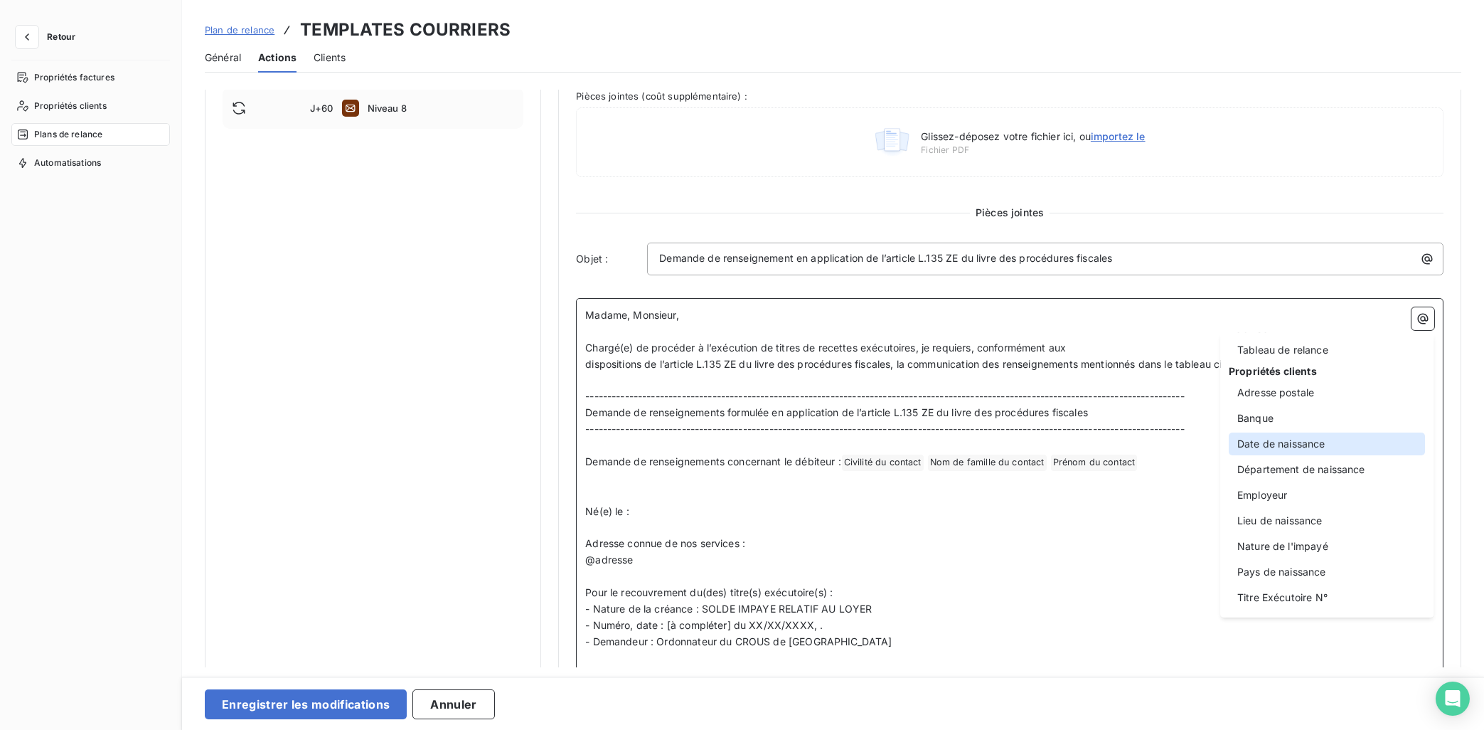
click at [1308, 449] on div "Date de naissance" at bounding box center [1327, 443] width 196 height 23
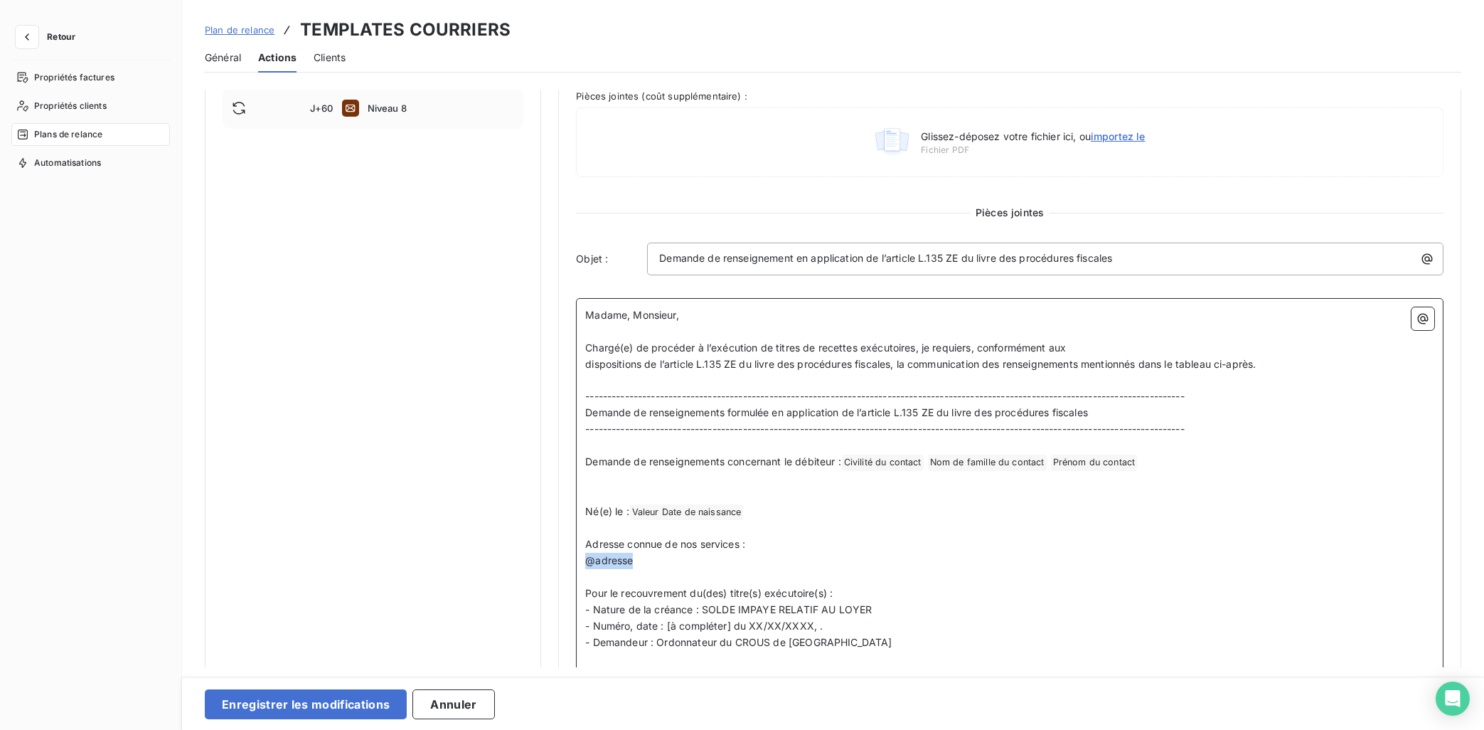
drag, startPoint x: 654, startPoint y: 560, endPoint x: 575, endPoint y: 559, distance: 78.9
click at [575, 559] on div "Niveau 7 Paramètres Définir le nombre de jour après échéance 51 Envoi J+X après…" at bounding box center [1009, 466] width 903 height 1753
click at [784, 536] on p "﻿" at bounding box center [1009, 528] width 849 height 16
click at [777, 544] on p "Adresse connue de nos services :" at bounding box center [1009, 544] width 849 height 16
click at [1328, 324] on button "button" at bounding box center [1423, 318] width 23 height 23
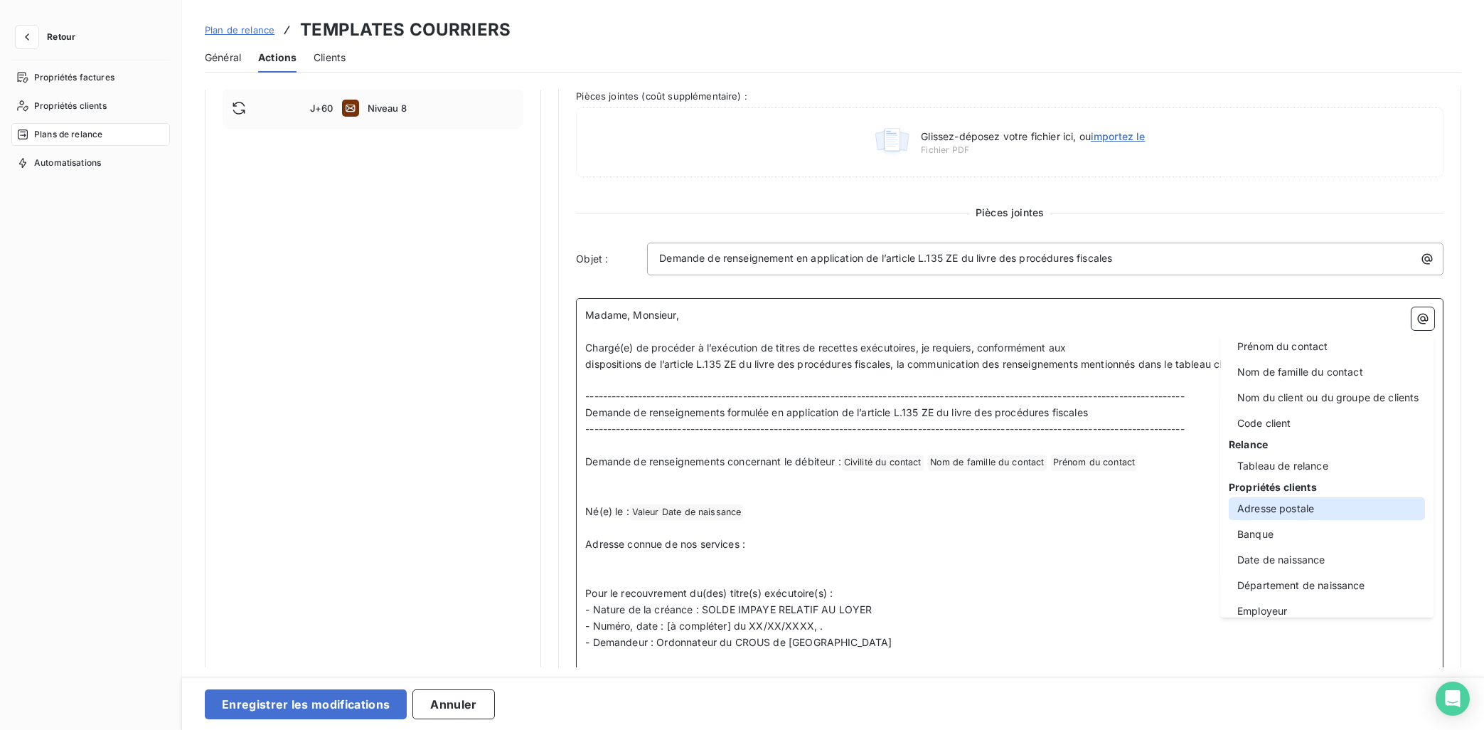
scroll to position [143, 0]
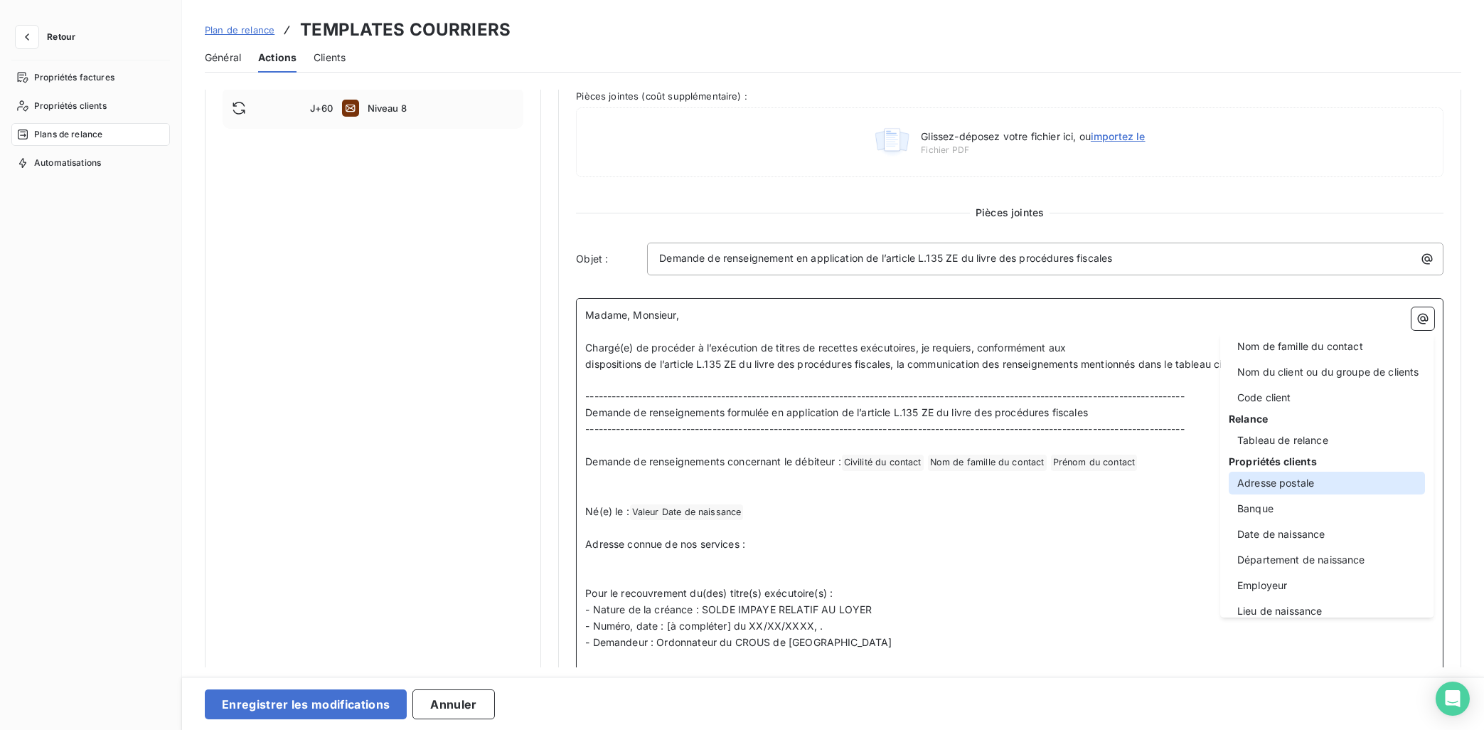
click at [1308, 487] on div "Adresse postale" at bounding box center [1327, 482] width 196 height 23
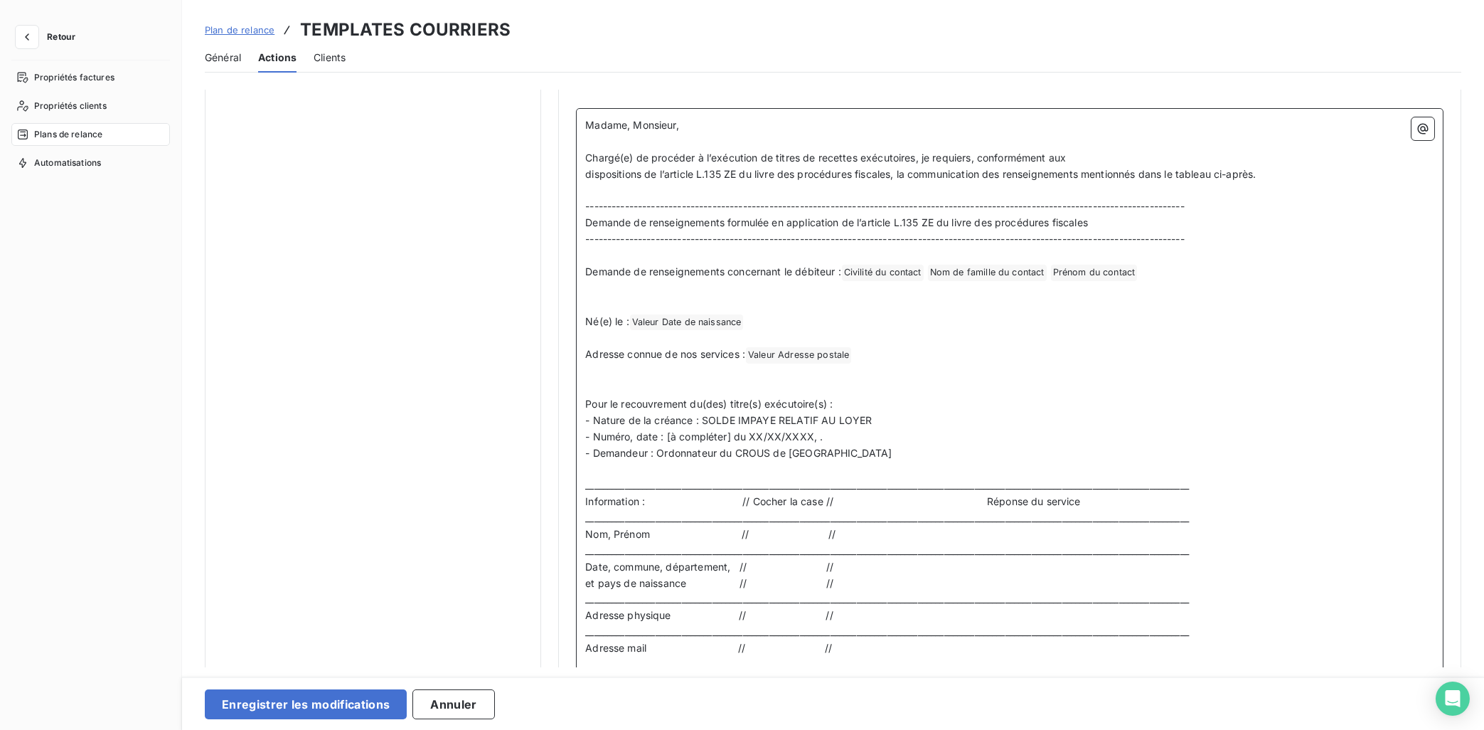
scroll to position [715, 0]
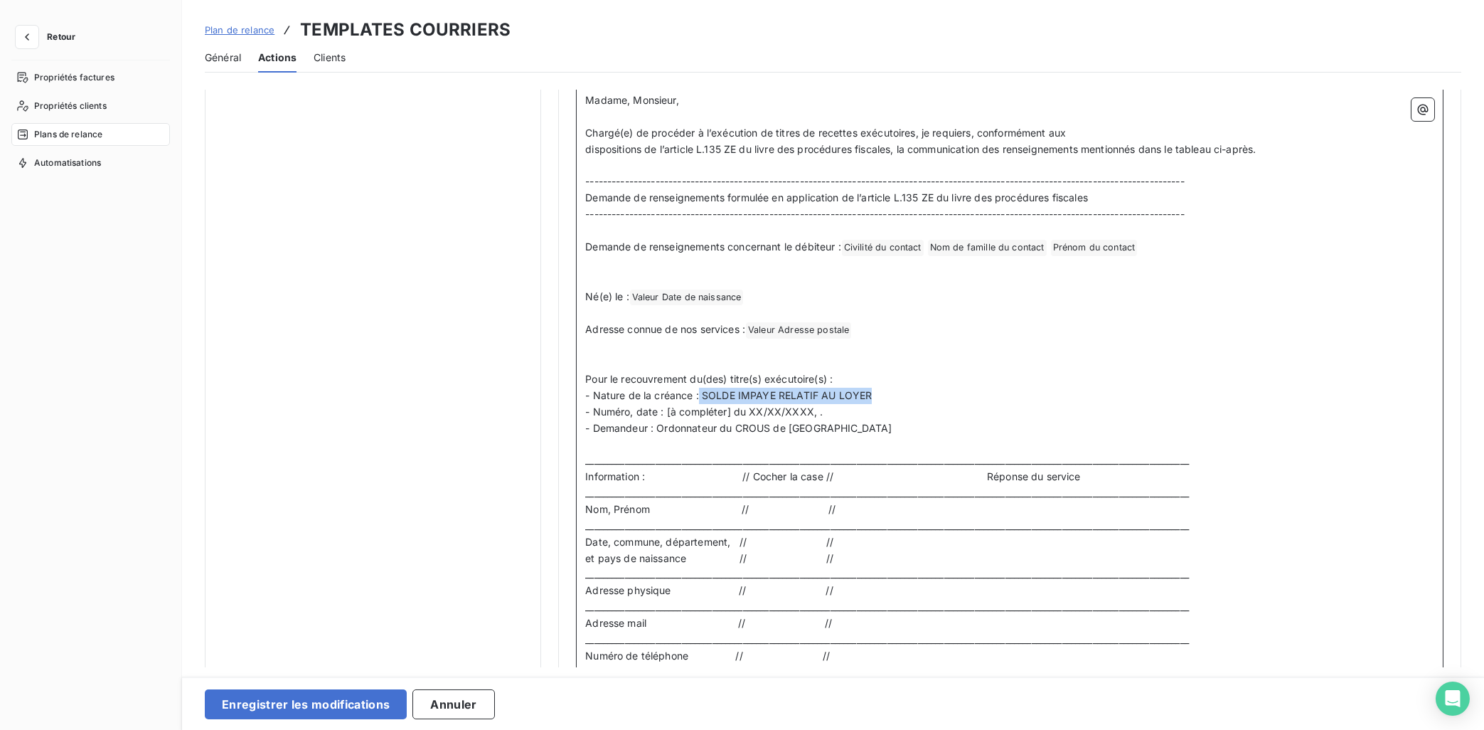
drag, startPoint x: 871, startPoint y: 395, endPoint x: 698, endPoint y: 400, distance: 172.9
click at [698, 400] on p "- Nature de la créance : SOLDE IMPAYE RELATIF AU LOYER" at bounding box center [1009, 396] width 849 height 16
click at [698, 400] on span "- Nature de la créance : SOLDE IMPAYE RELATIF AU LOYER" at bounding box center [728, 395] width 287 height 12
drag, startPoint x: 880, startPoint y: 400, endPoint x: 705, endPoint y: 393, distance: 174.4
click at [705, 393] on p "- Nature de la créance : SOLDE IMPAYE RELATIF AU LOYER" at bounding box center [1009, 396] width 849 height 16
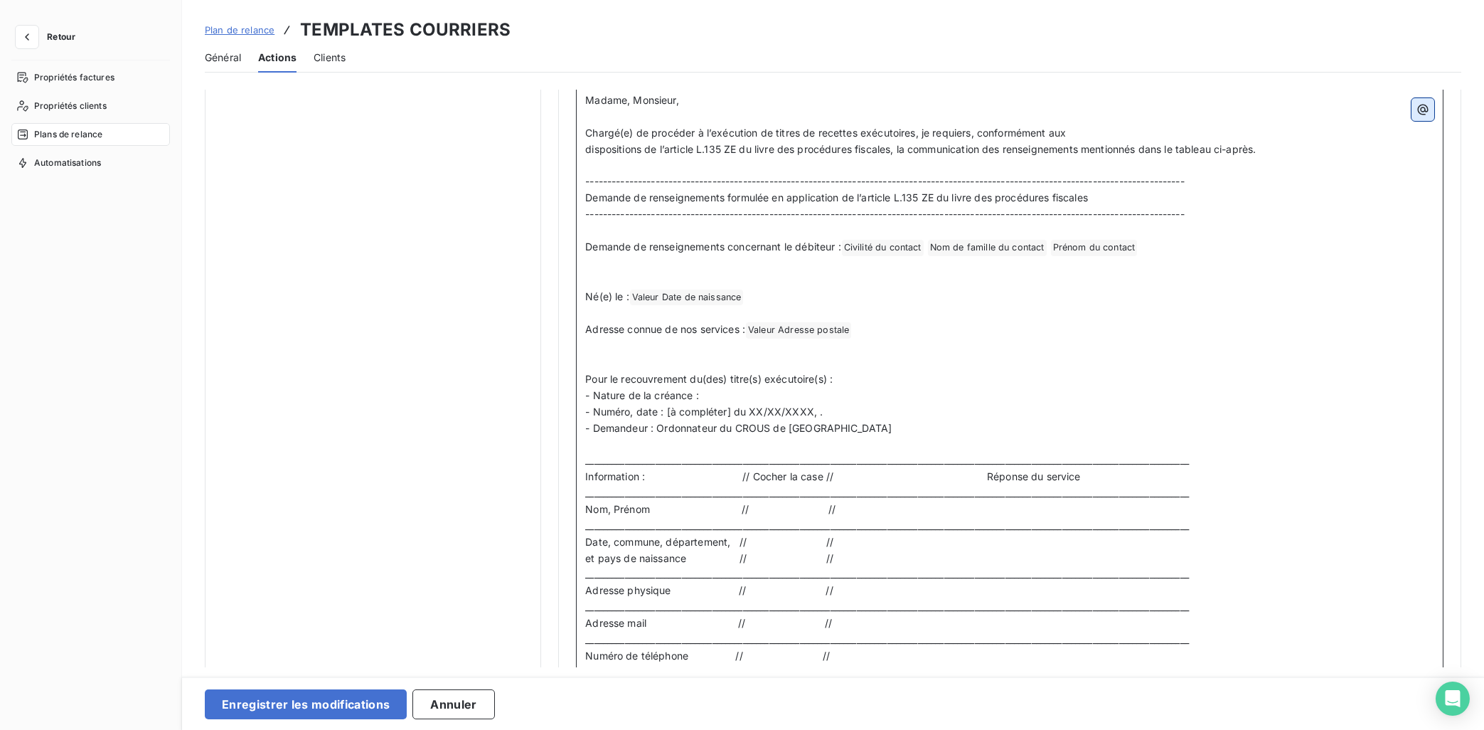
click at [1328, 116] on icon "button" at bounding box center [1423, 109] width 14 height 14
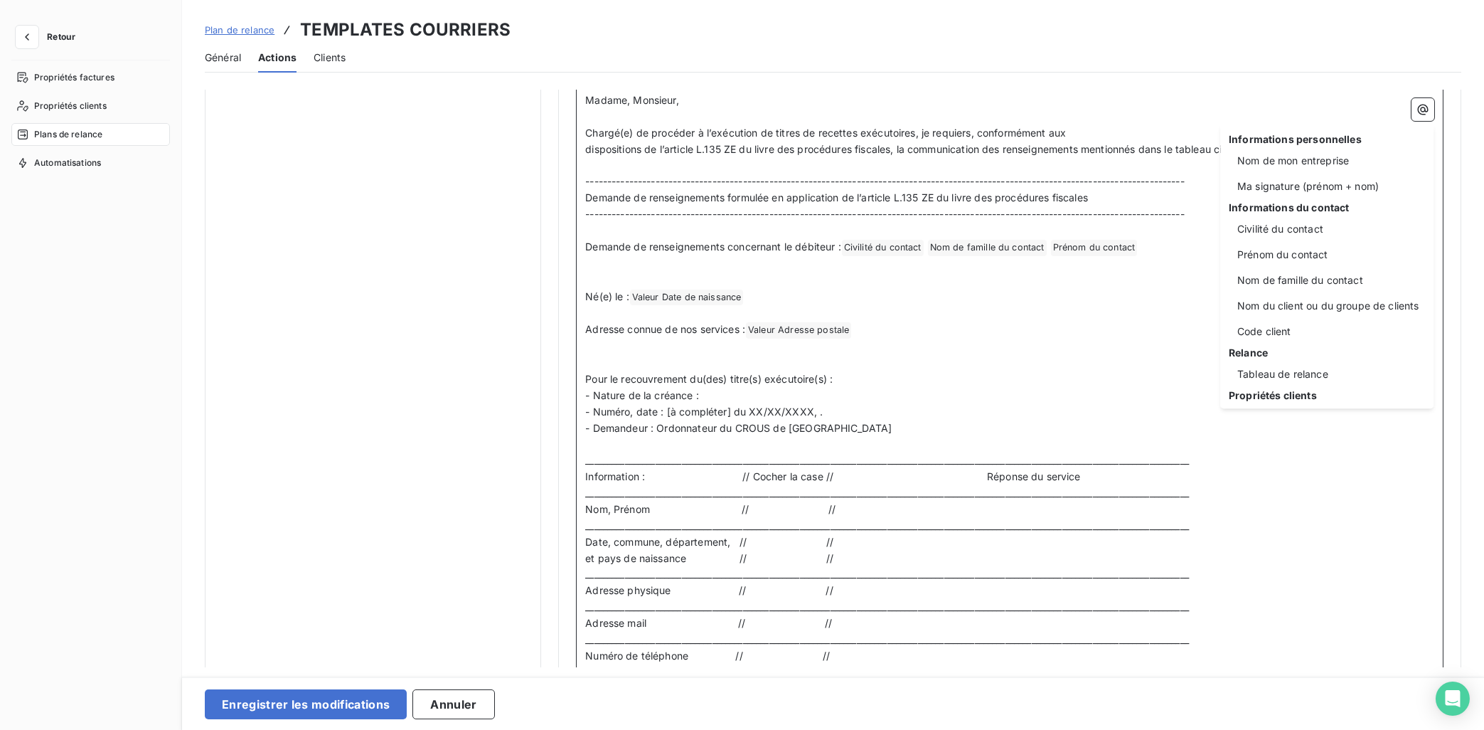
scroll to position [233, 0]
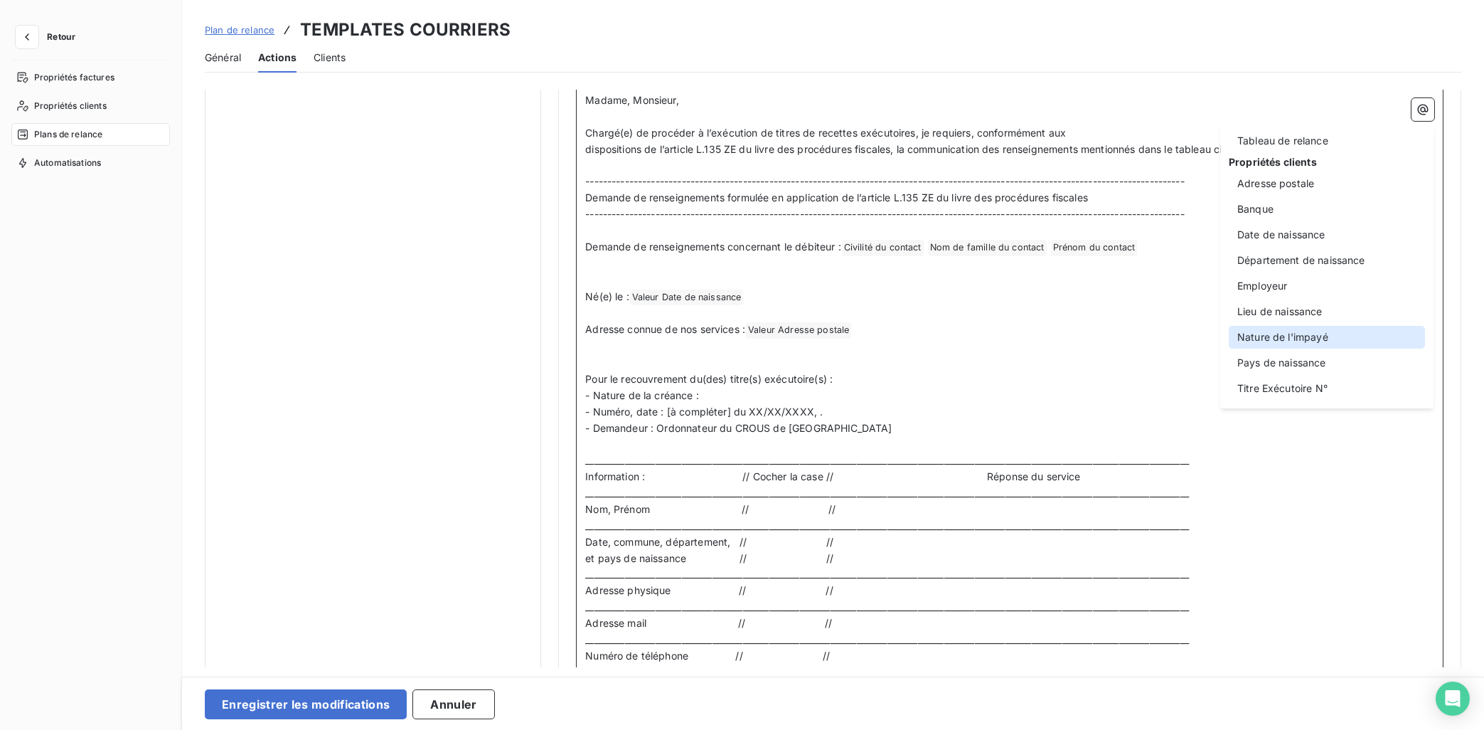
click at [1328, 332] on div "Nature de l'impayé" at bounding box center [1327, 337] width 196 height 23
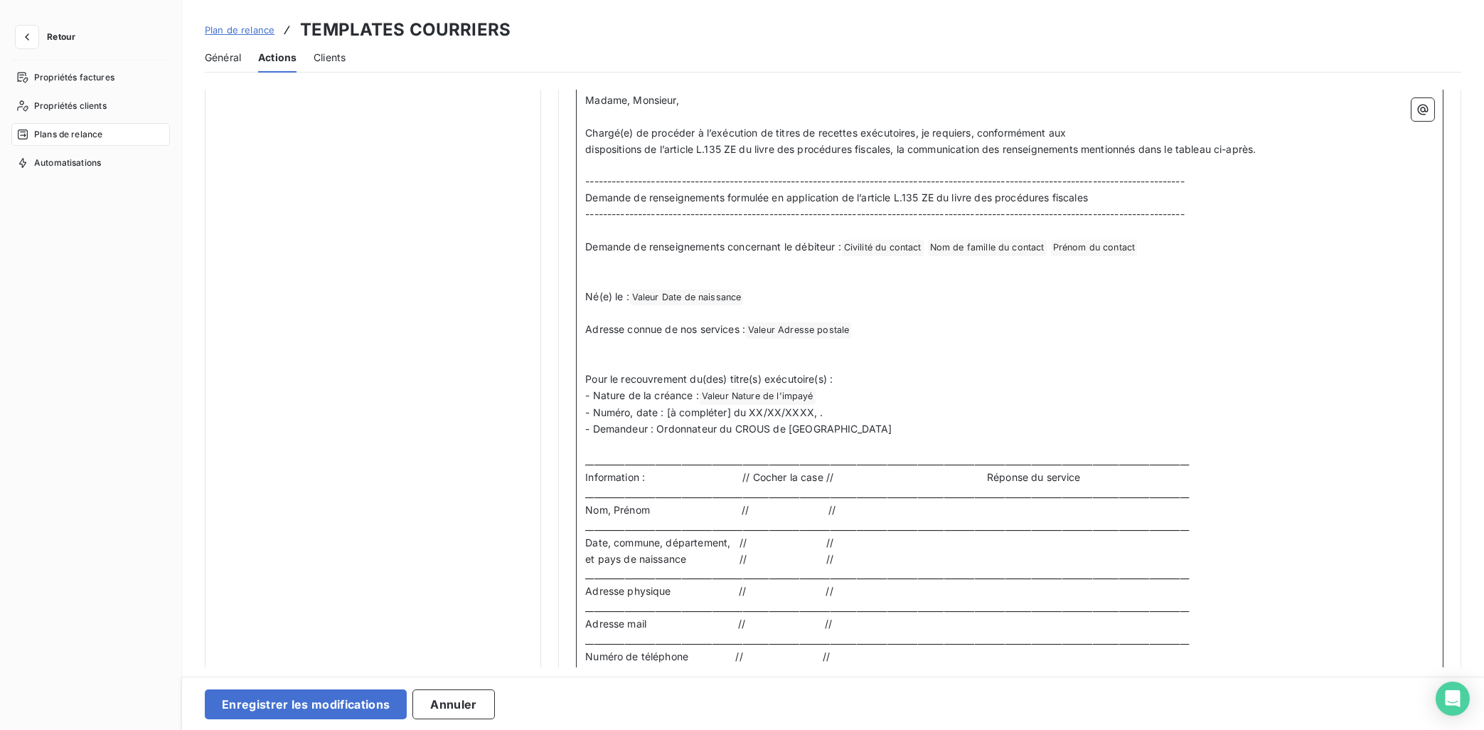
scroll to position [715, 0]
drag, startPoint x: 831, startPoint y: 409, endPoint x: 668, endPoint y: 414, distance: 162.9
click at [668, 414] on p "- Numéro, date : [à compléter] du XX/XX/XXXX, ." at bounding box center [1009, 413] width 849 height 16
click at [1328, 114] on icon "button" at bounding box center [1423, 109] width 14 height 14
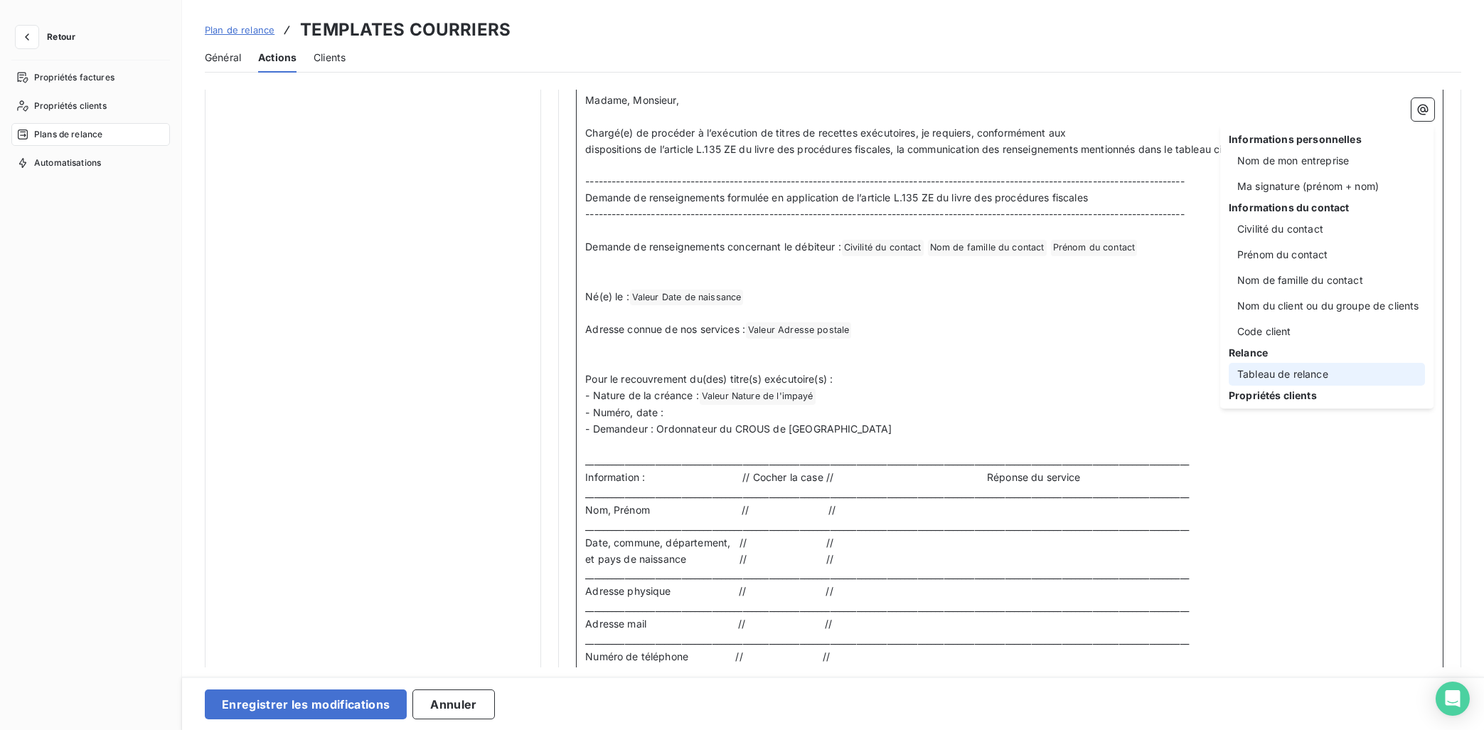
scroll to position [233, 0]
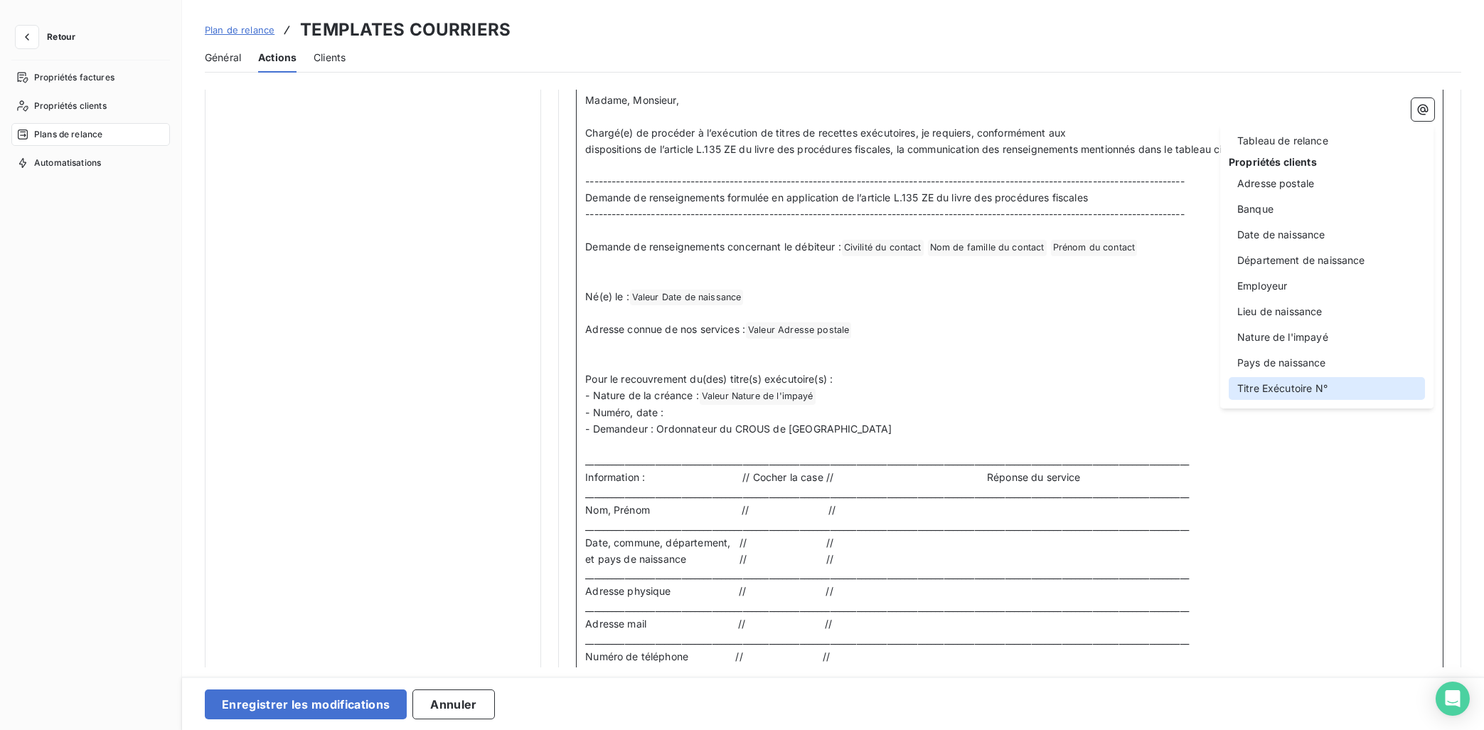
click at [1313, 384] on div "Titre Exécutoire N°" at bounding box center [1327, 388] width 196 height 23
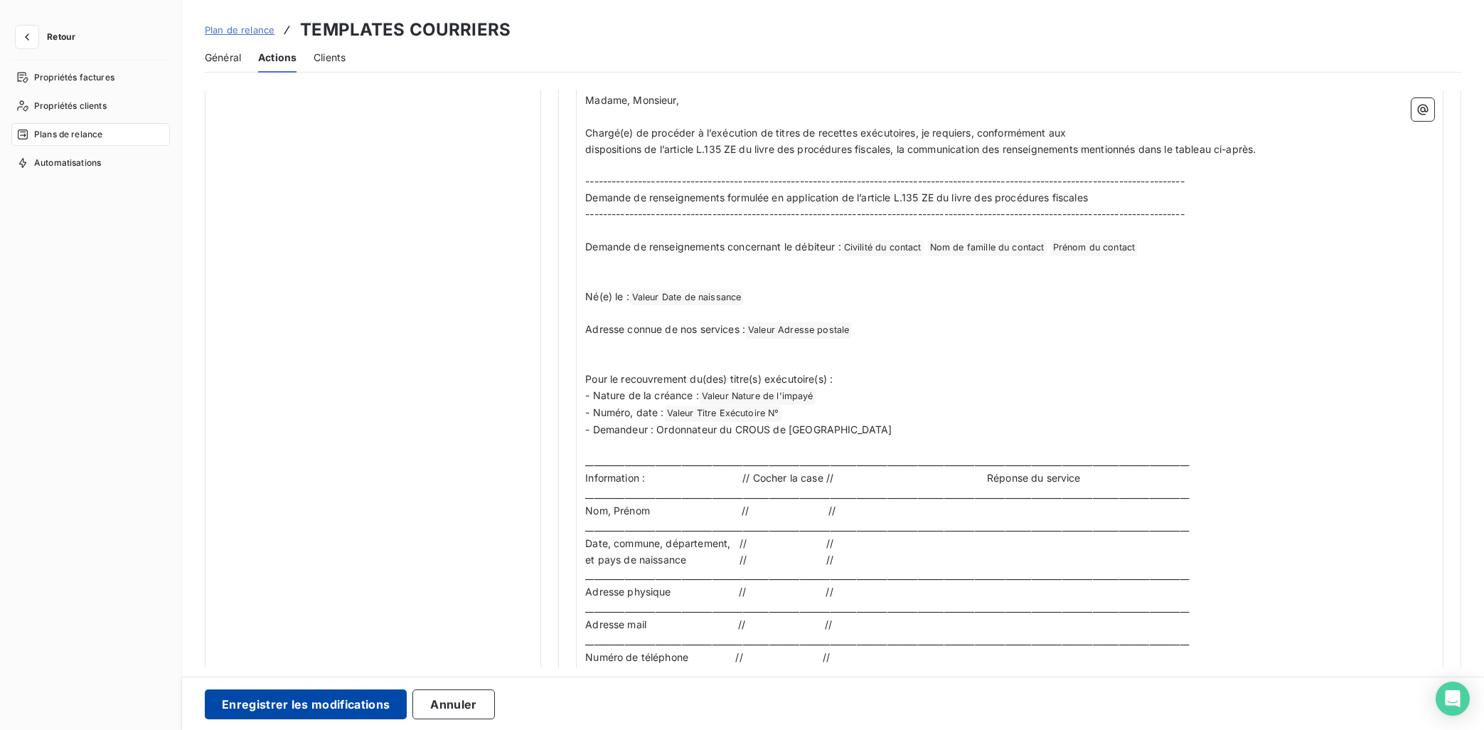
click at [355, 653] on button "Enregistrer les modifications" at bounding box center [306, 704] width 202 height 30
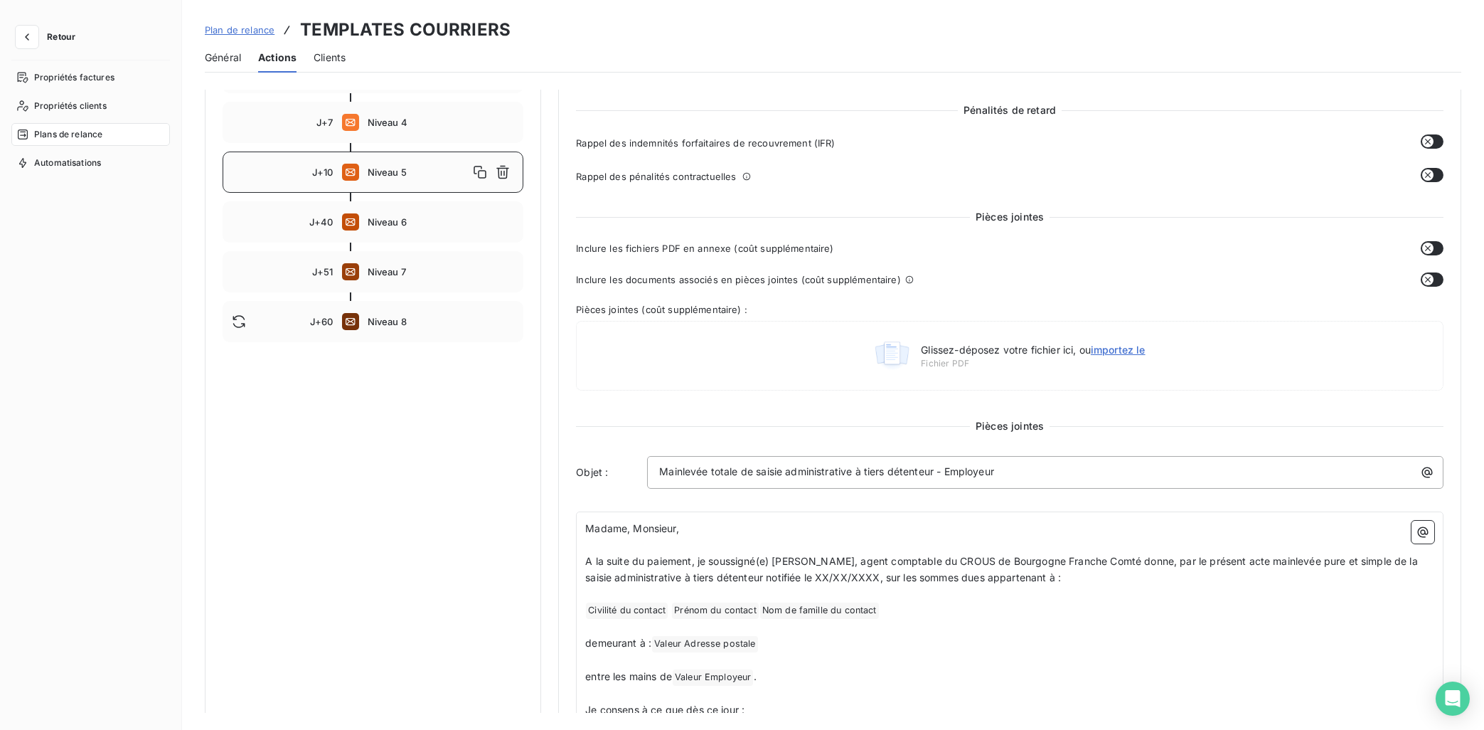
scroll to position [286, 0]
drag, startPoint x: 1016, startPoint y: 474, endPoint x: 639, endPoint y: 479, distance: 376.9
click at [639, 479] on div "Objet : Mainlevée totale de saisie administrative à tiers détenteur - Employeur" at bounding box center [1010, 473] width 868 height 33
copy span "Mainlevée totale de saisie administrative à tiers détenteur - Employeur"
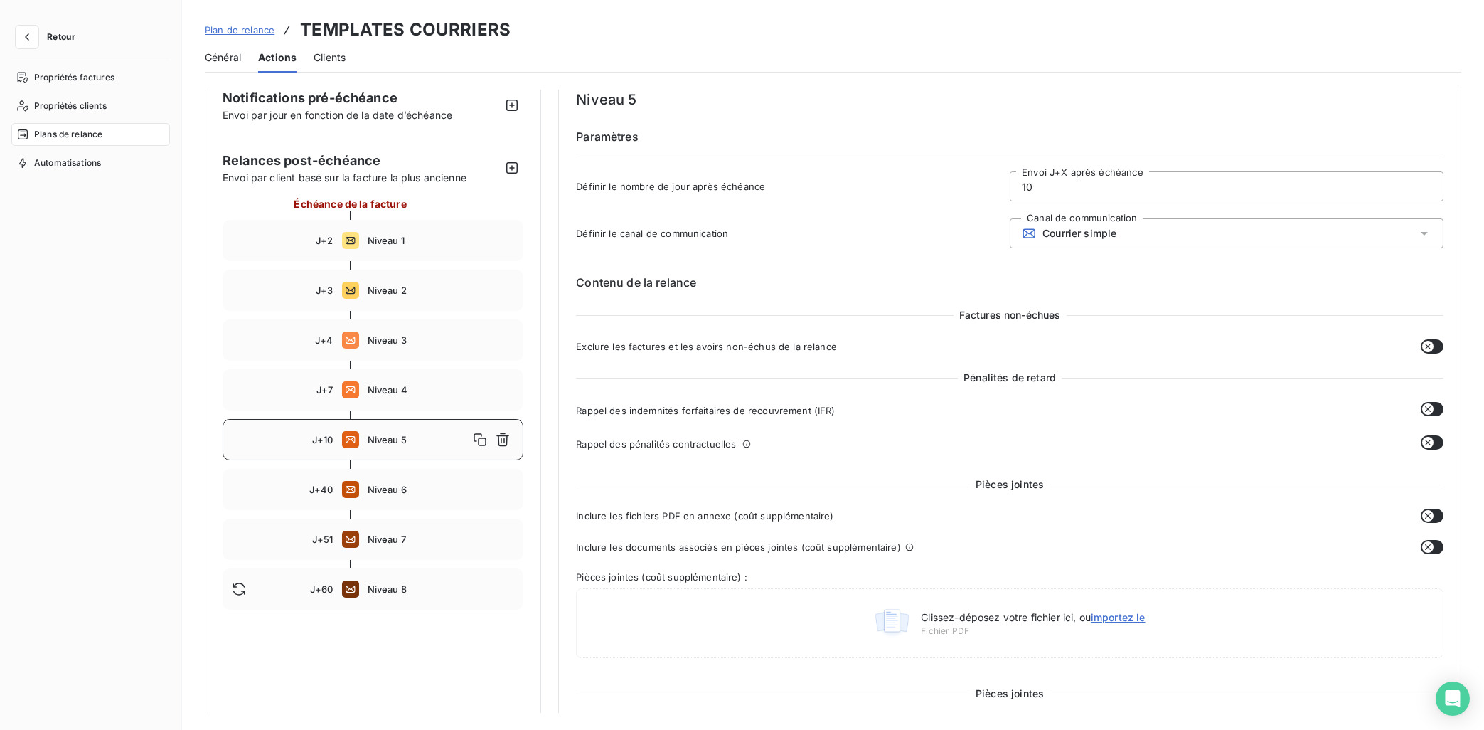
scroll to position [0, 0]
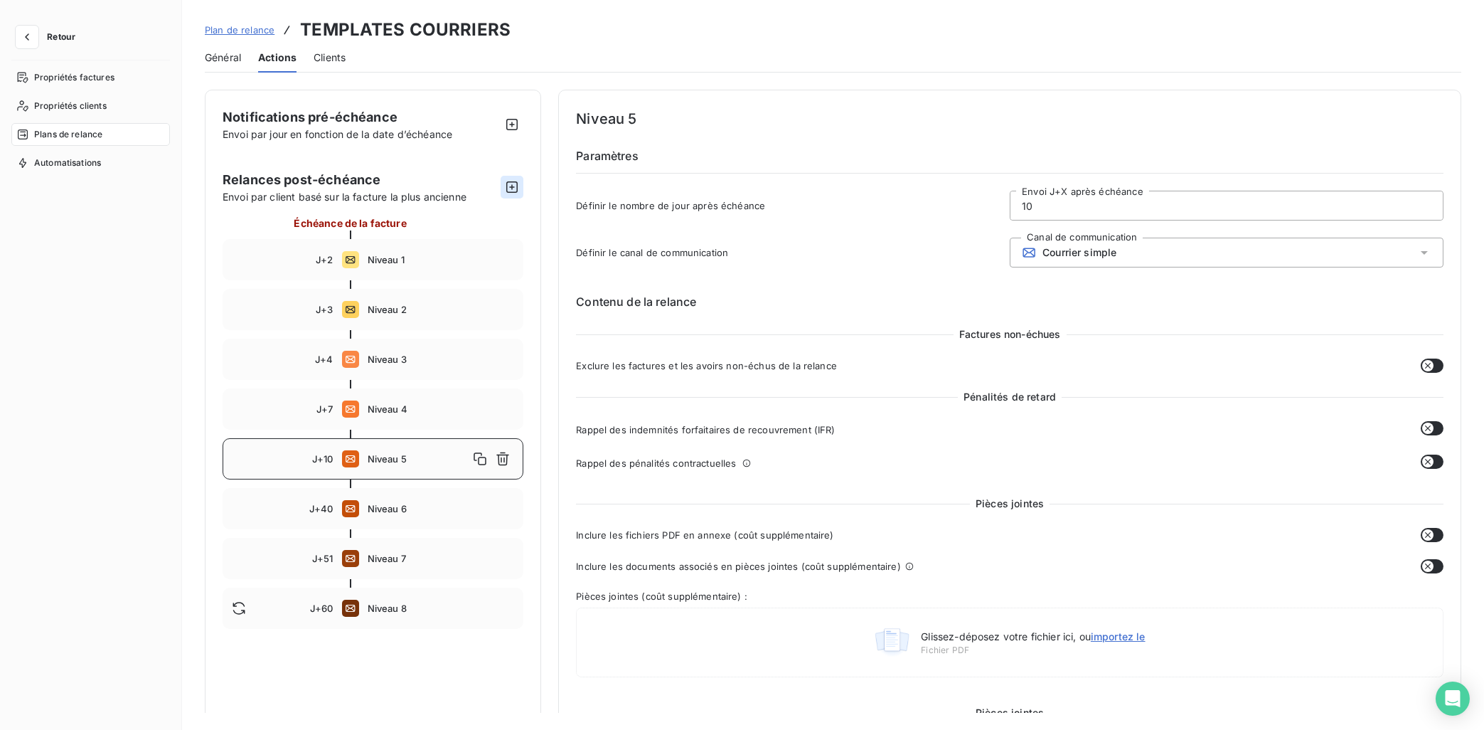
click at [513, 191] on icon "button" at bounding box center [512, 187] width 14 height 14
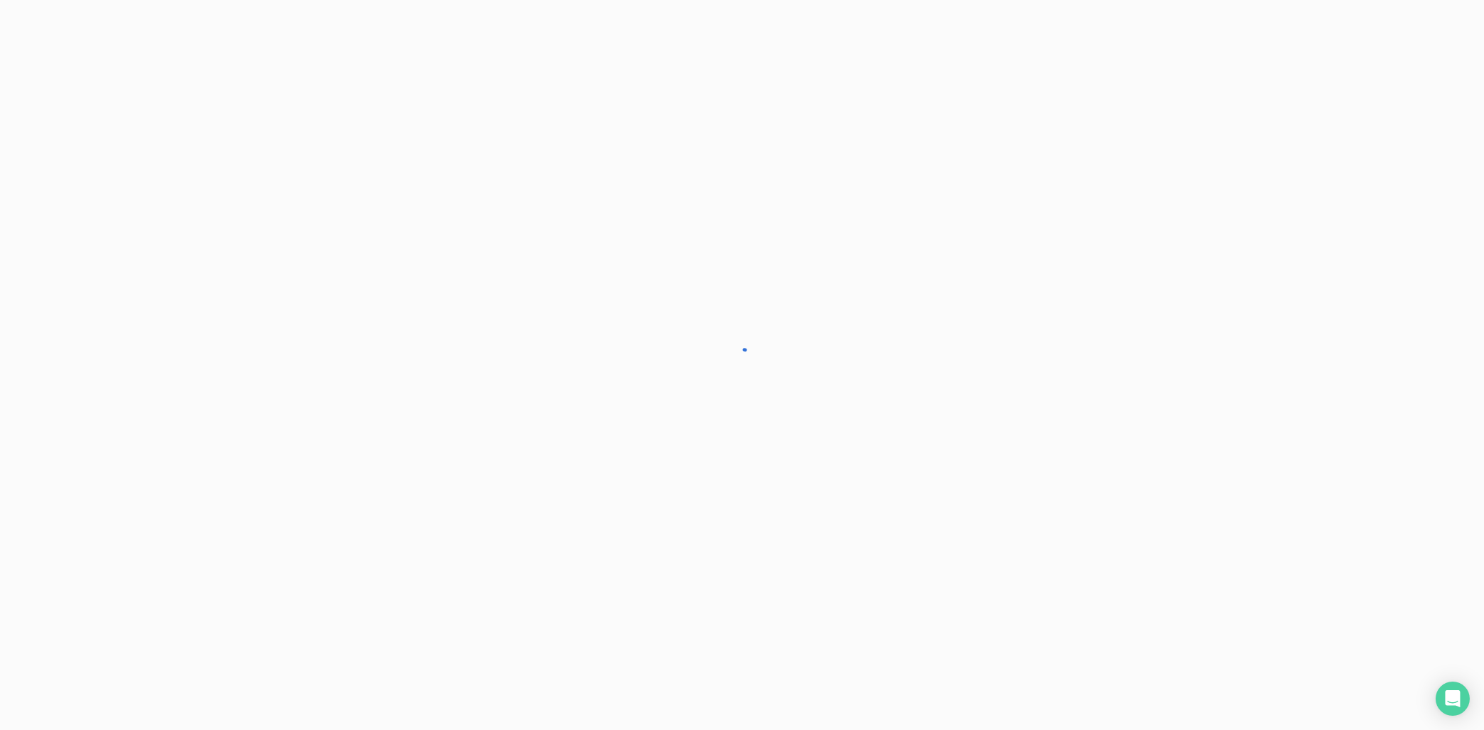
type input "70"
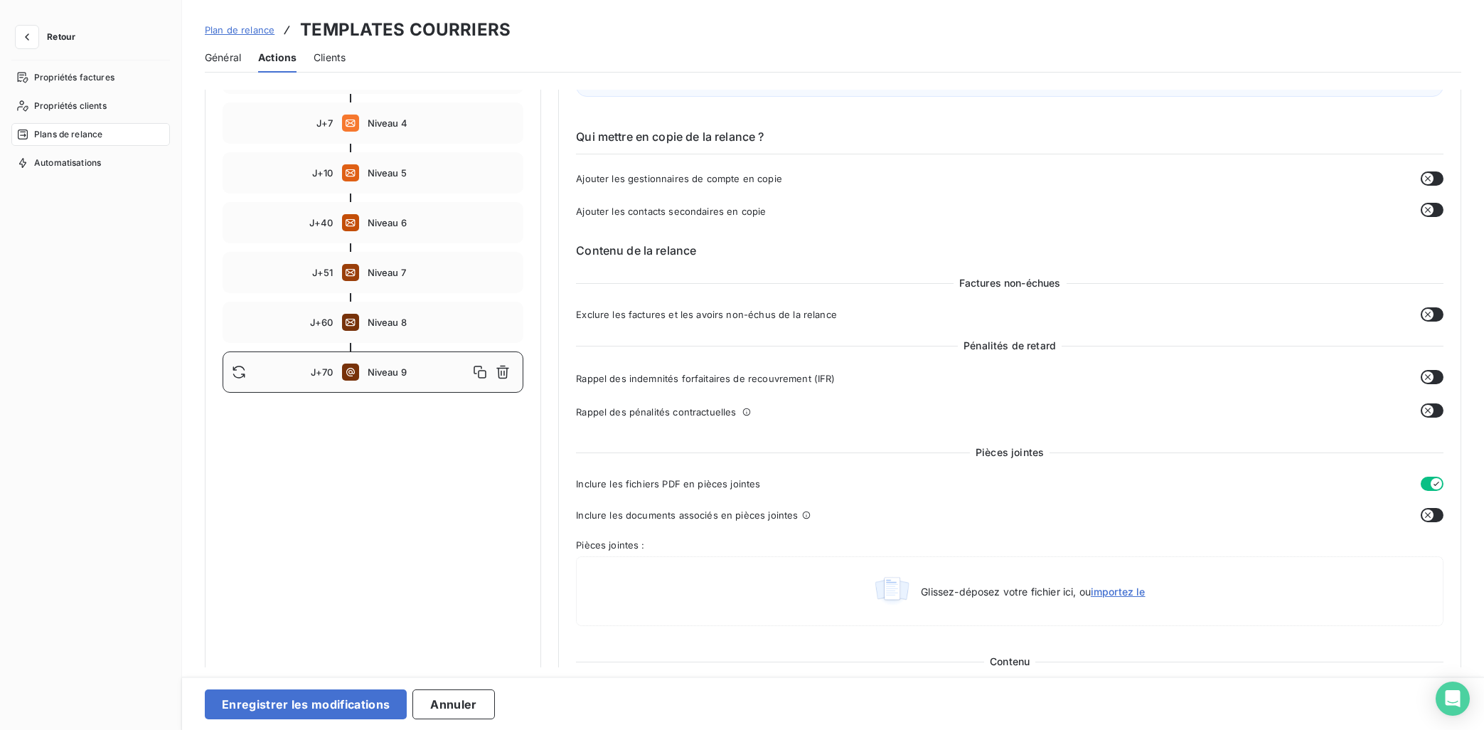
scroll to position [643, 0]
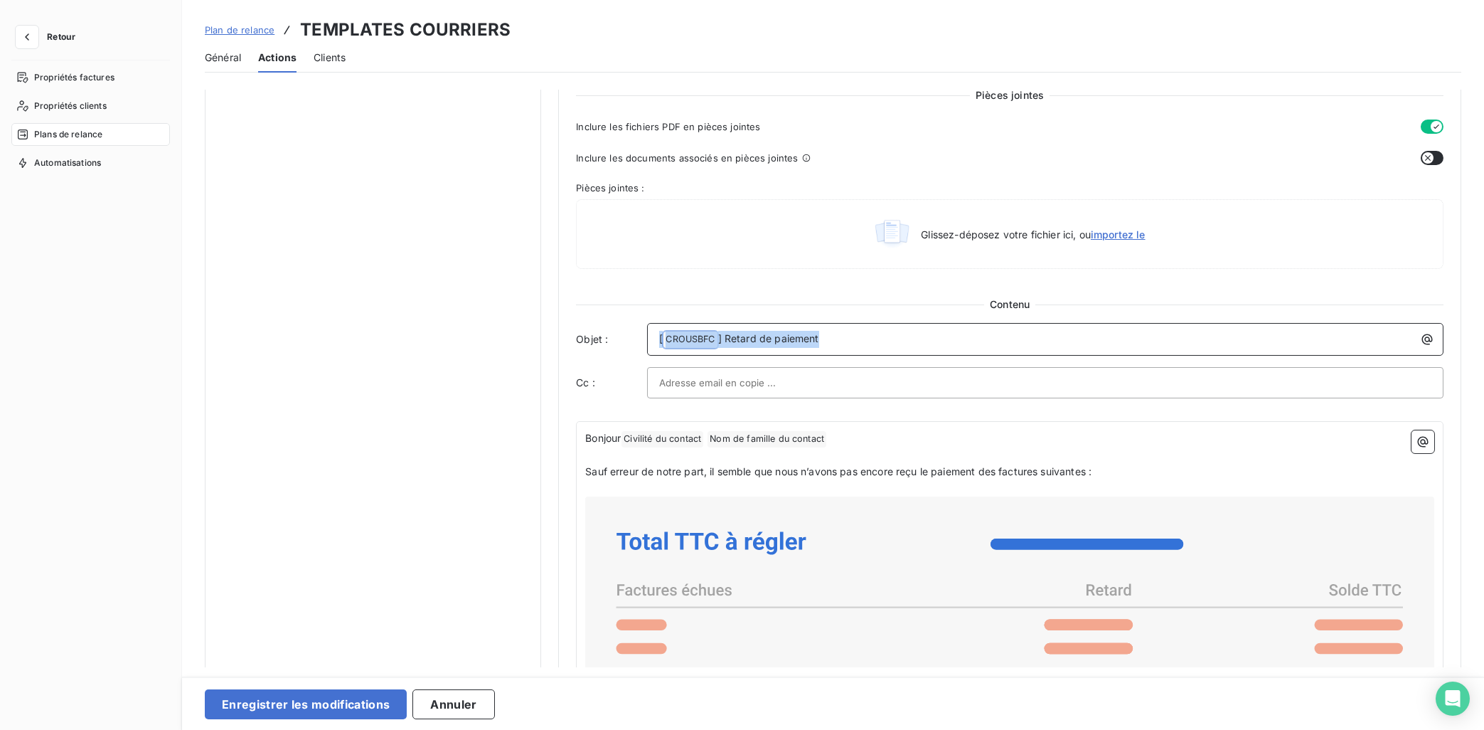
drag, startPoint x: 842, startPoint y: 341, endPoint x: 625, endPoint y: 340, distance: 216.9
click at [625, 340] on div "Objet : [ CROUSBFC ﻿ ] Retard de paiement" at bounding box center [1010, 339] width 868 height 33
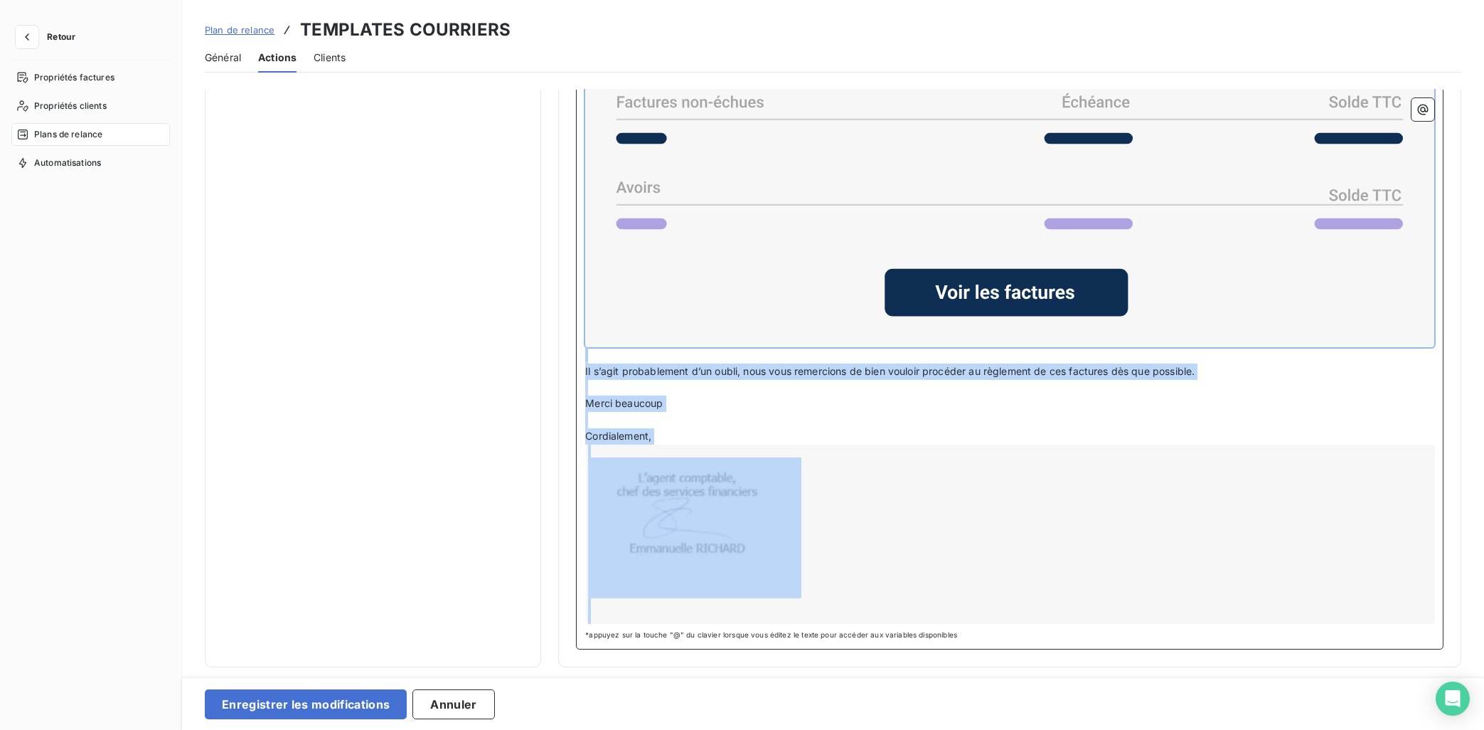
drag, startPoint x: 587, startPoint y: 442, endPoint x: 1047, endPoint y: 767, distance: 563.7
click at [1047, 653] on div "Notifications pré-échéance Envoi par jour en fonction de la date d’échéance Rel…" at bounding box center [833, 378] width 1302 height 577
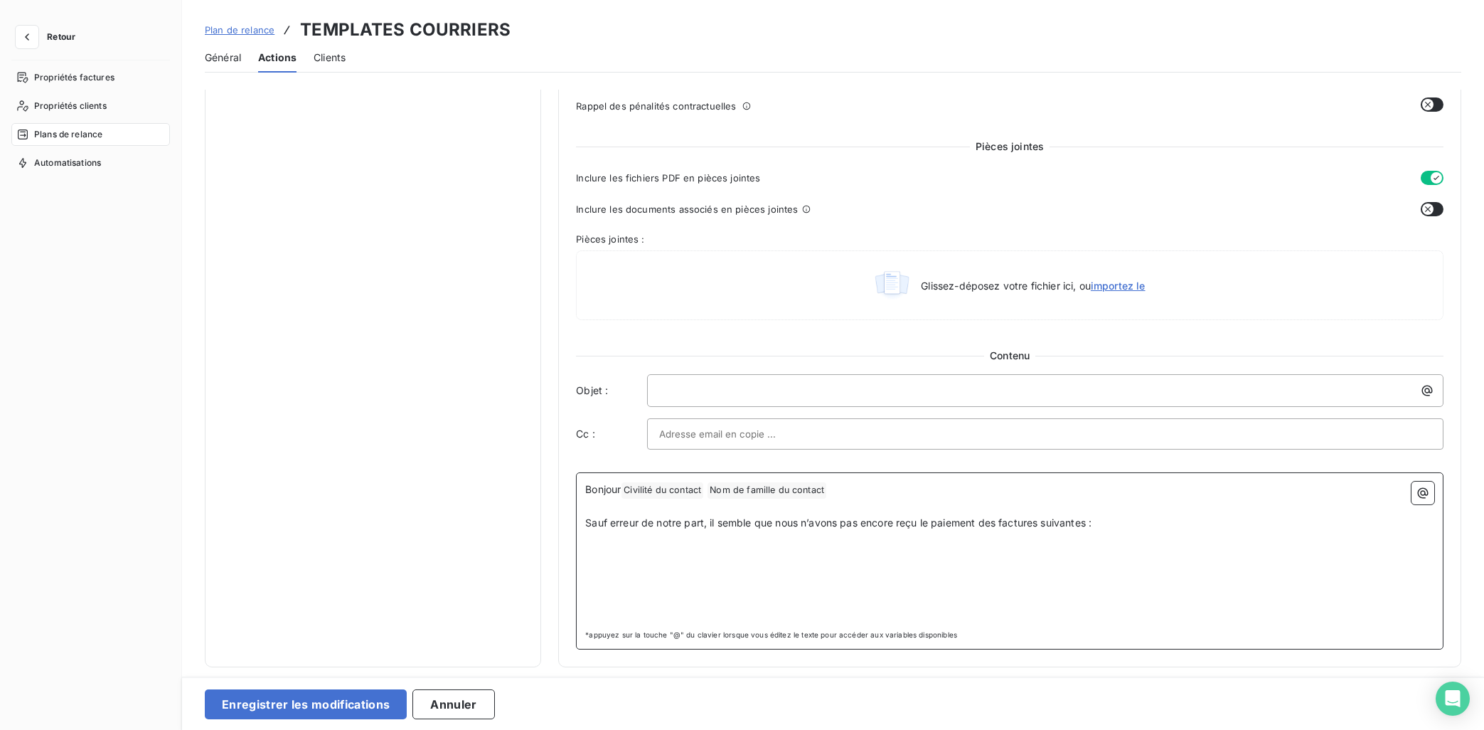
click at [1102, 531] on p "﻿" at bounding box center [1009, 539] width 849 height 16
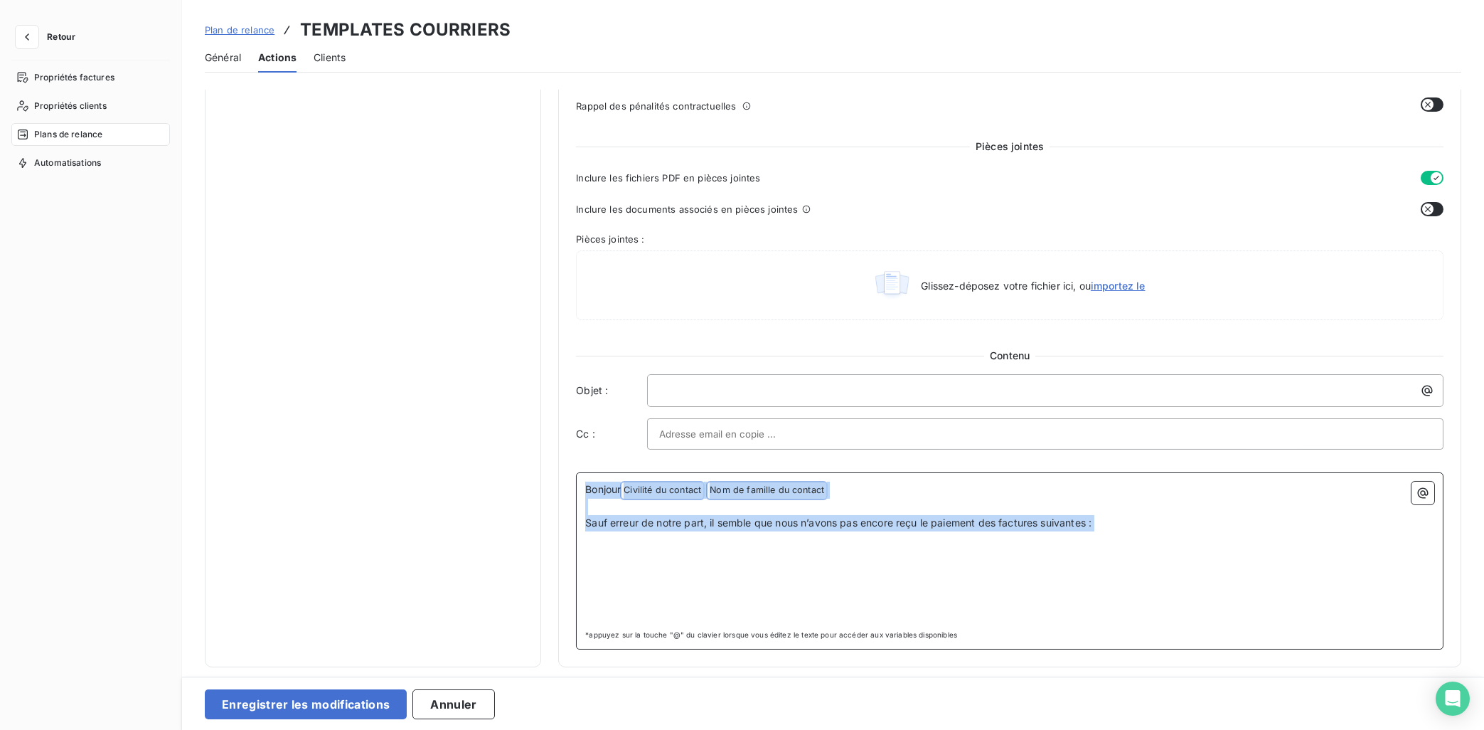
drag, startPoint x: 781, startPoint y: 396, endPoint x: 566, endPoint y: 350, distance: 219.7
click at [566, 350] on div "Niveau 9 Paramètres Définir le nombre de jour après échéance 70 Envoi J+X après…" at bounding box center [1009, 82] width 903 height 1169
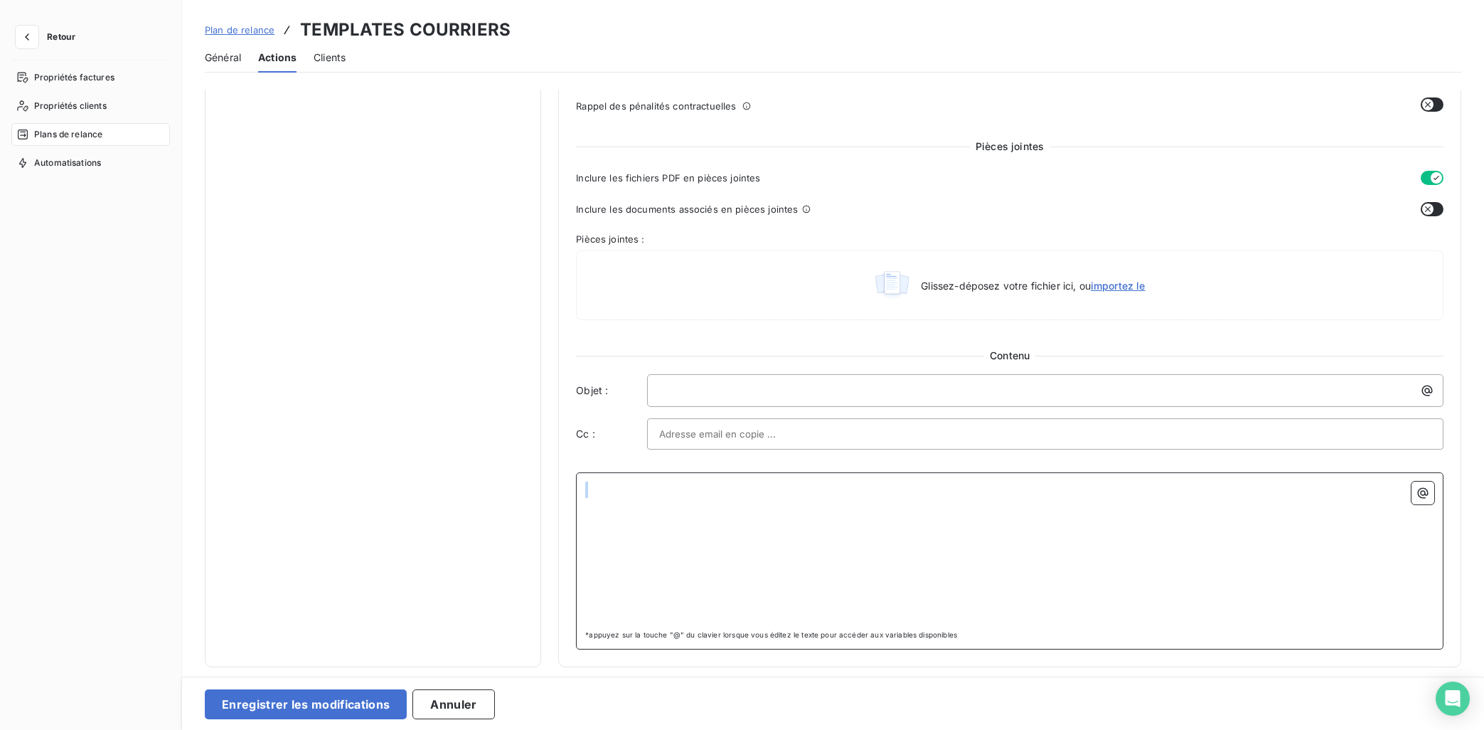
scroll to position [592, 0]
click at [693, 393] on p "﻿" at bounding box center [1048, 390] width 779 height 16
drag, startPoint x: 1019, startPoint y: 390, endPoint x: 951, endPoint y: 393, distance: 67.6
click at [951, 393] on p "Mainlevée totale de saisie administrative à tiers détenteur - Employeur" at bounding box center [1048, 390] width 779 height 16
click at [739, 516] on div "﻿ ﻿" at bounding box center [1009, 552] width 849 height 142
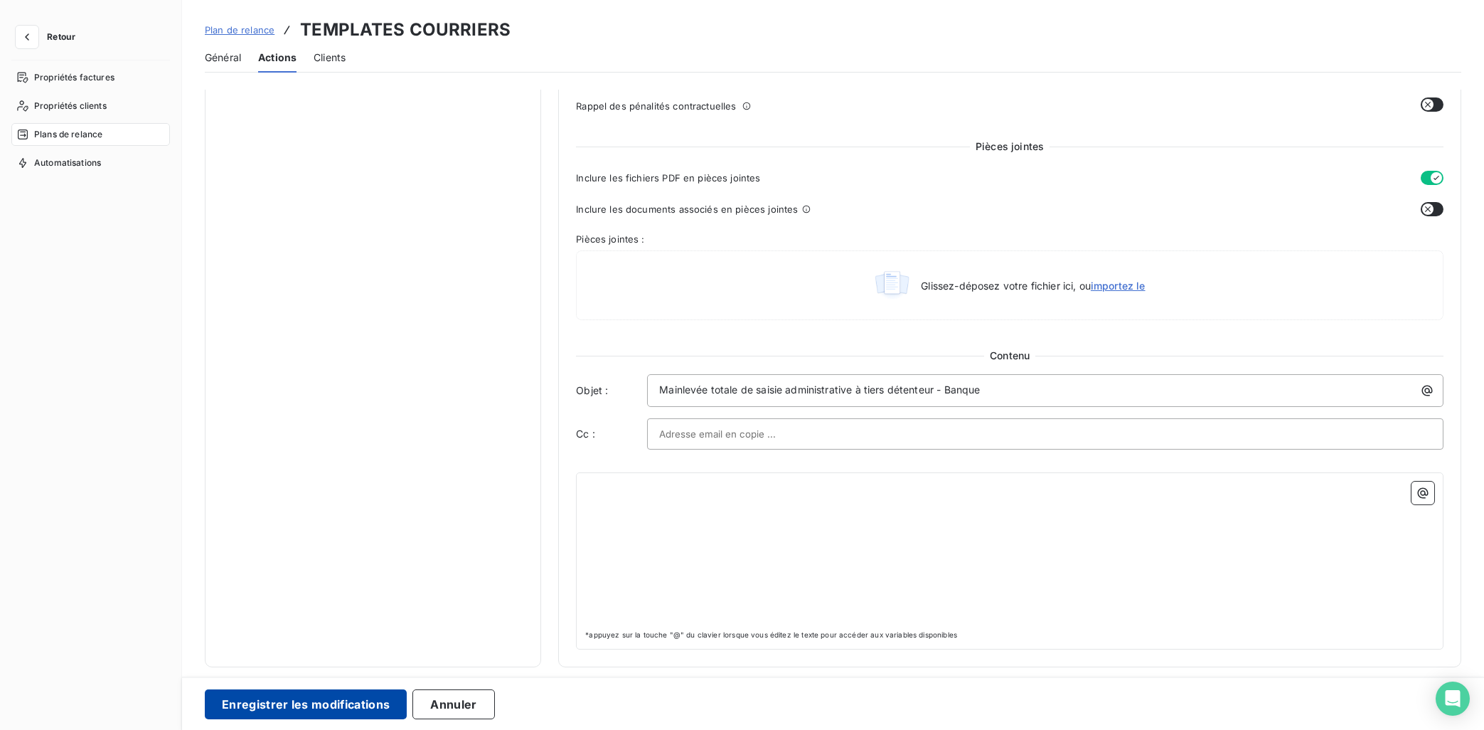
click at [359, 653] on button "Enregistrer les modifications" at bounding box center [306, 704] width 202 height 30
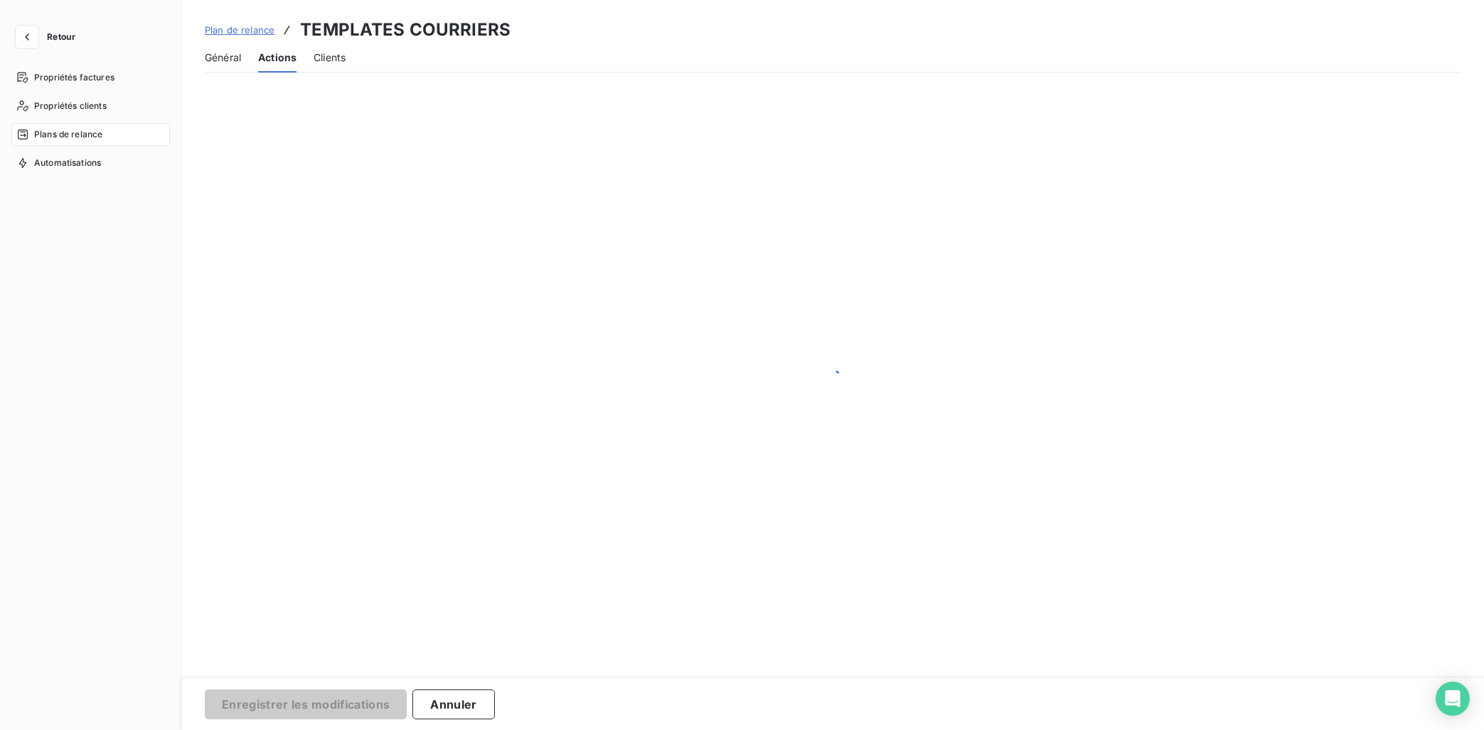
scroll to position [29, 0]
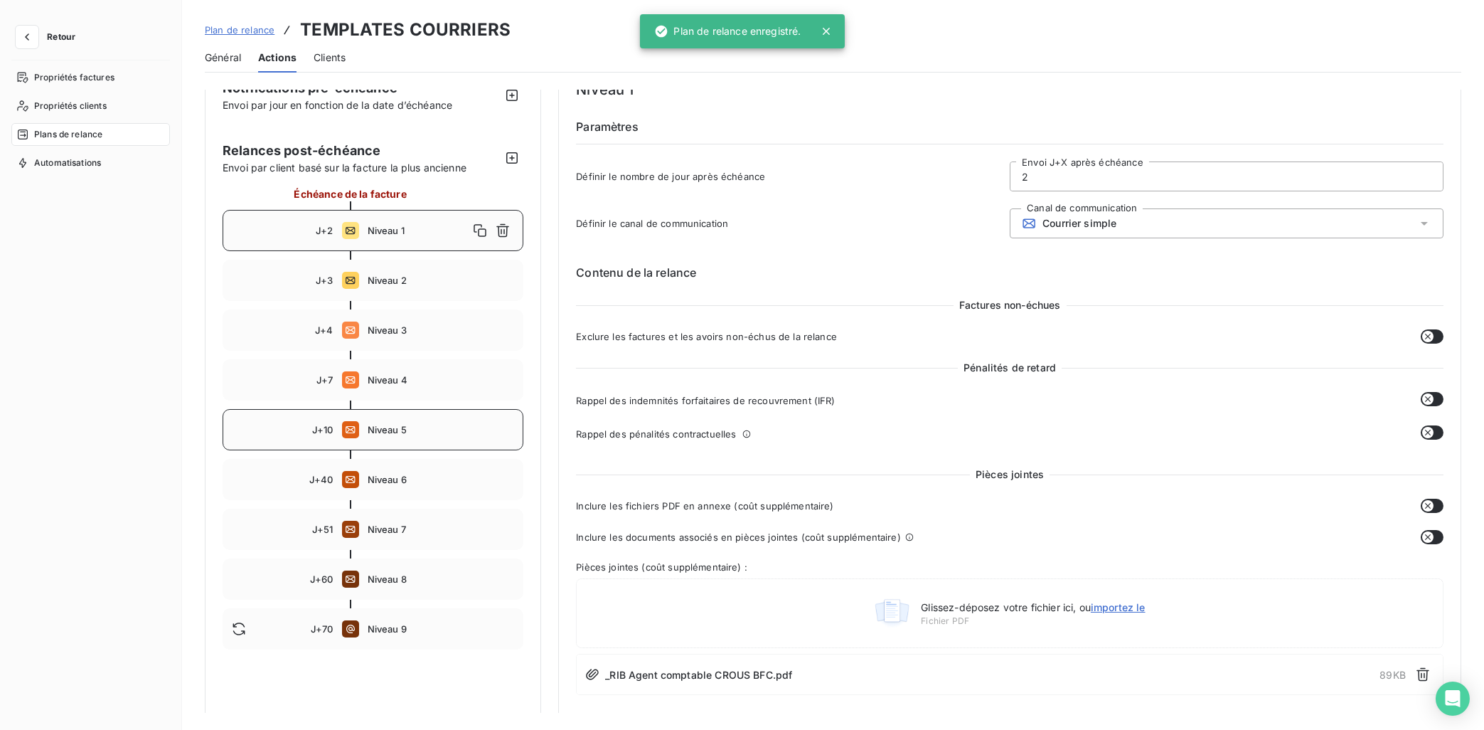
click at [389, 430] on span "Niveau 5" at bounding box center [441, 429] width 147 height 11
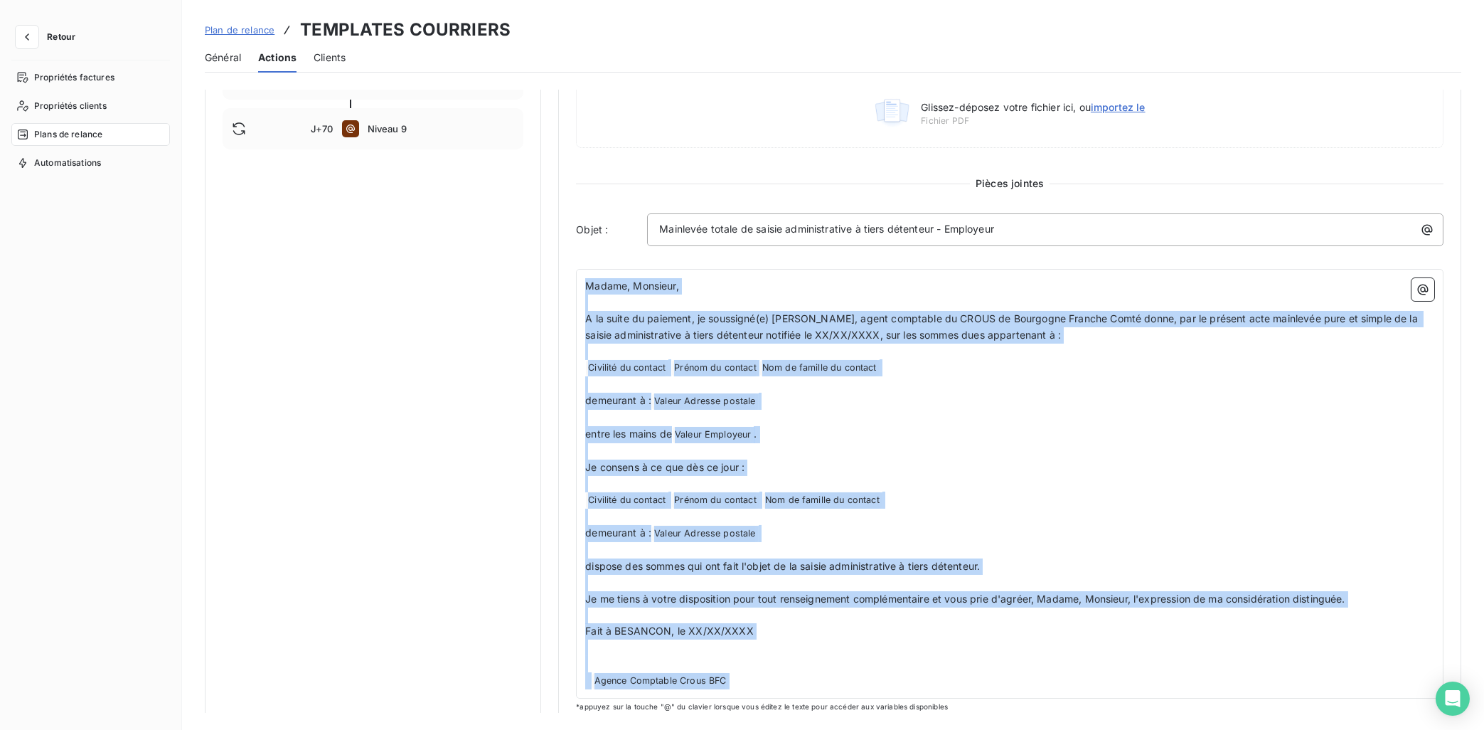
scroll to position [545, 0]
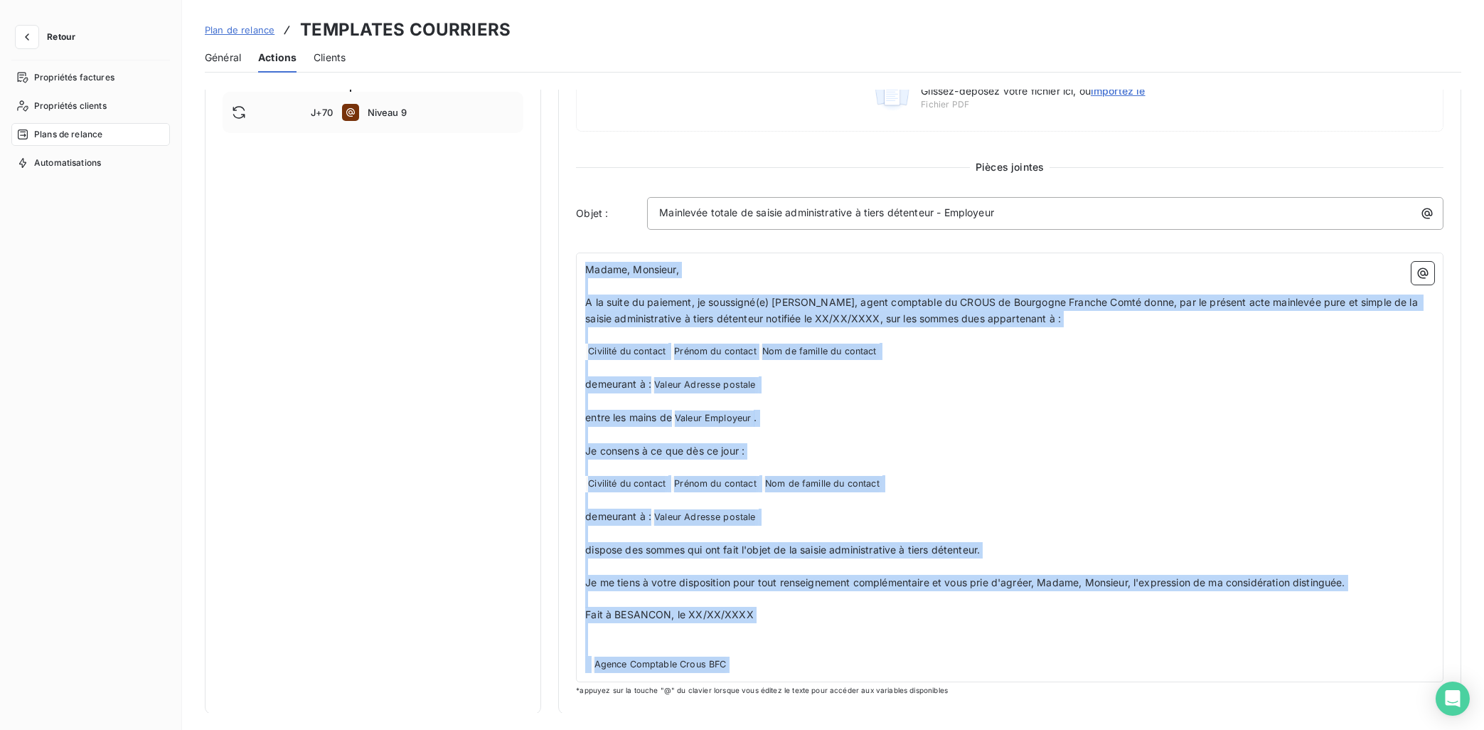
drag, startPoint x: 585, startPoint y: 284, endPoint x: 1173, endPoint y: 720, distance: 731.5
click at [1173, 653] on div "Notifications pré-échéance Envoi par jour en fonction de la date d’échéance Rel…" at bounding box center [833, 401] width 1302 height 623
copy div "Madame, Monsieur, ﻿ A la suite du paiement, je soussigné(e) [PERSON_NAME], agen…"
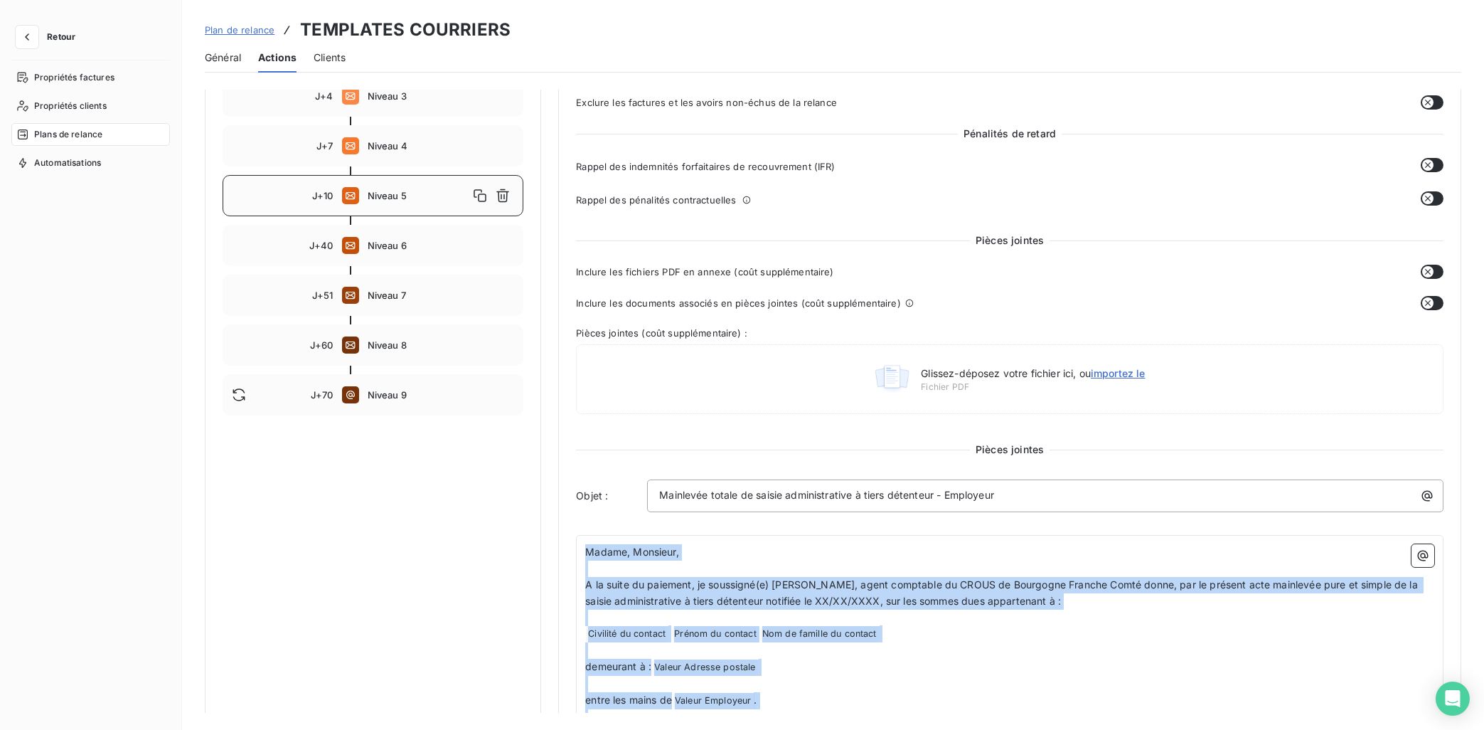
scroll to position [260, 0]
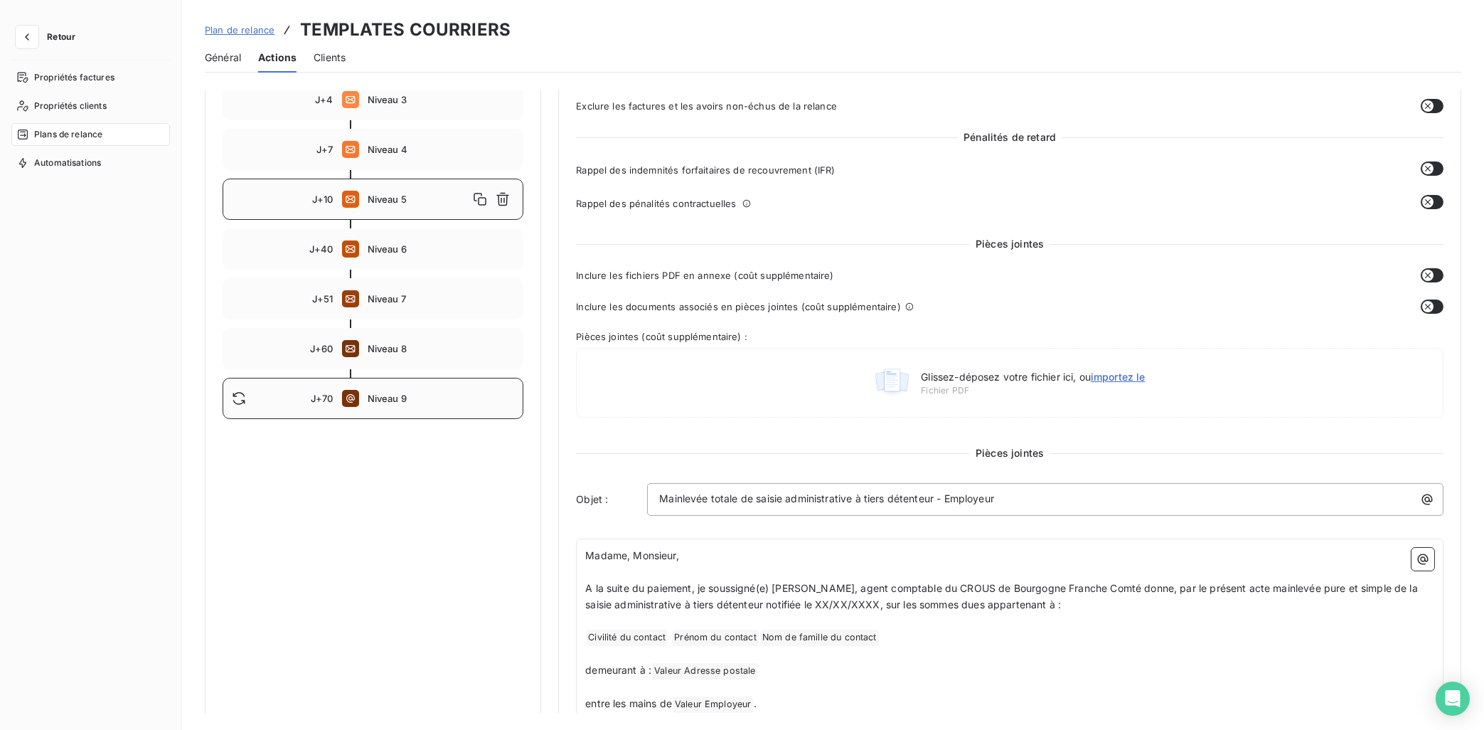
click at [383, 404] on div "J+70 Niveau 9" at bounding box center [373, 398] width 301 height 41
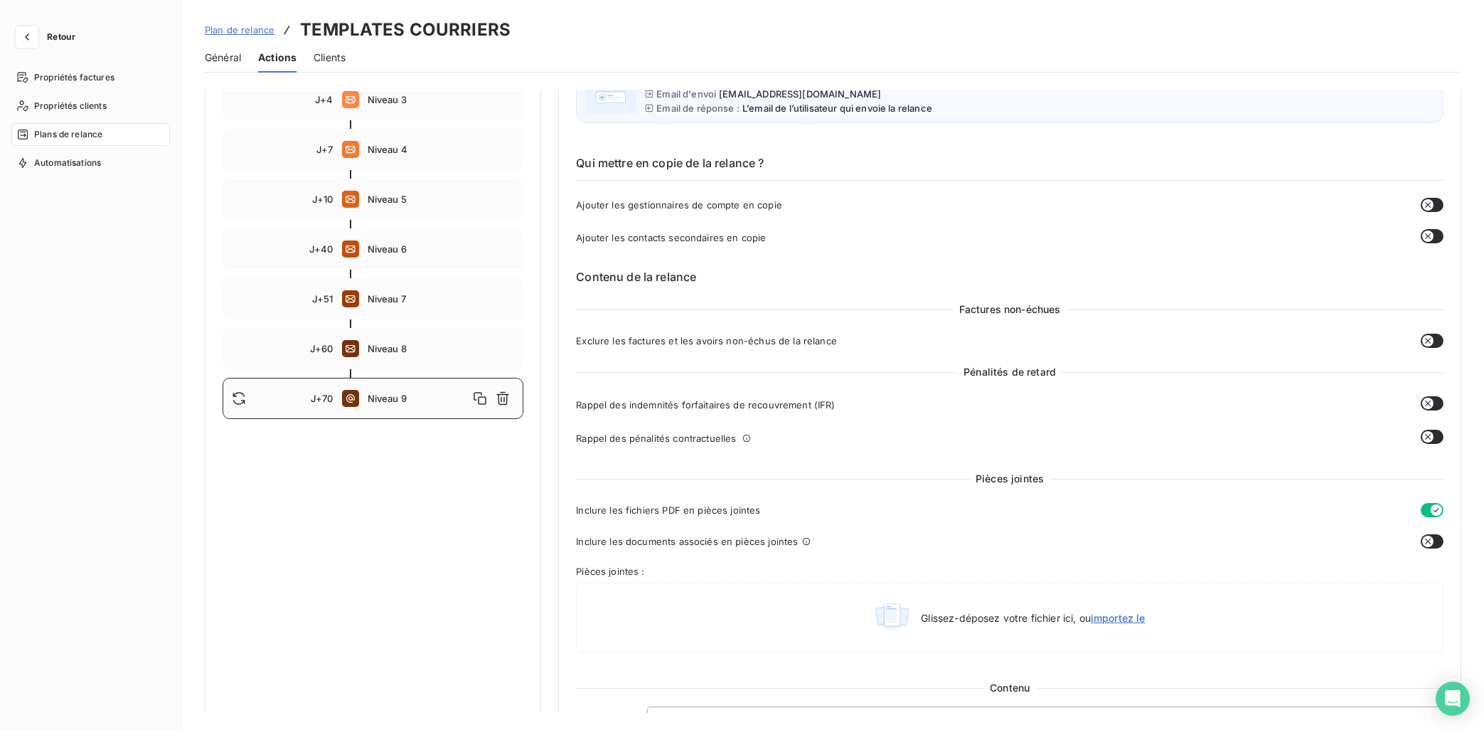
type input "70"
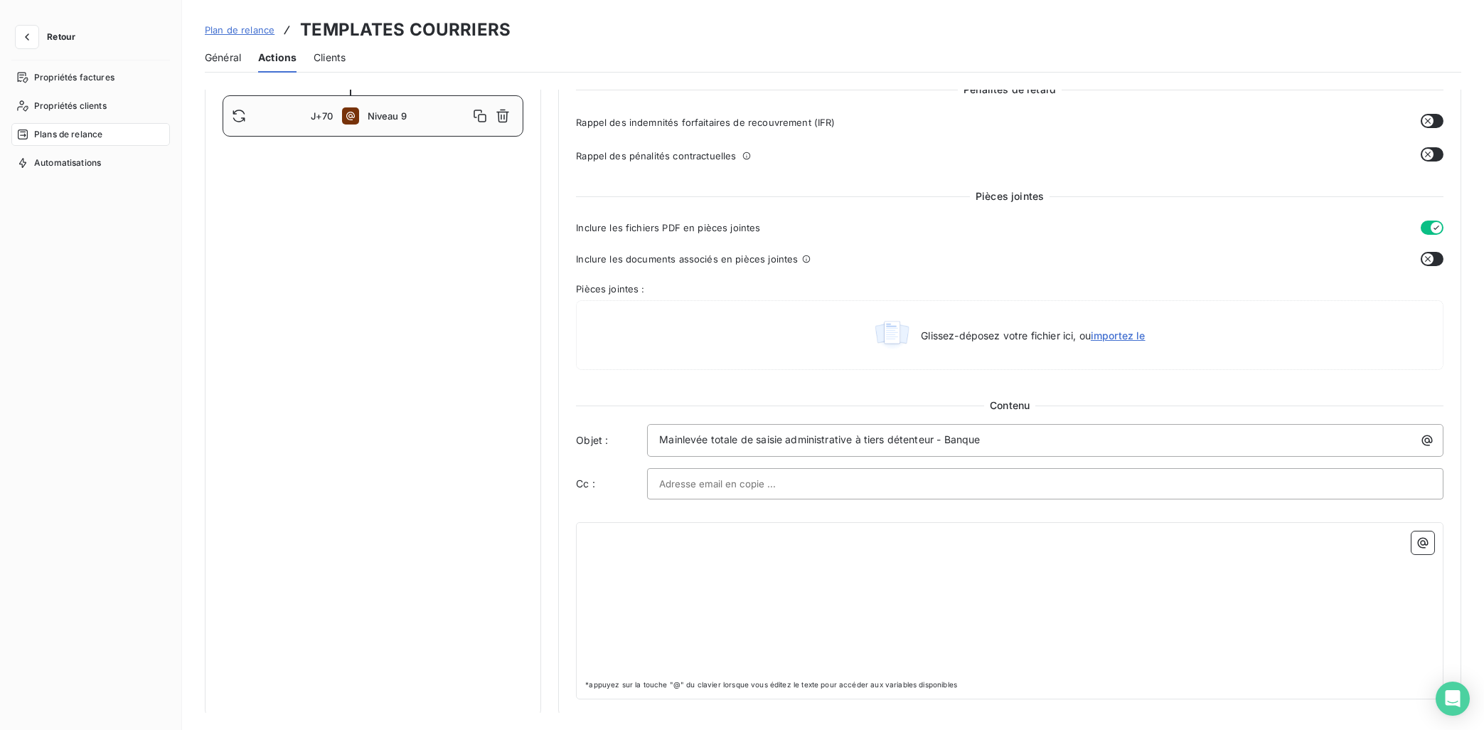
scroll to position [545, 0]
click at [625, 531] on p "﻿" at bounding box center [1009, 536] width 849 height 16
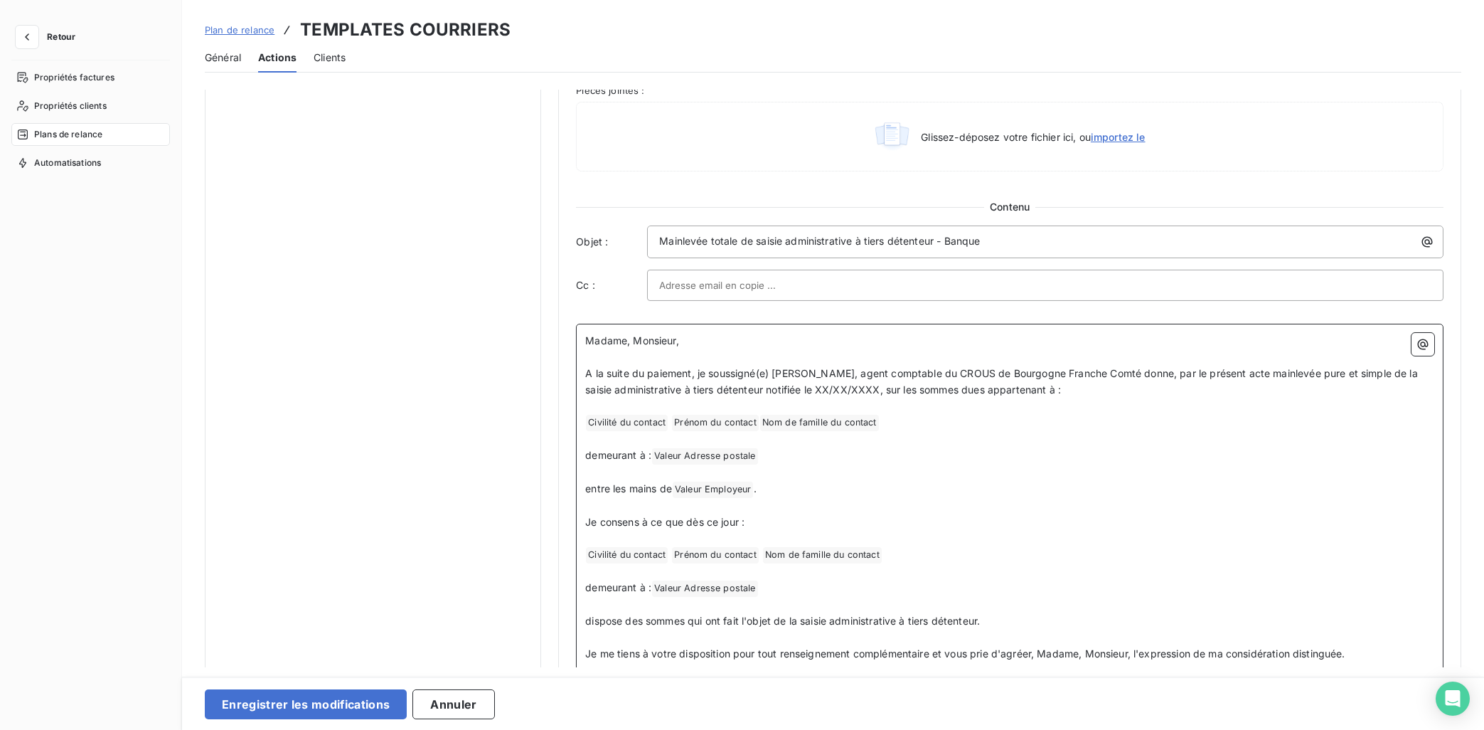
scroll to position [759, 0]
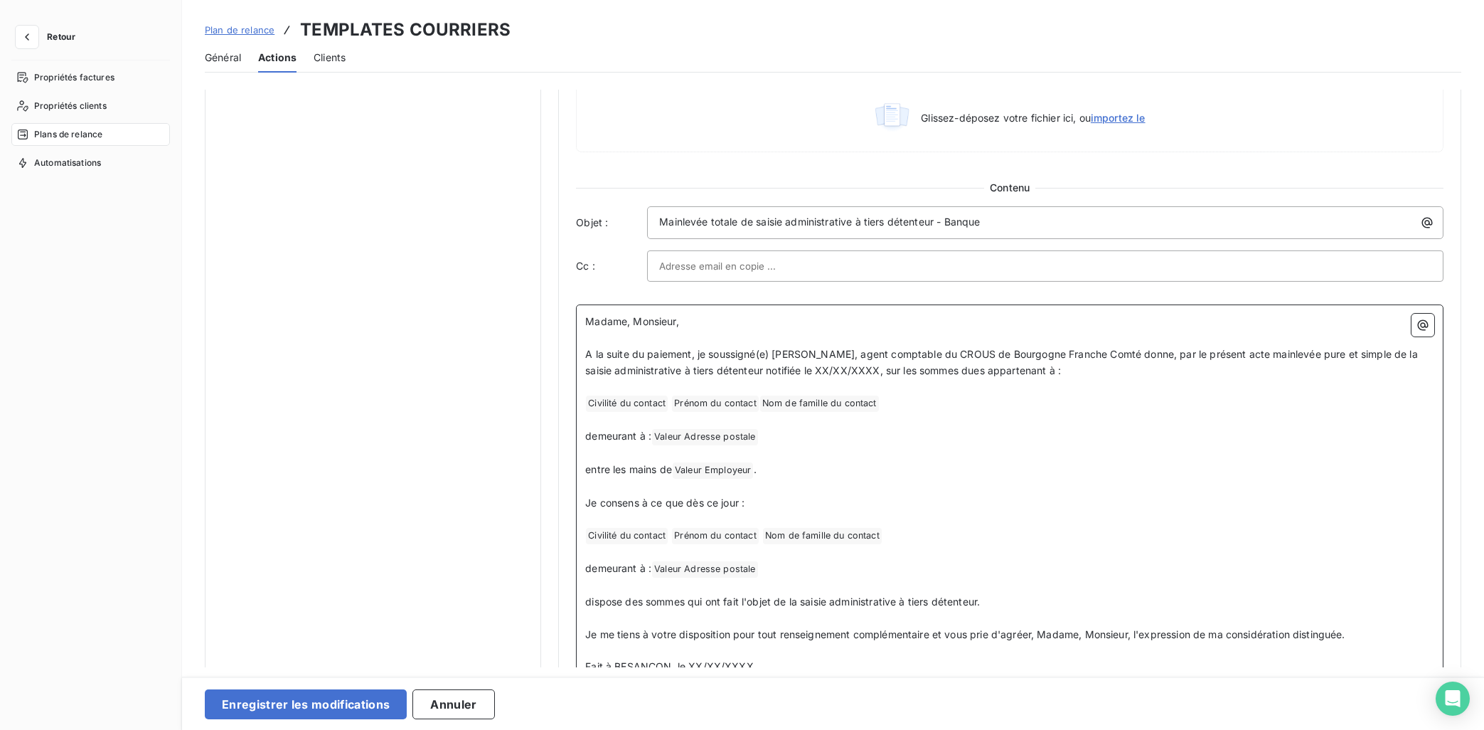
click at [776, 472] on p "entre les mains de Valeur Employeur ﻿ ." at bounding box center [1009, 470] width 849 height 17
drag, startPoint x: 761, startPoint y: 470, endPoint x: 674, endPoint y: 472, distance: 86.8
click at [674, 472] on p "entre les mains de Valeur Employeur ﻿ ." at bounding box center [1009, 470] width 849 height 17
click at [1328, 331] on icon "button" at bounding box center [1423, 325] width 14 height 14
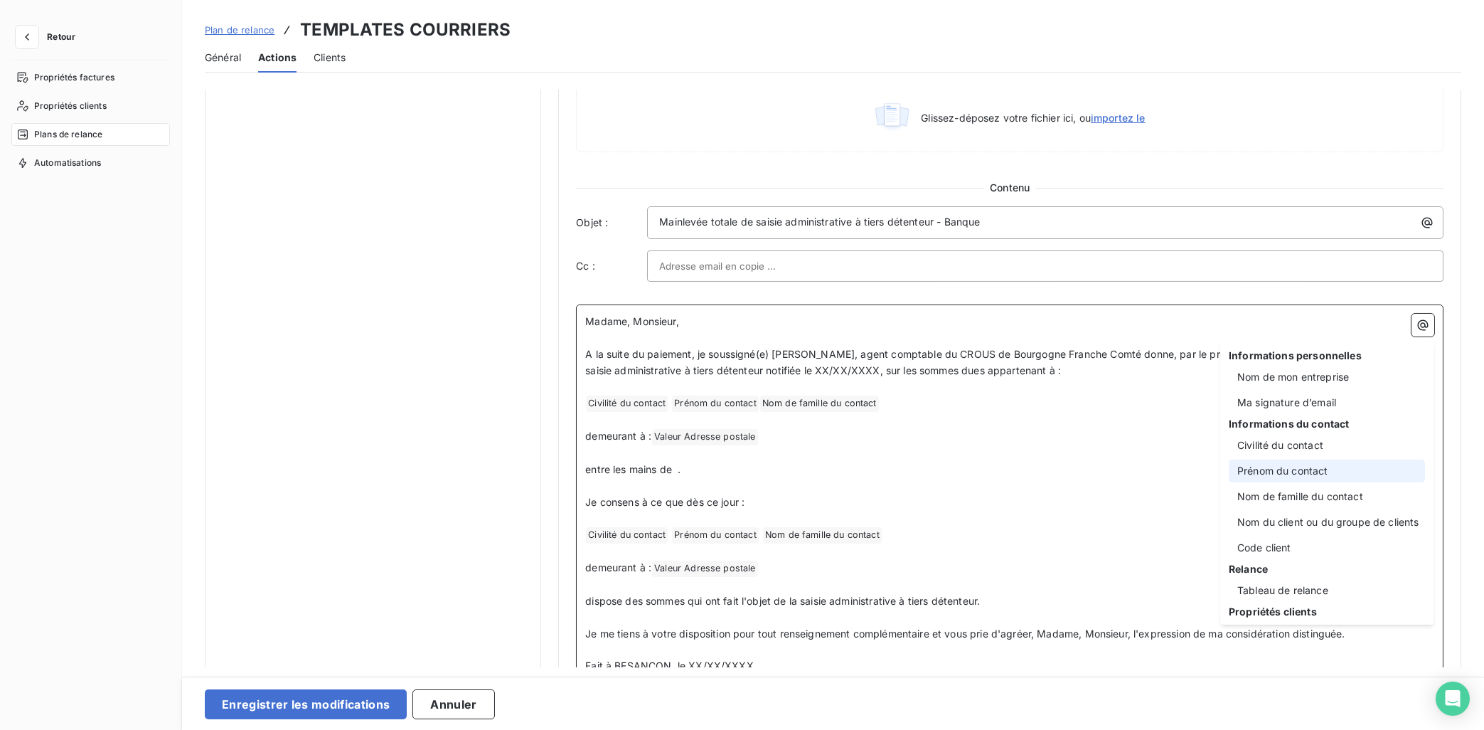
scroll to position [233, 0]
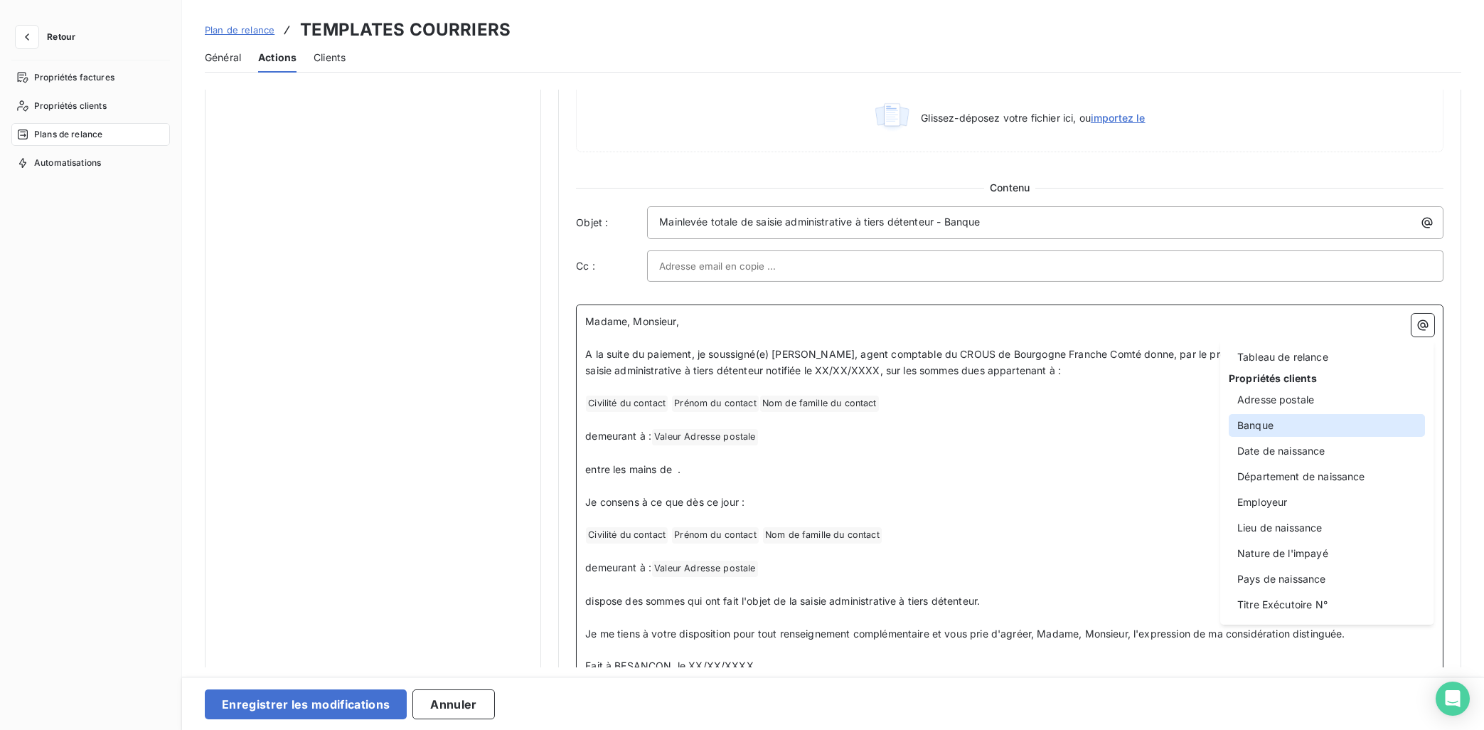
click at [1291, 424] on div "Banque" at bounding box center [1327, 425] width 196 height 23
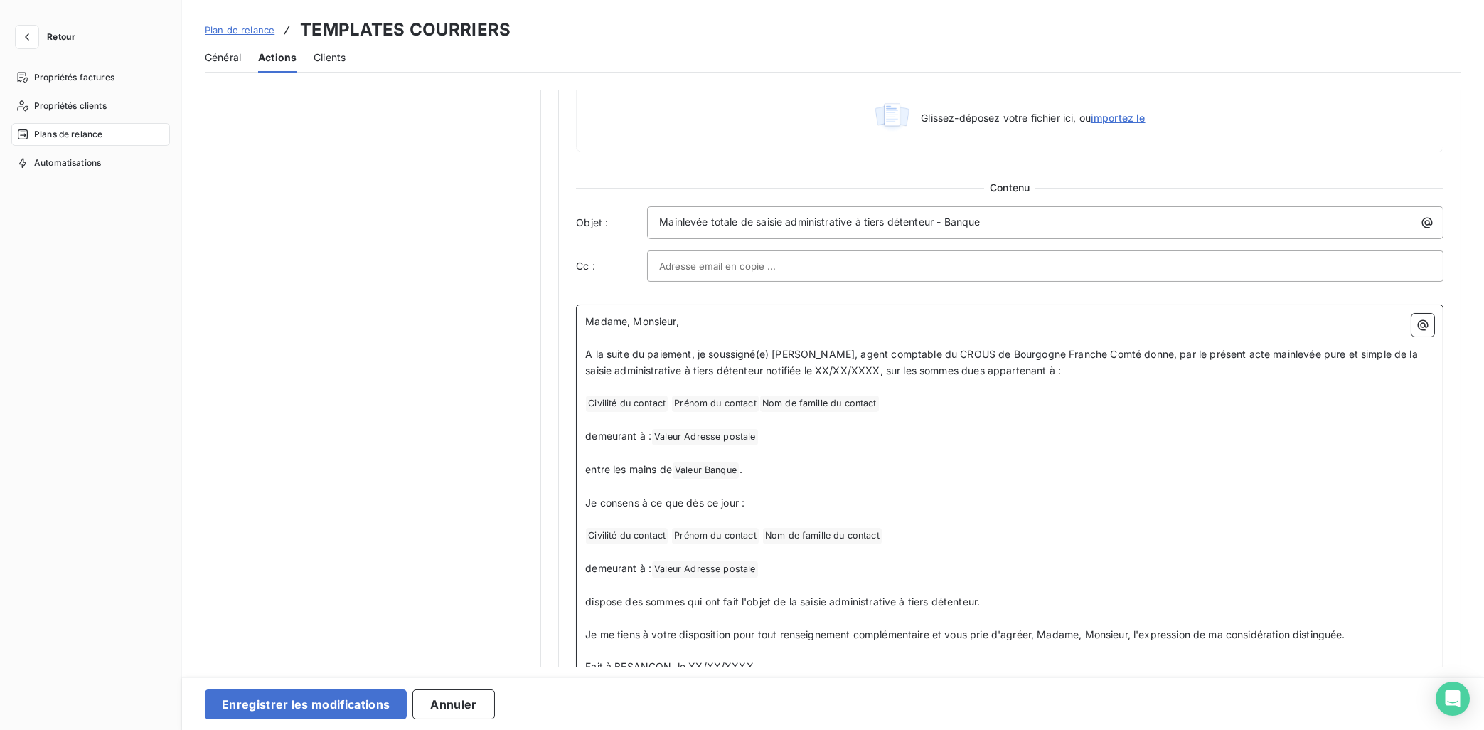
scroll to position [875, 0]
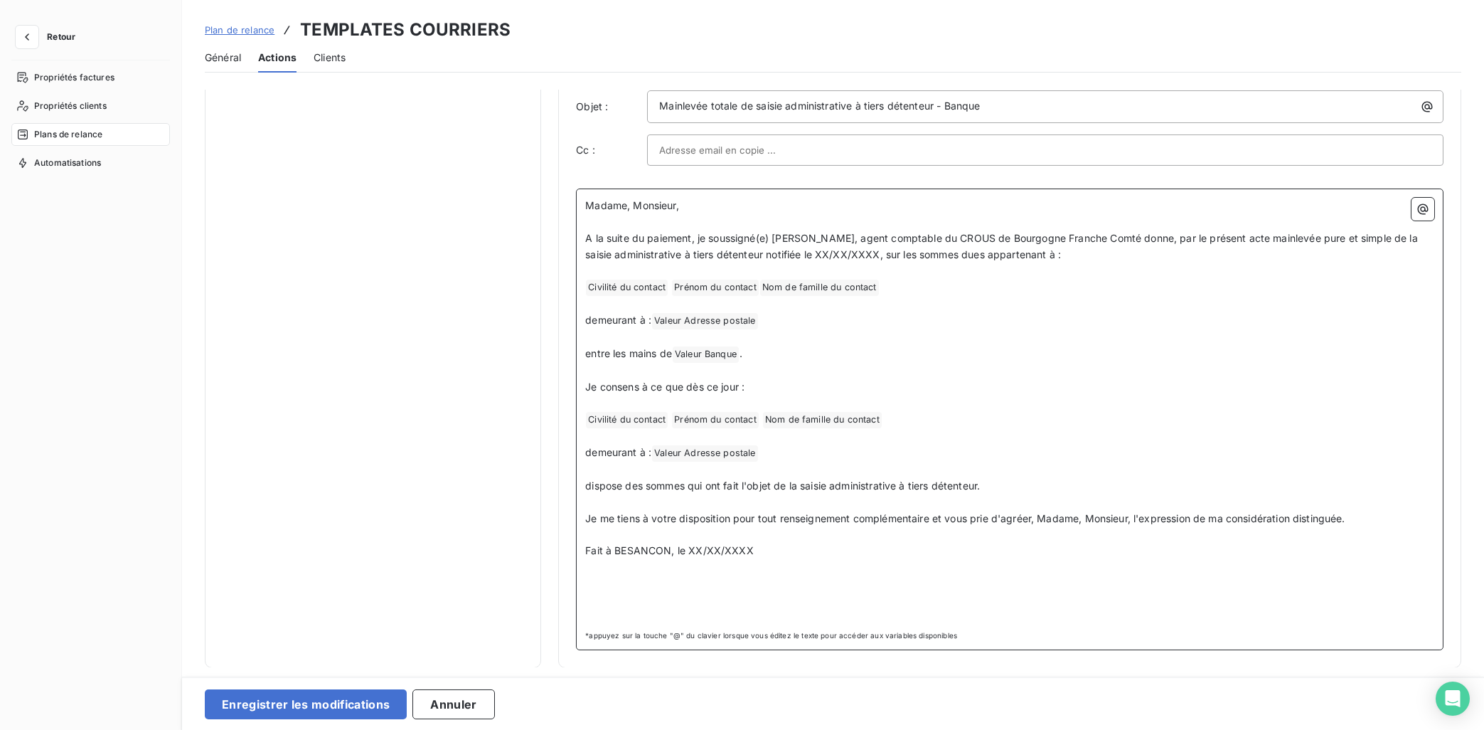
click at [634, 604] on p at bounding box center [1009, 600] width 849 height 16
click at [1328, 206] on icon "button" at bounding box center [1423, 209] width 14 height 14
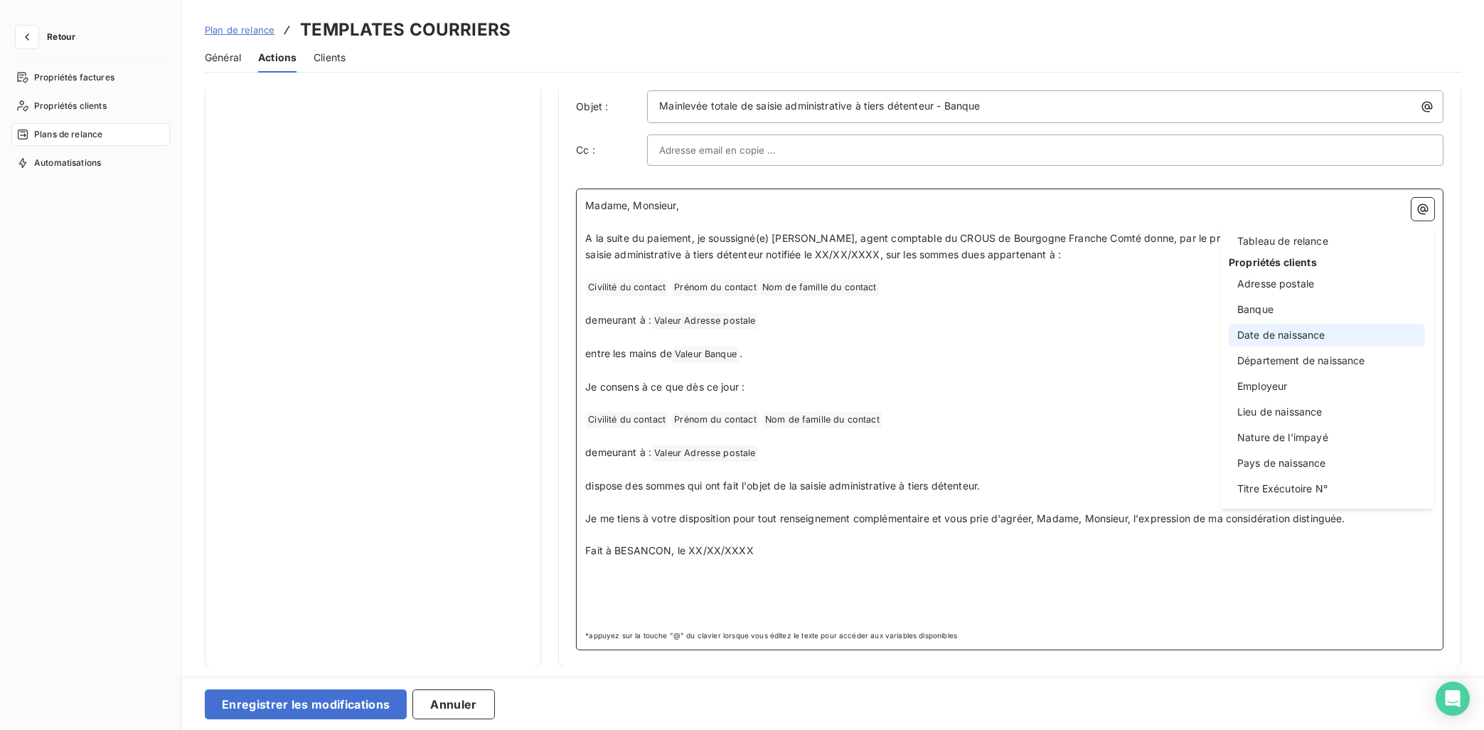
scroll to position [0, 0]
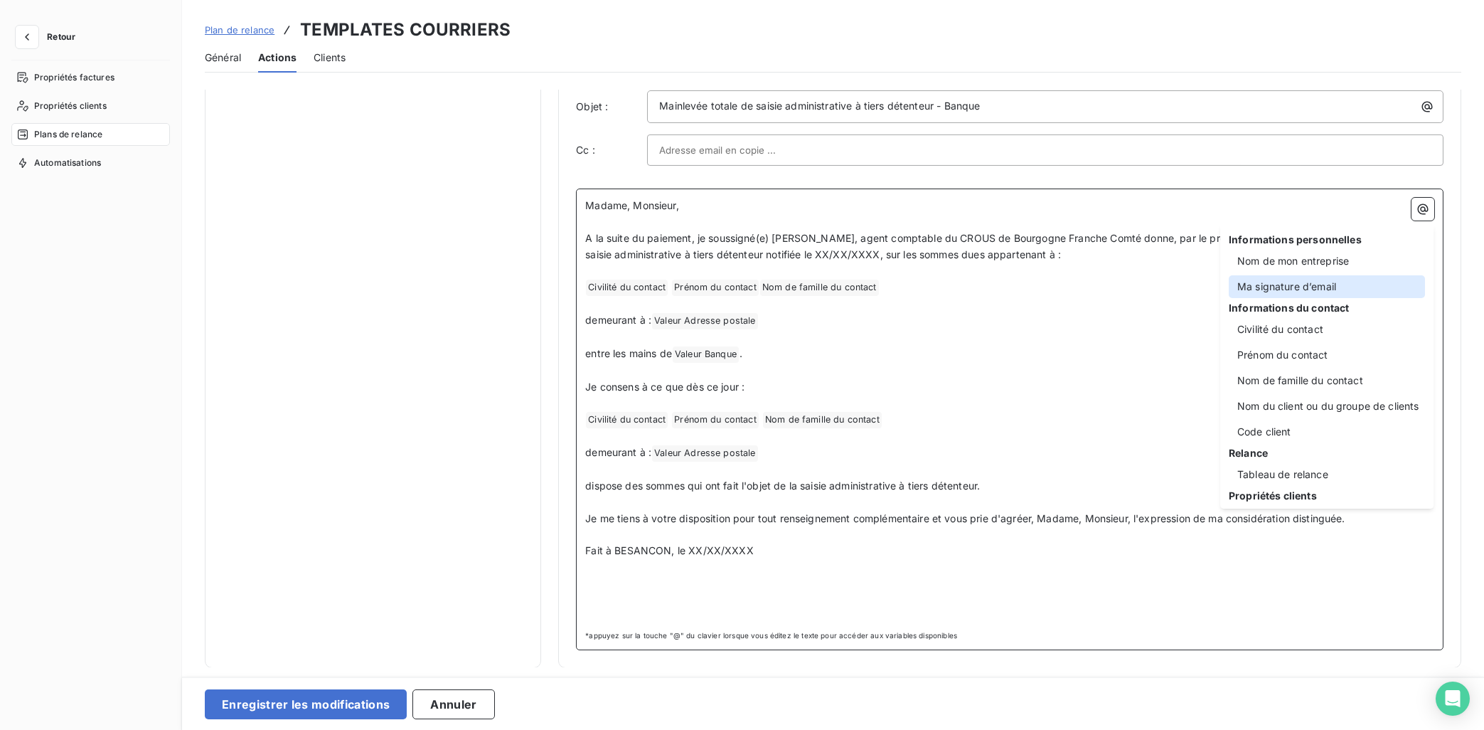
click at [1312, 285] on div "Ma signature d’email" at bounding box center [1327, 286] width 196 height 23
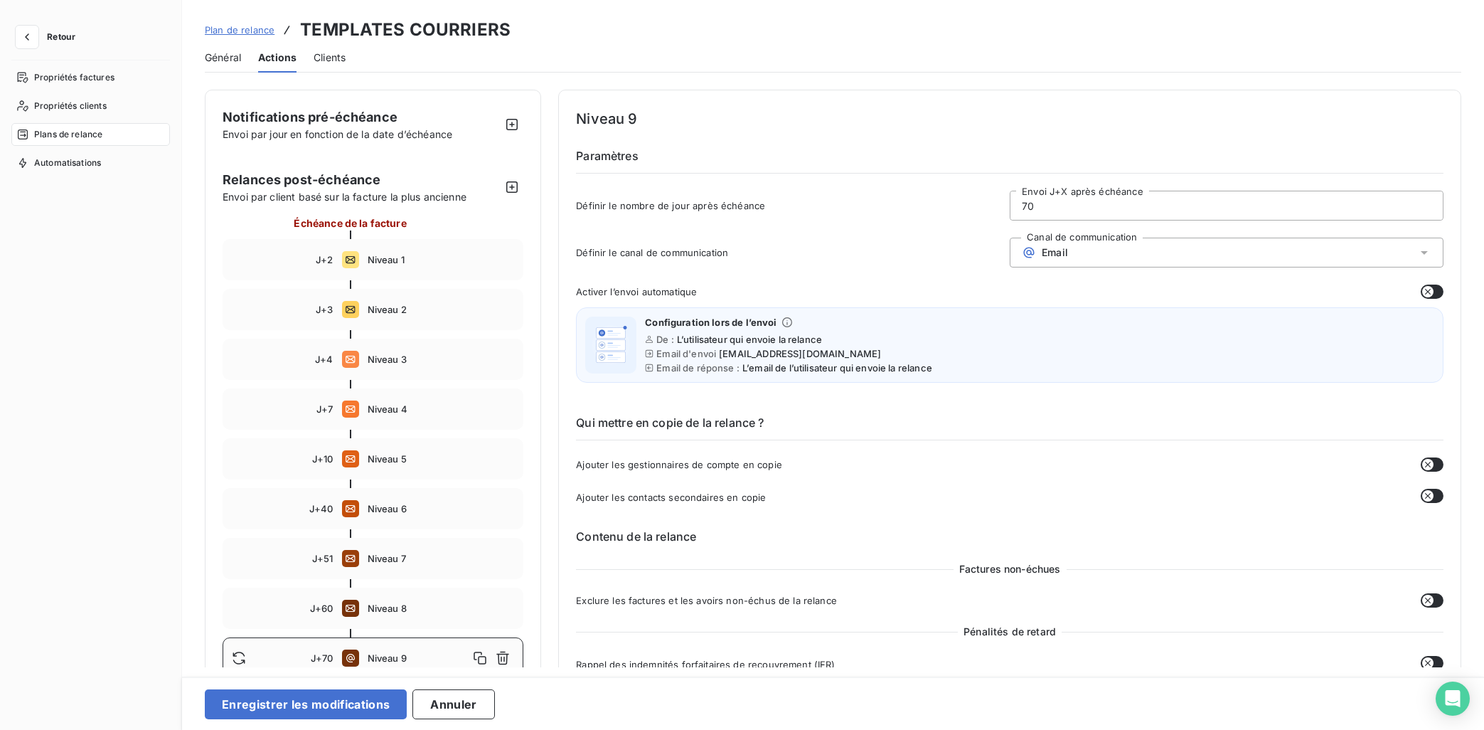
click at [1081, 252] on div "Email" at bounding box center [1227, 253] width 434 height 30
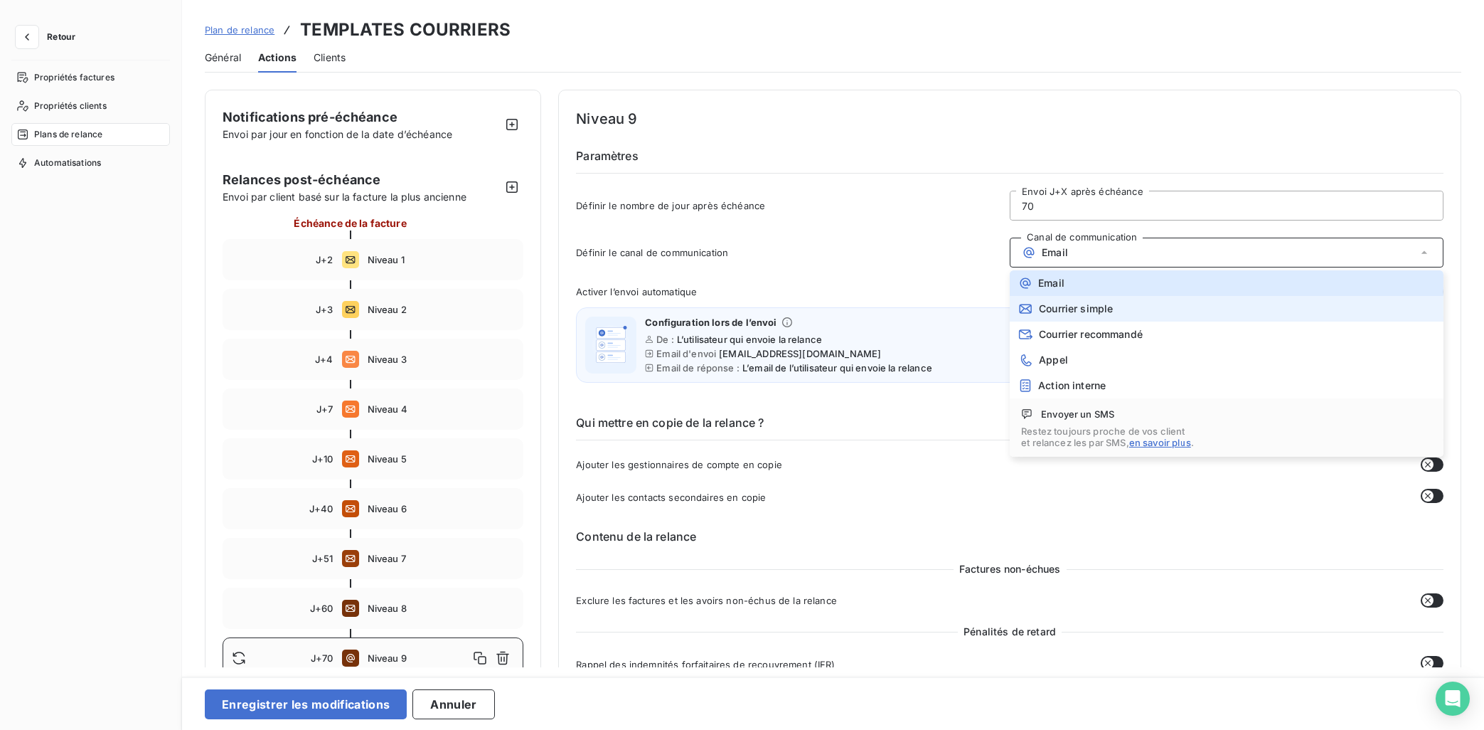
click at [1078, 304] on span "Courrier simple" at bounding box center [1076, 308] width 74 height 11
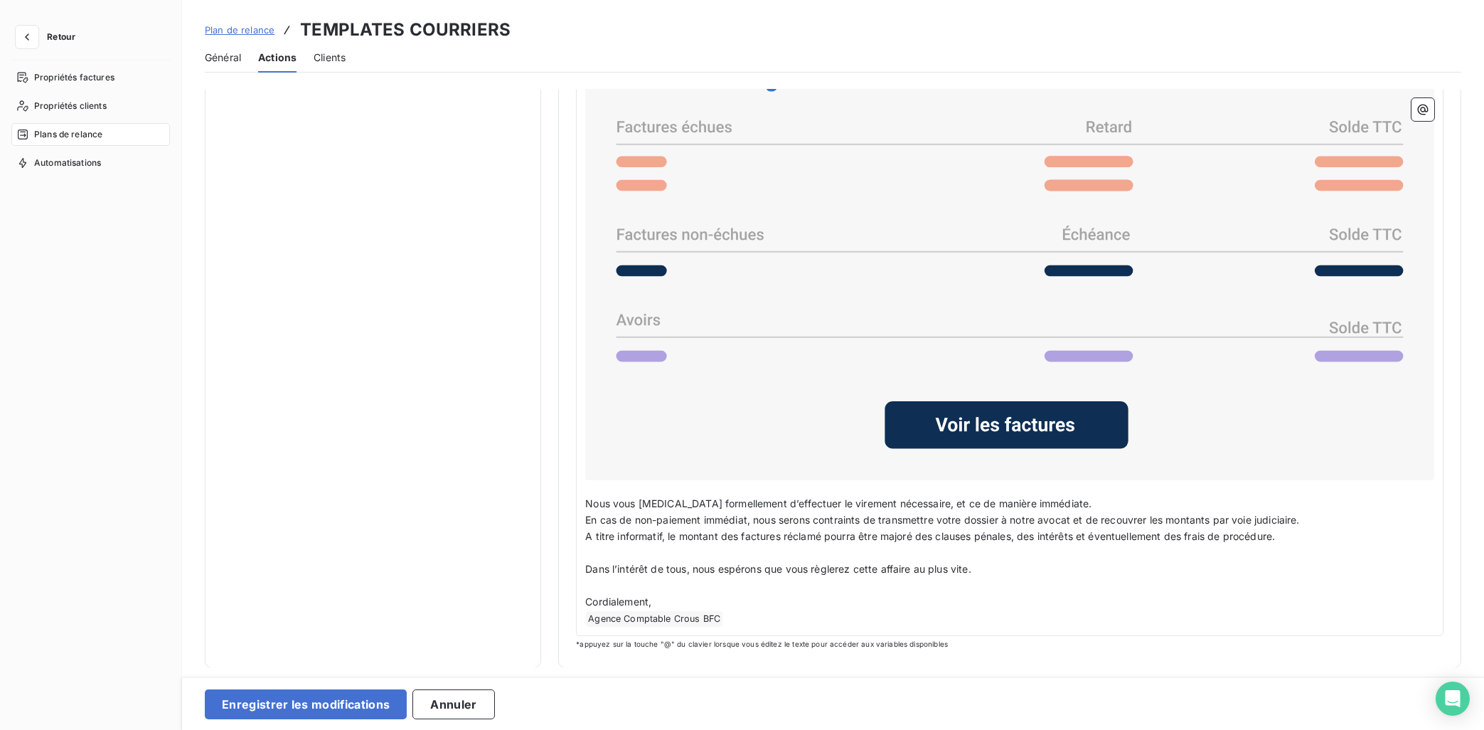
scroll to position [498, 0]
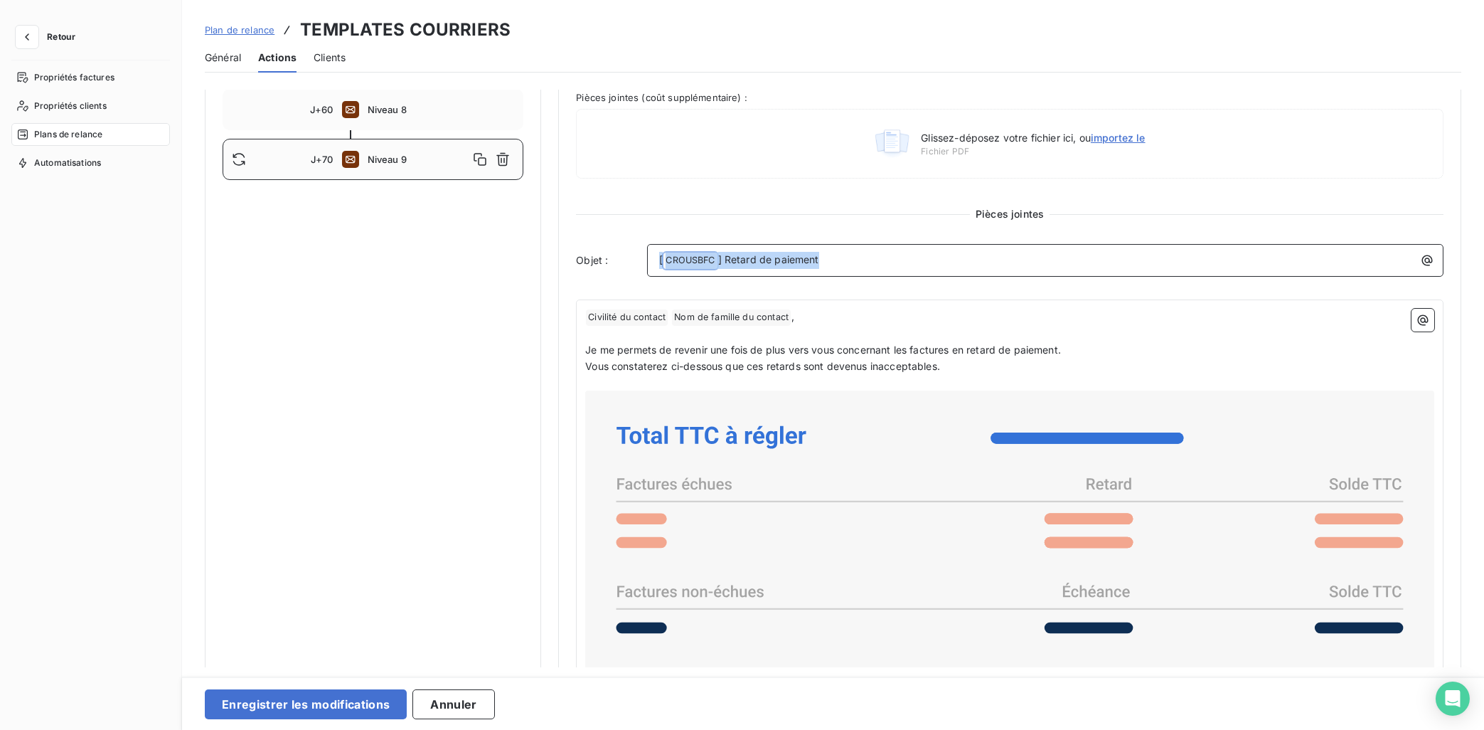
drag, startPoint x: 791, startPoint y: 260, endPoint x: 597, endPoint y: 260, distance: 194.8
click at [597, 260] on div "Objet : [ CROUSBFC ﻿ ] Retard de paiement" at bounding box center [1010, 260] width 868 height 33
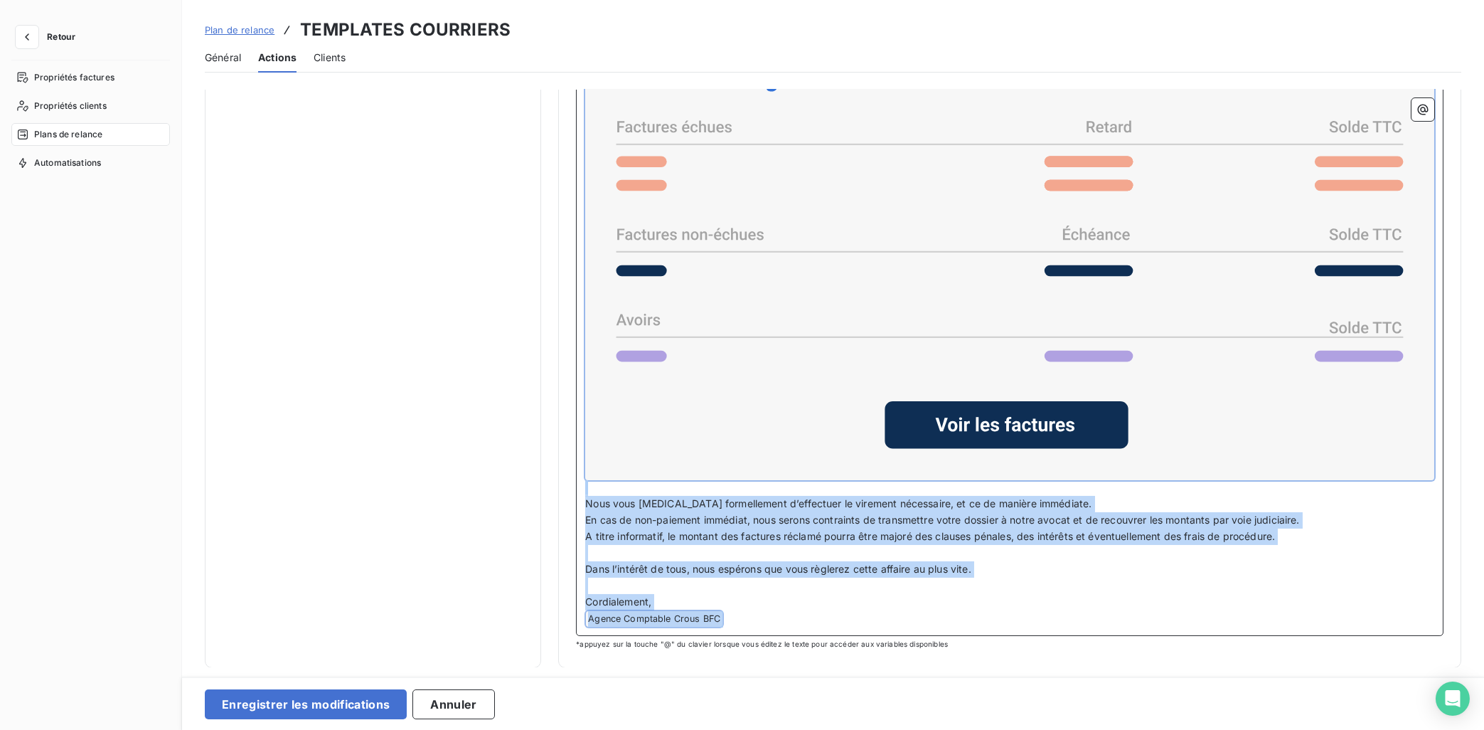
drag, startPoint x: 591, startPoint y: 316, endPoint x: 1070, endPoint y: 767, distance: 658.5
click at [1070, 653] on div "Notifications pré-échéance Envoi par jour en fonction de la date d’échéance Rel…" at bounding box center [833, 378] width 1302 height 577
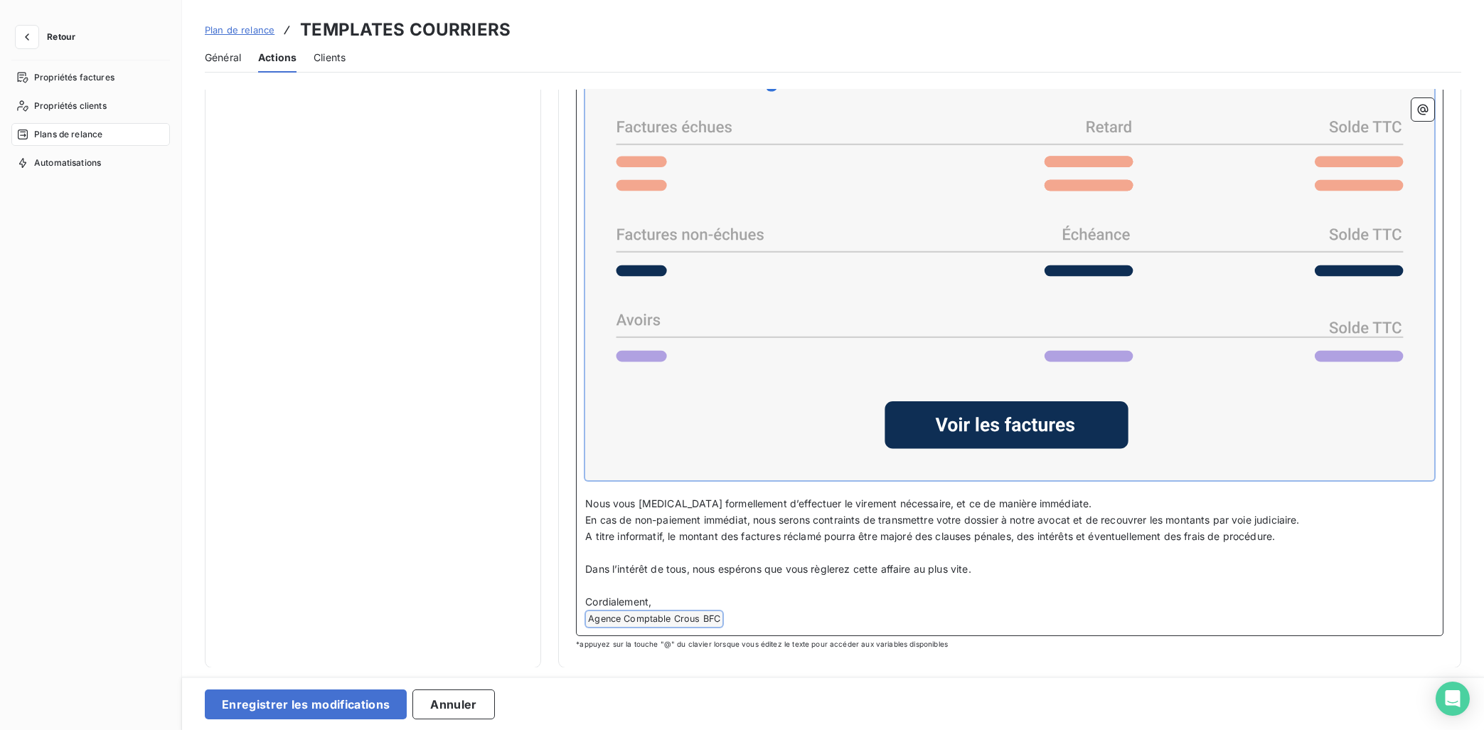
scroll to position [351, 0]
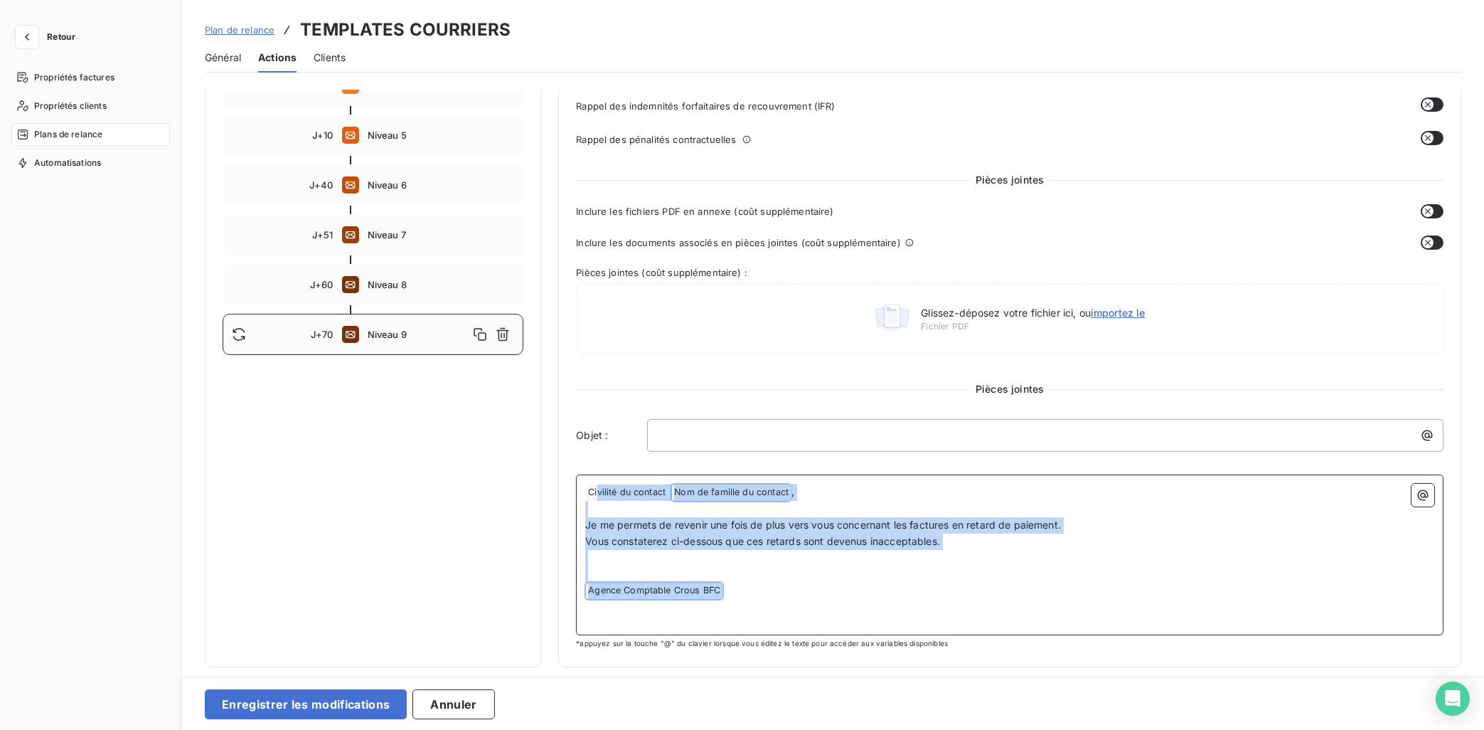
drag, startPoint x: 722, startPoint y: 580, endPoint x: 599, endPoint y: 434, distance: 190.3
click at [599, 434] on div "Pièces jointes Inclure les fichiers PDF en annexe (coût supplémentaire) Inclure…" at bounding box center [1010, 411] width 868 height 476
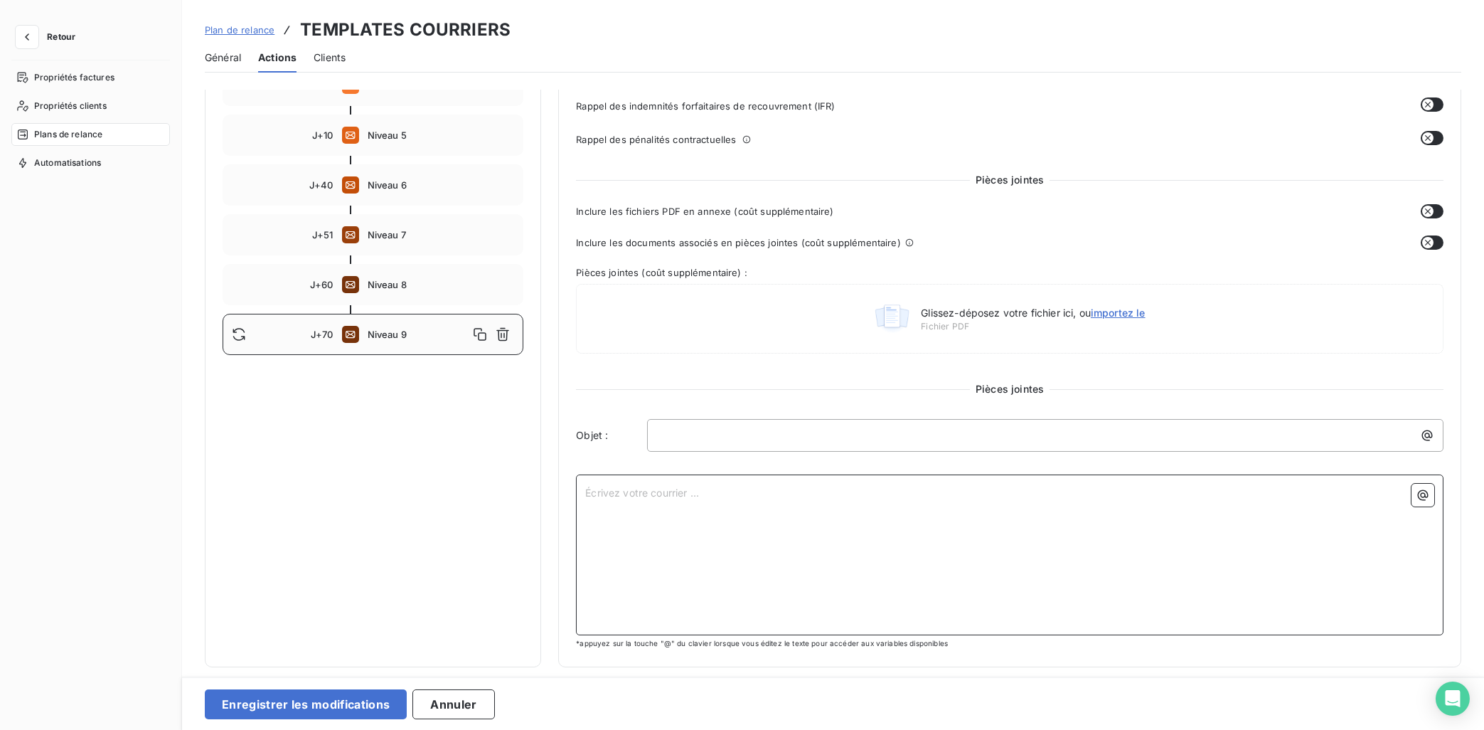
click at [614, 497] on p "Écrivez votre courrier ... ﻿" at bounding box center [1009, 492] width 849 height 16
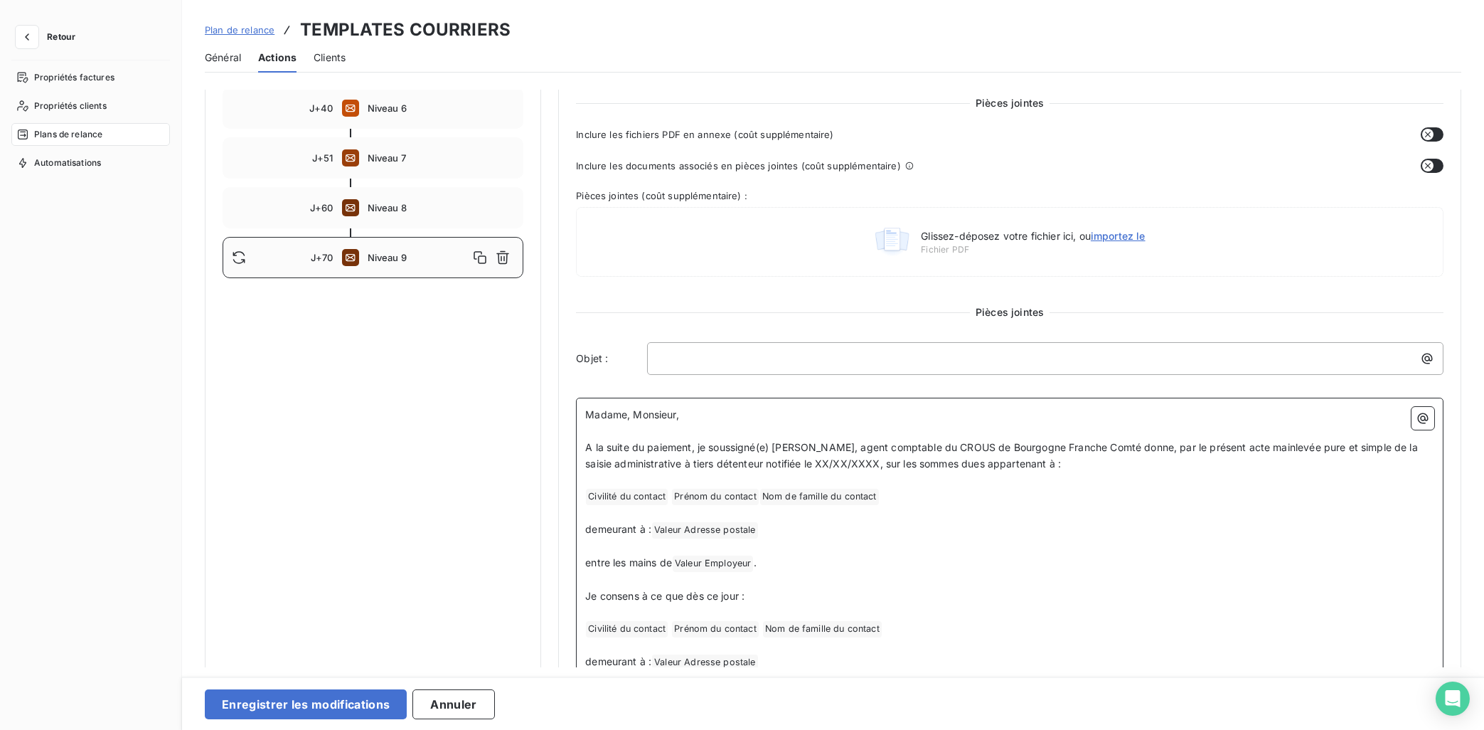
scroll to position [395, 0]
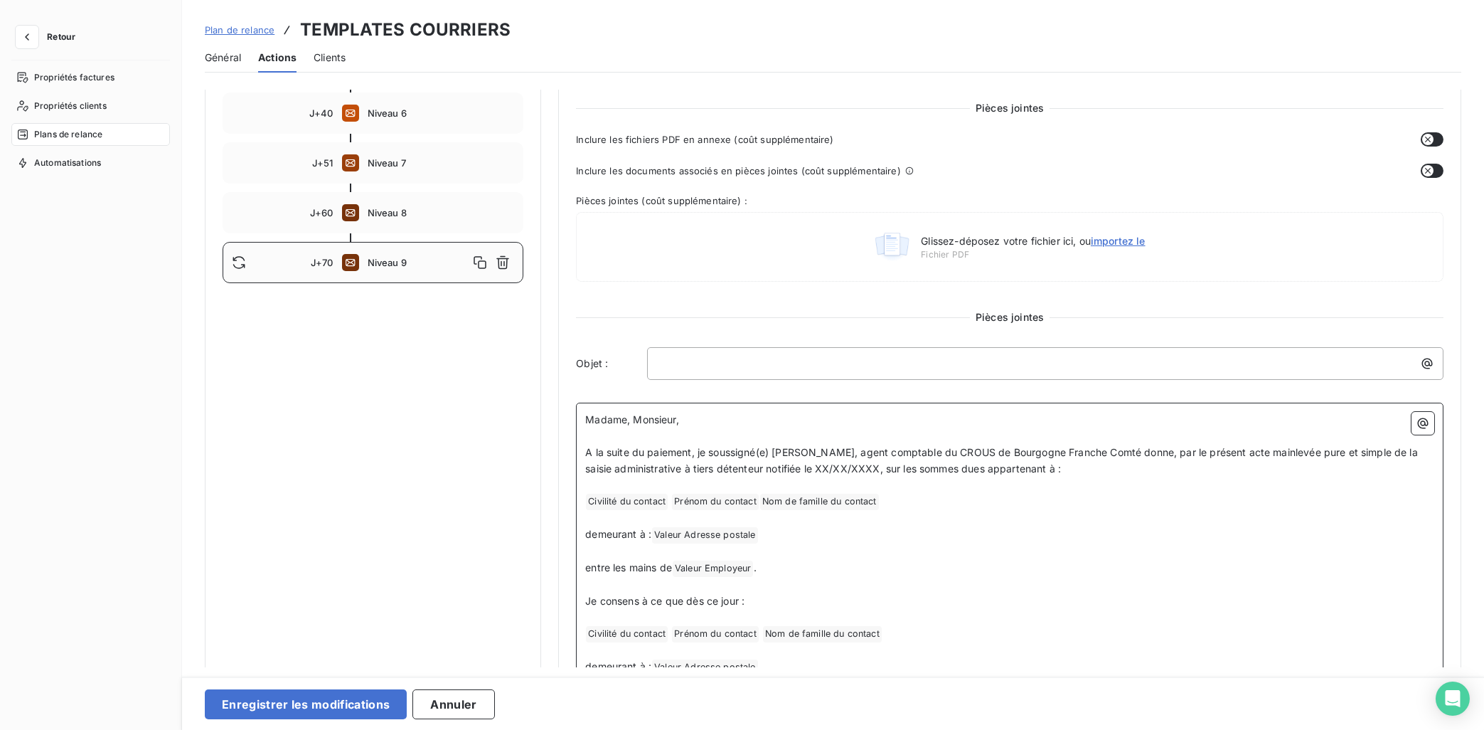
drag, startPoint x: 757, startPoint y: 567, endPoint x: 679, endPoint y: 569, distance: 78.2
click at [679, 569] on span "Valeur Employeur ﻿" at bounding box center [713, 568] width 80 height 16
click at [1328, 425] on icon "button" at bounding box center [1423, 423] width 11 height 11
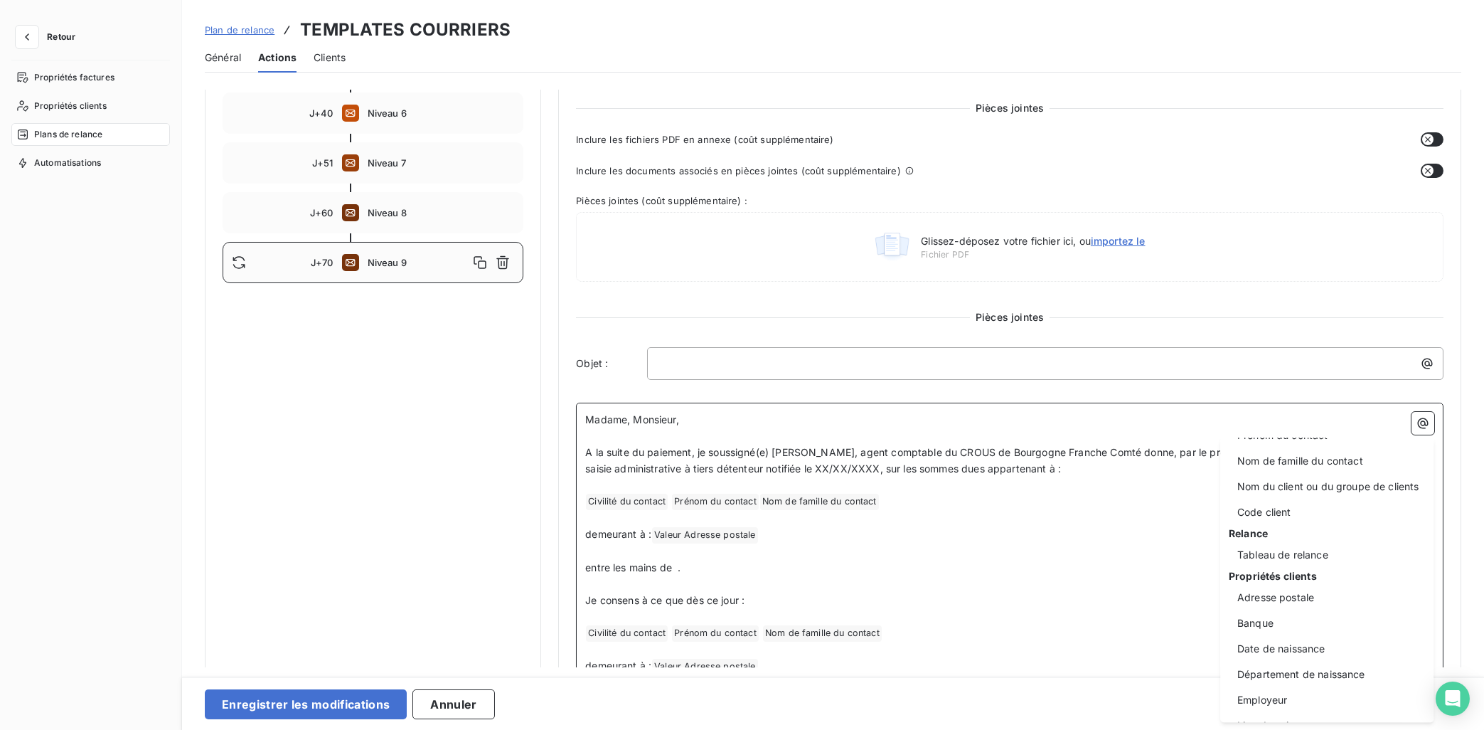
scroll to position [233, 0]
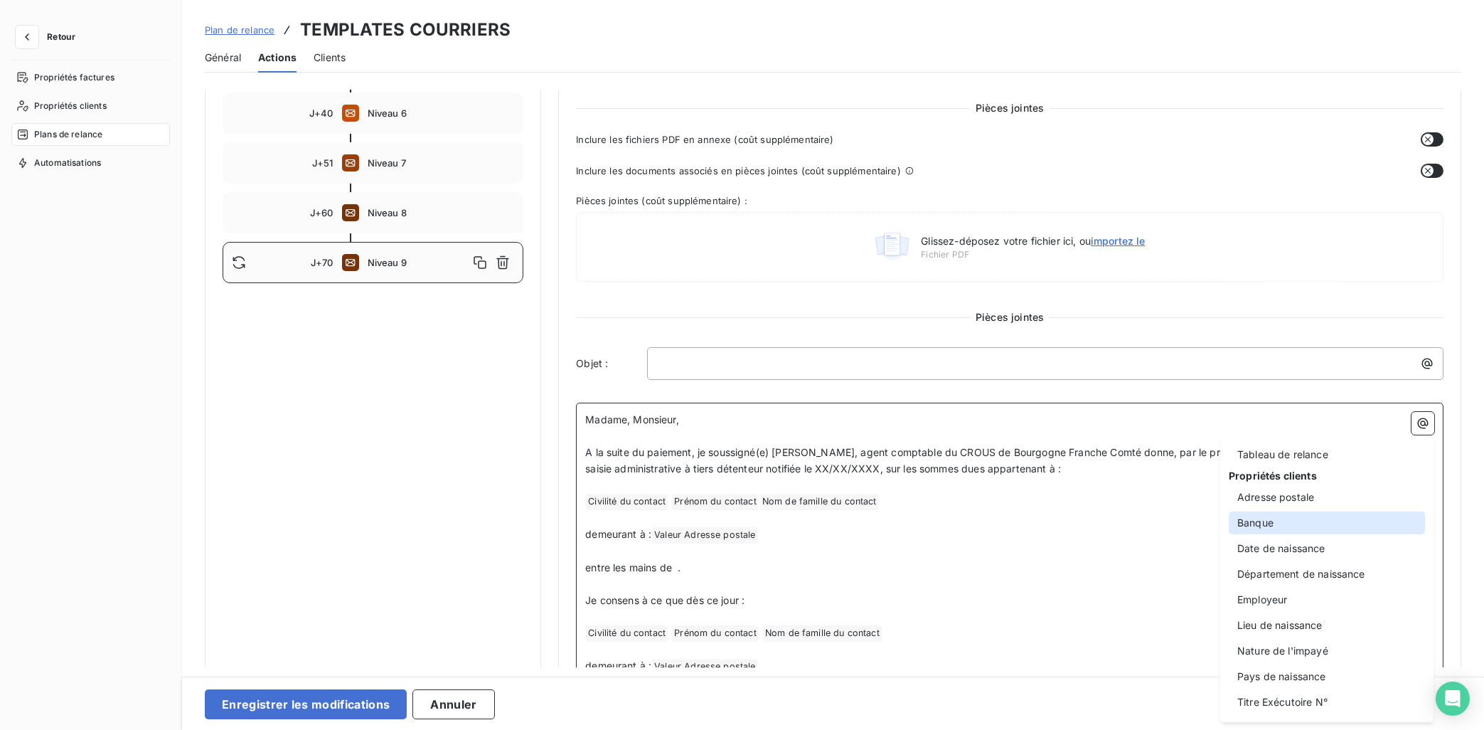
click at [1271, 521] on div "Banque" at bounding box center [1327, 522] width 196 height 23
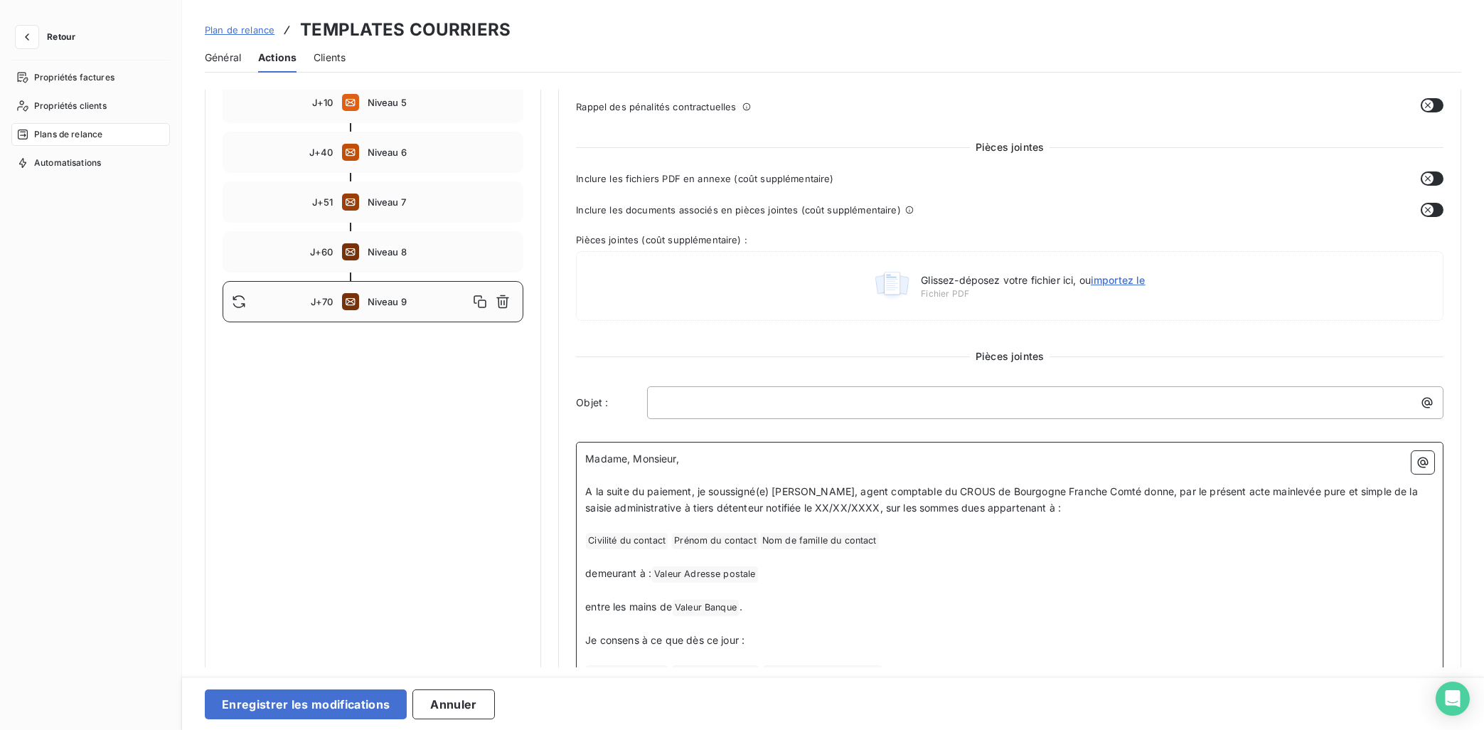
scroll to position [377, 0]
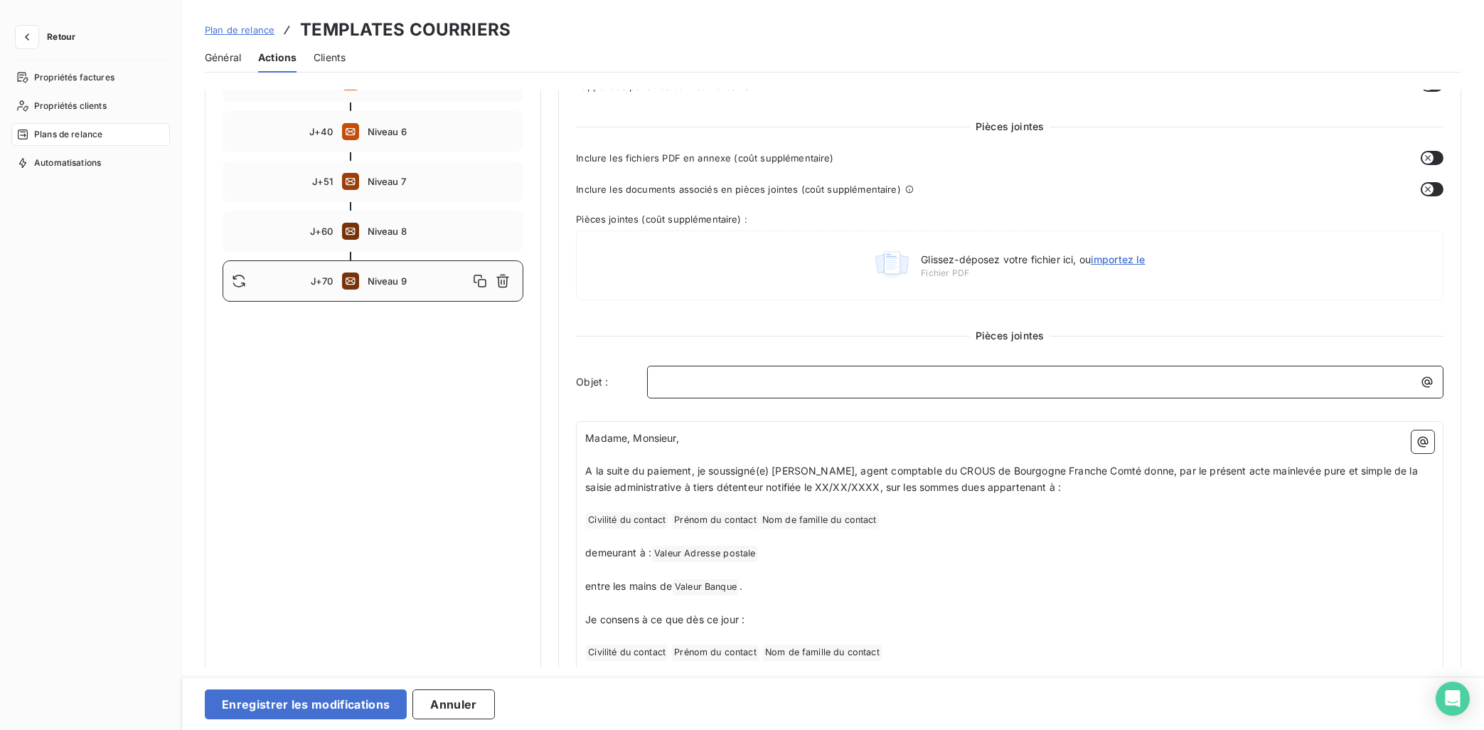
click at [715, 375] on p "﻿" at bounding box center [1048, 381] width 779 height 16
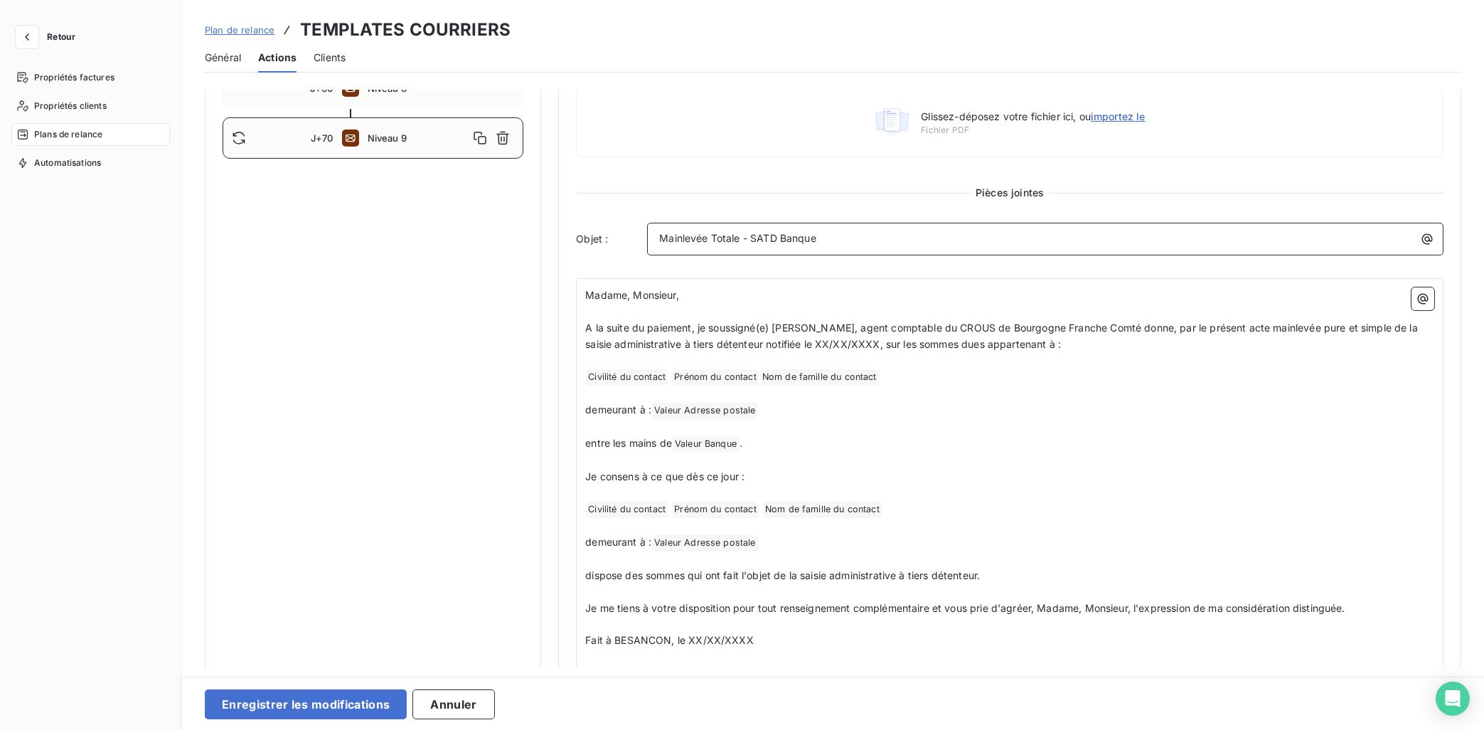
scroll to position [591, 0]
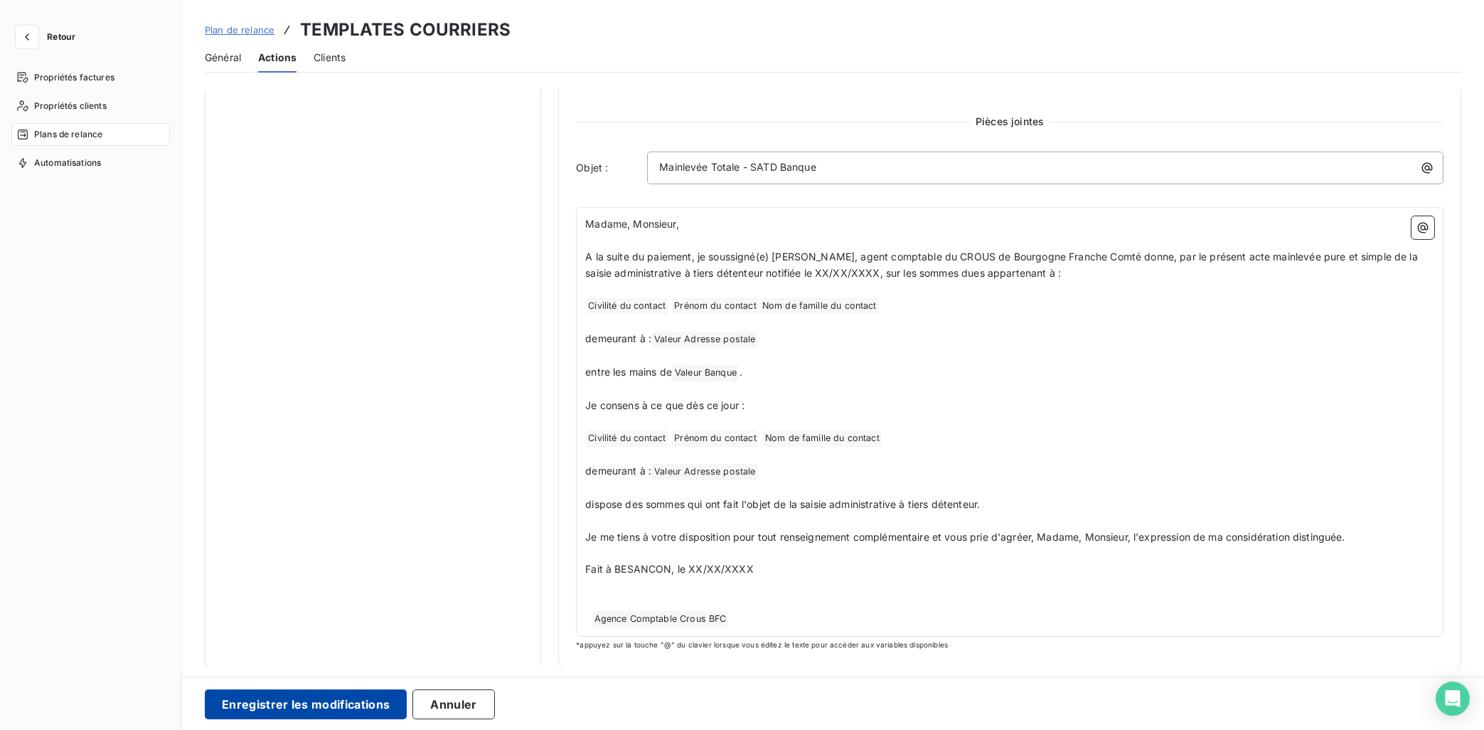
click at [321, 653] on button "Enregistrer les modifications" at bounding box center [306, 704] width 202 height 30
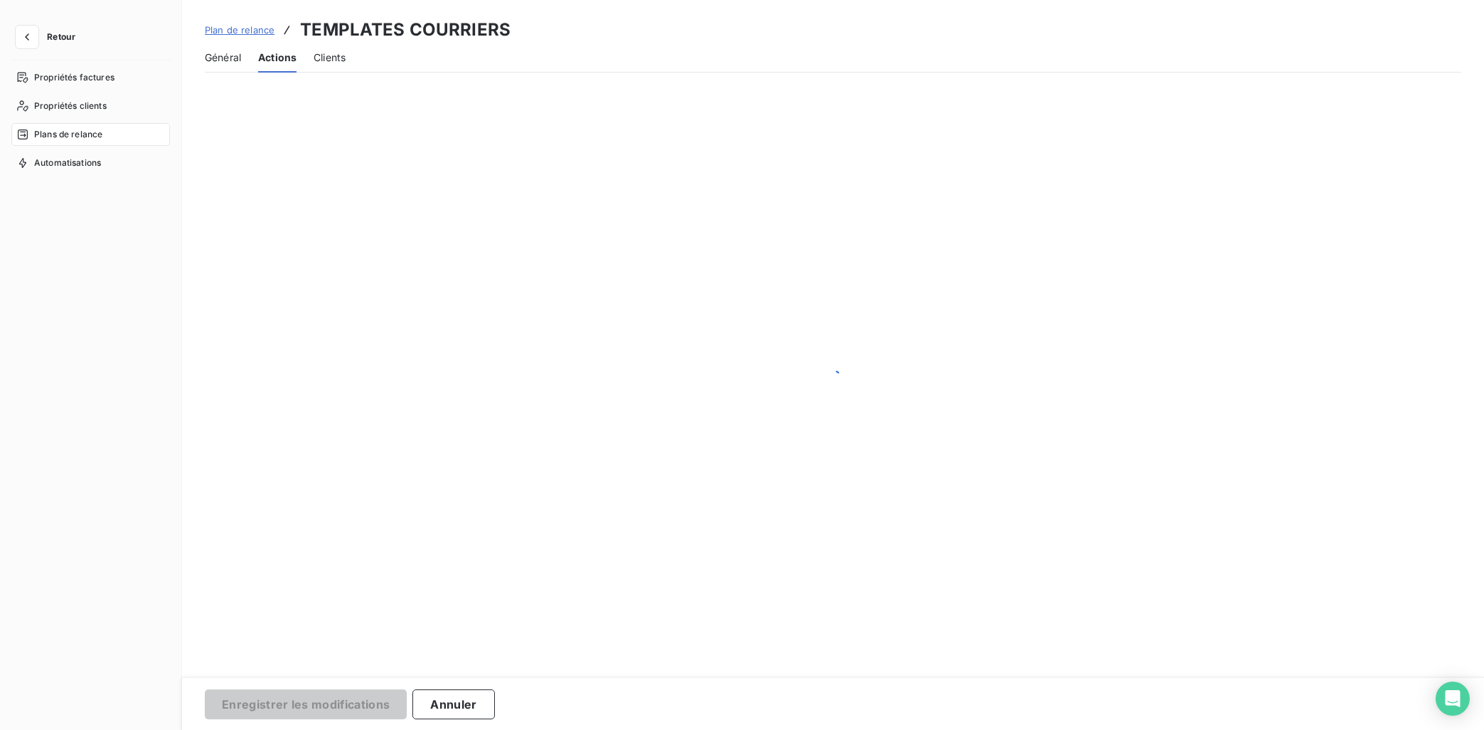
scroll to position [29, 0]
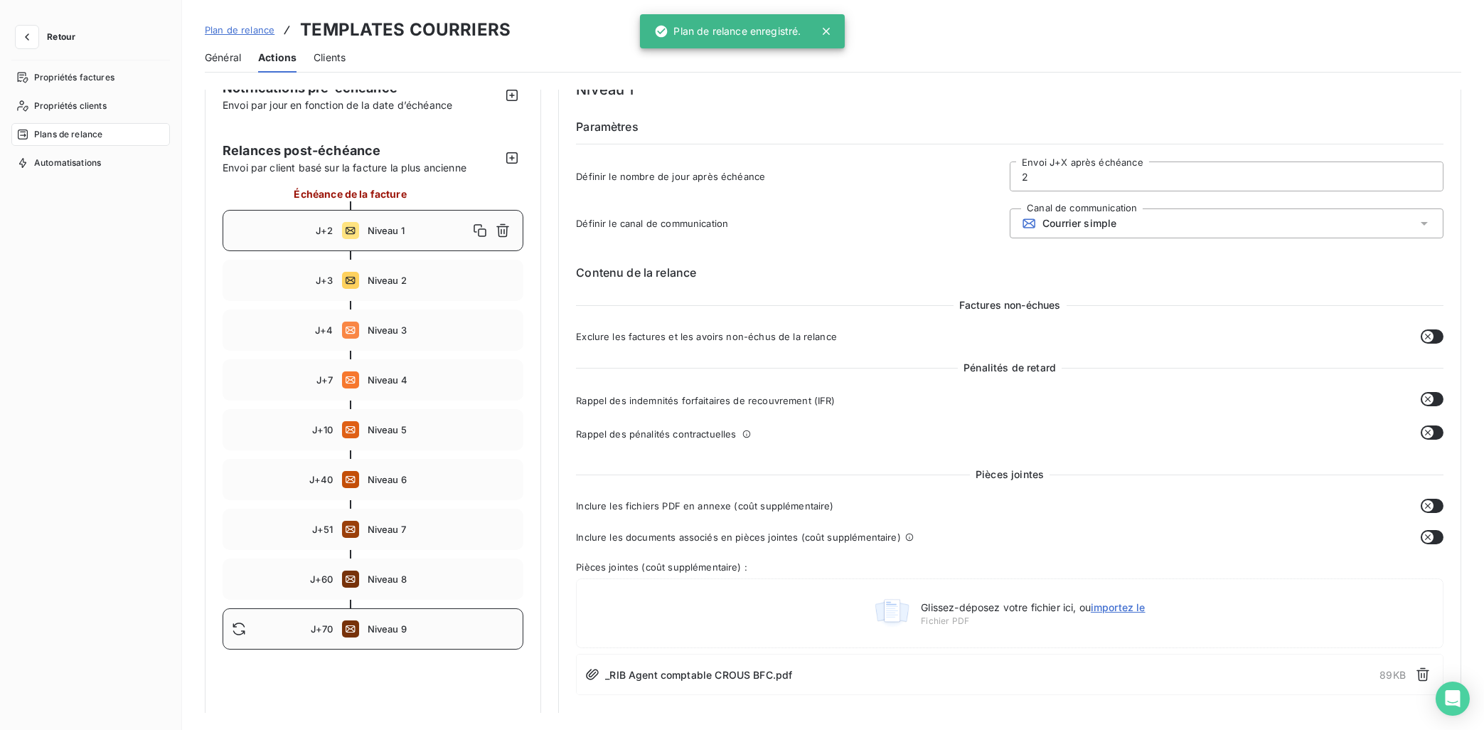
click at [388, 638] on div "J+70 Niveau 9" at bounding box center [373, 628] width 301 height 41
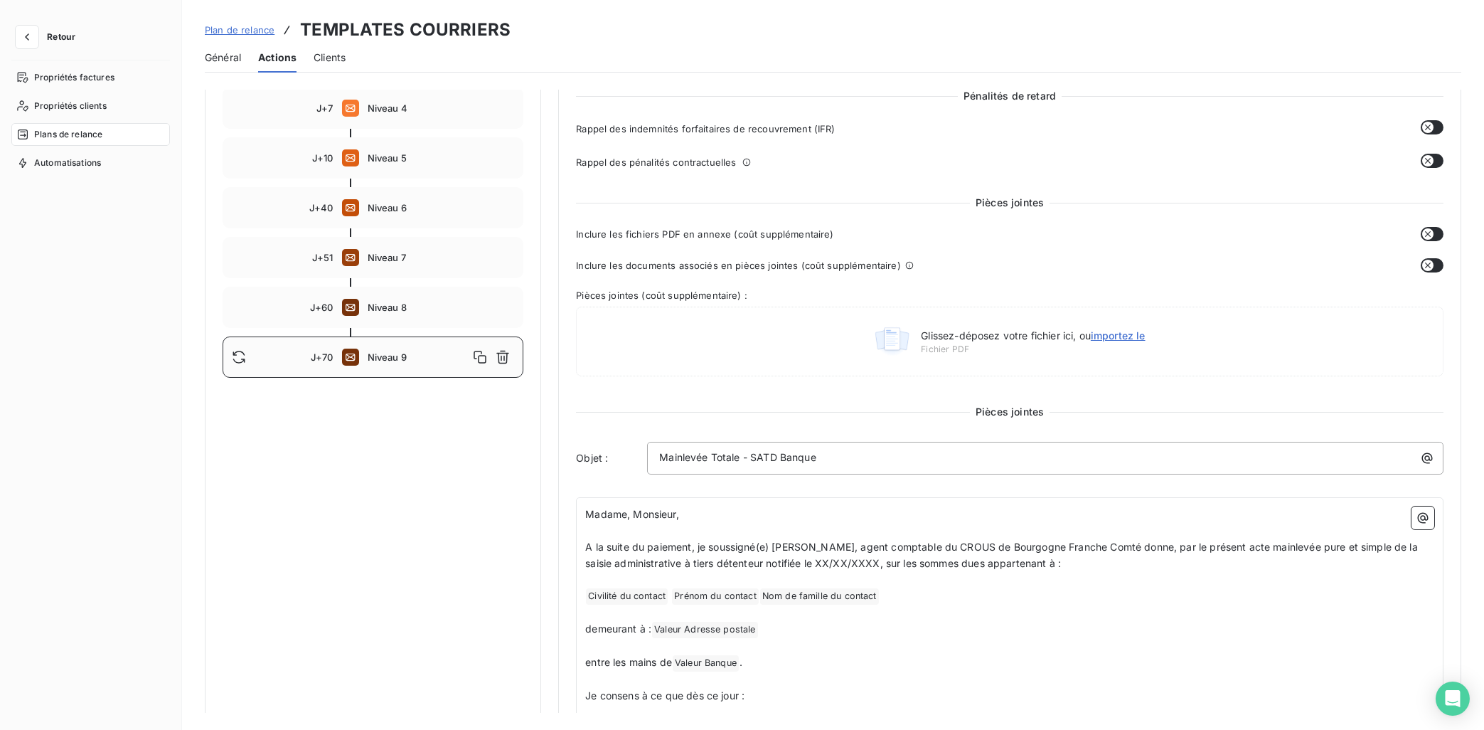
scroll to position [386, 0]
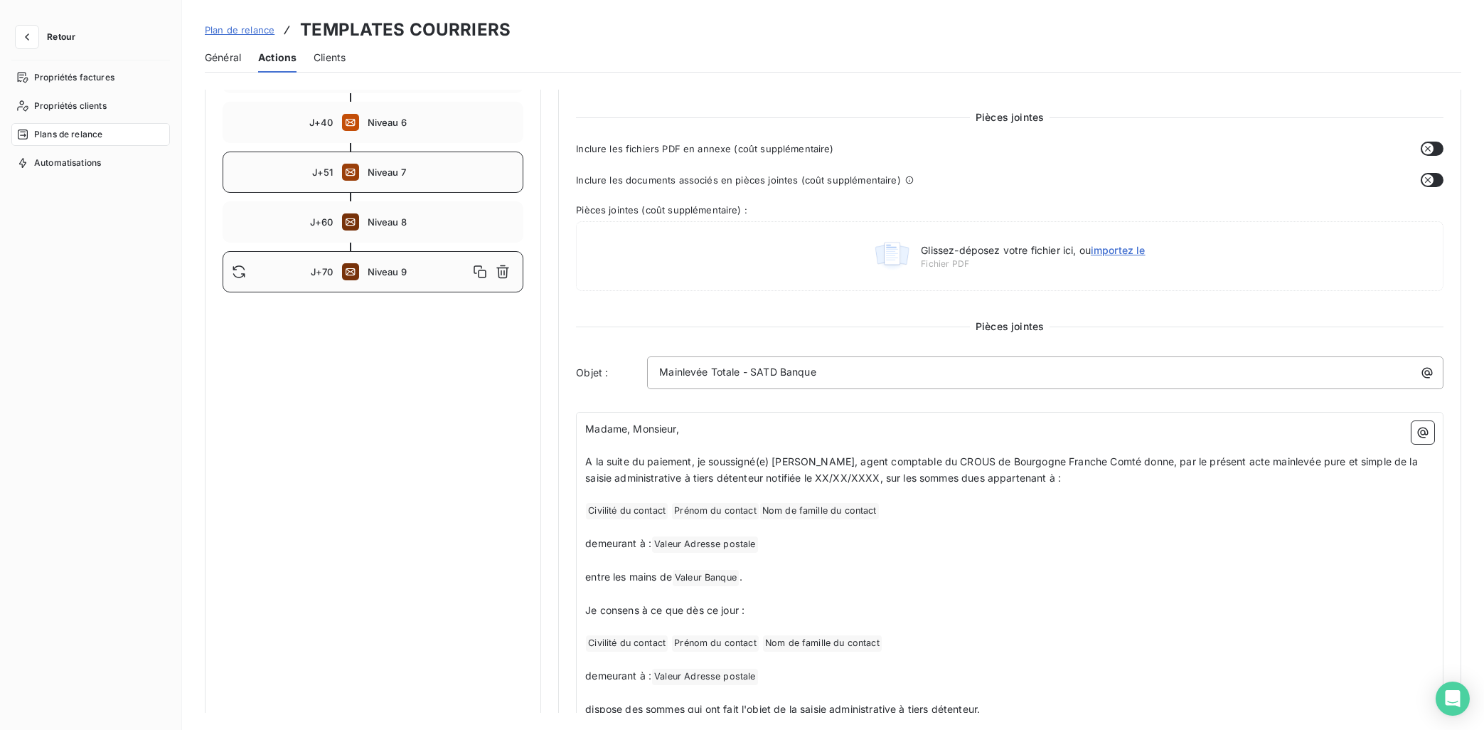
click at [389, 183] on div "J+51 Niveau 7" at bounding box center [373, 171] width 301 height 41
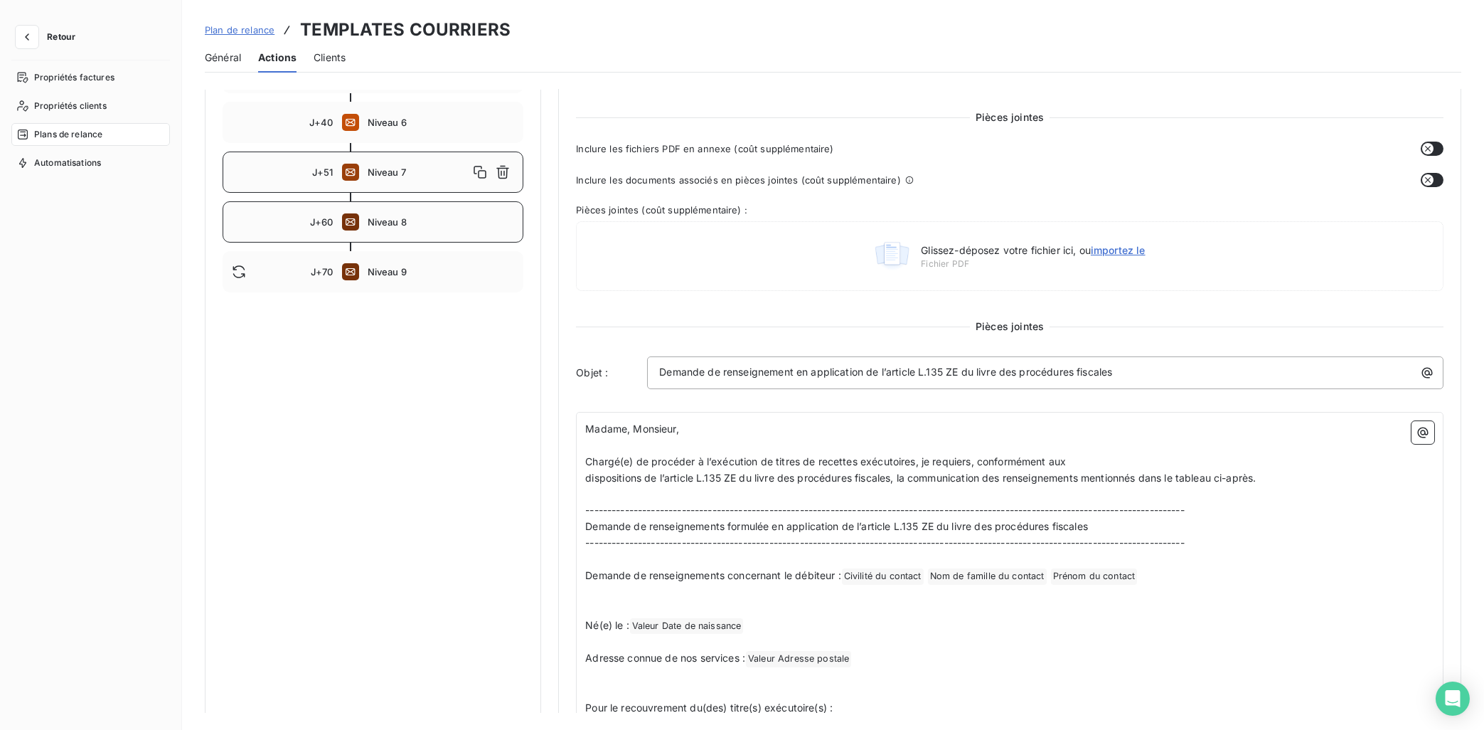
click at [386, 217] on span "Niveau 8" at bounding box center [441, 221] width 147 height 11
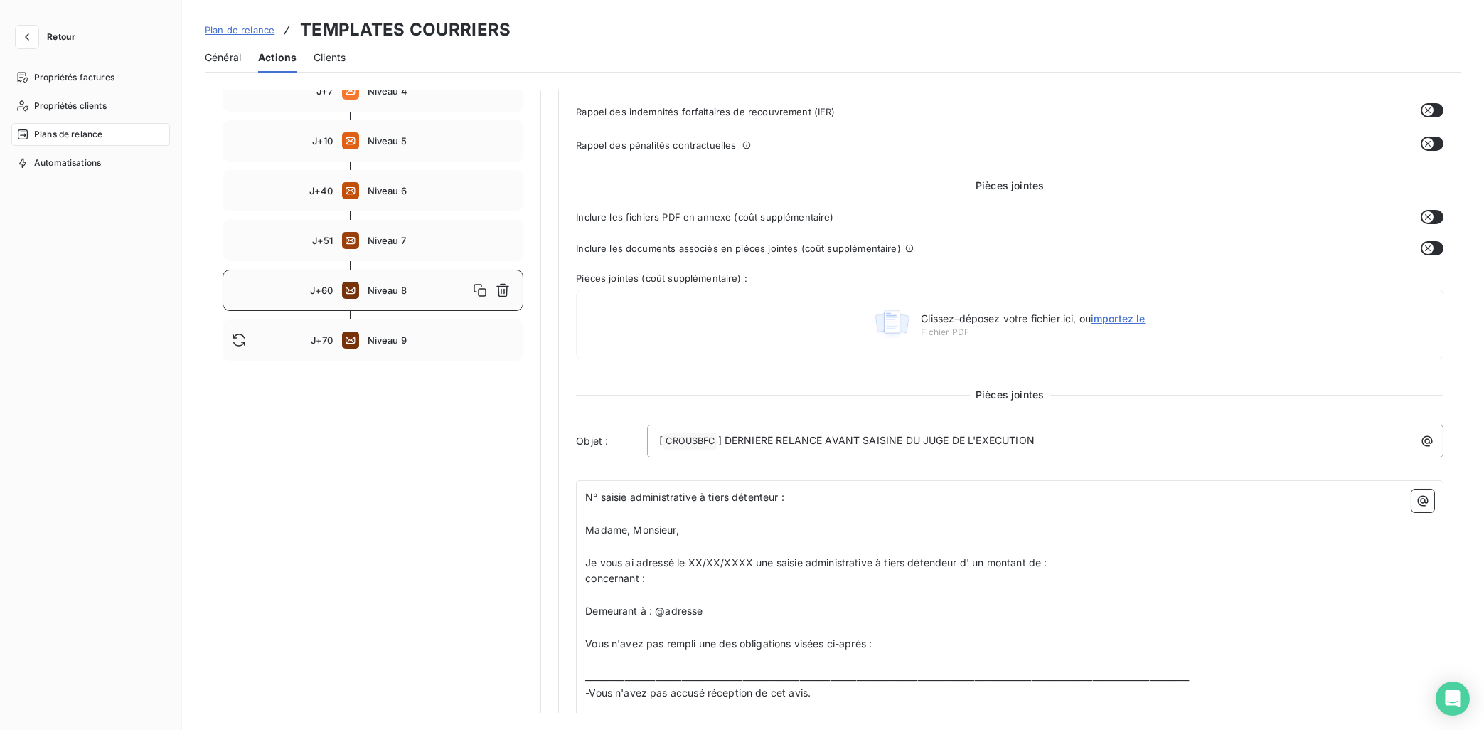
scroll to position [243, 0]
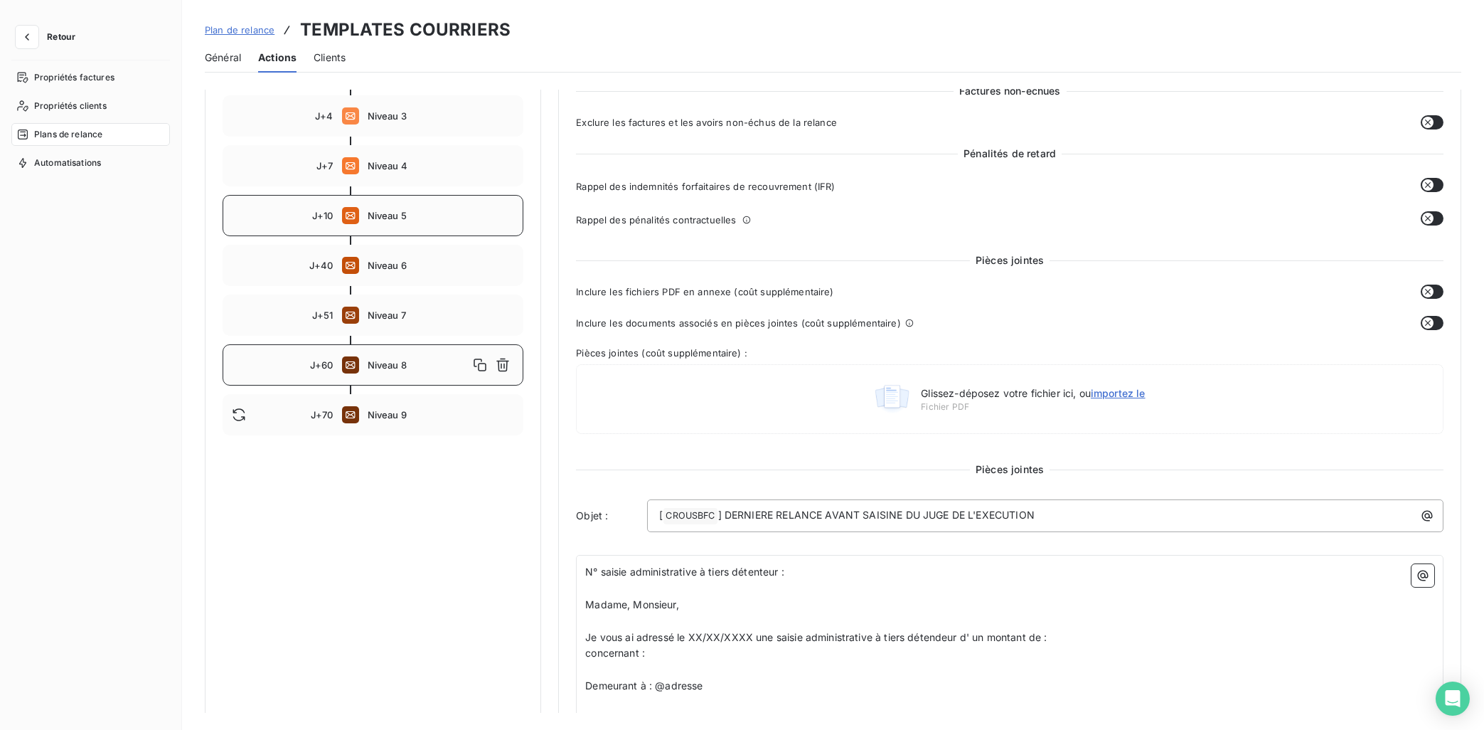
click at [392, 219] on span "Niveau 5" at bounding box center [441, 215] width 147 height 11
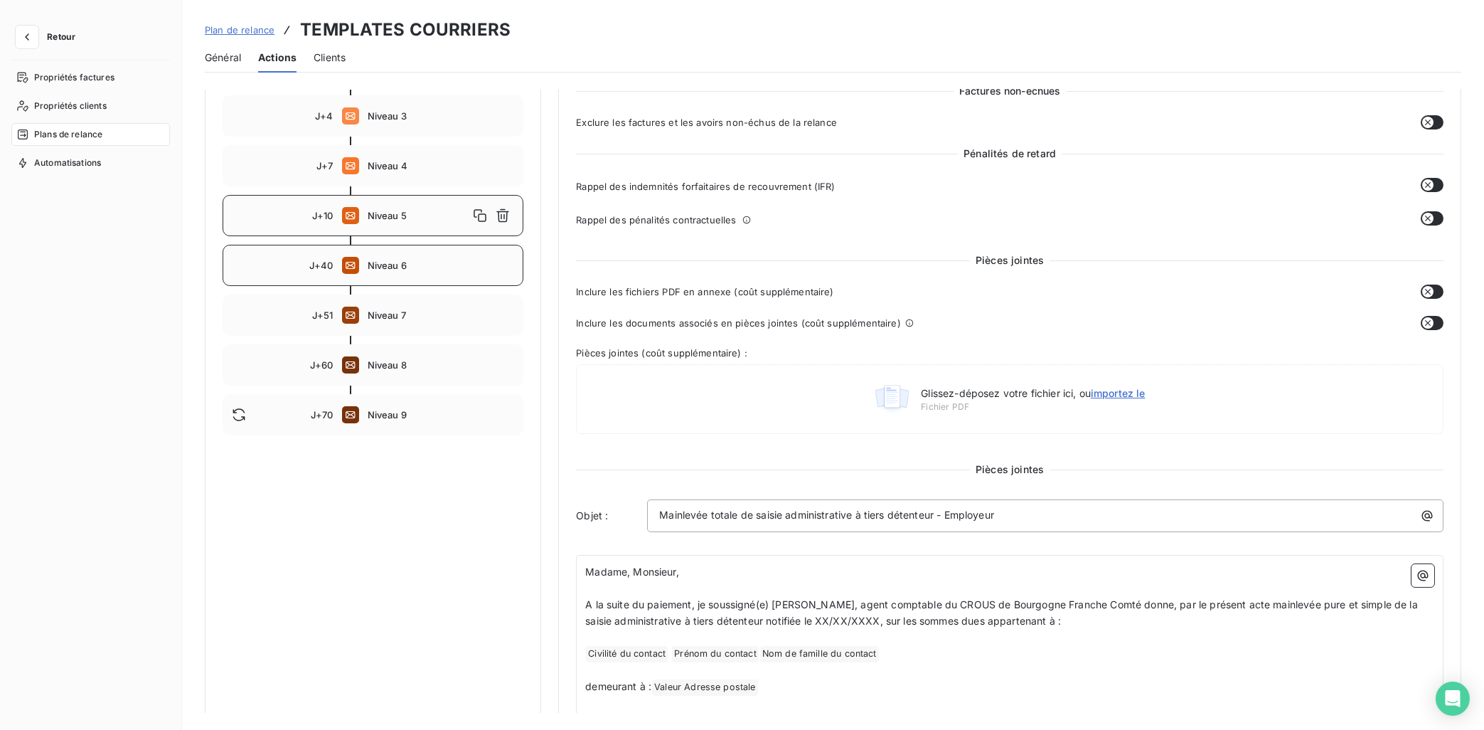
click at [383, 278] on div "J+40 Niveau 6" at bounding box center [373, 265] width 301 height 41
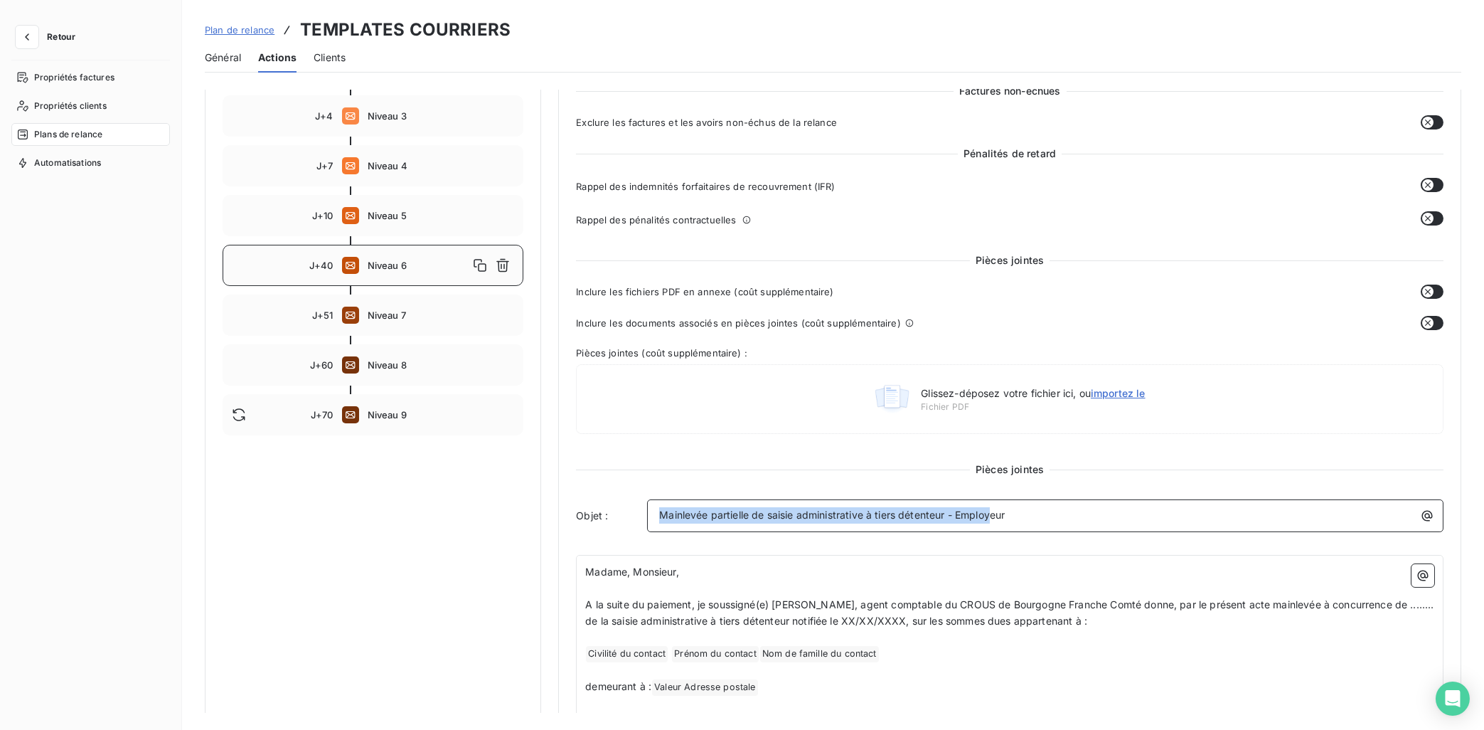
drag, startPoint x: 1017, startPoint y: 519, endPoint x: 621, endPoint y: 526, distance: 396.1
click at [621, 526] on div "Objet : Mainlevée partielle de saisie administrative à tiers détenteur - Employ…" at bounding box center [1010, 515] width 868 height 33
click at [637, 613] on p "A la suite du paiement, je soussigné(e) [PERSON_NAME], agent comptable du CROUS…" at bounding box center [1009, 613] width 849 height 33
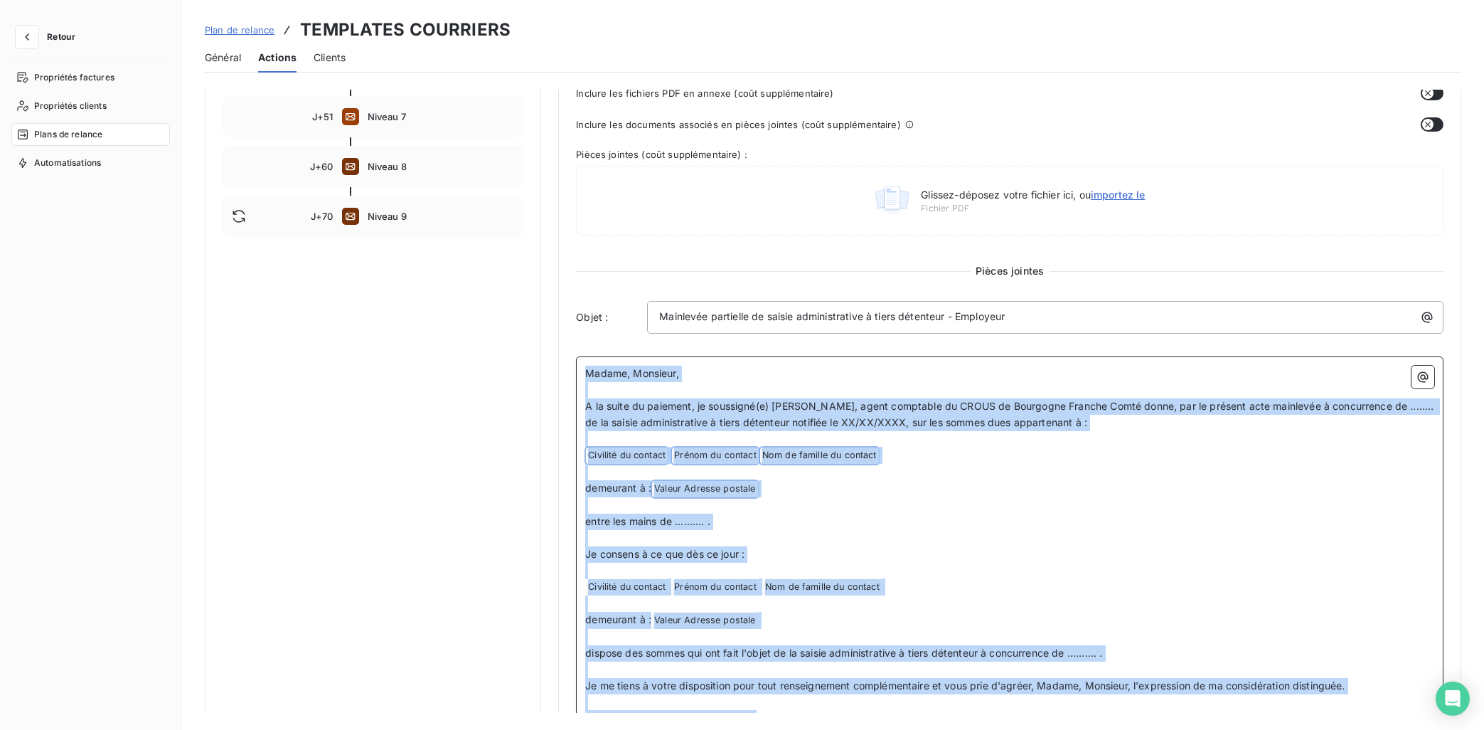
scroll to position [545, 0]
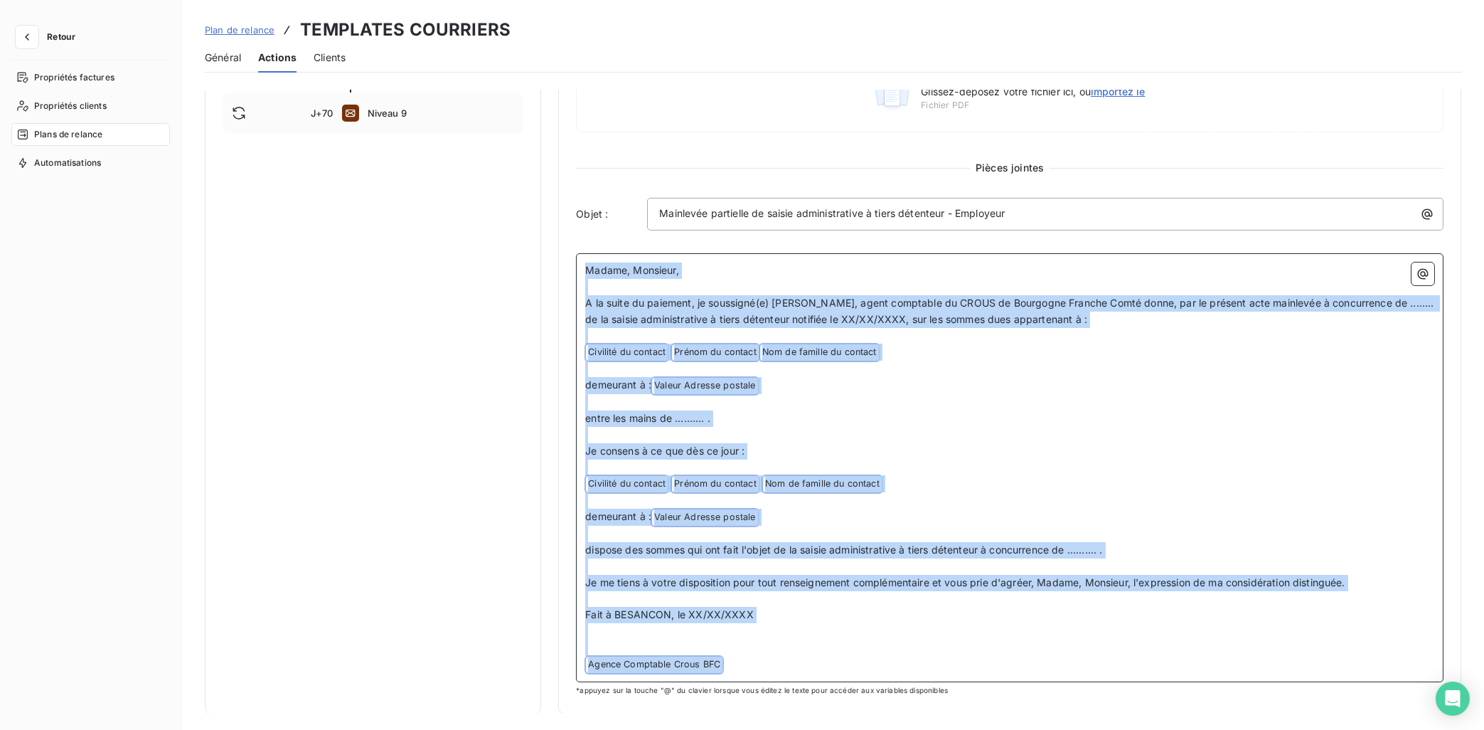
drag, startPoint x: 586, startPoint y: 570, endPoint x: 966, endPoint y: 767, distance: 427.8
click at [966, 653] on div "Notifications pré-échéance Envoi par jour en fonction de la date d’échéance Rel…" at bounding box center [833, 401] width 1302 height 623
copy div "Loremi, Dolorsit, ﻿ A co adipi el seddoeiu, te incididun(u) Laboreetdo MAGNAAL,…"
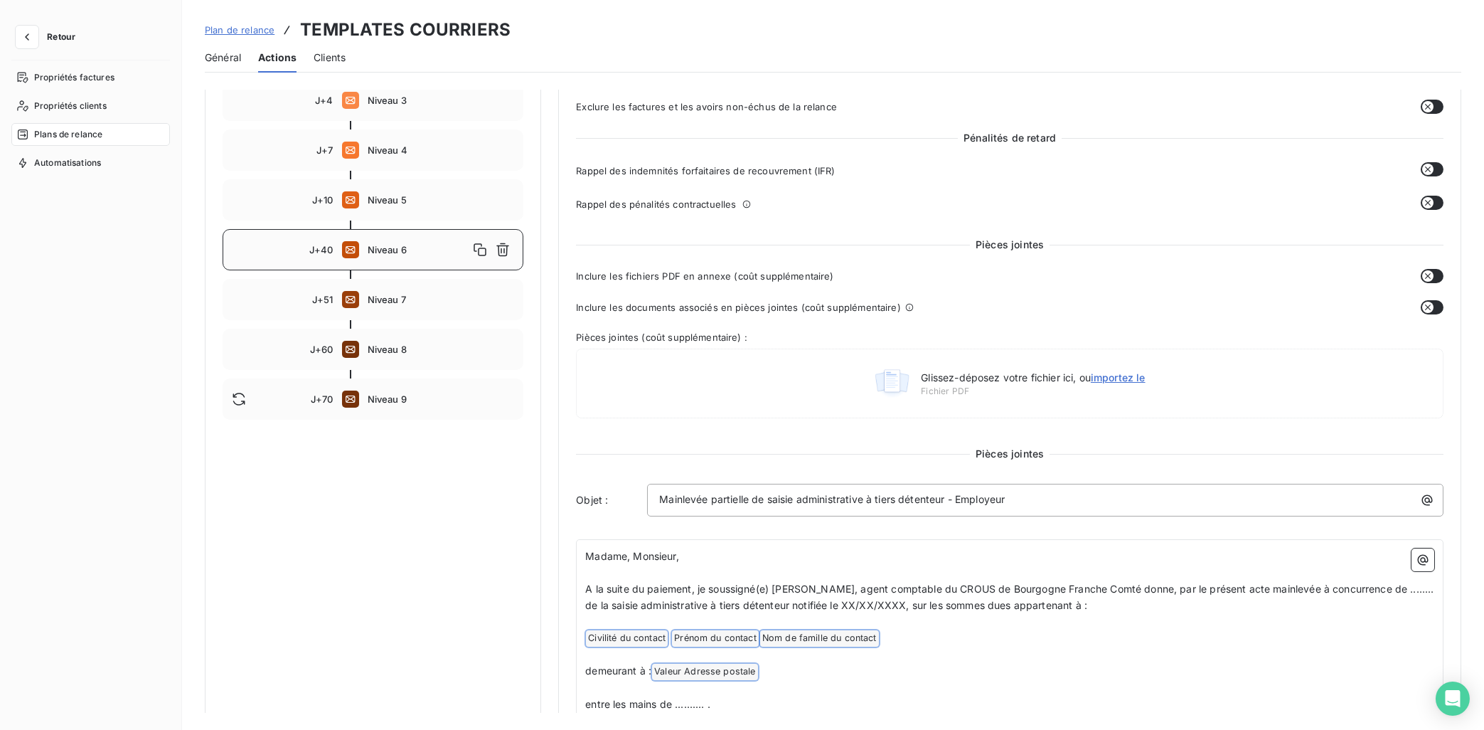
click at [400, 469] on div "Notifications pré-échéance Envoi par jour en fonction de la date d’échéance Rel…" at bounding box center [373, 415] width 336 height 1169
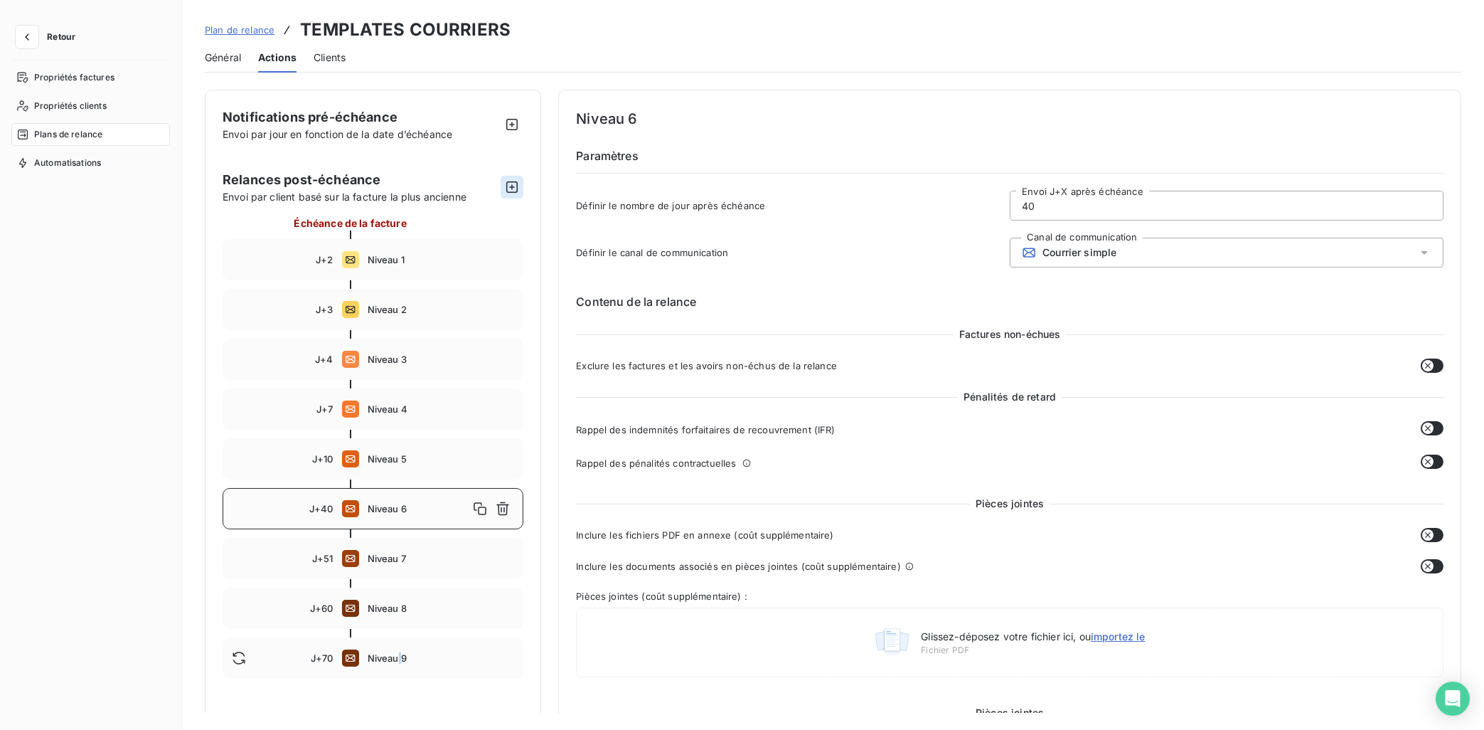
click at [511, 186] on icon "button" at bounding box center [512, 187] width 14 height 14
type input "80"
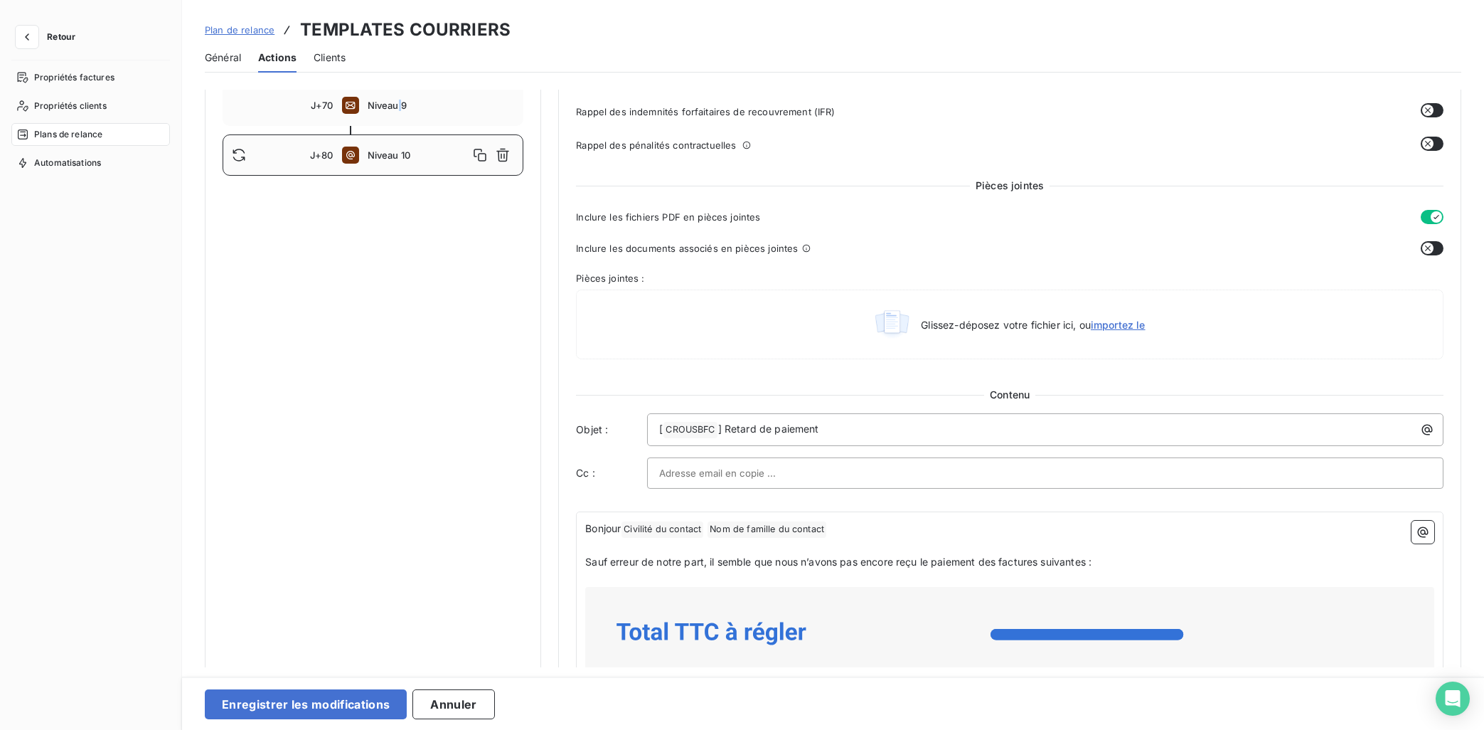
scroll to position [572, 0]
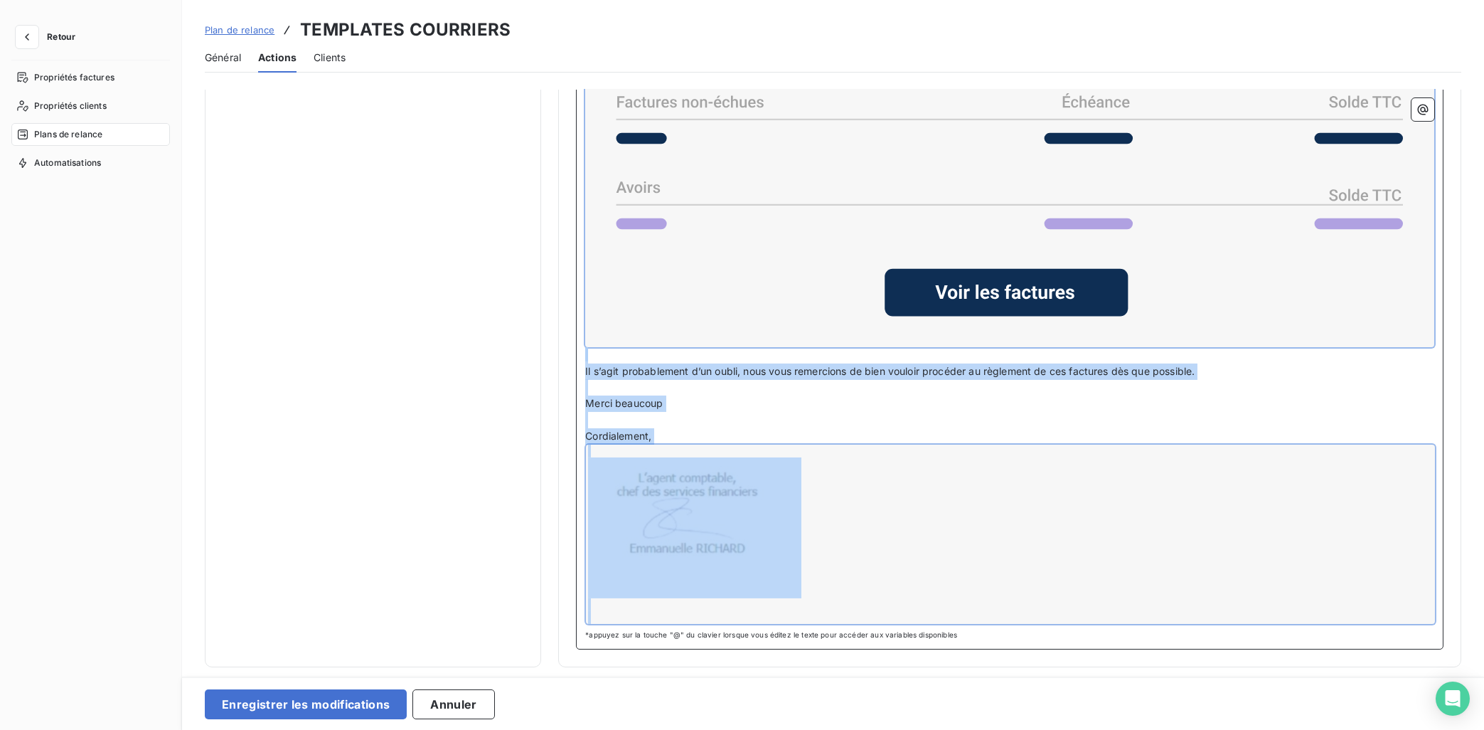
drag, startPoint x: 586, startPoint y: 508, endPoint x: 1268, endPoint y: 767, distance: 729.4
click at [1268, 653] on div "Notifications pré-échéance Envoi par jour en fonction de la date d’échéance Rel…" at bounding box center [833, 378] width 1302 height 577
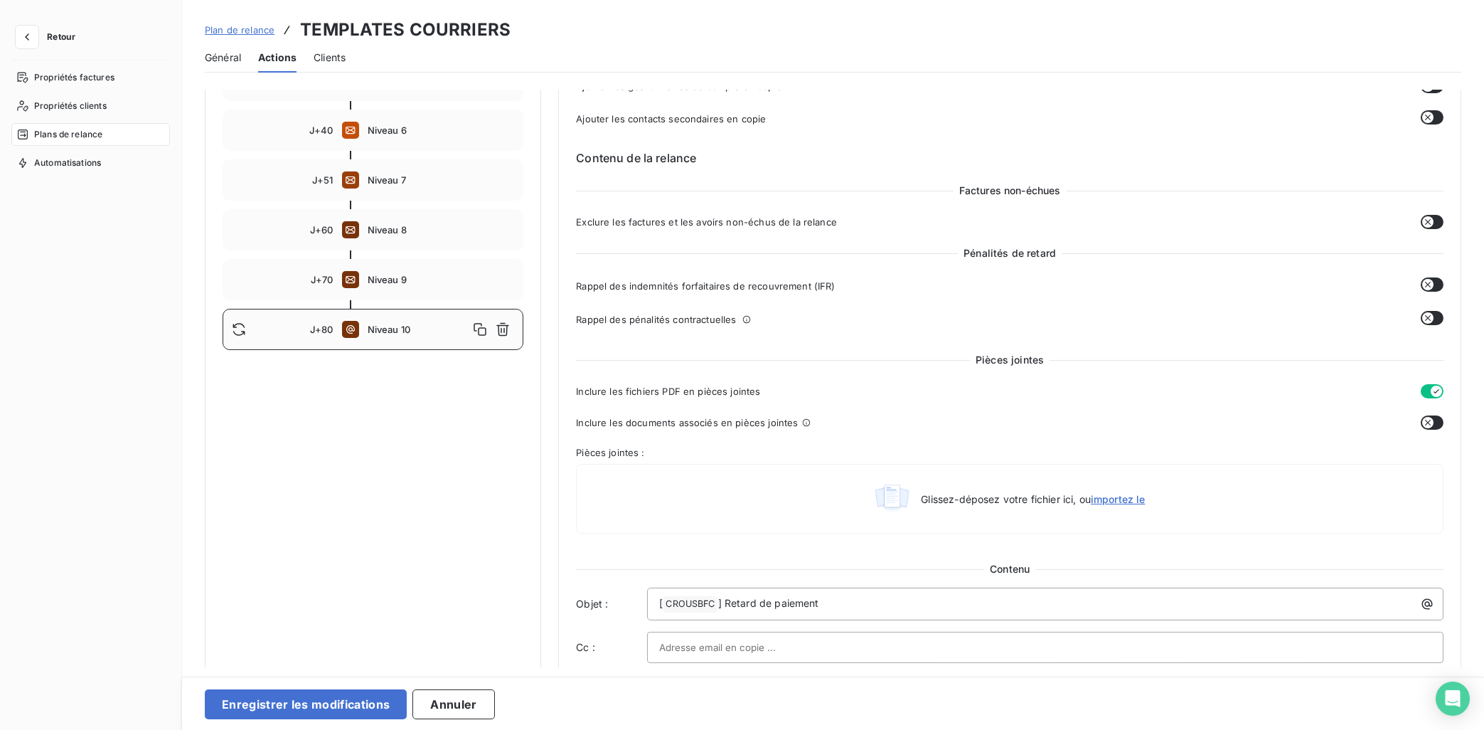
scroll to position [521, 0]
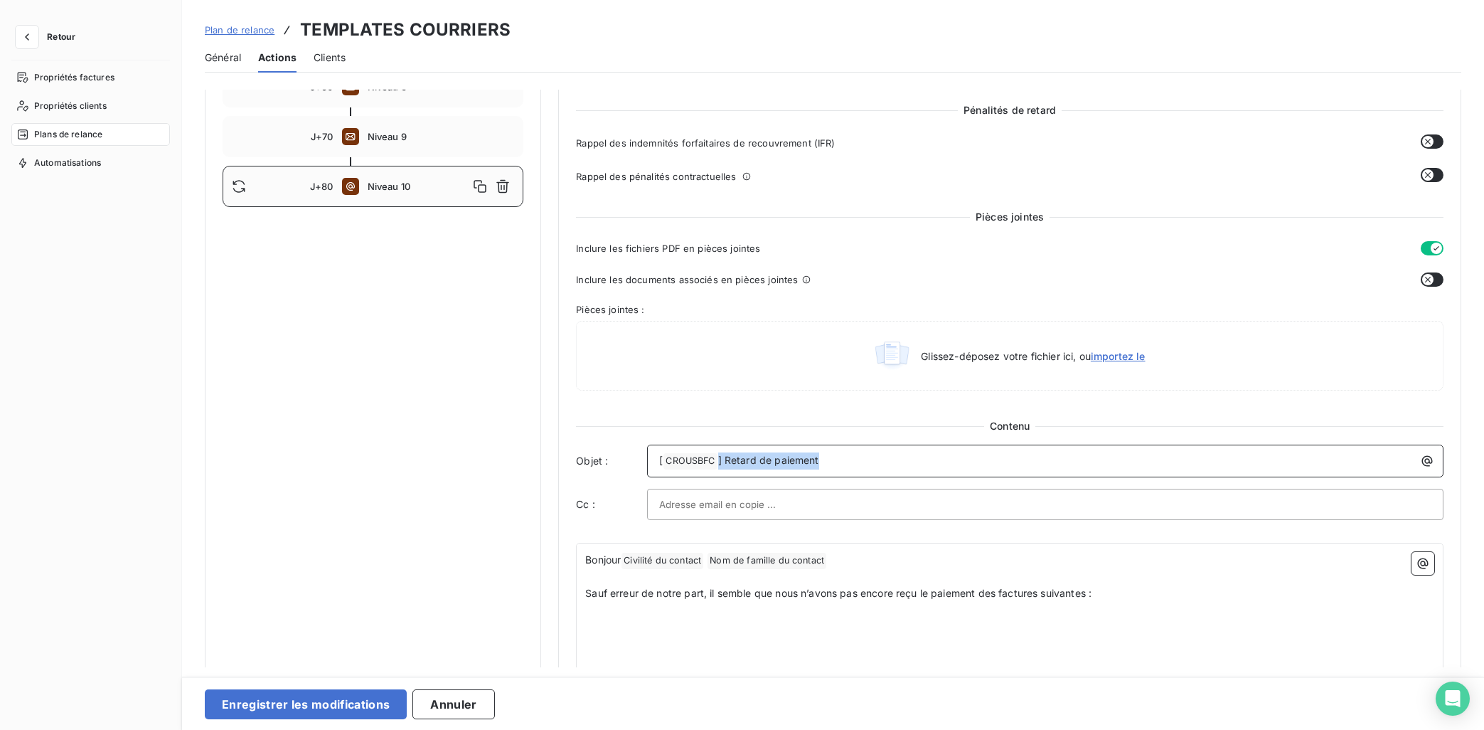
drag, startPoint x: 853, startPoint y: 460, endPoint x: 574, endPoint y: 460, distance: 278.8
click at [574, 460] on div "Niveau 10 Paramètres Définir le nombre de jour après échéance 80 Envoi J+X aprè…" at bounding box center [1009, 152] width 903 height 1169
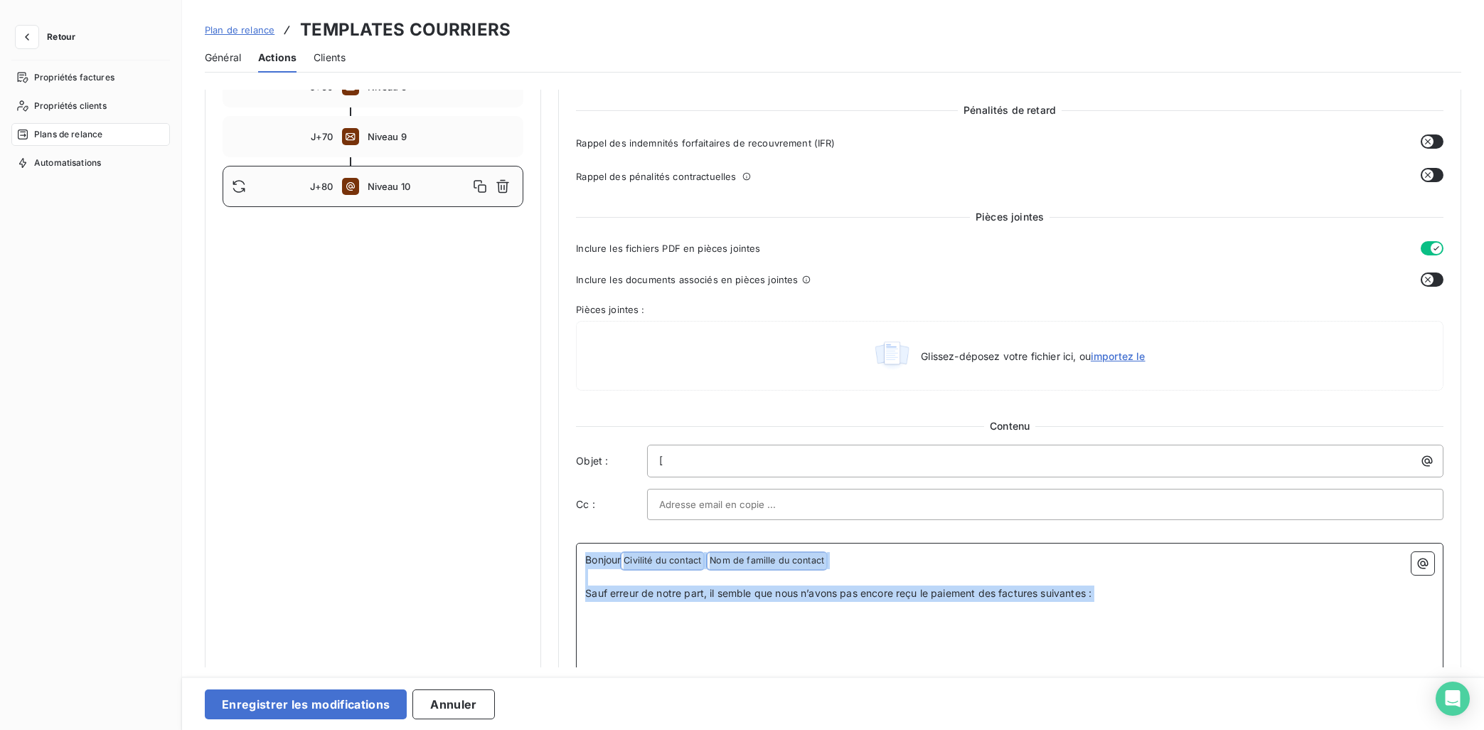
drag, startPoint x: 1063, startPoint y: 620, endPoint x: 563, endPoint y: 558, distance: 503.8
click at [563, 558] on div "Niveau 10 Paramètres Définir le nombre de jour après échéance 80 Envoi J+X aprè…" at bounding box center [1009, 152] width 903 height 1169
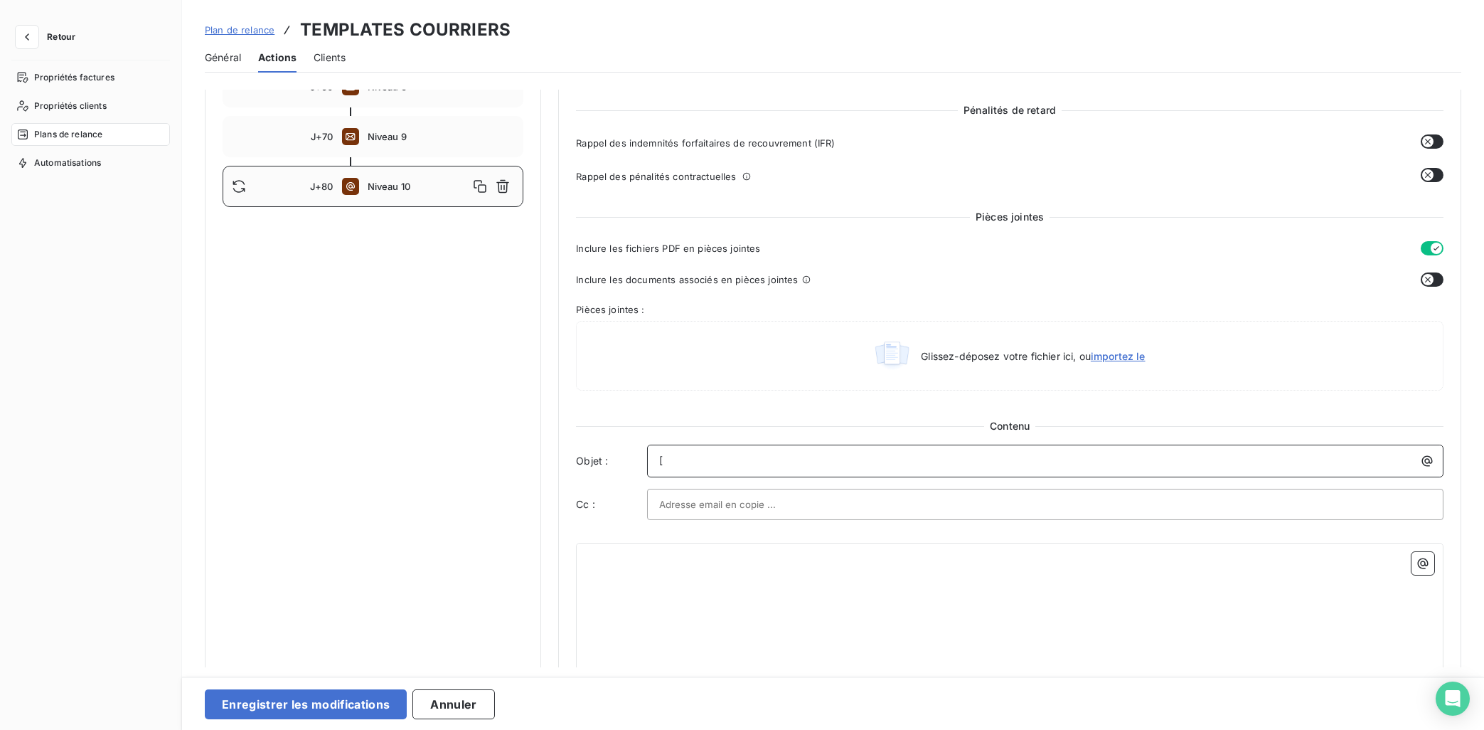
click at [672, 461] on p "[" at bounding box center [1048, 460] width 779 height 16
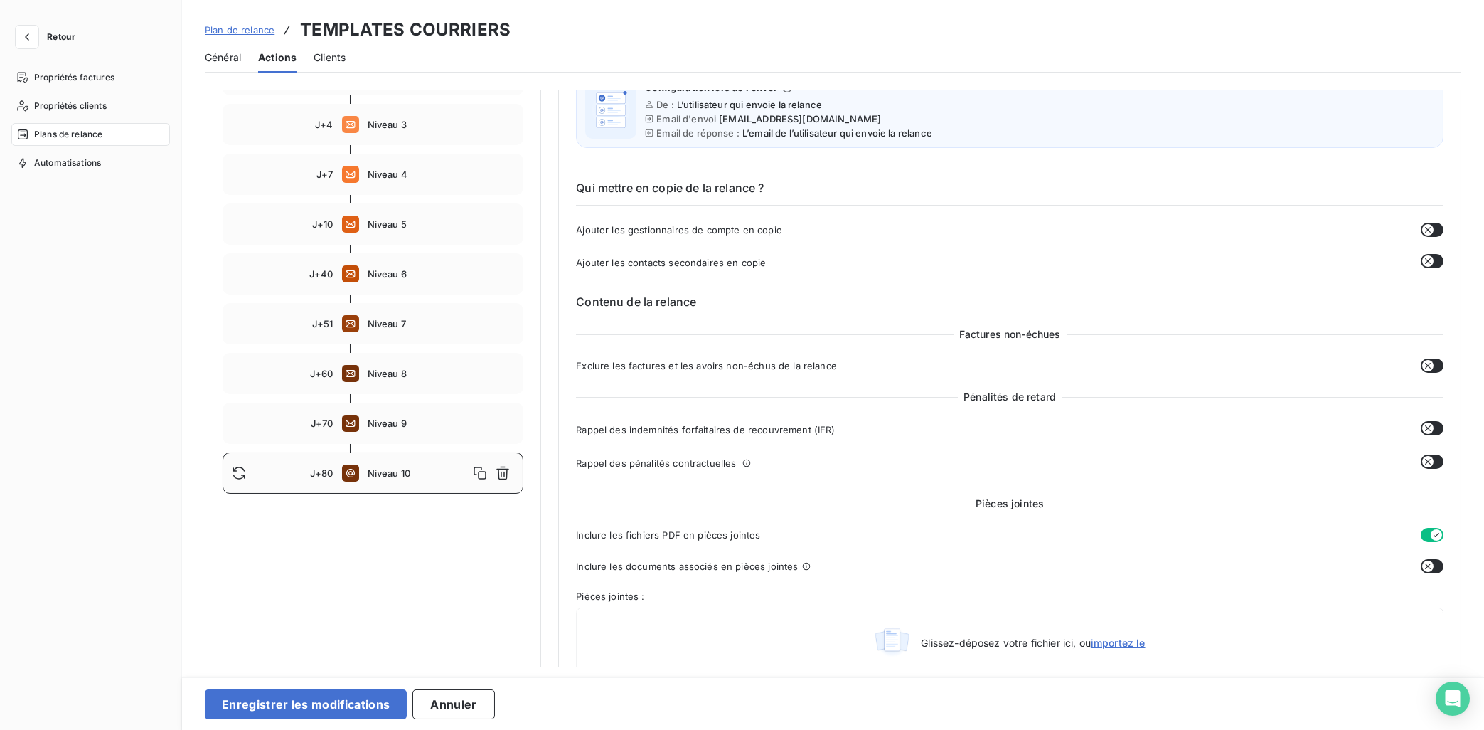
scroll to position [92, 0]
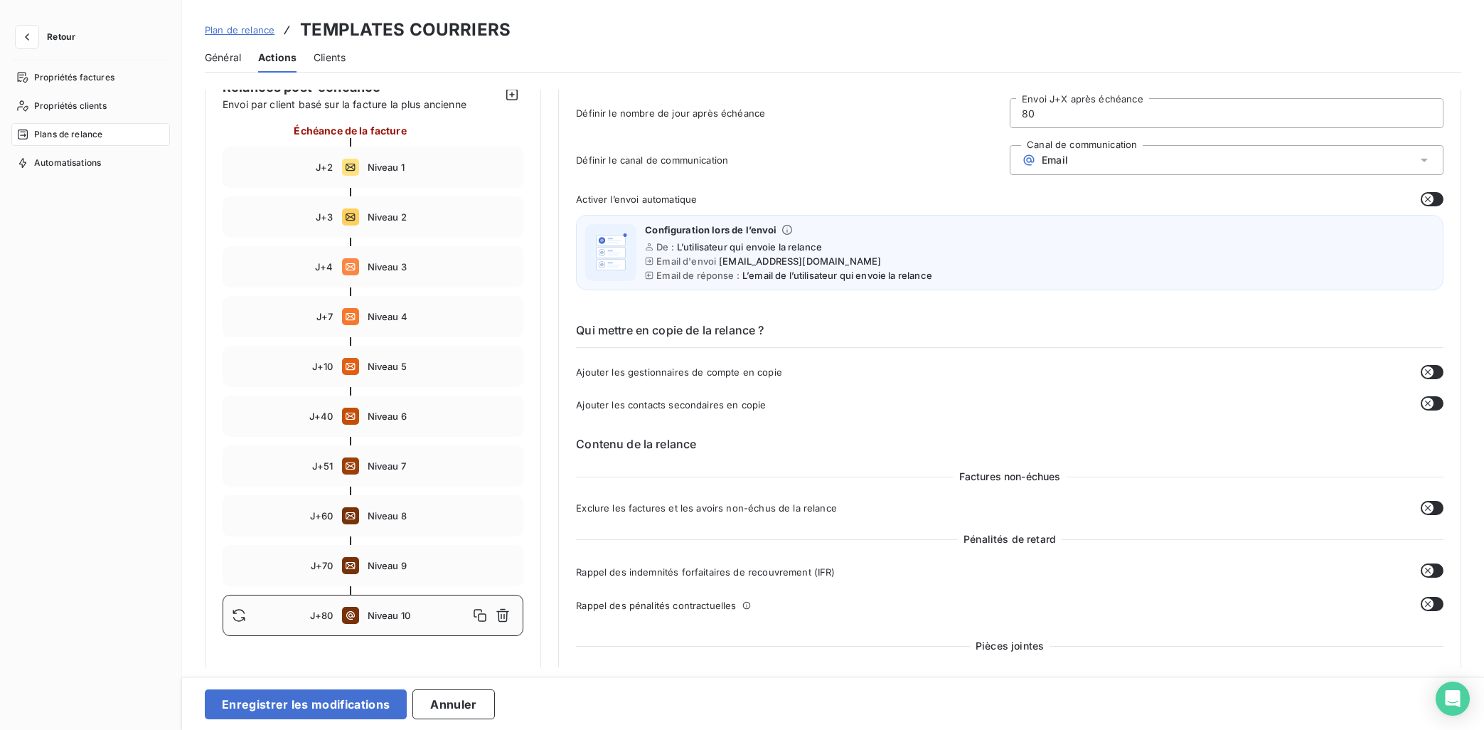
click at [1079, 157] on div "Email" at bounding box center [1227, 160] width 434 height 30
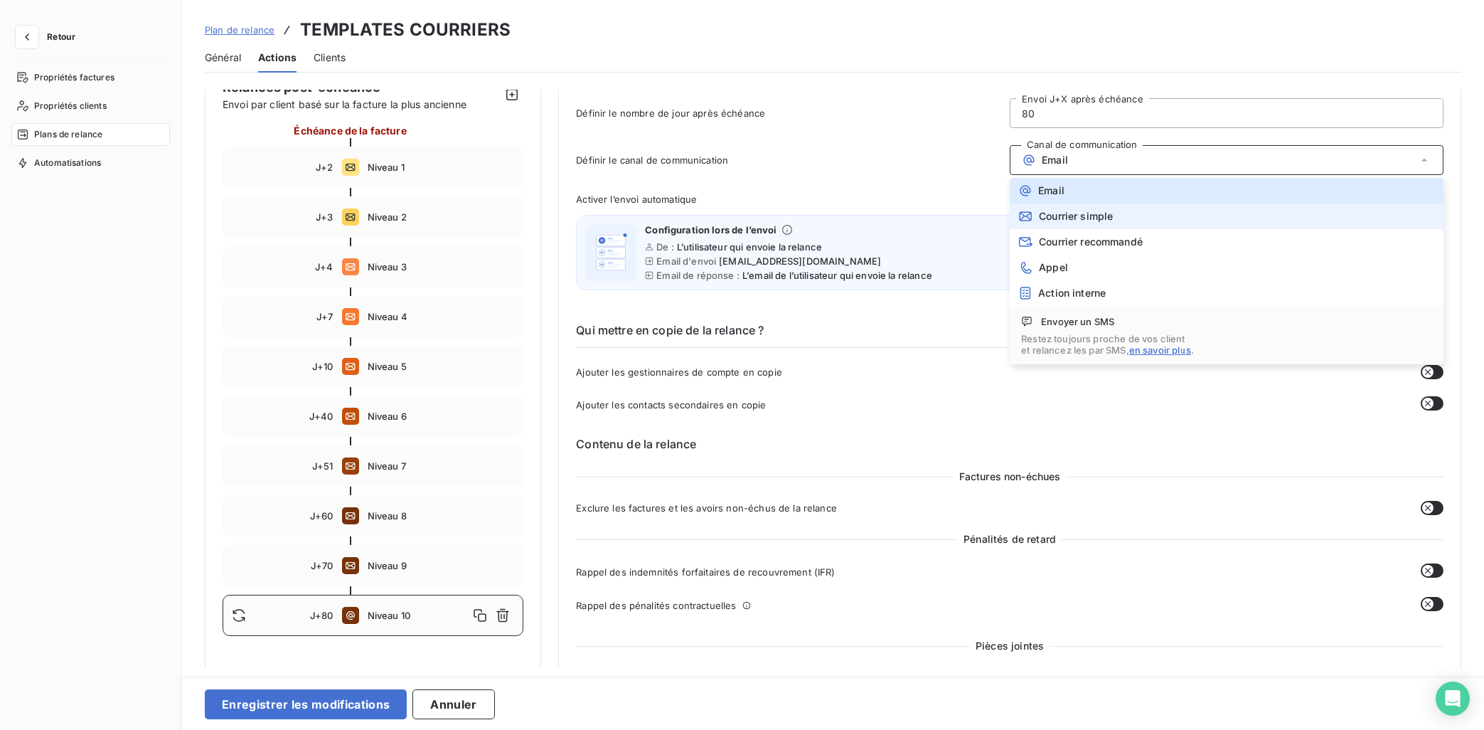
click at [1083, 215] on span "Courrier simple" at bounding box center [1076, 215] width 74 height 11
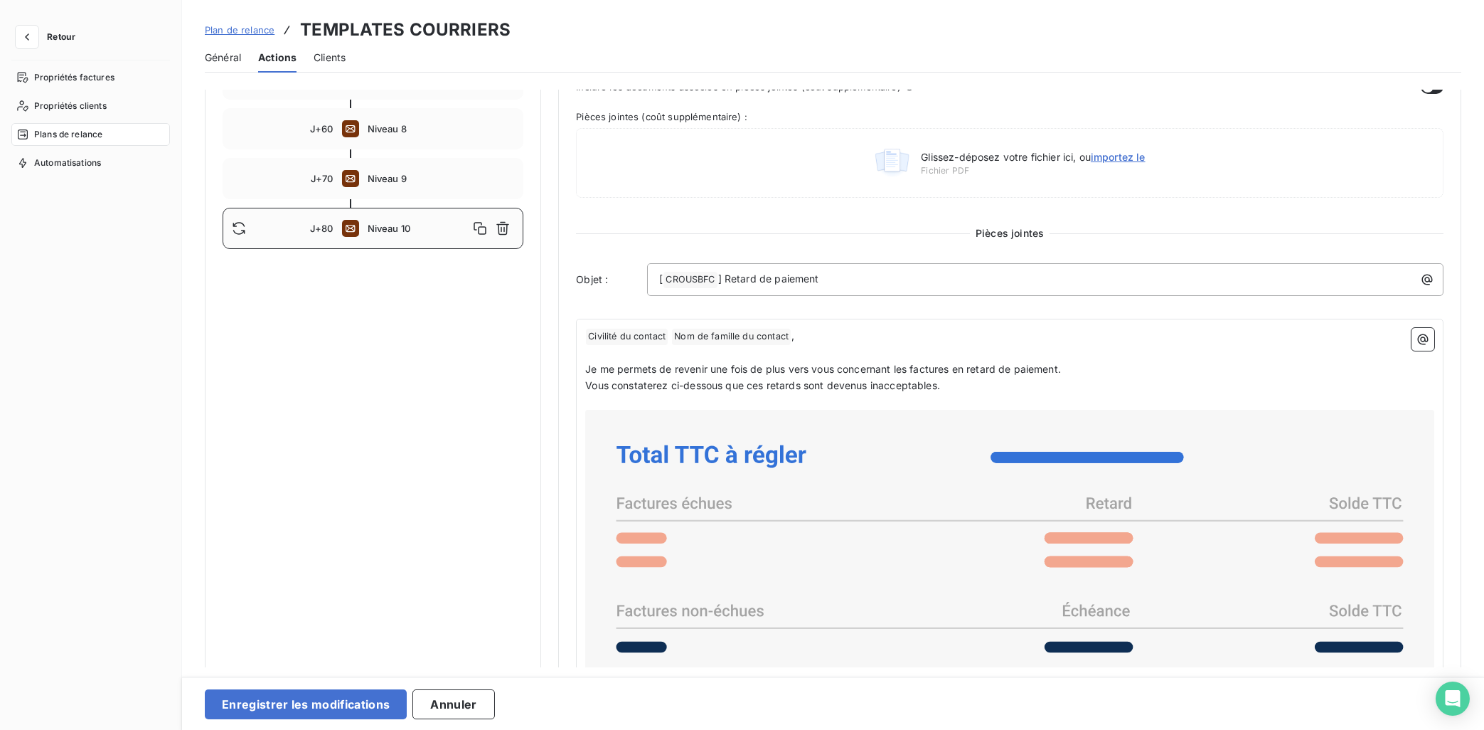
scroll to position [521, 0]
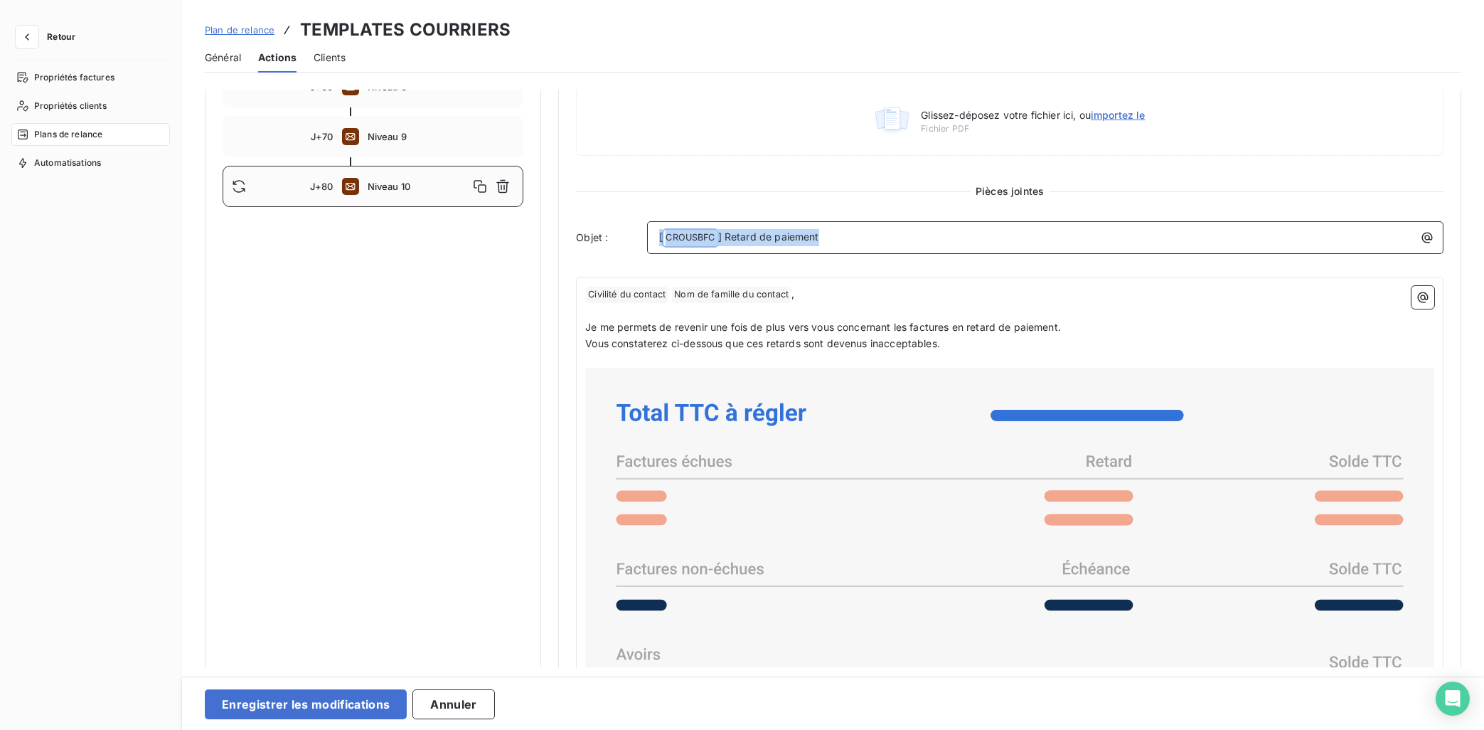
drag, startPoint x: 841, startPoint y: 233, endPoint x: 642, endPoint y: 238, distance: 199.2
click at [642, 238] on div "Objet : [ CROUSBFC ﻿ ] Retard de paiement" at bounding box center [1010, 237] width 868 height 33
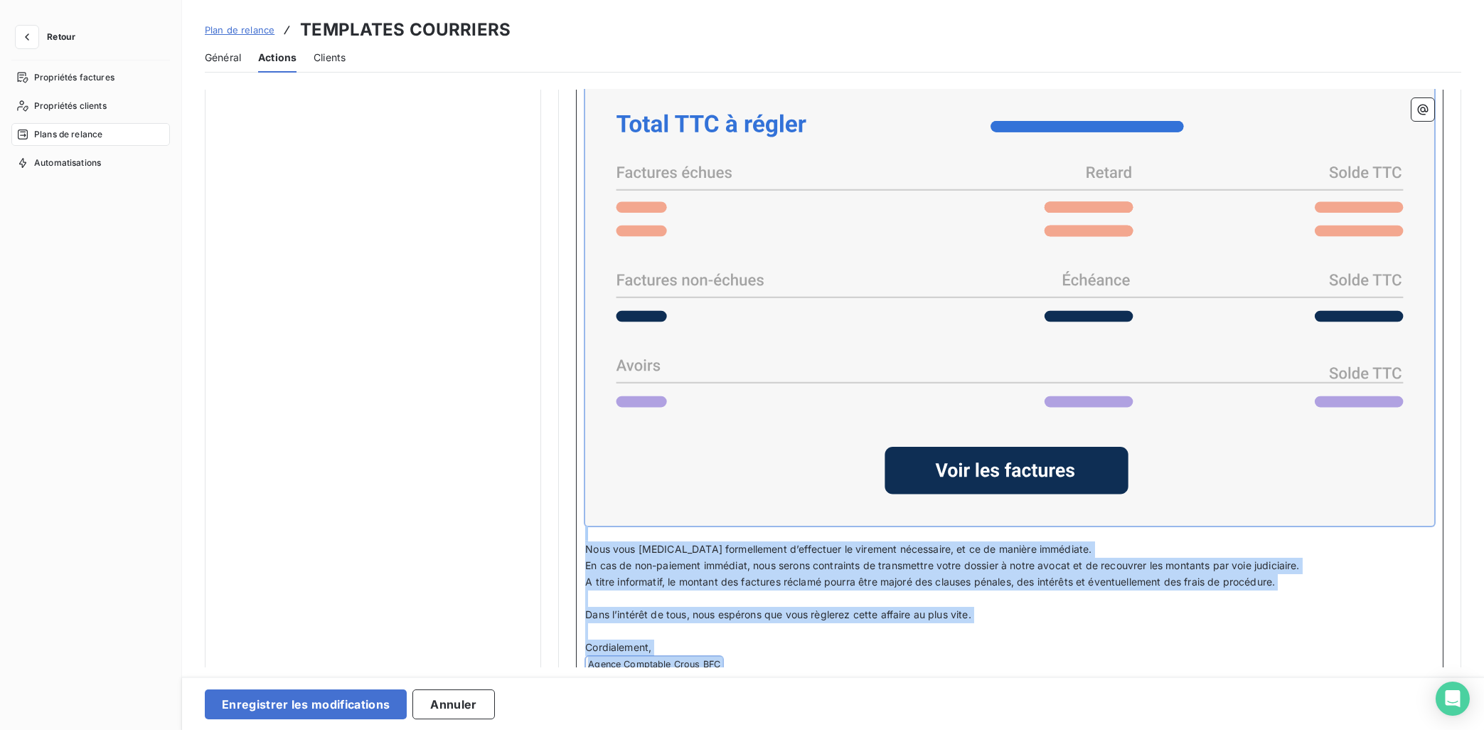
drag, startPoint x: 592, startPoint y: 292, endPoint x: 1225, endPoint y: 743, distance: 776.5
click at [1225, 653] on div "Notifications pré-échéance Envoi par jour en fonction de la date d’échéance Rel…" at bounding box center [833, 378] width 1302 height 577
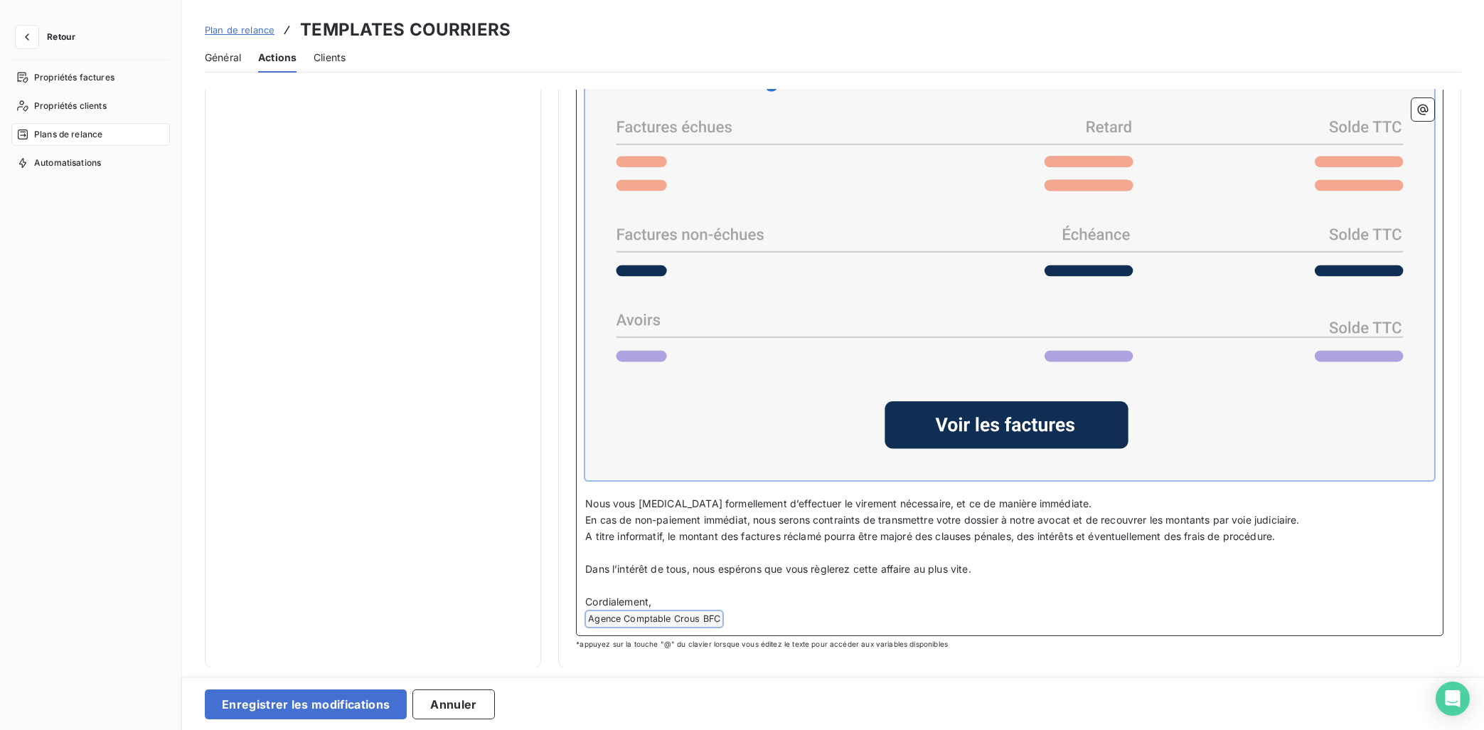
scroll to position [351, 0]
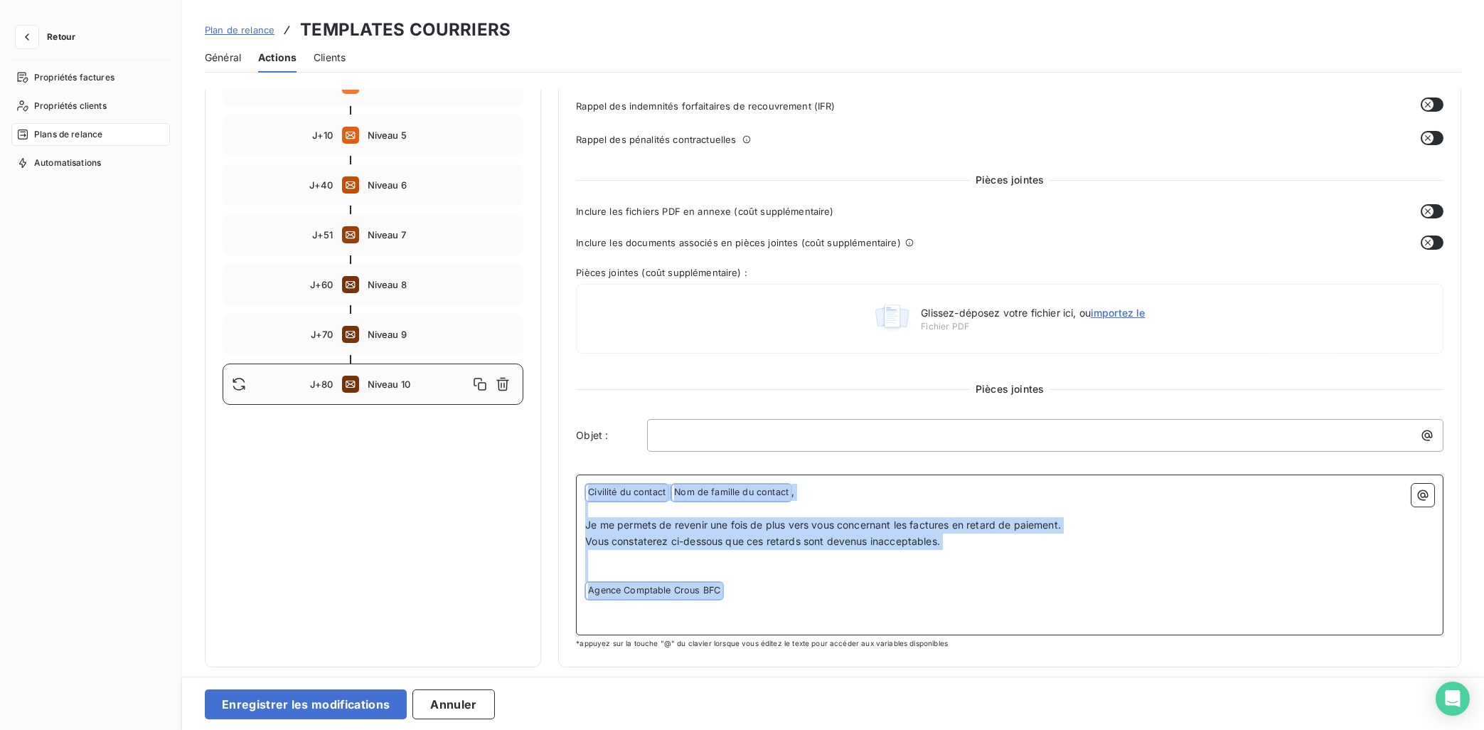
drag, startPoint x: 759, startPoint y: 567, endPoint x: 563, endPoint y: 456, distance: 225.8
click at [563, 456] on div "Niveau 10 Paramètres Définir le nombre de jour après échéance 80 Envoi J+X aprè…" at bounding box center [1009, 216] width 903 height 901
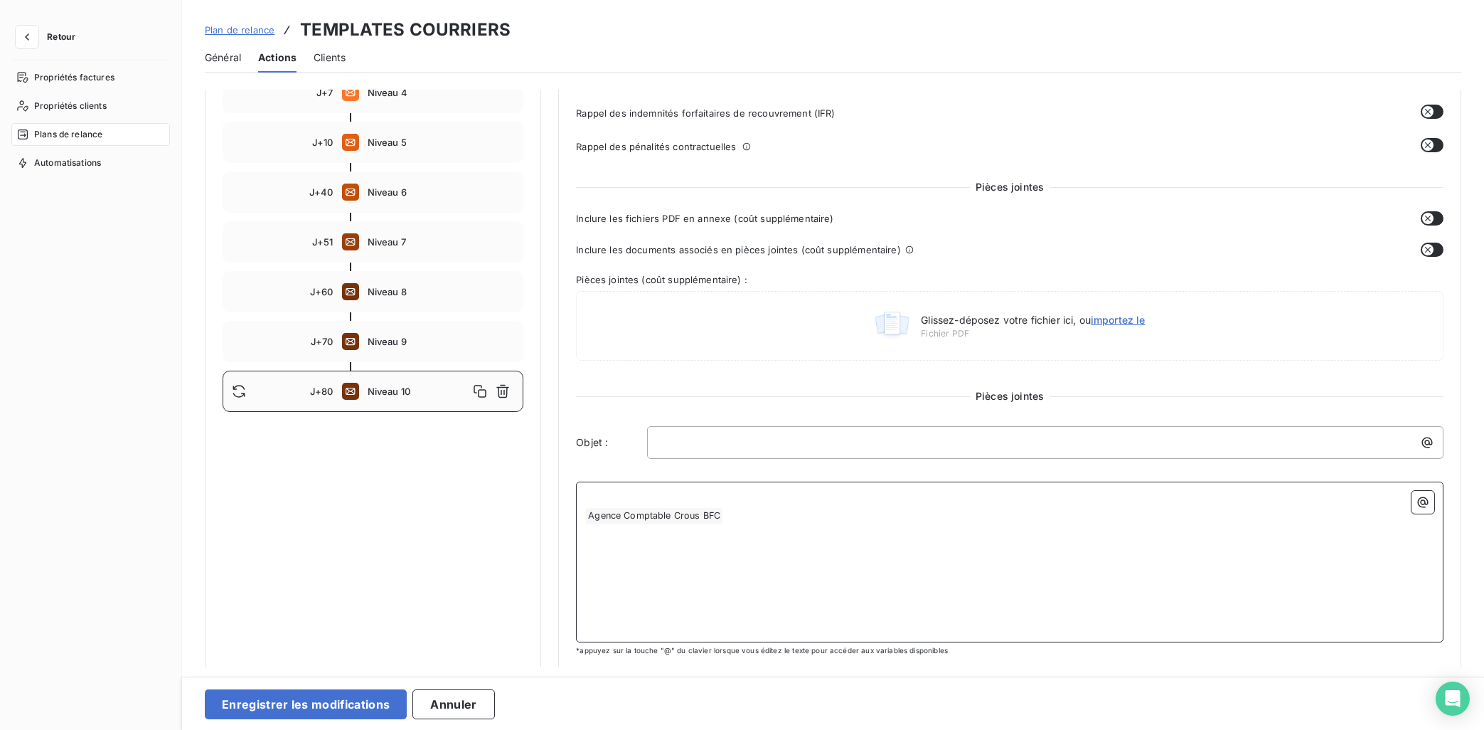
scroll to position [324, 0]
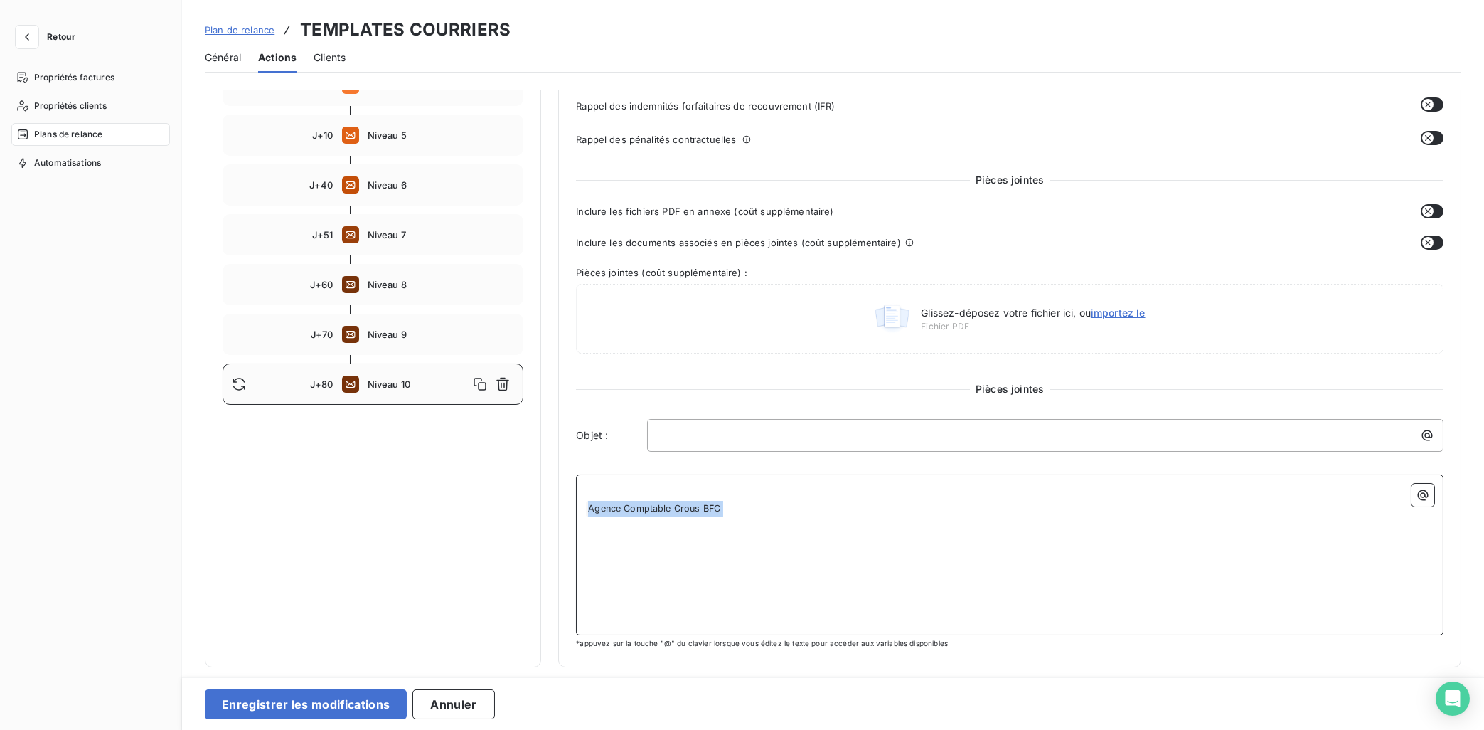
drag, startPoint x: 791, startPoint y: 531, endPoint x: 580, endPoint y: 501, distance: 213.3
click at [580, 501] on div "﻿ ﻿ Agence Comptable Crous BFC ﻿ ﻿" at bounding box center [1010, 554] width 868 height 161
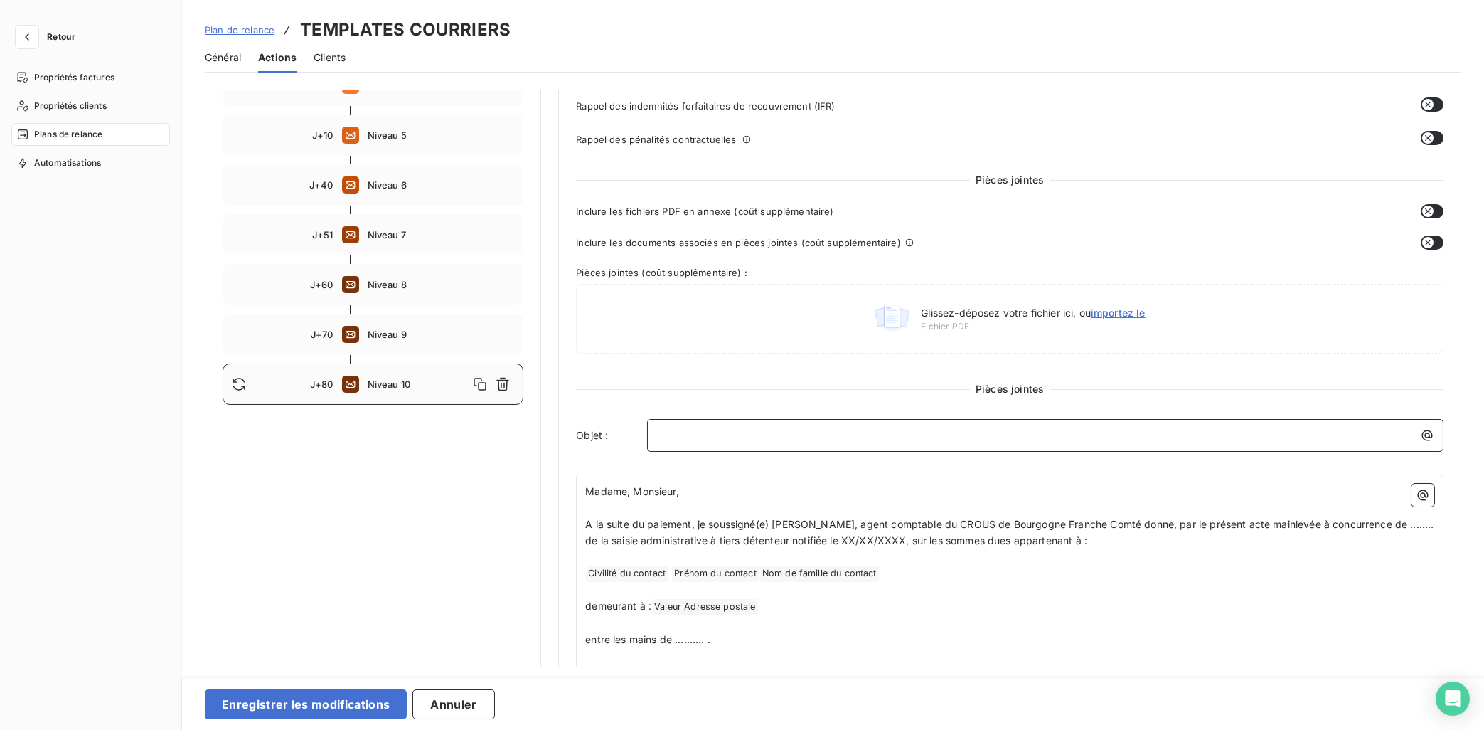
click at [687, 428] on p "﻿" at bounding box center [1048, 435] width 779 height 16
click at [964, 540] on span "A la suite du paiement, je soussigné(e) [PERSON_NAME], agent comptable du CROUS…" at bounding box center [1011, 532] width 852 height 28
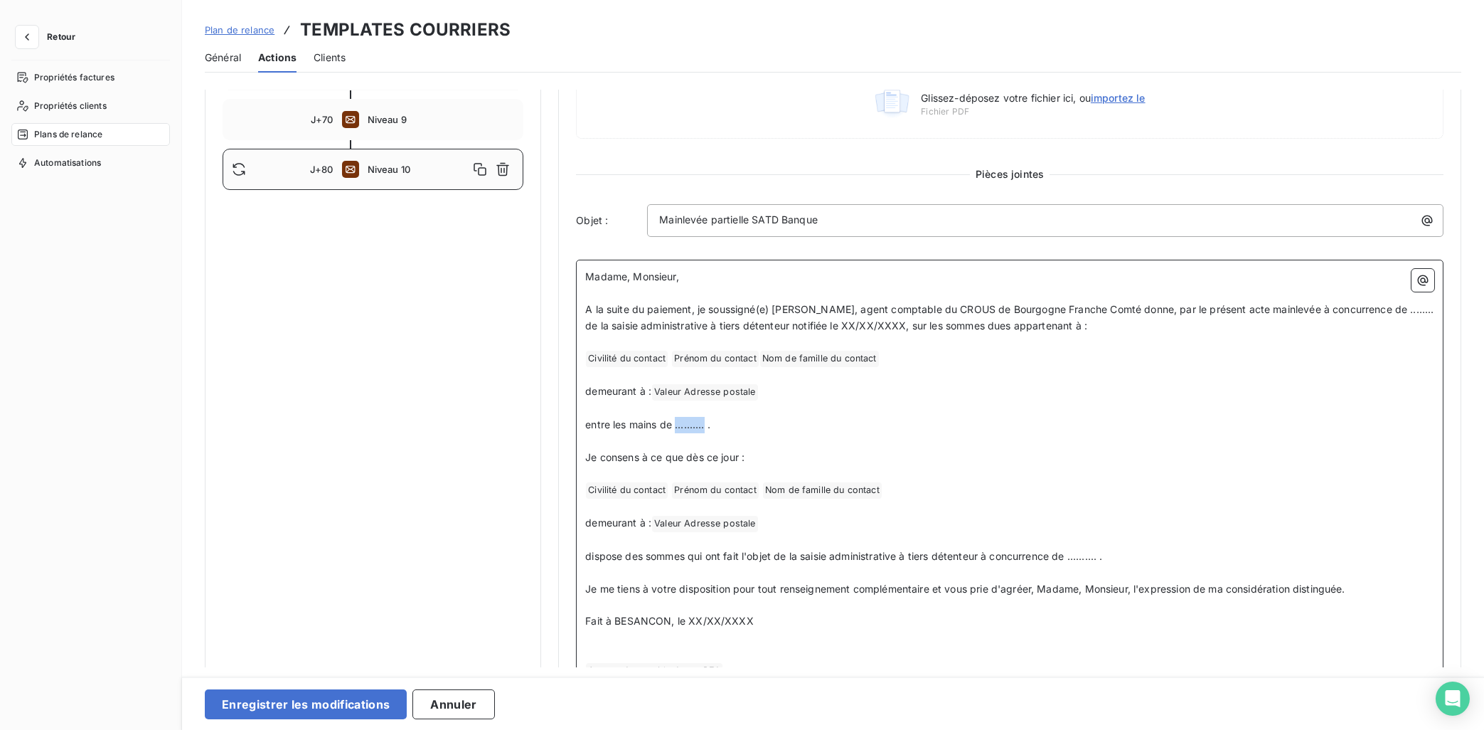
drag, startPoint x: 700, startPoint y: 422, endPoint x: 678, endPoint y: 428, distance: 23.0
click at [678, 428] on span "entre les mains de .......... ." at bounding box center [647, 424] width 125 height 12
click at [1328, 279] on icon "button" at bounding box center [1423, 280] width 11 height 11
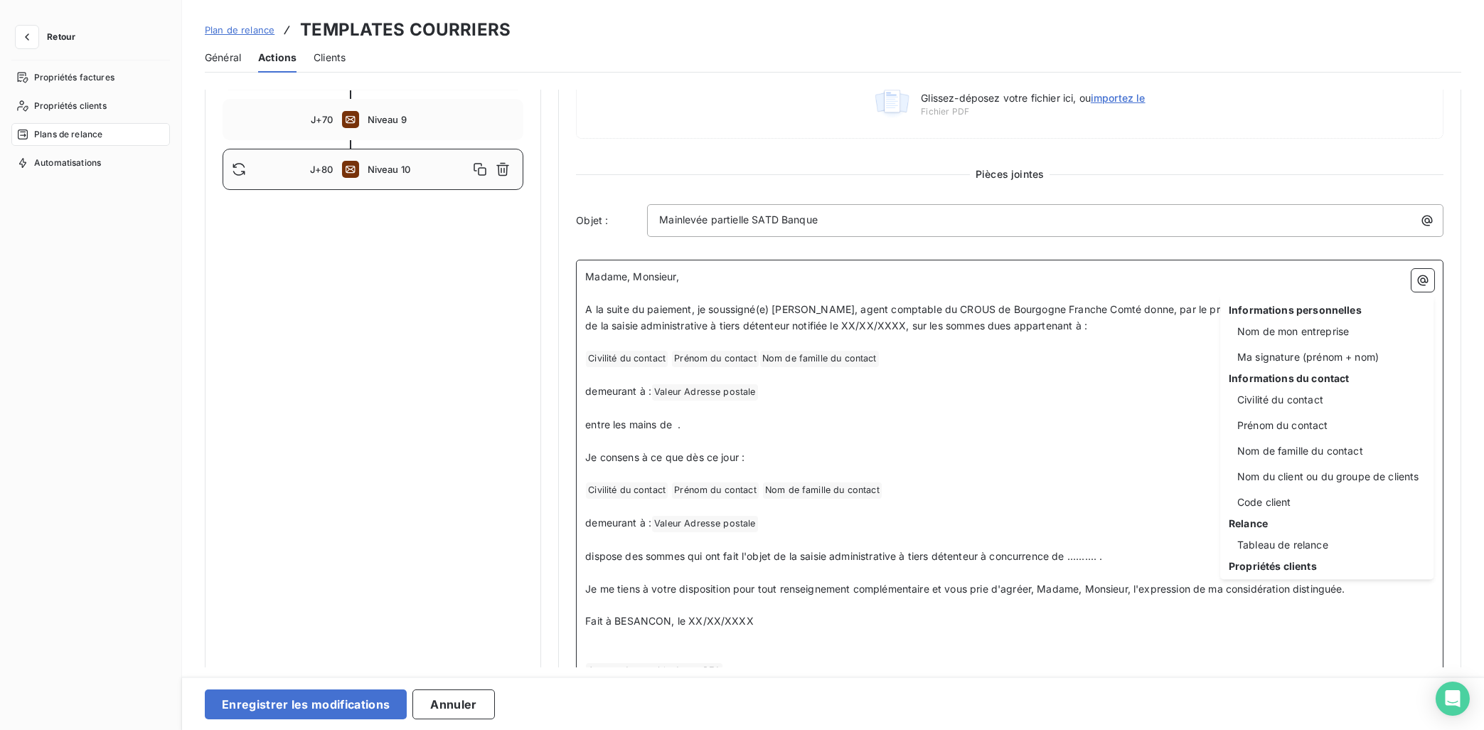
scroll to position [233, 0]
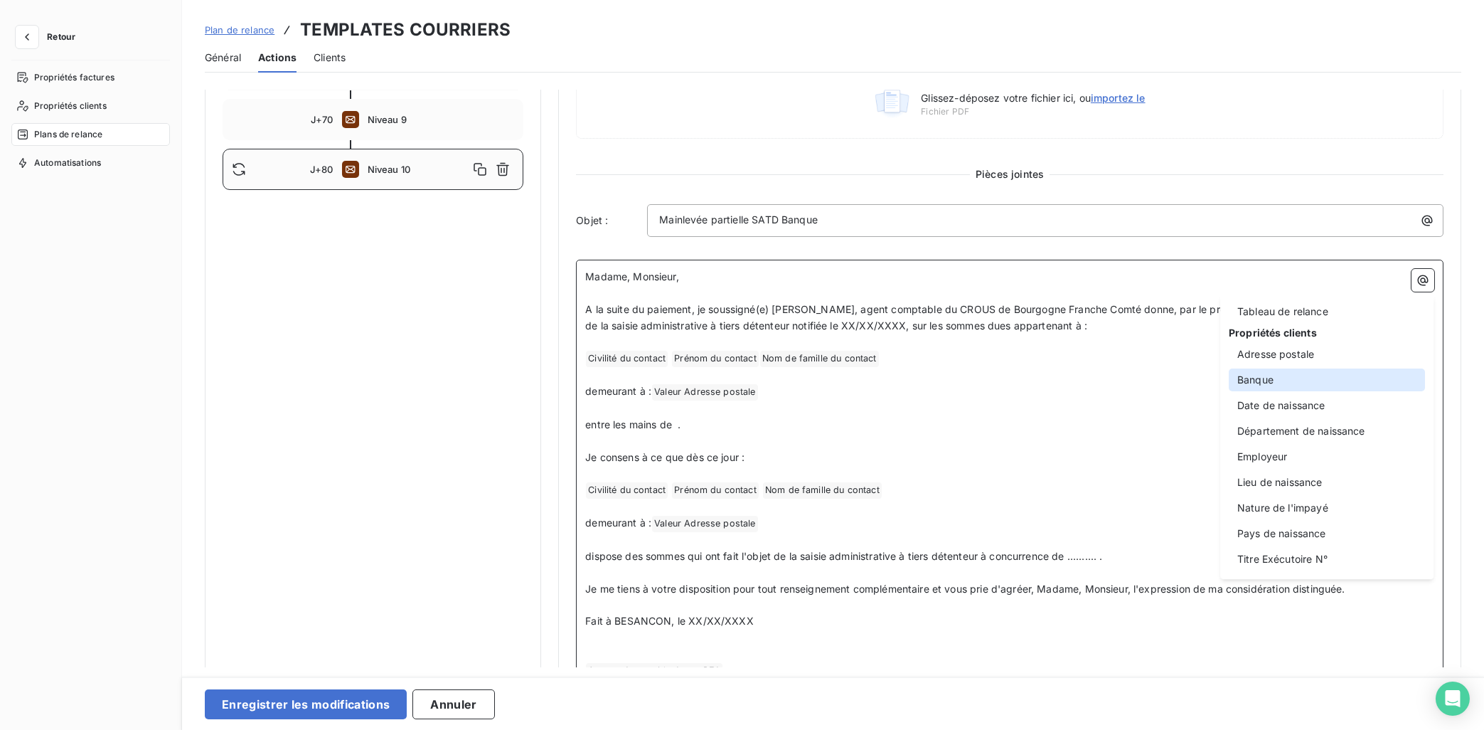
click at [1281, 386] on div "Banque" at bounding box center [1327, 379] width 196 height 23
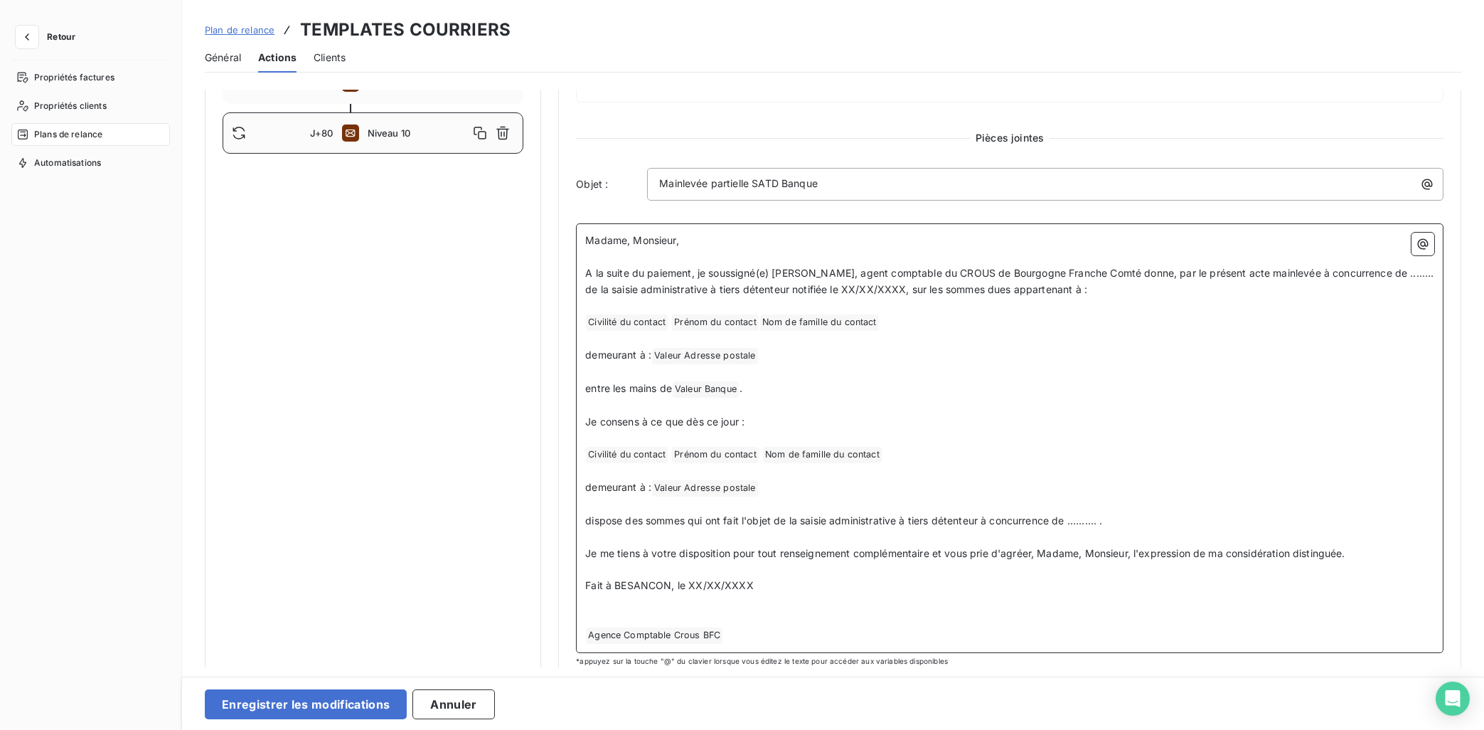
scroll to position [591, 0]
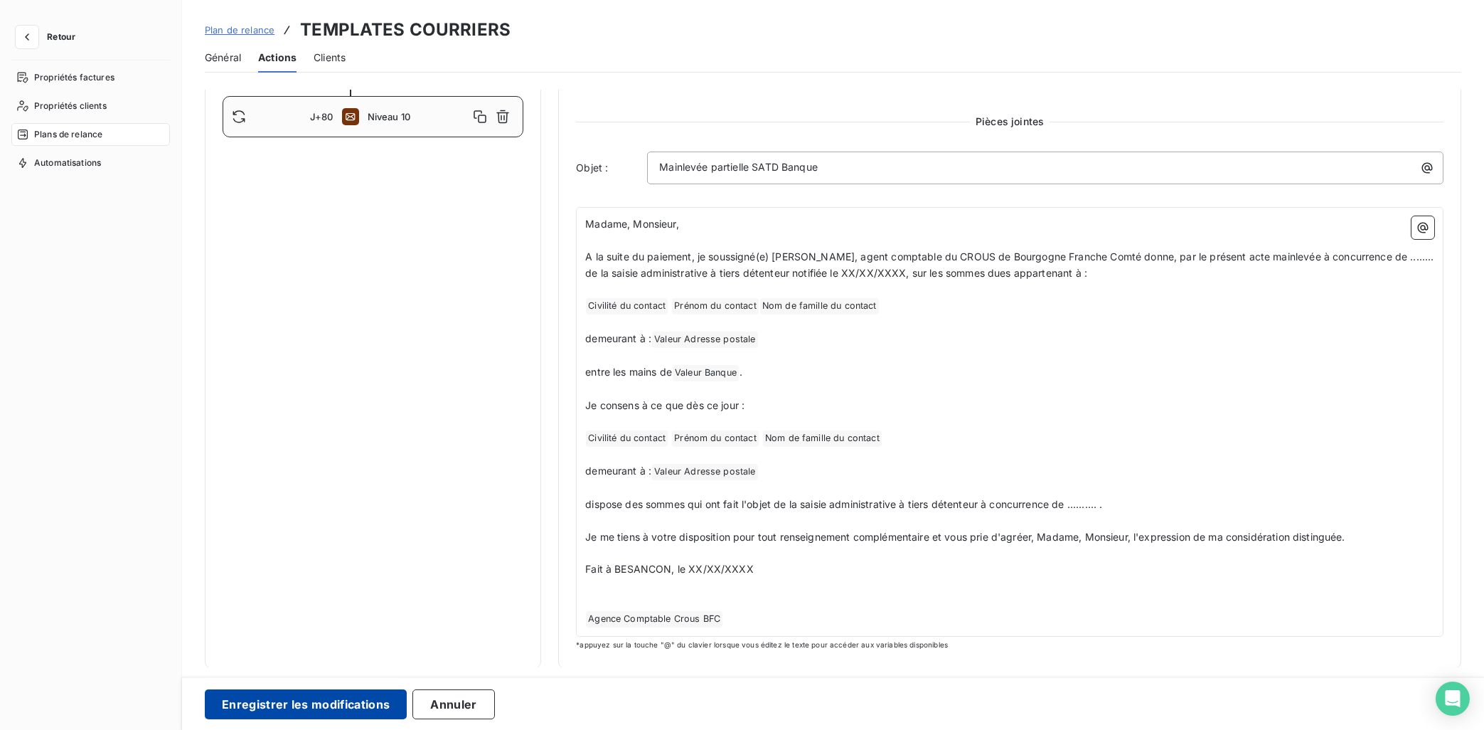
click at [365, 653] on button "Enregistrer les modifications" at bounding box center [306, 704] width 202 height 30
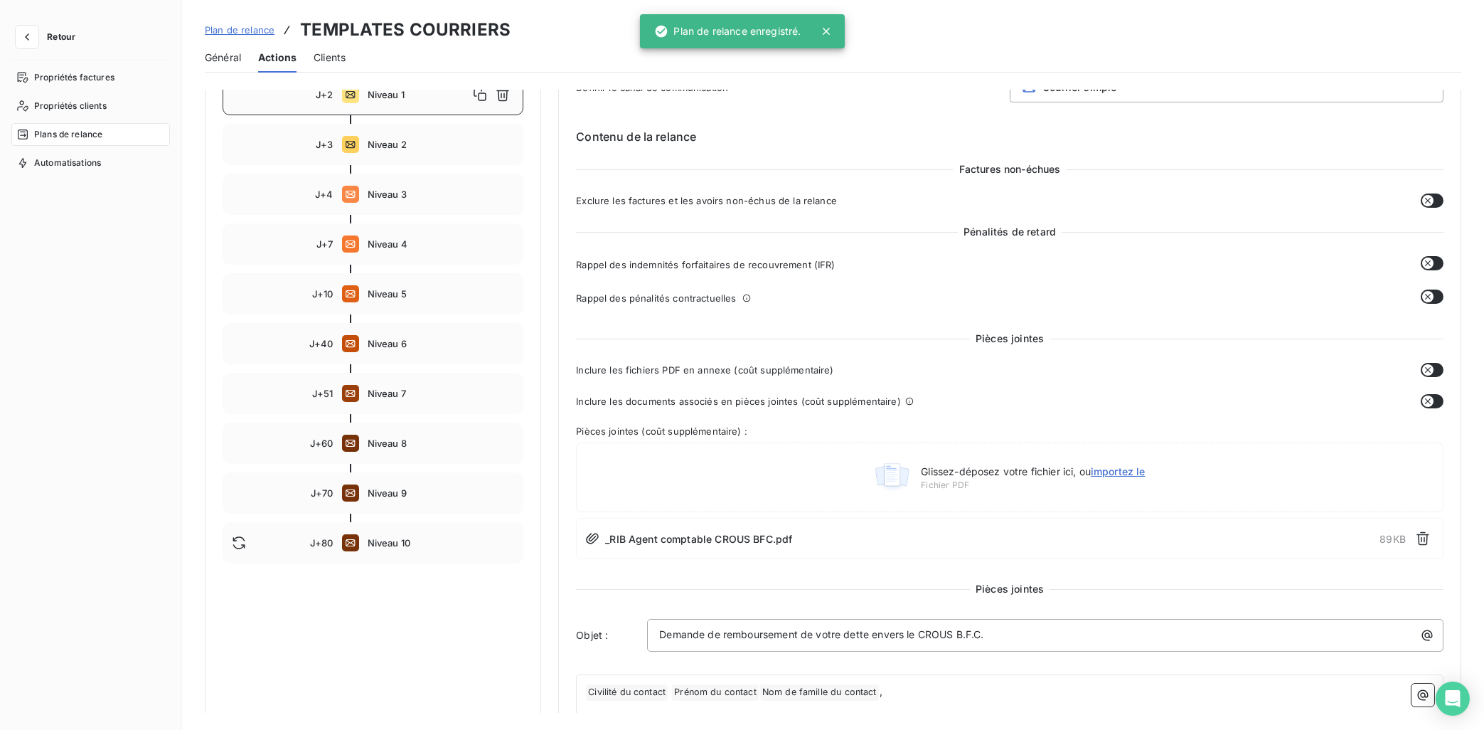
scroll to position [151, 0]
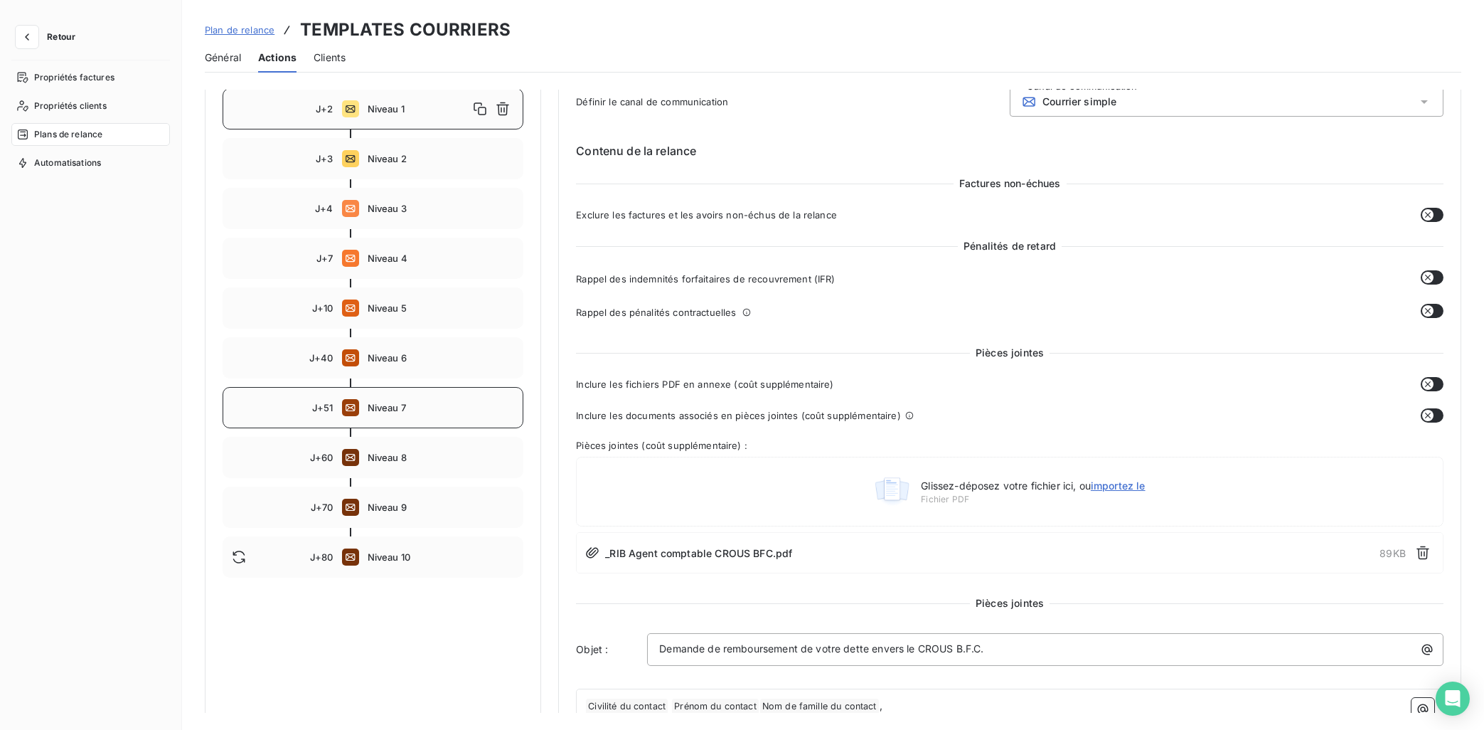
click at [401, 416] on div "J+51 Niveau 7" at bounding box center [373, 407] width 301 height 41
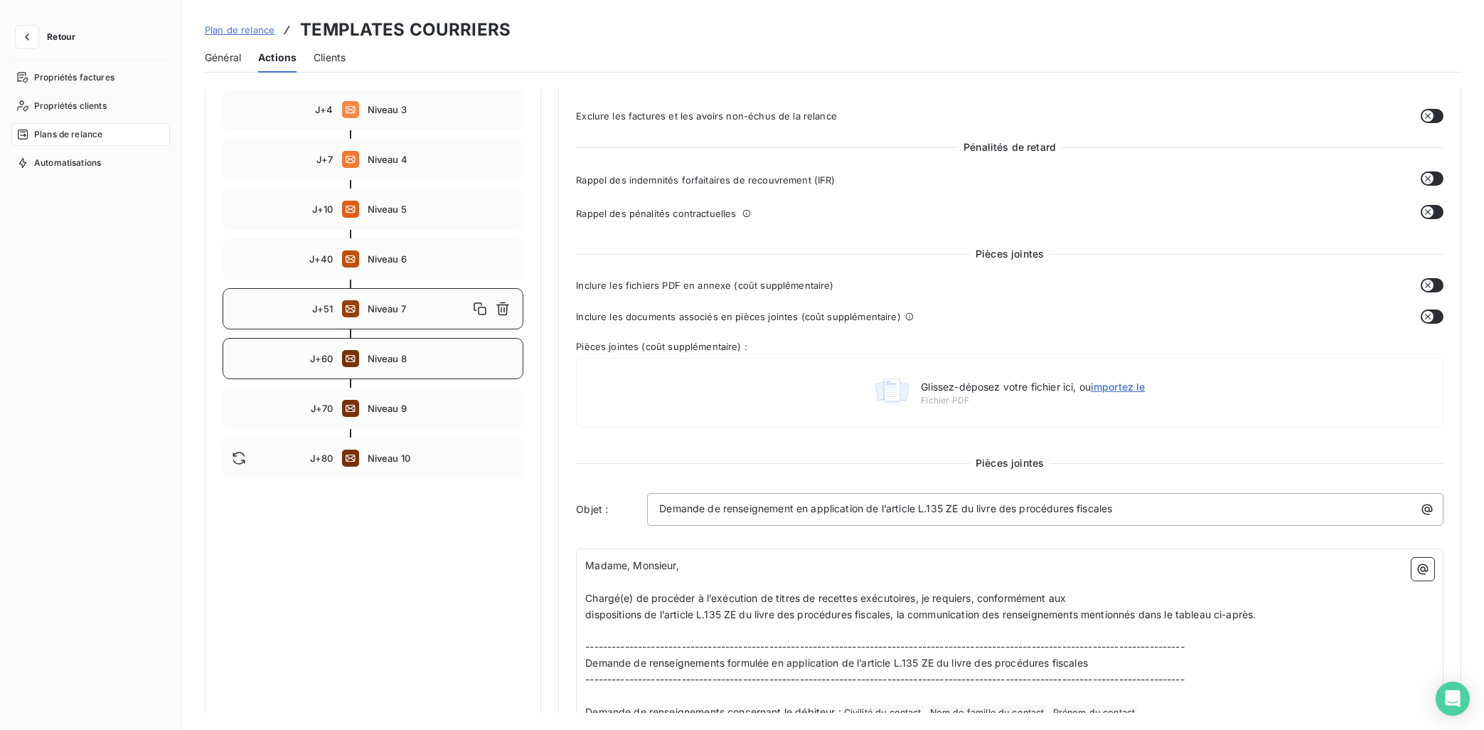
scroll to position [294, 0]
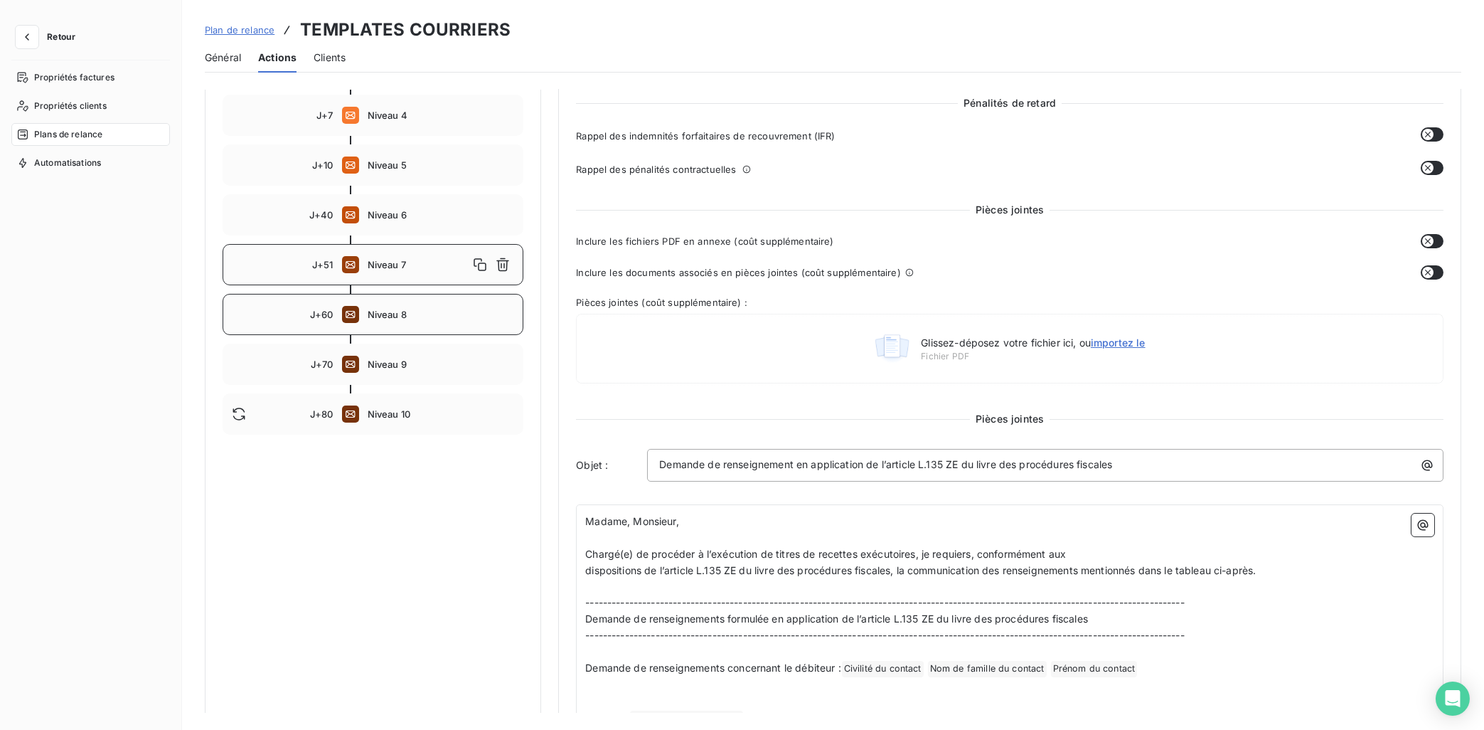
click at [388, 320] on div "J+60 Niveau 8" at bounding box center [373, 314] width 301 height 41
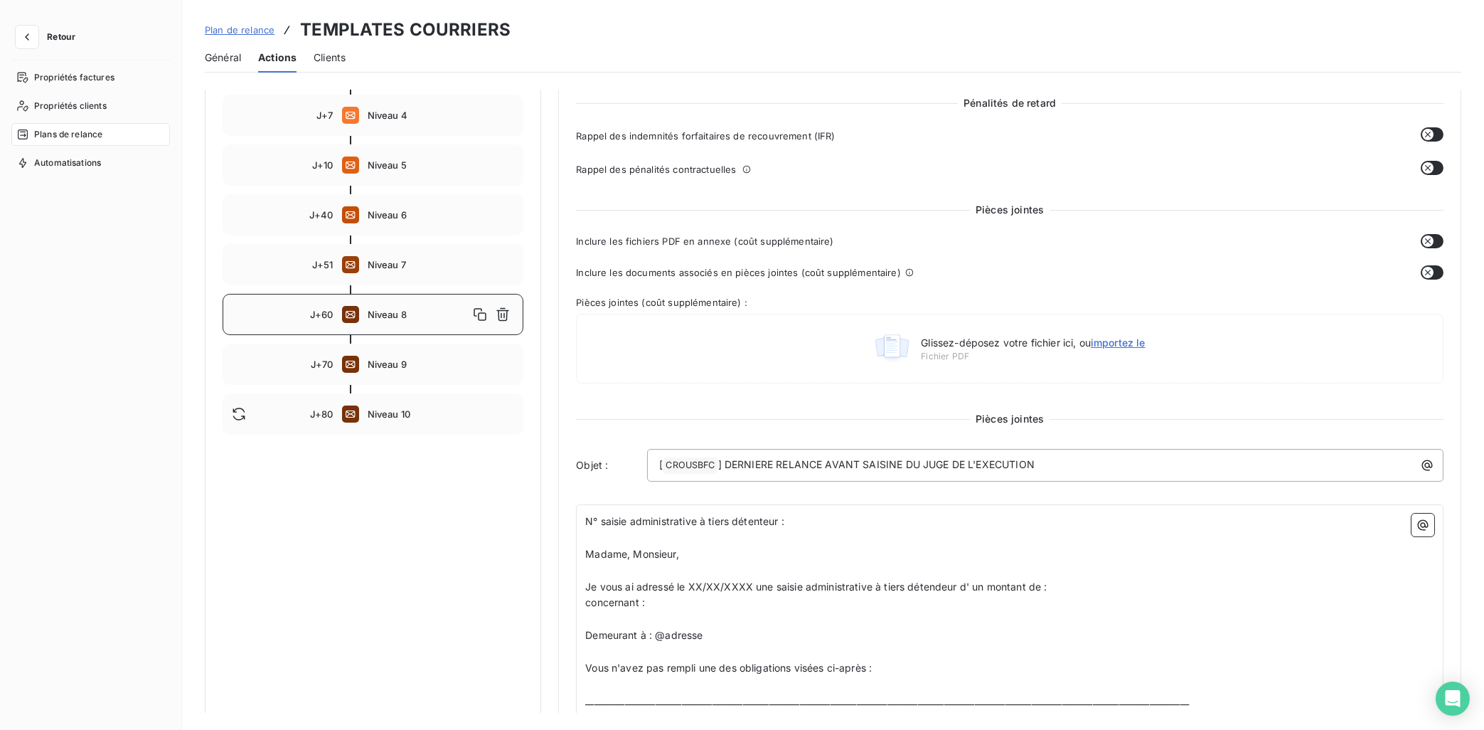
type input "60"
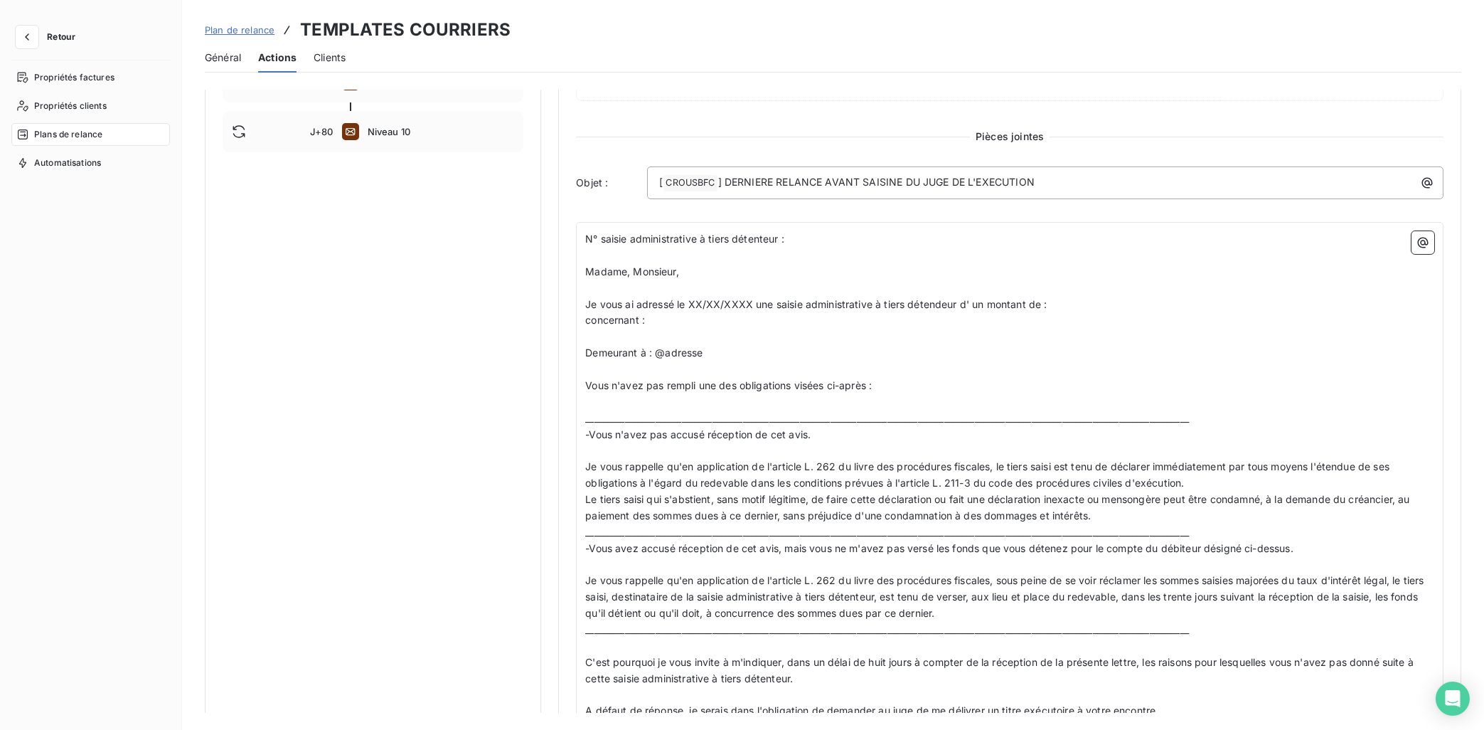
scroll to position [580, 0]
drag, startPoint x: 723, startPoint y: 180, endPoint x: 653, endPoint y: 179, distance: 69.7
click at [653, 179] on div "[ CROUSBFC ﻿ ] DERNIERE RELANCE AVANT SAISINE DU JUGE DE L'EXECUTION" at bounding box center [1045, 178] width 787 height 20
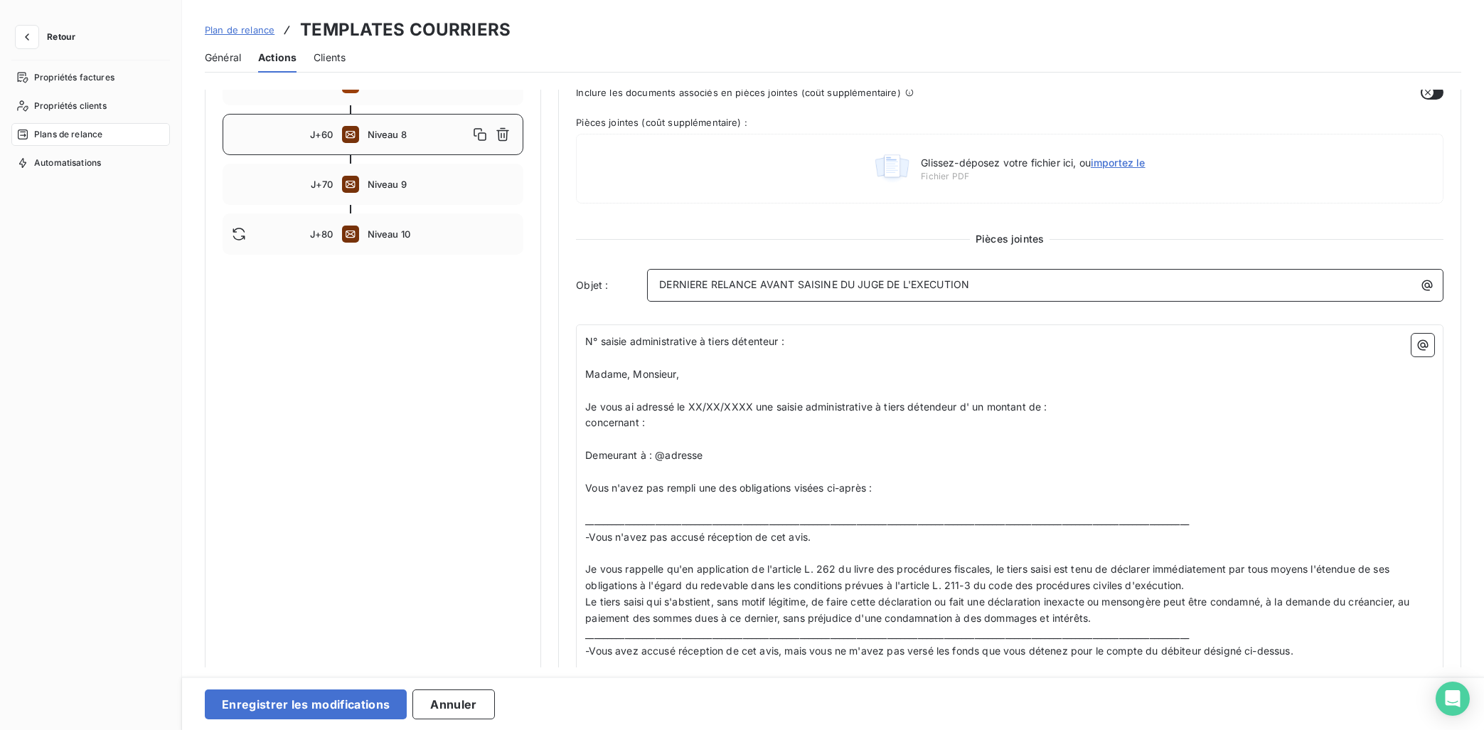
scroll to position [508, 0]
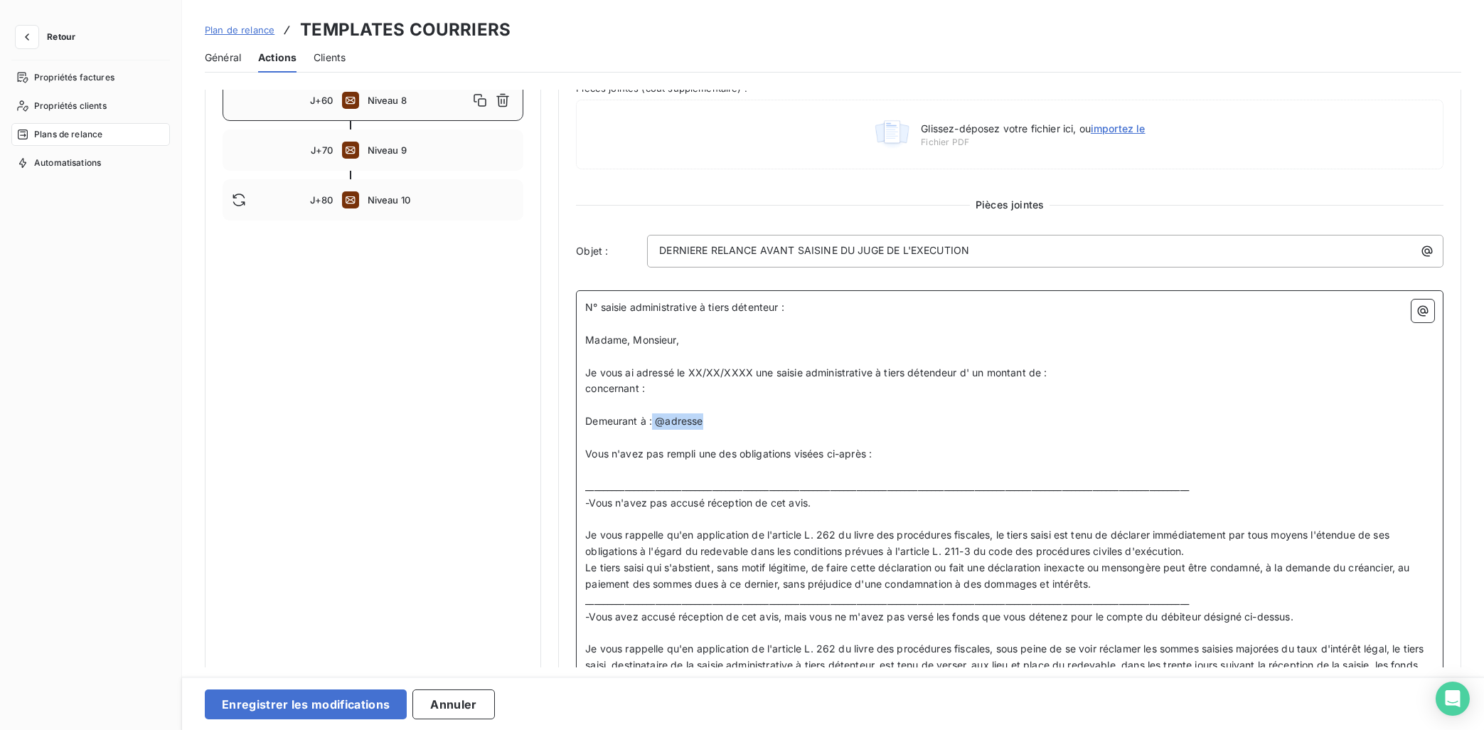
drag, startPoint x: 716, startPoint y: 424, endPoint x: 653, endPoint y: 423, distance: 63.3
click at [653, 423] on p "Demeurant à : @adresse" at bounding box center [1009, 421] width 849 height 16
click at [652, 388] on p "concernant :" at bounding box center [1009, 388] width 849 height 16
click at [1328, 316] on icon "button" at bounding box center [1423, 311] width 14 height 14
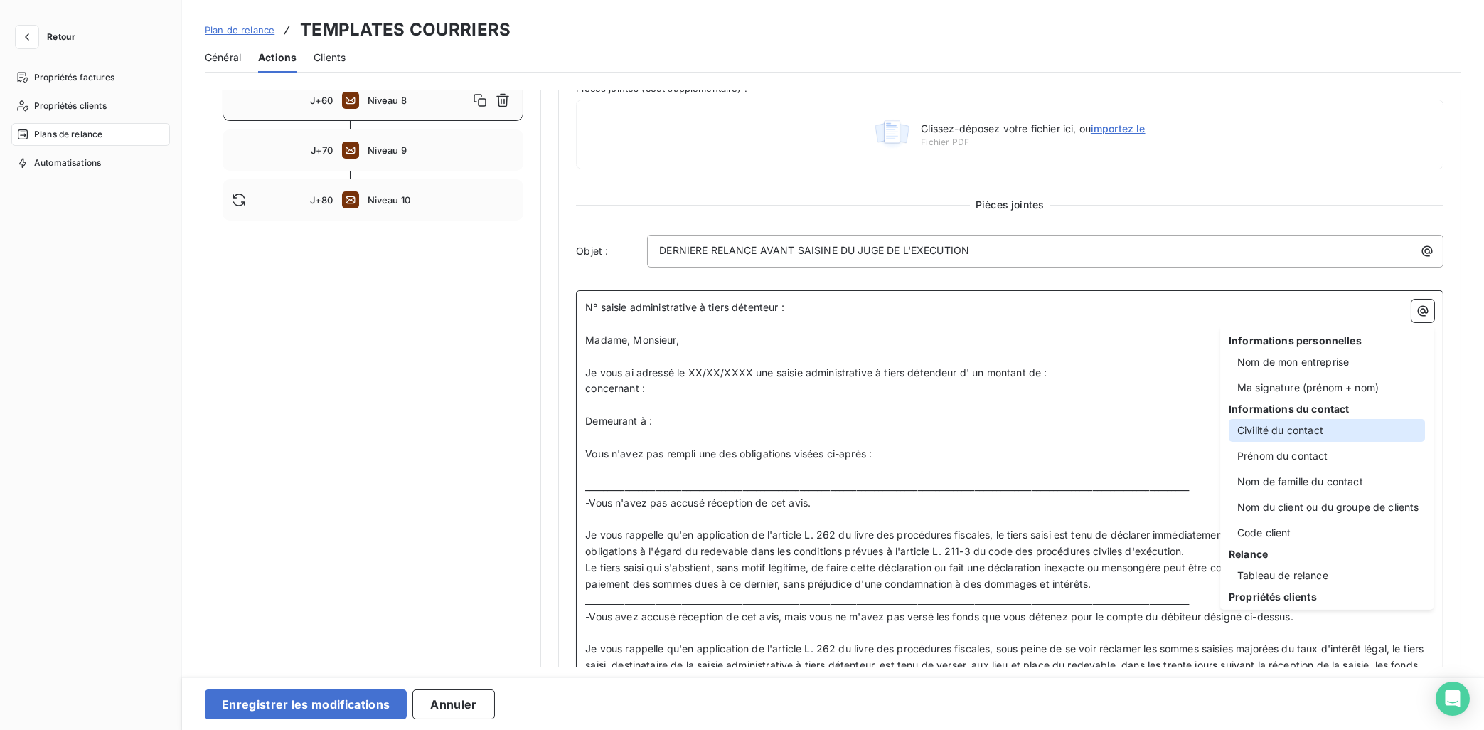
click at [1328, 431] on div "Civilité du contact" at bounding box center [1327, 430] width 196 height 23
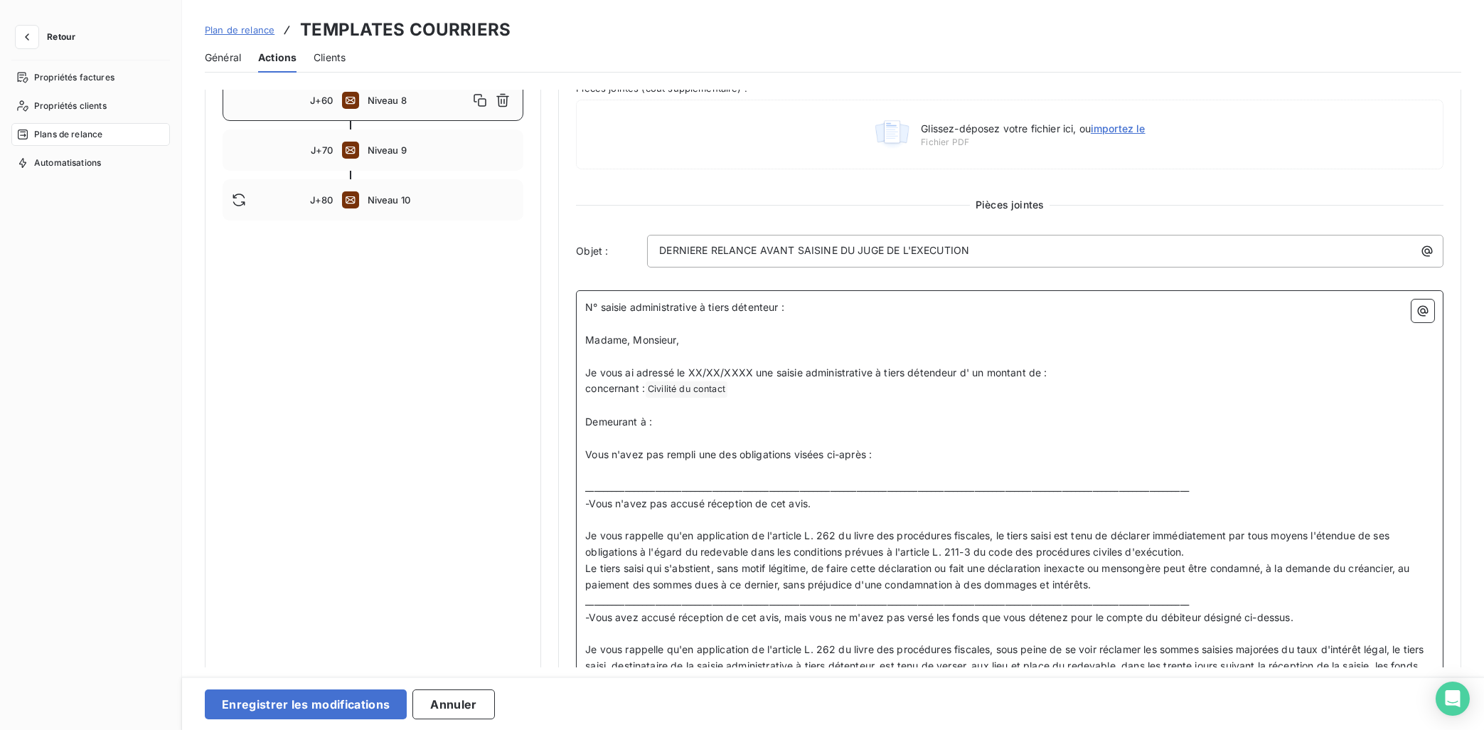
click at [772, 392] on p "concernant : Civilité du contact ﻿ ﻿" at bounding box center [1009, 388] width 849 height 17
click at [1328, 311] on icon "button" at bounding box center [1423, 311] width 11 height 11
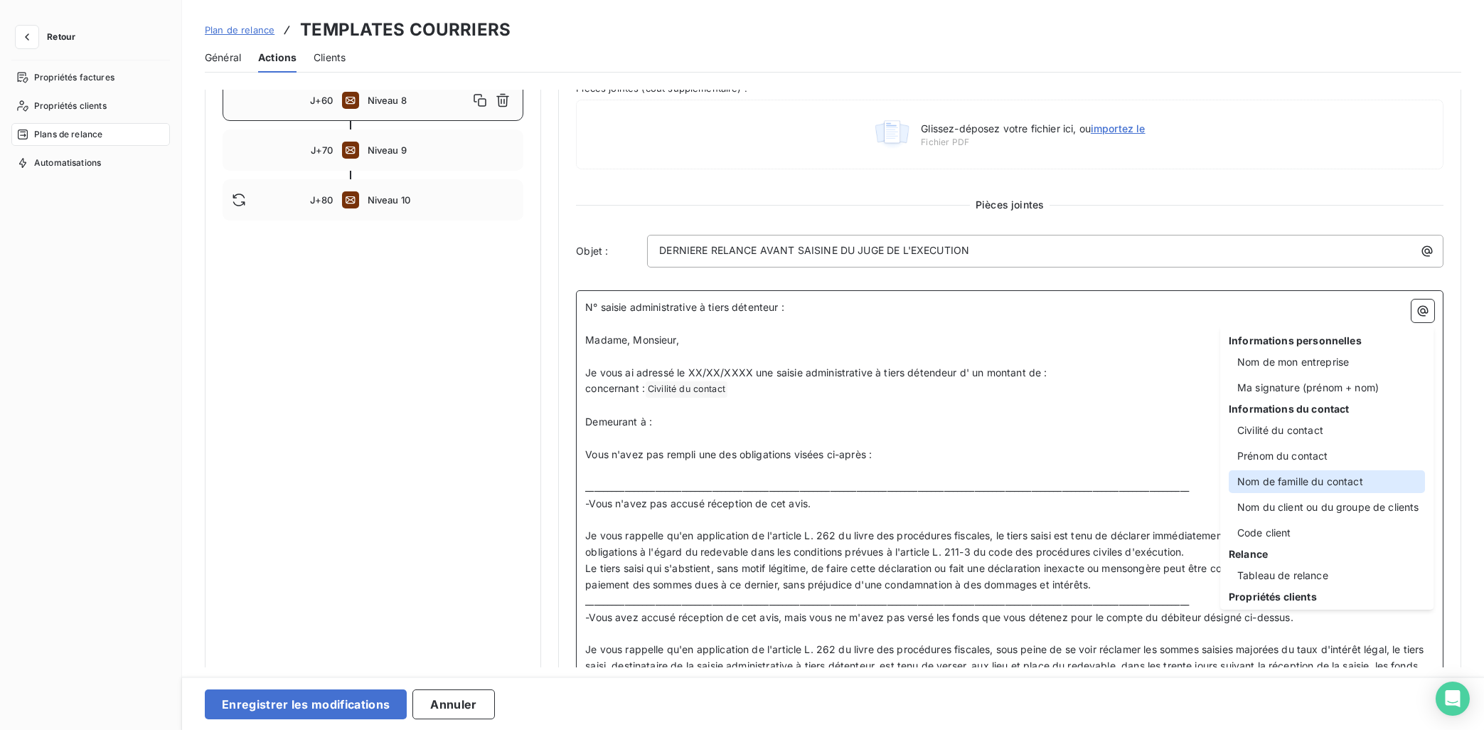
click at [1328, 485] on div "Nom de famille du contact" at bounding box center [1327, 481] width 196 height 23
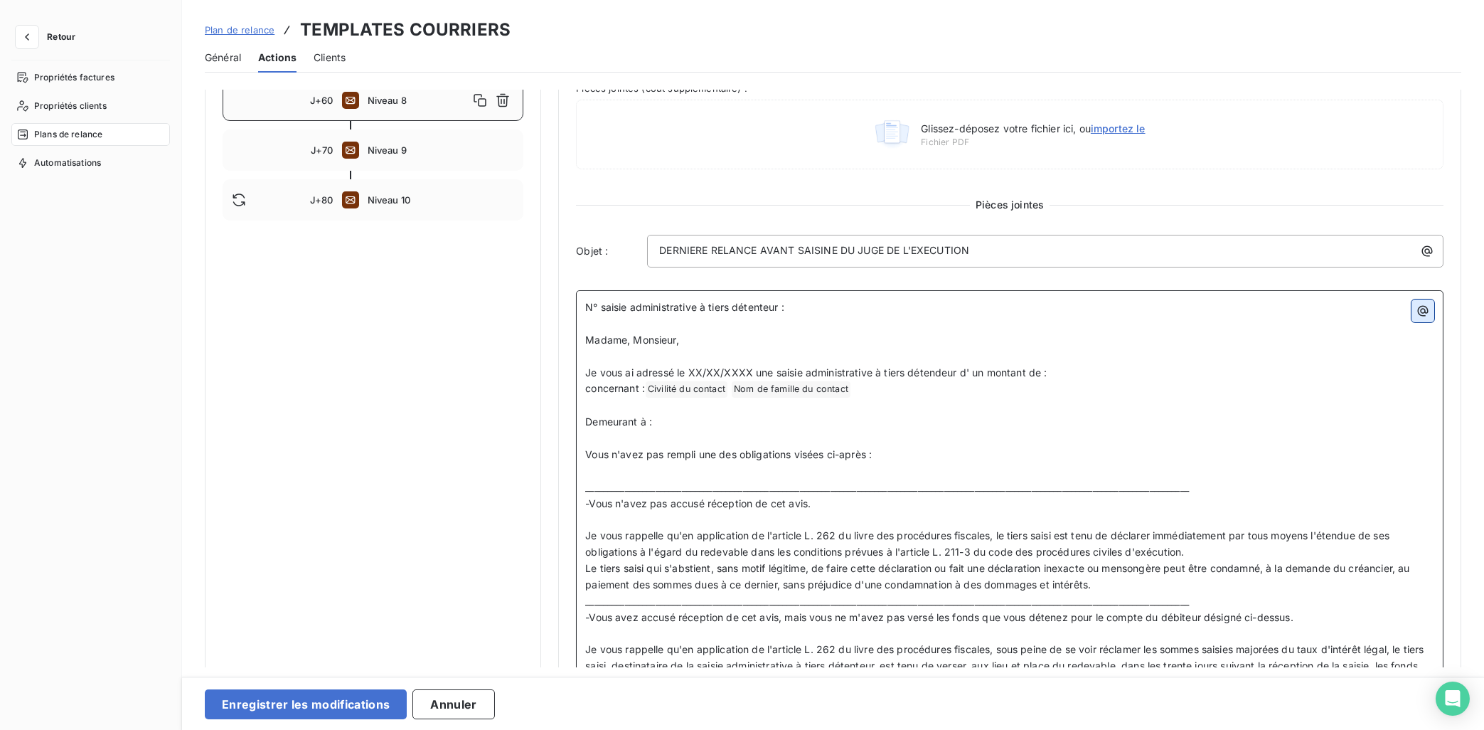
click at [1328, 314] on button "button" at bounding box center [1423, 310] width 23 height 23
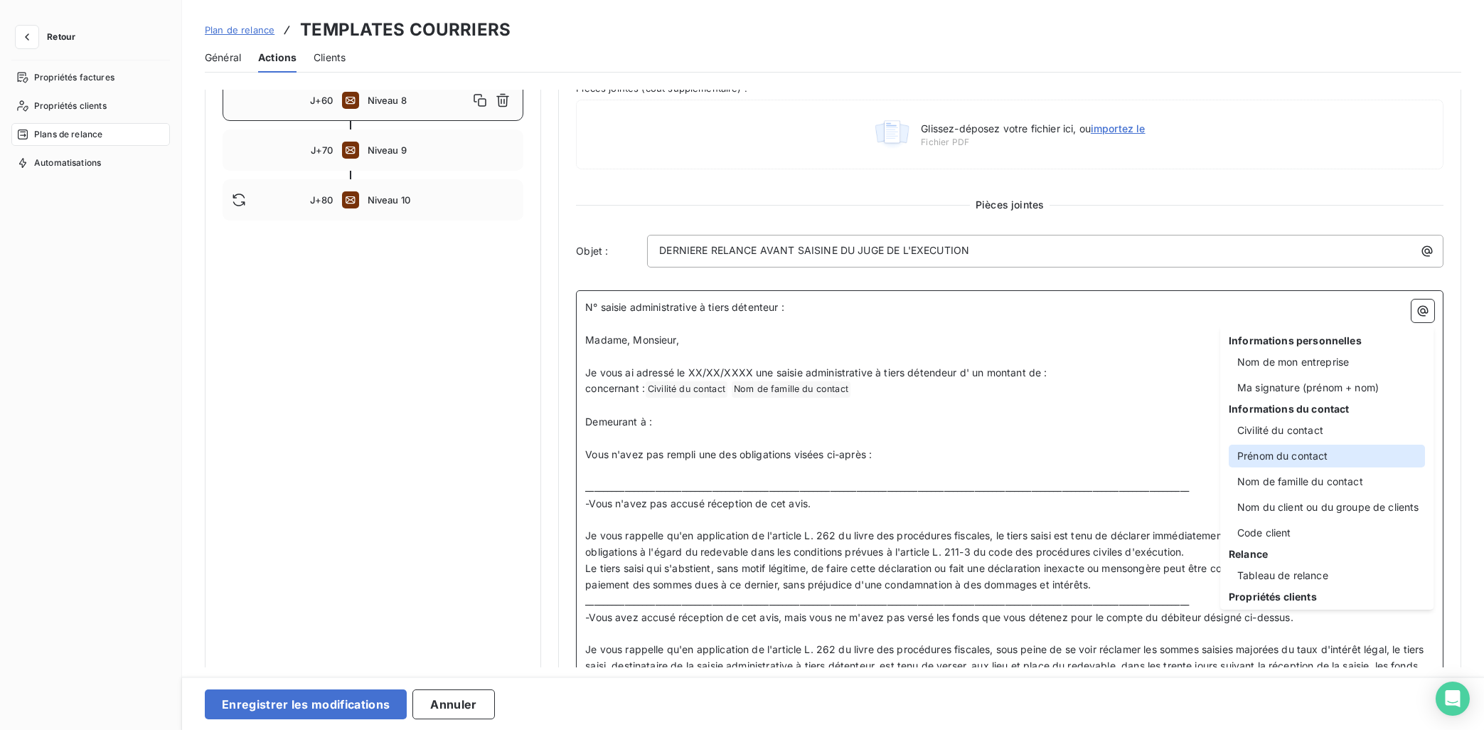
drag, startPoint x: 1325, startPoint y: 449, endPoint x: 719, endPoint y: 430, distance: 606.2
click at [1321, 449] on div "Prénom du contact" at bounding box center [1327, 455] width 196 height 23
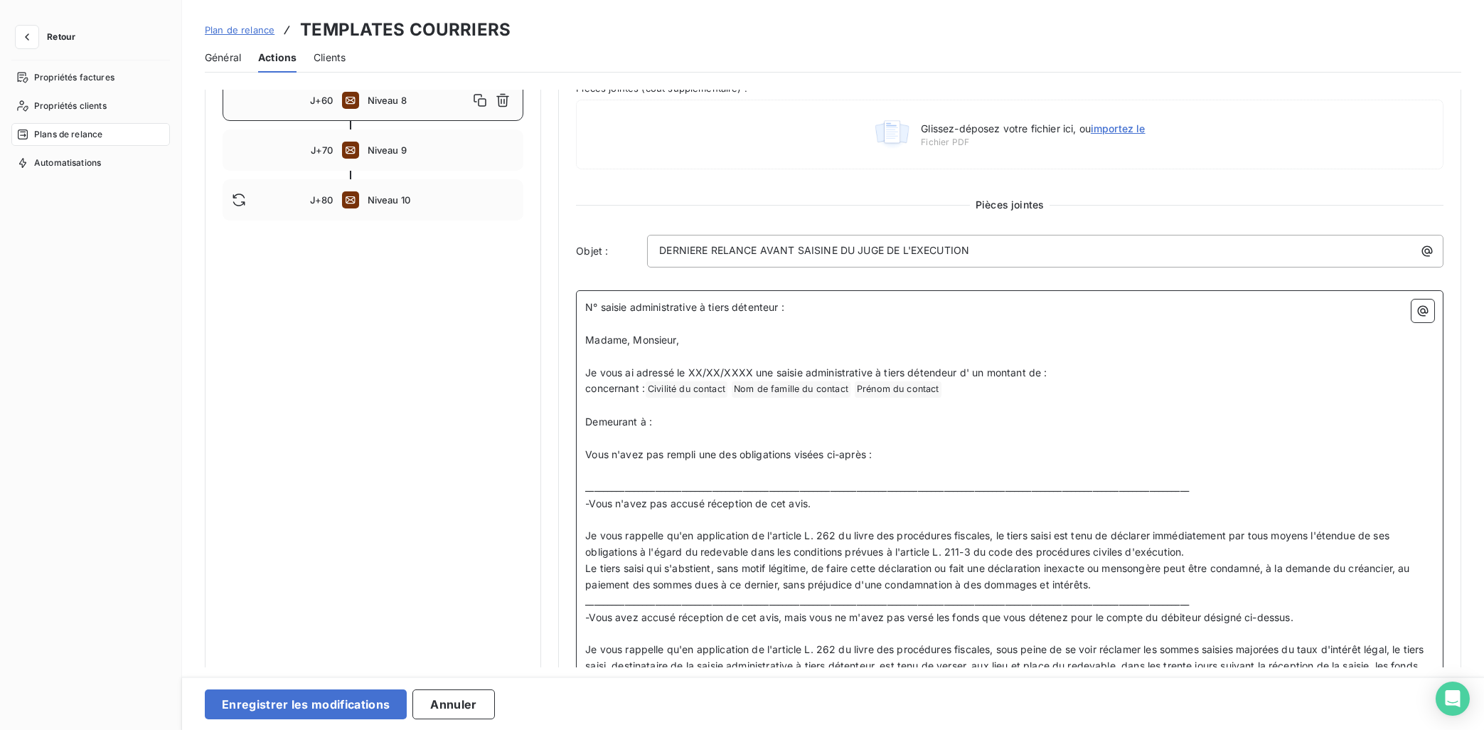
click at [673, 422] on p "Demeurant à :" at bounding box center [1009, 422] width 849 height 16
click at [1328, 317] on icon "button" at bounding box center [1423, 311] width 14 height 14
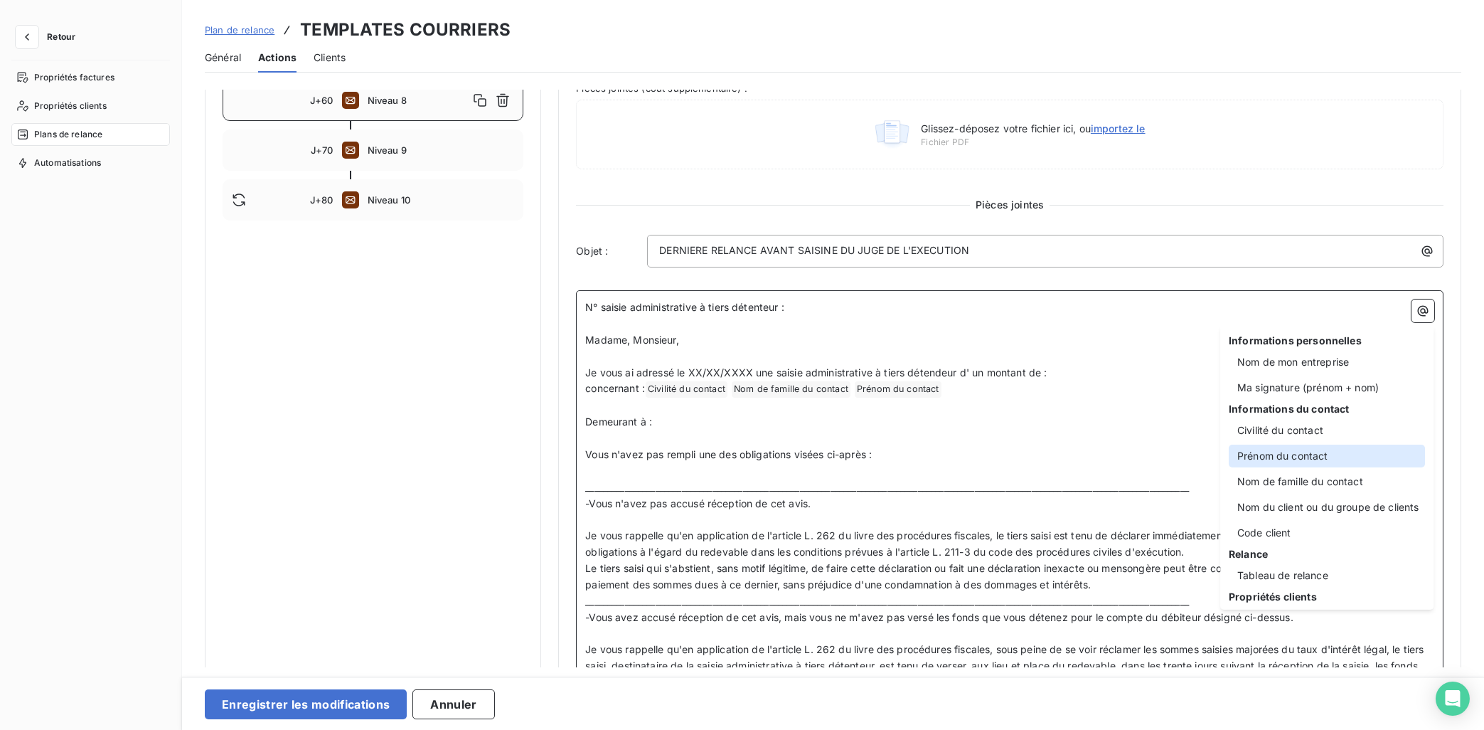
scroll to position [214, 0]
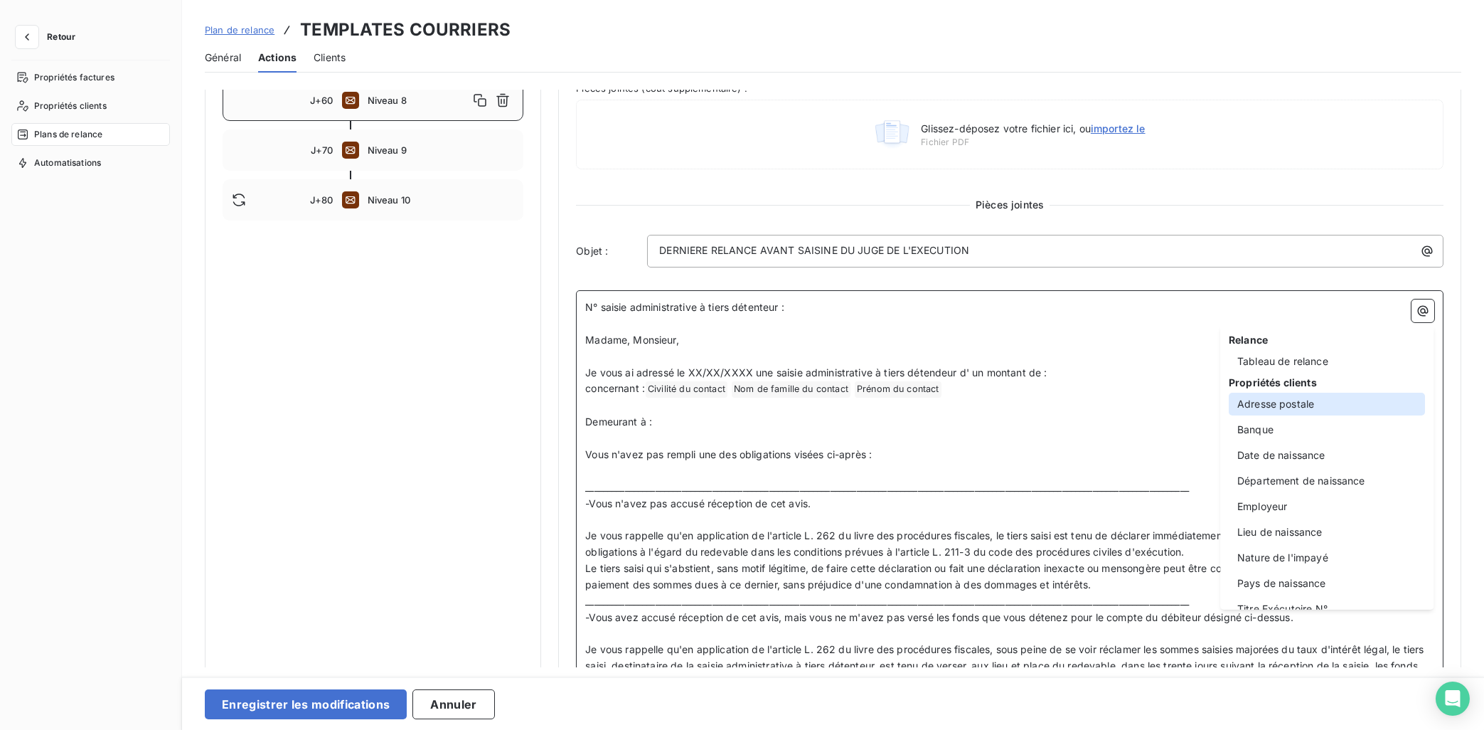
click at [1301, 406] on div "Adresse postale" at bounding box center [1327, 404] width 196 height 23
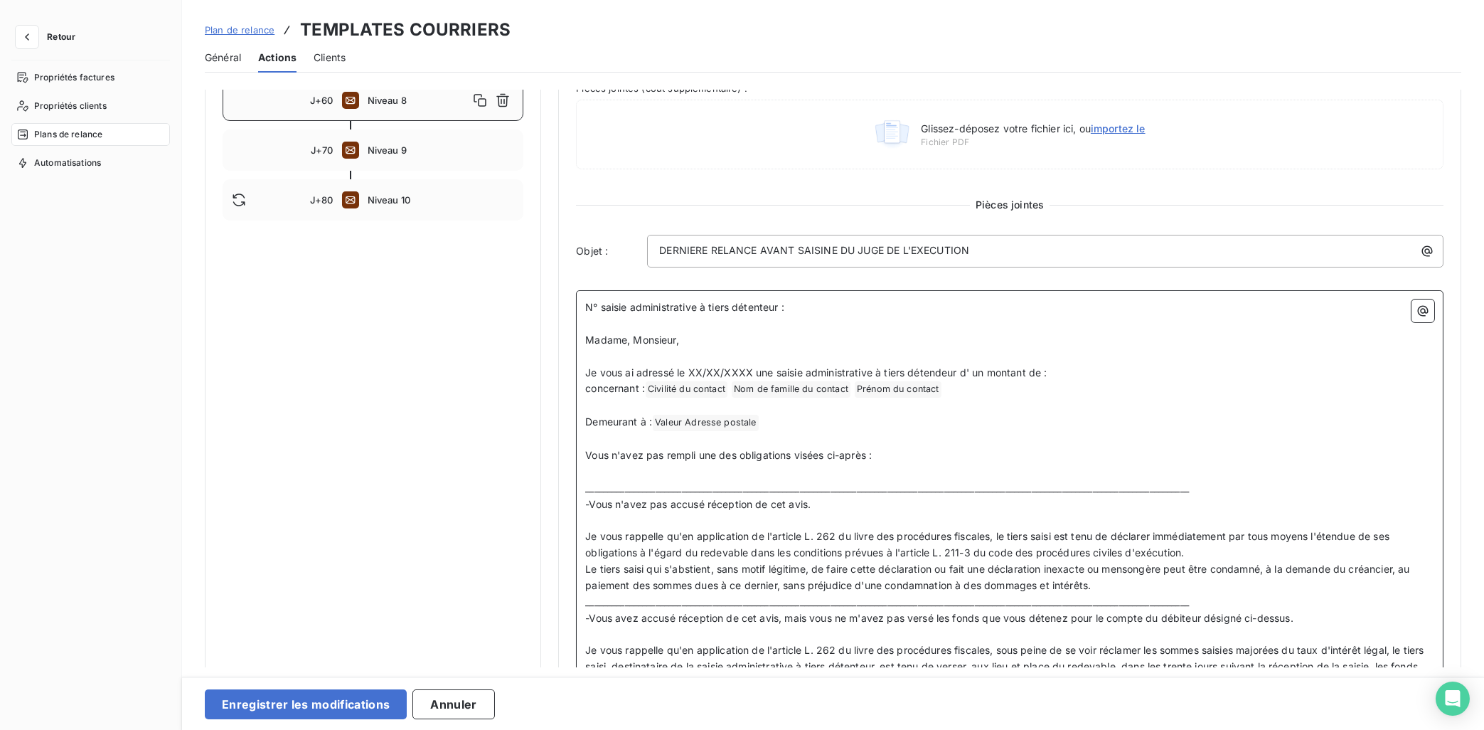
click at [865, 454] on span "Vous n'avez pas rempli une des obligations visées ci-après :" at bounding box center [728, 455] width 287 height 12
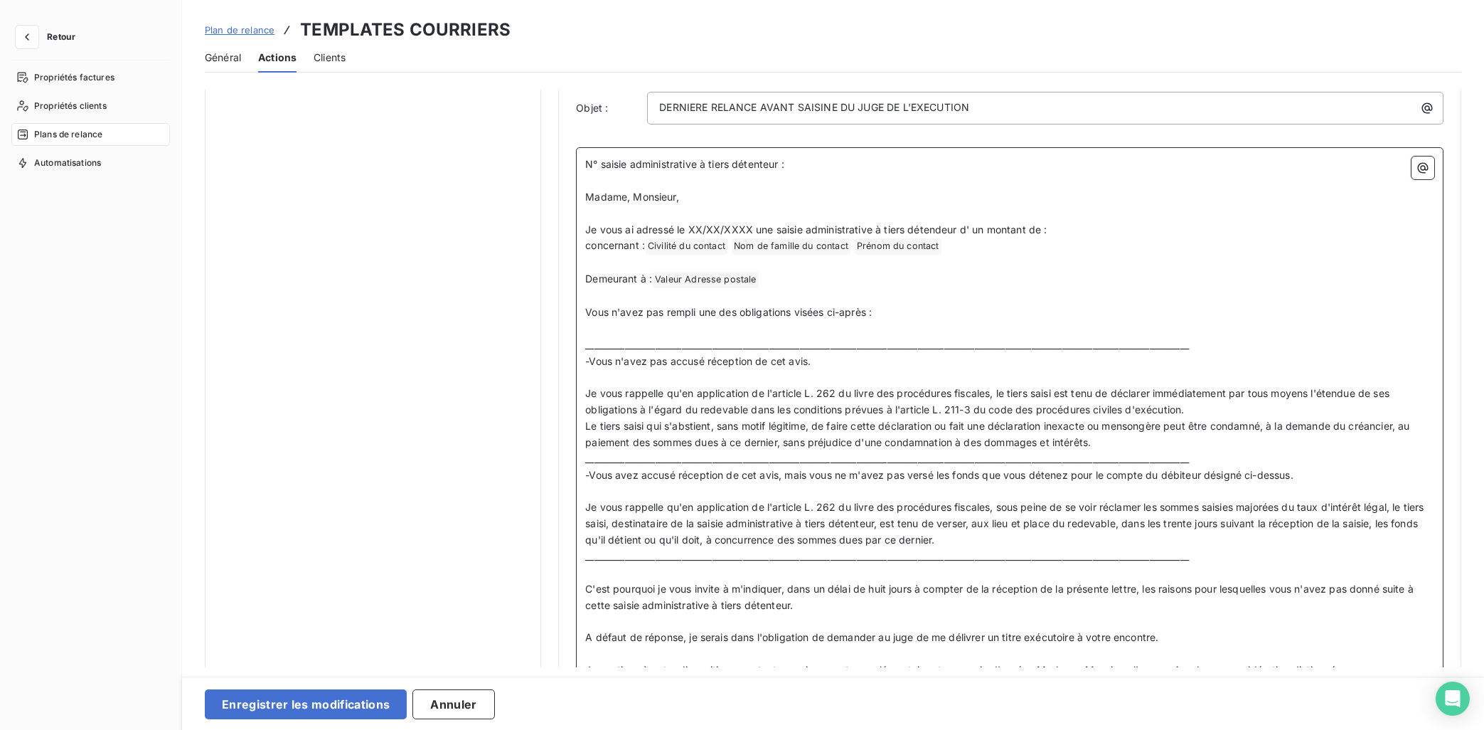
scroll to position [752, 0]
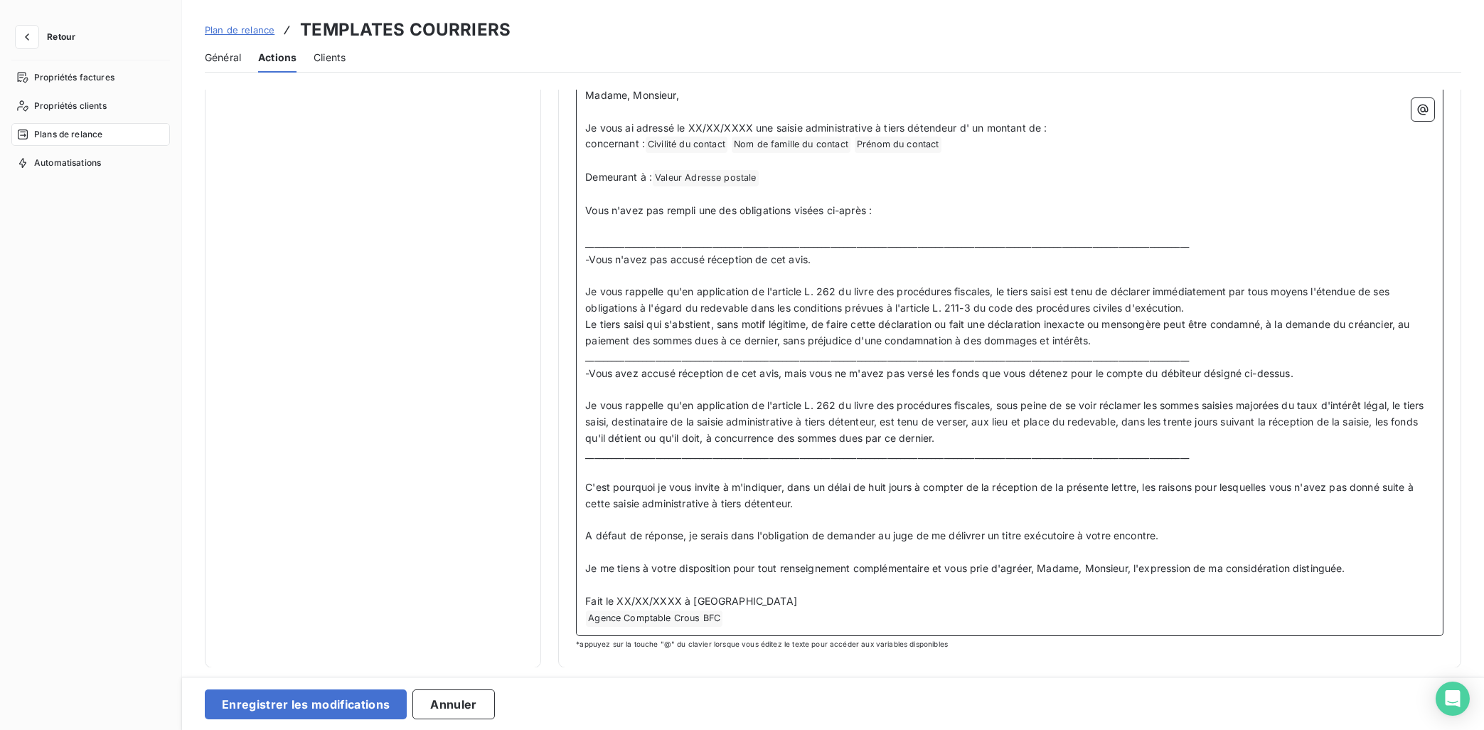
click at [777, 607] on p "Fait le XX/XX/XXXX à [GEOGRAPHIC_DATA]" at bounding box center [1009, 601] width 849 height 16
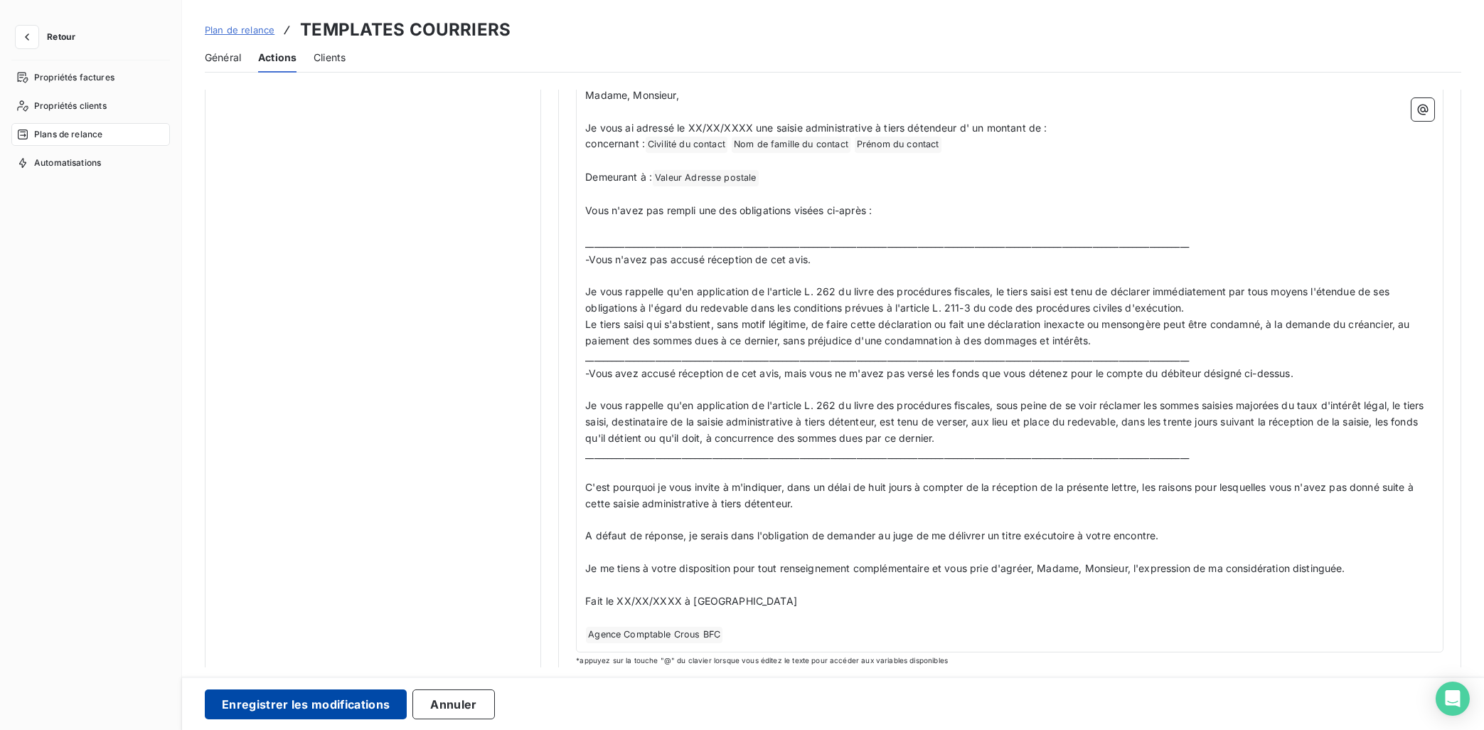
click at [334, 653] on button "Enregistrer les modifications" at bounding box center [306, 704] width 202 height 30
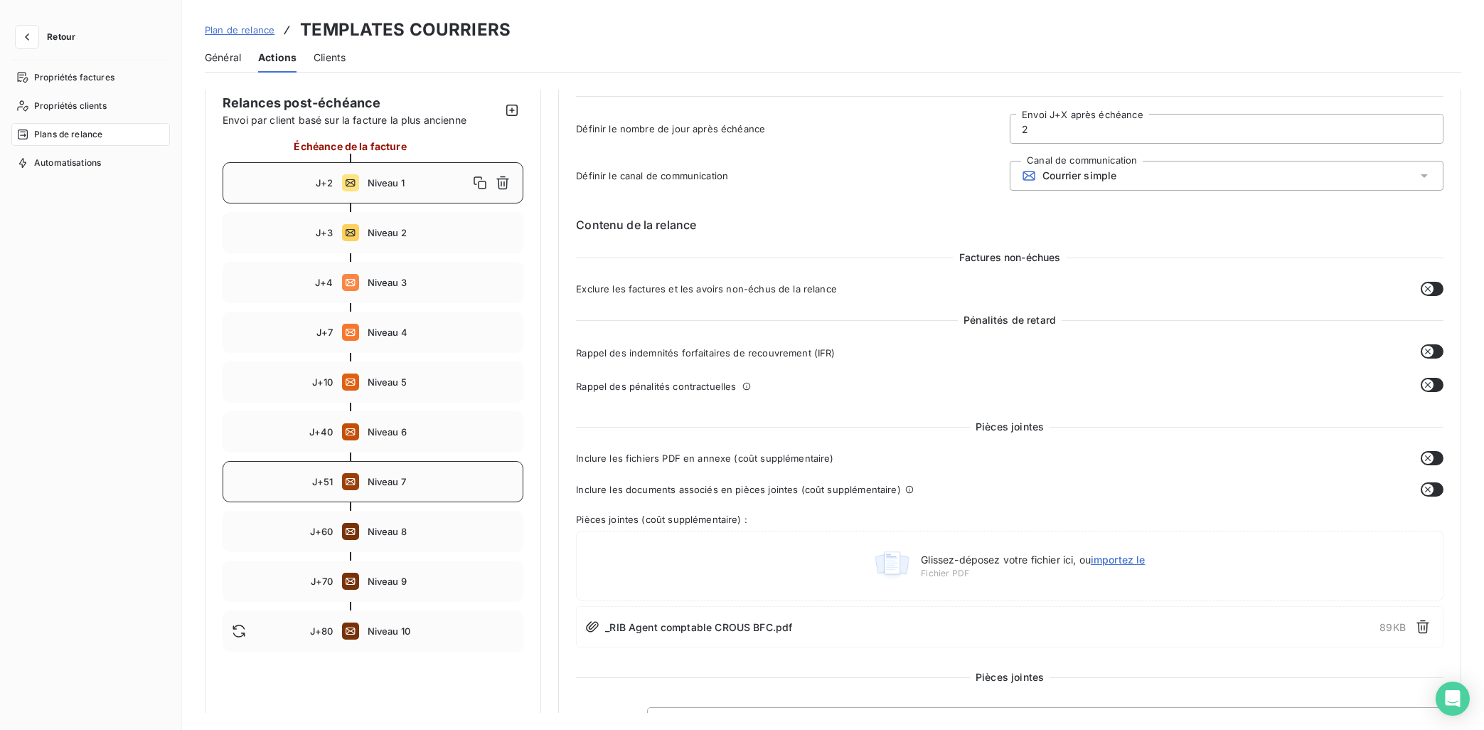
scroll to position [71, 0]
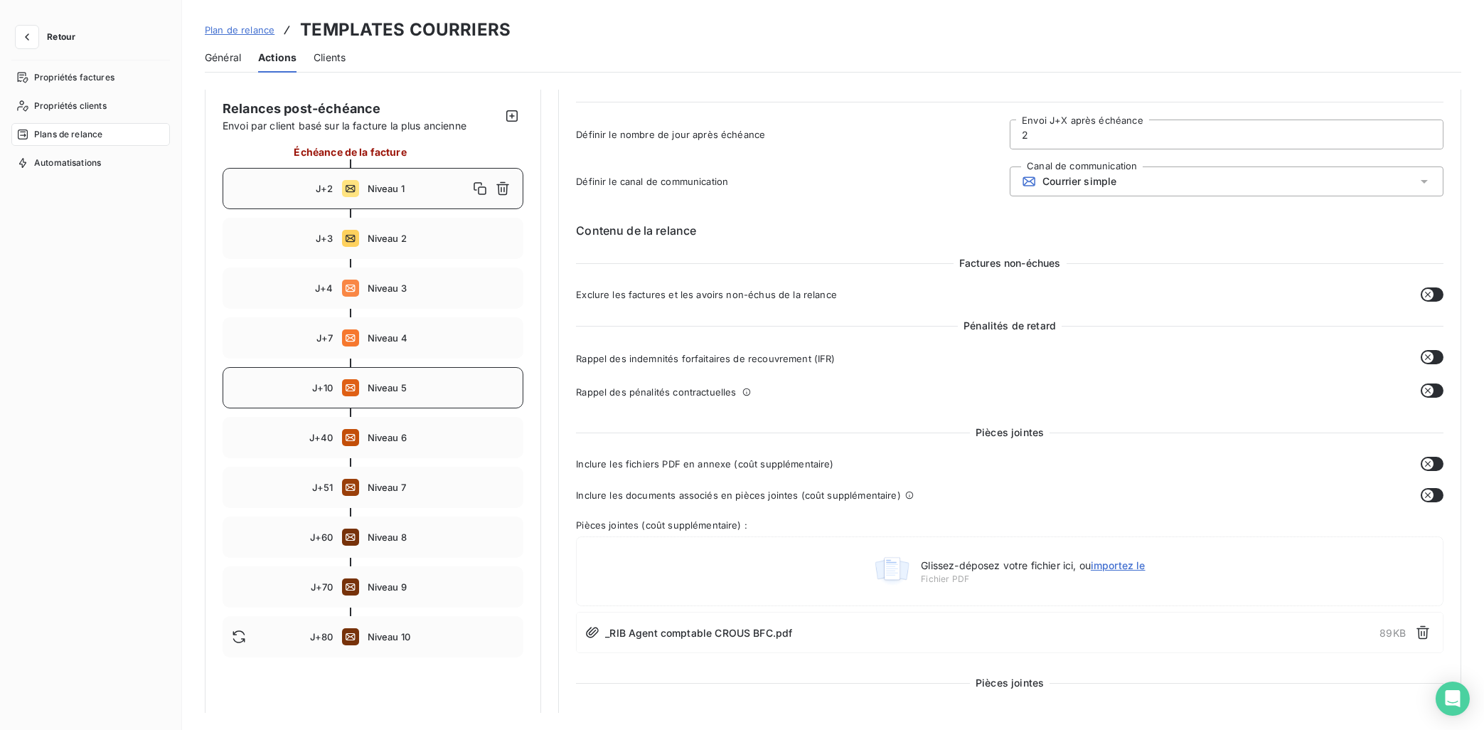
click at [412, 380] on div "J+10 Niveau 5" at bounding box center [373, 387] width 301 height 41
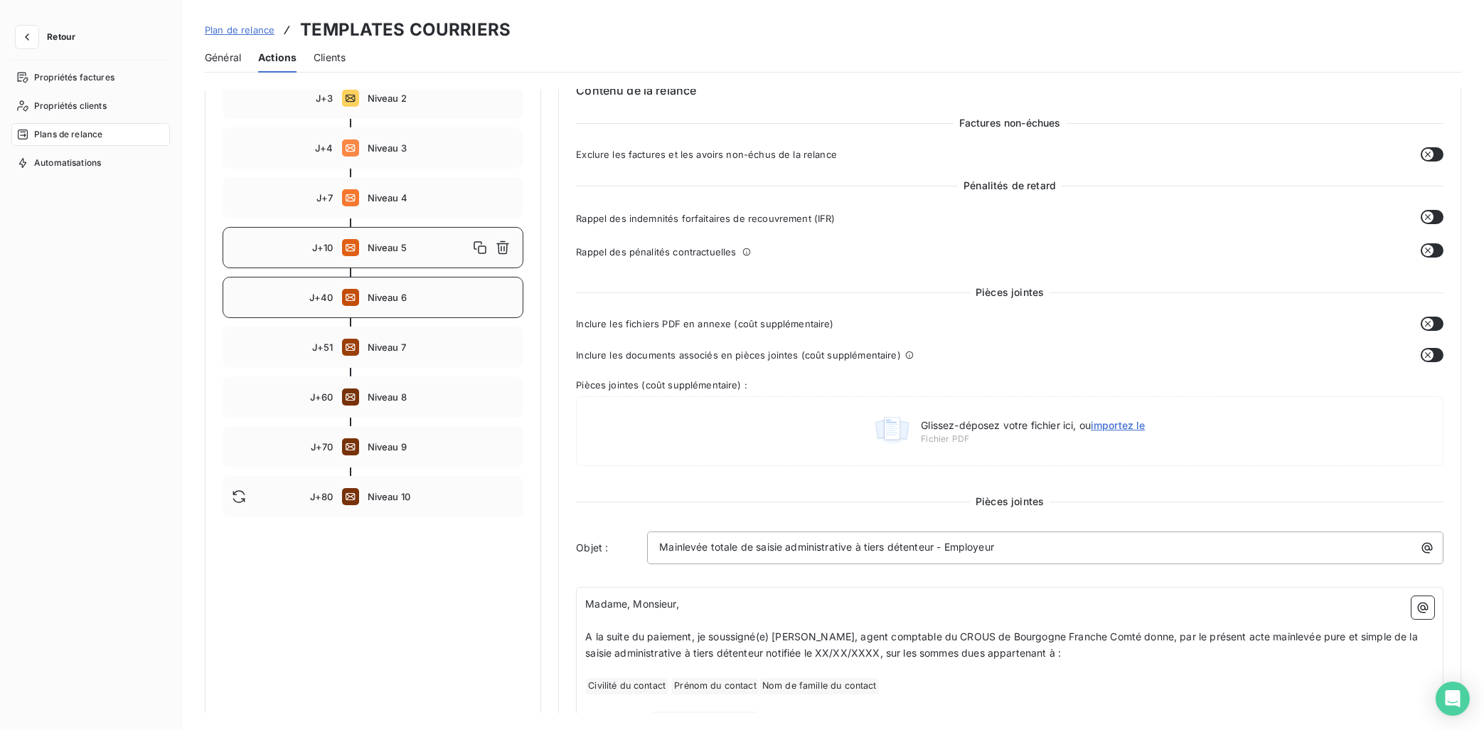
scroll to position [286, 0]
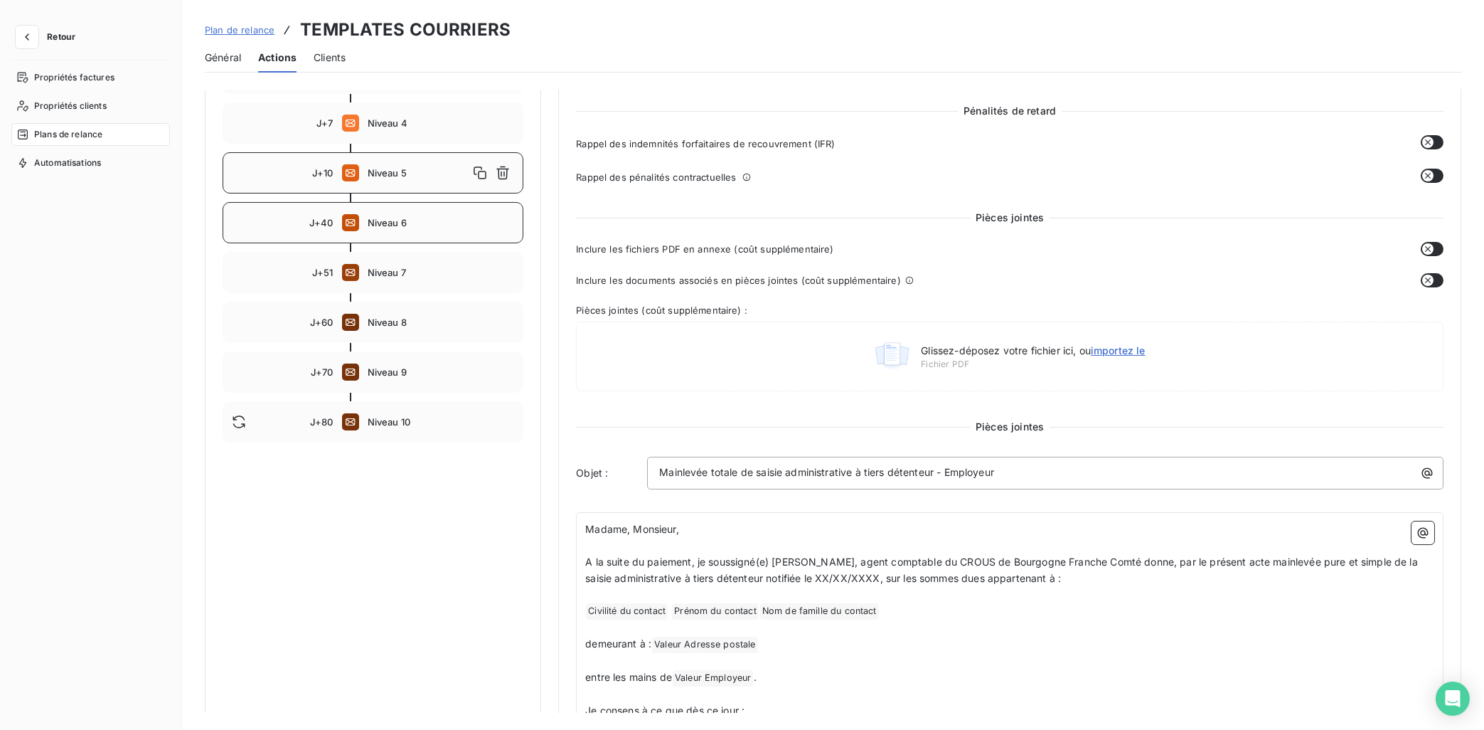
click at [390, 231] on div "J+40 Niveau 6" at bounding box center [373, 222] width 301 height 41
click at [390, 279] on div "J+51 Niveau 7" at bounding box center [373, 272] width 301 height 41
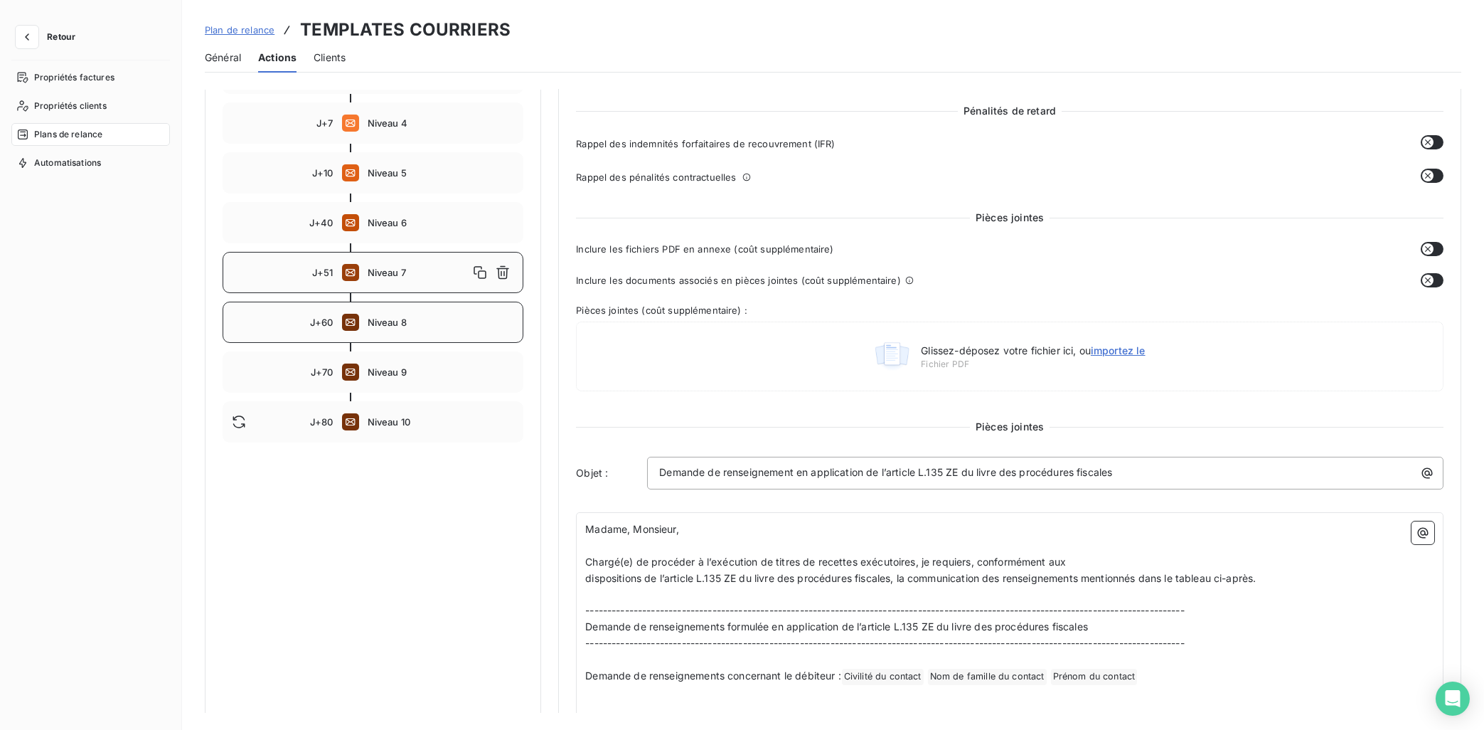
click at [390, 319] on span "Niveau 8" at bounding box center [441, 321] width 147 height 11
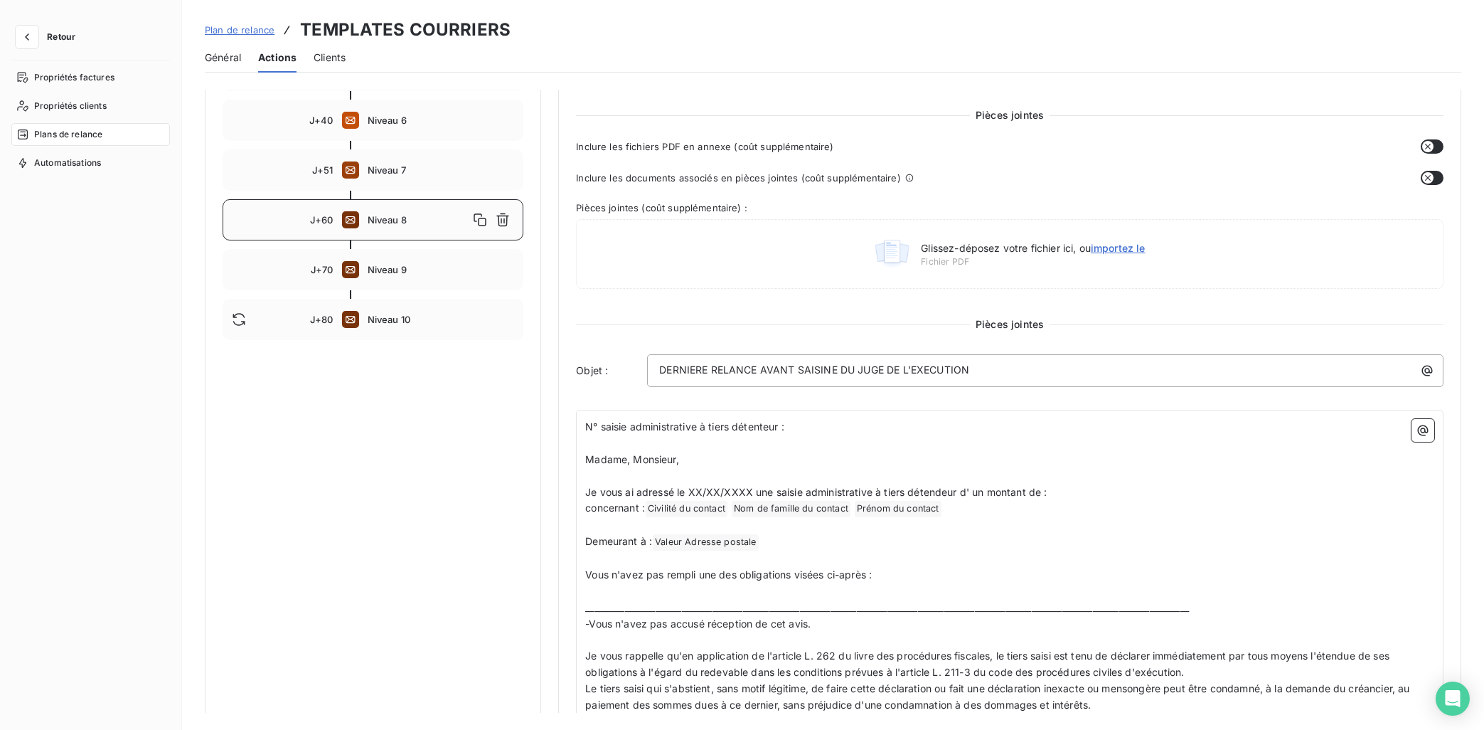
scroll to position [357, 0]
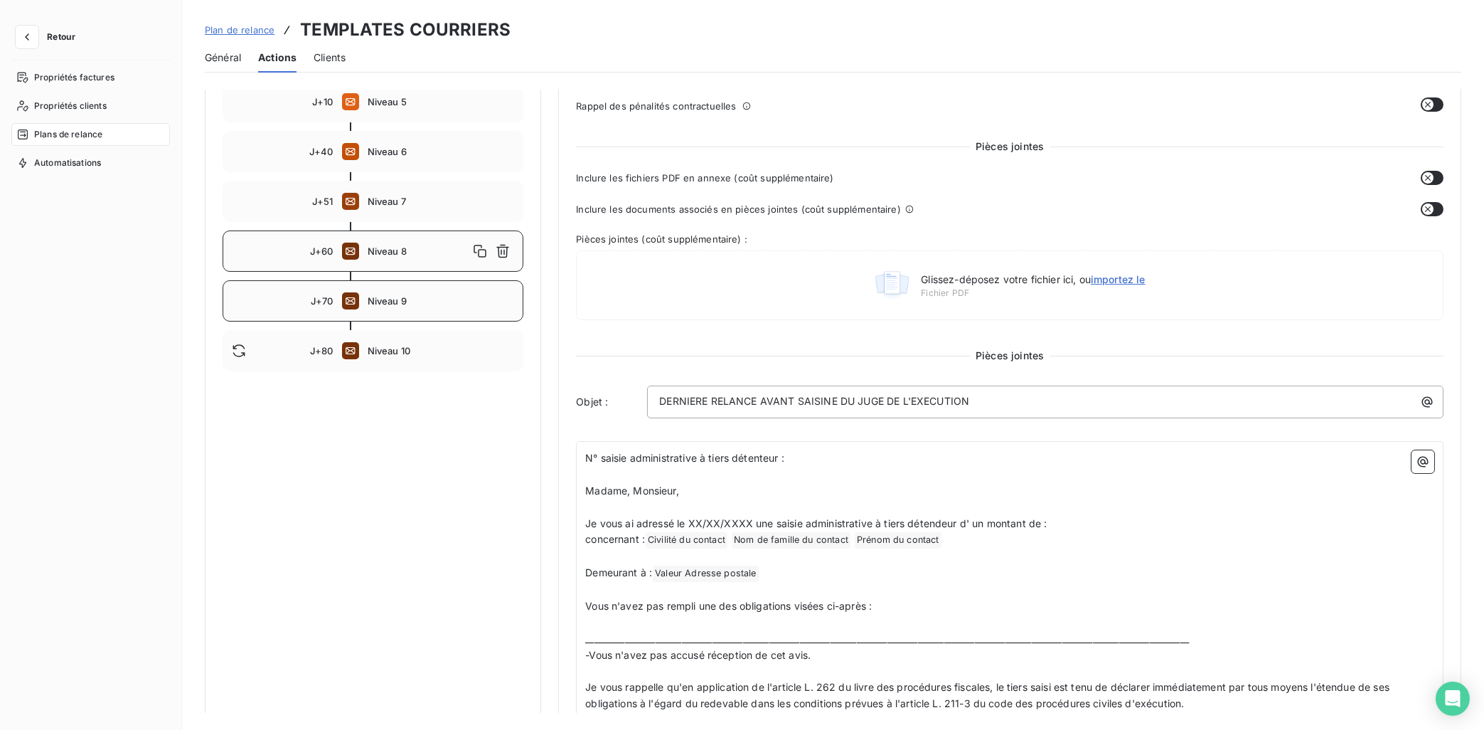
click at [392, 302] on span "Niveau 9" at bounding box center [441, 300] width 147 height 11
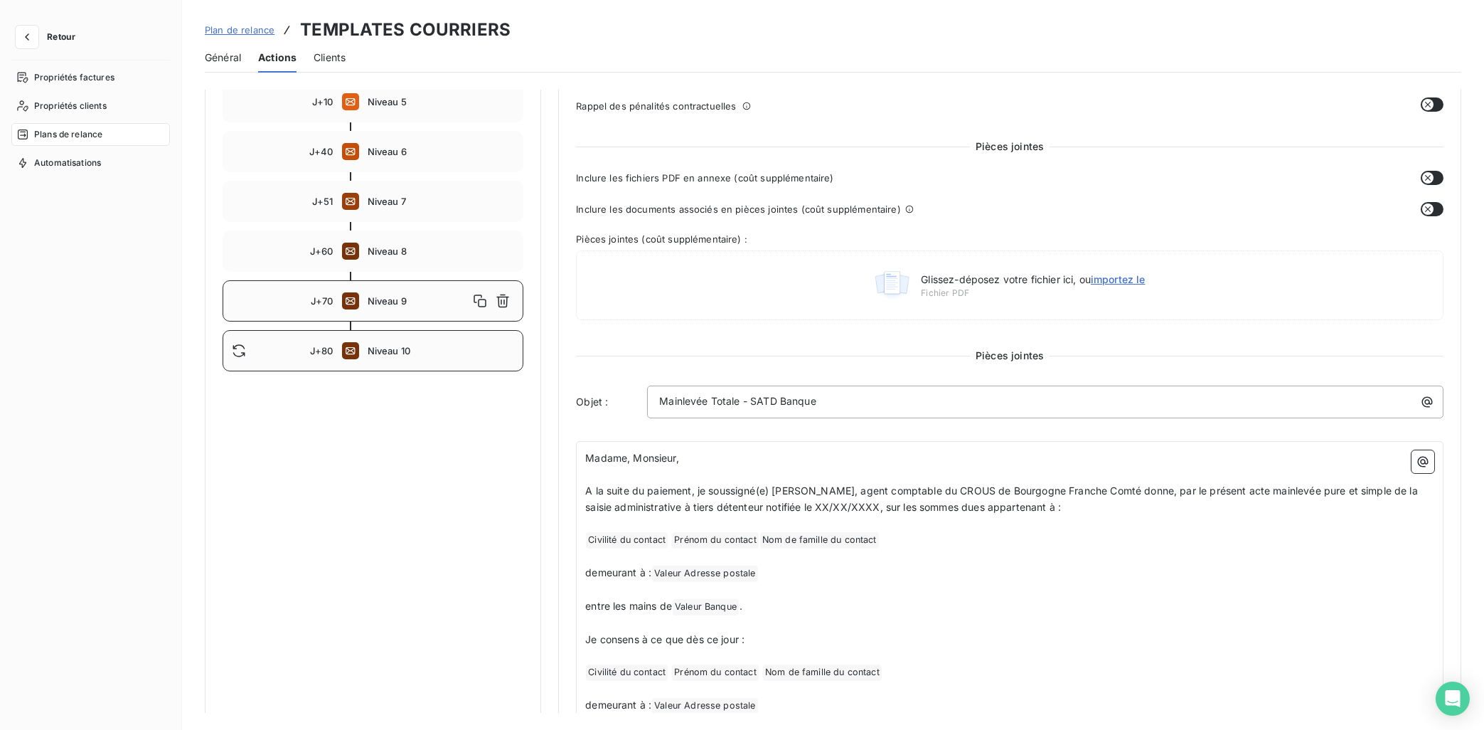
click at [393, 349] on span "Niveau 10" at bounding box center [441, 350] width 147 height 11
click at [402, 210] on div "J+51 Niveau 7" at bounding box center [373, 201] width 301 height 41
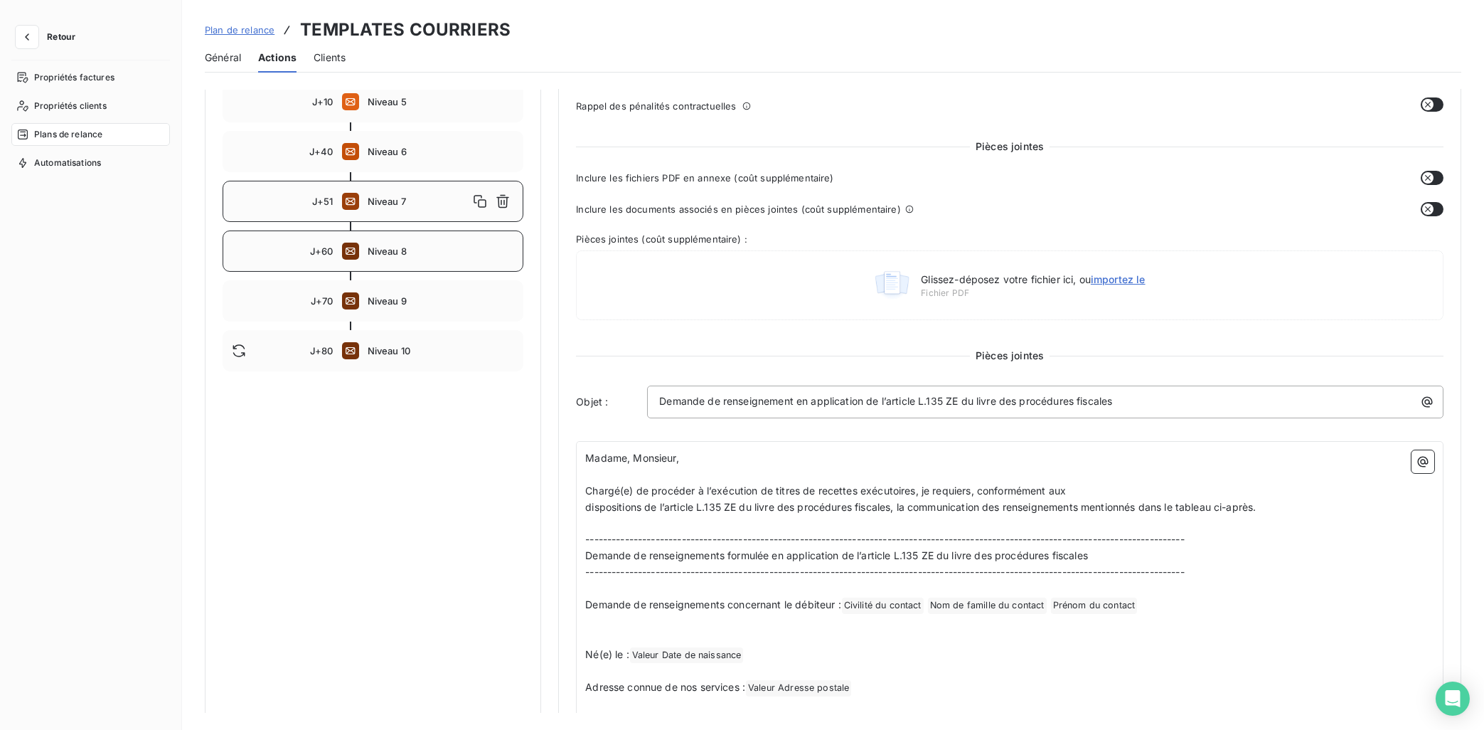
click at [395, 249] on span "Niveau 8" at bounding box center [441, 250] width 147 height 11
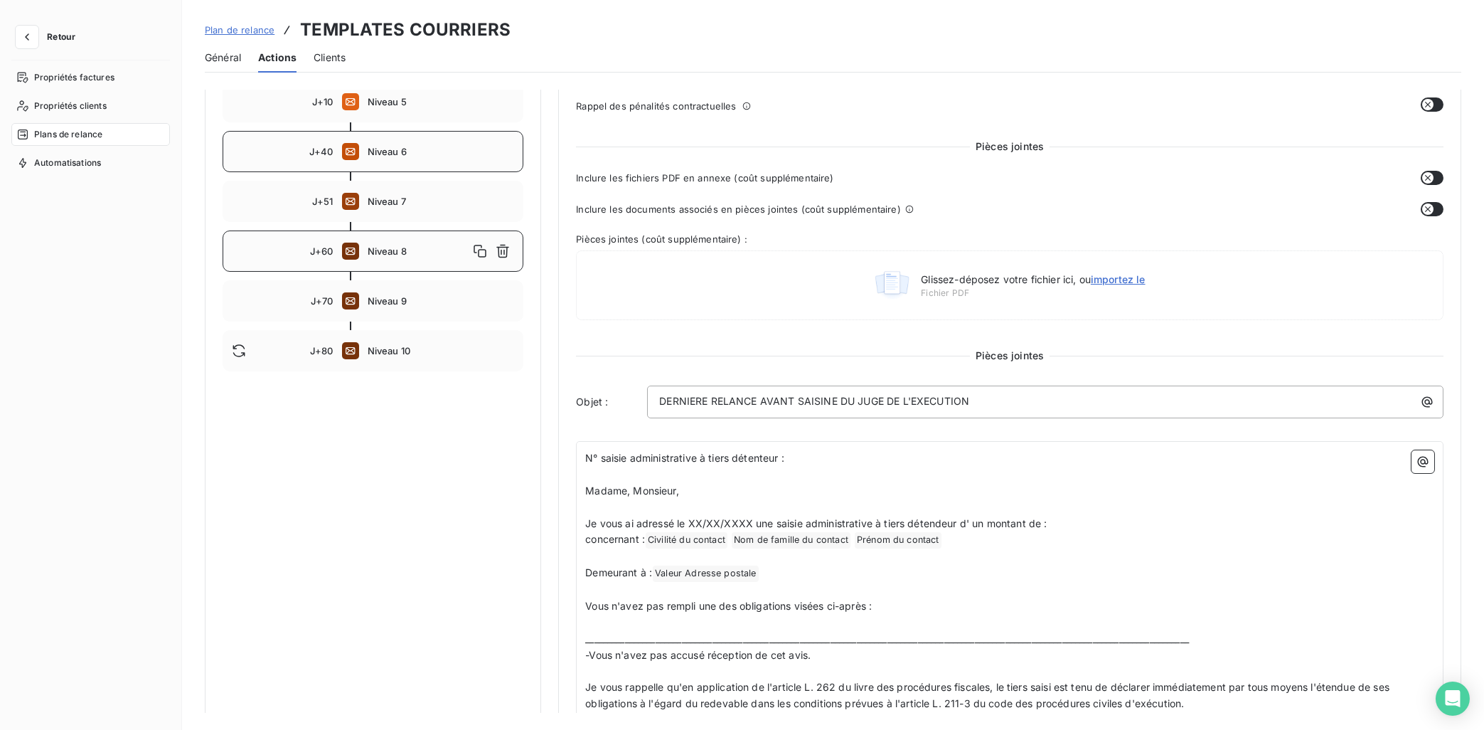
click at [390, 155] on span "Niveau 6" at bounding box center [441, 151] width 147 height 11
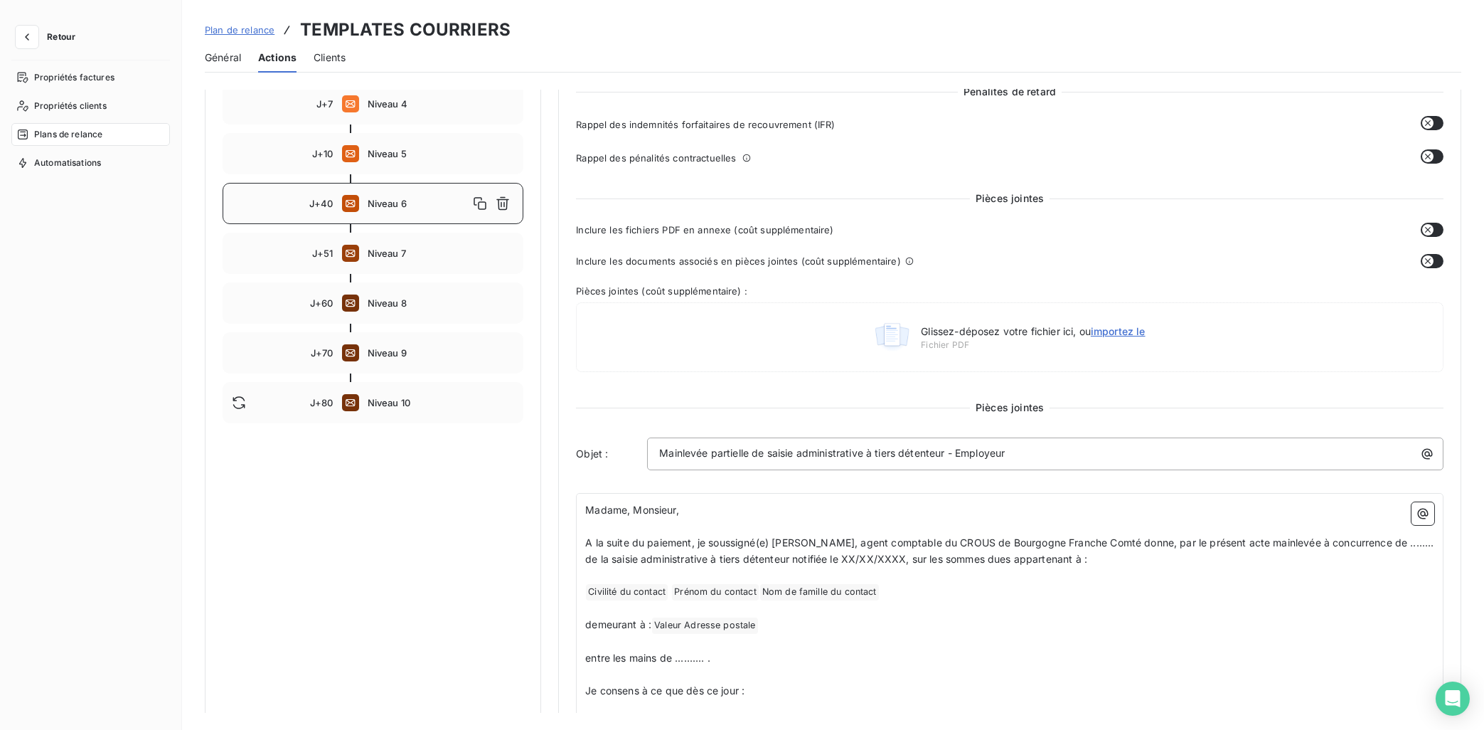
scroll to position [286, 0]
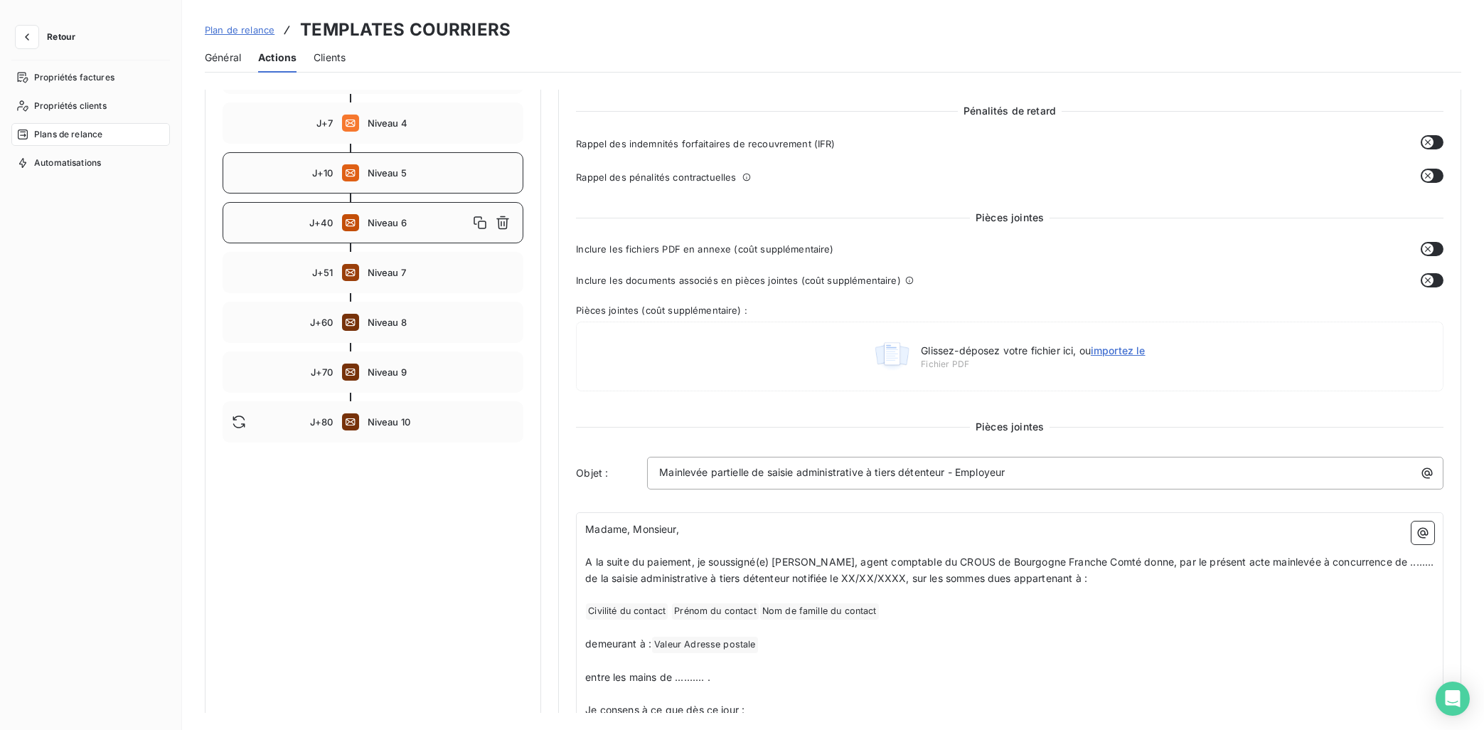
click at [390, 169] on span "Niveau 5" at bounding box center [441, 172] width 147 height 11
drag, startPoint x: 1012, startPoint y: 474, endPoint x: 659, endPoint y: 469, distance: 352.7
click at [659, 469] on div "Mainlevée totale de saisie administrative à tiers détenteur - Employeur" at bounding box center [1045, 471] width 787 height 19
copy span "Mainlevée totale de saisie administrative à tiers détenteur - Employeur"
click at [395, 340] on div "J+60 Niveau 8" at bounding box center [373, 322] width 301 height 41
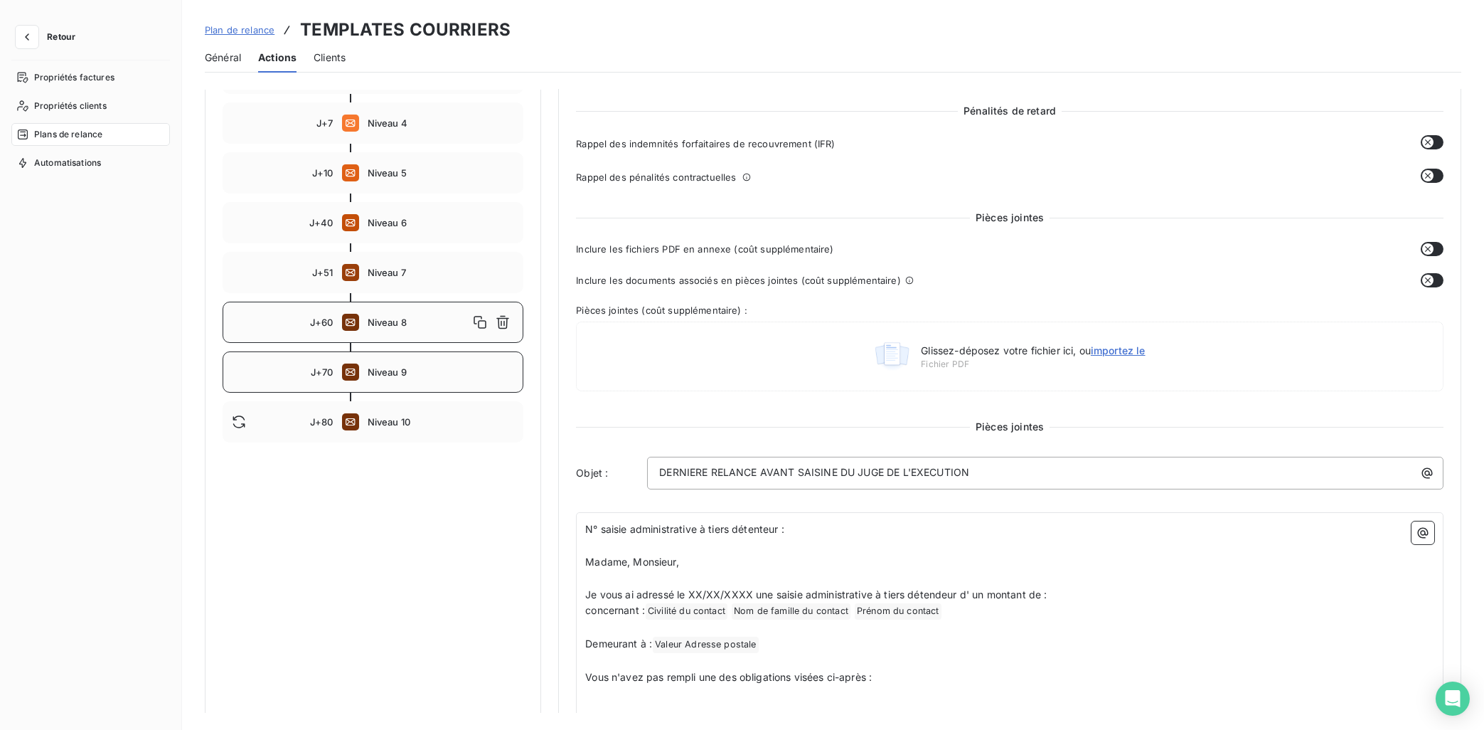
click at [400, 370] on span "Niveau 9" at bounding box center [441, 371] width 147 height 11
type input "70"
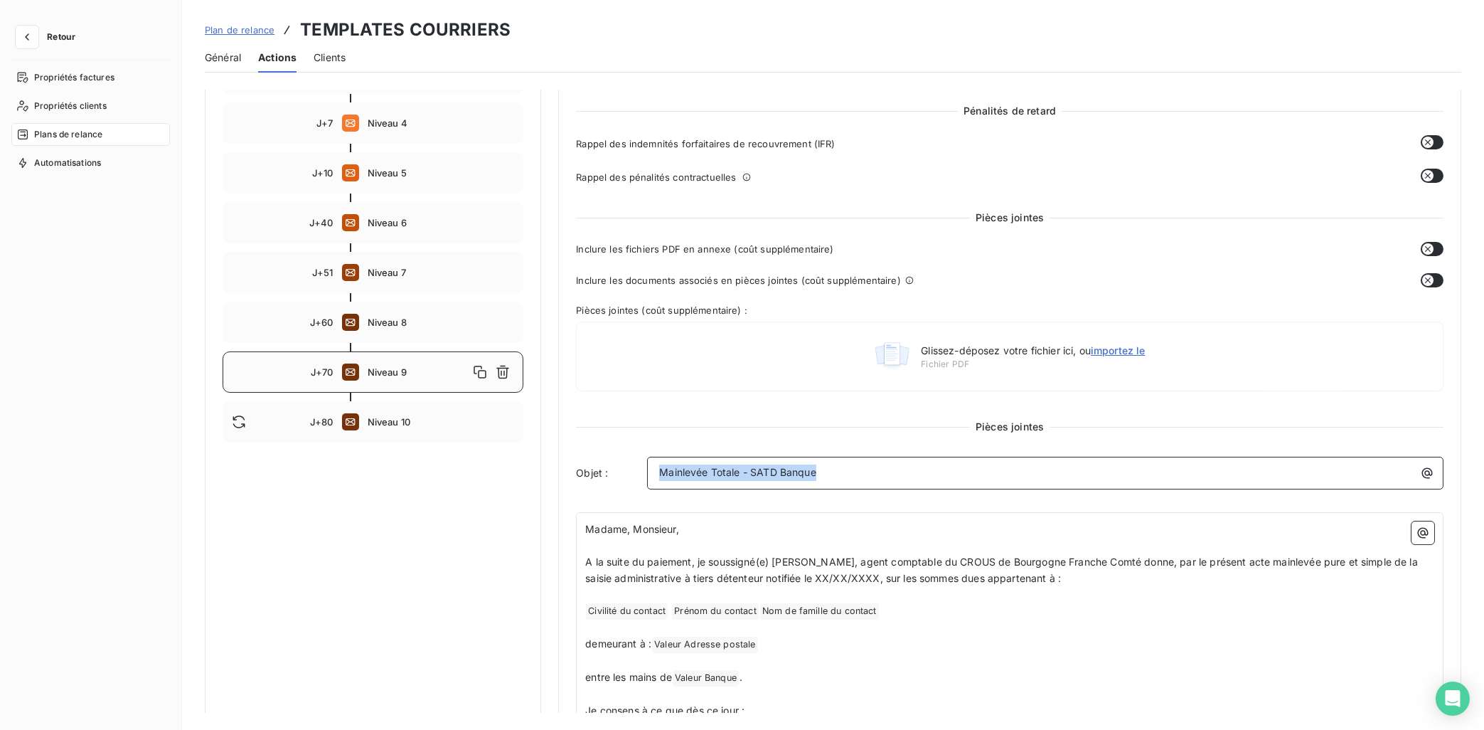
drag, startPoint x: 844, startPoint y: 474, endPoint x: 614, endPoint y: 467, distance: 229.8
click at [614, 467] on div "Objet : Mainlevée Totale - SATD Banque" at bounding box center [1010, 473] width 868 height 33
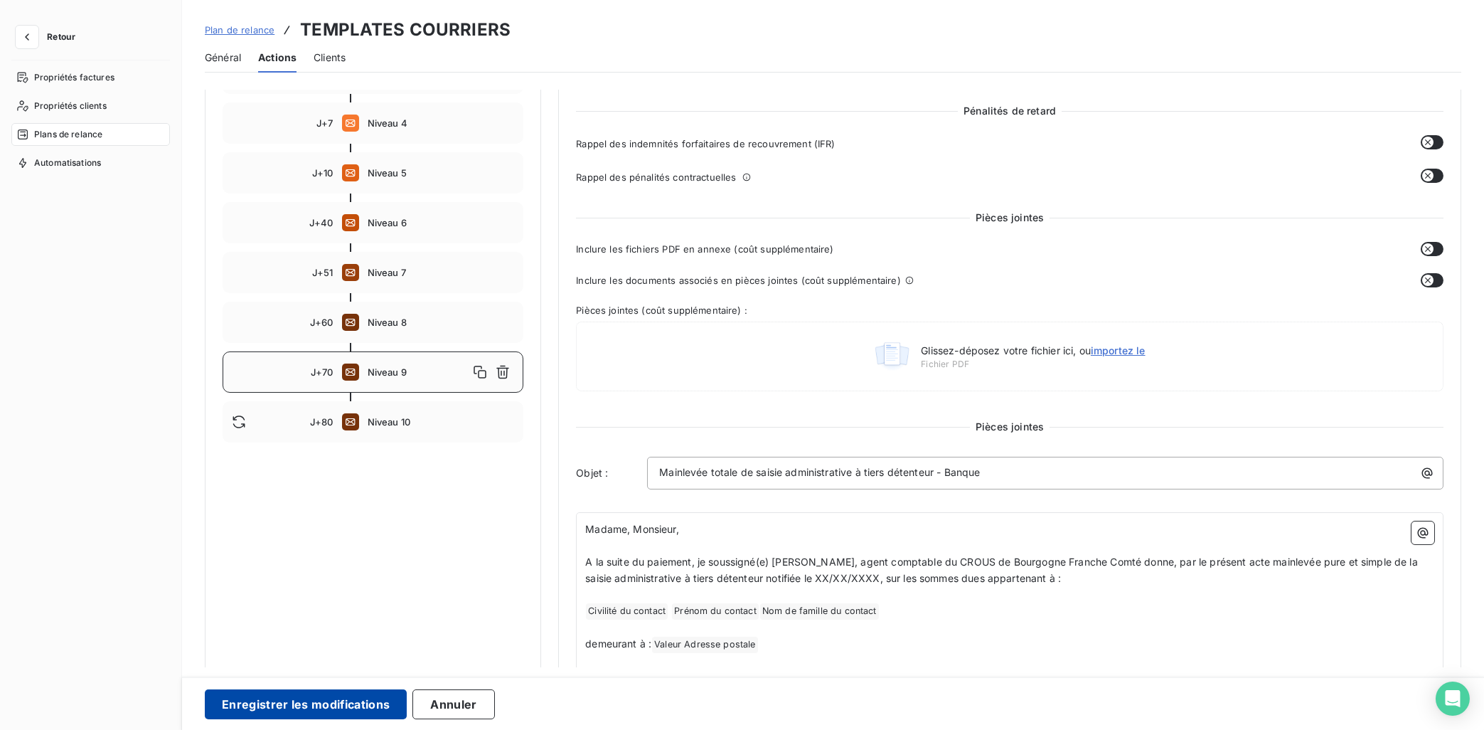
click at [341, 653] on button "Enregistrer les modifications" at bounding box center [306, 704] width 202 height 30
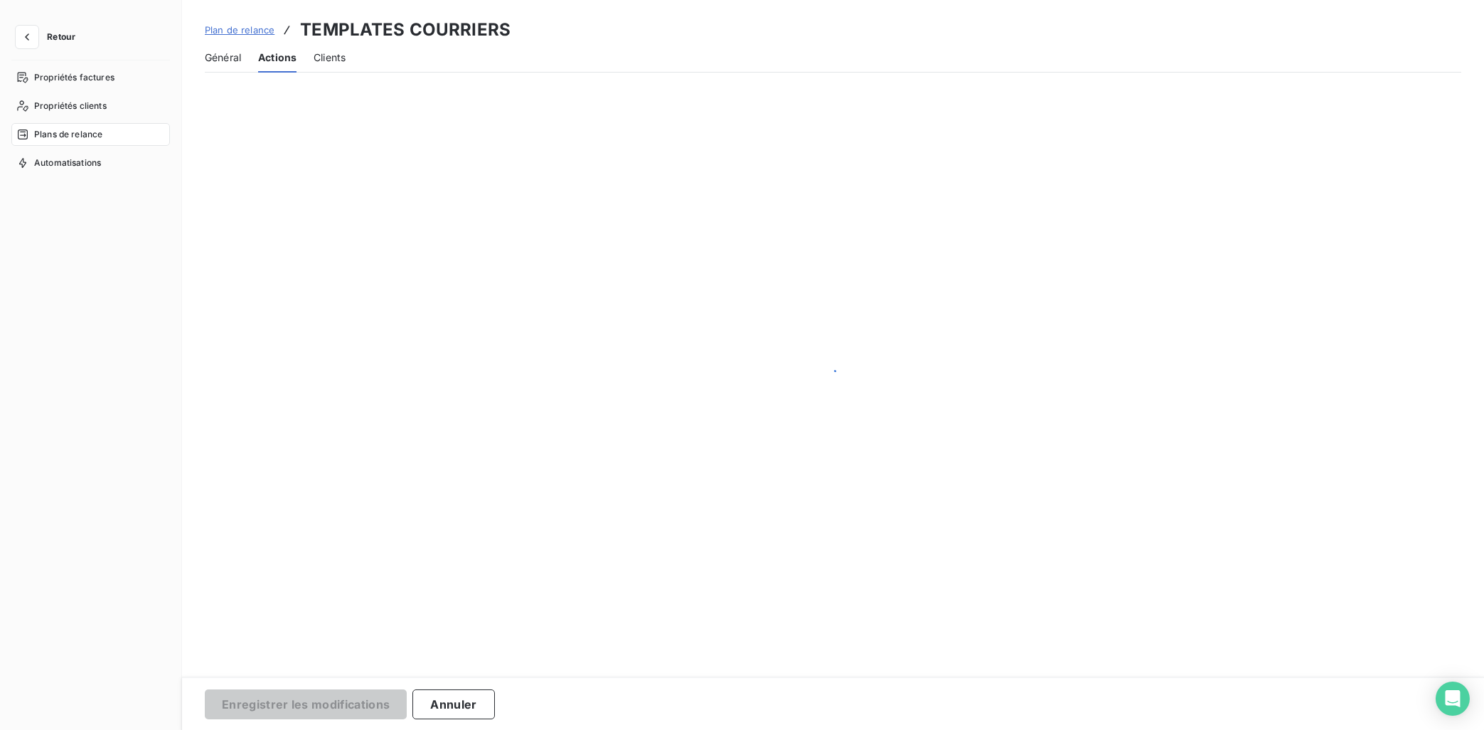
scroll to position [79, 0]
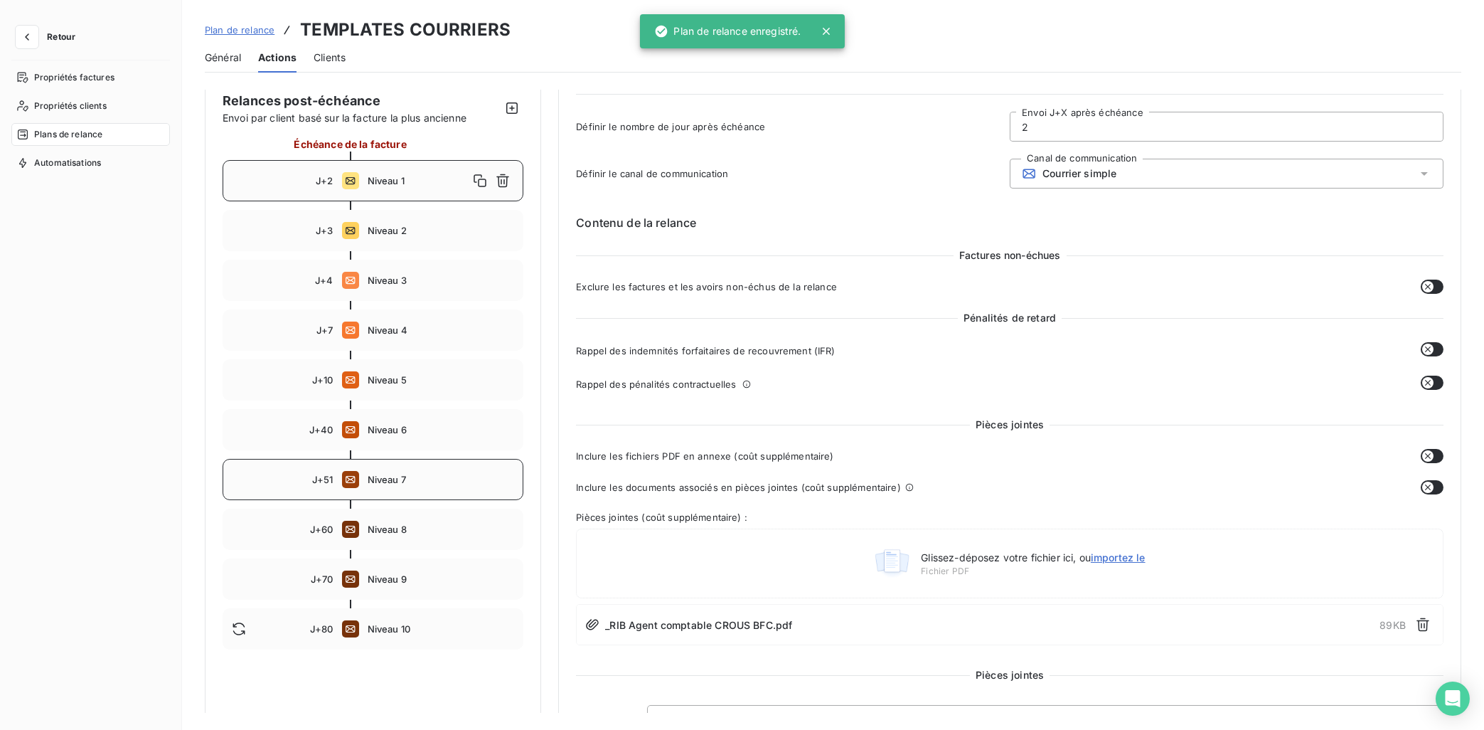
click at [396, 472] on div "J+51 Niveau 7" at bounding box center [373, 479] width 301 height 41
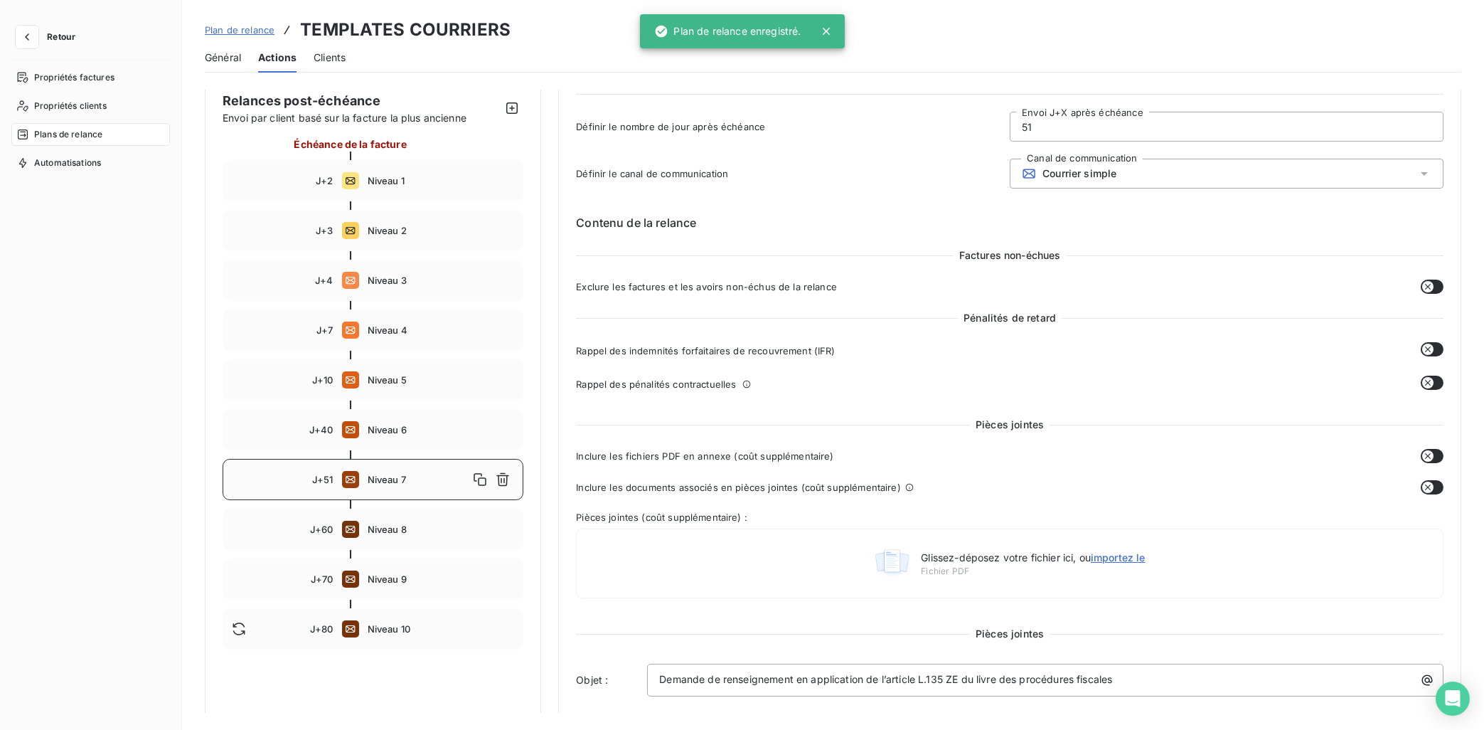
scroll to position [222, 0]
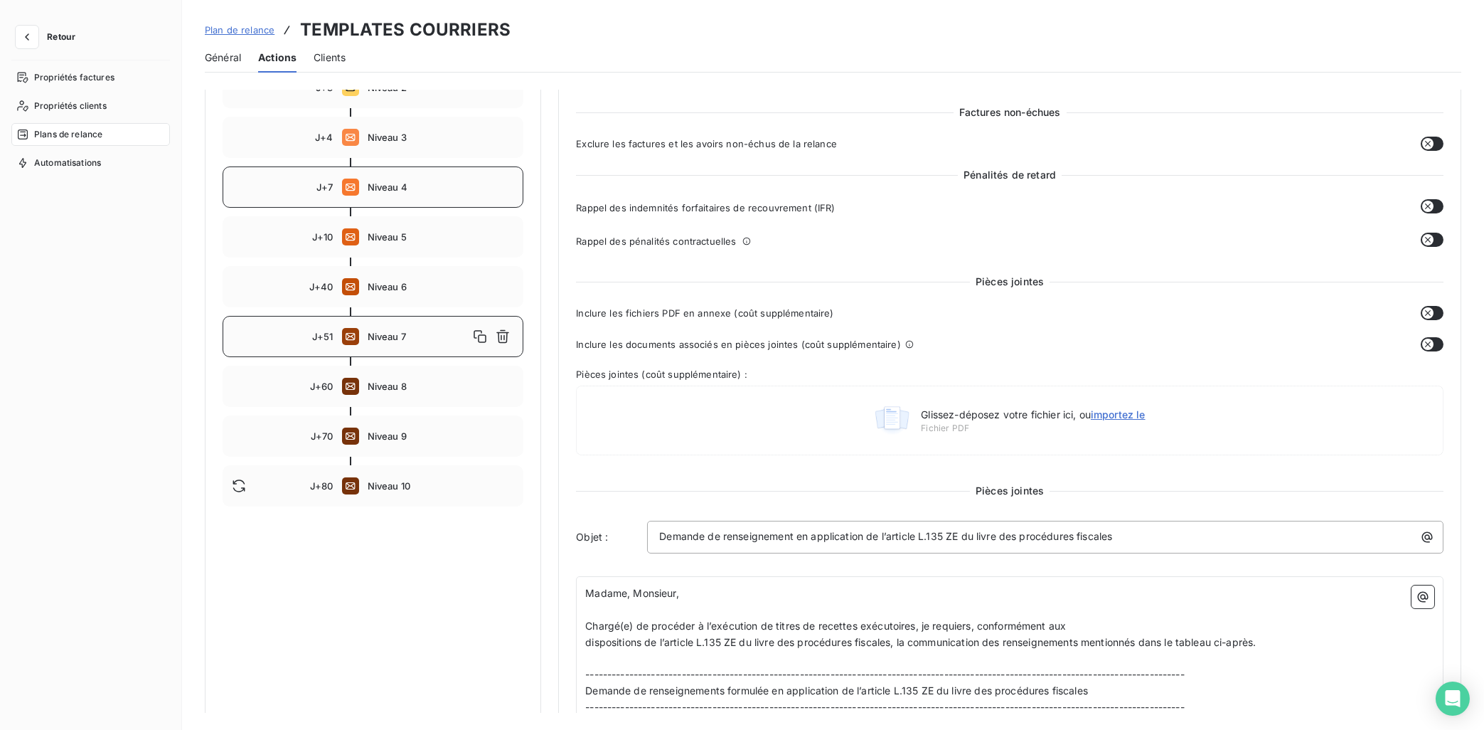
click at [400, 193] on div "J+7 Niveau 4" at bounding box center [373, 186] width 301 height 41
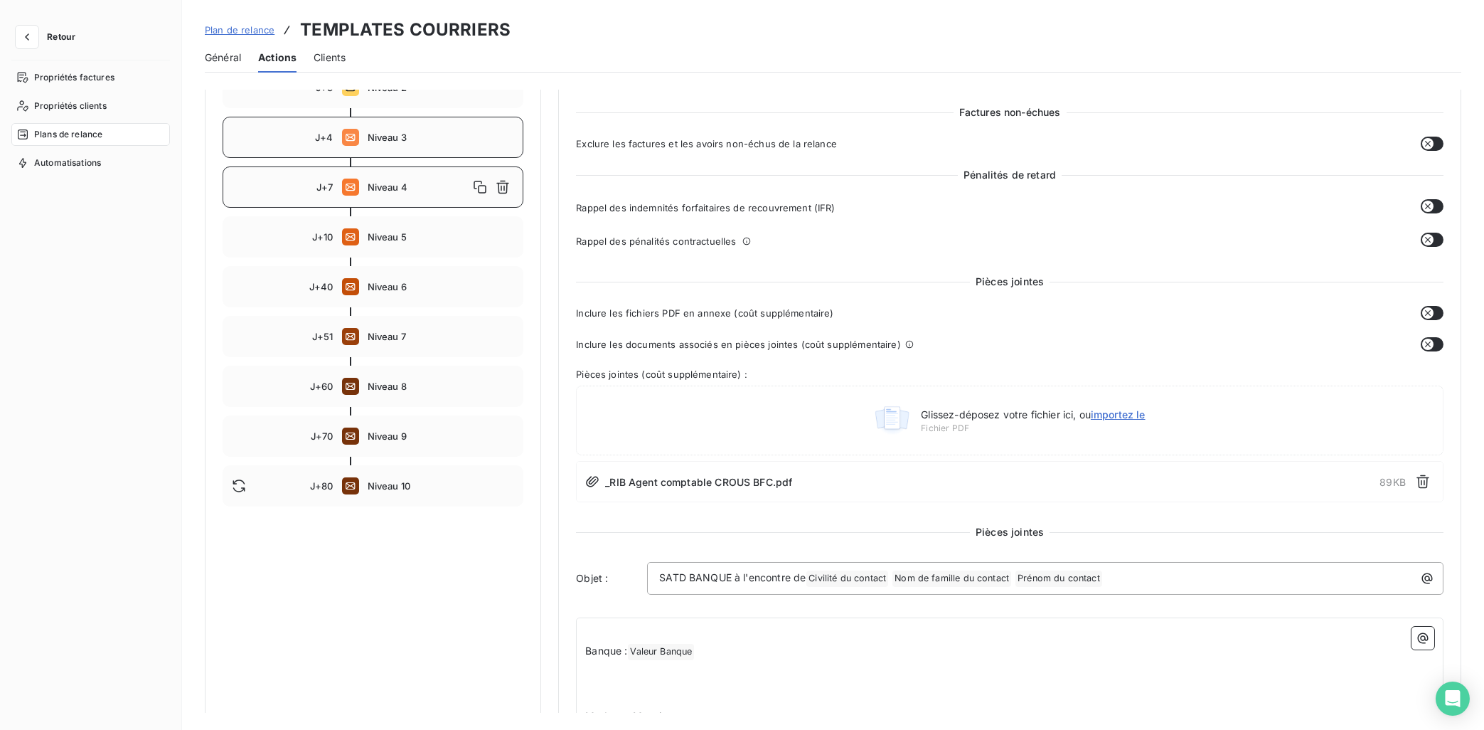
click at [393, 137] on span "Niveau 3" at bounding box center [441, 137] width 147 height 11
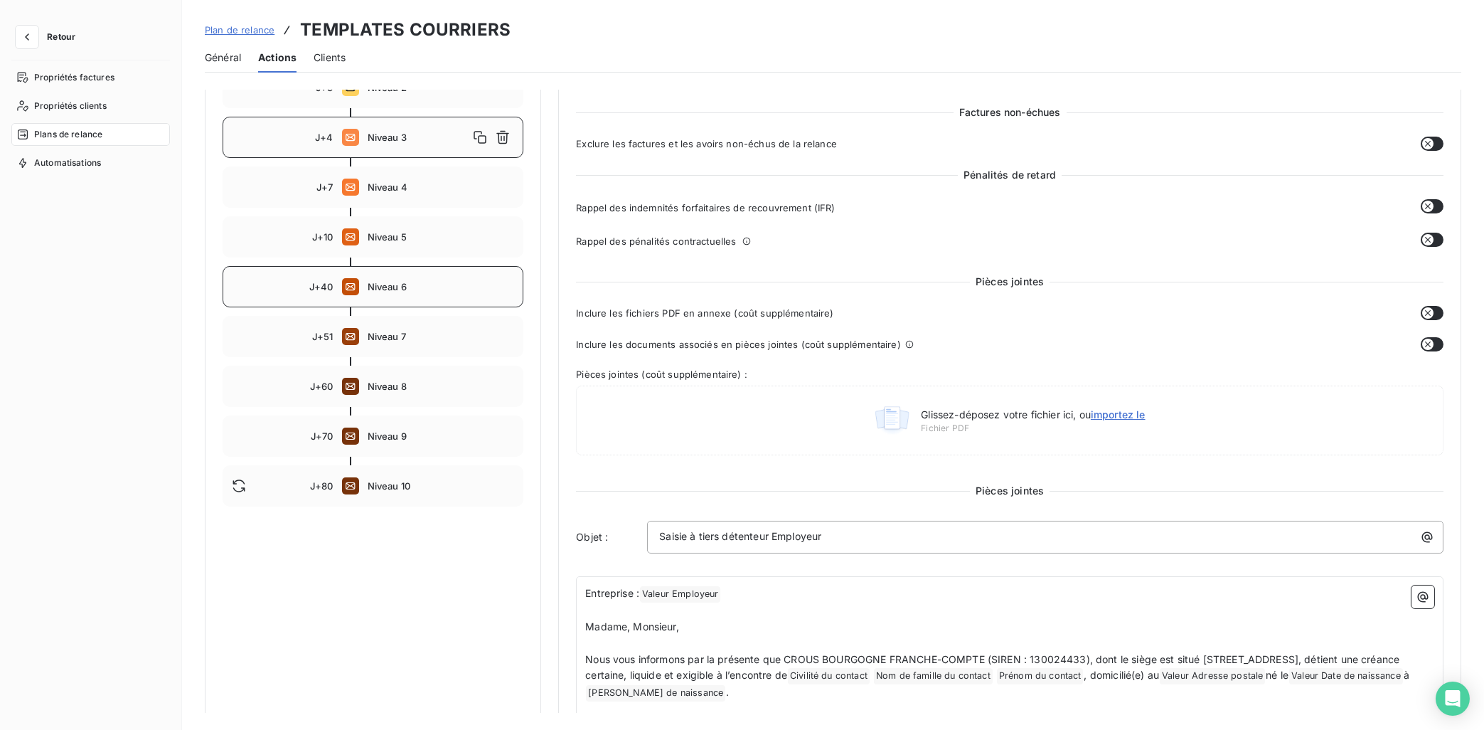
click at [405, 286] on span "Niveau 6" at bounding box center [441, 286] width 147 height 11
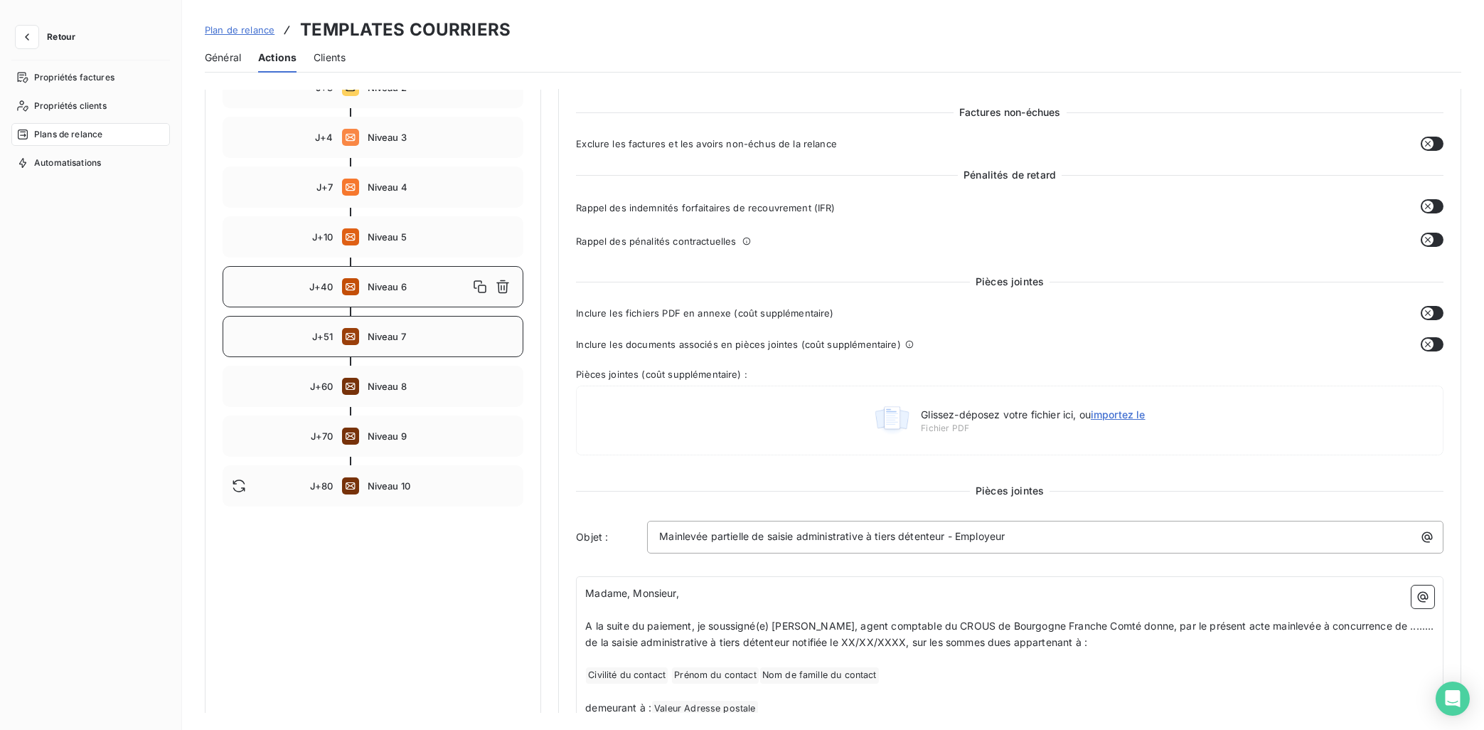
click at [395, 338] on span "Niveau 7" at bounding box center [441, 336] width 147 height 11
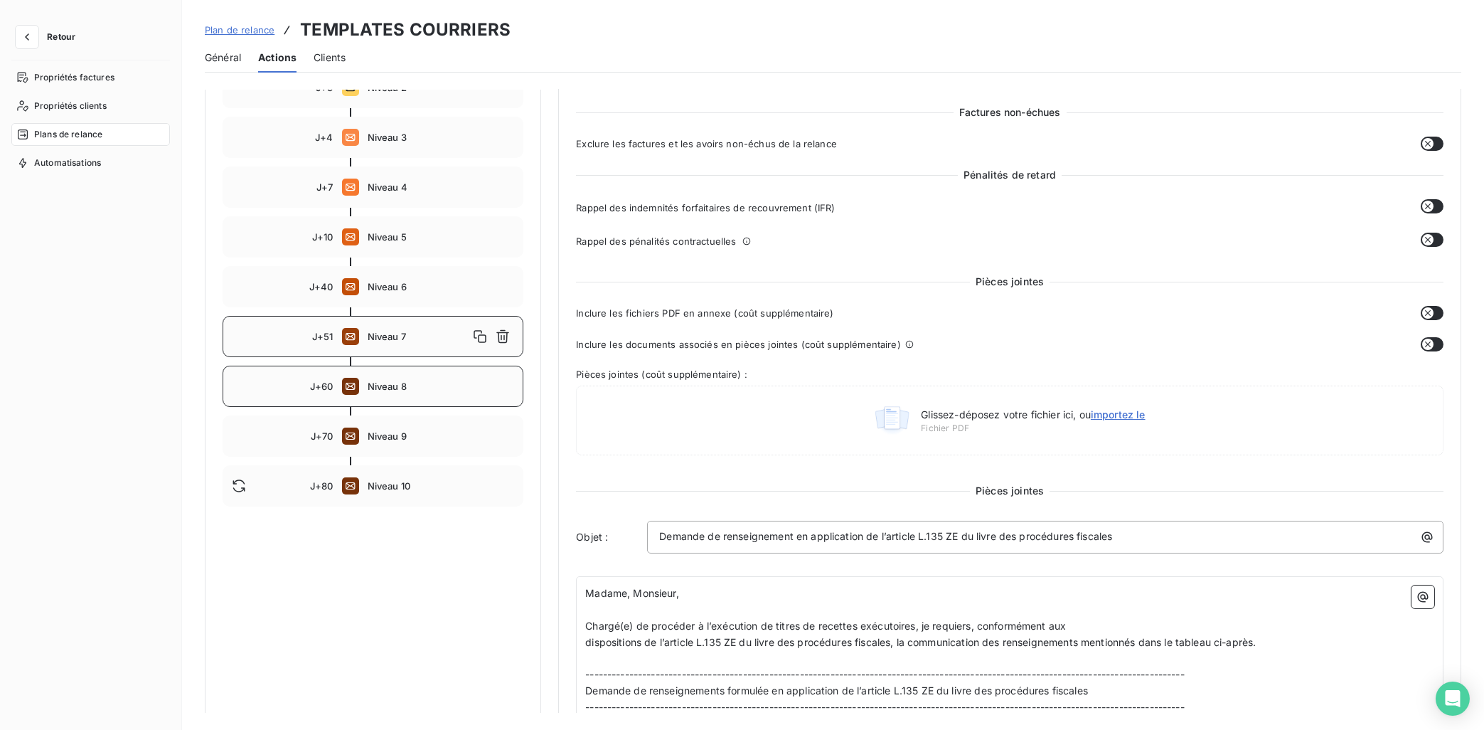
click at [393, 388] on span "Niveau 8" at bounding box center [441, 385] width 147 height 11
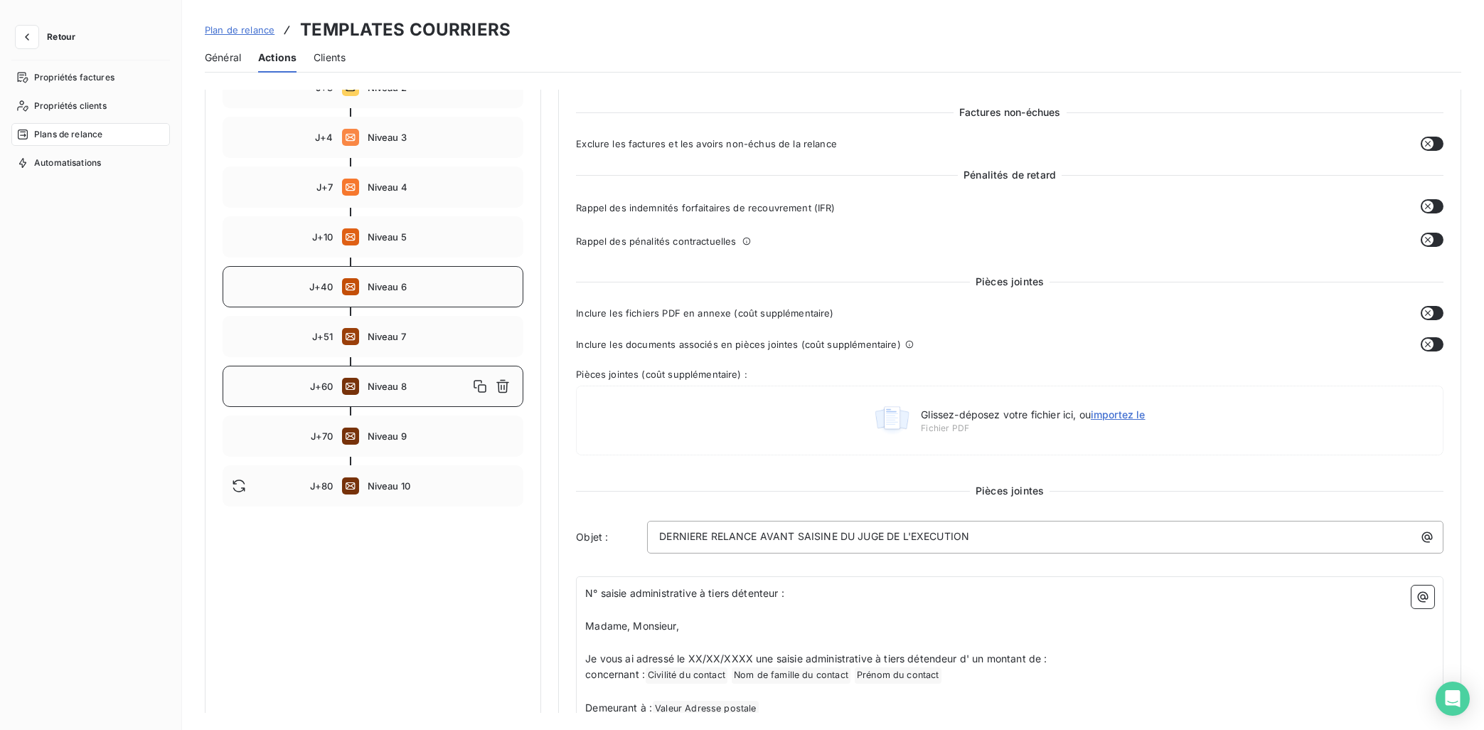
click at [401, 292] on span "Niveau 6" at bounding box center [441, 286] width 147 height 11
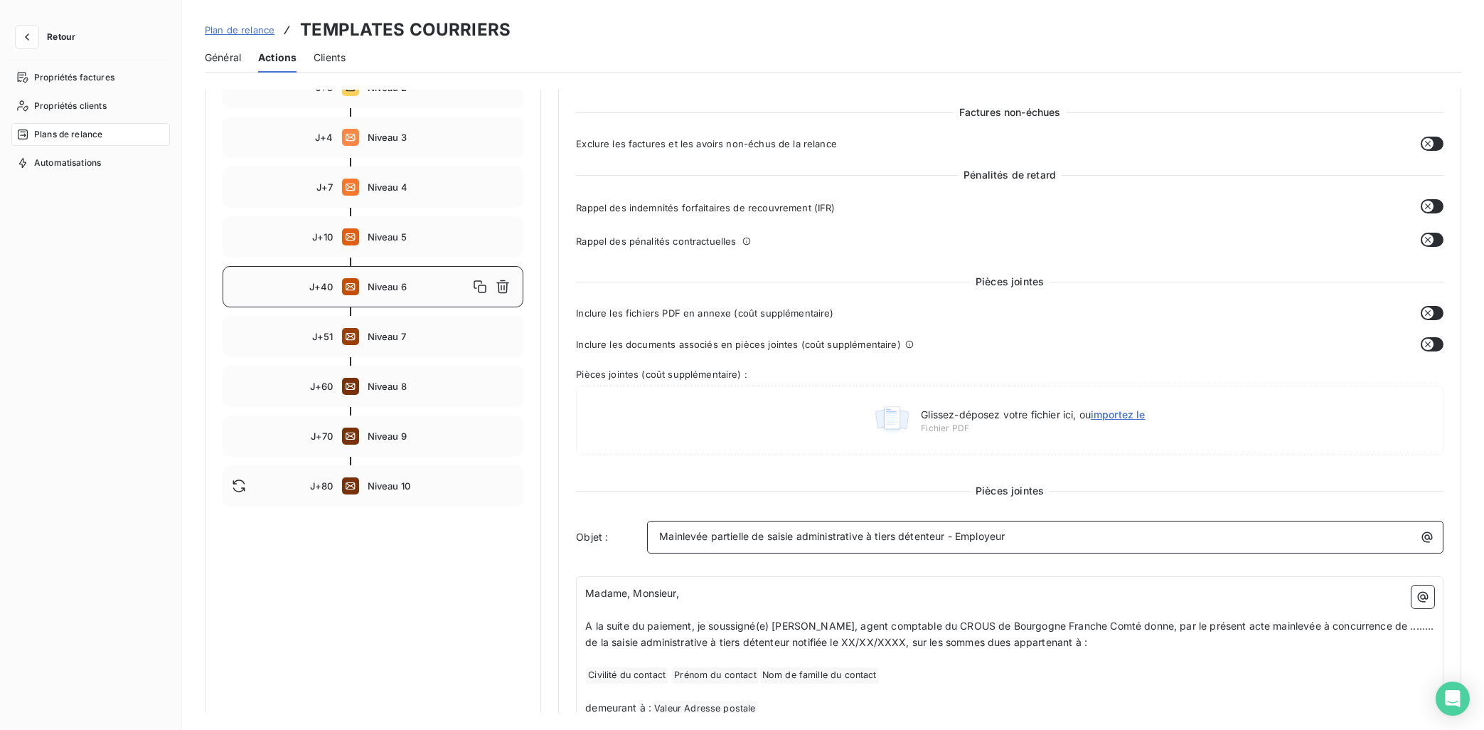
drag, startPoint x: 1033, startPoint y: 538, endPoint x: 602, endPoint y: 530, distance: 431.0
click at [602, 530] on div "Objet : Mainlevée partielle de saisie administrative à tiers détenteur - Employ…" at bounding box center [1010, 537] width 868 height 33
click at [953, 535] on span "Mainlevée partielle de saisie administrative à tiers détenteur - Employeur" at bounding box center [832, 536] width 346 height 12
drag, startPoint x: 955, startPoint y: 535, endPoint x: 586, endPoint y: 536, distance: 369.1
click at [586, 536] on div "Objet : Mainlevée partielle de saisie administrative à tiers détenteur - Employ…" at bounding box center [1010, 537] width 868 height 33
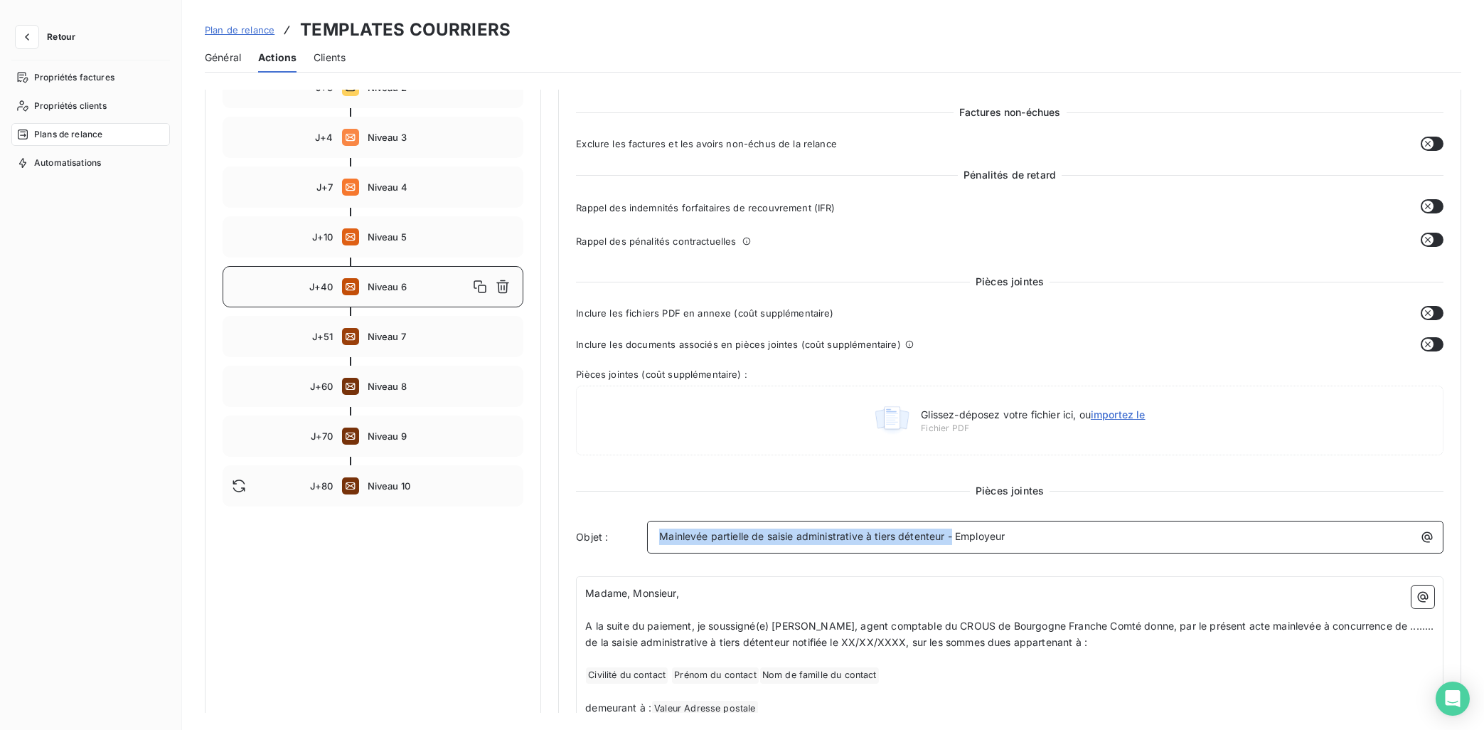
copy span "Mainlevée partielle de saisie administrative à tiers détenteur -"
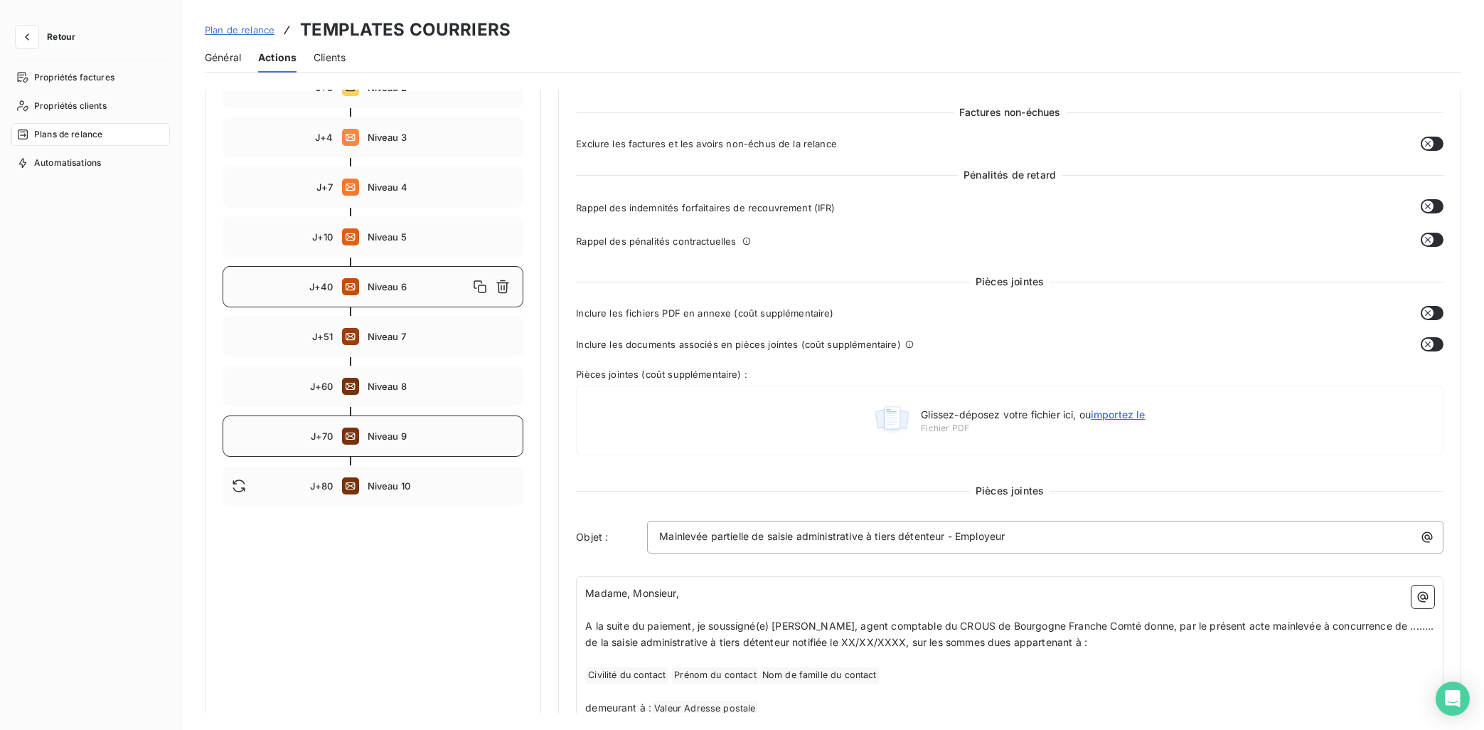
click at [400, 433] on span "Niveau 9" at bounding box center [441, 435] width 147 height 11
click at [392, 489] on span "Niveau 10" at bounding box center [441, 485] width 147 height 11
type input "80"
drag, startPoint x: 853, startPoint y: 543, endPoint x: 633, endPoint y: 543, distance: 220.4
click at [633, 543] on div "Objet : Mainlevée partielle SATD Banque" at bounding box center [1010, 537] width 868 height 33
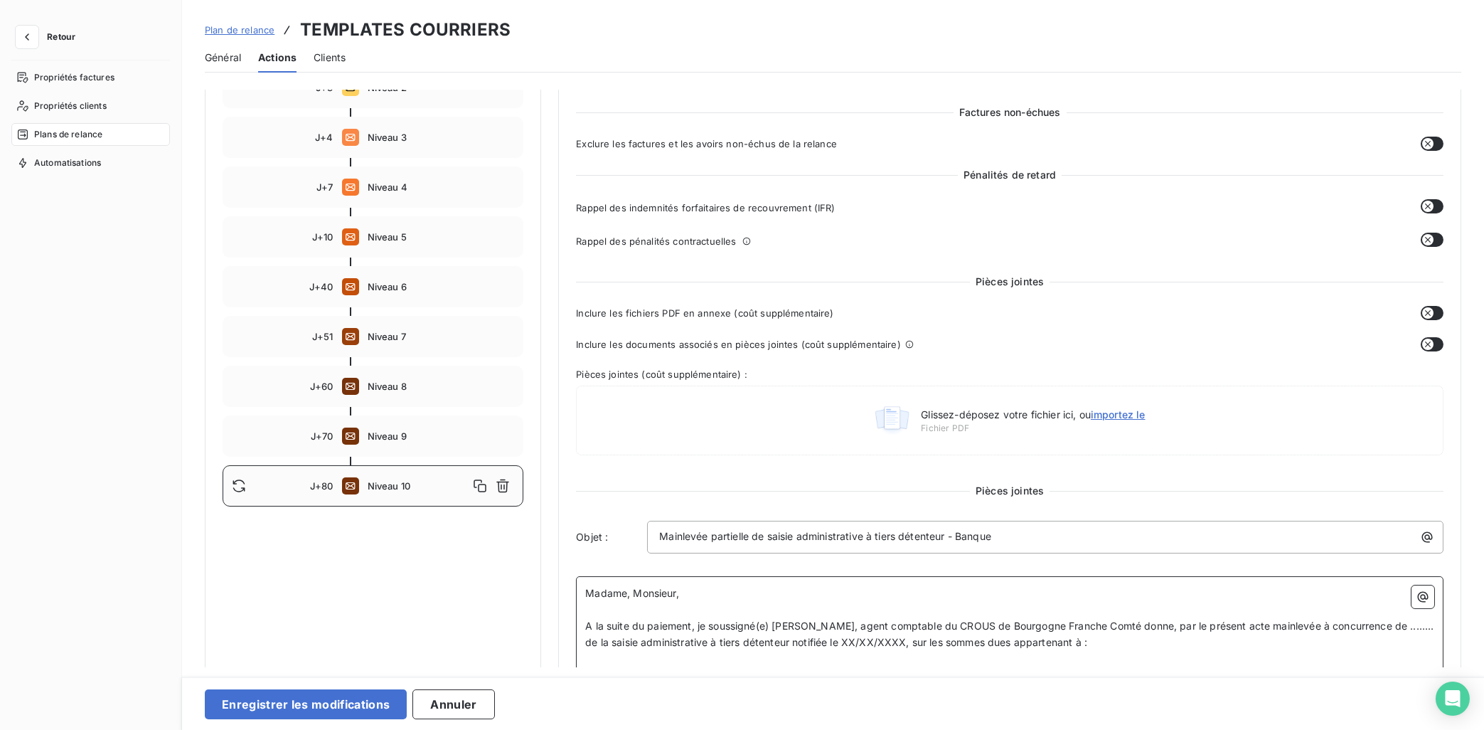
click at [825, 620] on span "A la suite du paiement, je soussigné(e) [PERSON_NAME], agent comptable du CROUS…" at bounding box center [1011, 633] width 852 height 28
click at [348, 653] on button "Enregistrer les modifications" at bounding box center [306, 704] width 202 height 30
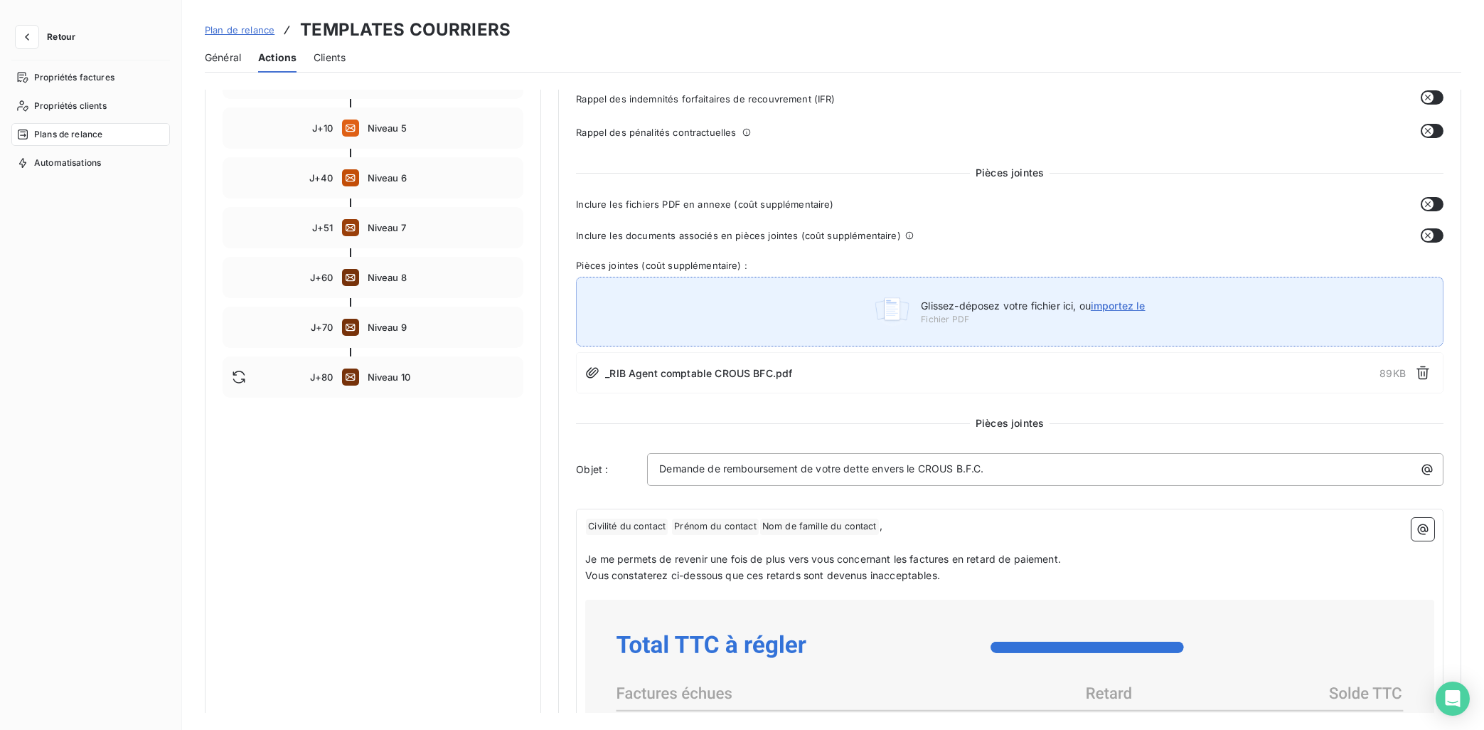
scroll to position [294, 0]
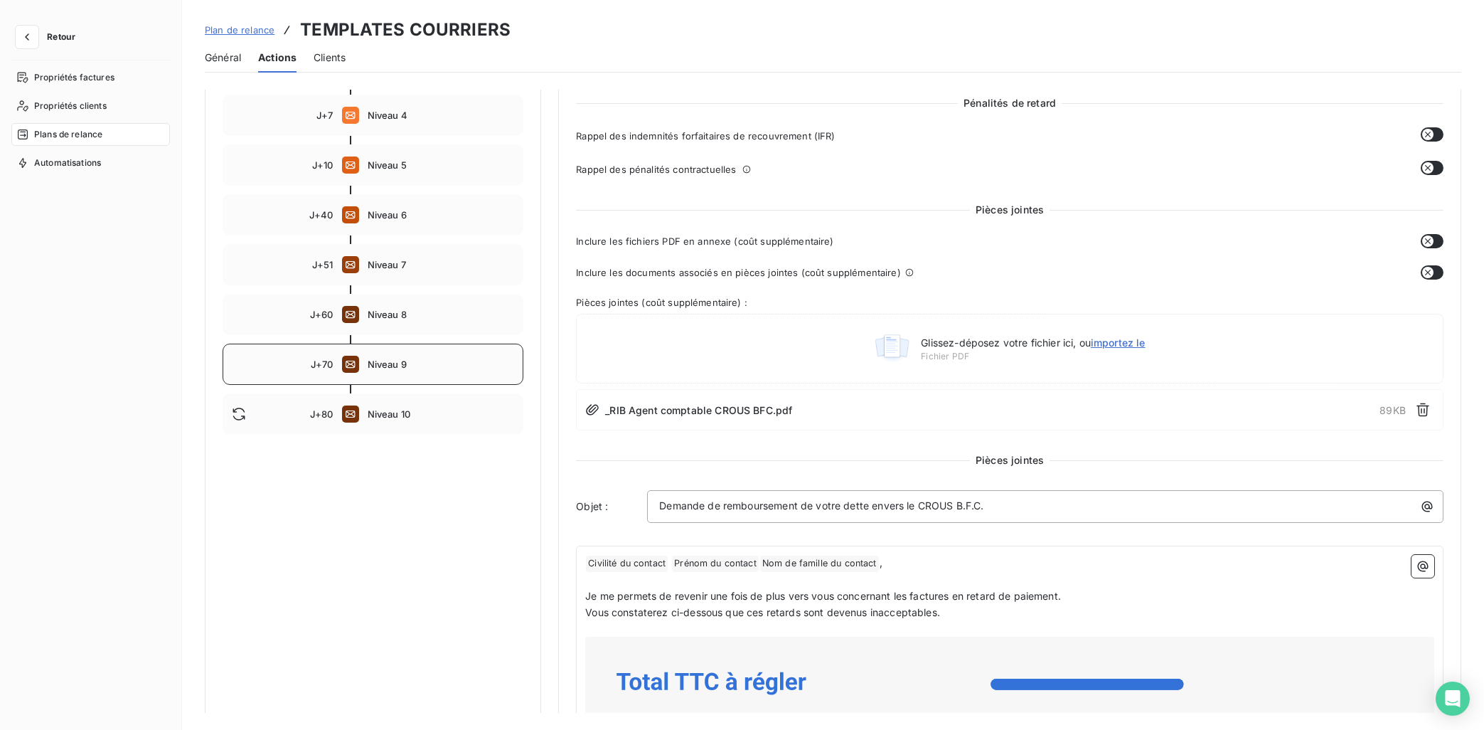
click at [385, 362] on span "Niveau 9" at bounding box center [441, 363] width 147 height 11
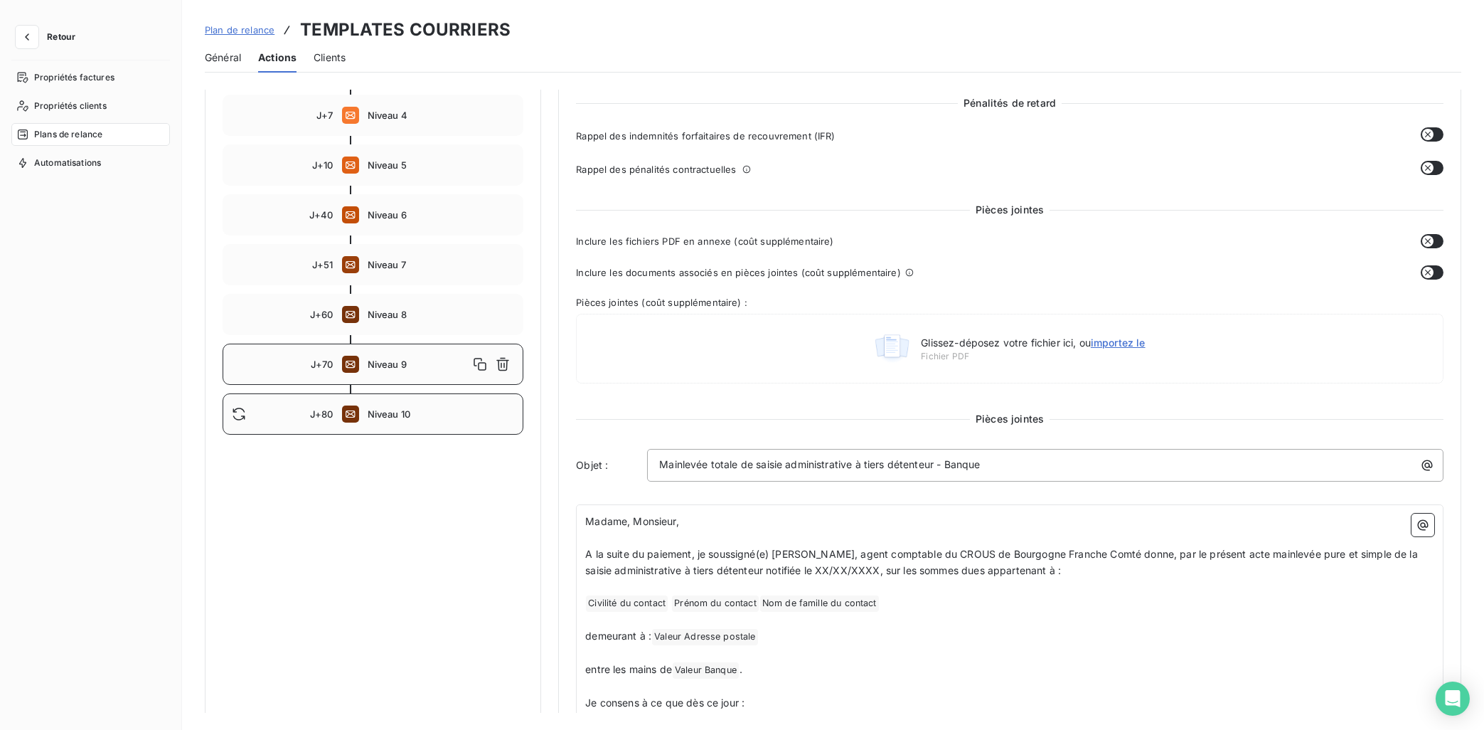
click at [383, 402] on div "J+80 Niveau 10" at bounding box center [373, 413] width 301 height 41
click at [369, 368] on span "Niveau 9" at bounding box center [441, 363] width 147 height 11
click at [376, 305] on div "J+60 Niveau 8" at bounding box center [373, 314] width 301 height 41
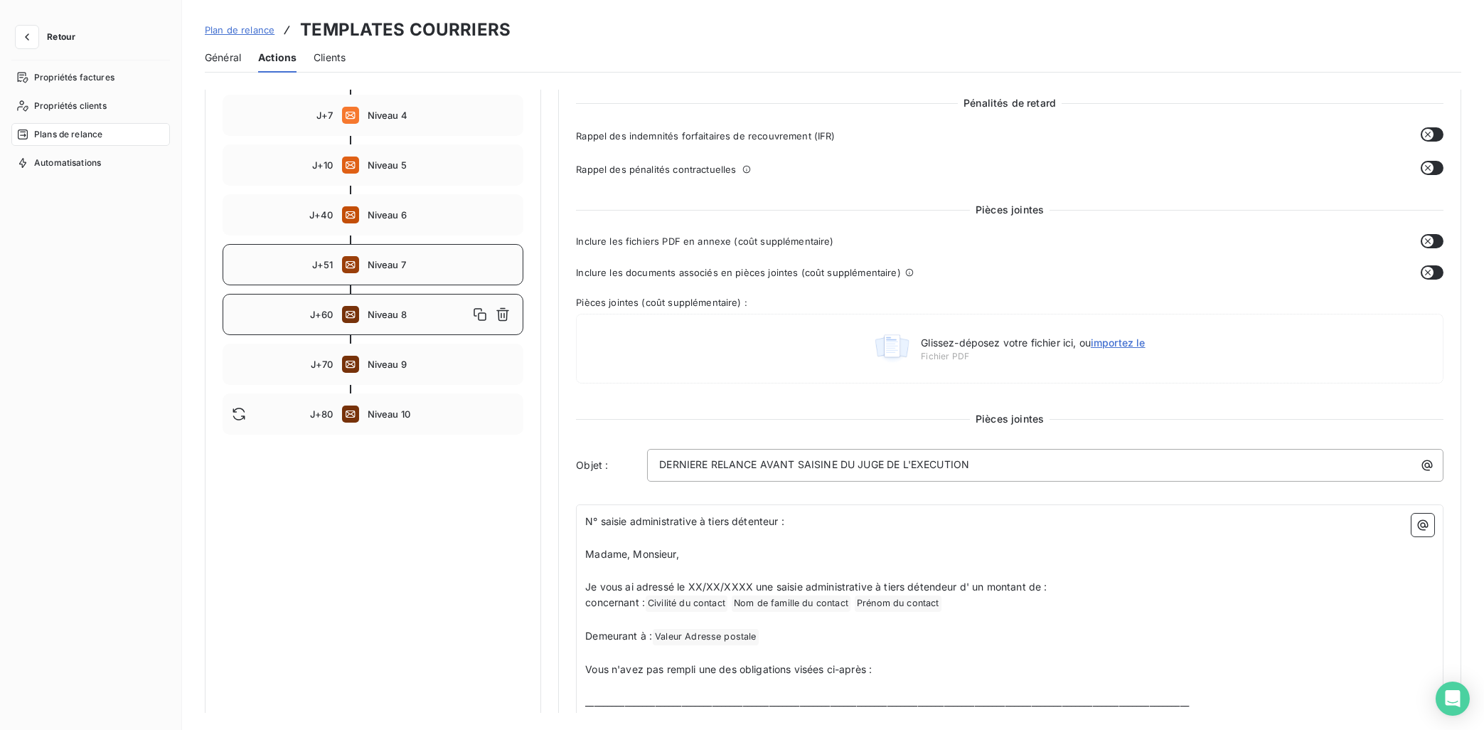
click at [384, 271] on div "J+51 Niveau 7" at bounding box center [373, 264] width 301 height 41
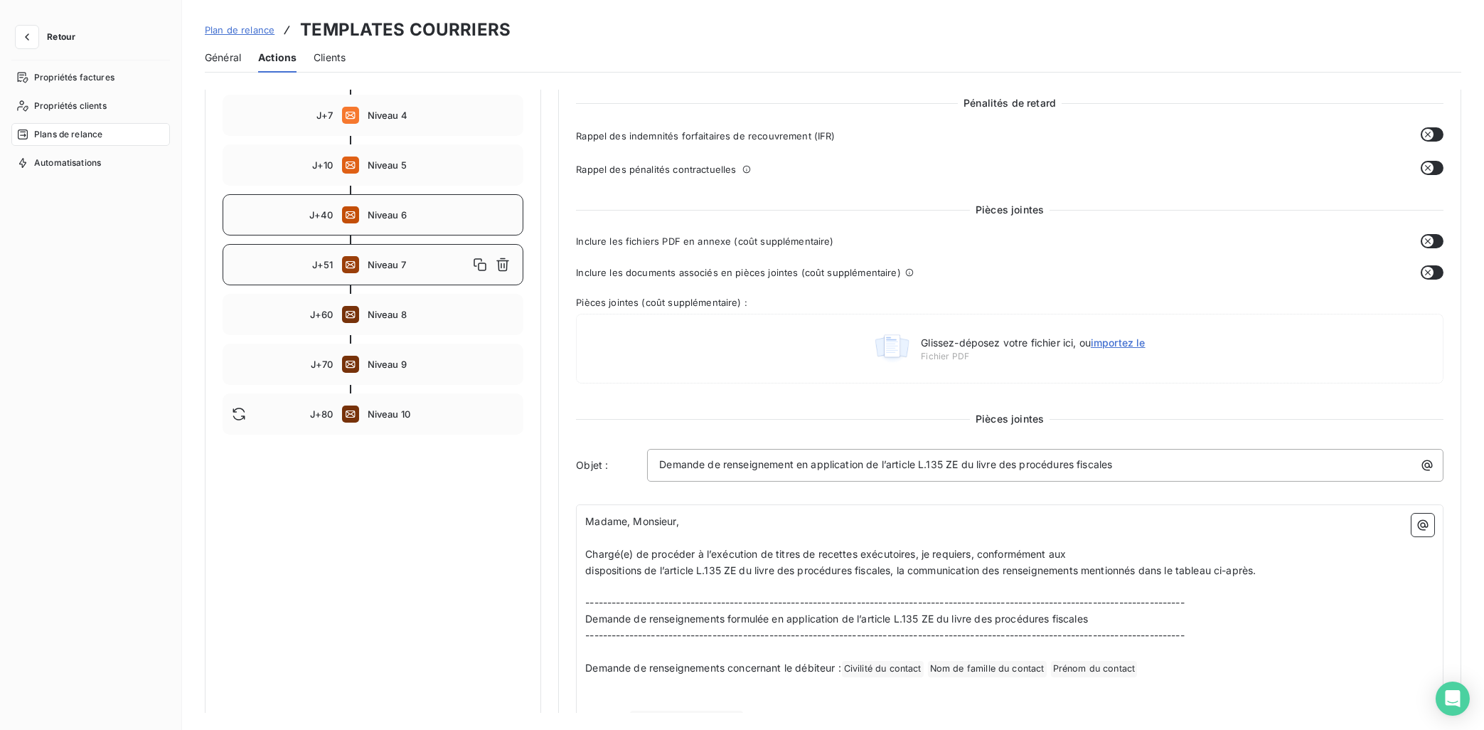
click at [383, 215] on span "Niveau 6" at bounding box center [441, 214] width 147 height 11
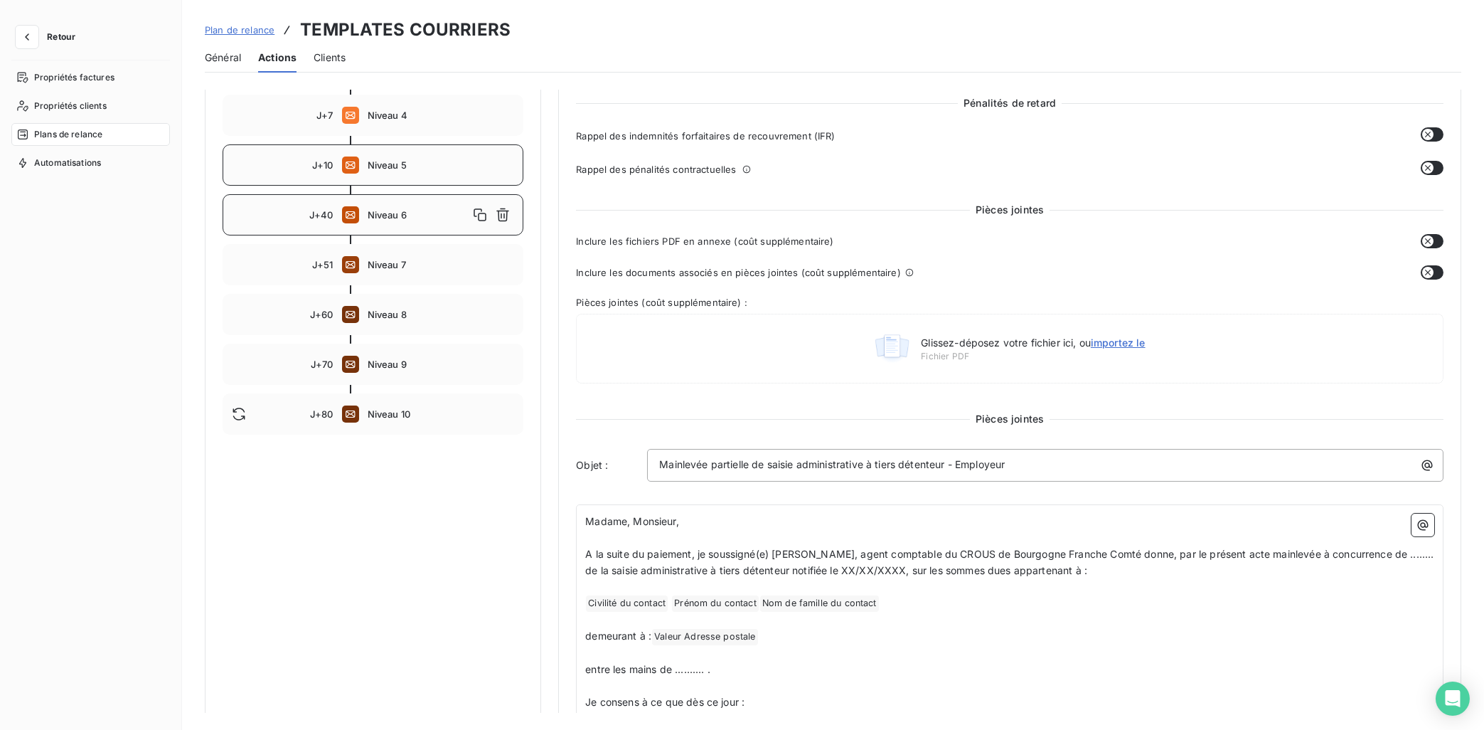
click at [387, 159] on span "Niveau 5" at bounding box center [441, 164] width 147 height 11
click at [375, 110] on span "Niveau 4" at bounding box center [441, 115] width 147 height 11
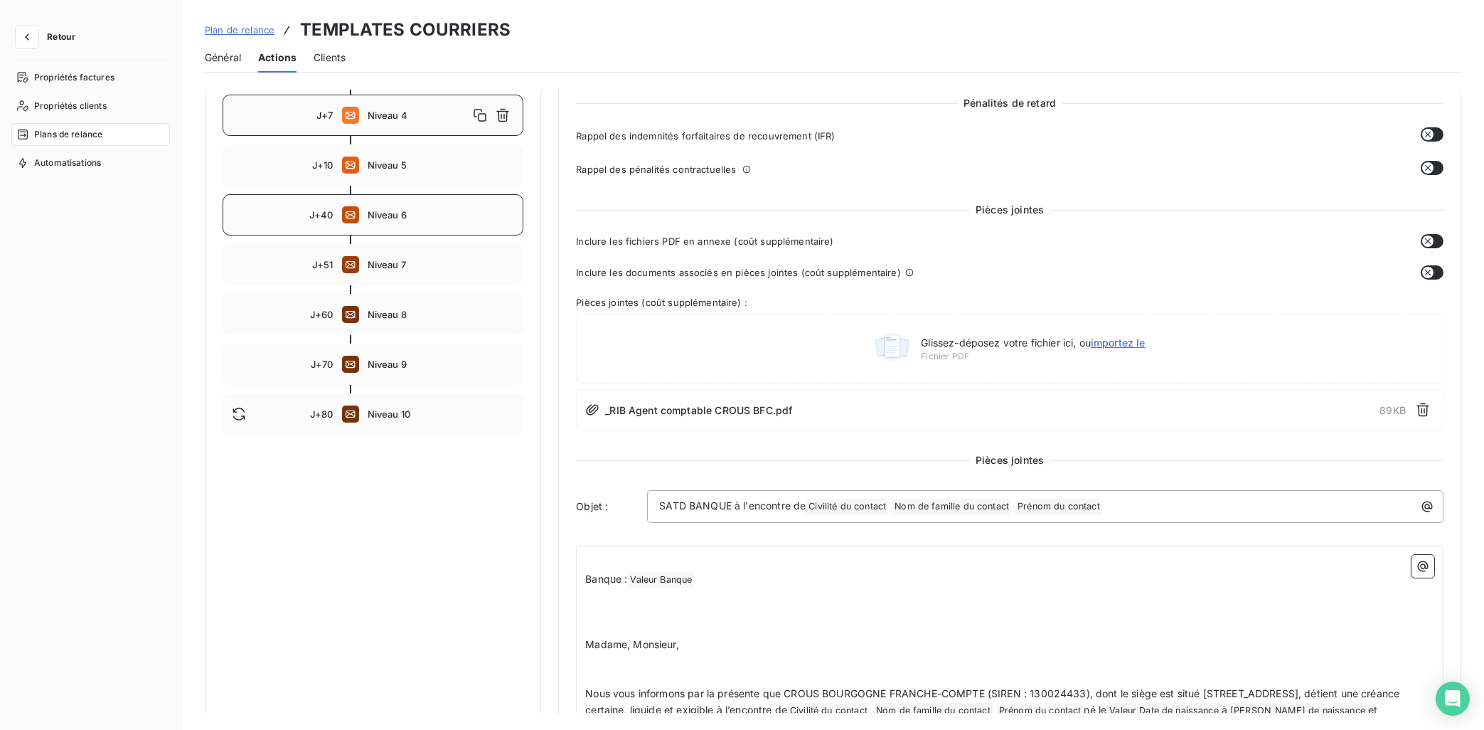
scroll to position [79, 0]
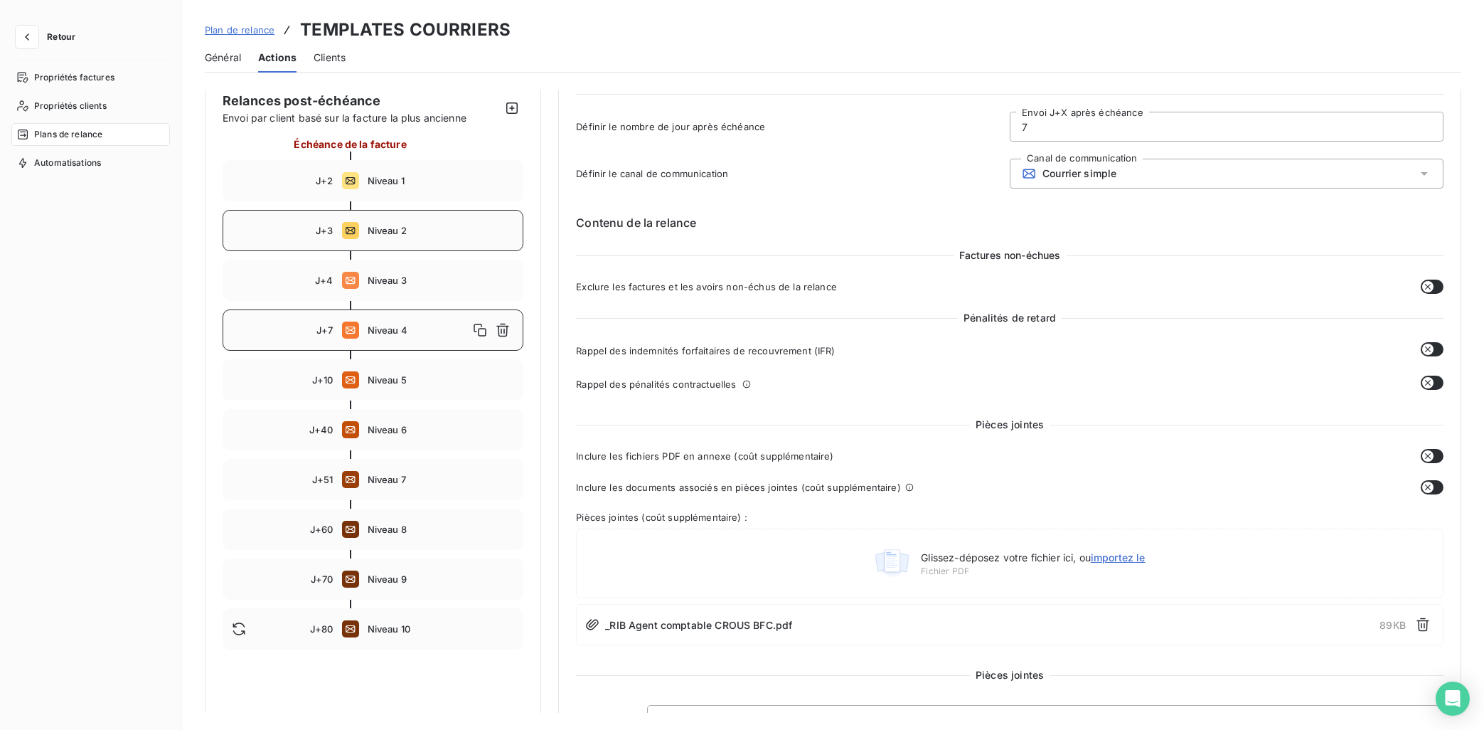
click at [390, 230] on span "Niveau 2" at bounding box center [441, 230] width 147 height 11
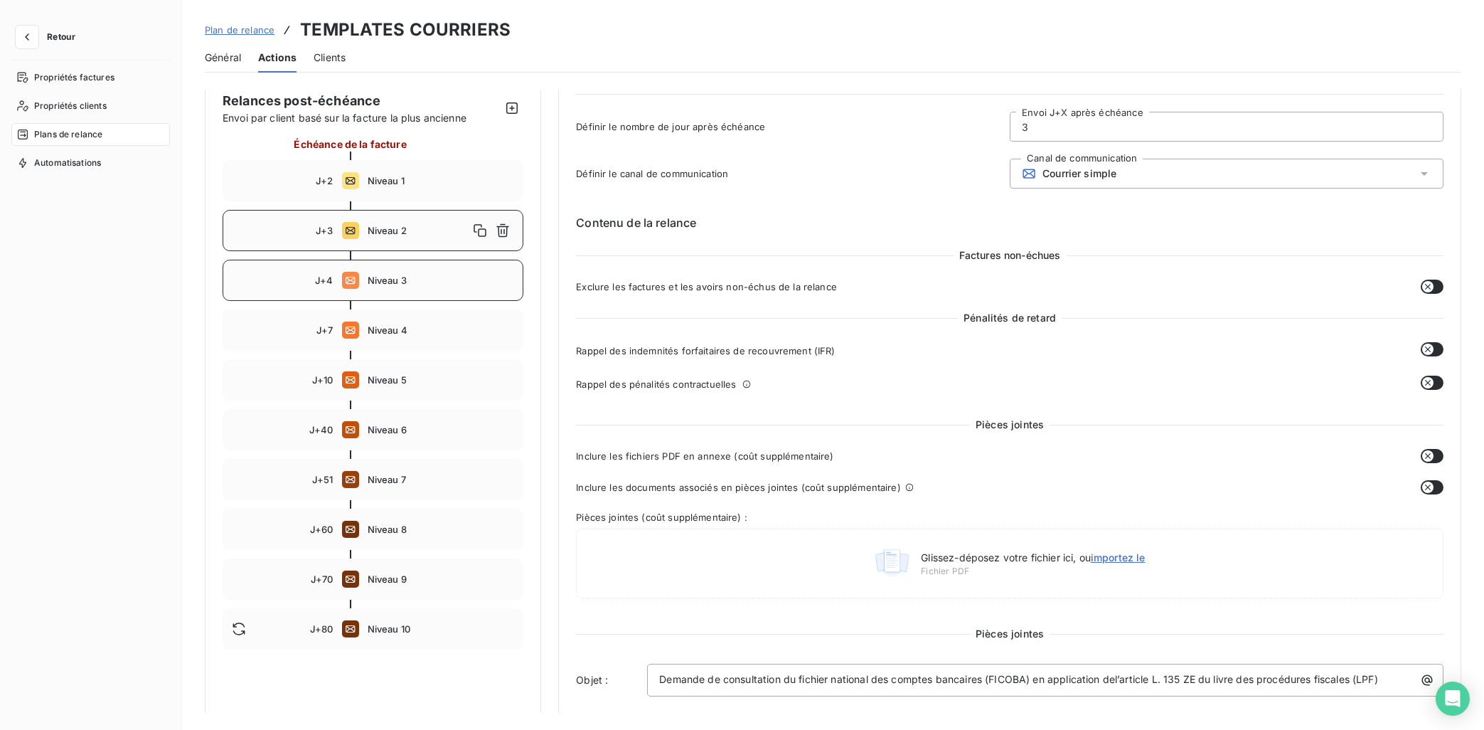
click at [390, 279] on span "Niveau 3" at bounding box center [441, 279] width 147 height 11
click at [392, 189] on div "J+2 Niveau 1" at bounding box center [373, 180] width 301 height 41
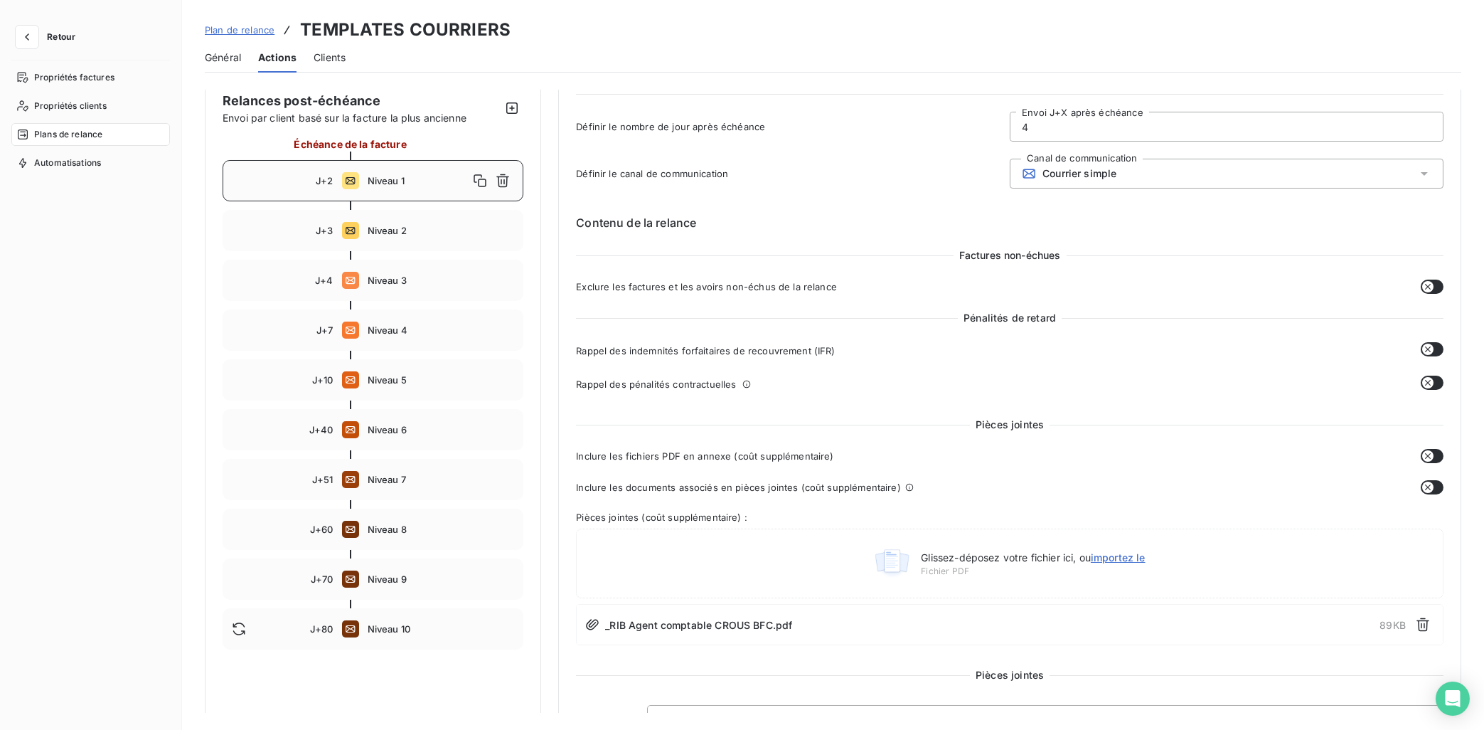
type input "2"
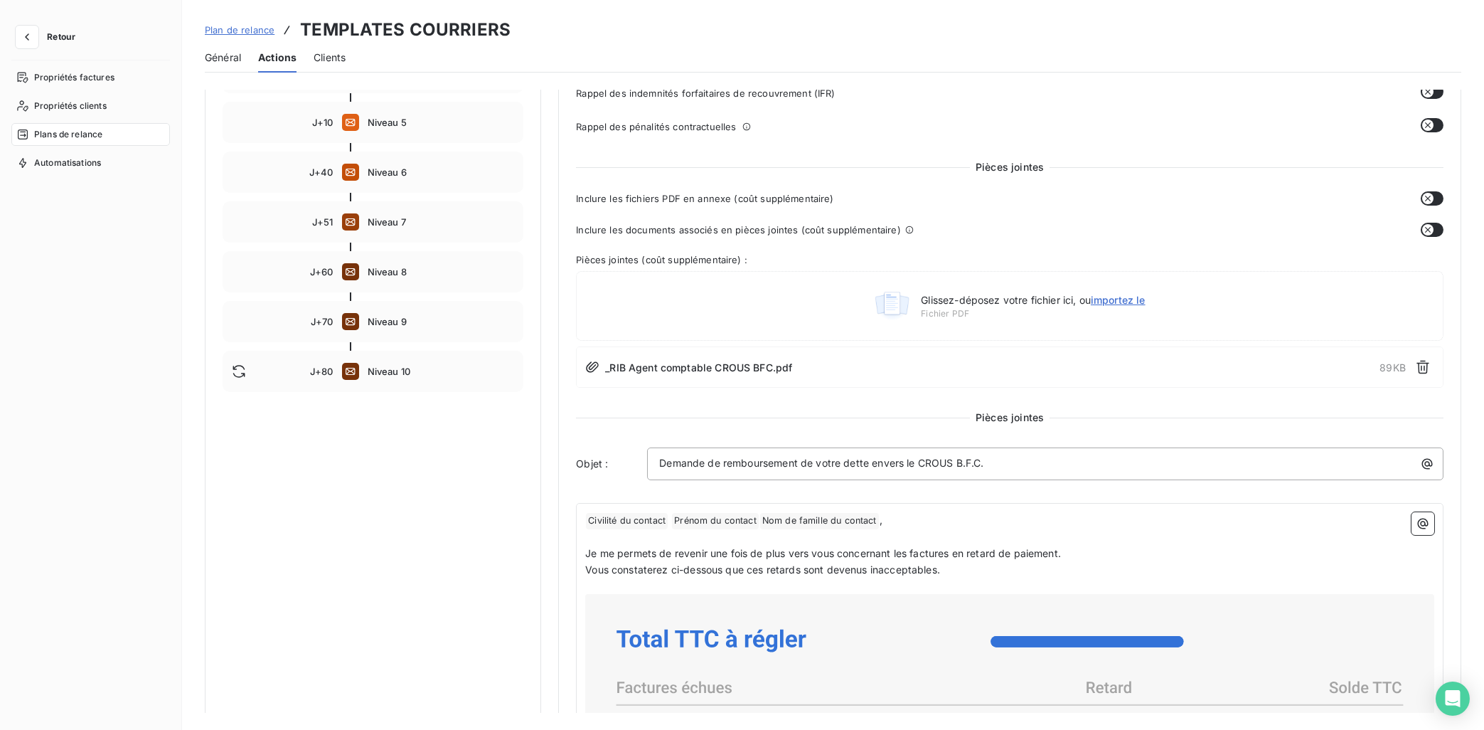
scroll to position [365, 0]
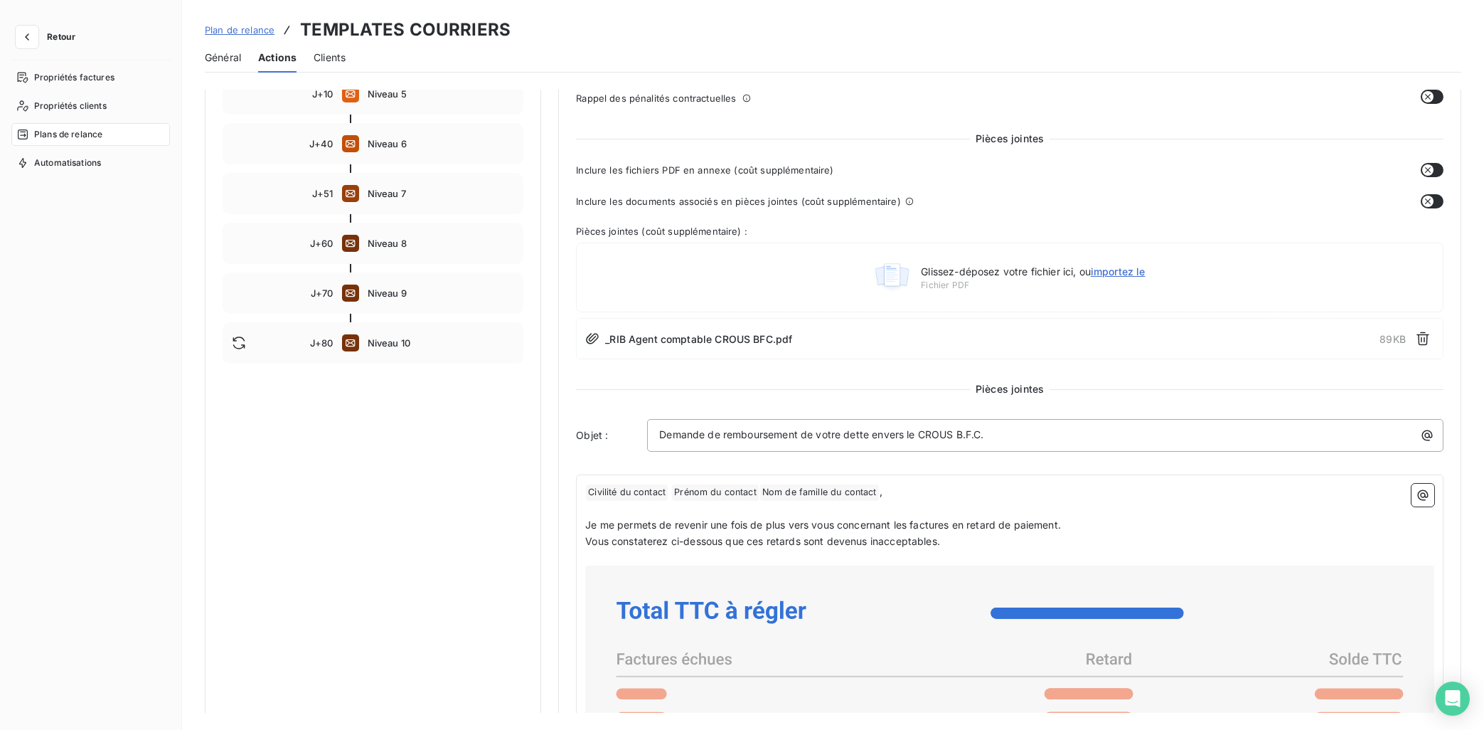
click at [235, 31] on span "Plan de relance" at bounding box center [240, 29] width 70 height 11
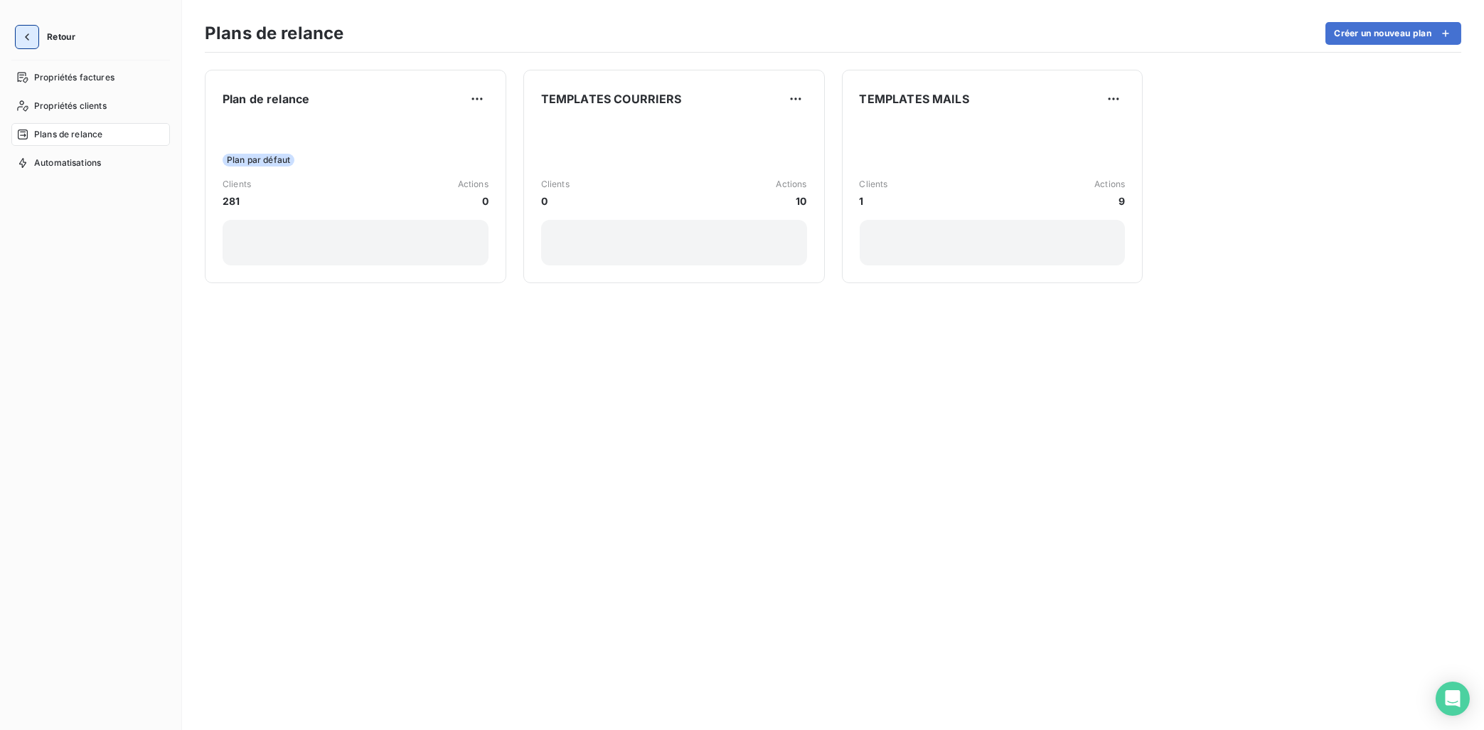
click at [16, 38] on button "button" at bounding box center [27, 37] width 23 height 23
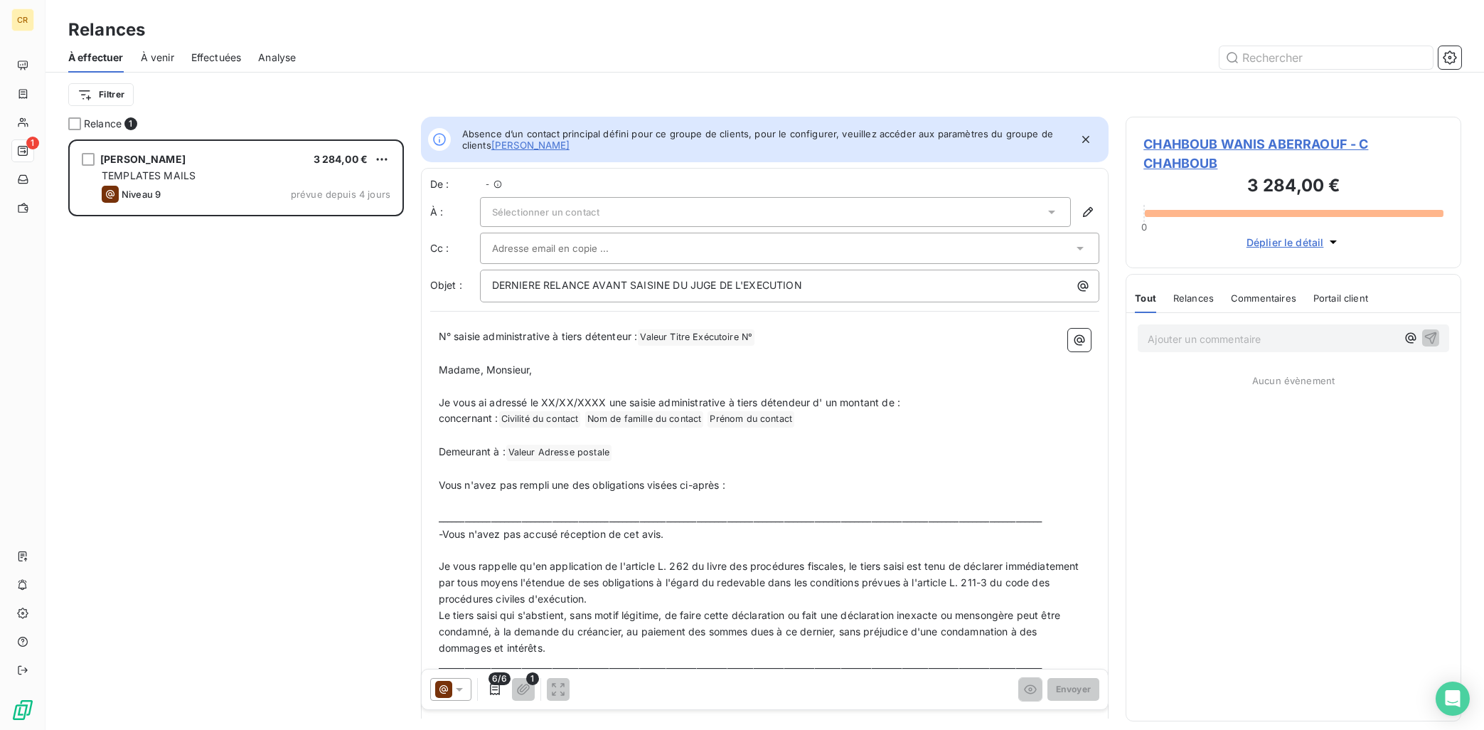
scroll to position [590, 336]
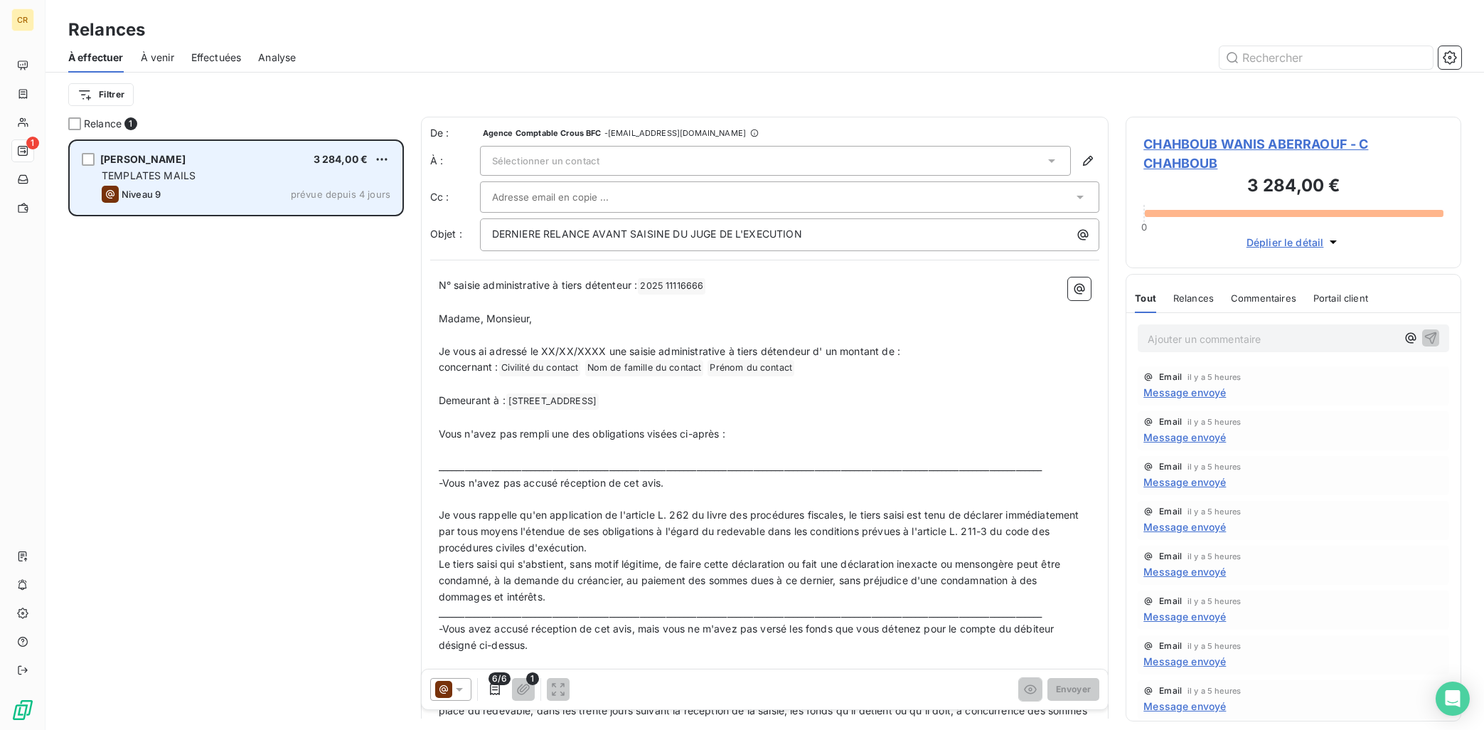
click at [142, 166] on div "[PERSON_NAME]" at bounding box center [142, 159] width 85 height 14
click at [245, 177] on div "TEMPLATES MAILS" at bounding box center [246, 176] width 289 height 14
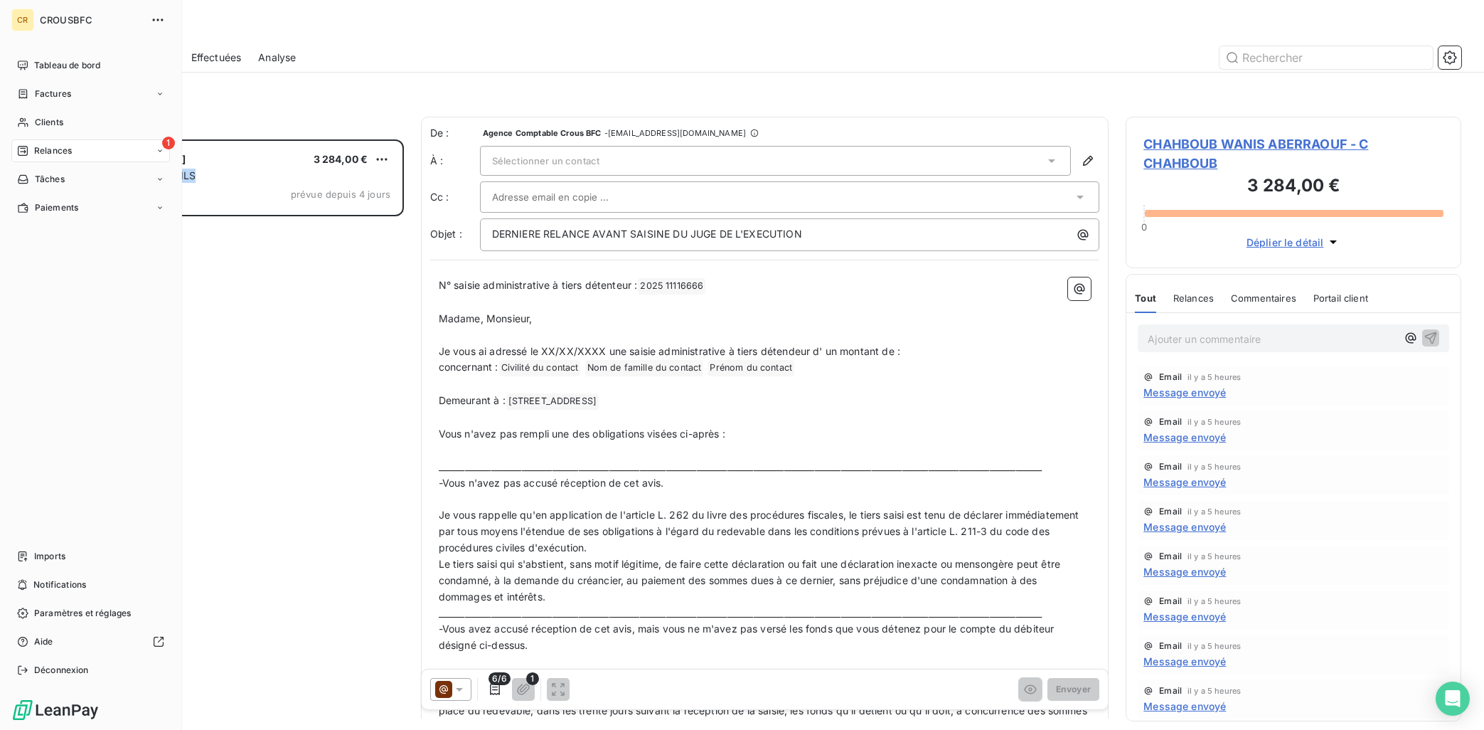
click at [24, 145] on icon at bounding box center [22, 150] width 11 height 11
click at [50, 184] on span "À effectuer" at bounding box center [57, 179] width 46 height 13
click at [54, 207] on span "À venir" at bounding box center [48, 207] width 29 height 13
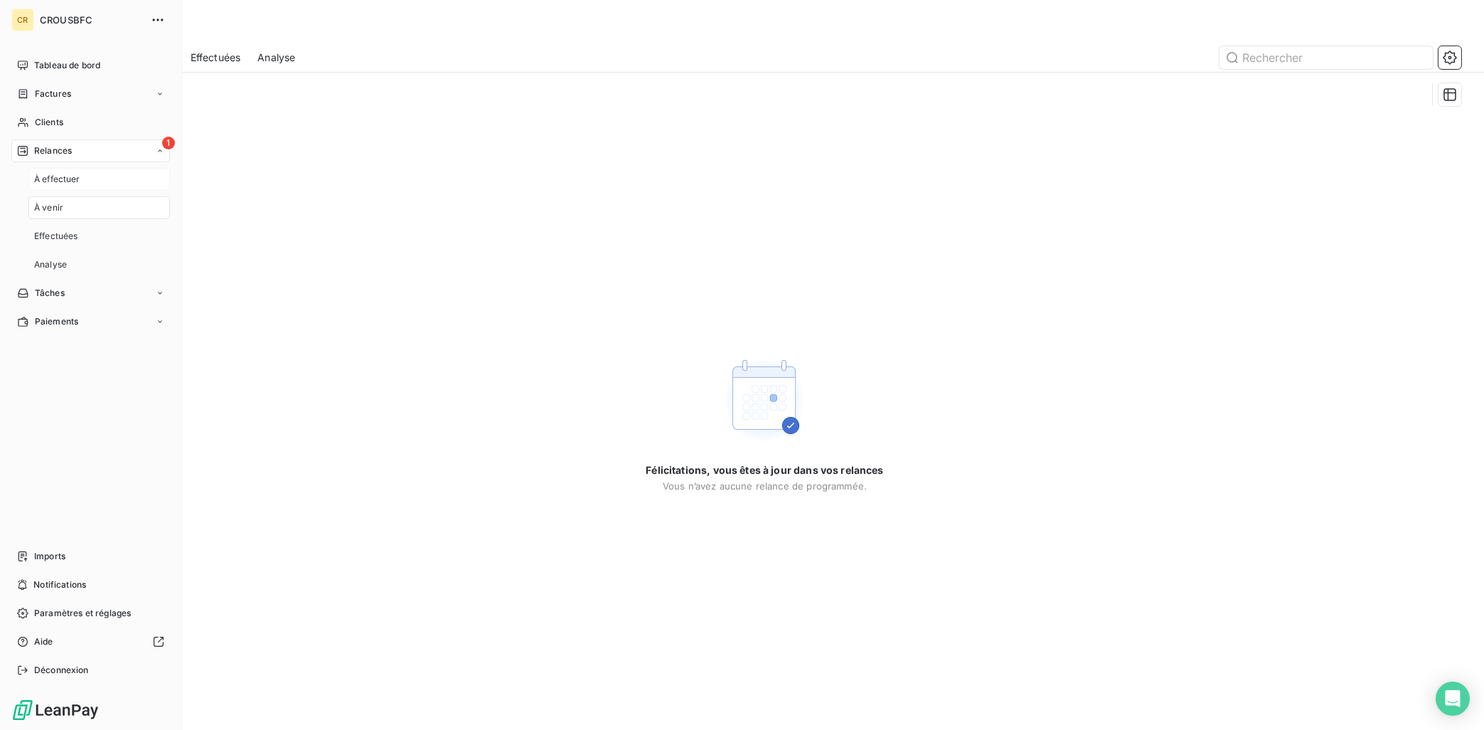
click at [55, 183] on span "À effectuer" at bounding box center [57, 179] width 46 height 13
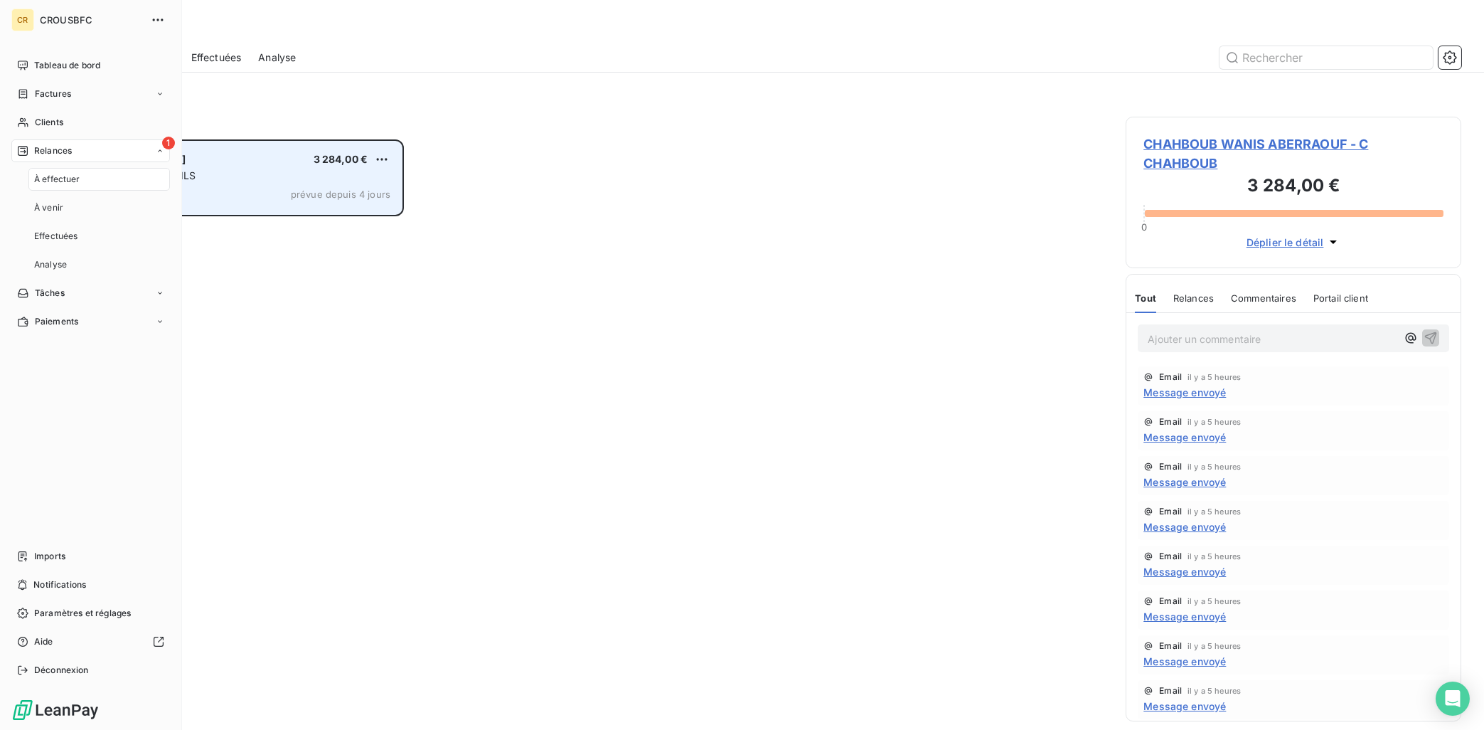
scroll to position [590, 336]
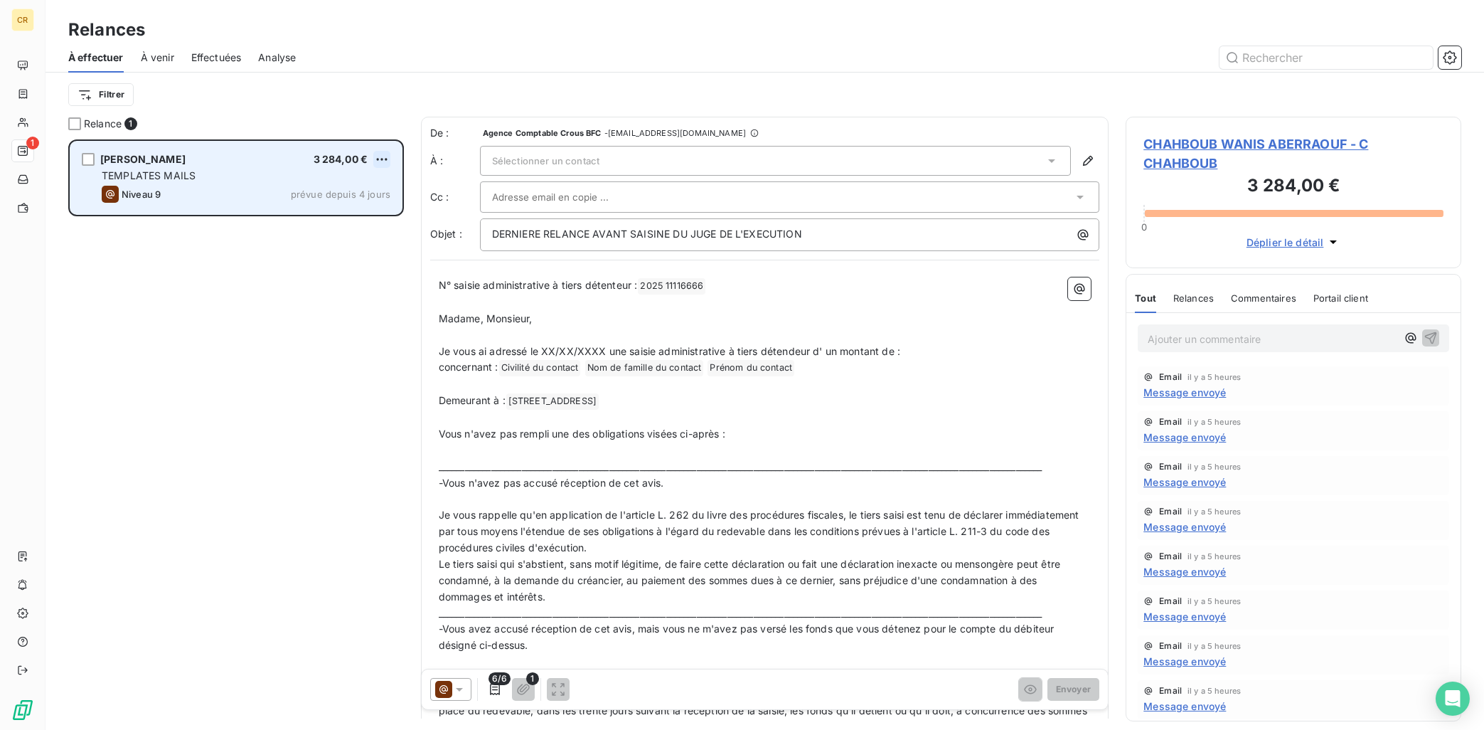
click at [386, 157] on html "CR 1 Relances À effectuer À venir Effectuées Analyse Filtrer Relance 1 CHAHBOUB…" at bounding box center [742, 365] width 1484 height 730
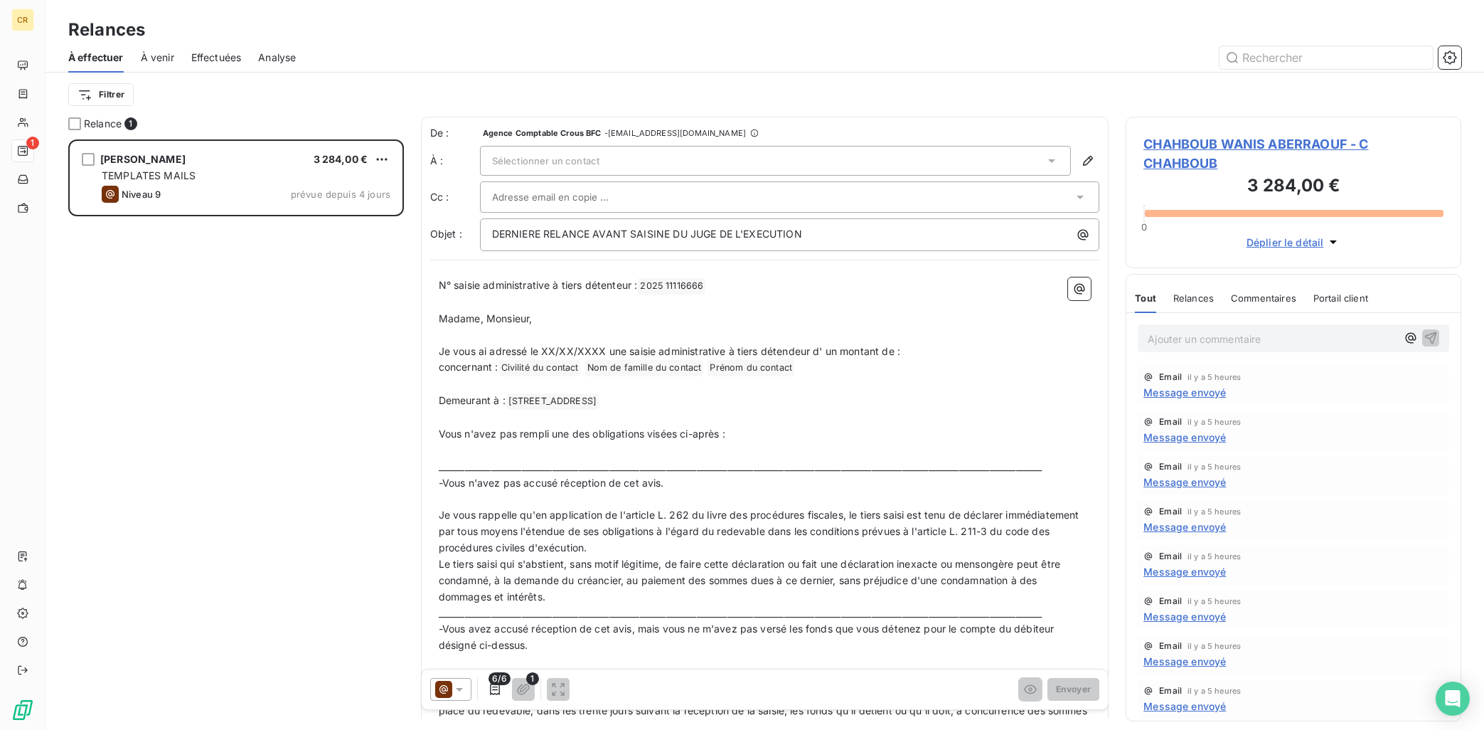
click at [326, 300] on html "CR 1 Relances À effectuer À venir Effectuées Analyse Filtrer Relance 1 CHAHBOUB…" at bounding box center [742, 365] width 1484 height 730
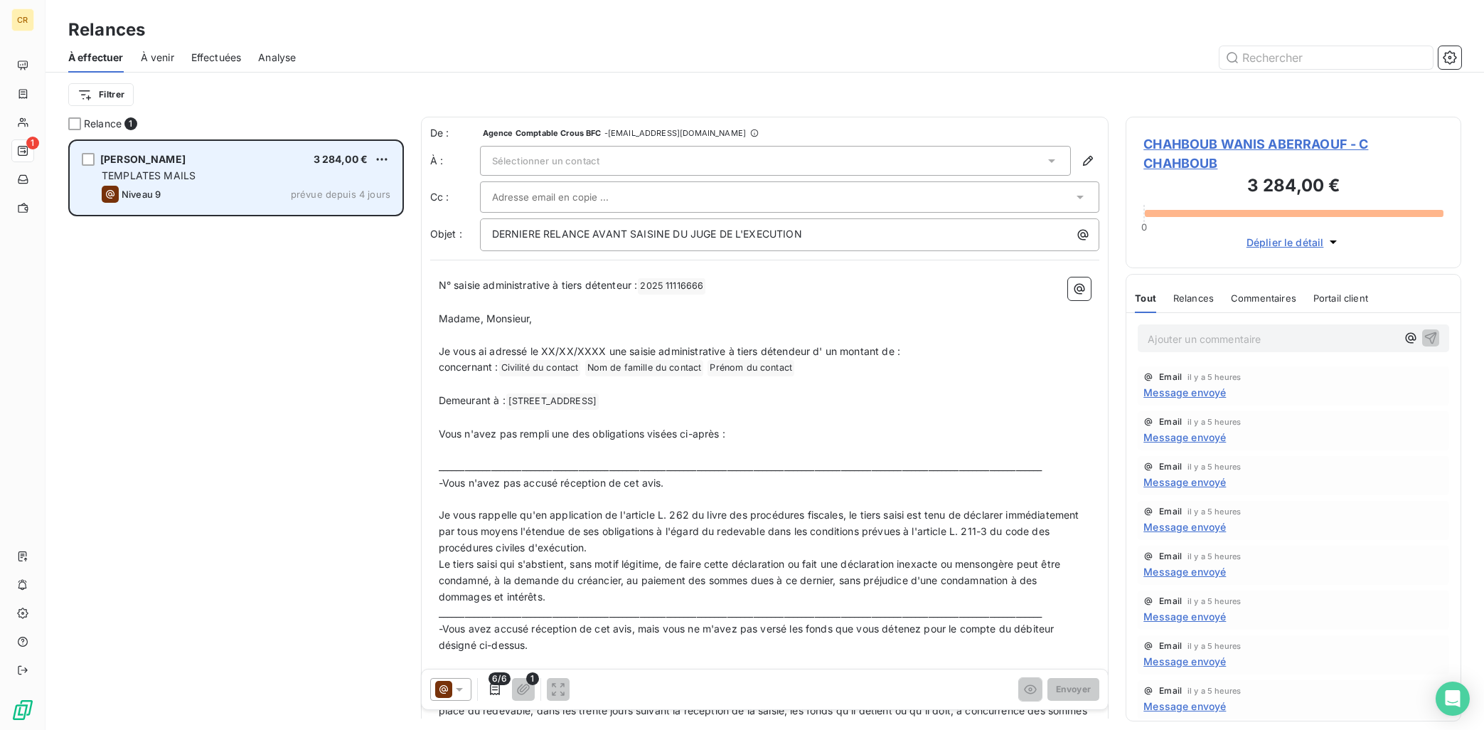
click at [324, 188] on div "Niveau 9 prévue depuis 4 jours" at bounding box center [246, 194] width 289 height 17
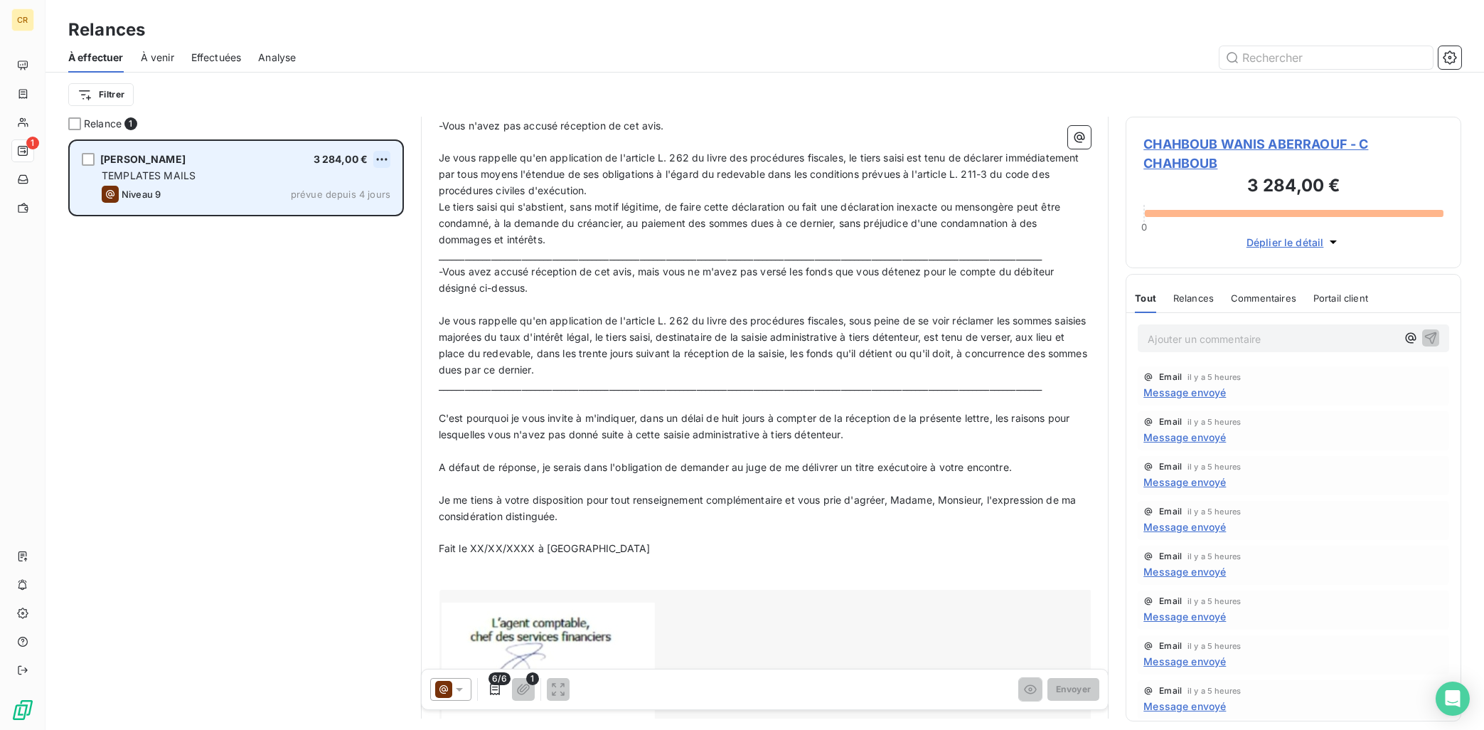
scroll to position [358, 0]
click at [384, 159] on html "CR 1 Relances À effectuer À venir Effectuées Analyse Filtrer Relance 1 CHAHBOUB…" at bounding box center [742, 365] width 1484 height 730
click at [314, 215] on div "Passer cette action" at bounding box center [320, 214] width 127 height 23
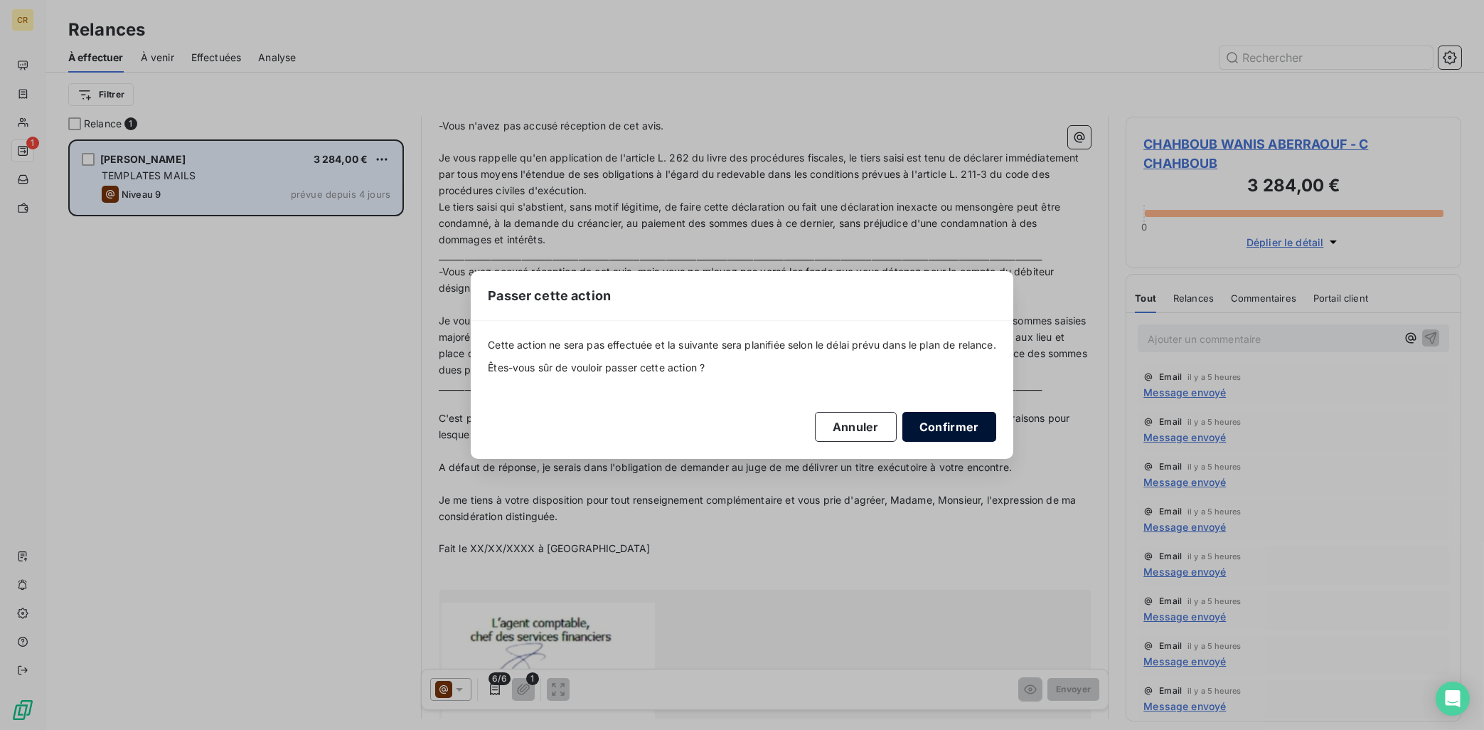
click at [942, 426] on button "Confirmer" at bounding box center [949, 427] width 94 height 30
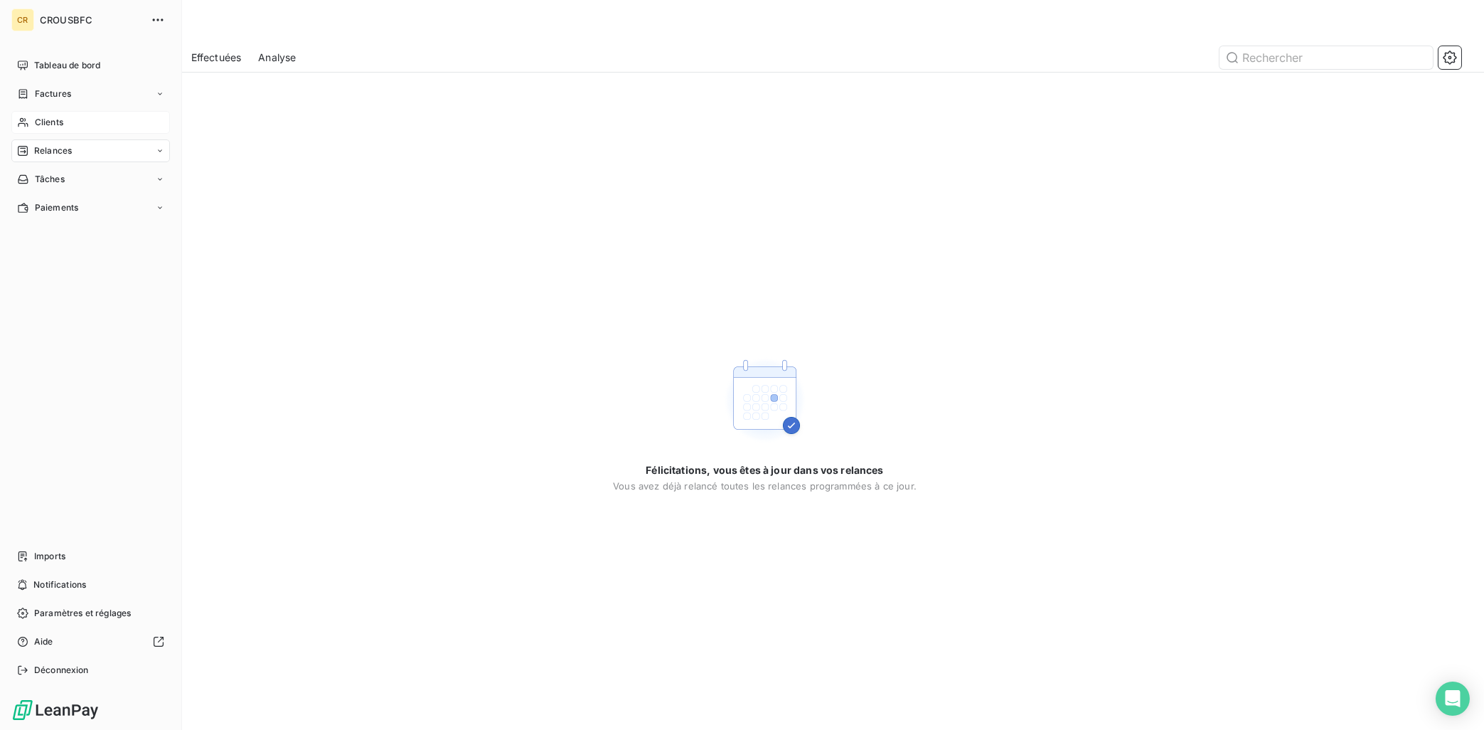
click at [25, 123] on icon at bounding box center [23, 122] width 12 height 11
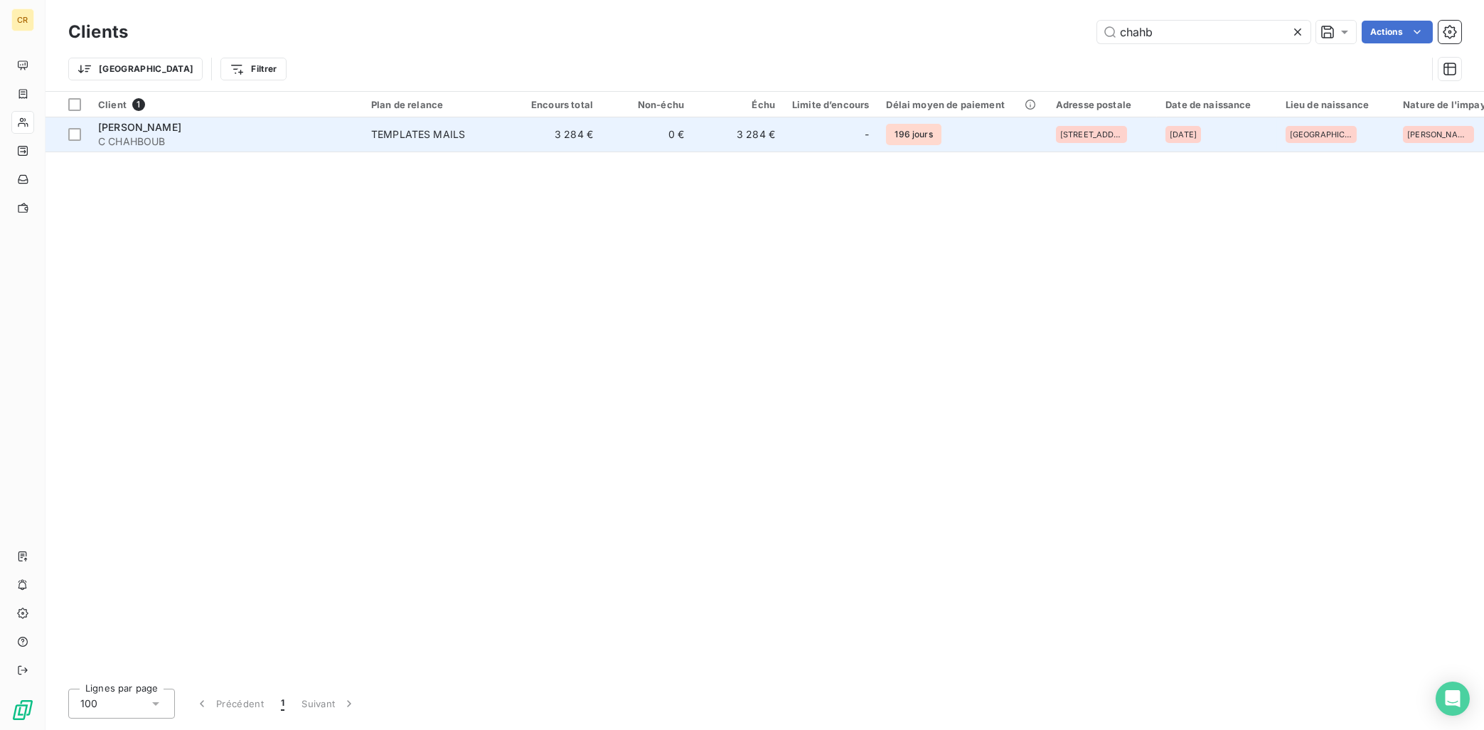
click at [586, 132] on td "3 284 €" at bounding box center [556, 134] width 91 height 34
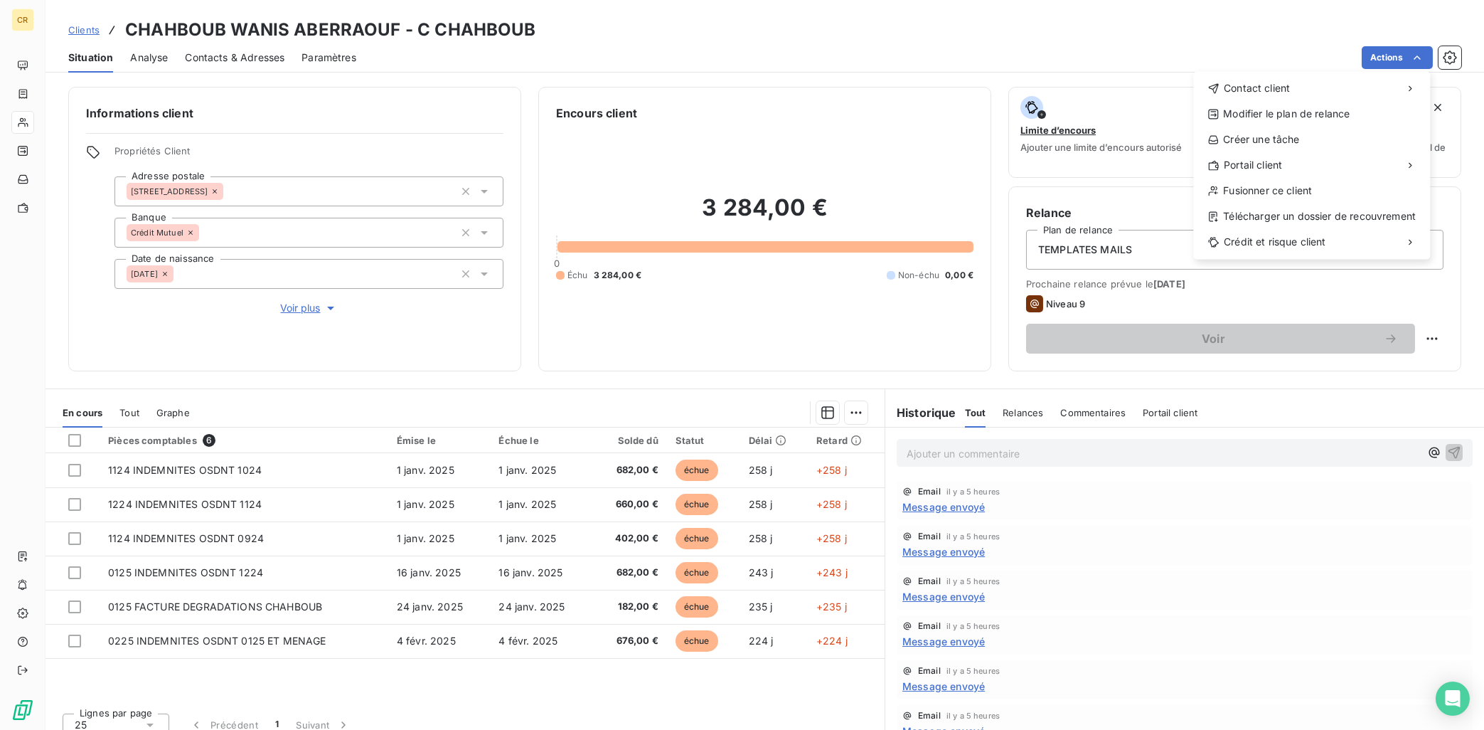
click at [1328, 53] on html "CR Clients CHAHBOUB WANIS ABERRAOUF - C CHAHBOUB Situation Analyse Contacts & A…" at bounding box center [742, 365] width 1484 height 730
click at [1049, 127] on div "Envoyer un courrier" at bounding box center [1087, 119] width 191 height 23
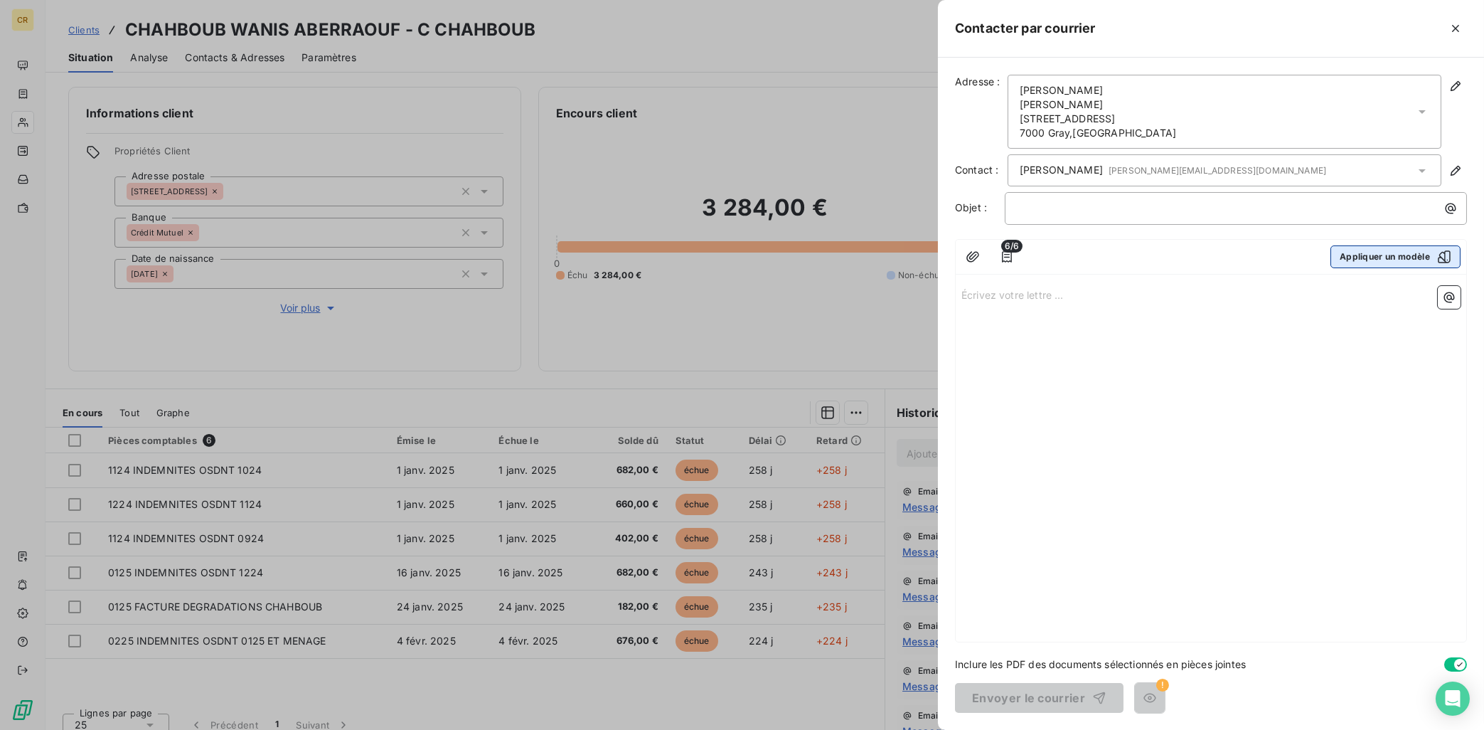
click at [1328, 255] on button "Appliquer un modèle" at bounding box center [1396, 256] width 130 height 23
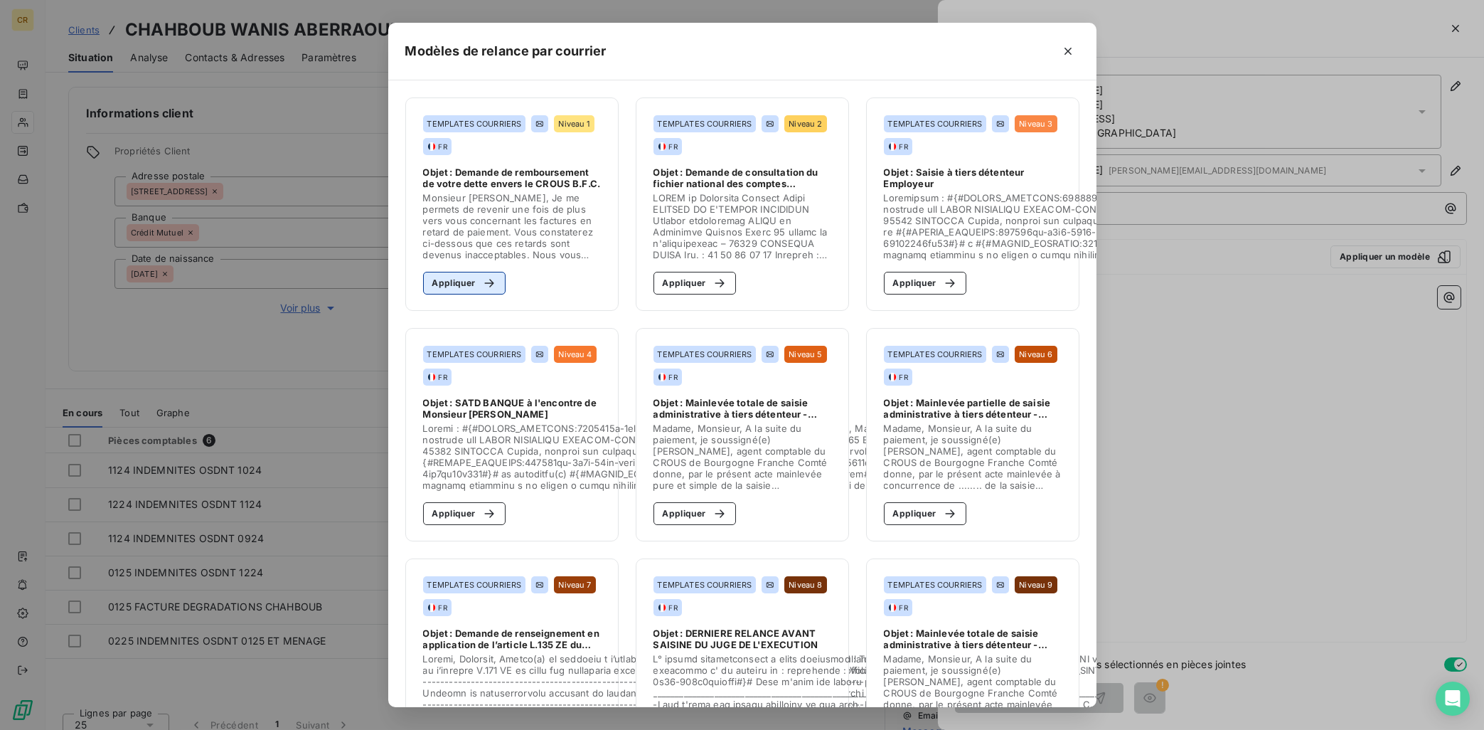
click at [462, 293] on button "Appliquer" at bounding box center [464, 283] width 83 height 23
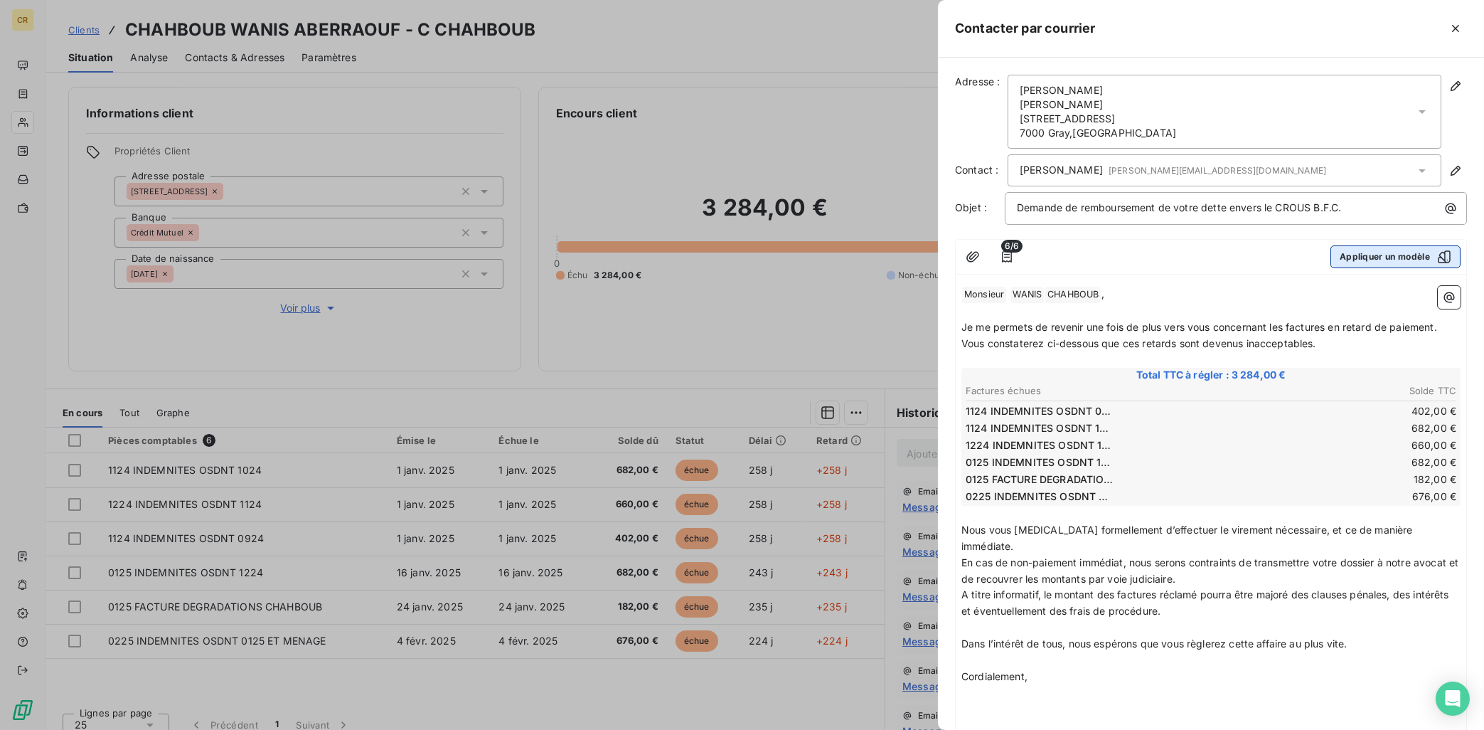
click at [1328, 252] on button "Appliquer un modèle" at bounding box center [1396, 256] width 130 height 23
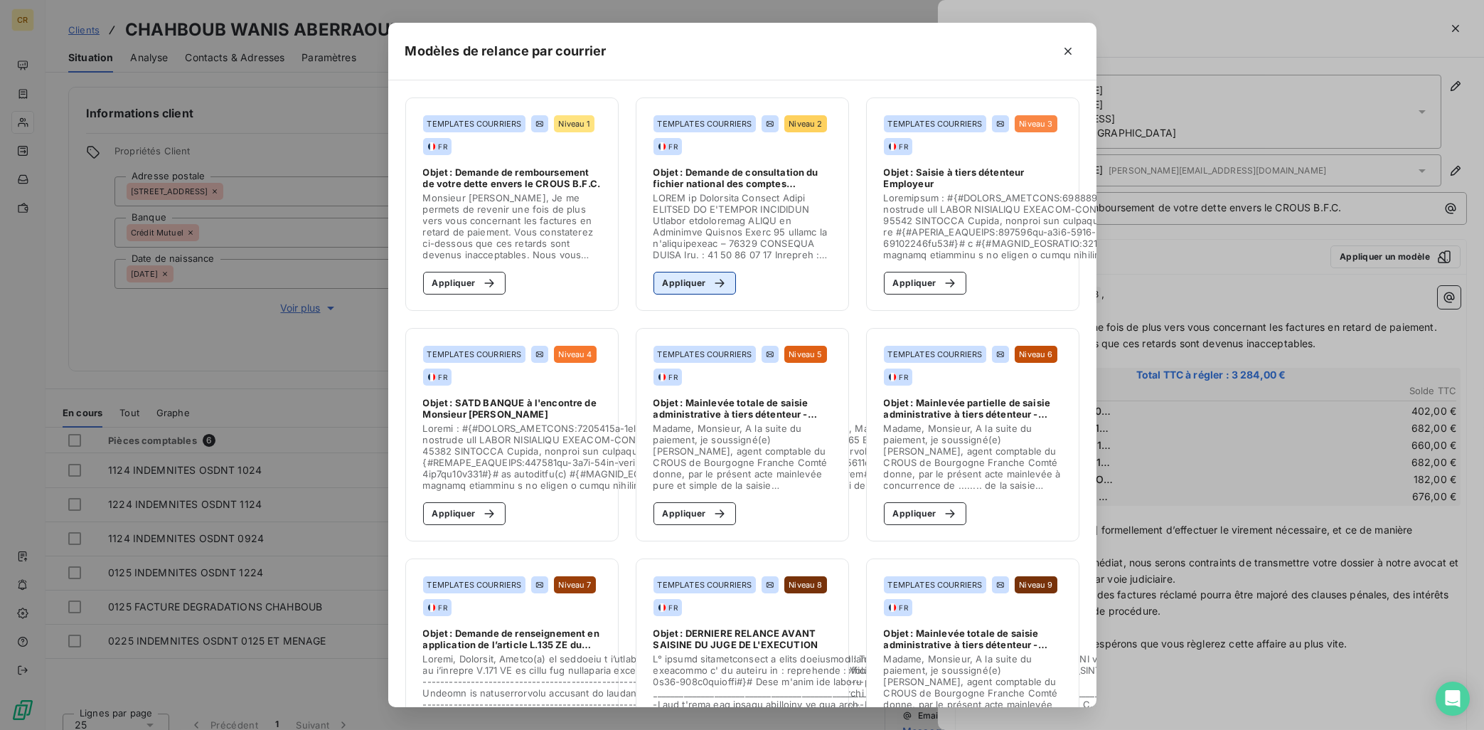
click at [700, 287] on button "Appliquer" at bounding box center [695, 283] width 83 height 23
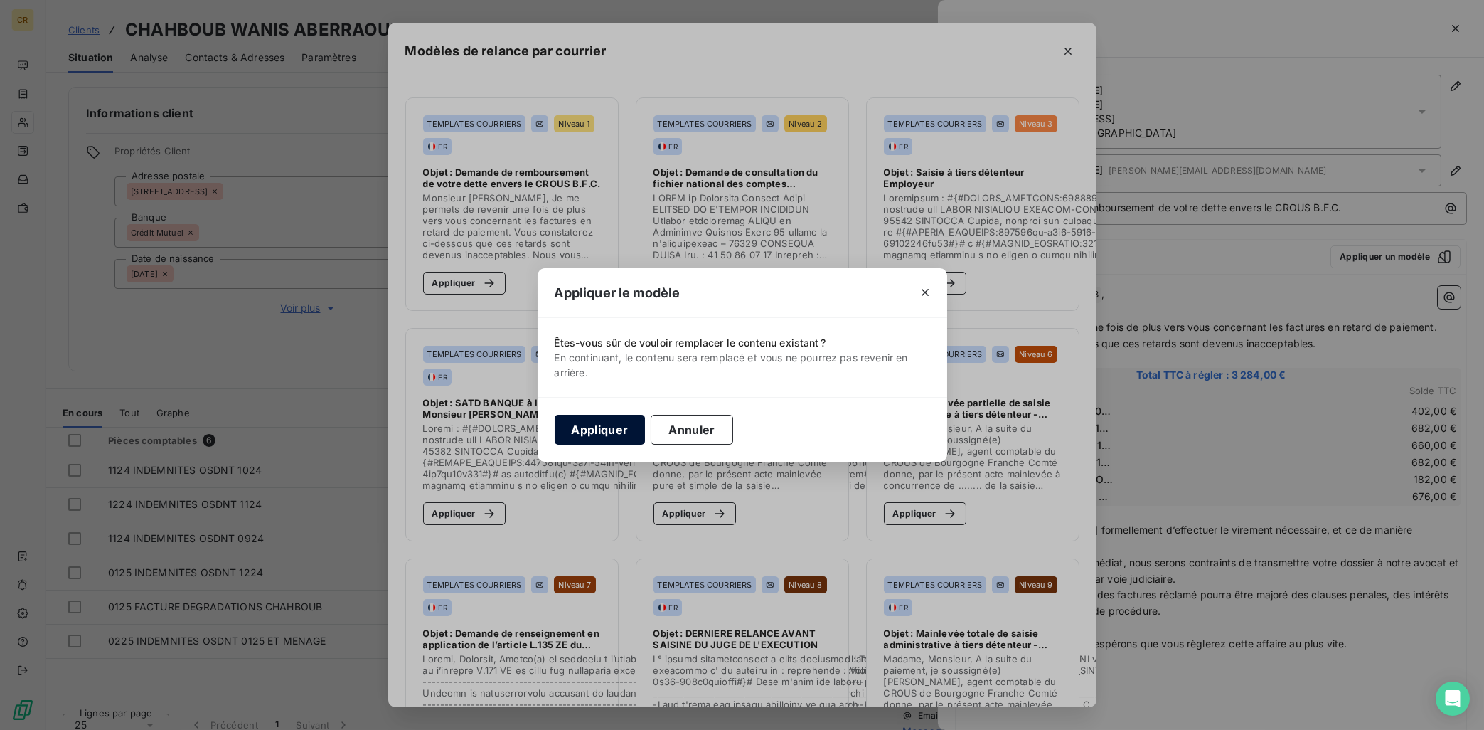
click at [614, 427] on button "Appliquer" at bounding box center [600, 430] width 91 height 30
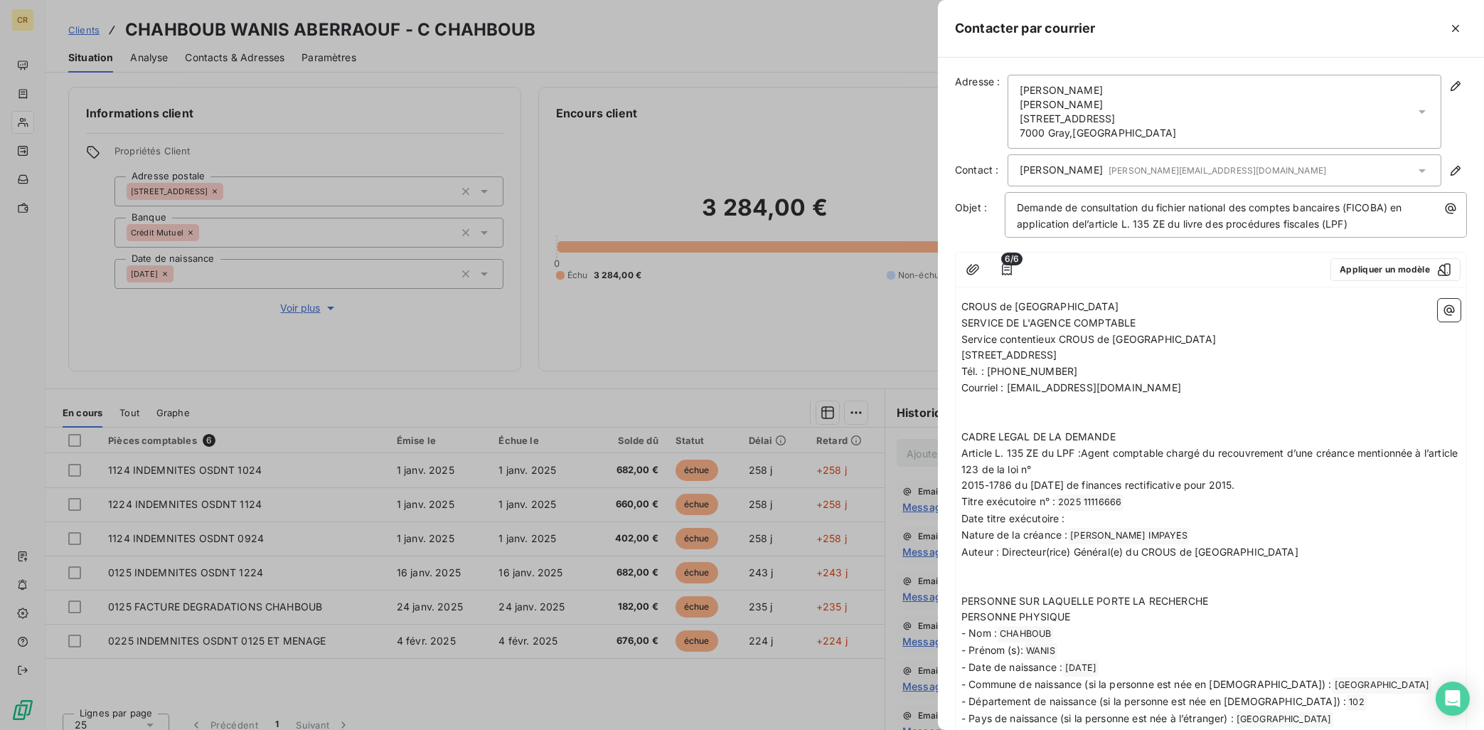
click at [1328, 180] on div "[PERSON_NAME] [PERSON_NAME][EMAIL_ADDRESS][DOMAIN_NAME]" at bounding box center [1225, 170] width 434 height 32
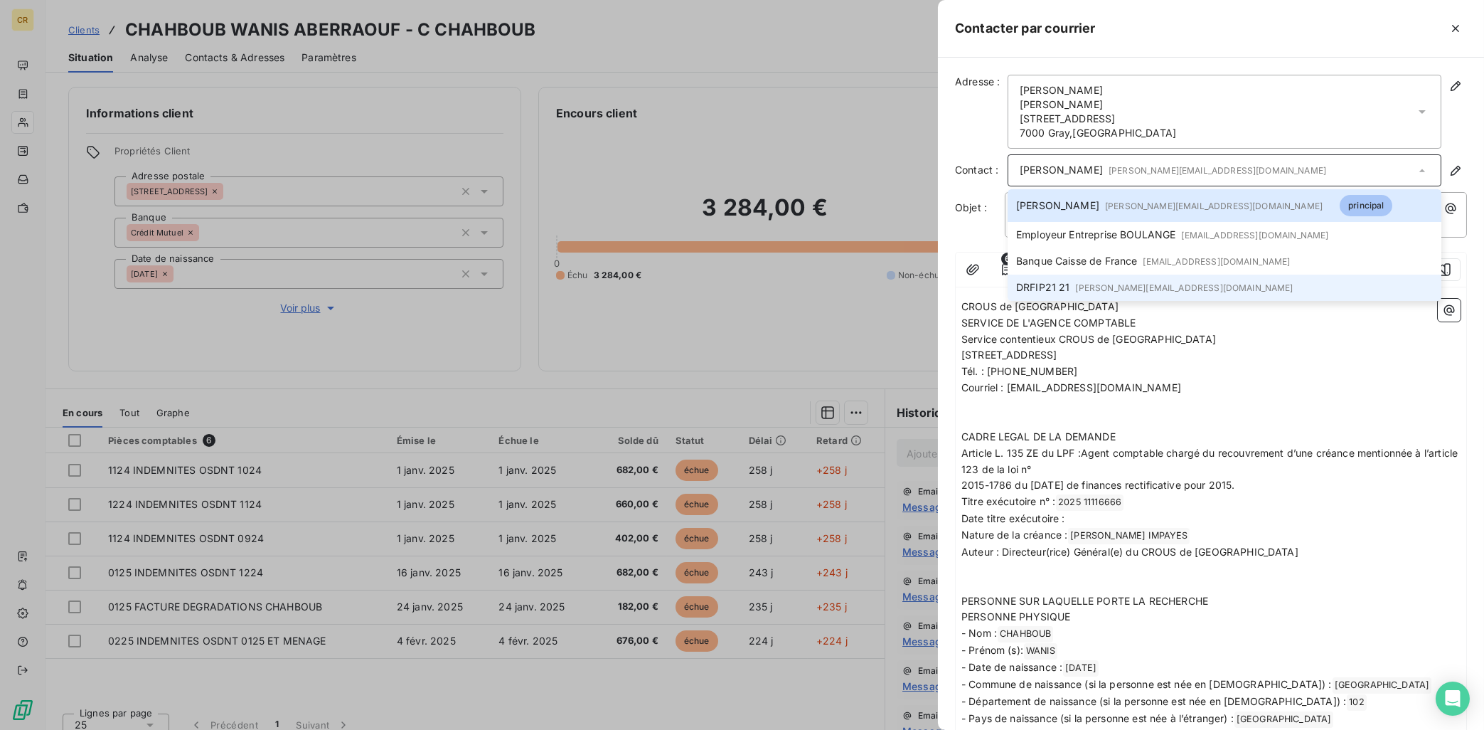
click at [1163, 280] on li "DRFIP21 21 [PERSON_NAME][EMAIL_ADDRESS][DOMAIN_NAME]" at bounding box center [1225, 287] width 434 height 26
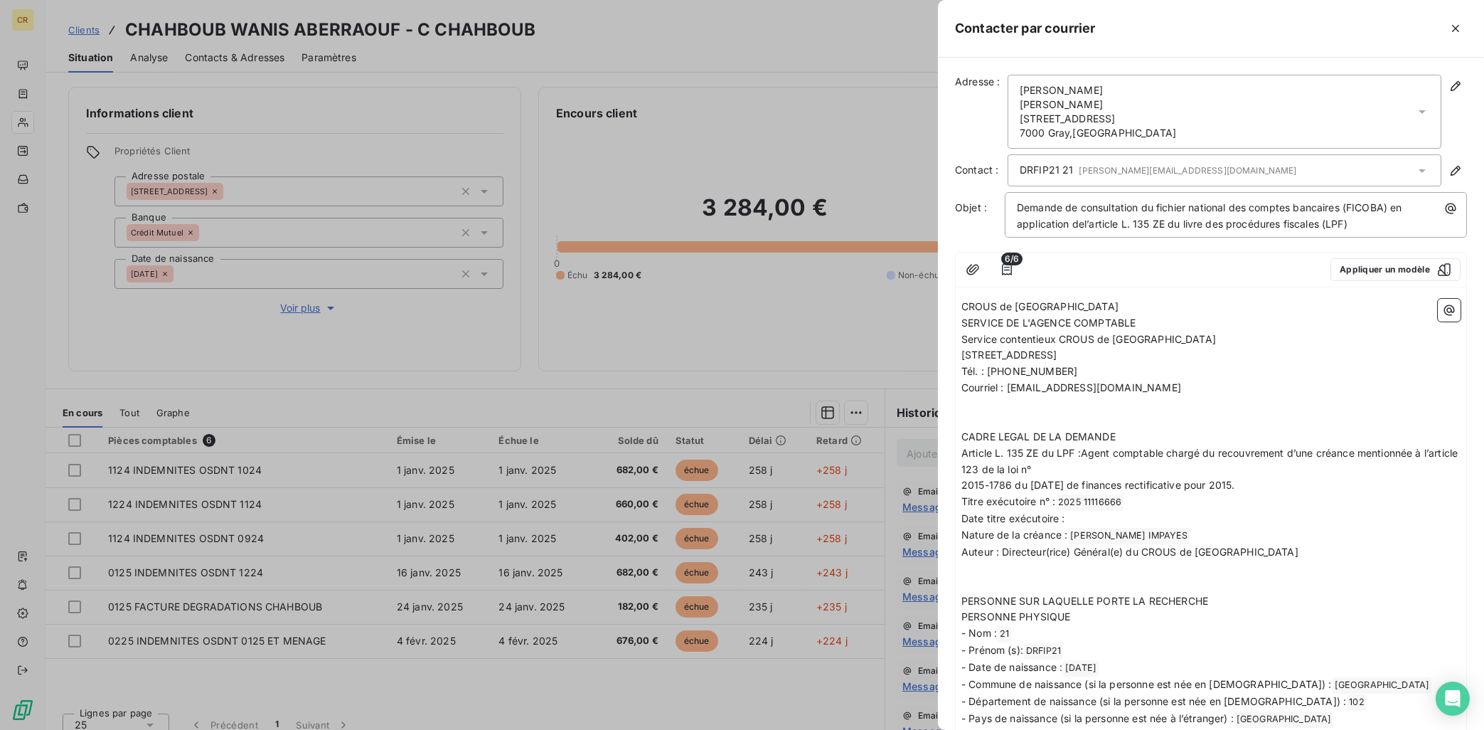
click at [1103, 164] on span "DRFIP21 21 [PERSON_NAME][EMAIL_ADDRESS][DOMAIN_NAME]" at bounding box center [1158, 170] width 277 height 15
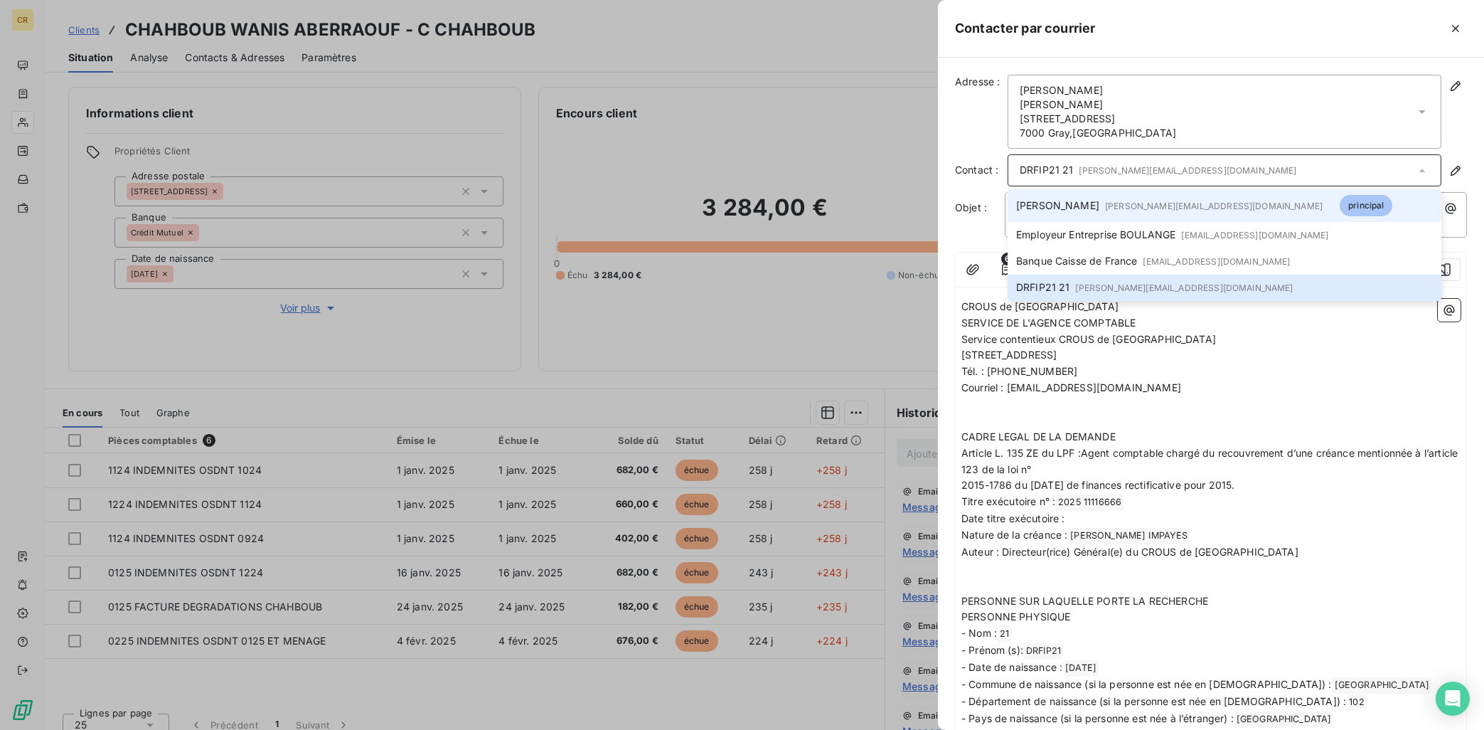
click at [1105, 206] on span "[PERSON_NAME] [PERSON_NAME][EMAIL_ADDRESS][DOMAIN_NAME]" at bounding box center [1169, 205] width 306 height 15
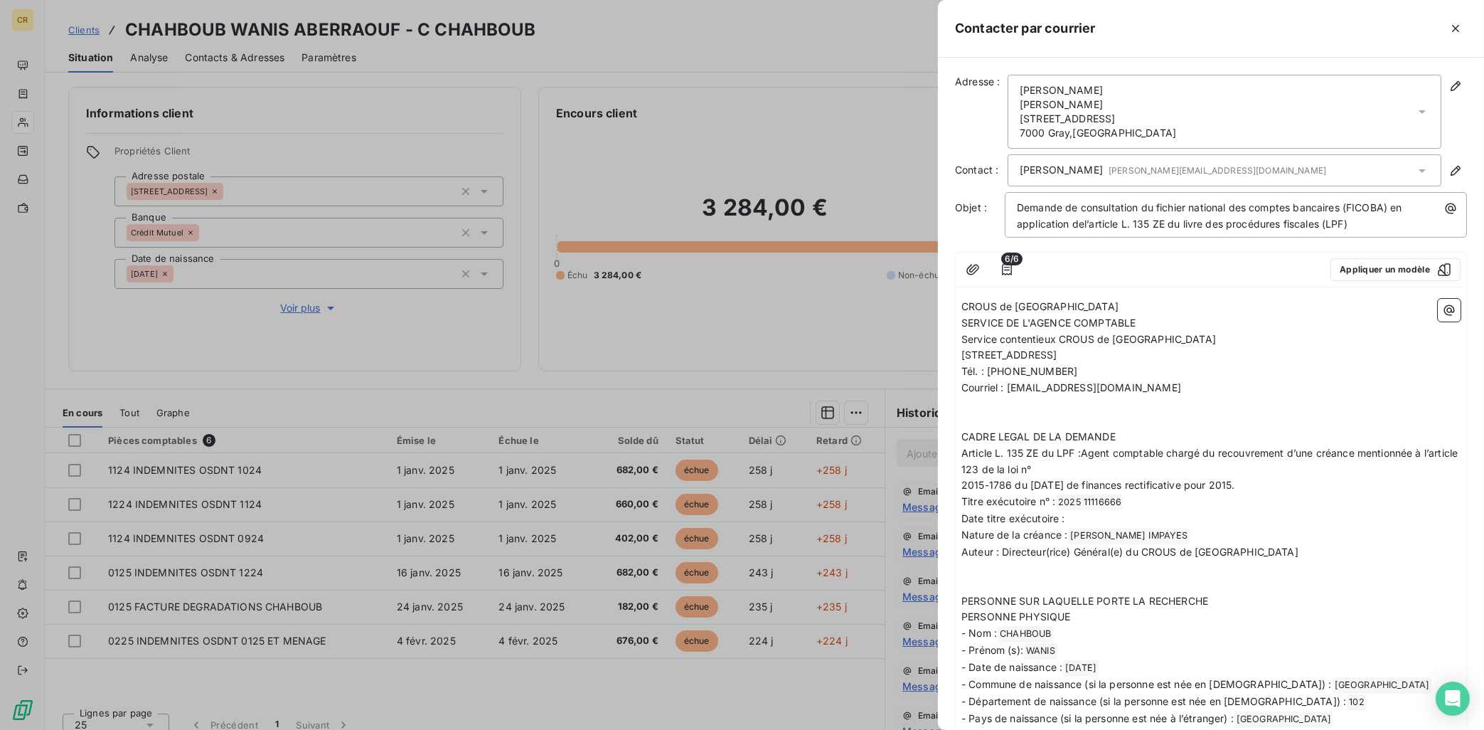
scroll to position [171, 0]
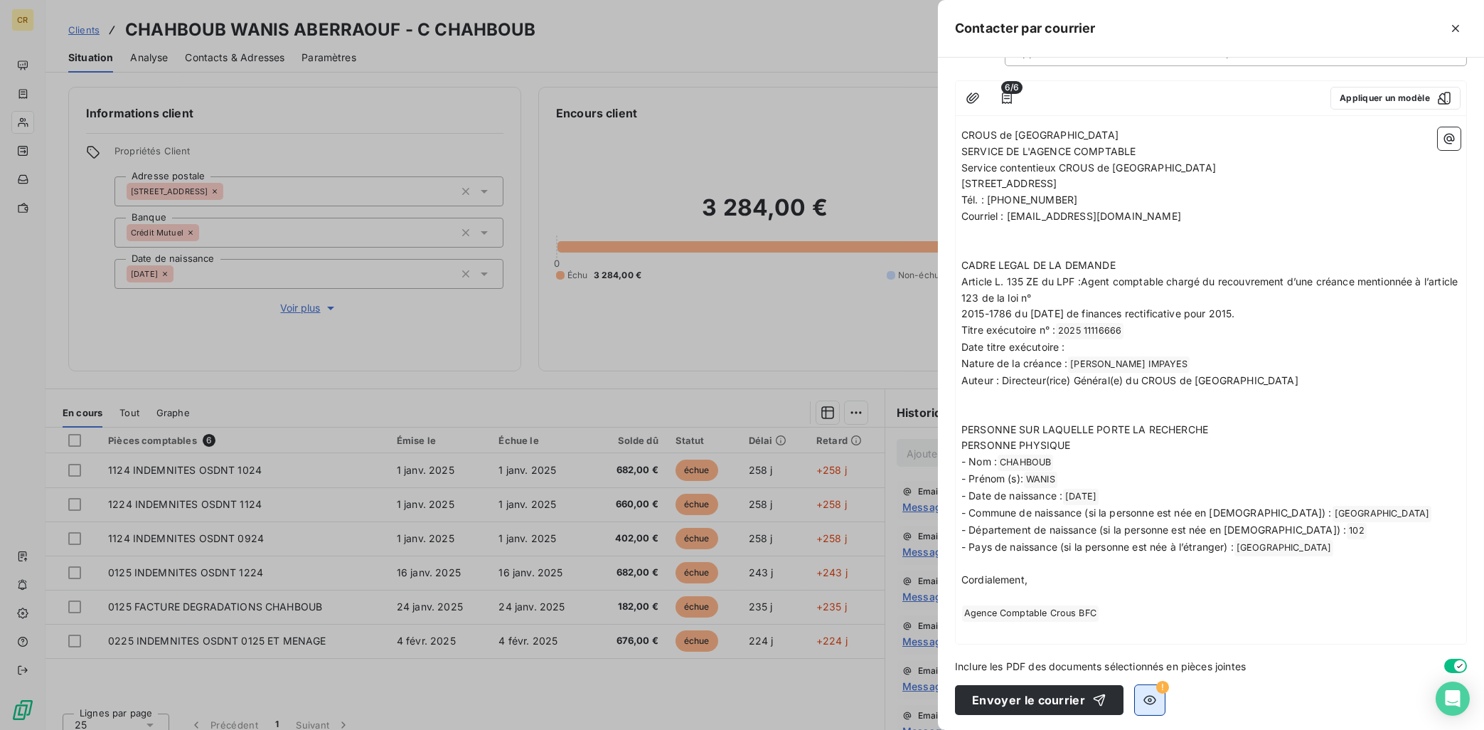
click at [1158, 653] on button "button" at bounding box center [1150, 700] width 30 height 30
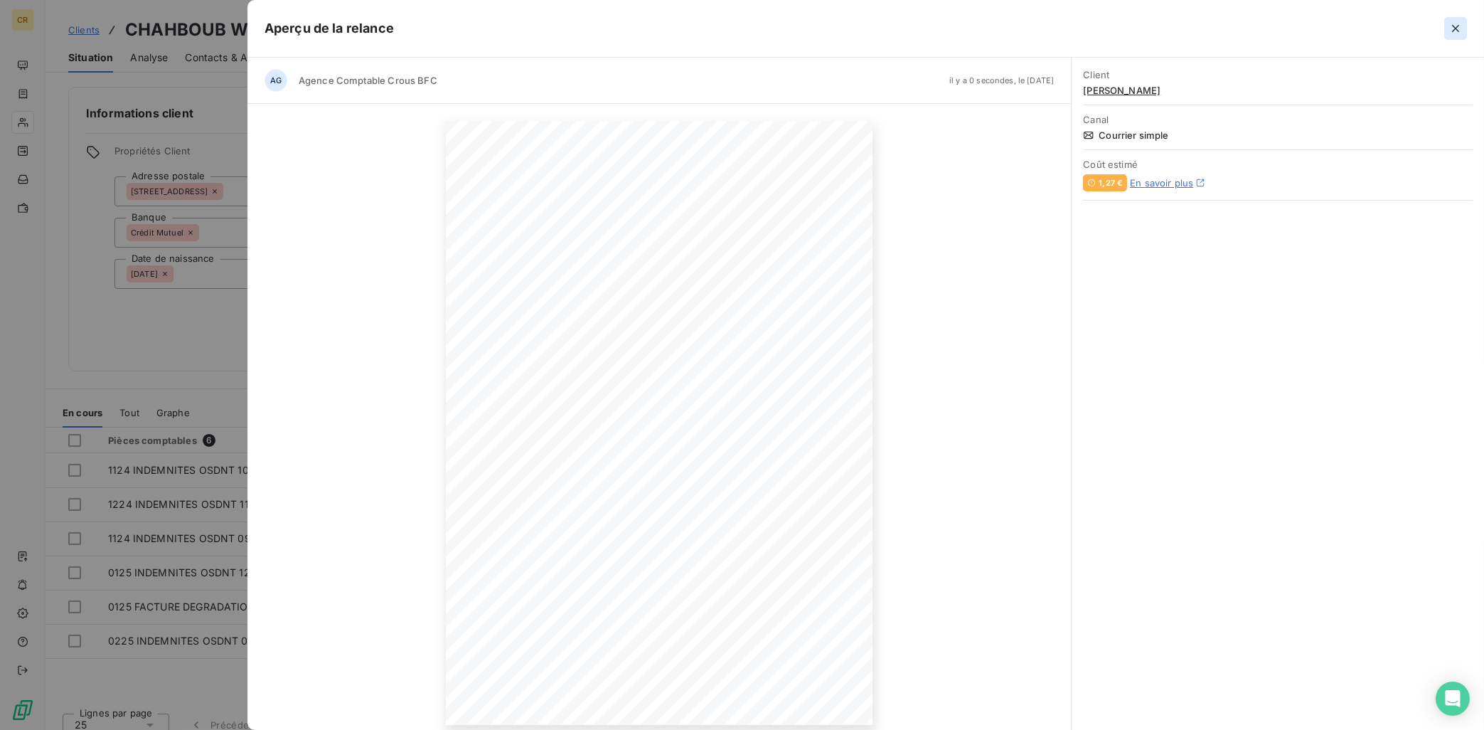
click at [1328, 30] on icon "button" at bounding box center [1456, 28] width 14 height 14
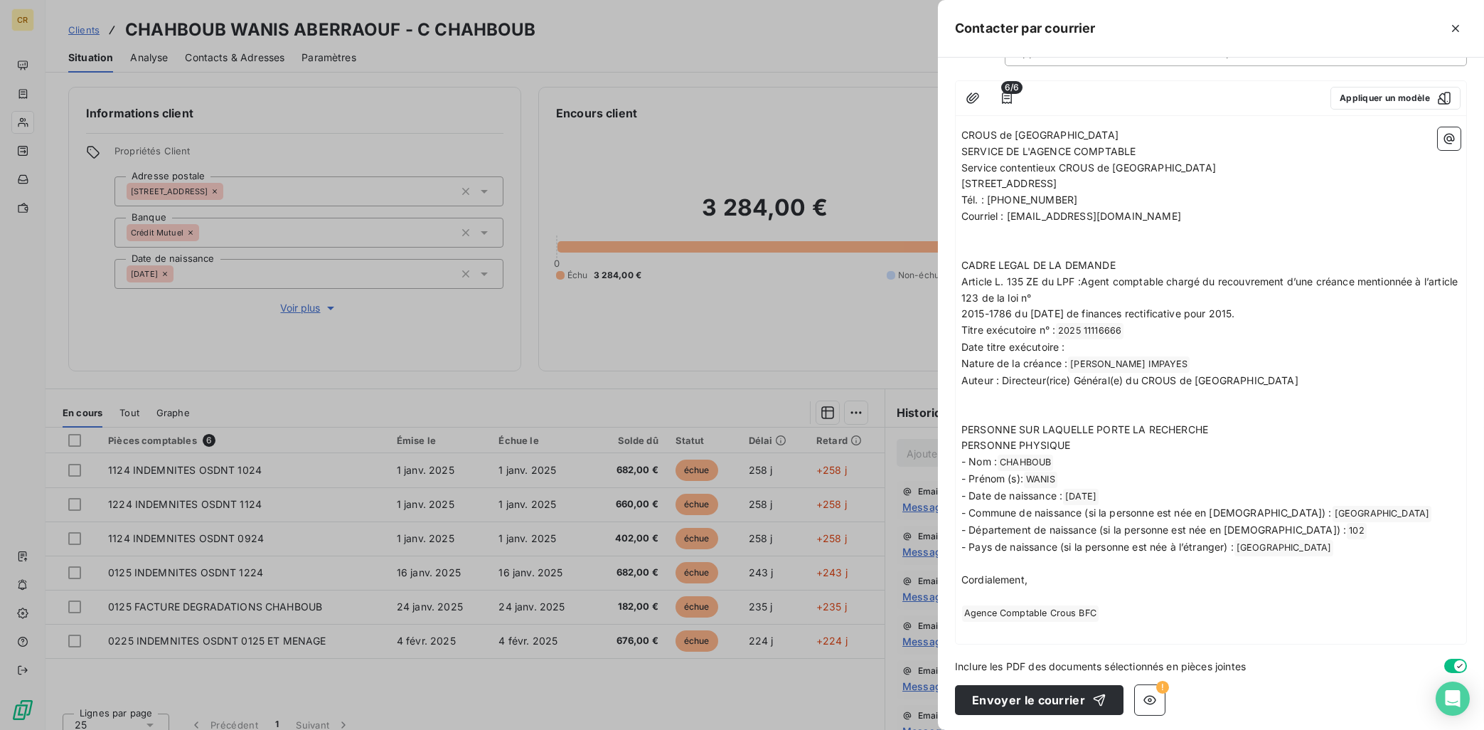
scroll to position [0, 0]
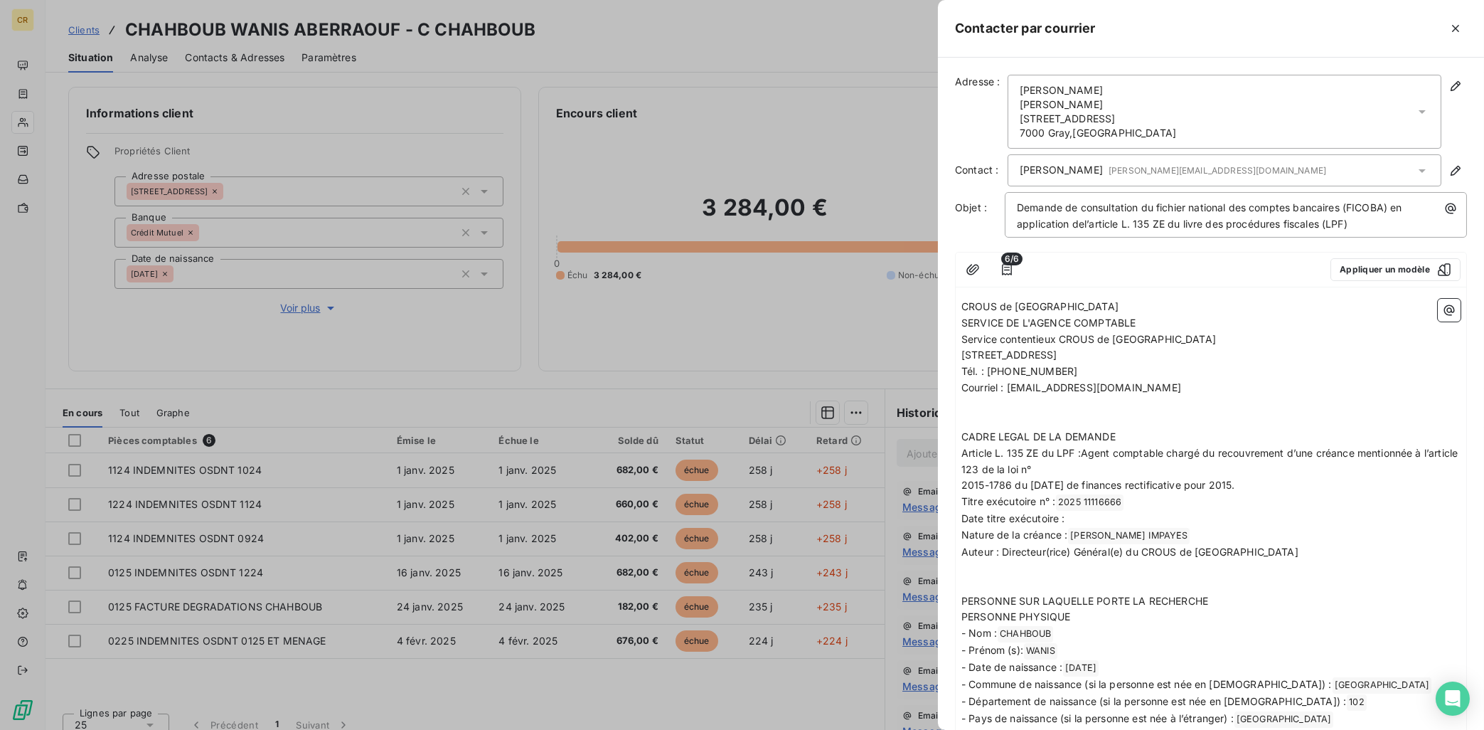
click at [673, 132] on div at bounding box center [742, 365] width 1484 height 730
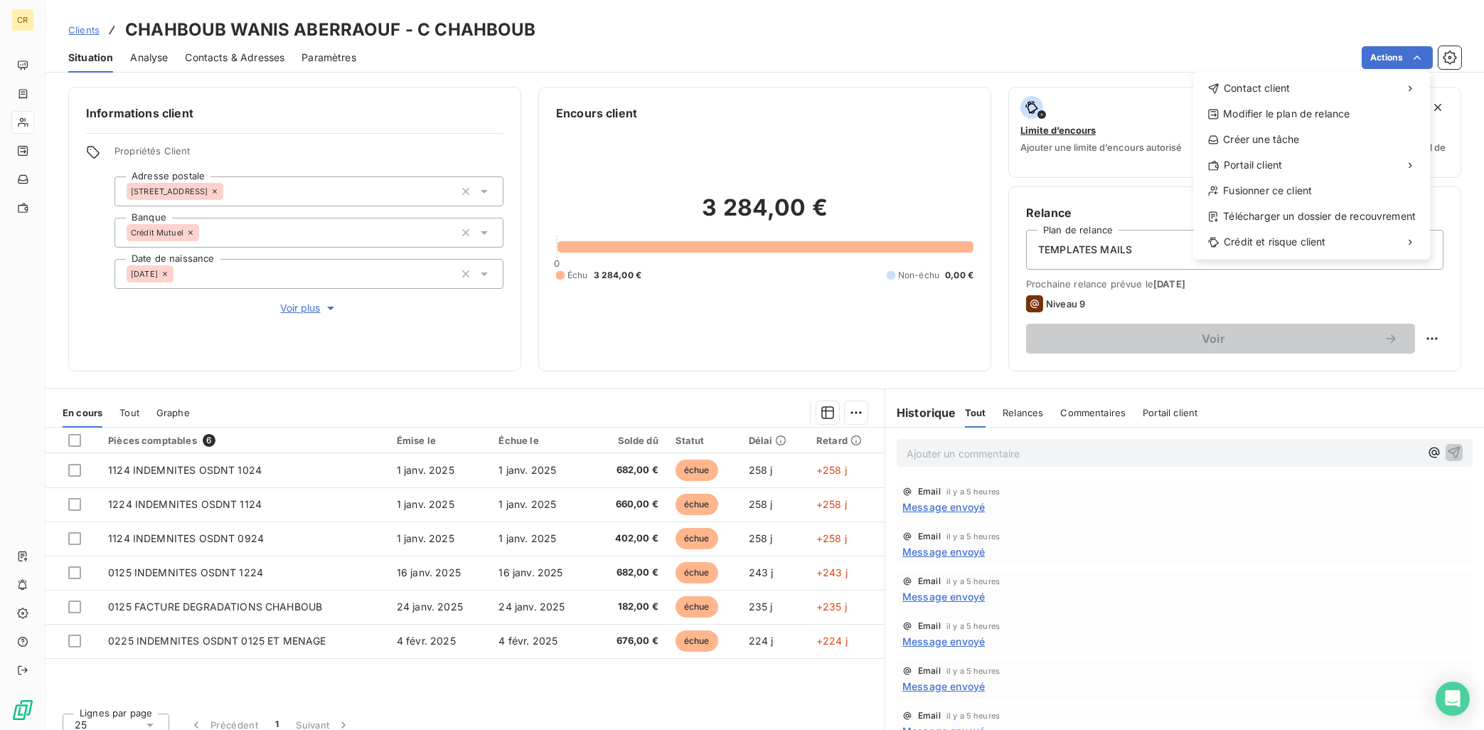
click at [1328, 59] on html "CR Clients CHAHBOUB WANIS ABERRAOUF - C CHAHBOUB Situation Analyse Contacts & A…" at bounding box center [742, 365] width 1484 height 730
click at [1067, 117] on div "Envoyer un courrier" at bounding box center [1087, 119] width 191 height 23
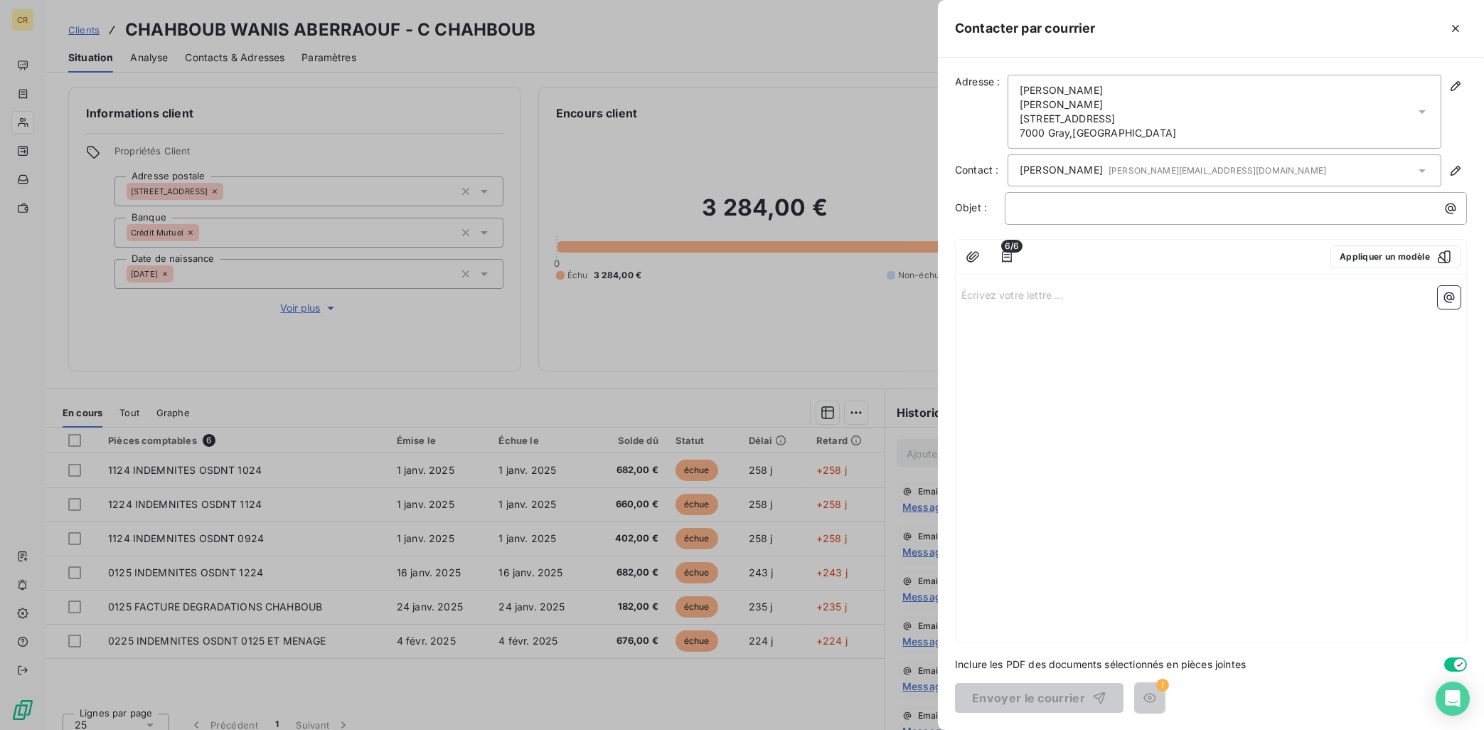
click at [600, 205] on div at bounding box center [742, 365] width 1484 height 730
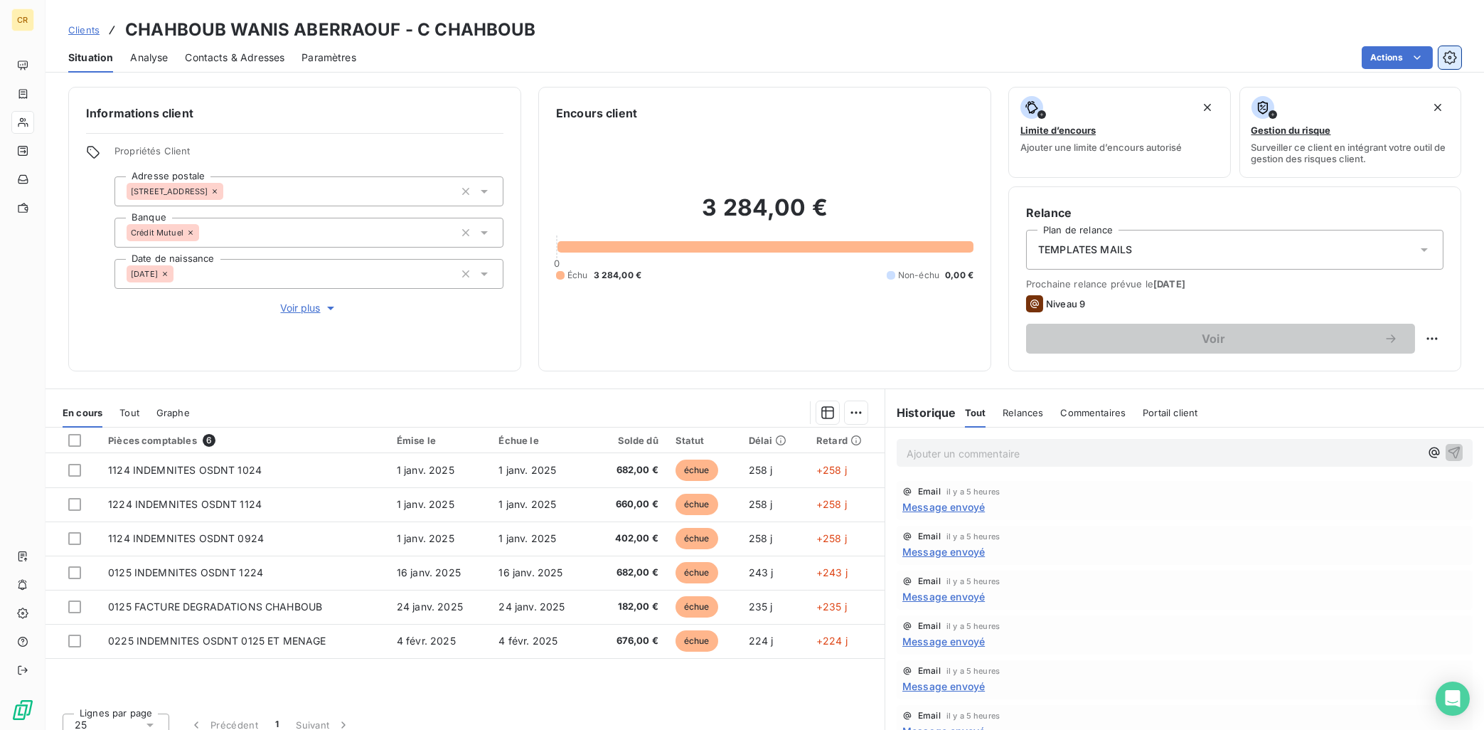
click at [1328, 60] on icon "button" at bounding box center [1450, 57] width 14 height 14
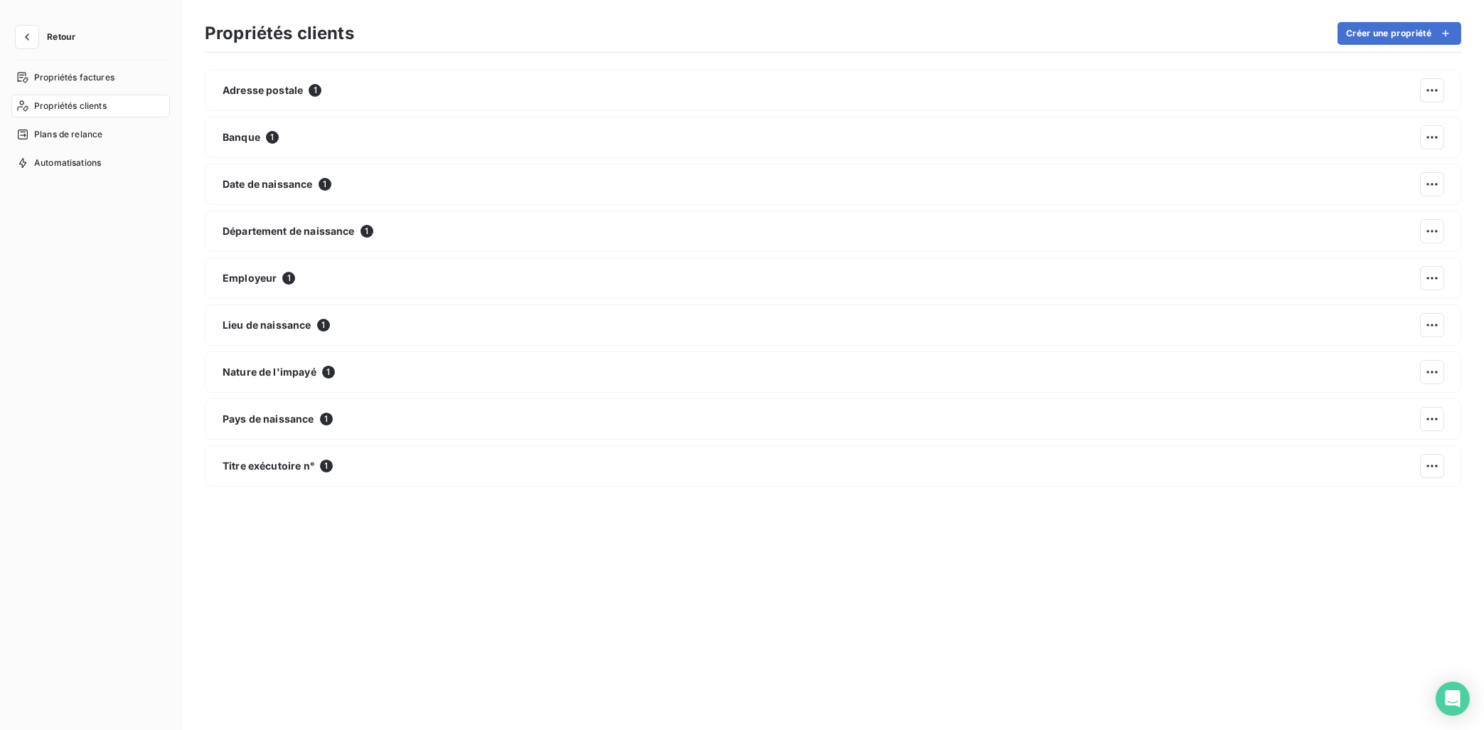
click at [55, 100] on span "Propriétés clients" at bounding box center [70, 106] width 73 height 13
click at [20, 36] on icon "button" at bounding box center [27, 37] width 14 height 14
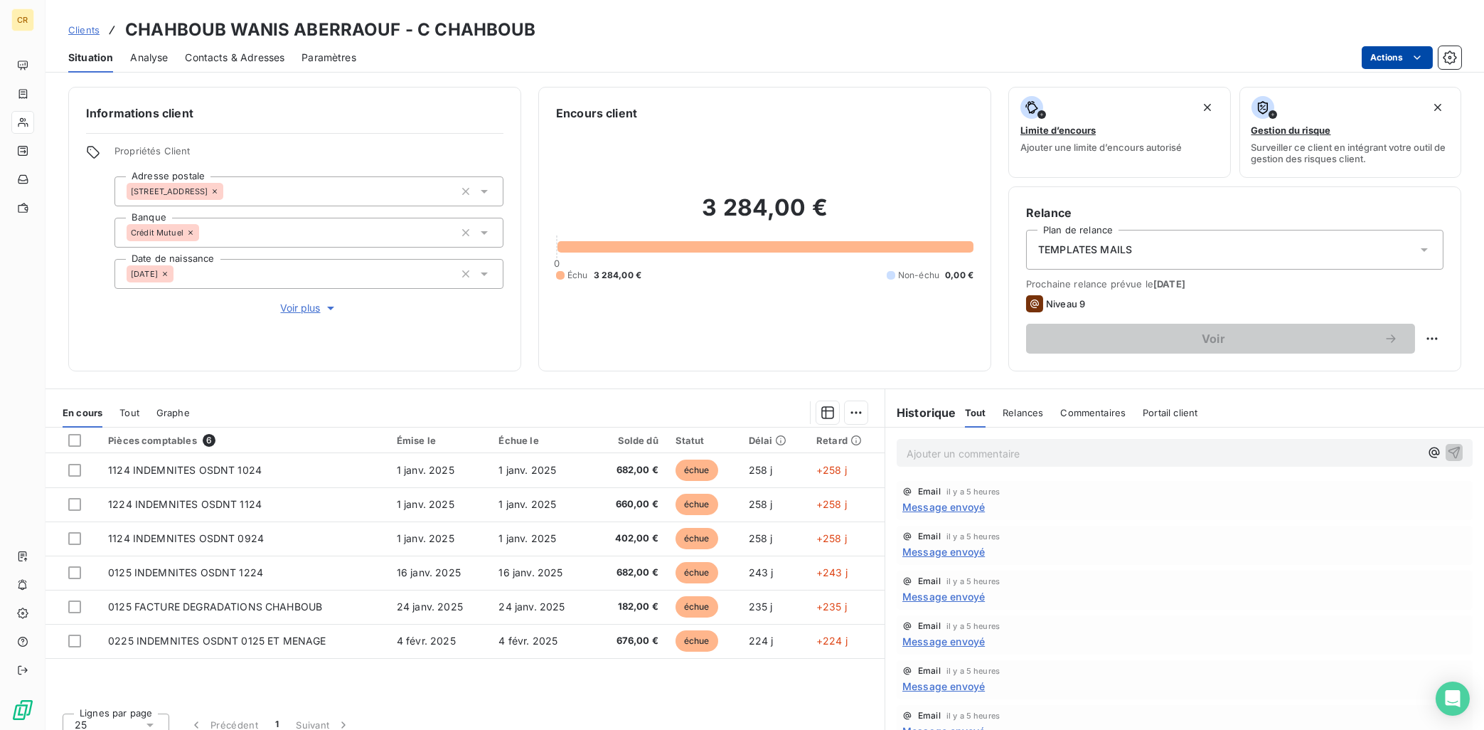
click at [1328, 50] on html "CR Clients CHAHBOUB WANIS ABERRAOUF - C CHAHBOUB Situation Analyse Contacts & A…" at bounding box center [742, 365] width 1484 height 730
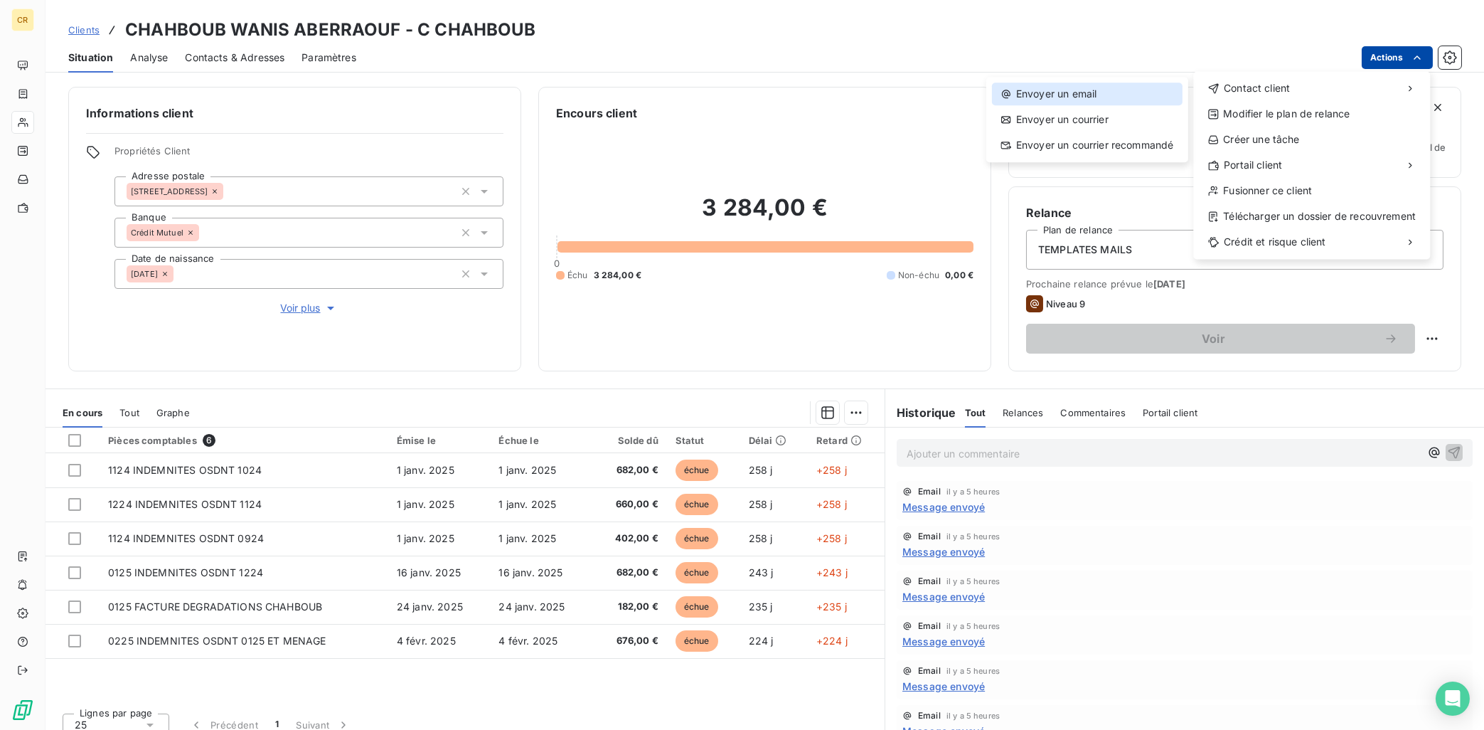
click at [1089, 92] on div "Envoyer un email" at bounding box center [1087, 93] width 191 height 23
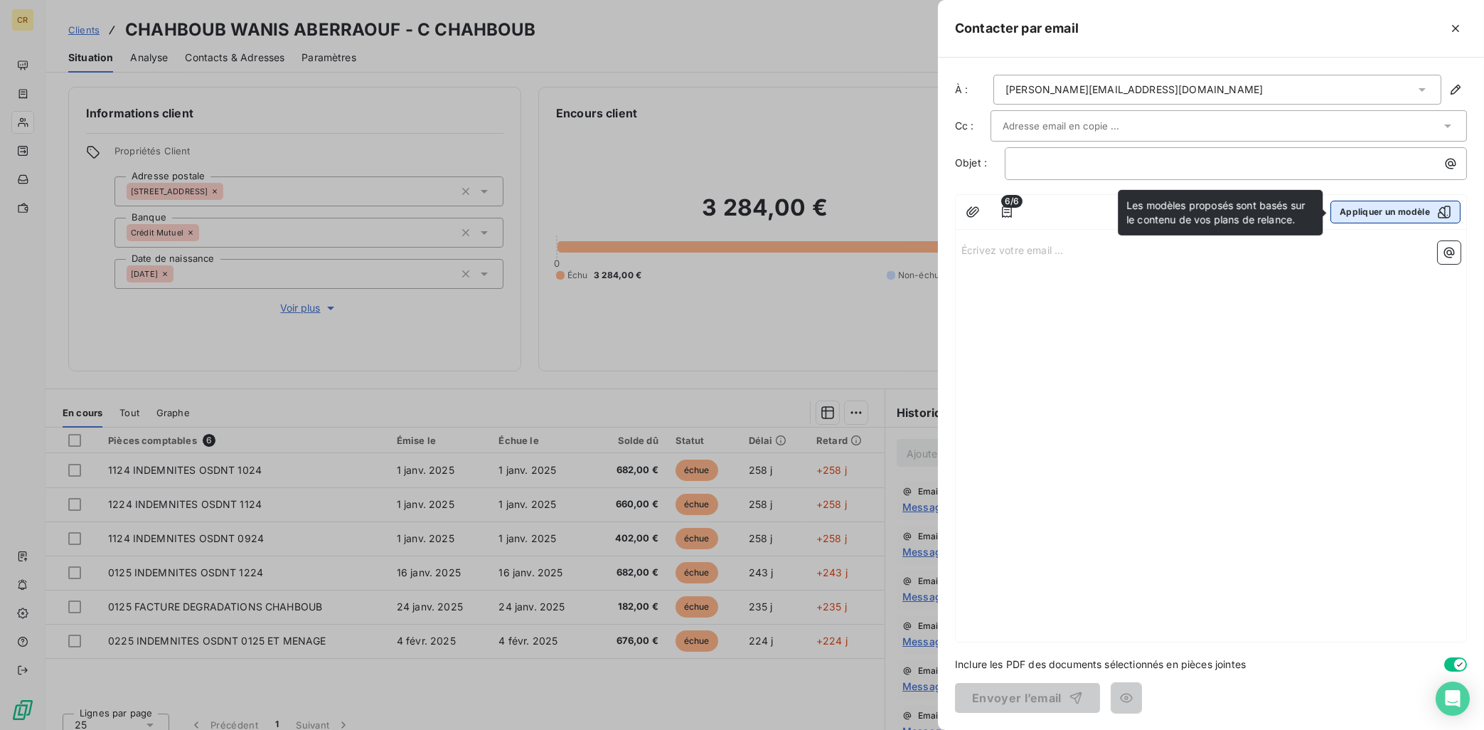
click at [1328, 213] on button "Appliquer un modèle" at bounding box center [1396, 212] width 130 height 23
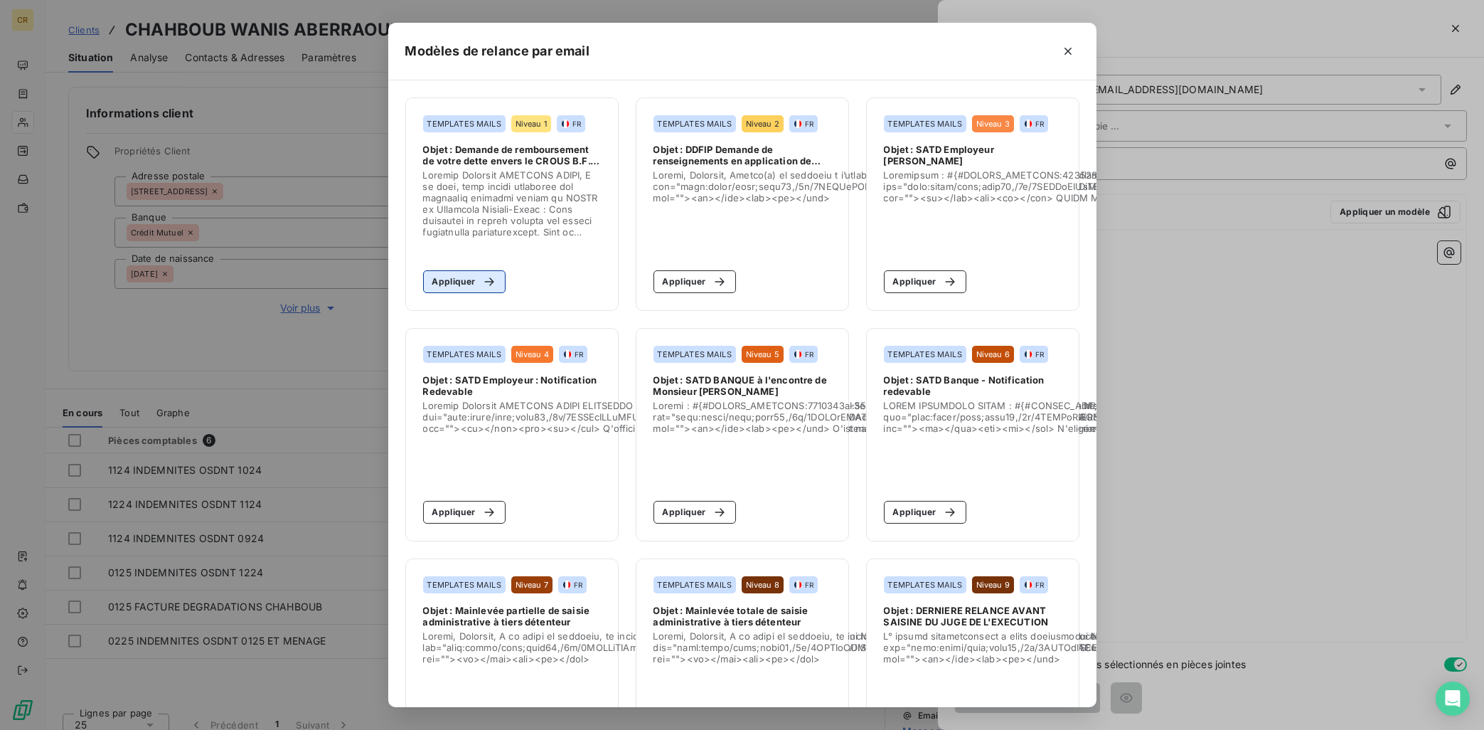
click at [471, 279] on button "Appliquer" at bounding box center [464, 281] width 83 height 23
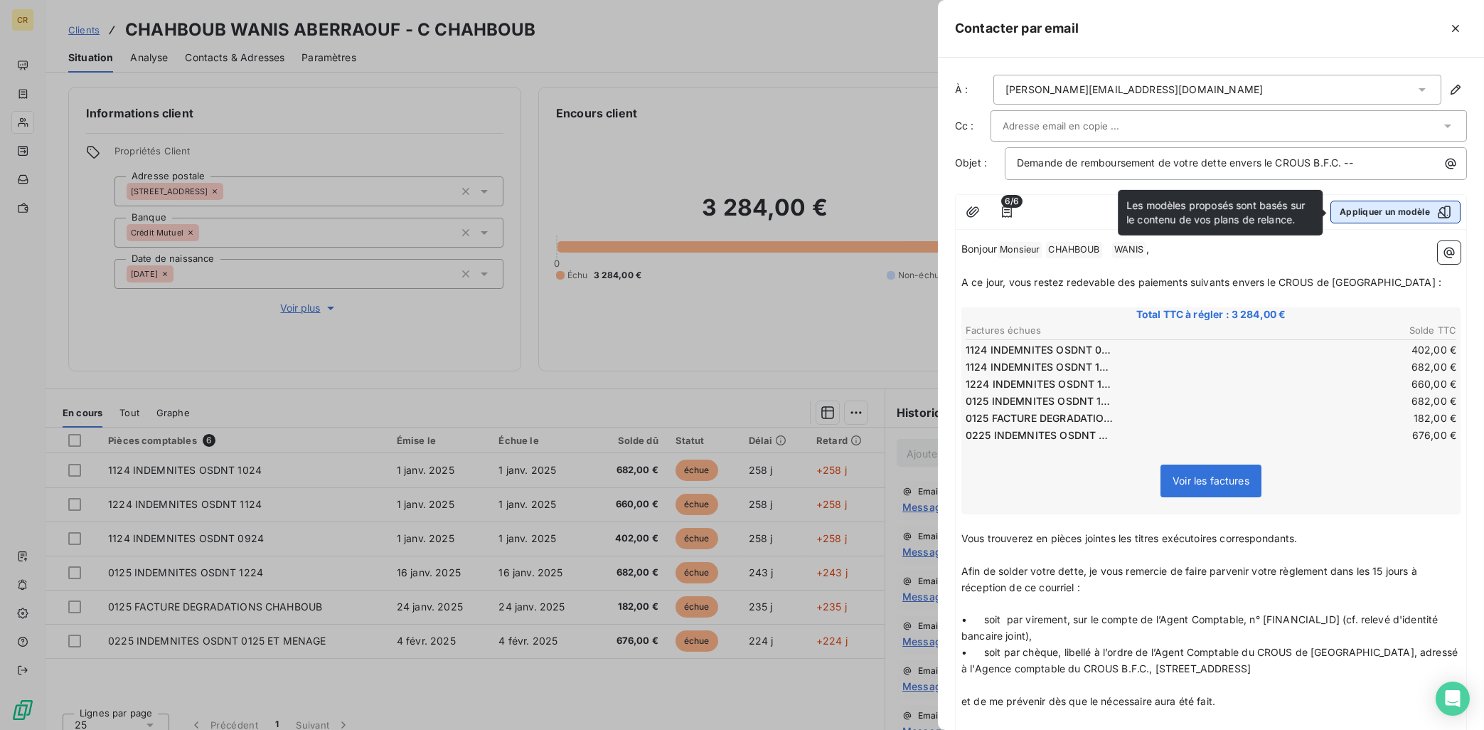
click at [1328, 212] on button "Appliquer un modèle" at bounding box center [1396, 212] width 130 height 23
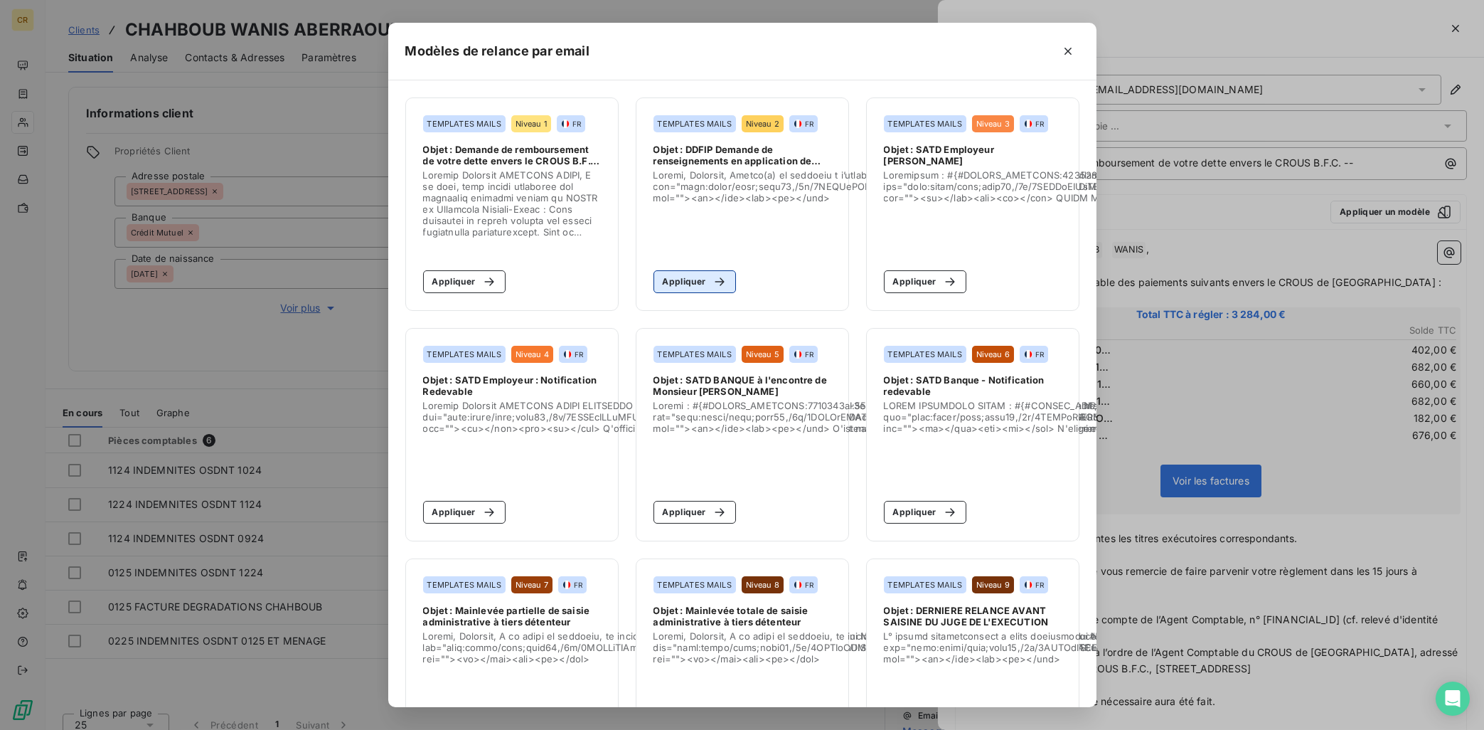
click at [691, 284] on button "Appliquer" at bounding box center [695, 281] width 83 height 23
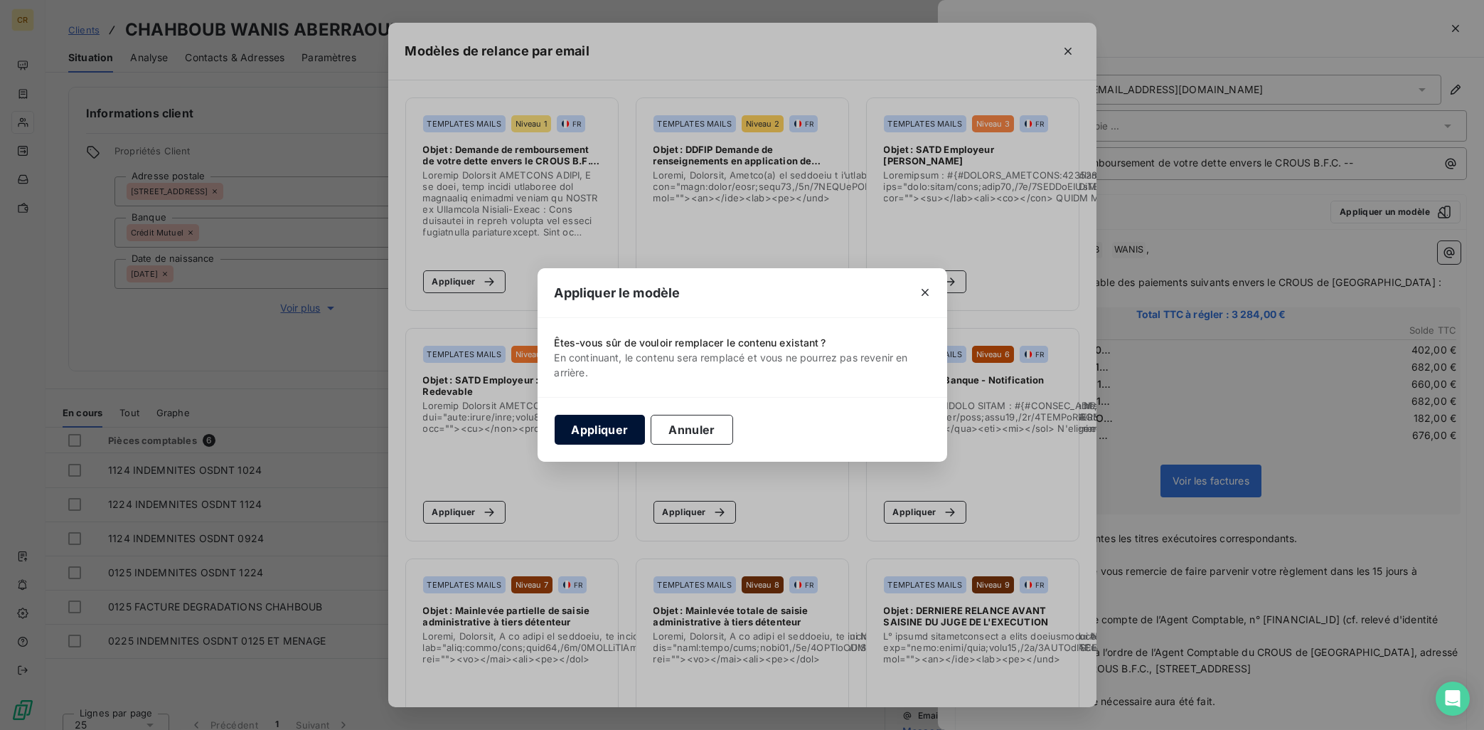
click at [603, 422] on button "Appliquer" at bounding box center [600, 430] width 91 height 30
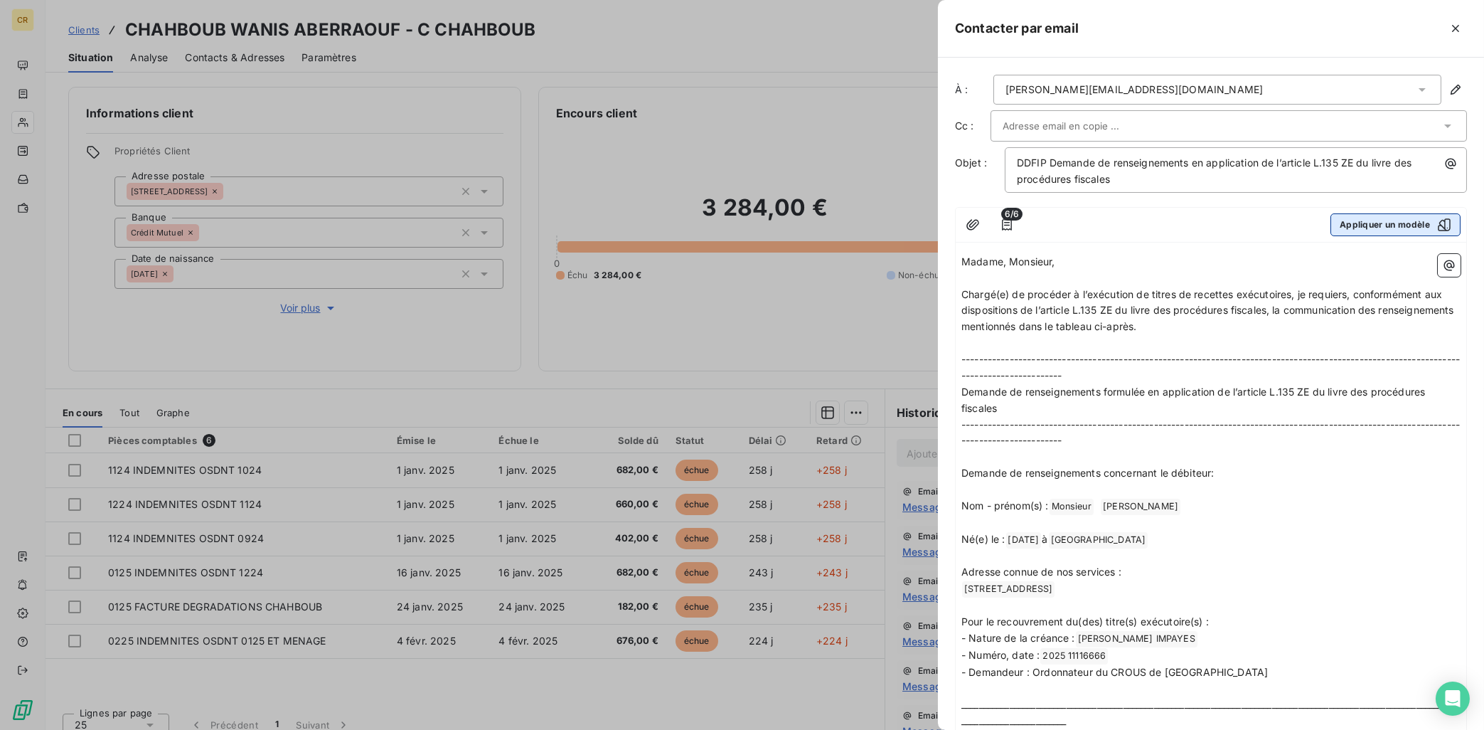
click at [1328, 230] on button "Appliquer un modèle" at bounding box center [1396, 224] width 130 height 23
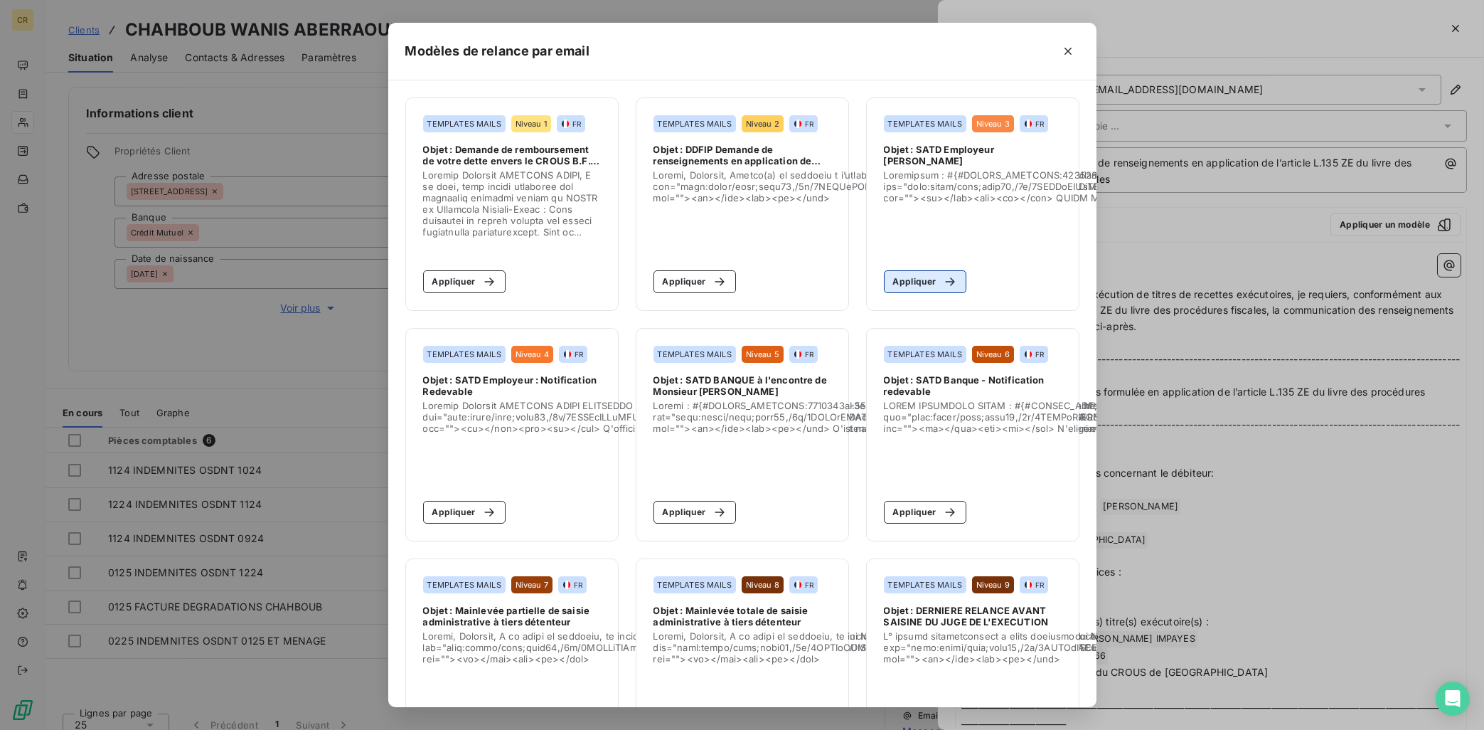
click at [905, 287] on button "Appliquer" at bounding box center [925, 281] width 83 height 23
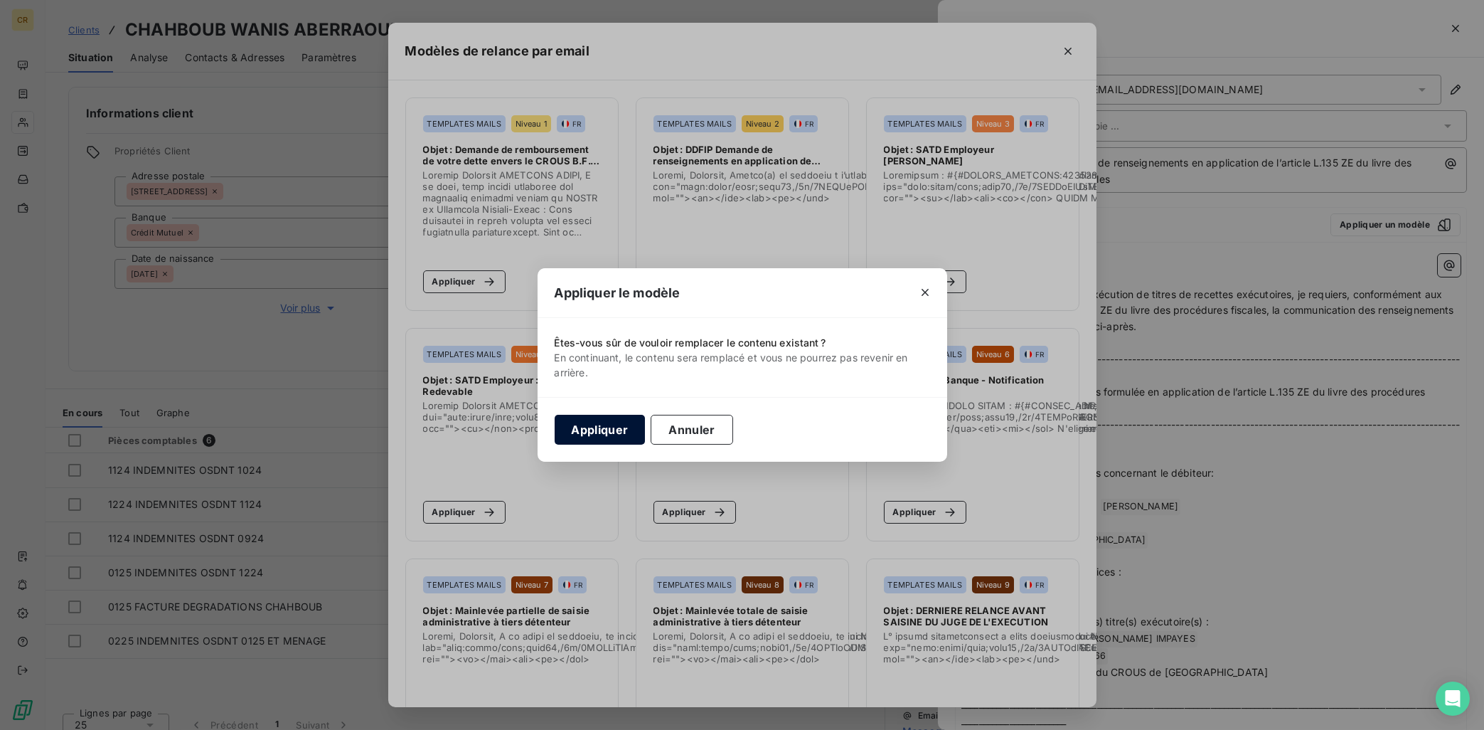
click at [608, 430] on button "Appliquer" at bounding box center [600, 430] width 91 height 30
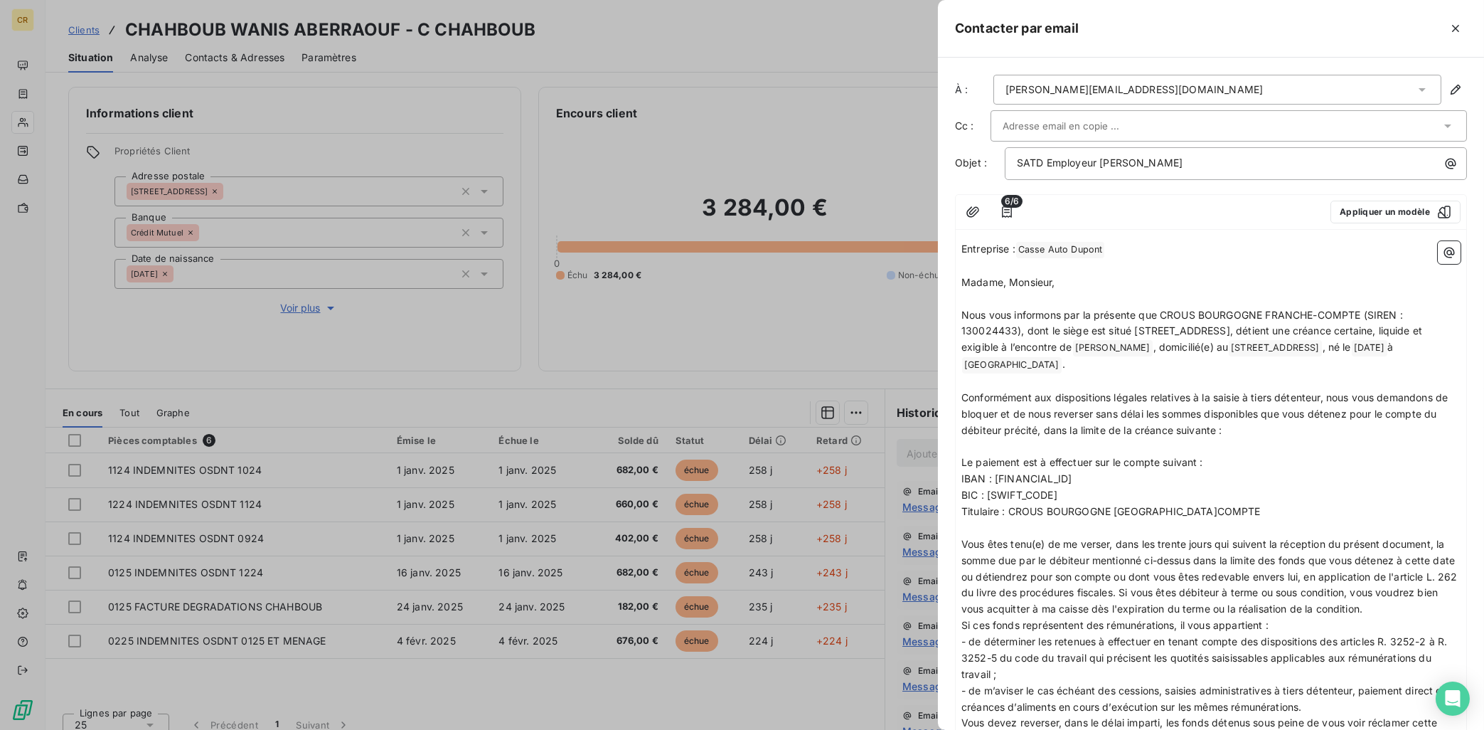
click at [887, 169] on div at bounding box center [742, 365] width 1484 height 730
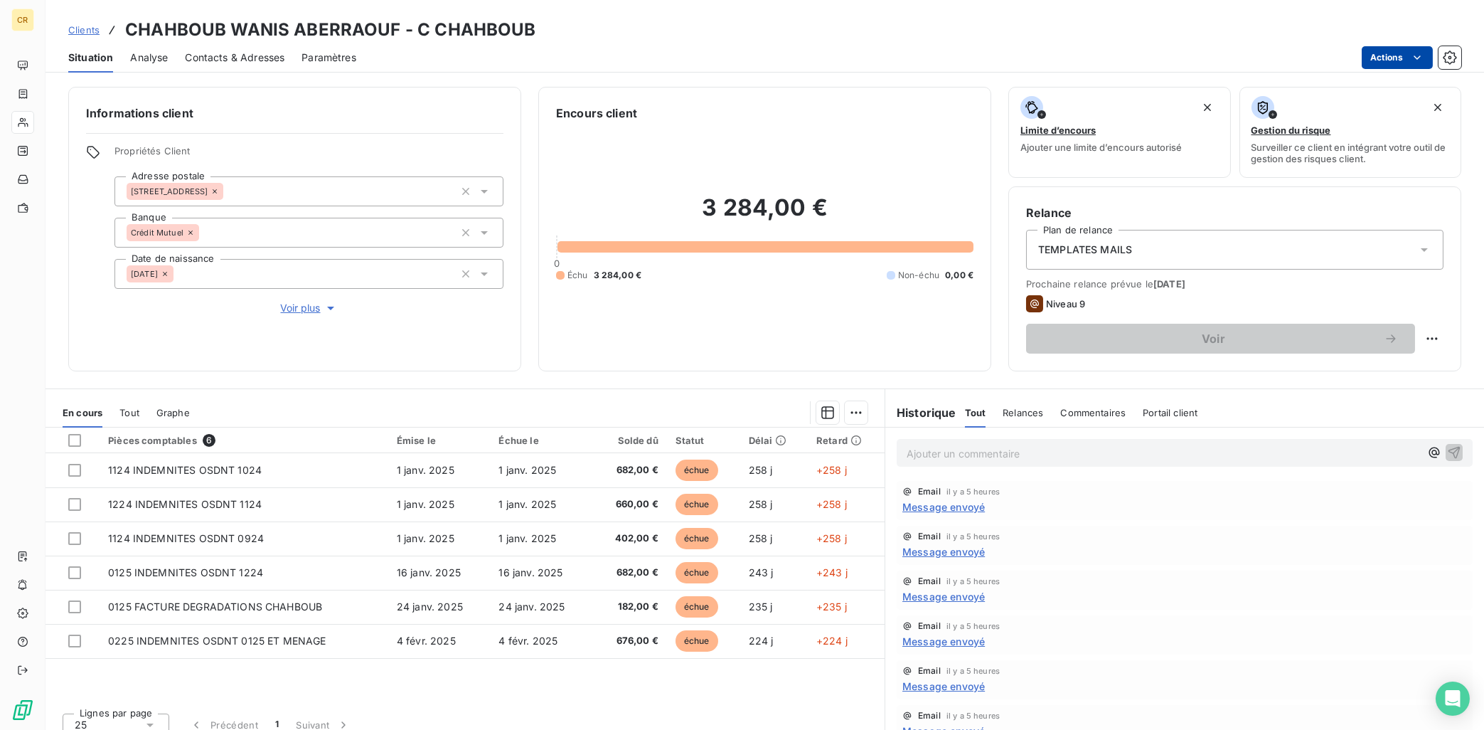
click at [1328, 57] on html "CR Clients CHAHBOUB WANIS ABERRAOUF - C CHAHBOUB Situation Analyse Contacts & A…" at bounding box center [742, 365] width 1484 height 730
click at [924, 55] on html "CR Clients CHAHBOUB WANIS ABERRAOUF - C CHAHBOUB Situation Analyse Contacts & A…" at bounding box center [742, 365] width 1484 height 730
click at [331, 310] on icon "button" at bounding box center [331, 308] width 14 height 14
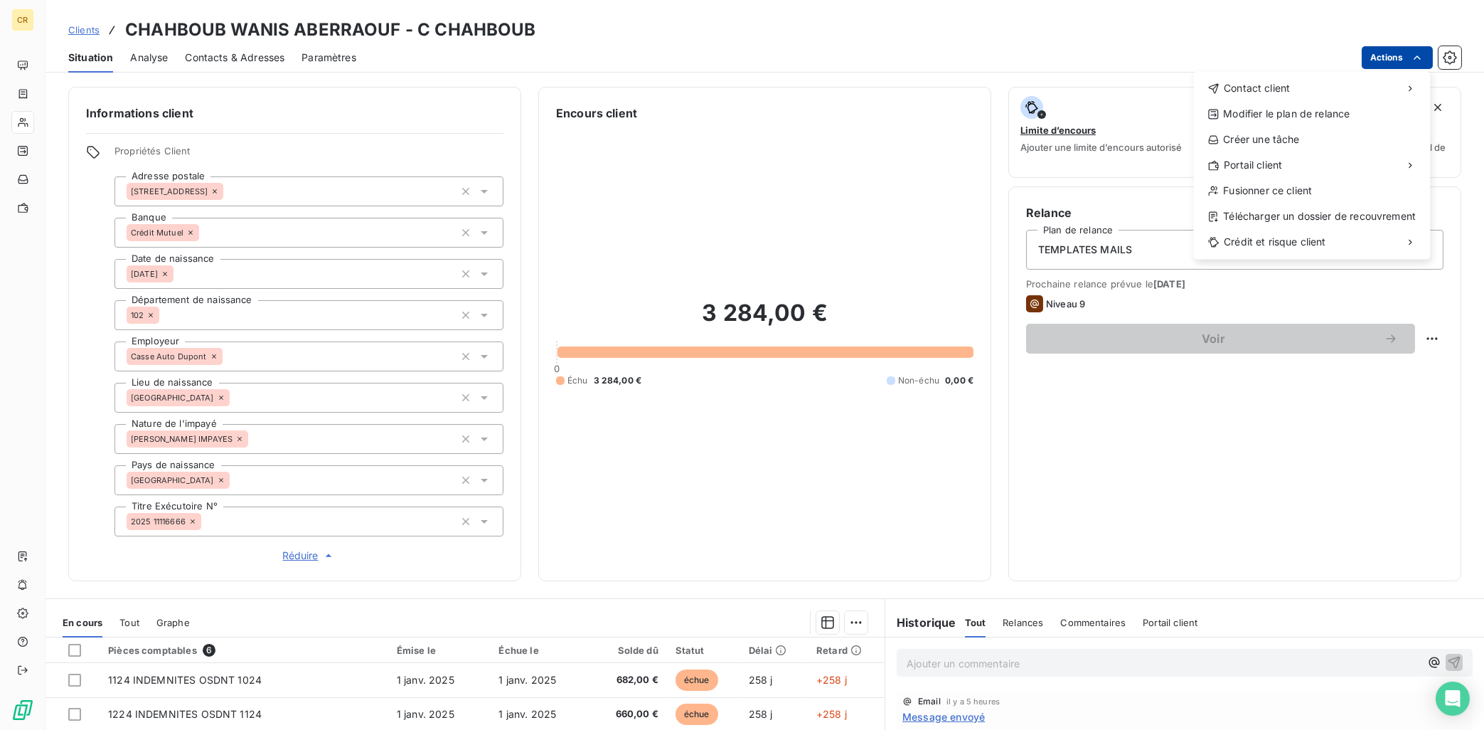
click at [1328, 55] on html "CR Clients CHAHBOUB WANIS ABERRAOUF - C CHAHBOUB Situation Analyse Contacts & A…" at bounding box center [742, 365] width 1484 height 730
click at [1076, 120] on div "Envoyer un courrier" at bounding box center [1087, 119] width 191 height 23
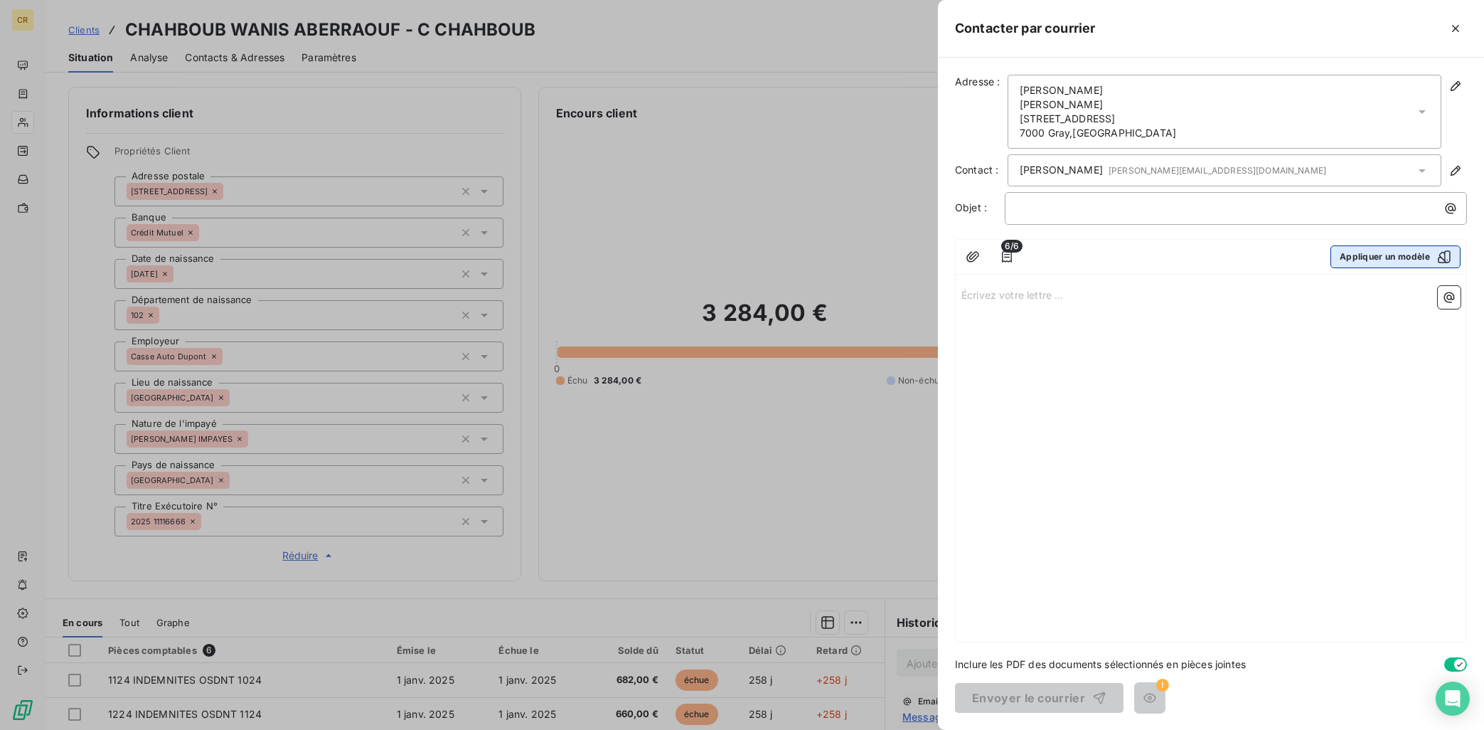
click at [1328, 260] on button "Appliquer un modèle" at bounding box center [1396, 256] width 130 height 23
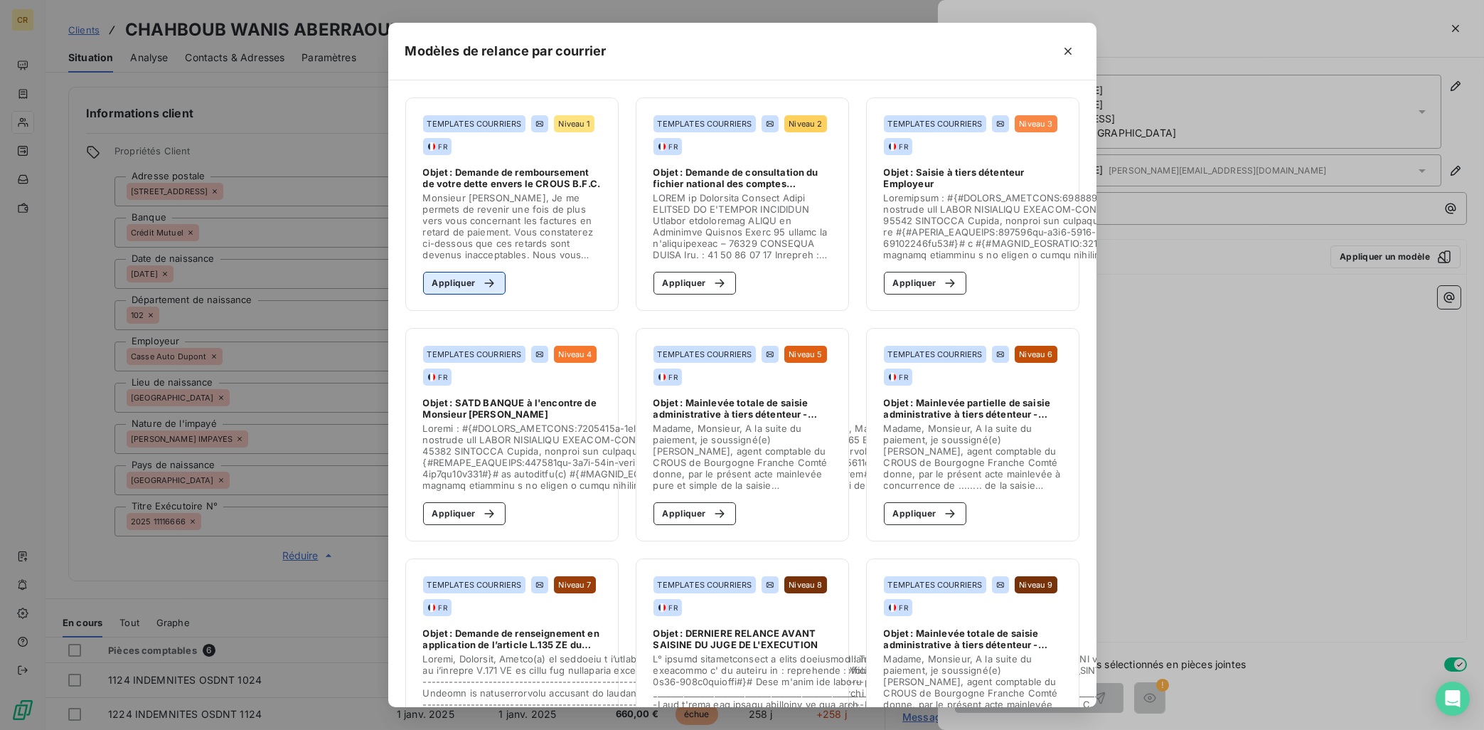
click at [472, 278] on button "Appliquer" at bounding box center [464, 283] width 83 height 23
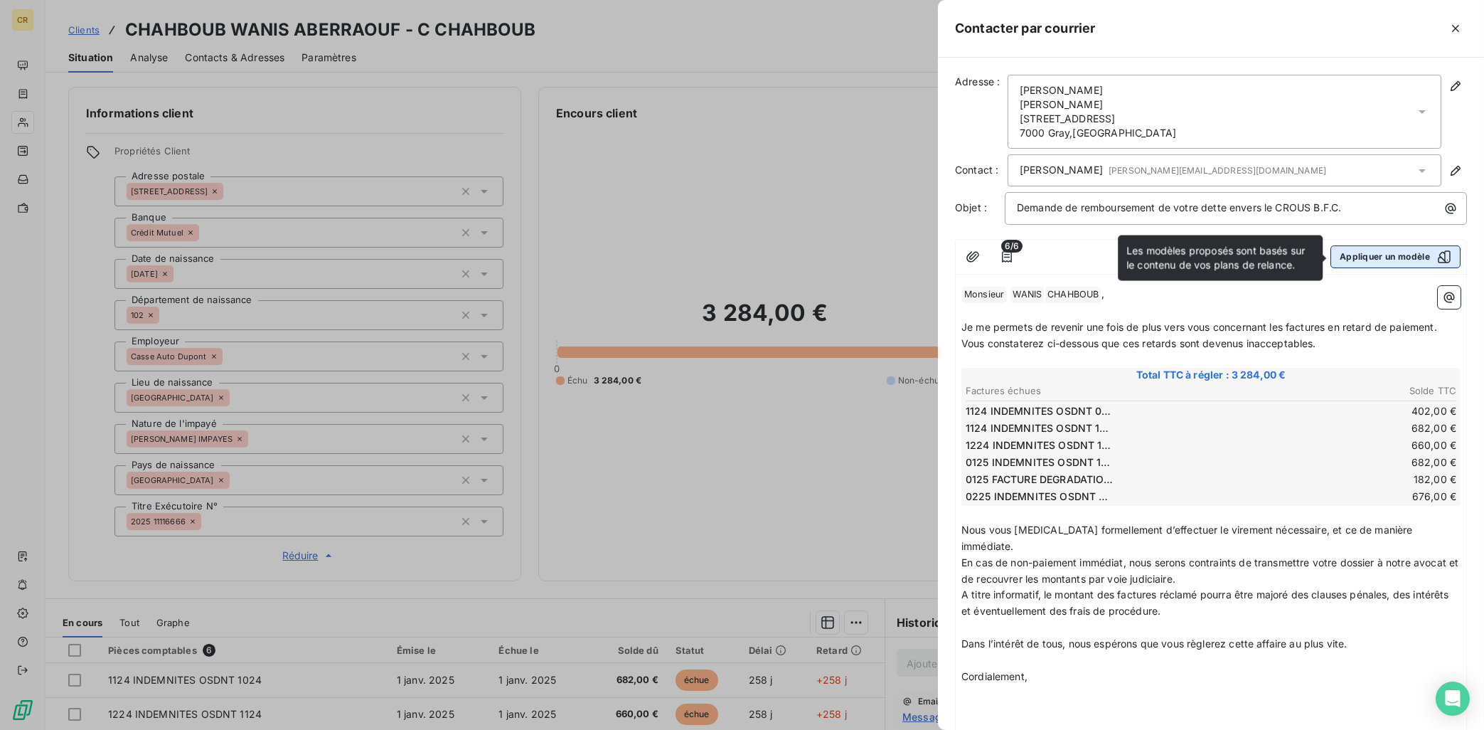
click at [1328, 252] on button "Appliquer un modèle" at bounding box center [1396, 256] width 130 height 23
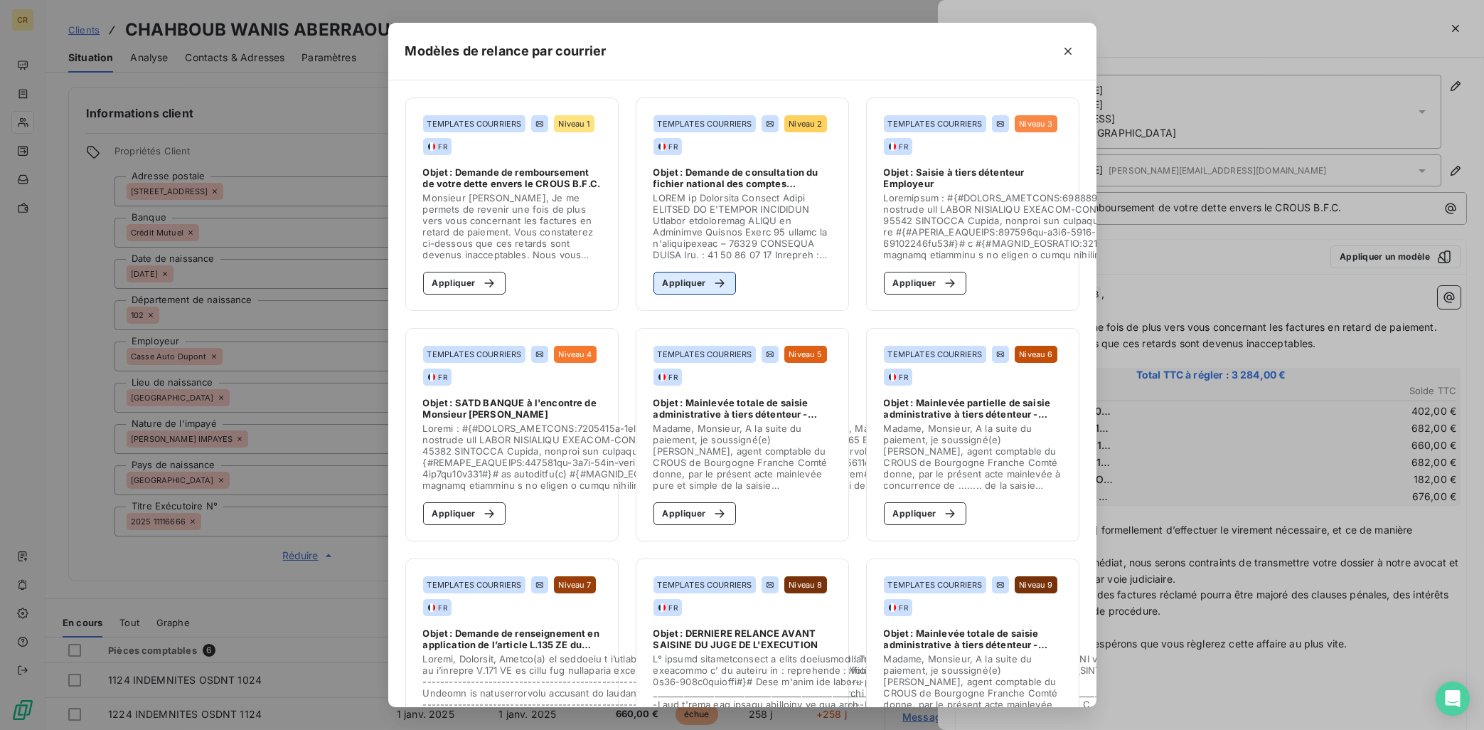
click at [693, 282] on button "Appliquer" at bounding box center [695, 283] width 83 height 23
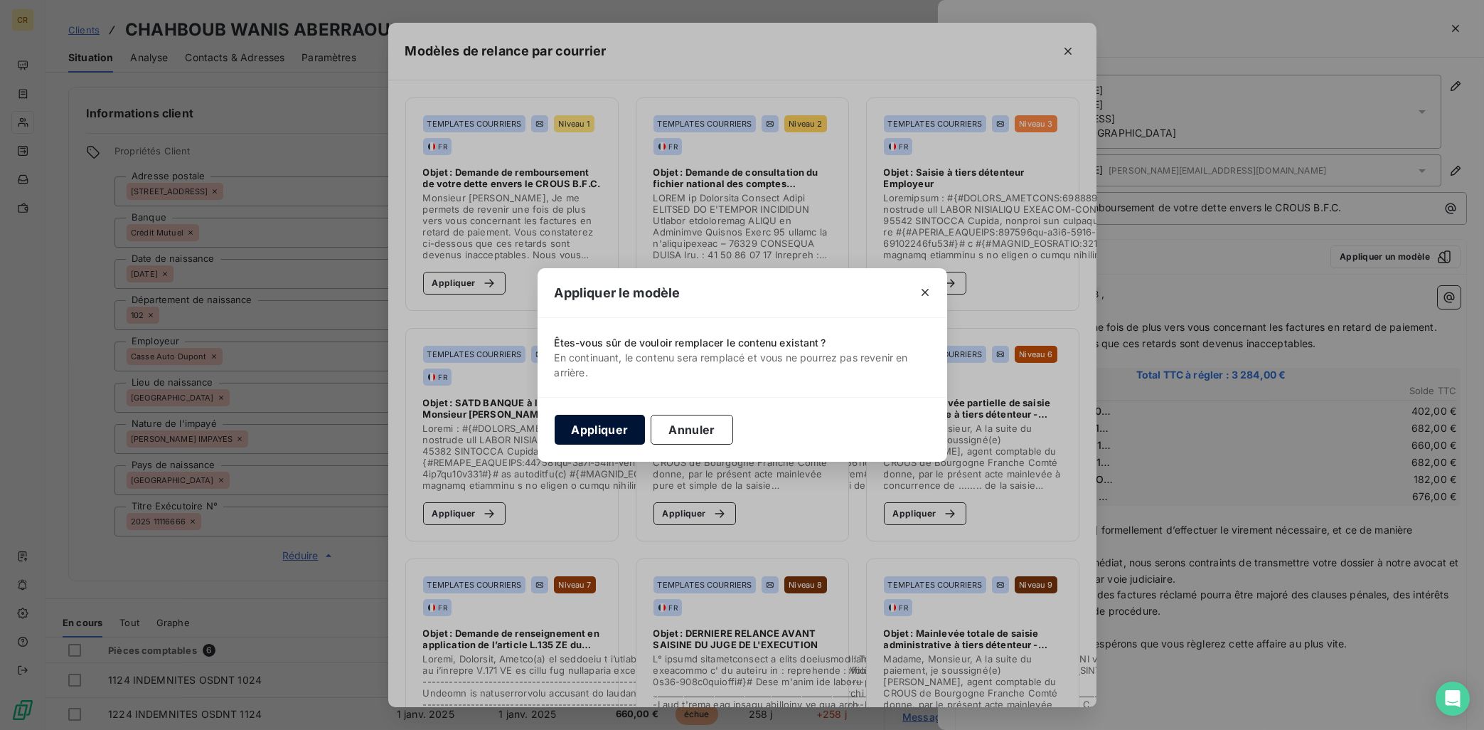
click at [592, 433] on button "Appliquer" at bounding box center [600, 430] width 91 height 30
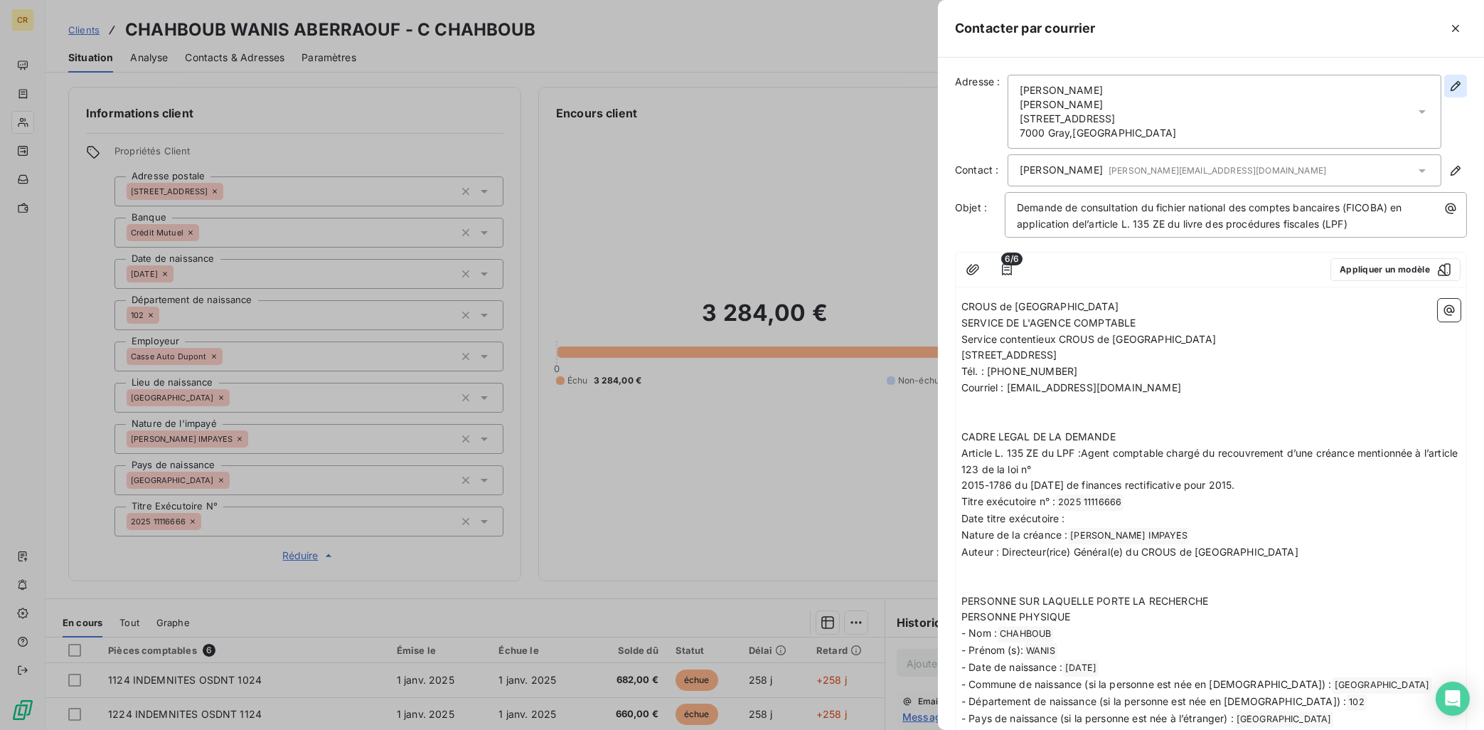
click at [1328, 87] on icon "button" at bounding box center [1456, 86] width 14 height 14
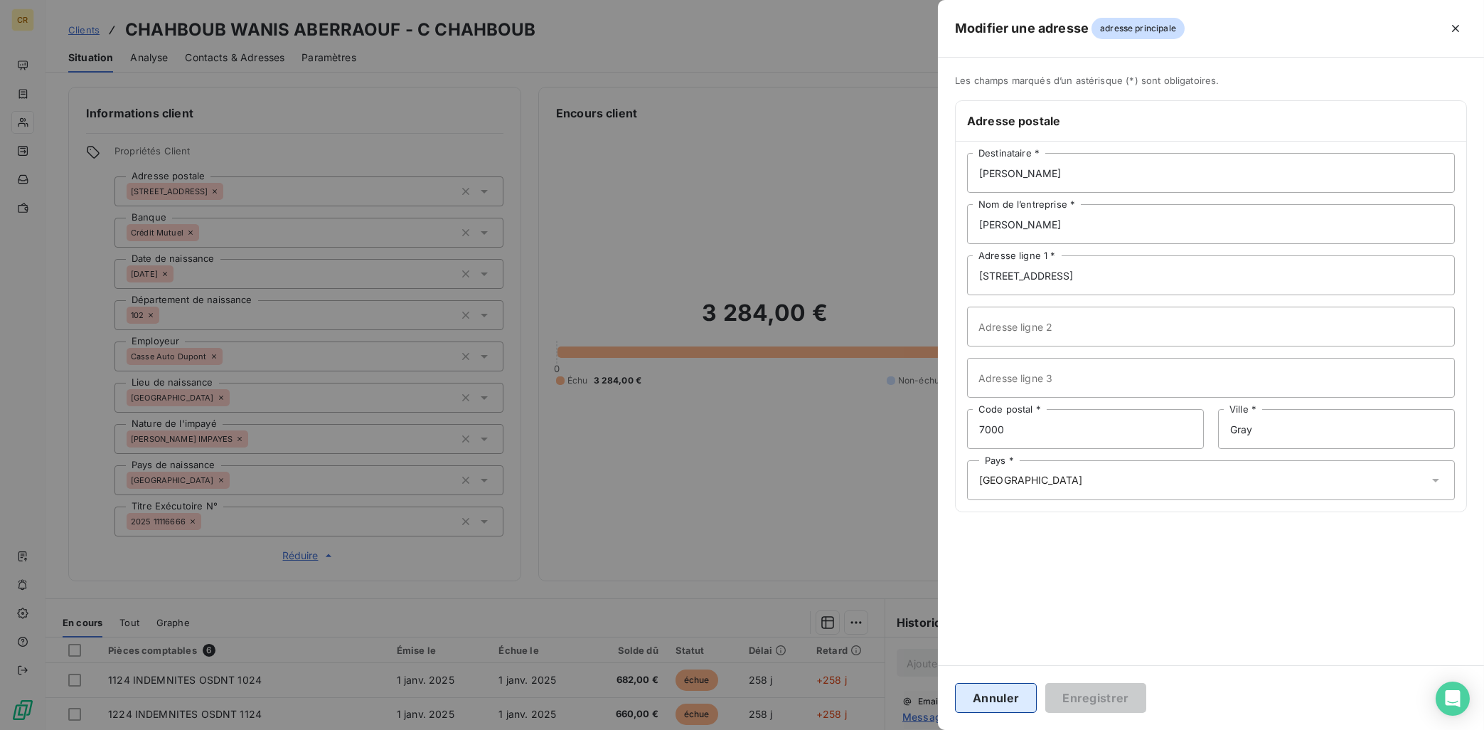
click at [979, 653] on button "Annuler" at bounding box center [996, 698] width 82 height 30
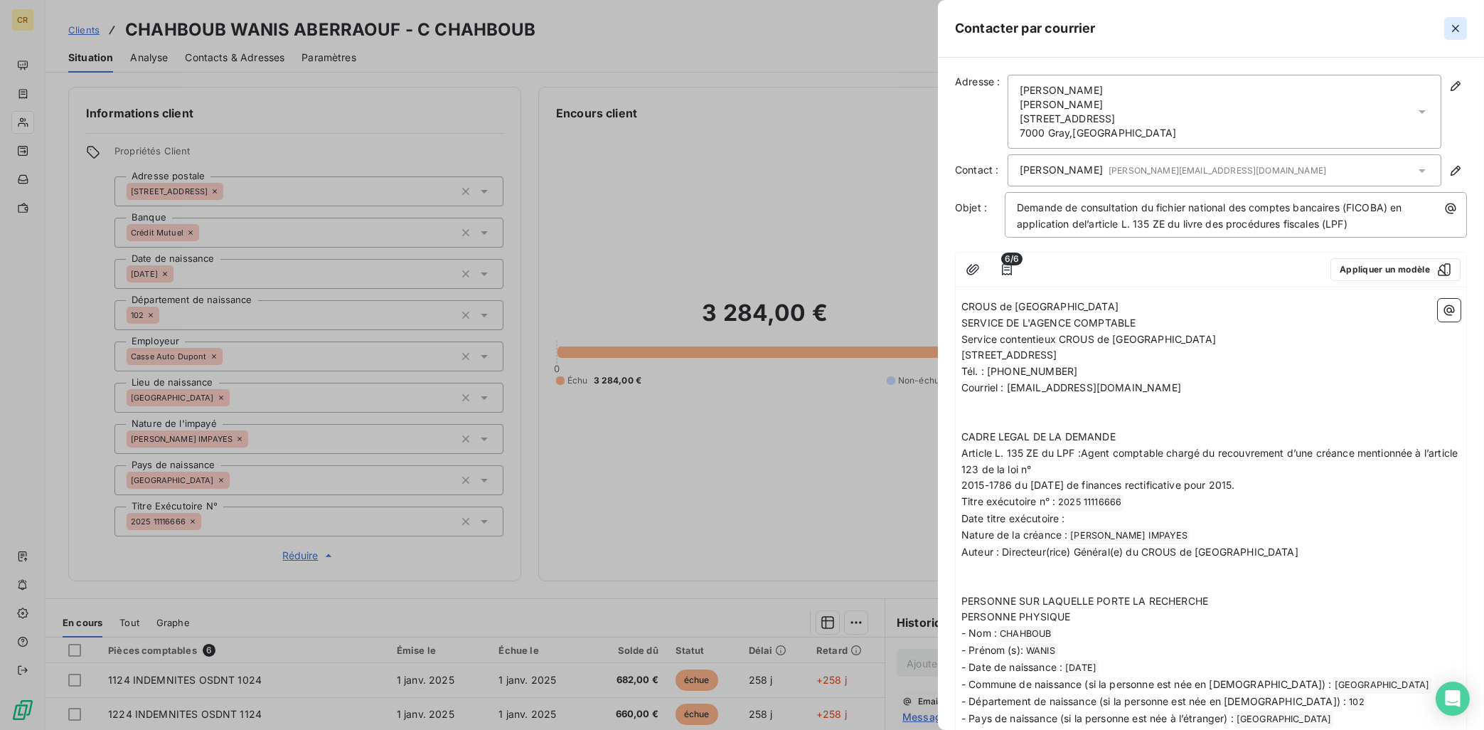
click at [1328, 28] on icon "button" at bounding box center [1455, 28] width 7 height 7
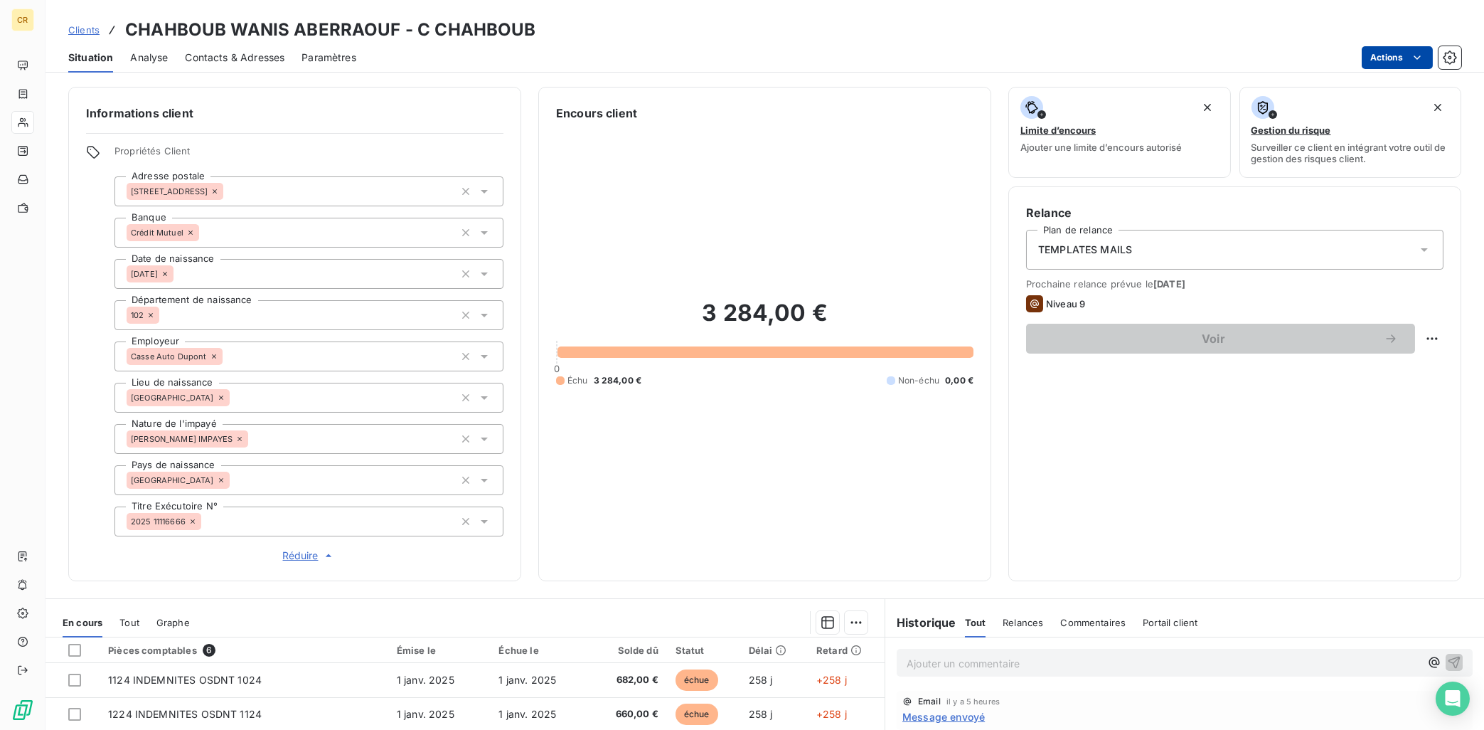
click at [161, 60] on span "Analyse" at bounding box center [149, 57] width 38 height 14
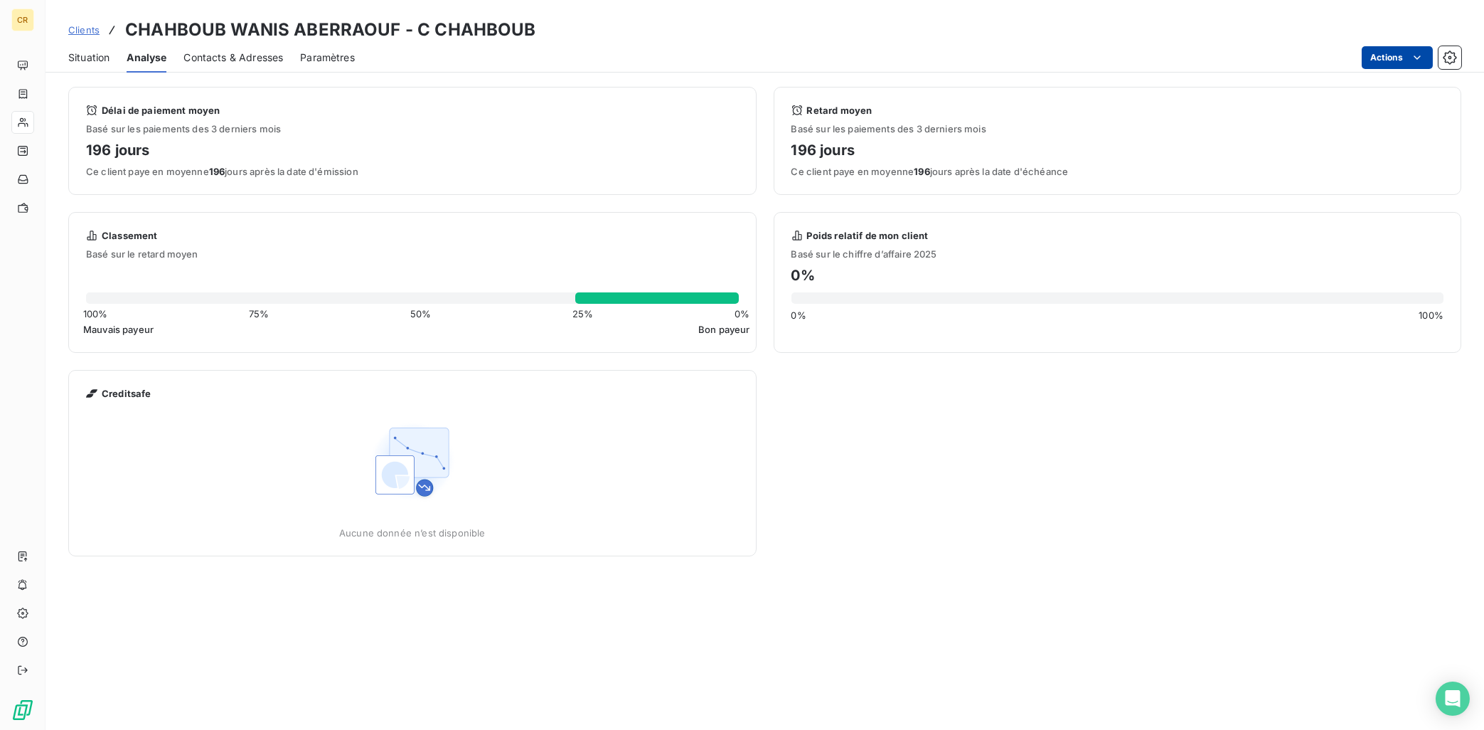
click at [212, 60] on span "Contacts & Adresses" at bounding box center [233, 57] width 100 height 14
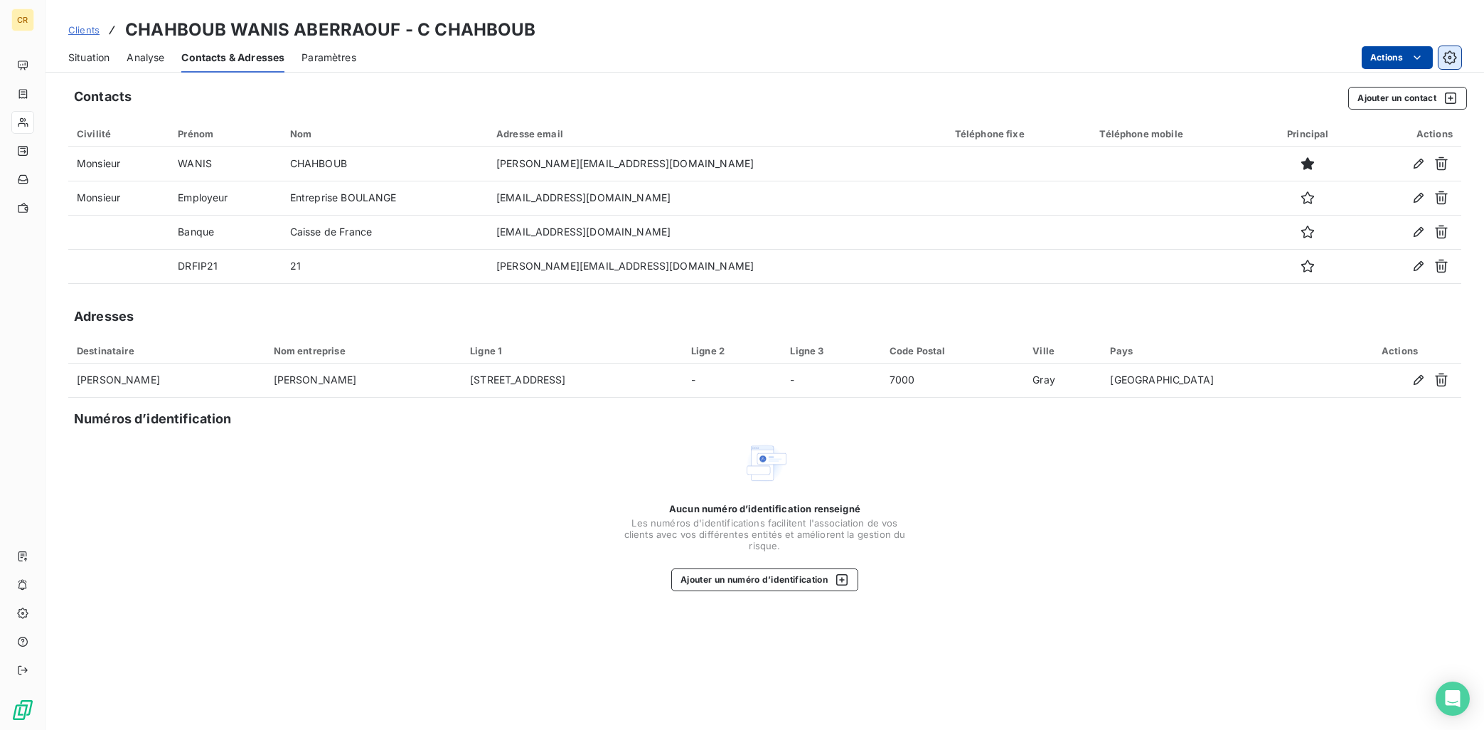
drag, startPoint x: 1446, startPoint y: 57, endPoint x: 1439, endPoint y: 54, distance: 7.7
click at [1328, 54] on button "button" at bounding box center [1450, 57] width 23 height 23
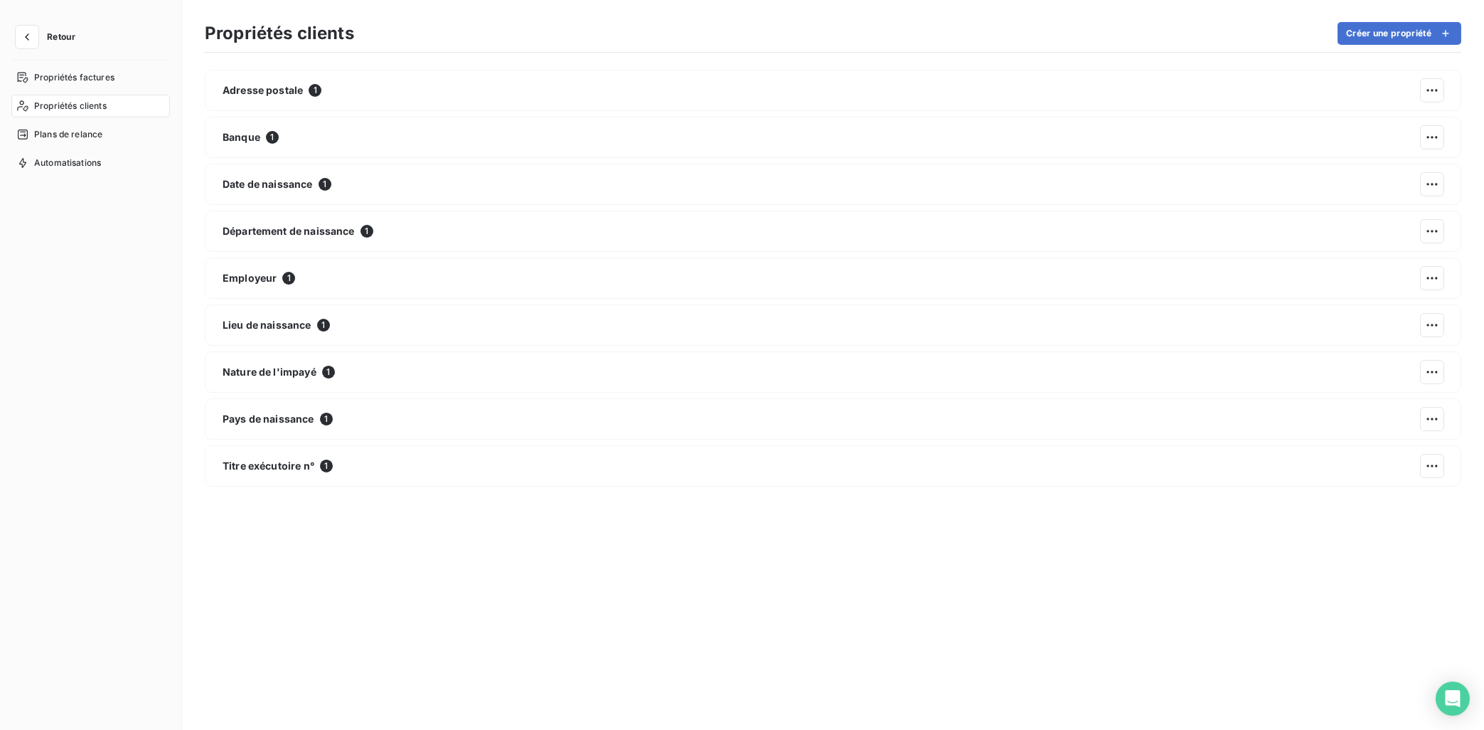
click at [1107, 48] on div "Propriétés clients Créer une propriété" at bounding box center [833, 38] width 1257 height 30
click at [84, 103] on span "Propriétés clients" at bounding box center [70, 106] width 73 height 13
click at [78, 86] on div "Propriétés factures" at bounding box center [90, 77] width 159 height 23
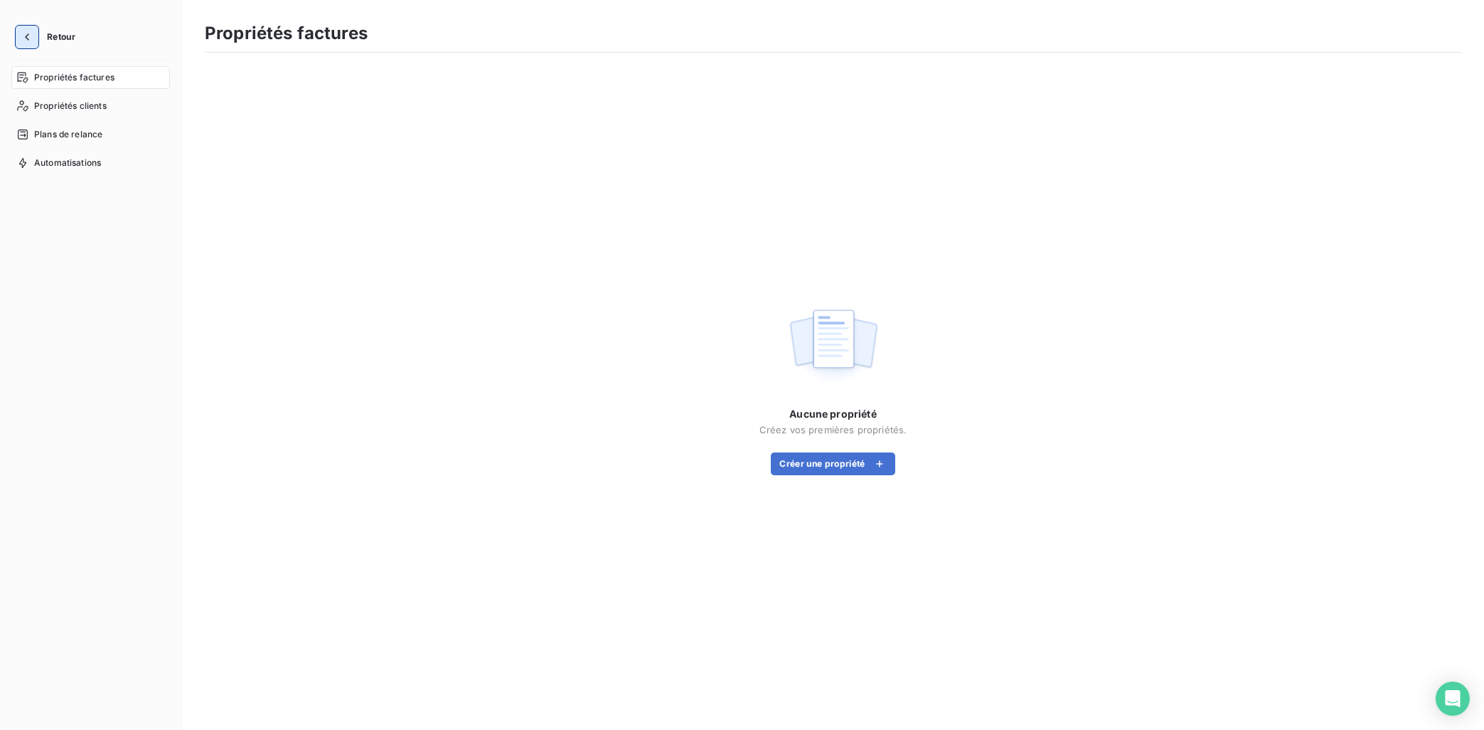
click at [31, 43] on icon "button" at bounding box center [27, 37] width 14 height 14
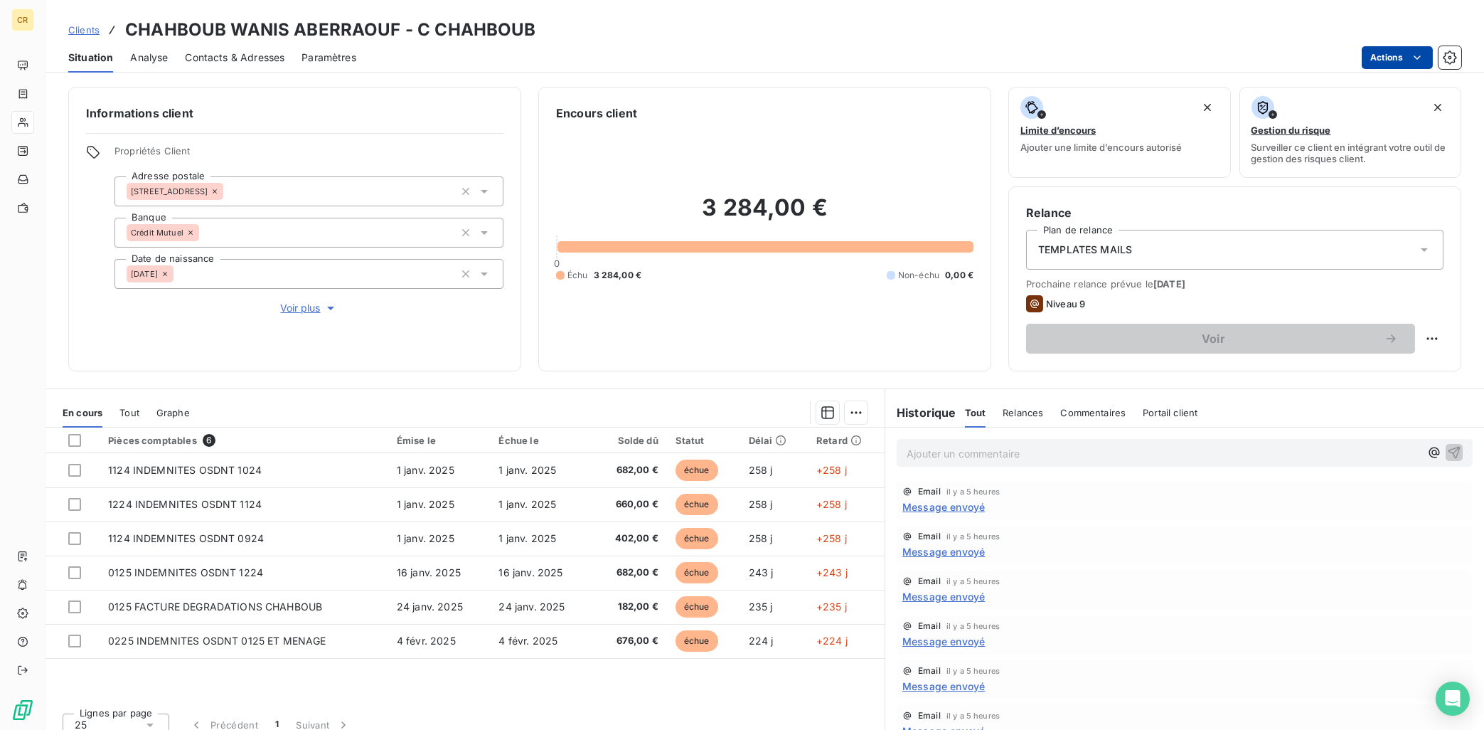
click at [1328, 62] on html "CR Clients CHAHBOUB WANIS ABERRAOUF - C CHAHBOUB Situation Analyse Contacts & A…" at bounding box center [742, 365] width 1484 height 730
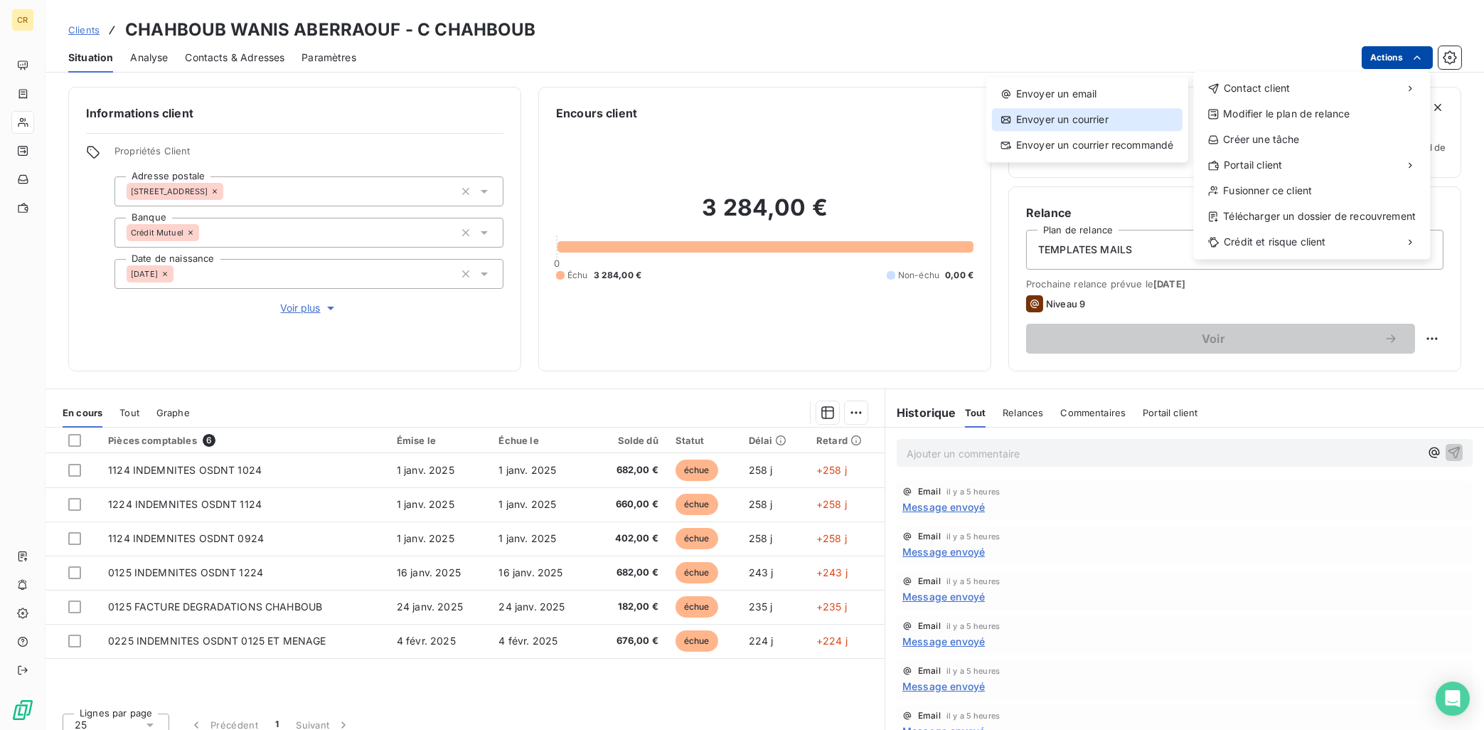
click at [1065, 127] on div "Envoyer un courrier" at bounding box center [1087, 119] width 191 height 23
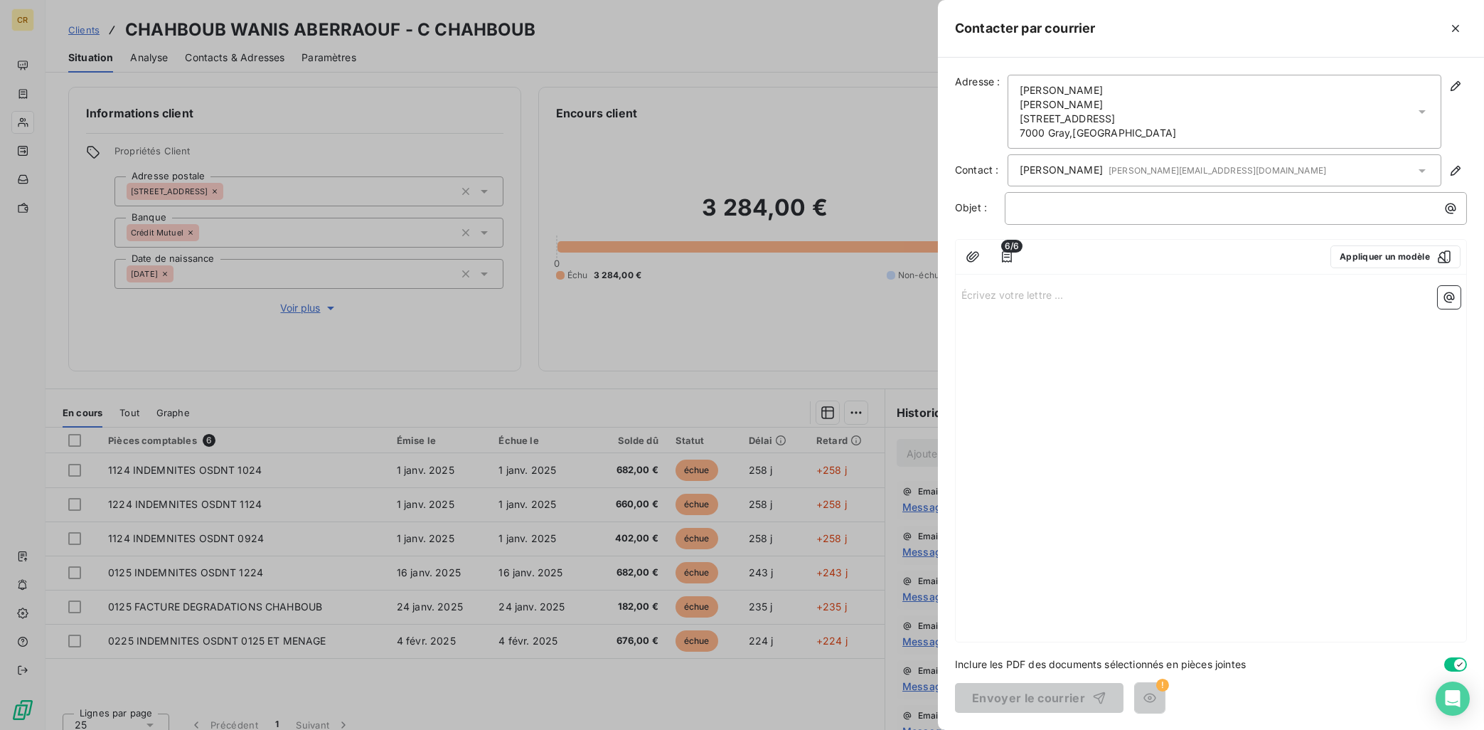
click at [1328, 114] on icon at bounding box center [1422, 112] width 14 height 14
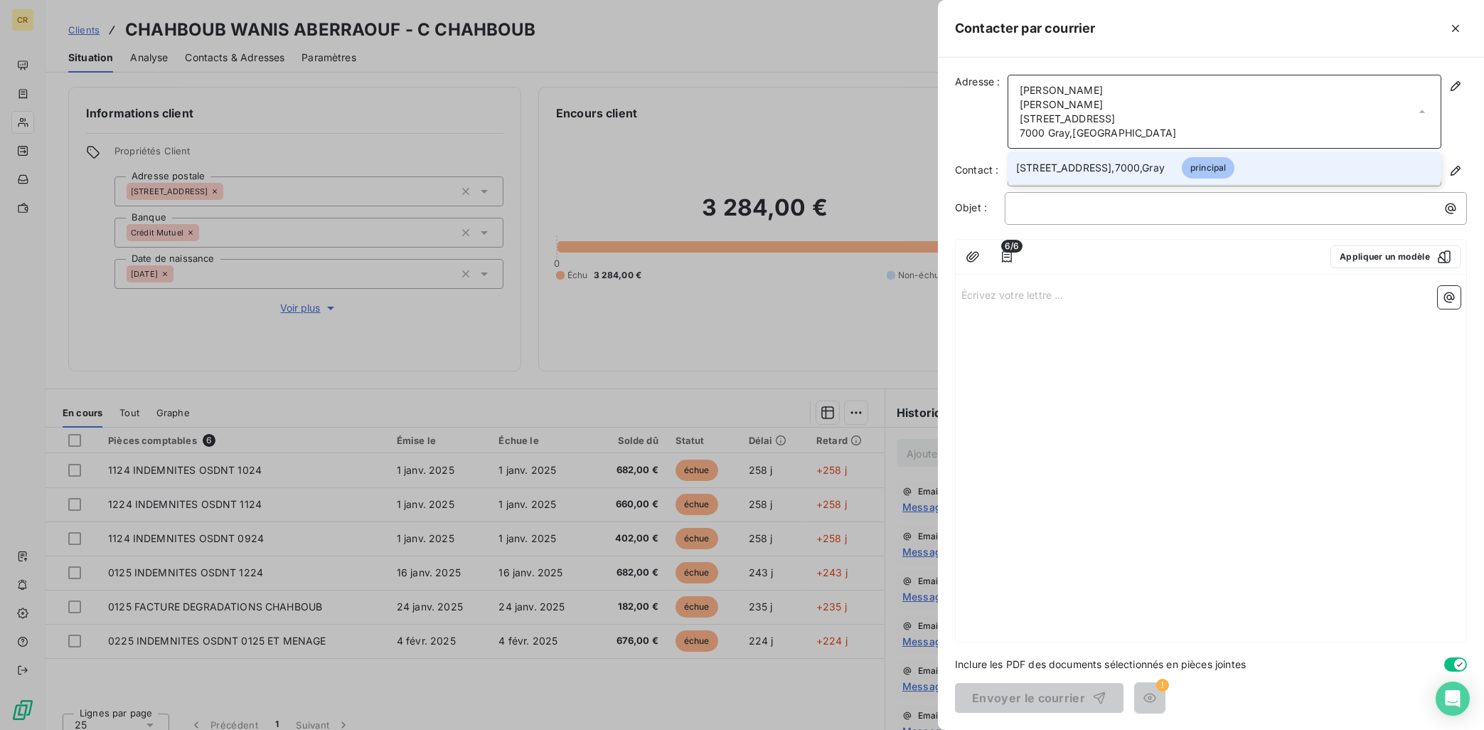
click at [1318, 381] on div "Écrivez votre lettre ... ﻿" at bounding box center [1211, 460] width 511 height 361
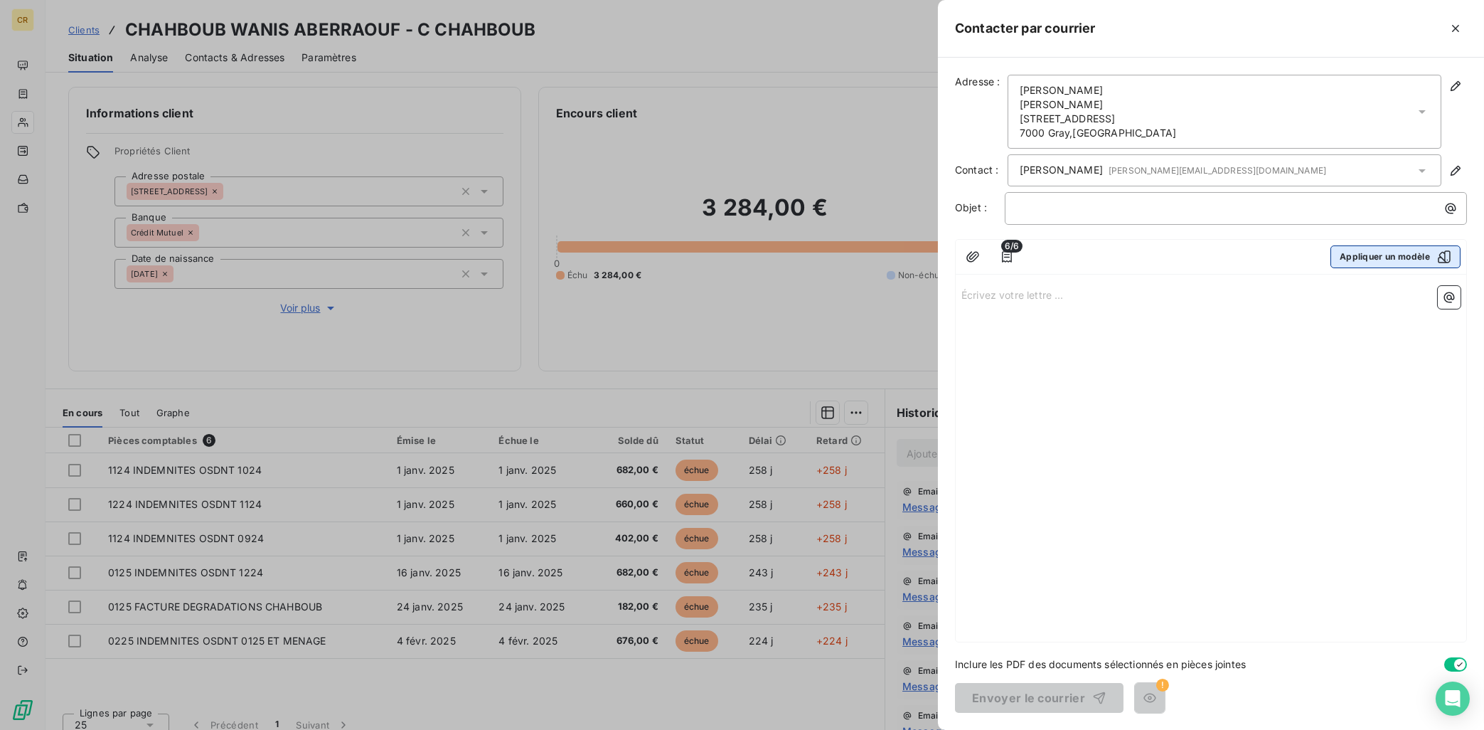
click at [1328, 264] on button "Appliquer un modèle" at bounding box center [1396, 256] width 130 height 23
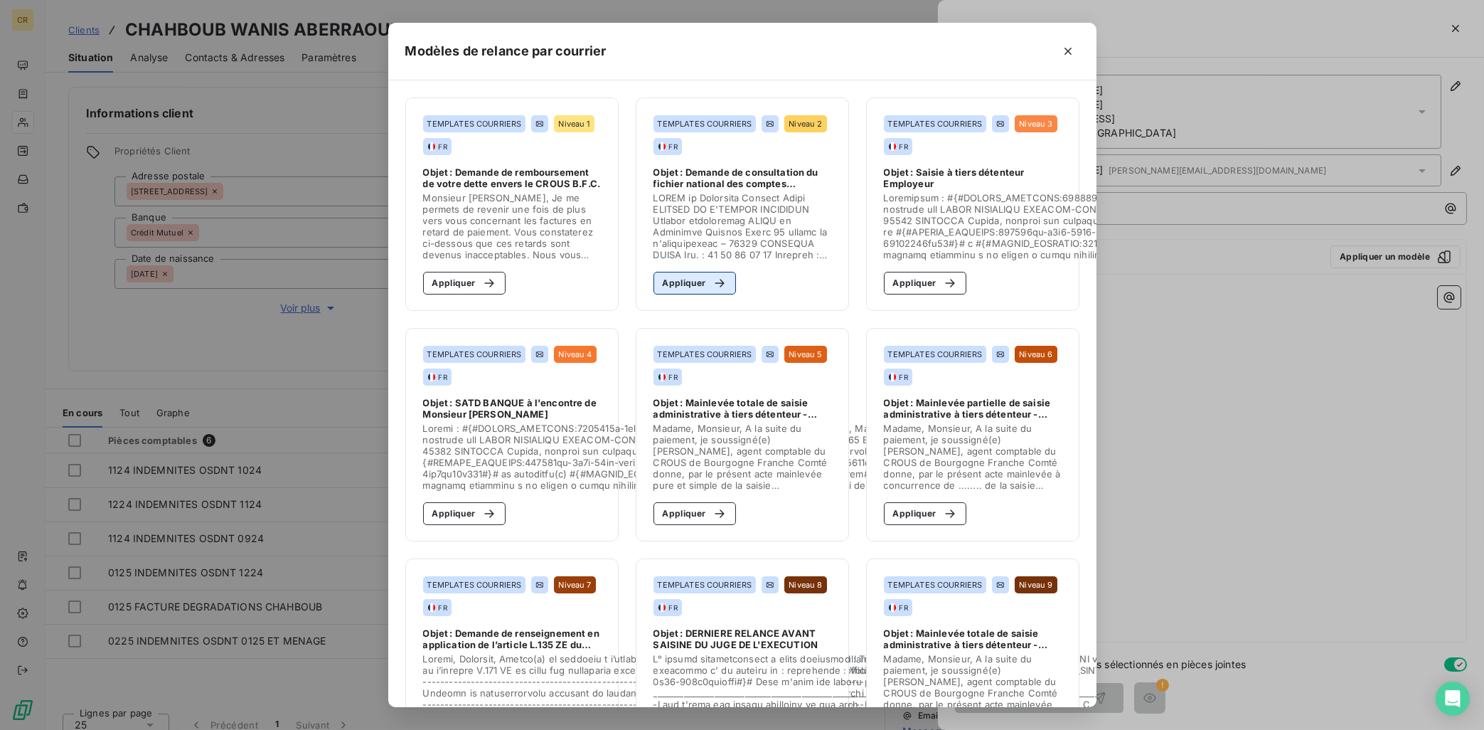
click at [698, 283] on button "Appliquer" at bounding box center [695, 283] width 83 height 23
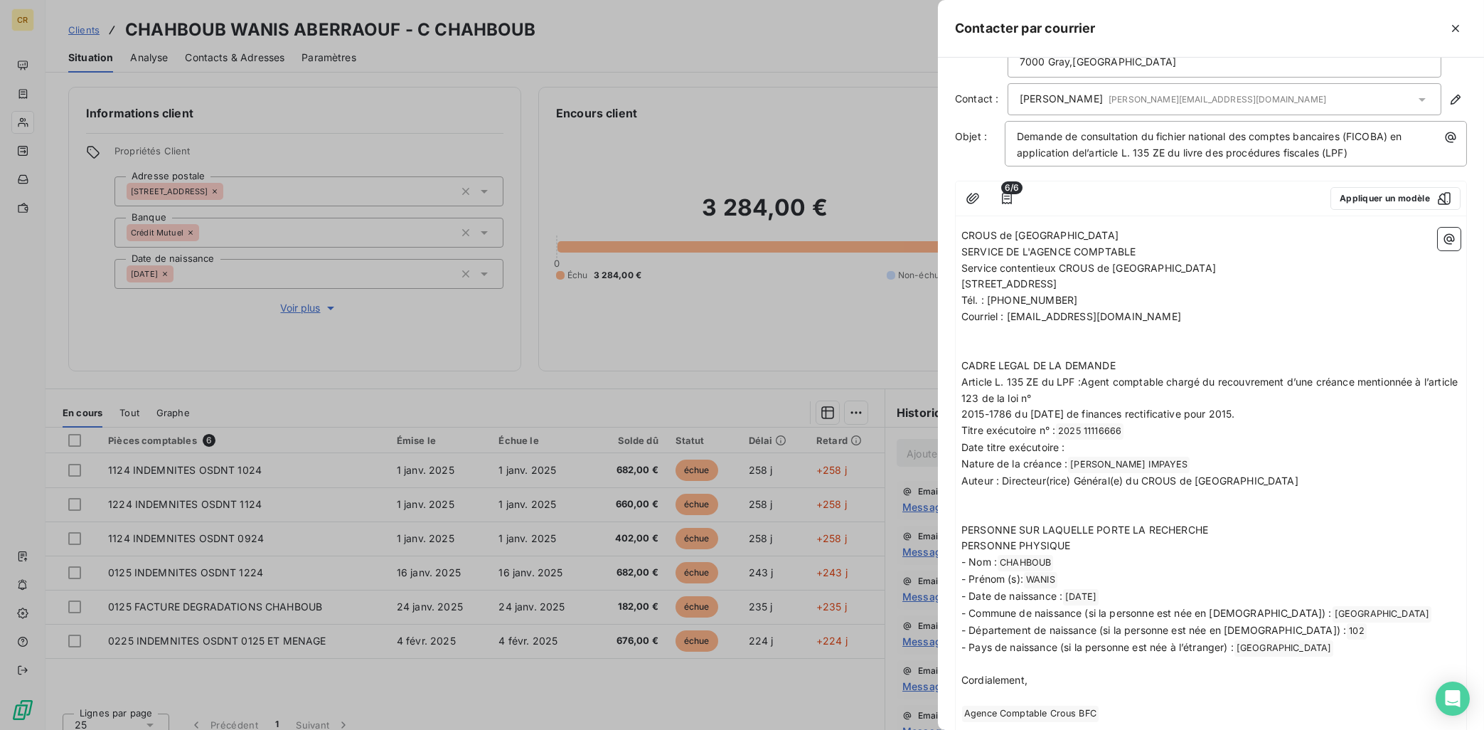
scroll to position [171, 0]
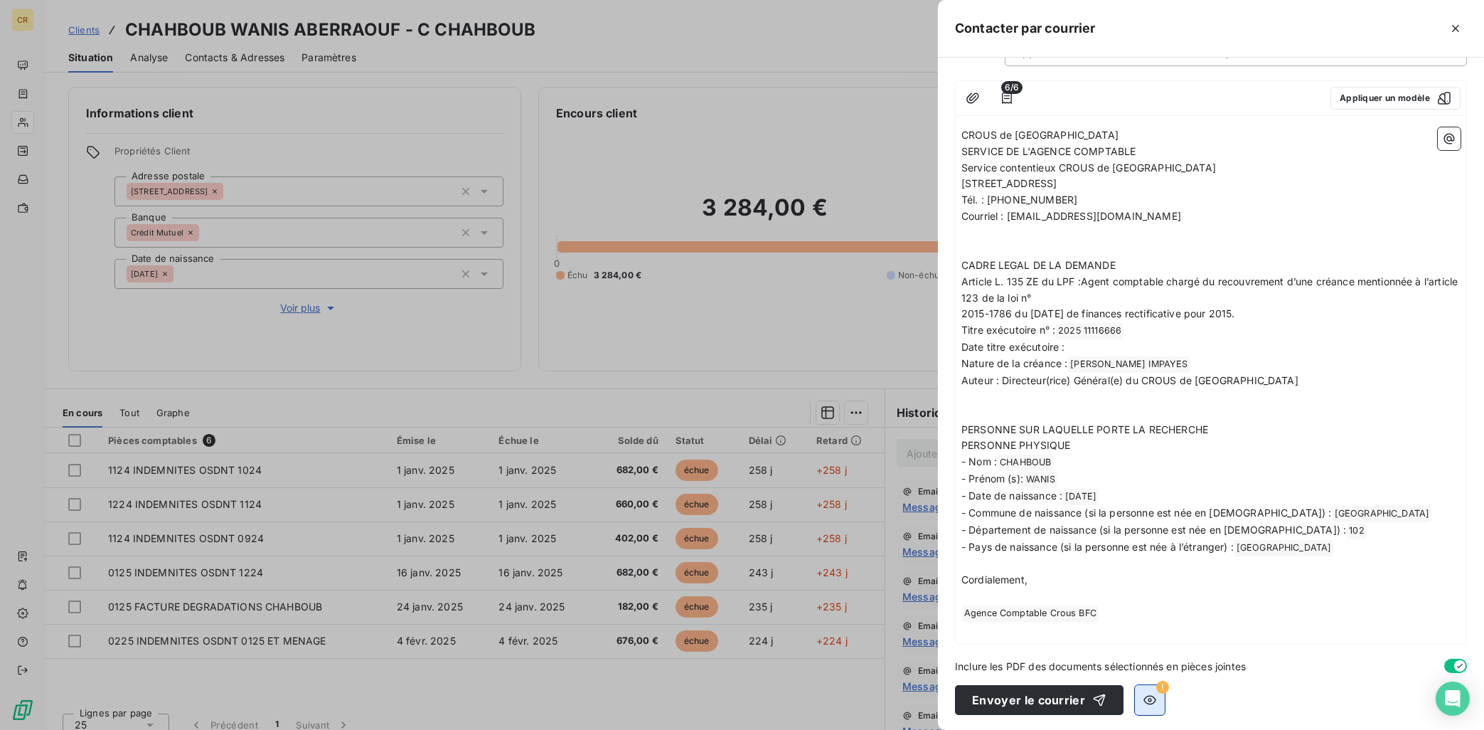
click at [1143, 653] on icon "button" at bounding box center [1150, 700] width 14 height 14
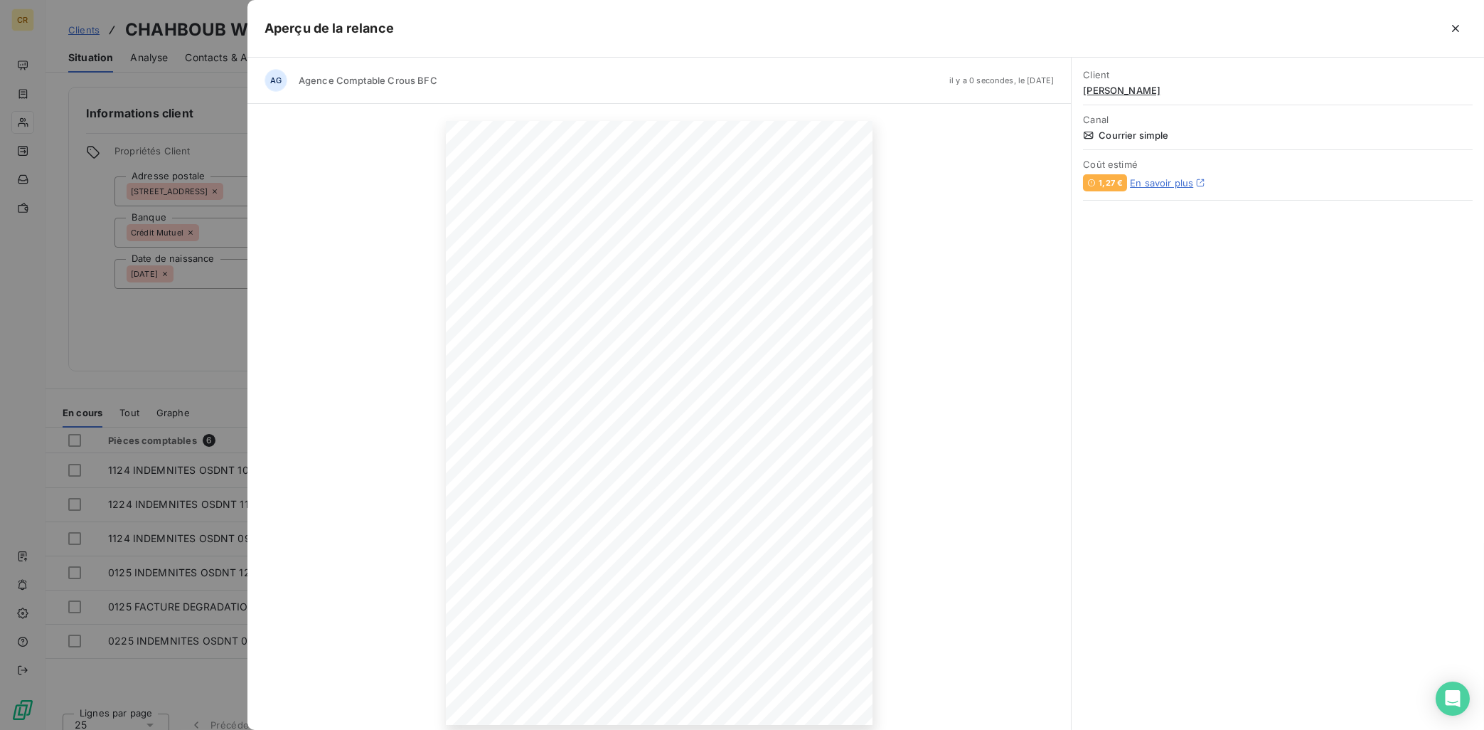
click at [178, 346] on div at bounding box center [742, 365] width 1484 height 730
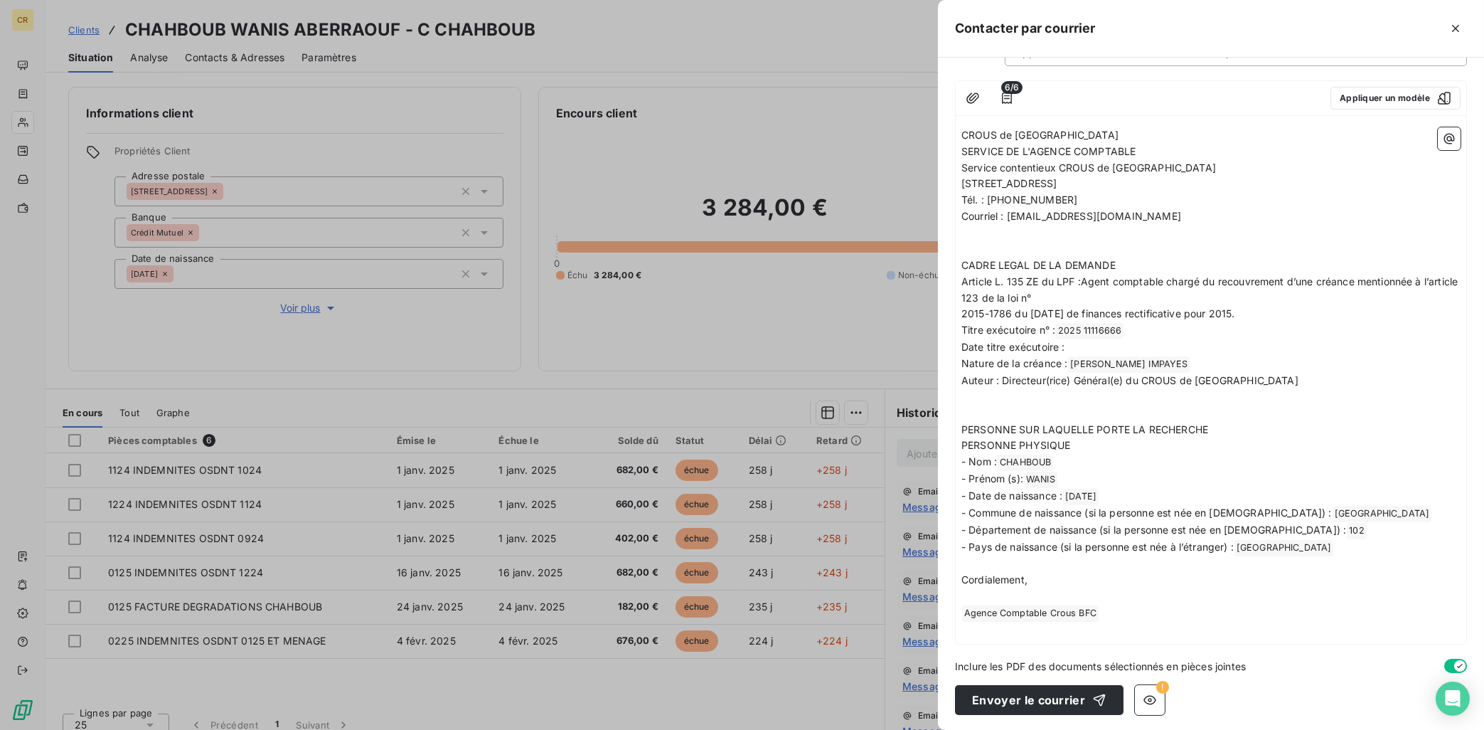
scroll to position [0, 0]
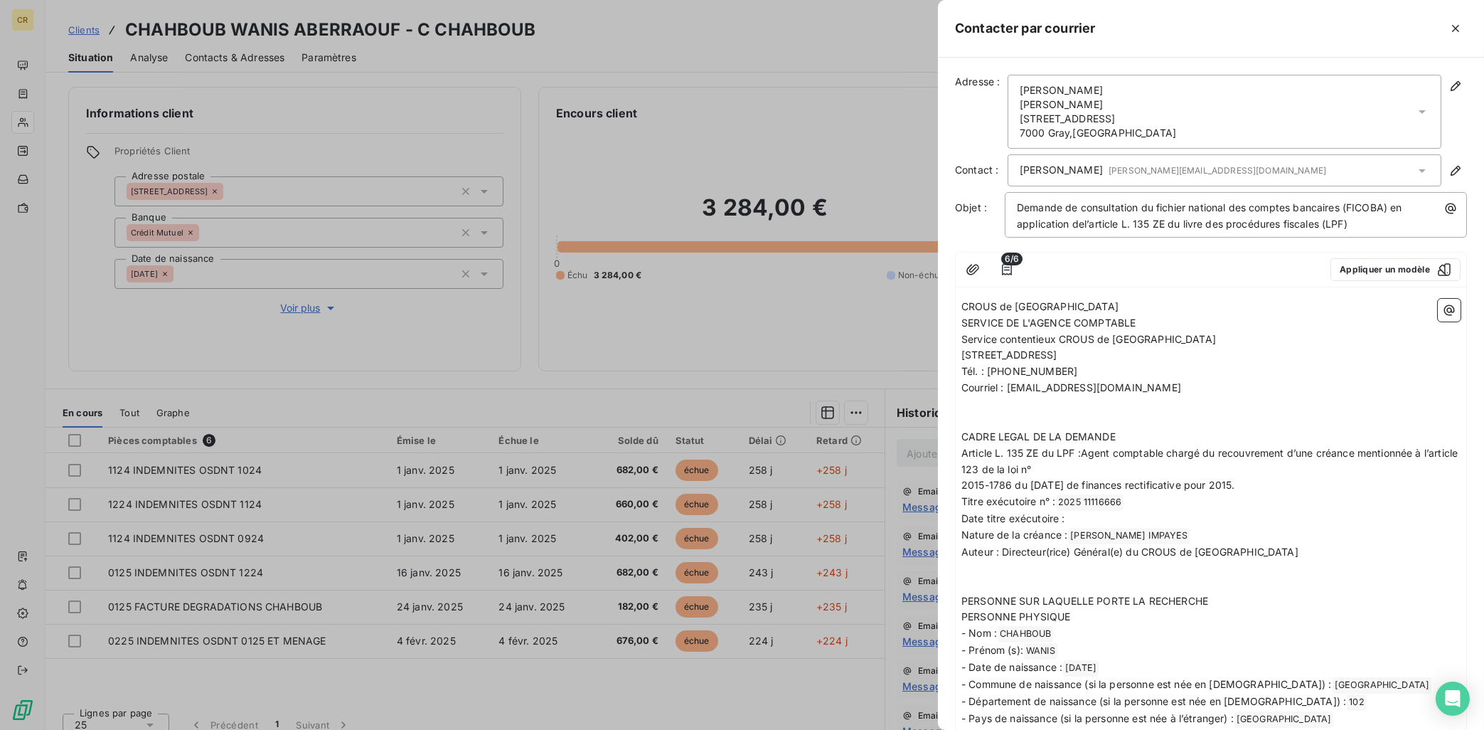
click at [1328, 171] on icon at bounding box center [1422, 171] width 14 height 14
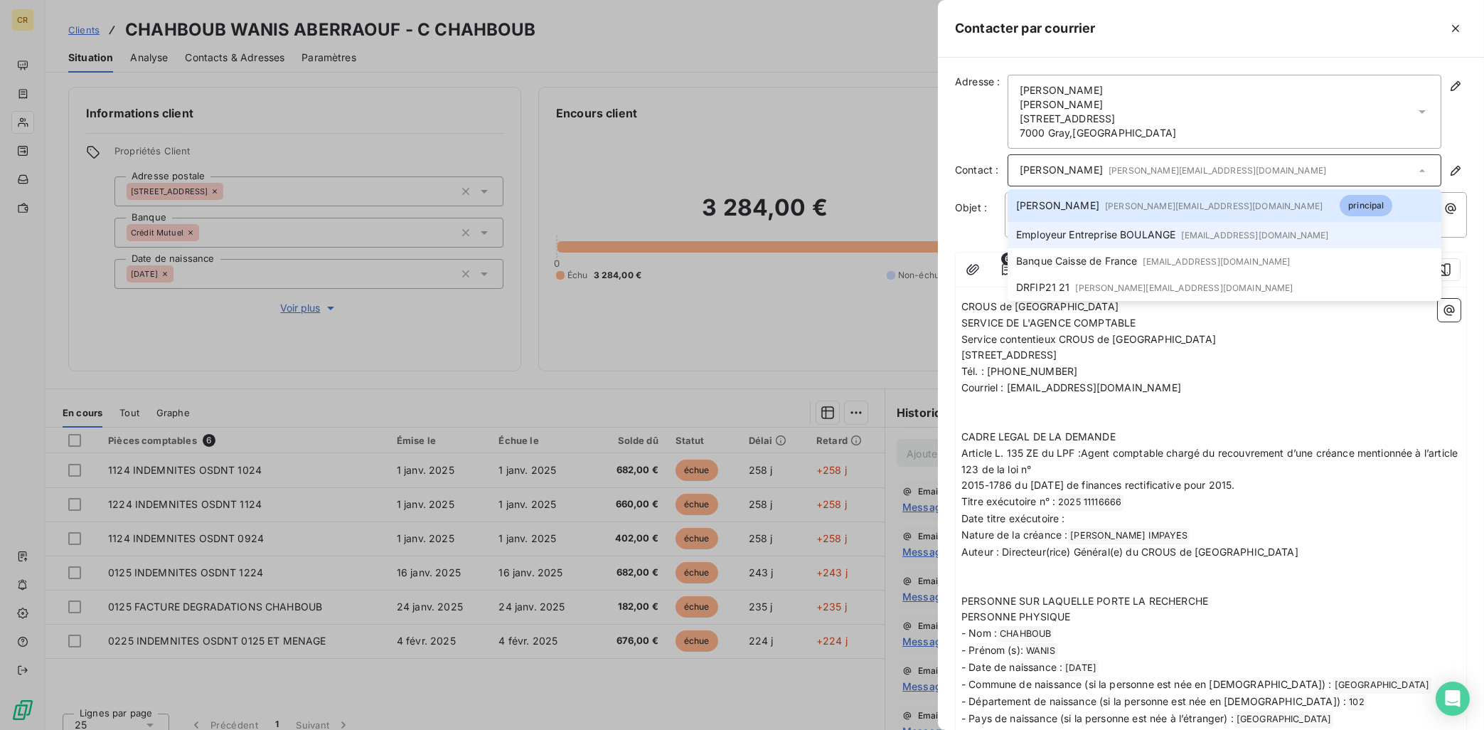
click at [1152, 239] on span "Employeur Entreprise BOULANGE [EMAIL_ADDRESS][DOMAIN_NAME]" at bounding box center [1172, 235] width 313 height 15
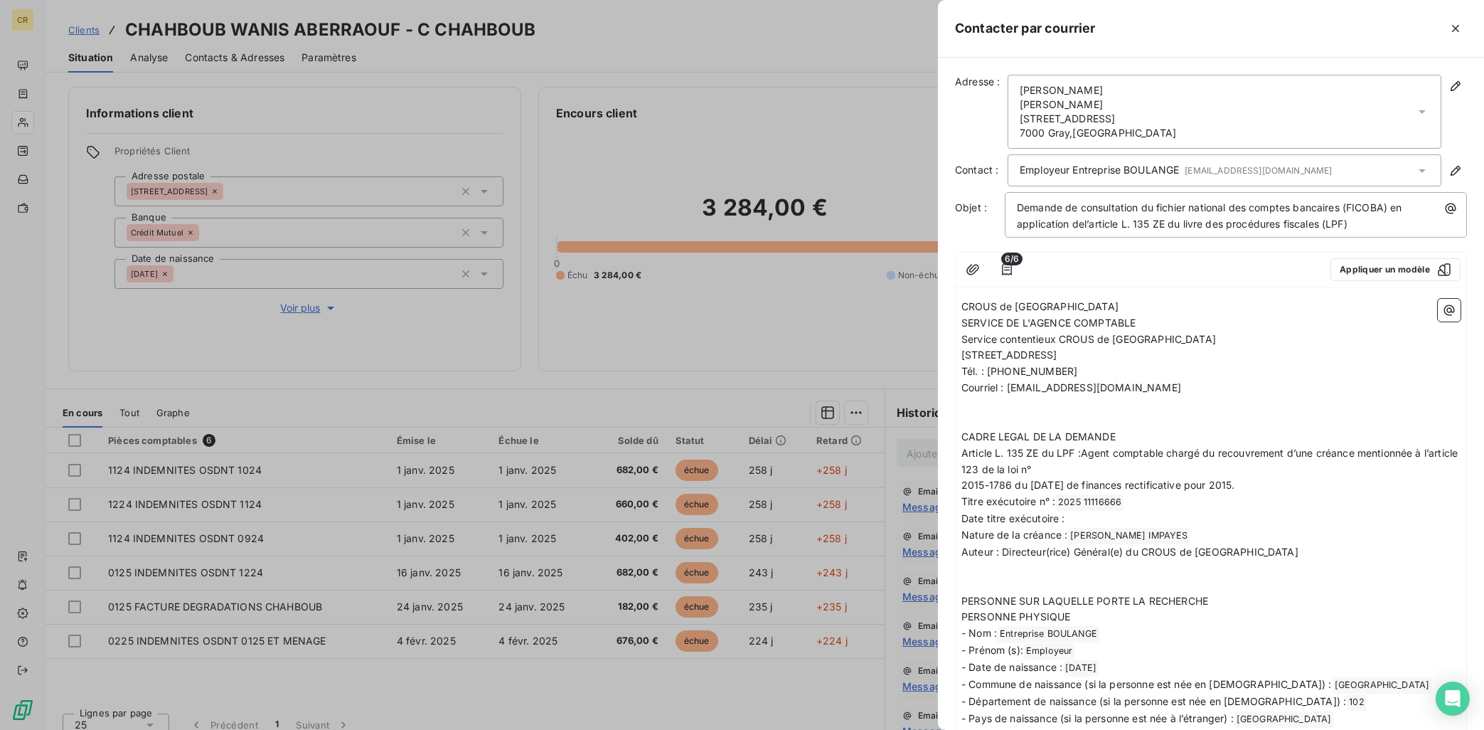
click at [1328, 115] on icon at bounding box center [1422, 112] width 14 height 14
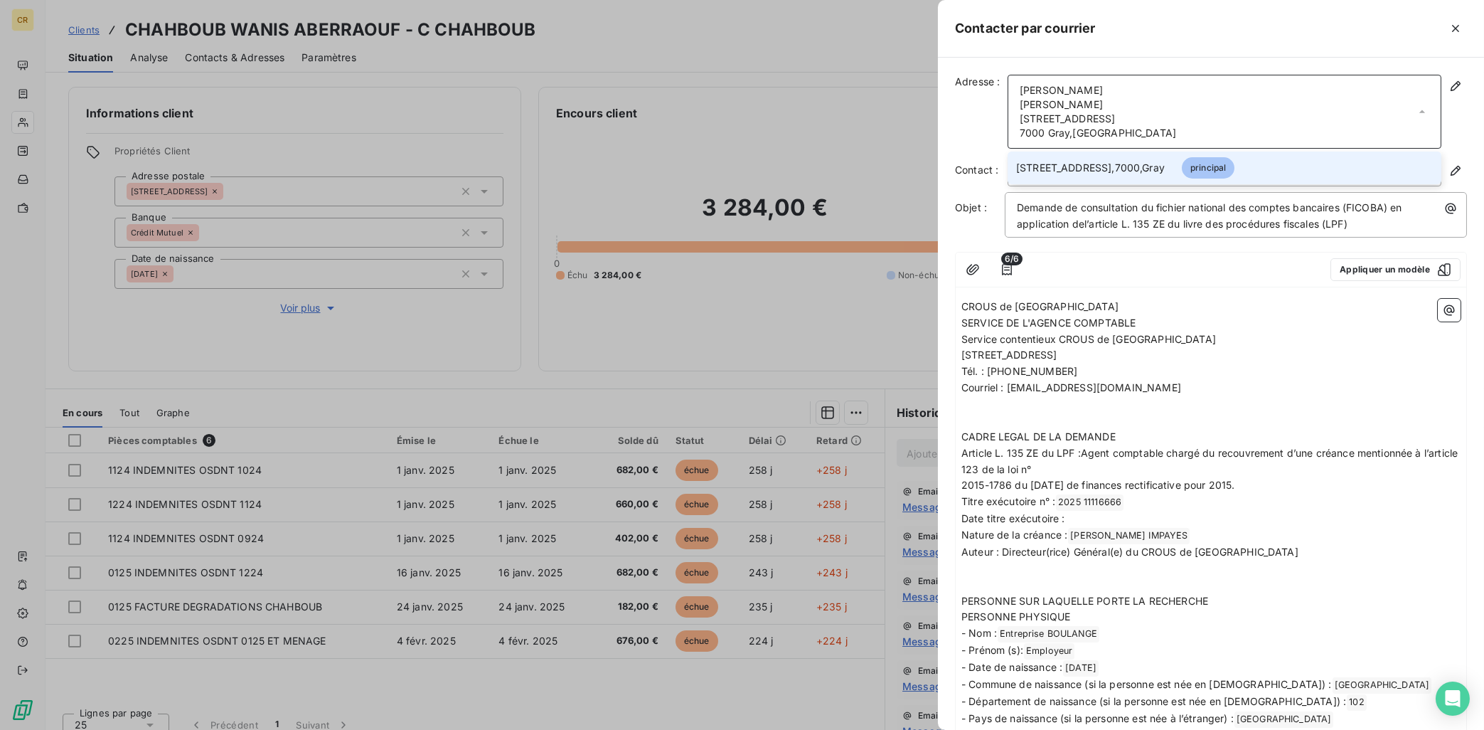
click at [1205, 170] on span "principal" at bounding box center [1208, 167] width 53 height 21
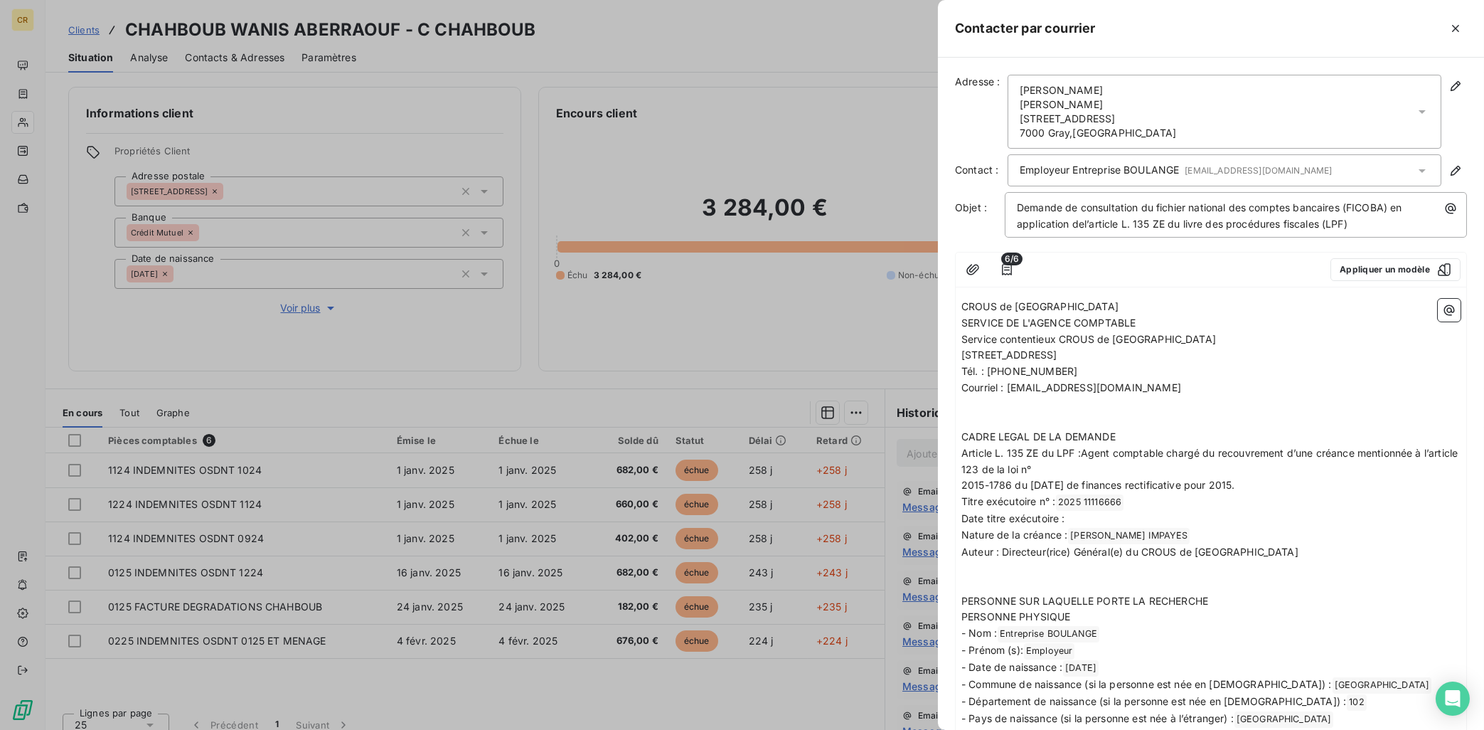
click at [1204, 97] on div "[PERSON_NAME] [STREET_ADDRESS]" at bounding box center [1225, 112] width 434 height 74
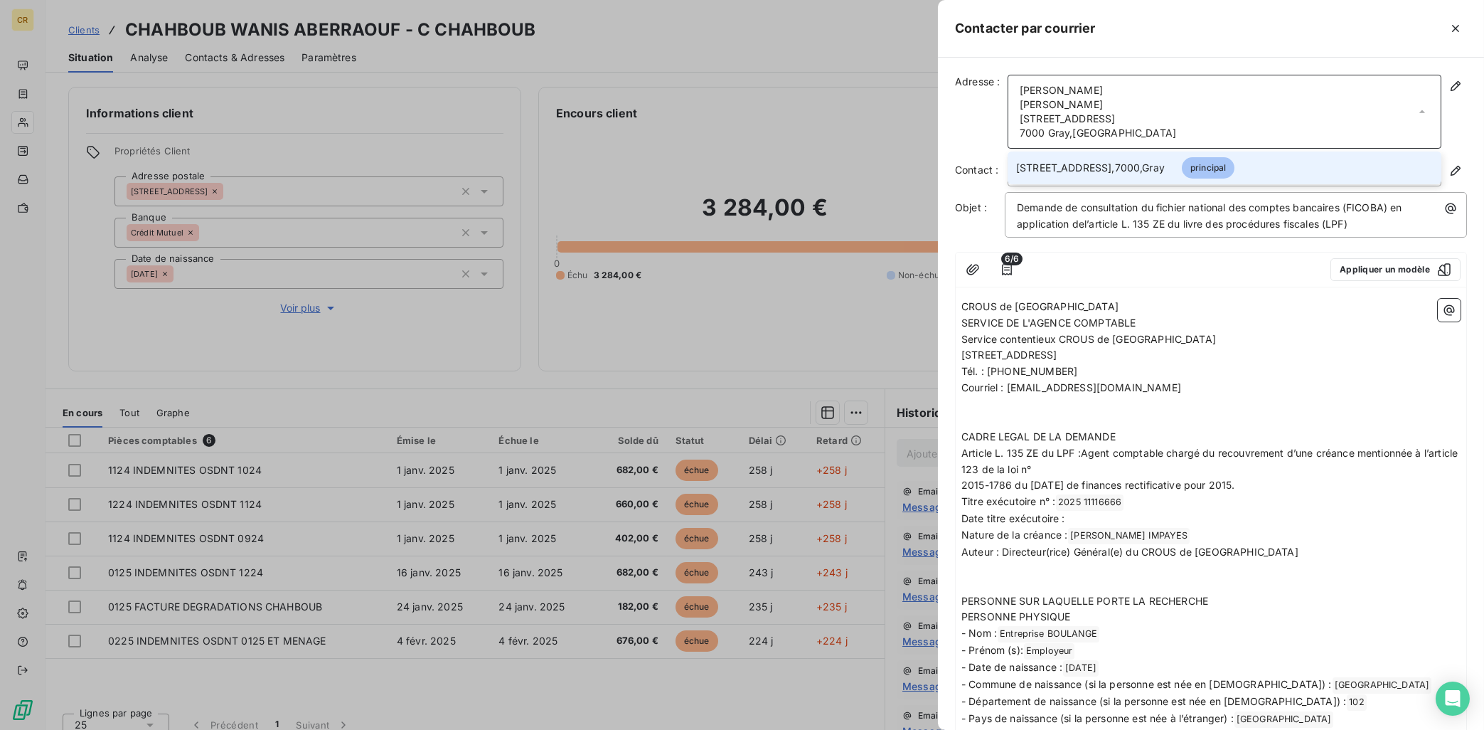
click at [1277, 164] on li "[STREET_ADDRESS] principal" at bounding box center [1225, 167] width 434 height 33
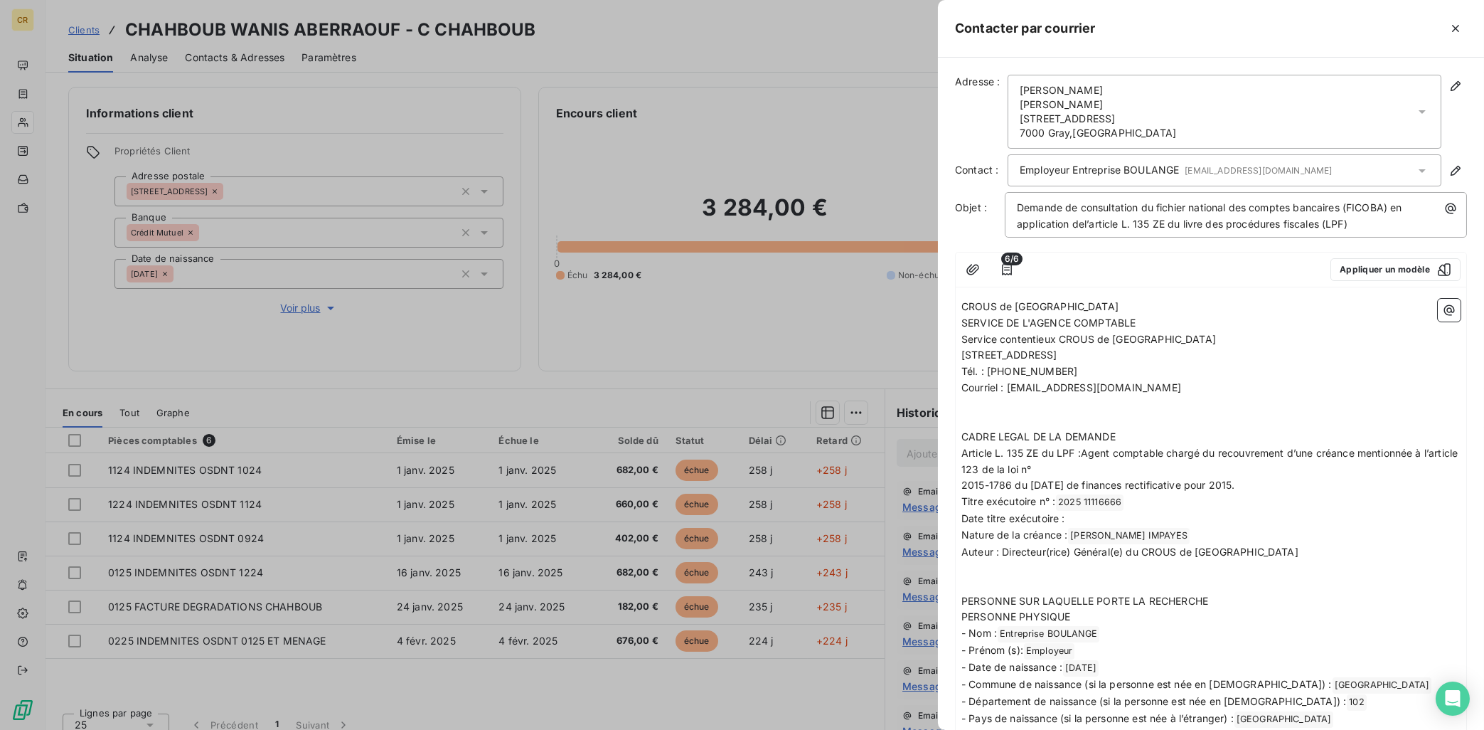
click at [1277, 166] on span "[EMAIL_ADDRESS][DOMAIN_NAME]" at bounding box center [1258, 170] width 147 height 11
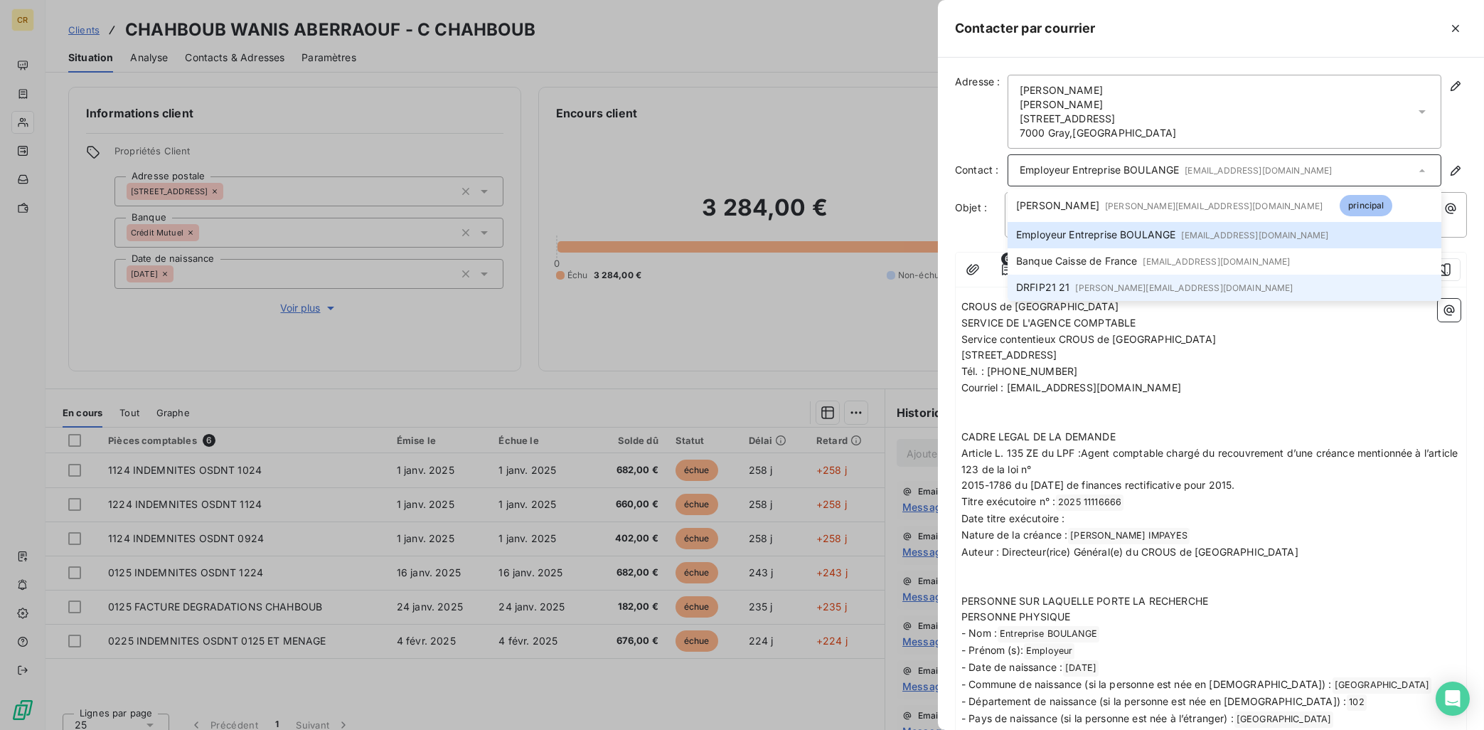
click at [1082, 287] on span "[PERSON_NAME][EMAIL_ADDRESS][DOMAIN_NAME]" at bounding box center [1185, 287] width 218 height 11
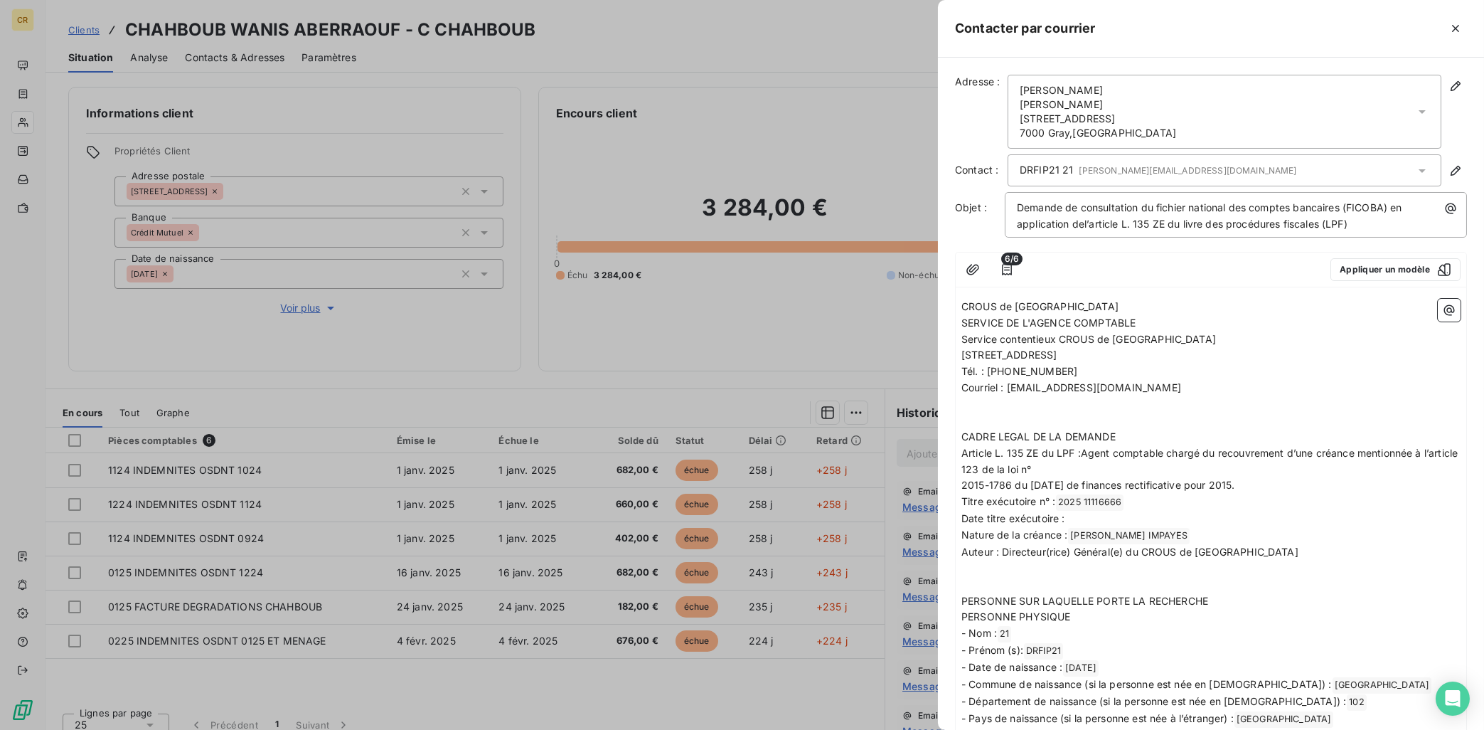
drag, startPoint x: 1082, startPoint y: 119, endPoint x: 1039, endPoint y: 103, distance: 45.7
click at [1039, 103] on div "[PERSON_NAME] [STREET_ADDRESS]" at bounding box center [1225, 112] width 434 height 74
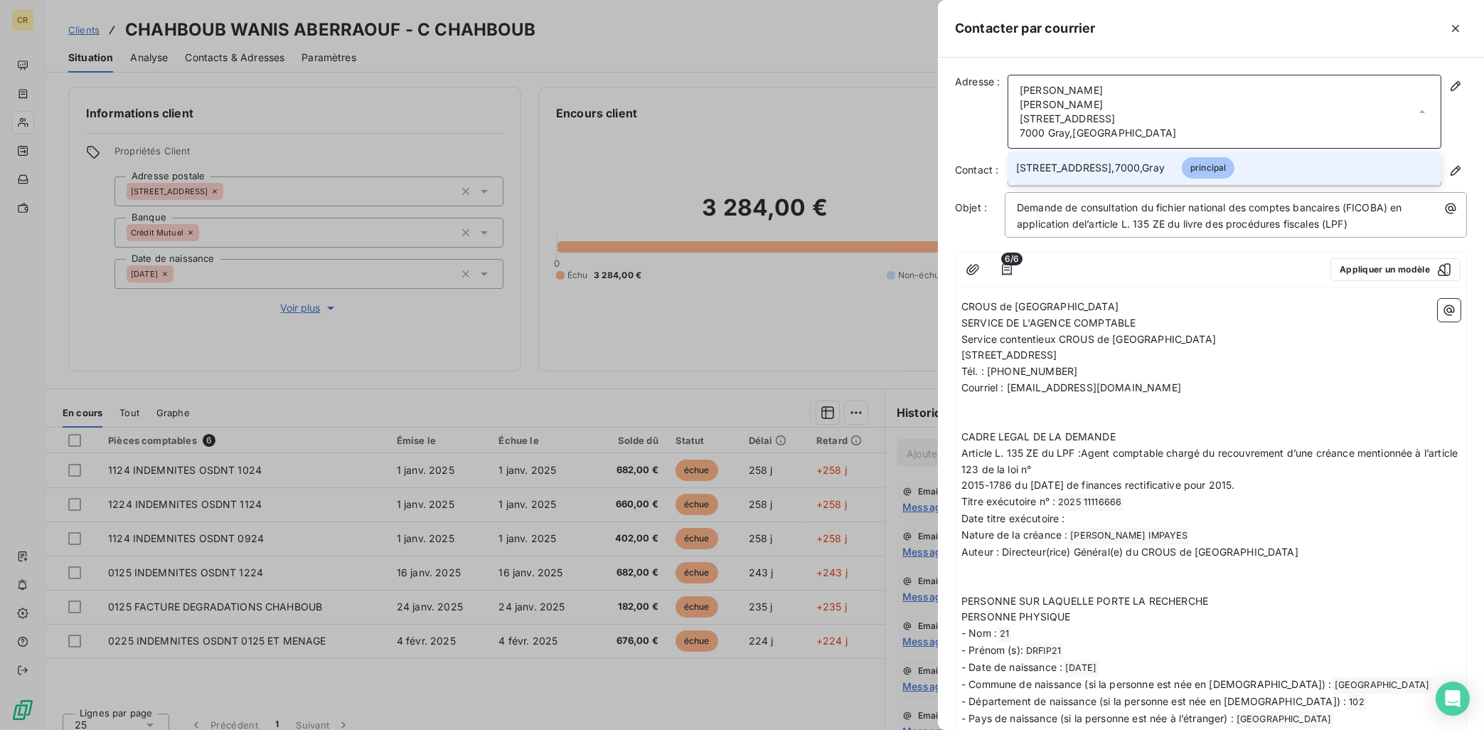
click at [1039, 104] on span "[PERSON_NAME]" at bounding box center [1061, 104] width 83 height 14
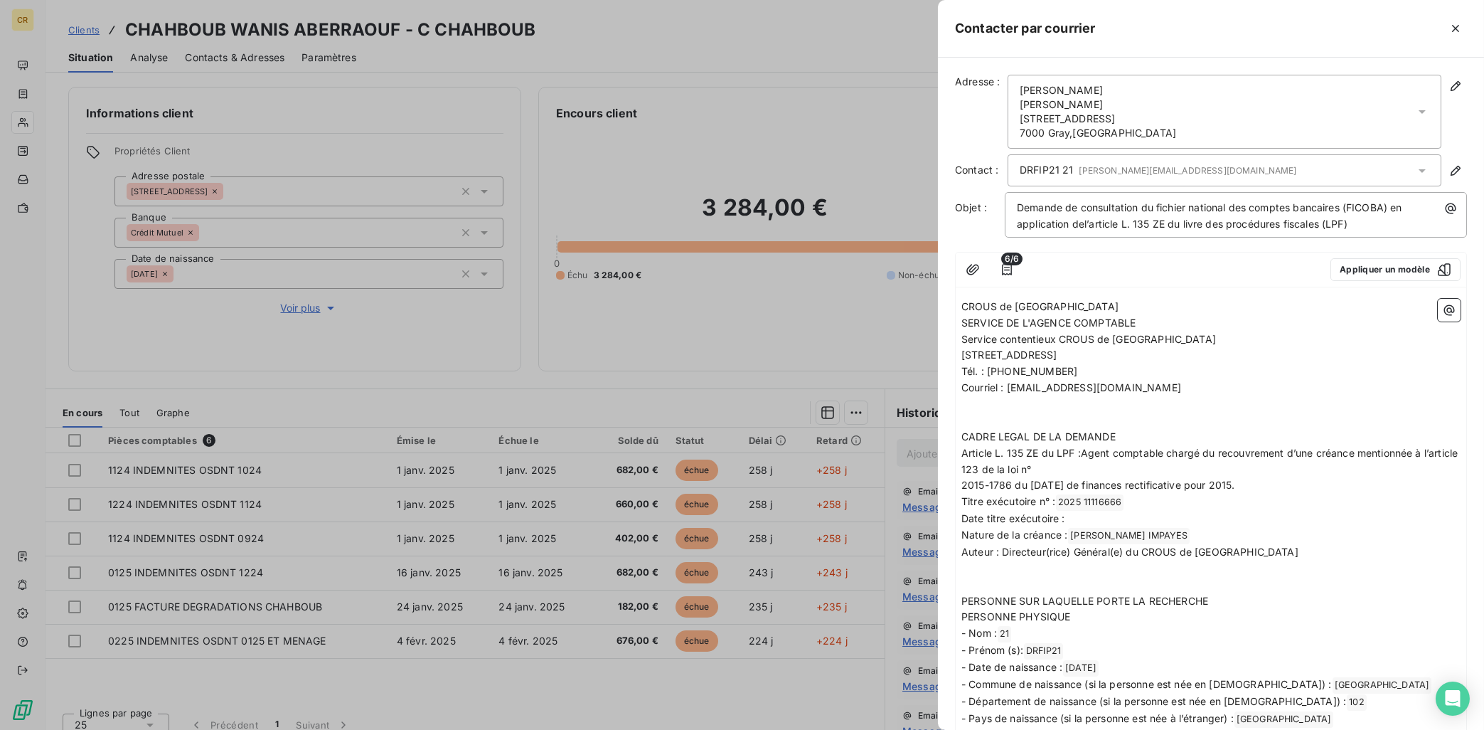
click at [851, 138] on div at bounding box center [742, 365] width 1484 height 730
